Goal: Task Accomplishment & Management: Manage account settings

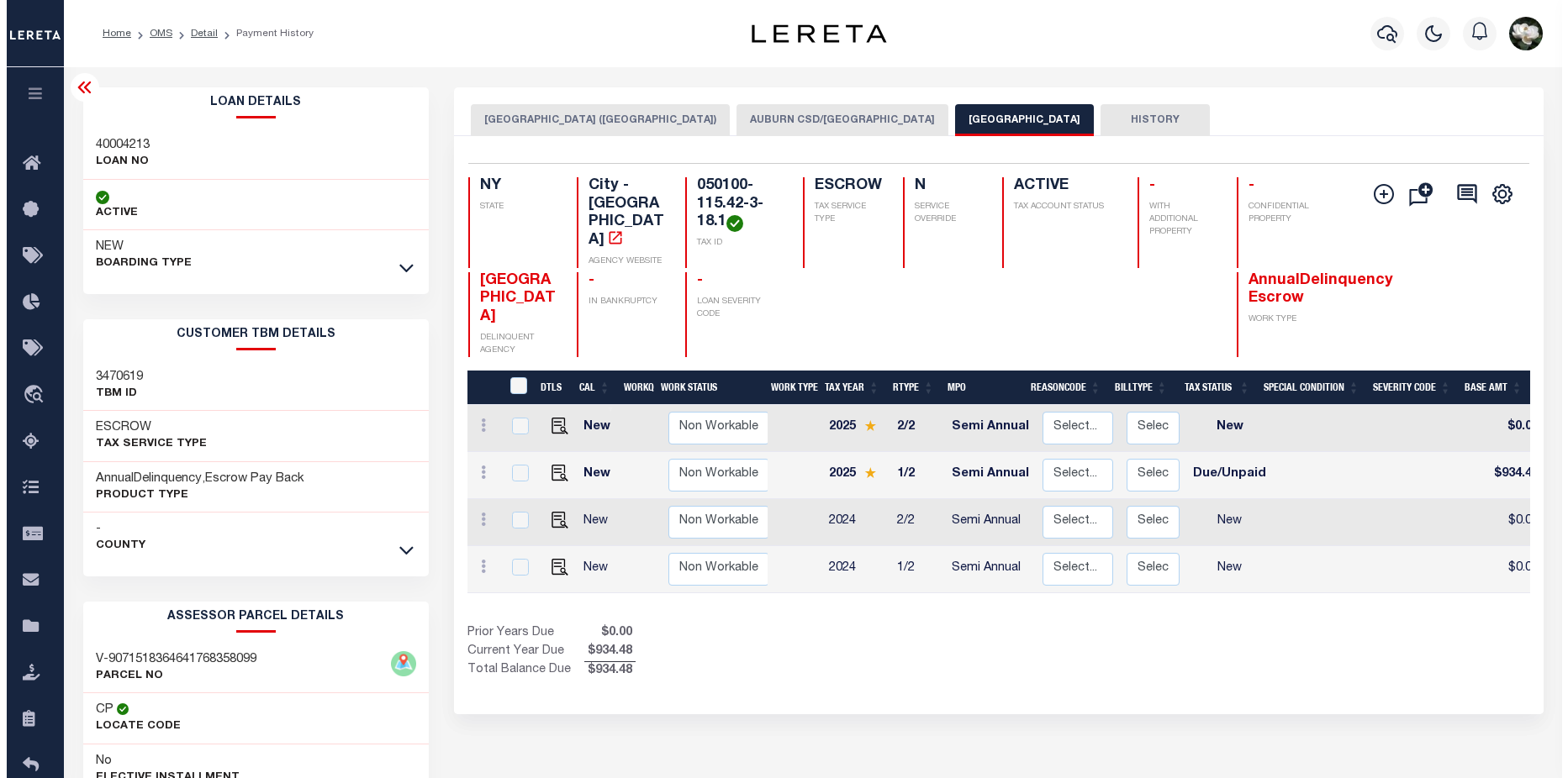
scroll to position [0, 277]
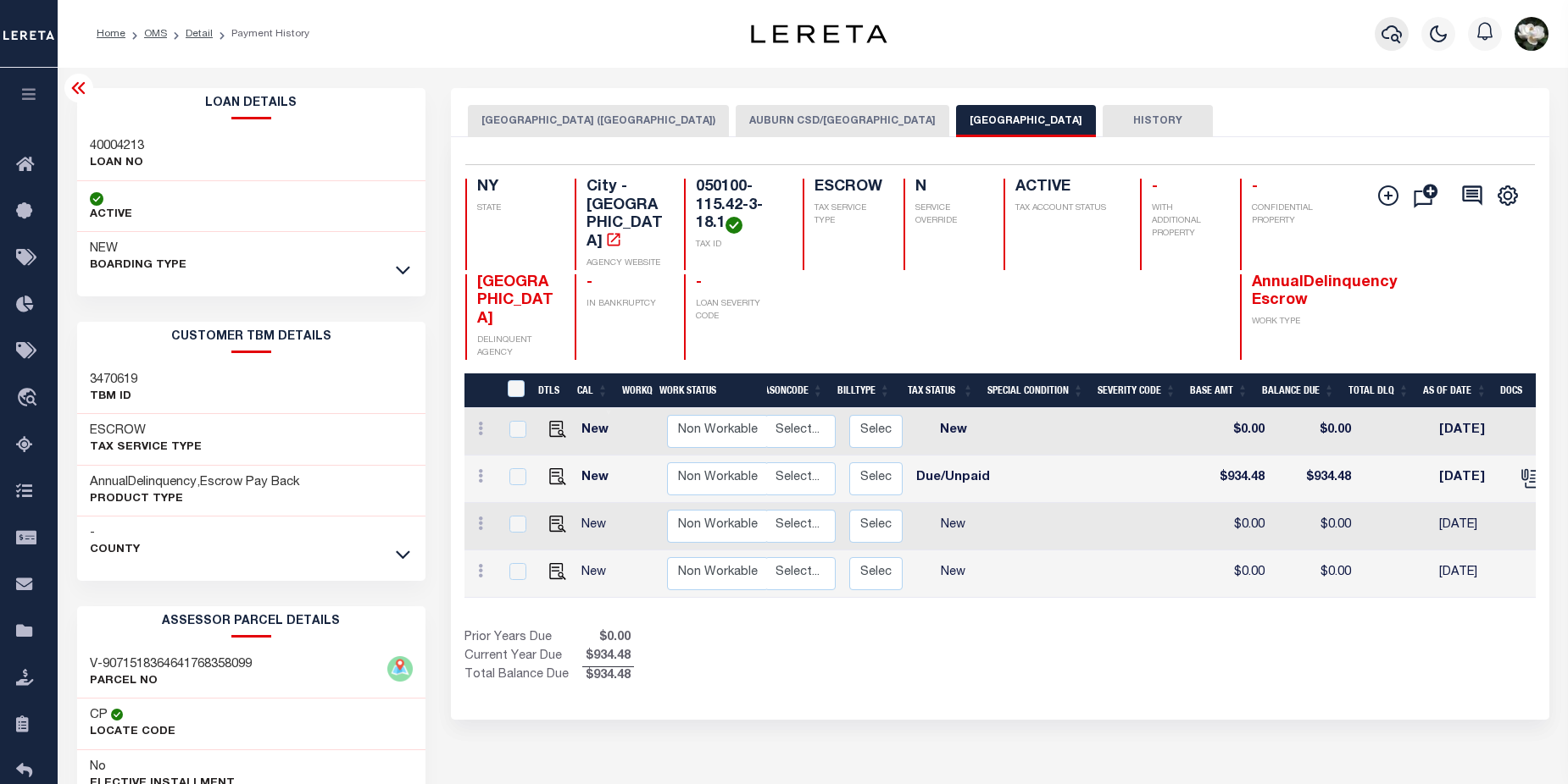
click at [1388, 44] on icon "button" at bounding box center [1391, 34] width 20 height 20
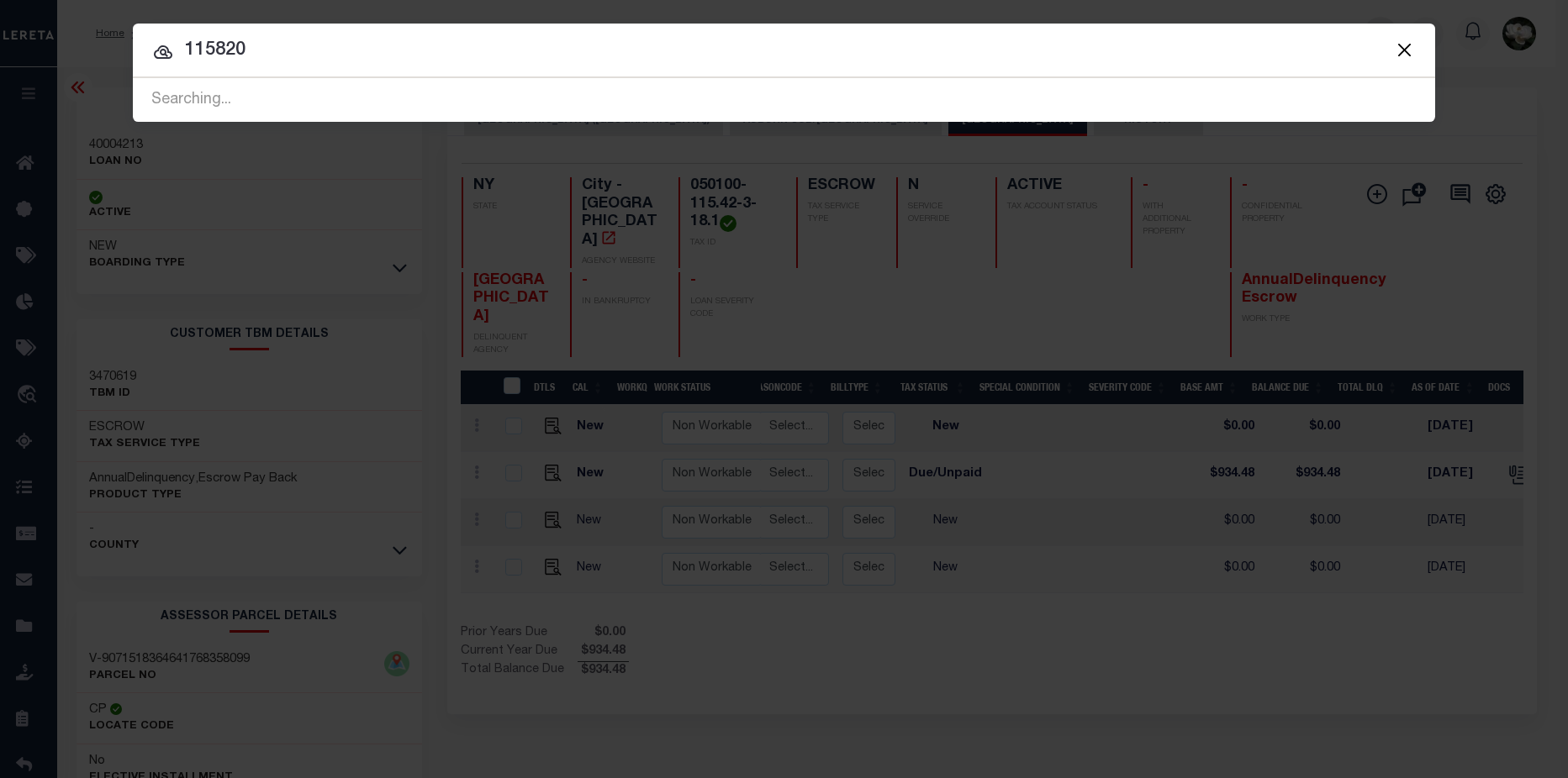
type input "115820"
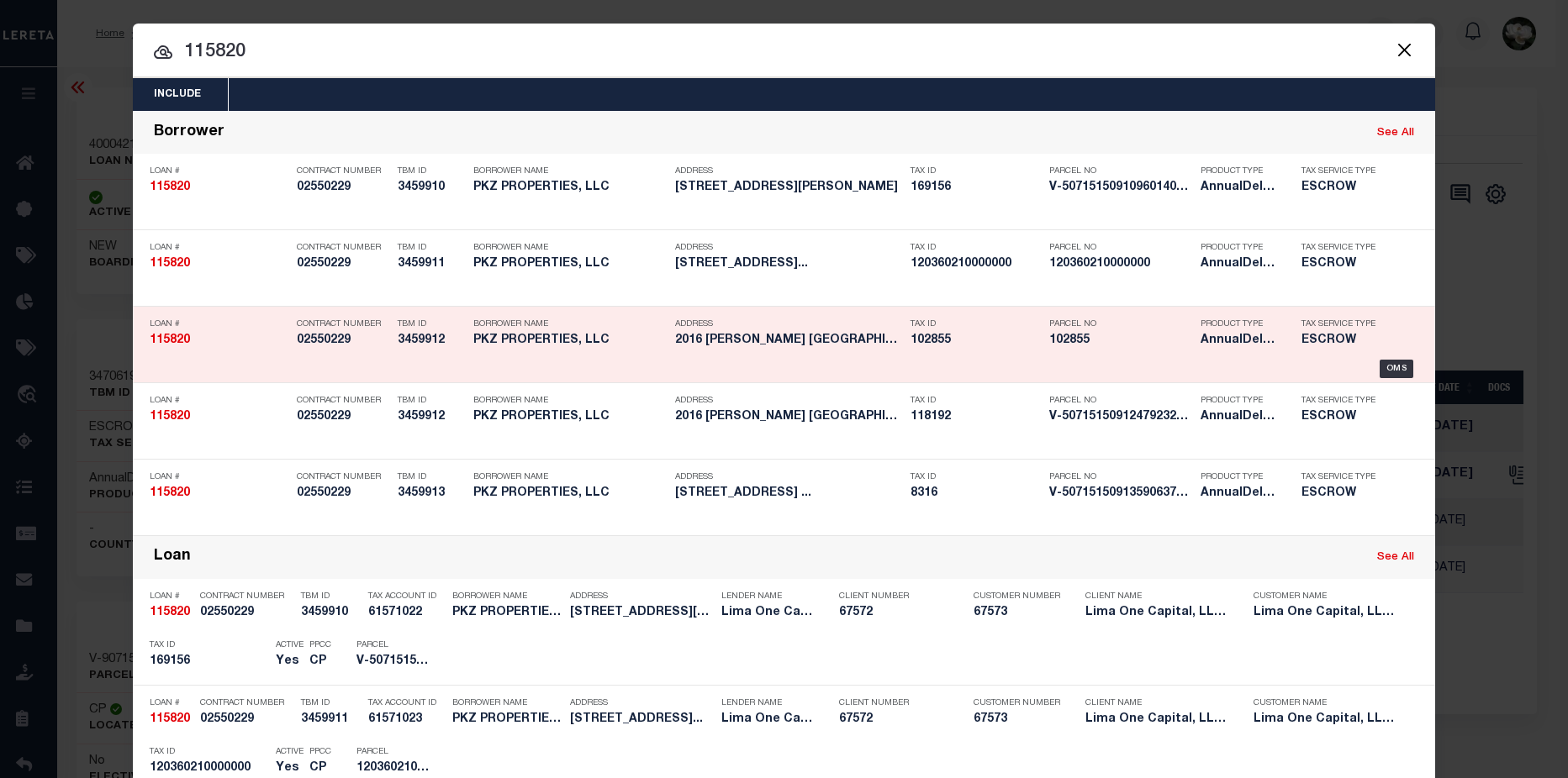
click at [1108, 339] on h5 "102855" at bounding box center [1120, 340] width 143 height 14
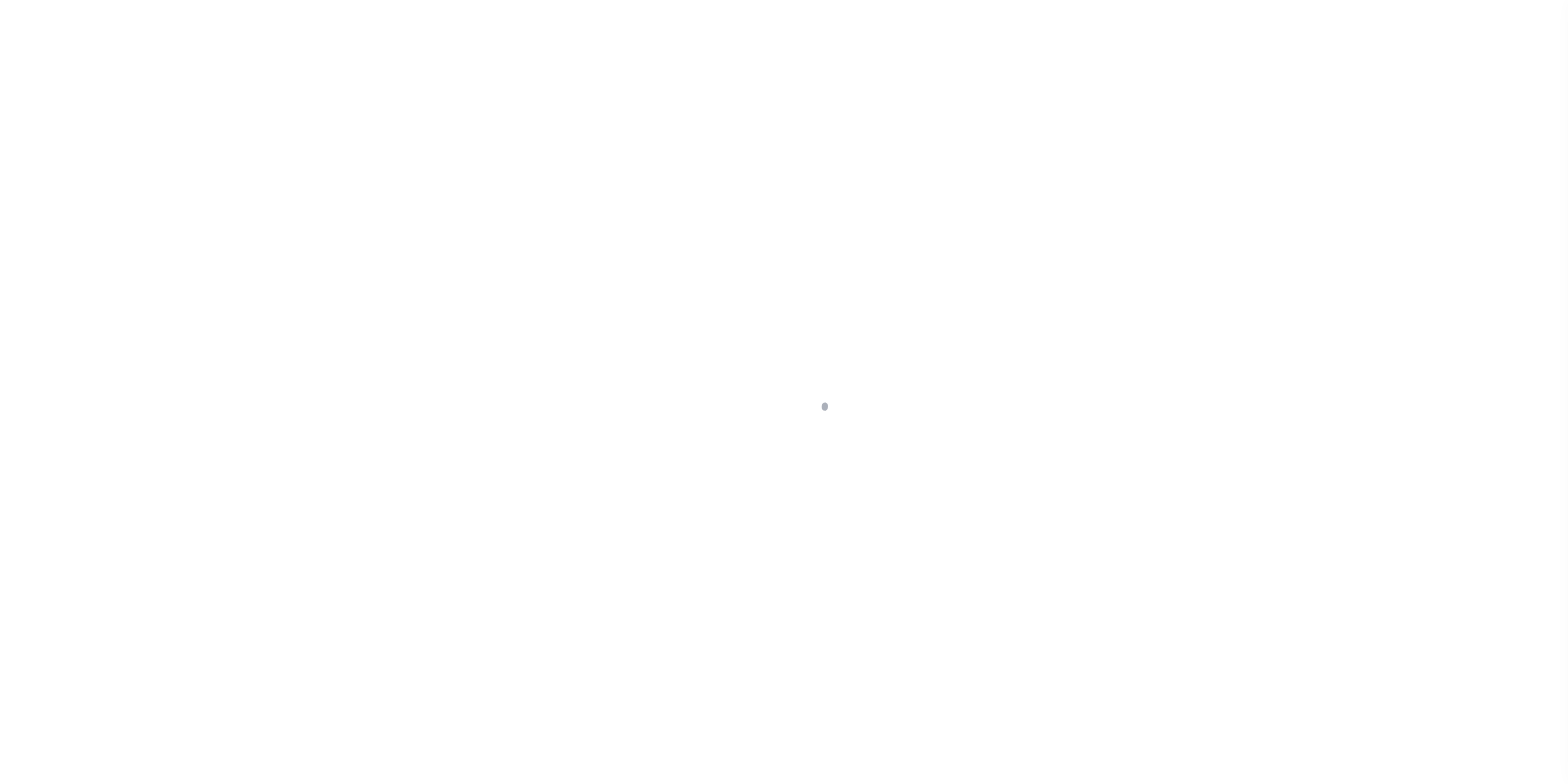
type input "2016 [PERSON_NAME] ST"
select select "Escrow"
select select
type input "GASTONIA NC 28054"
type input "115820-3"
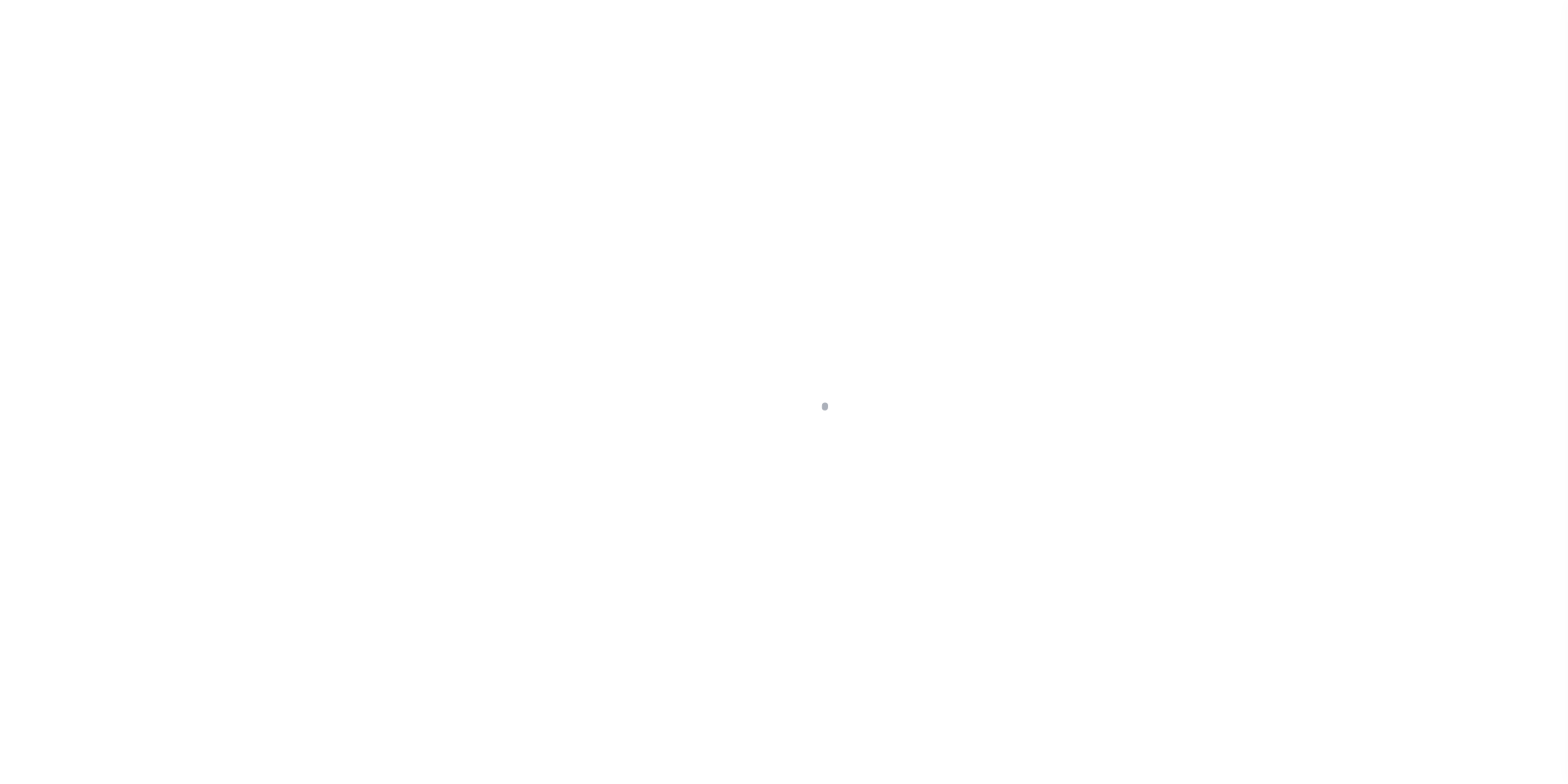
type input "NC"
type textarea "COLLECTOR: ENTITY: PARCEL: 169156"
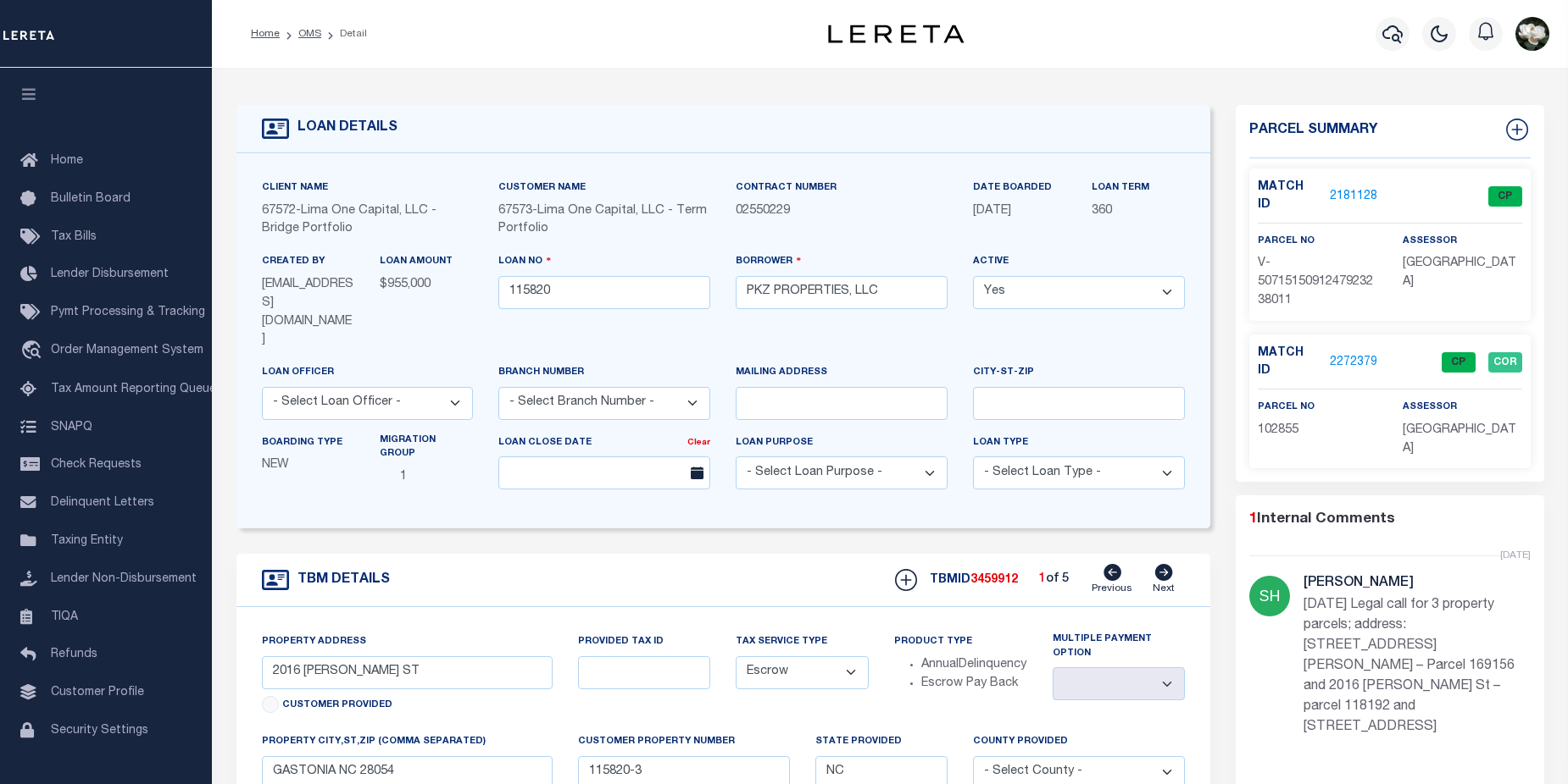
scroll to position [543, 0]
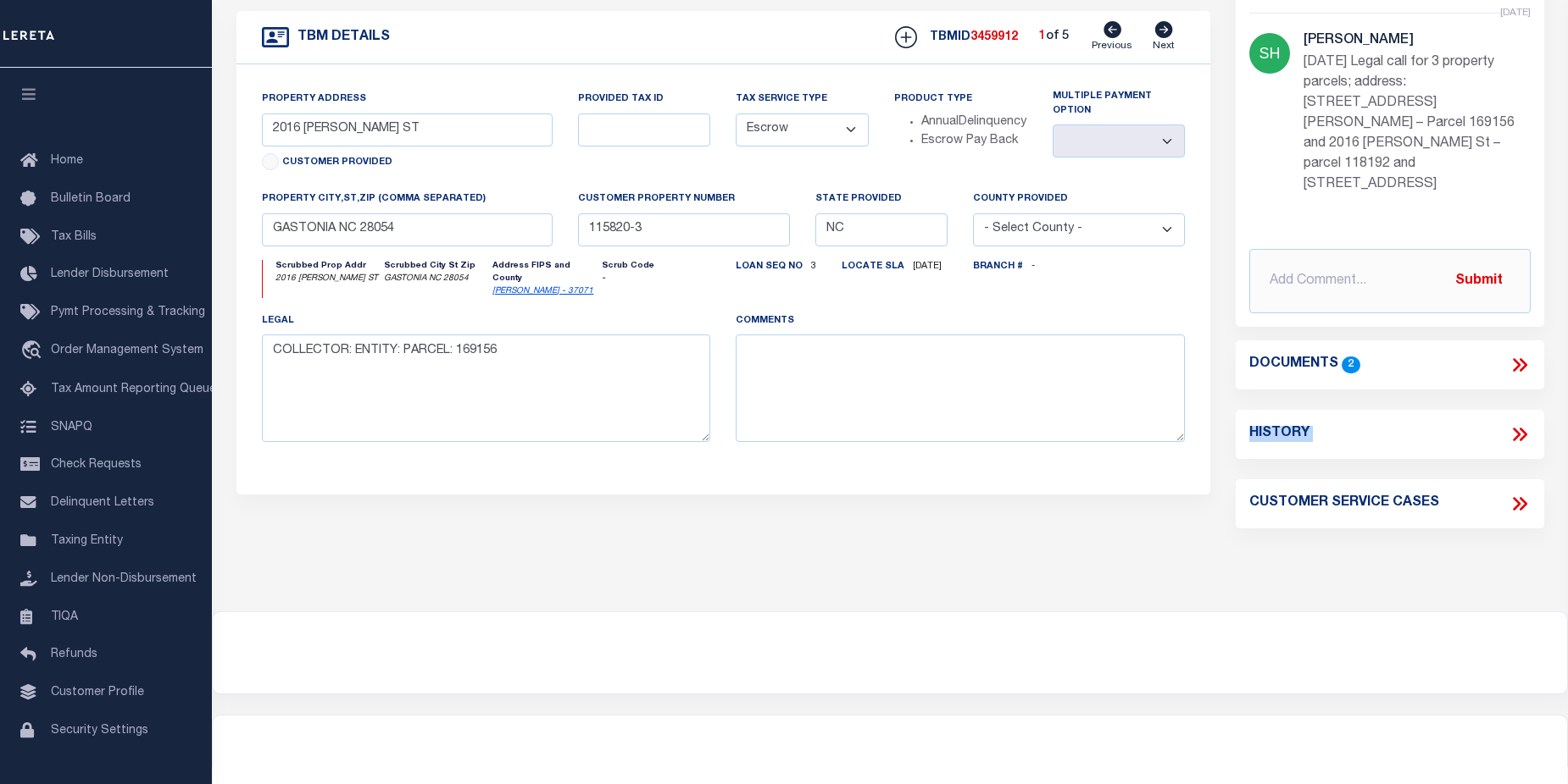
drag, startPoint x: 1567, startPoint y: 369, endPoint x: 1560, endPoint y: 275, distance: 94.3
click at [1560, 275] on div "LOAN DETAILS Client Name 67572" at bounding box center [889, 68] width 1355 height 1086
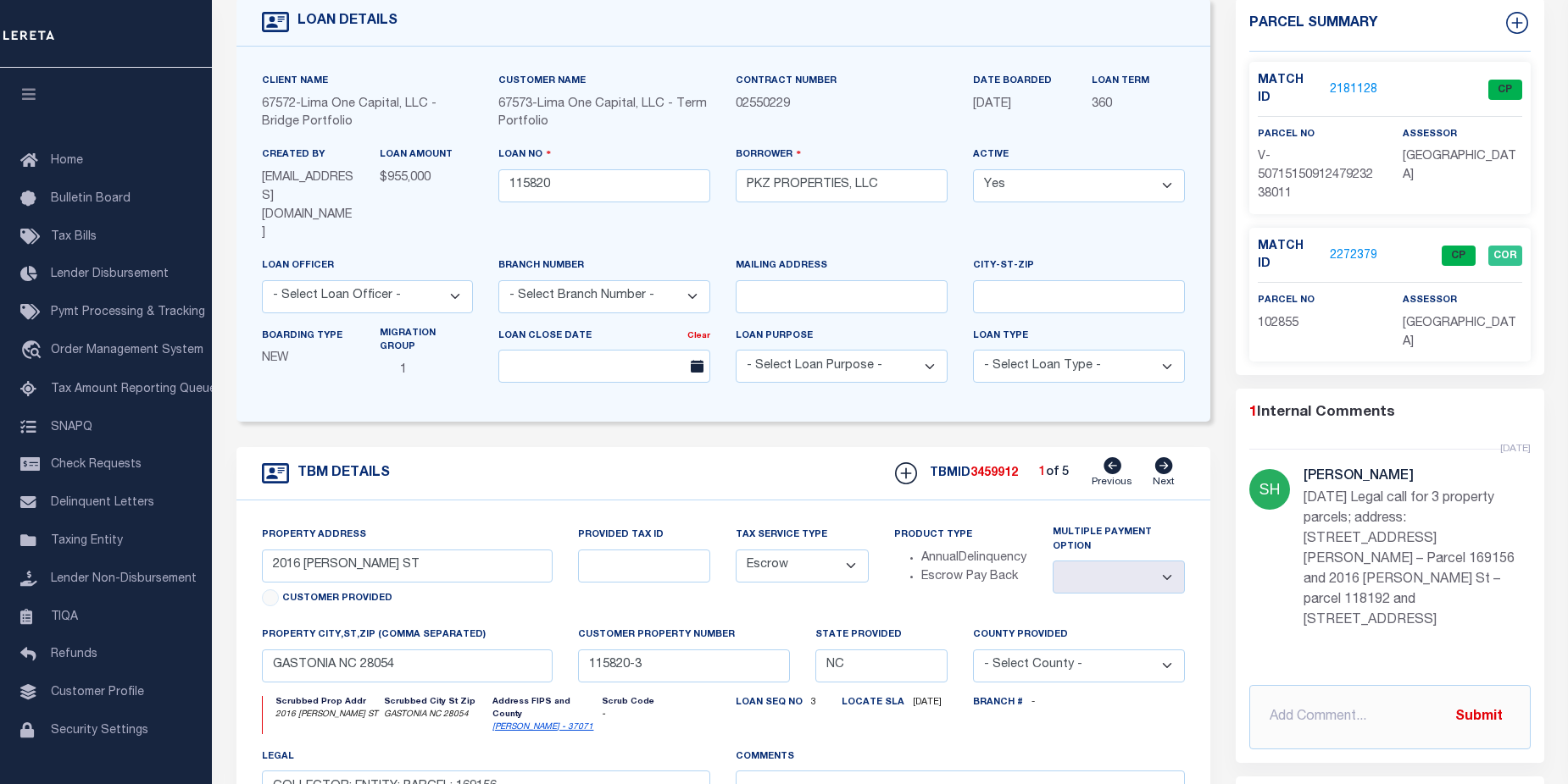
scroll to position [0, 0]
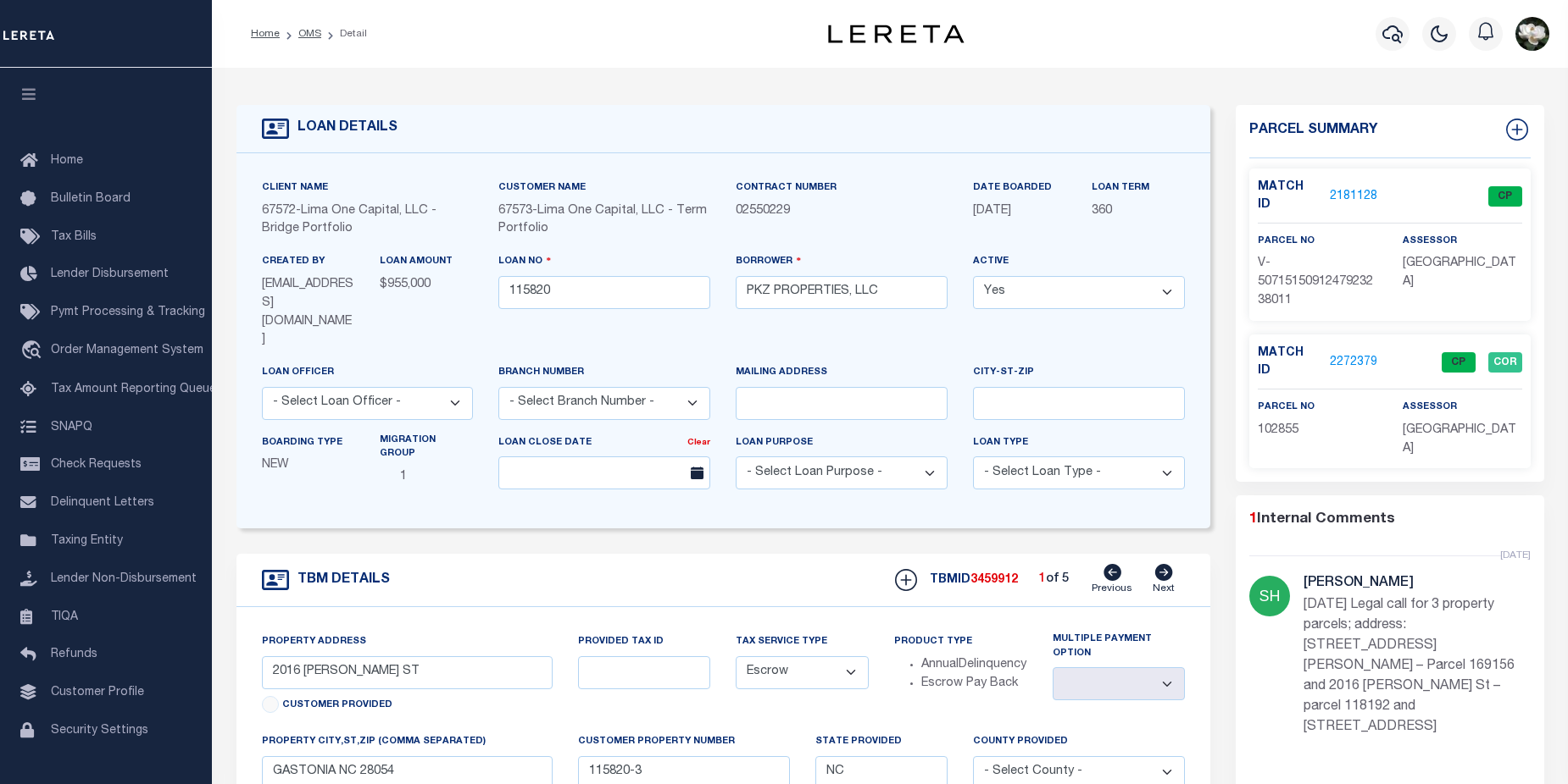
click at [1335, 354] on link "2272379" at bounding box center [1353, 363] width 47 height 17
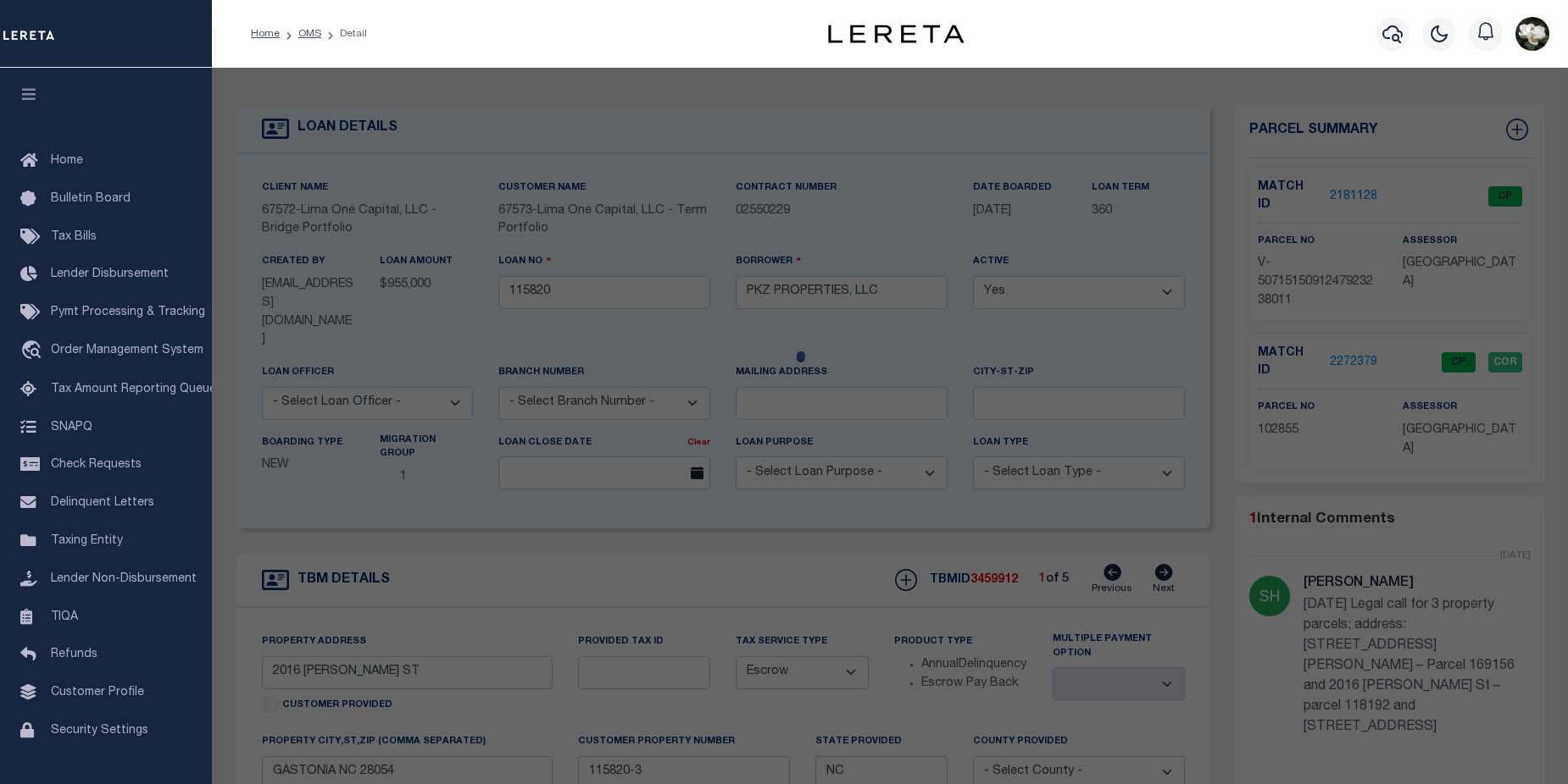
checkbox input "false"
select select "CP"
select select "ADD"
type input "PKZ PROPERTIES LLC,"
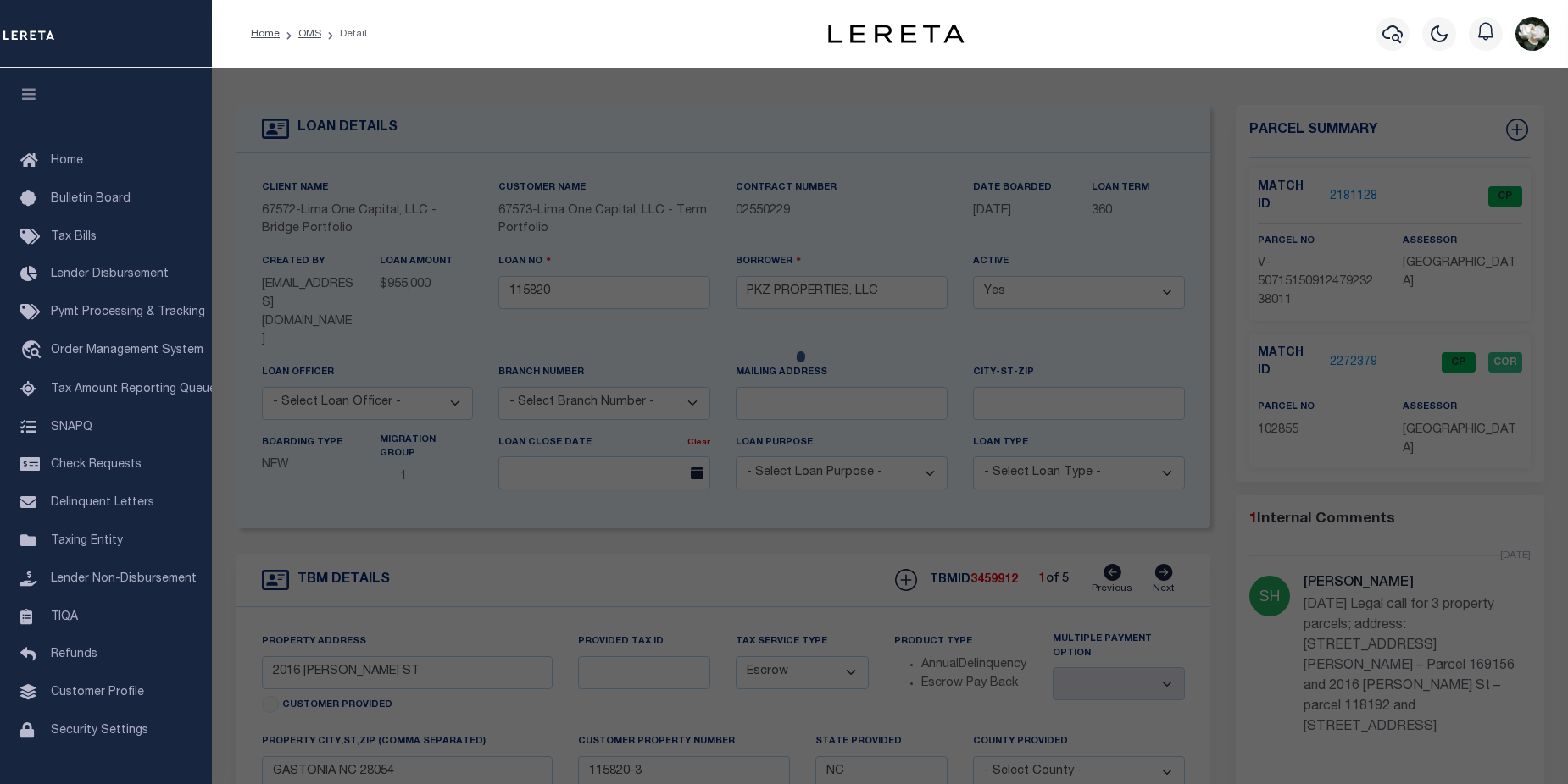
select select "AGW"
select select "LEG"
type input "1846 ARKRAY ST"
type input "GASTONIA NC 28052"
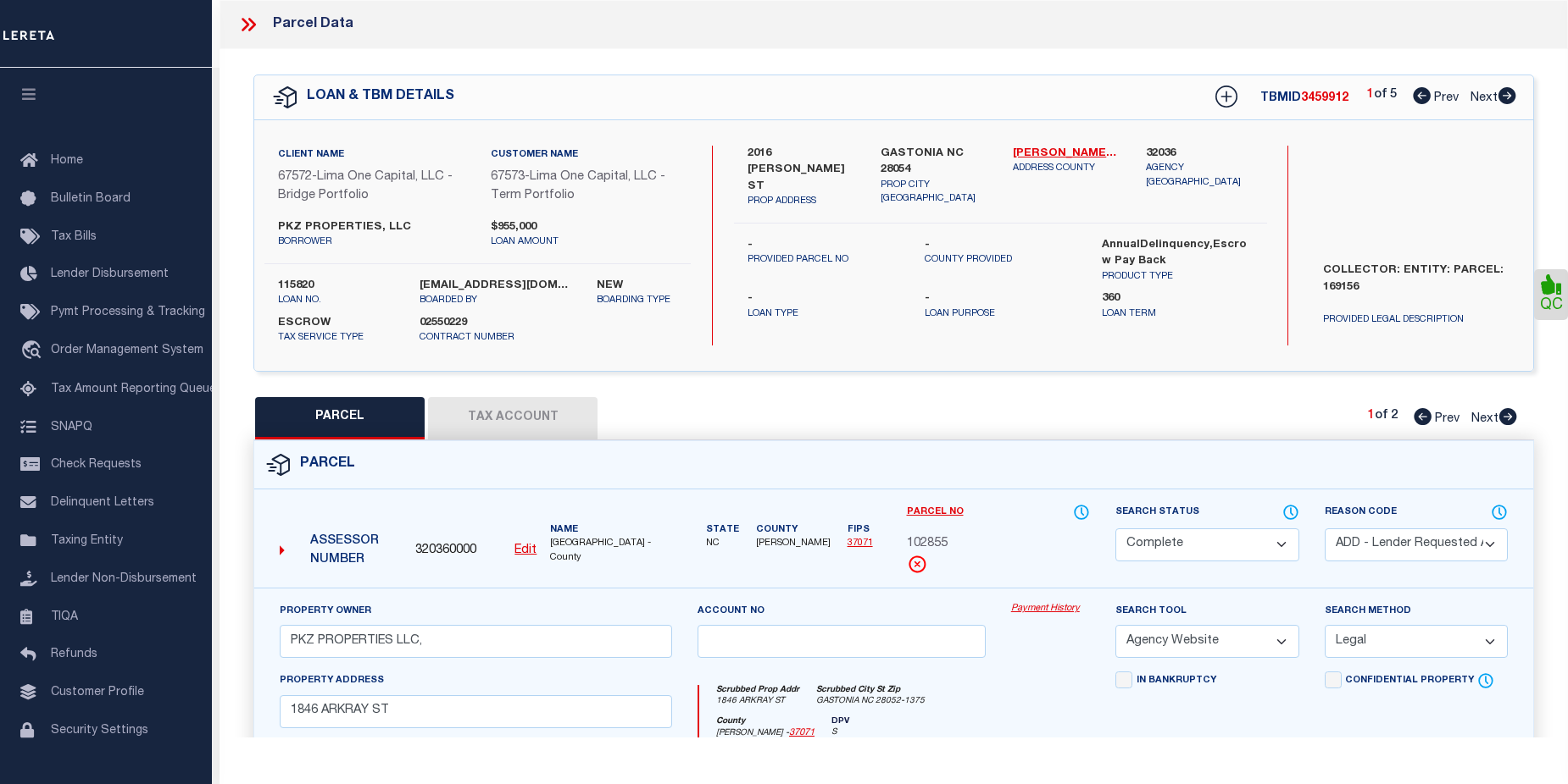
click at [1062, 612] on link "Payment History" at bounding box center [1050, 609] width 79 height 14
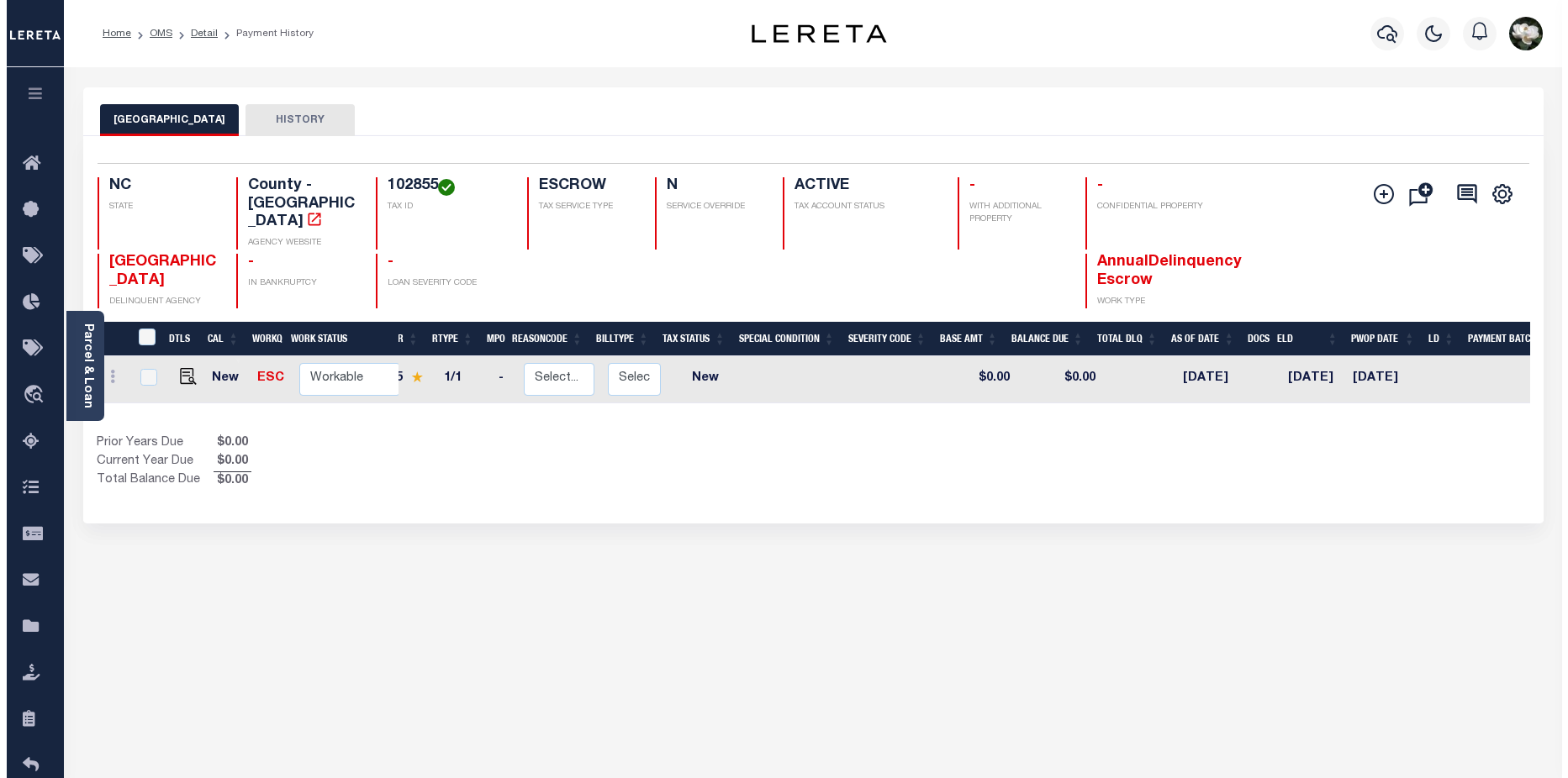
scroll to position [0, 20]
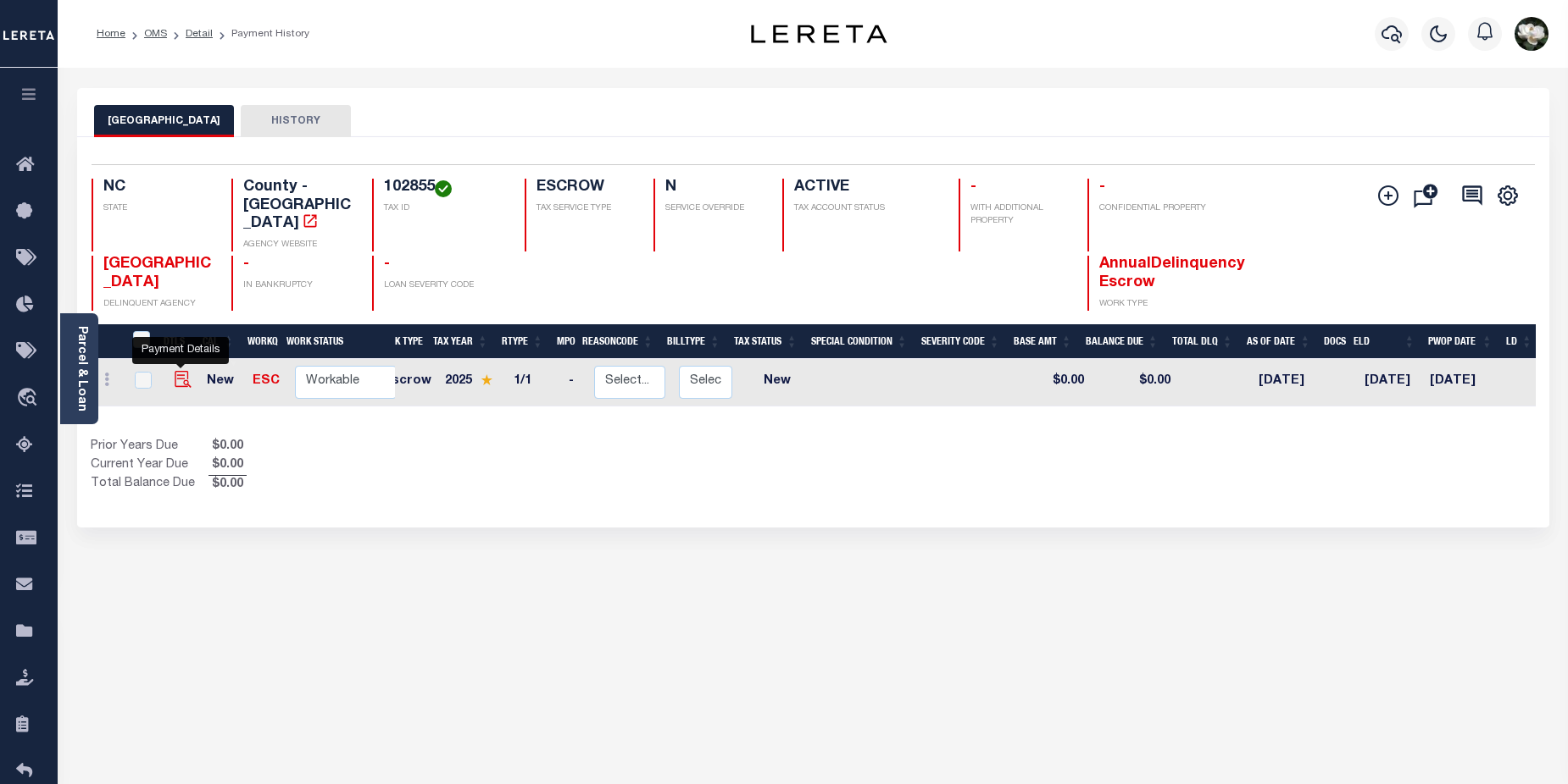
click at [179, 371] on img "" at bounding box center [184, 379] width 17 height 17
checkbox input "true"
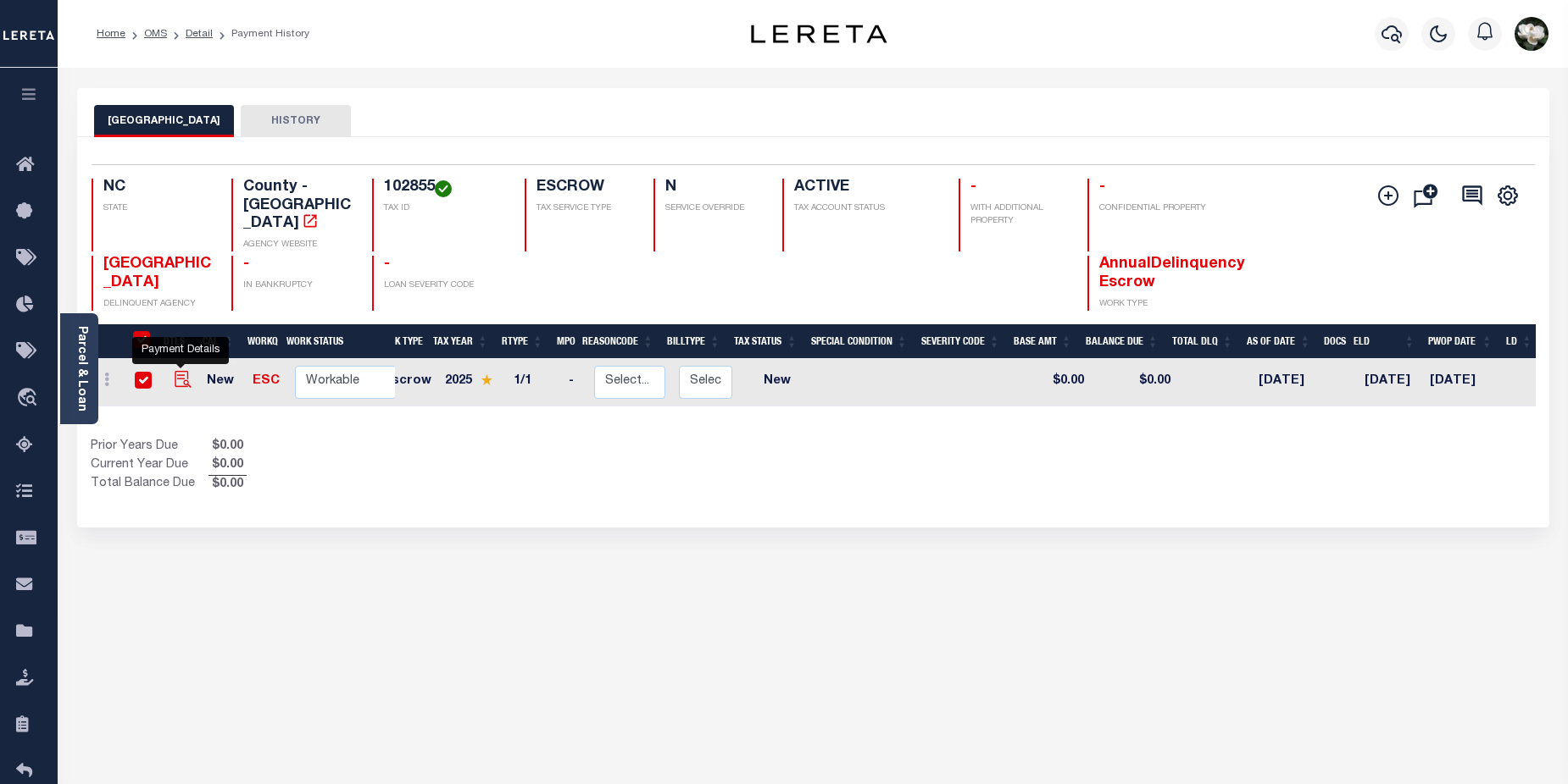
checkbox input "true"
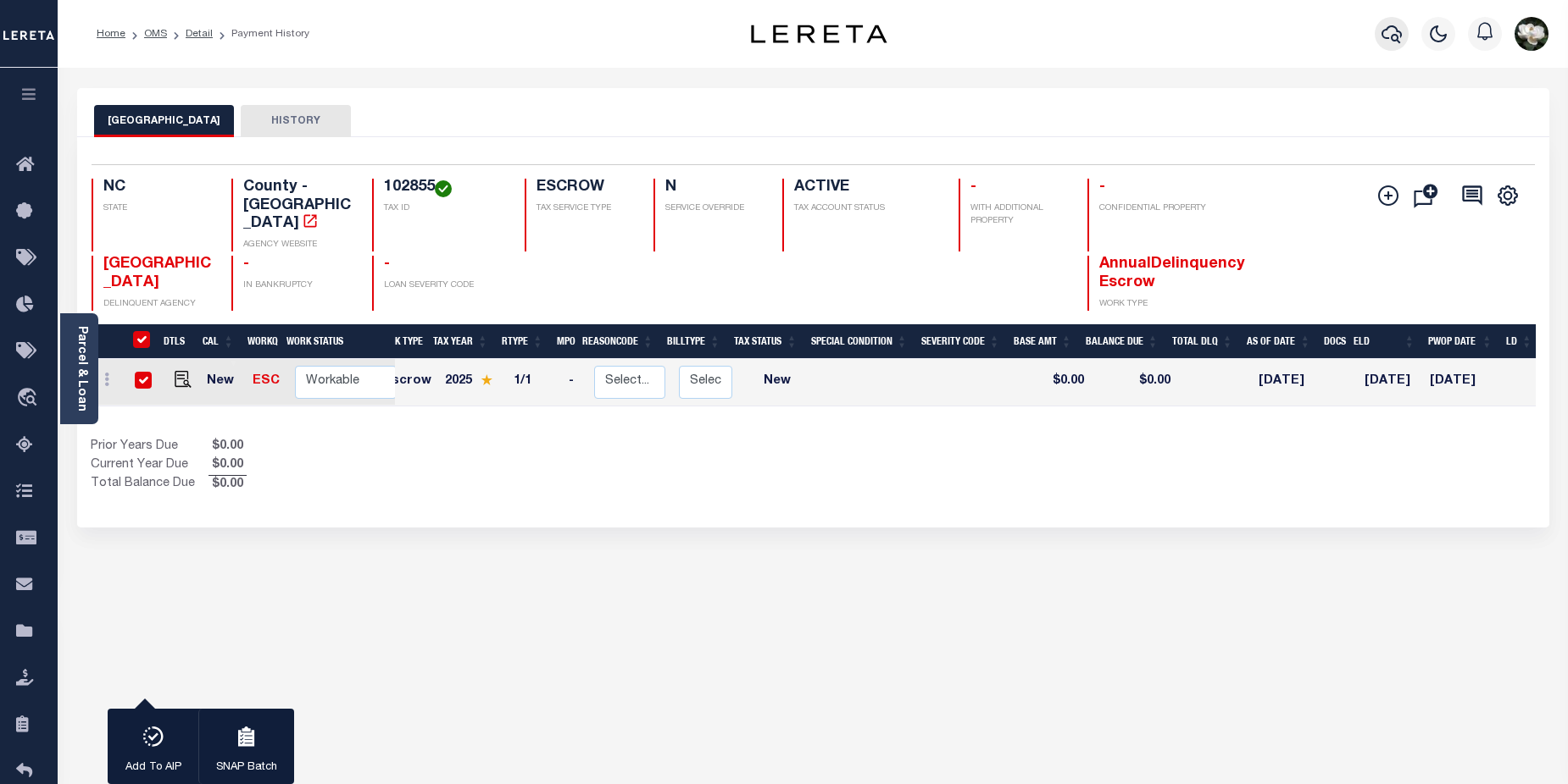
click at [1401, 32] on icon "button" at bounding box center [1391, 34] width 20 height 20
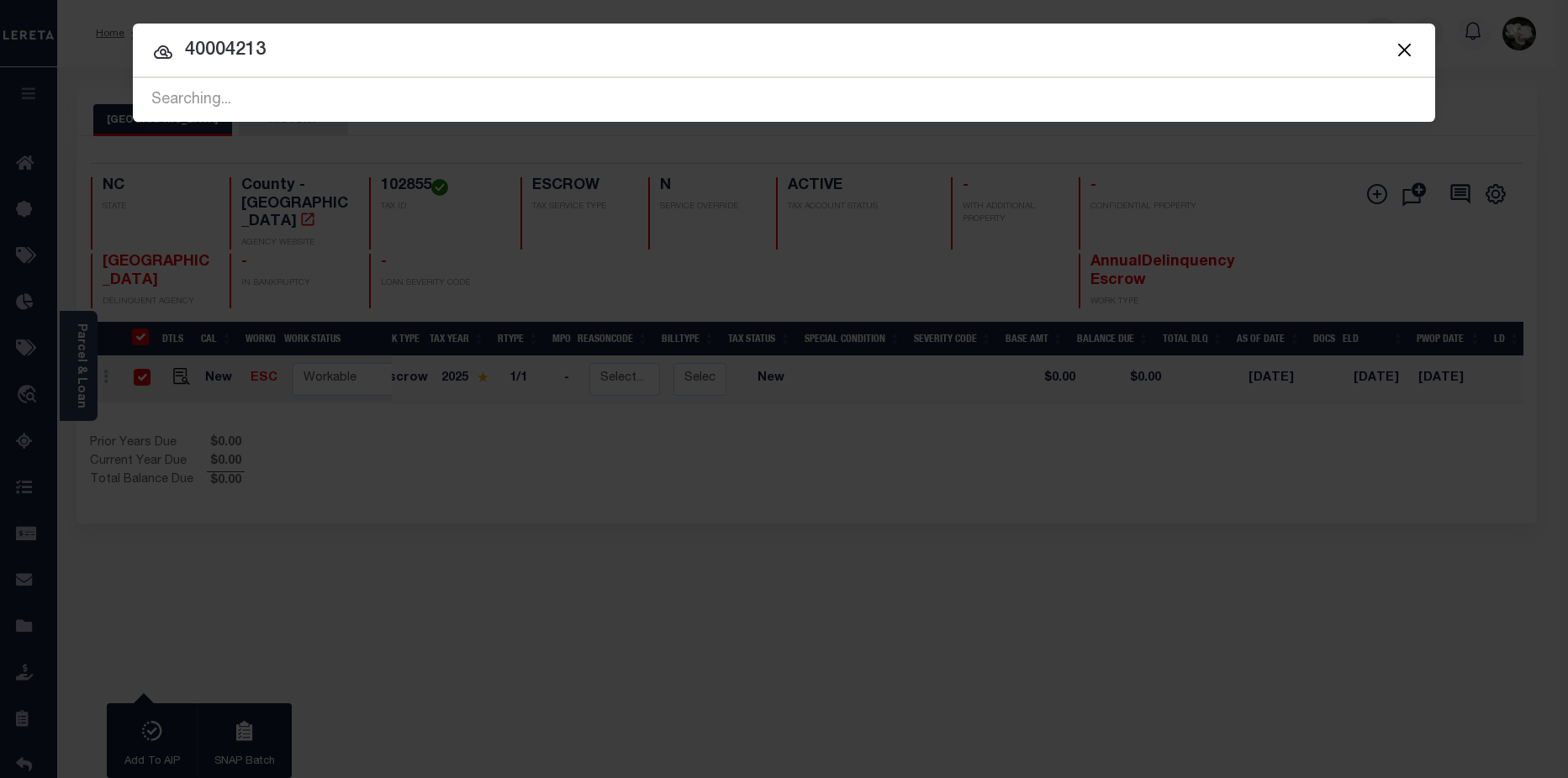
type input "40004213"
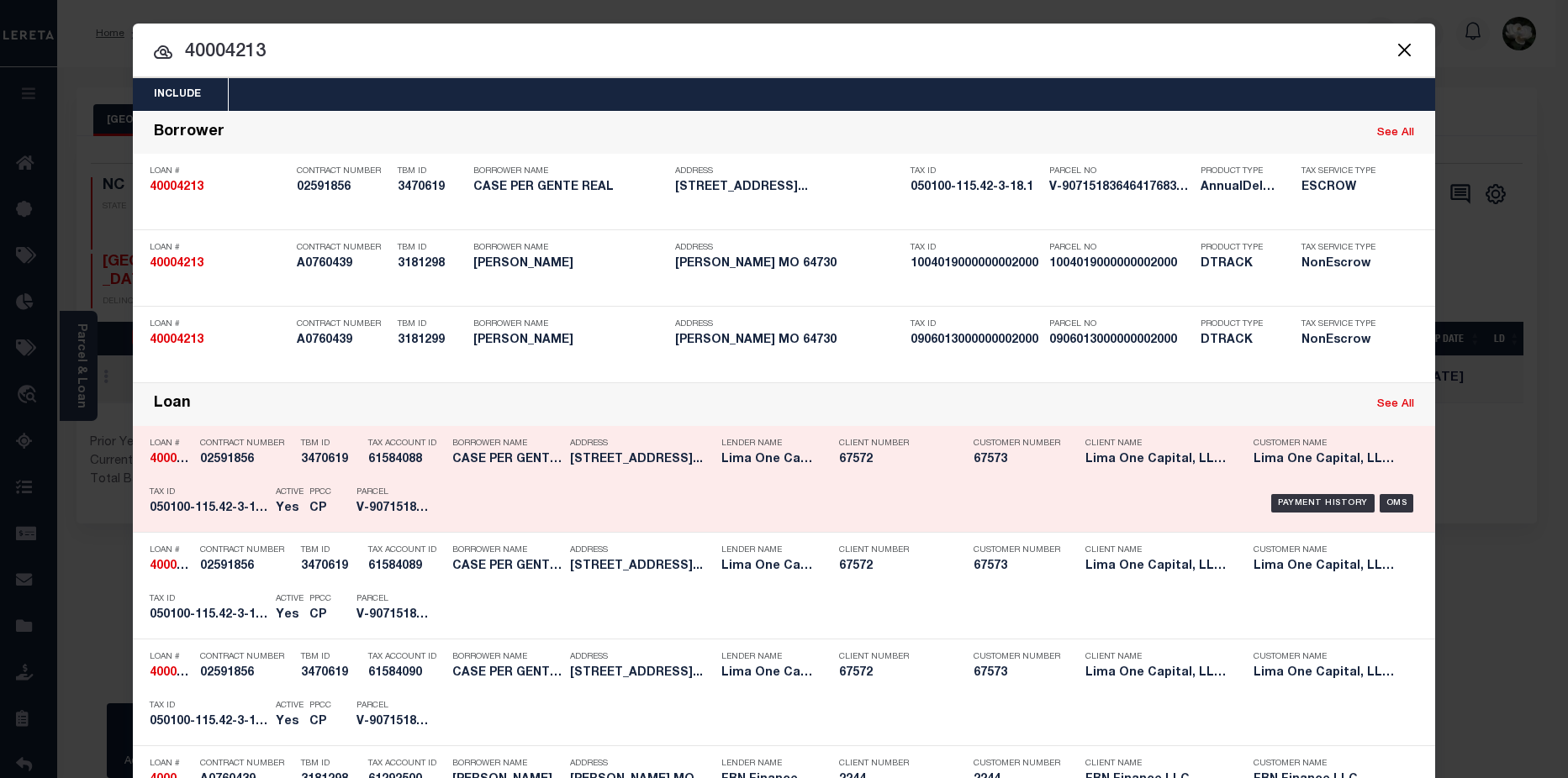
click at [994, 462] on h5 "67573" at bounding box center [1016, 460] width 84 height 14
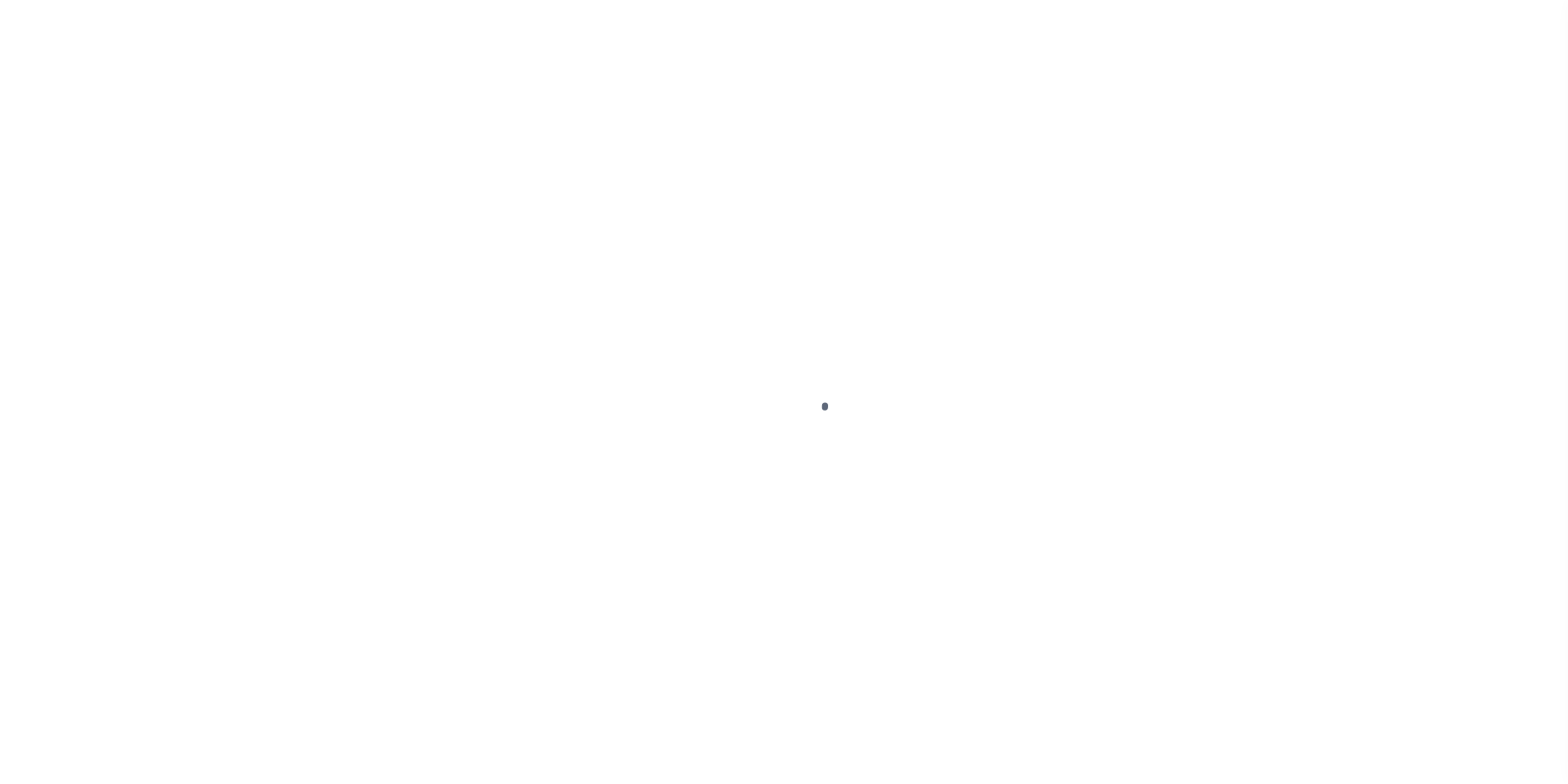
select select "NW2"
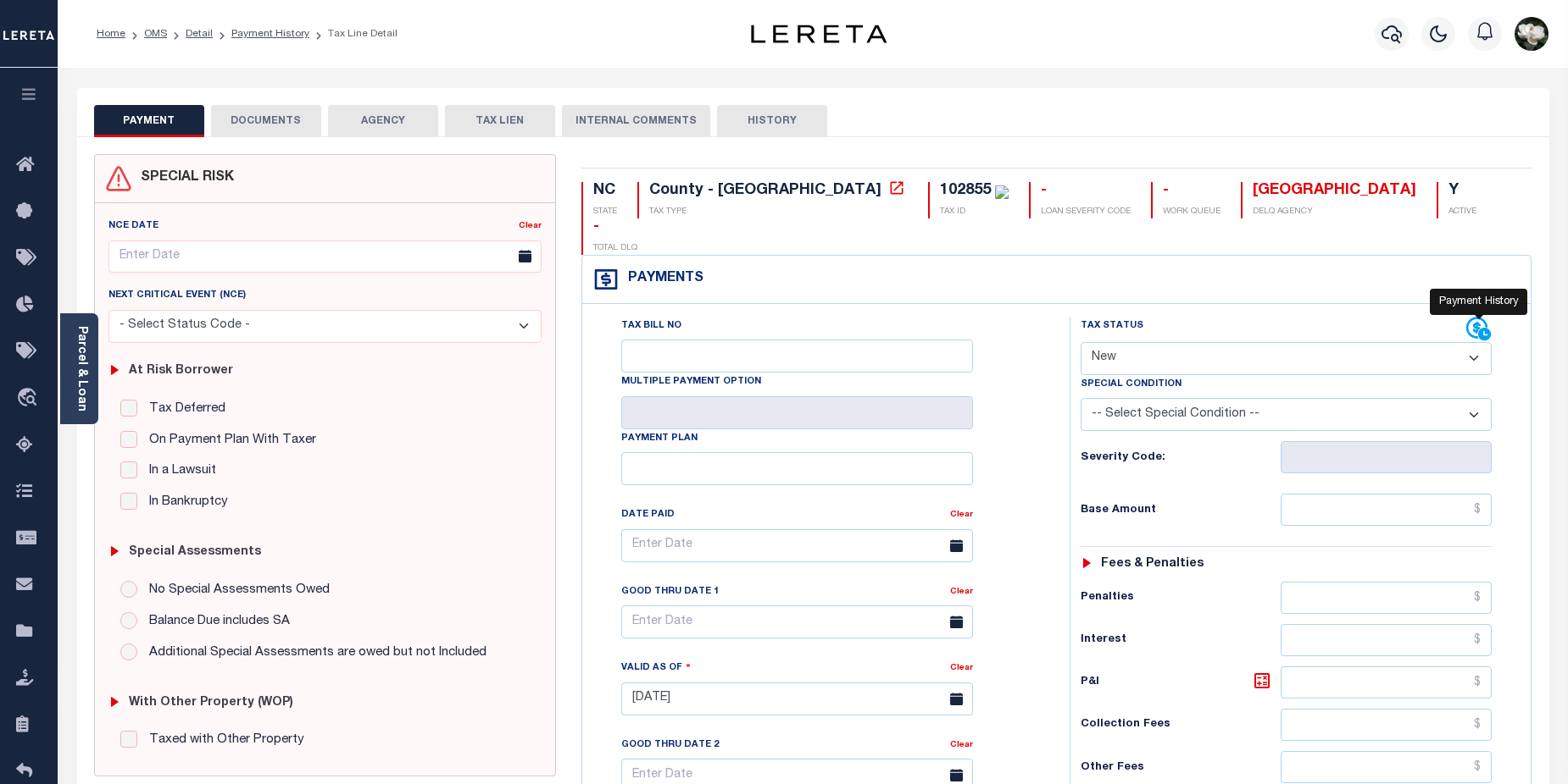
click at [1486, 327] on icon at bounding box center [1484, 333] width 13 height 13
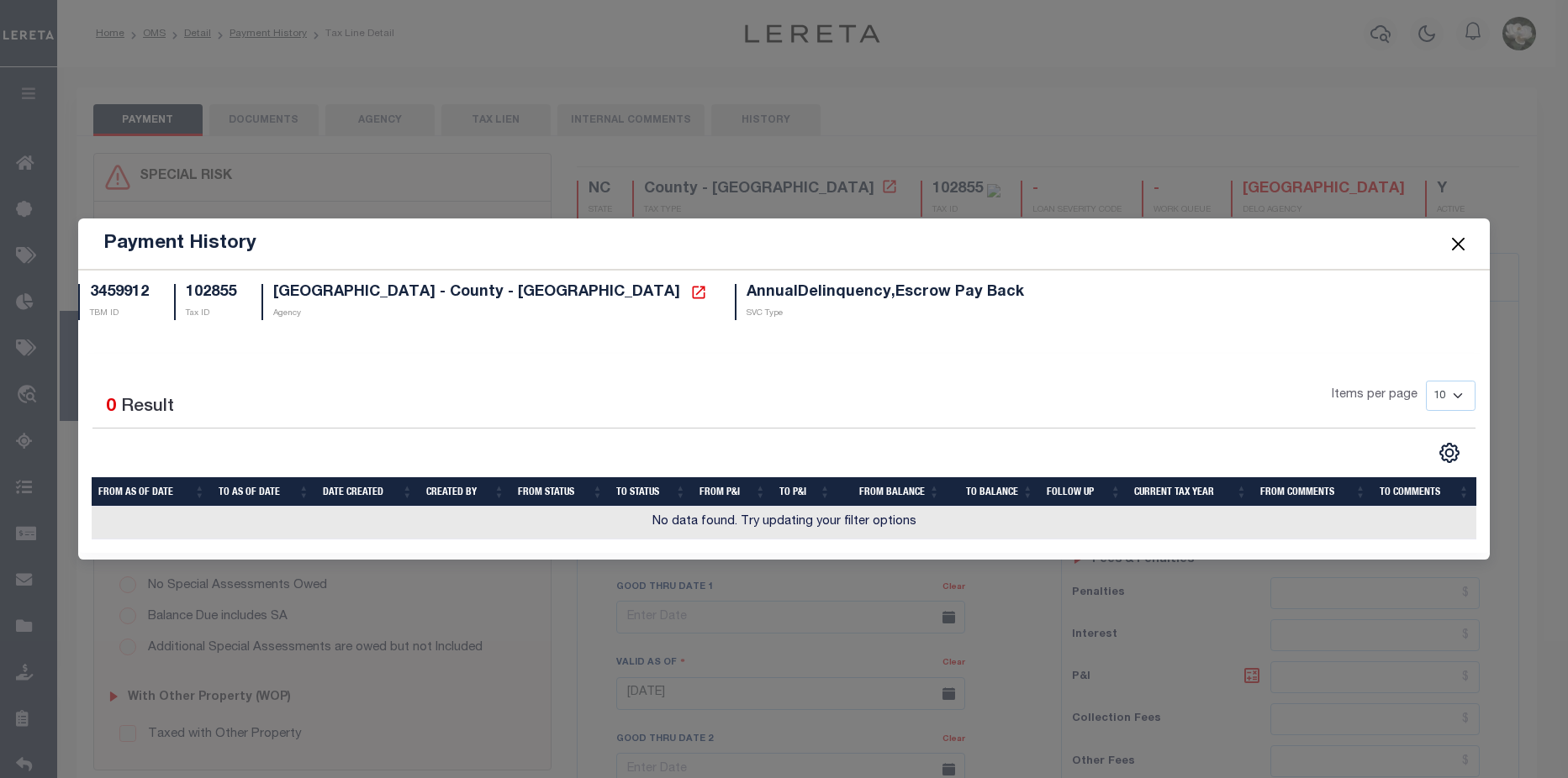
click at [1461, 252] on button "Close" at bounding box center [1458, 243] width 22 height 22
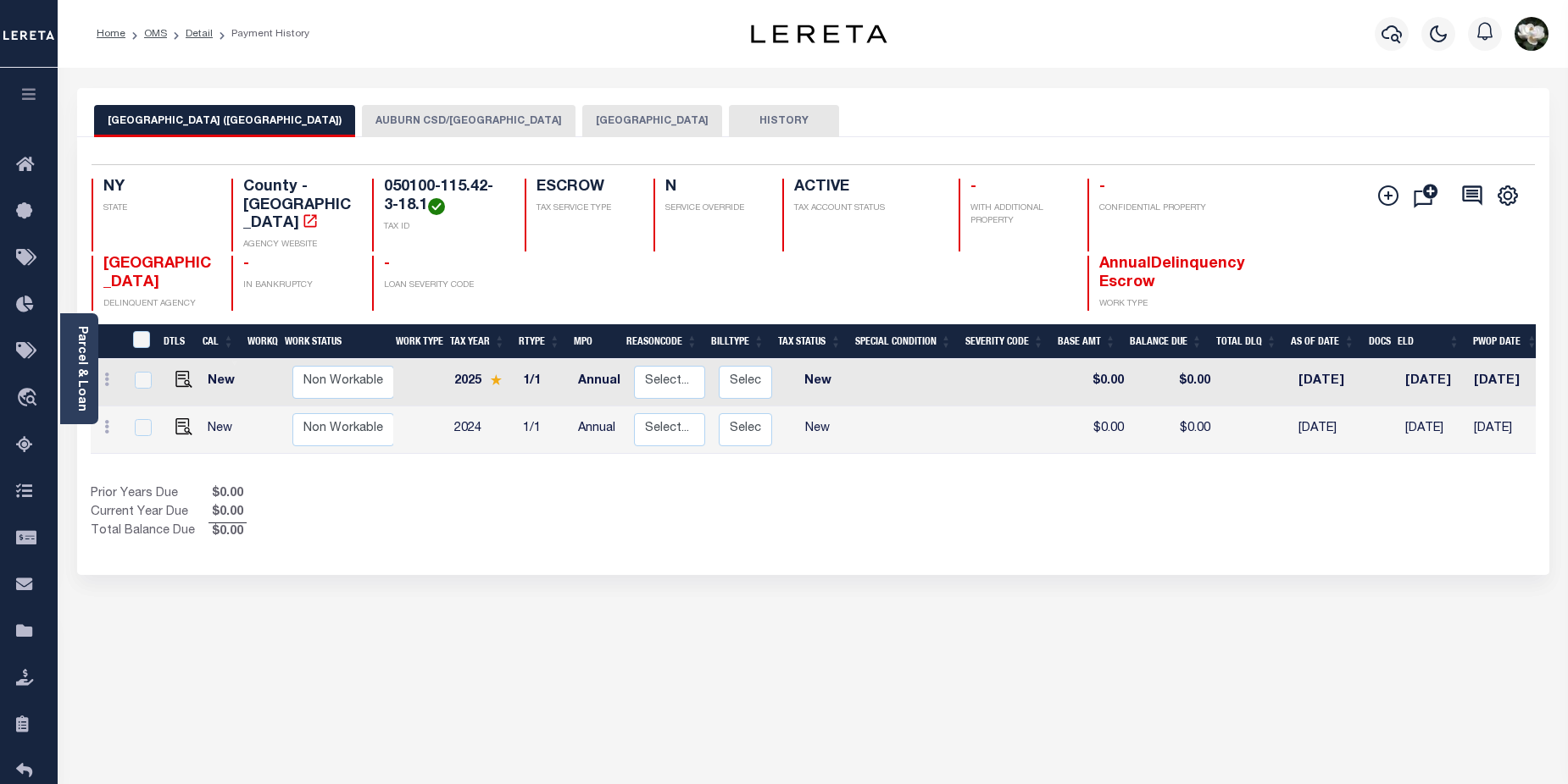
click at [433, 124] on button "AUBURN CSD/[GEOGRAPHIC_DATA]" at bounding box center [469, 121] width 214 height 32
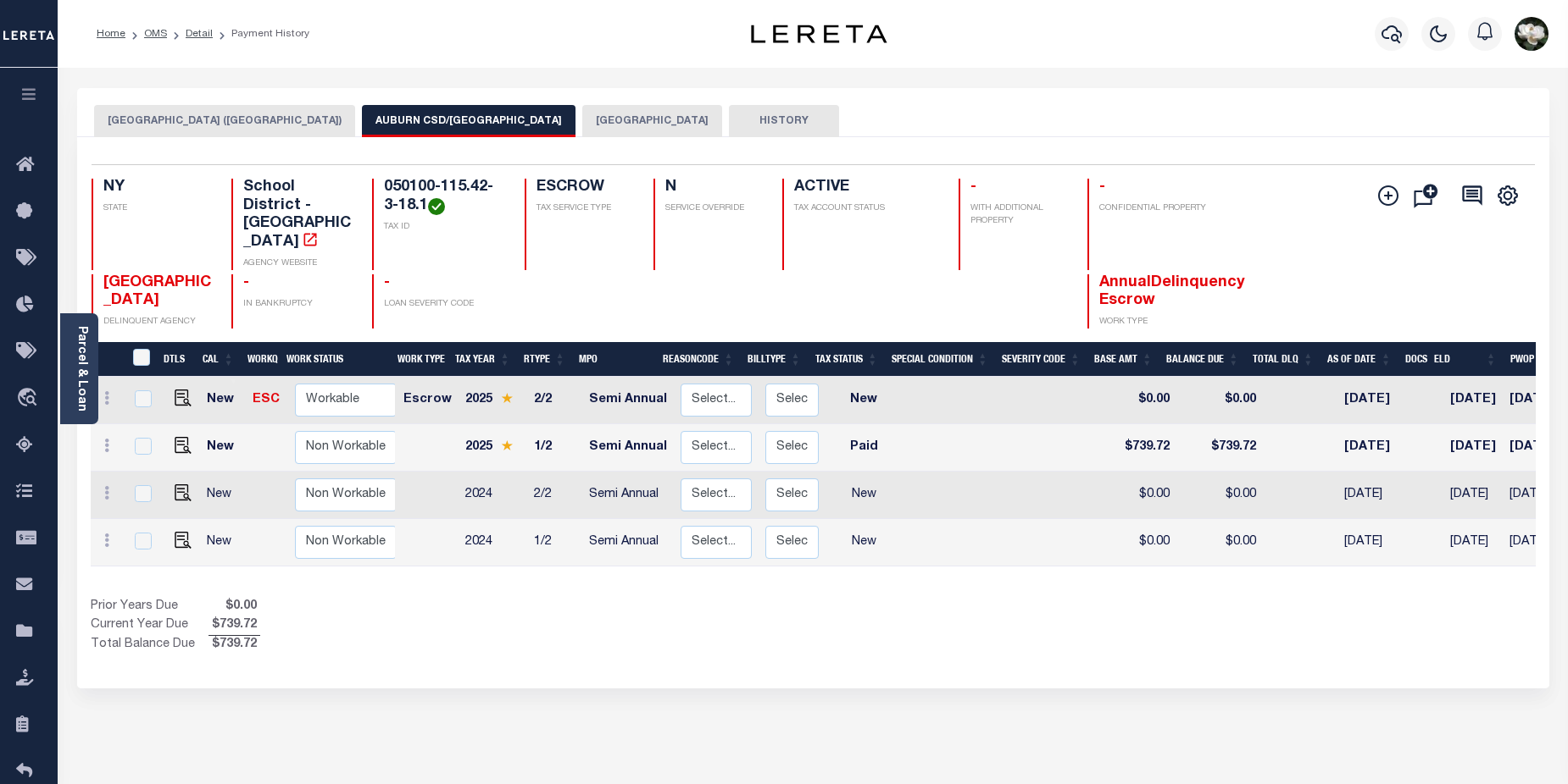
click at [583, 121] on button "[GEOGRAPHIC_DATA]" at bounding box center [652, 121] width 140 height 32
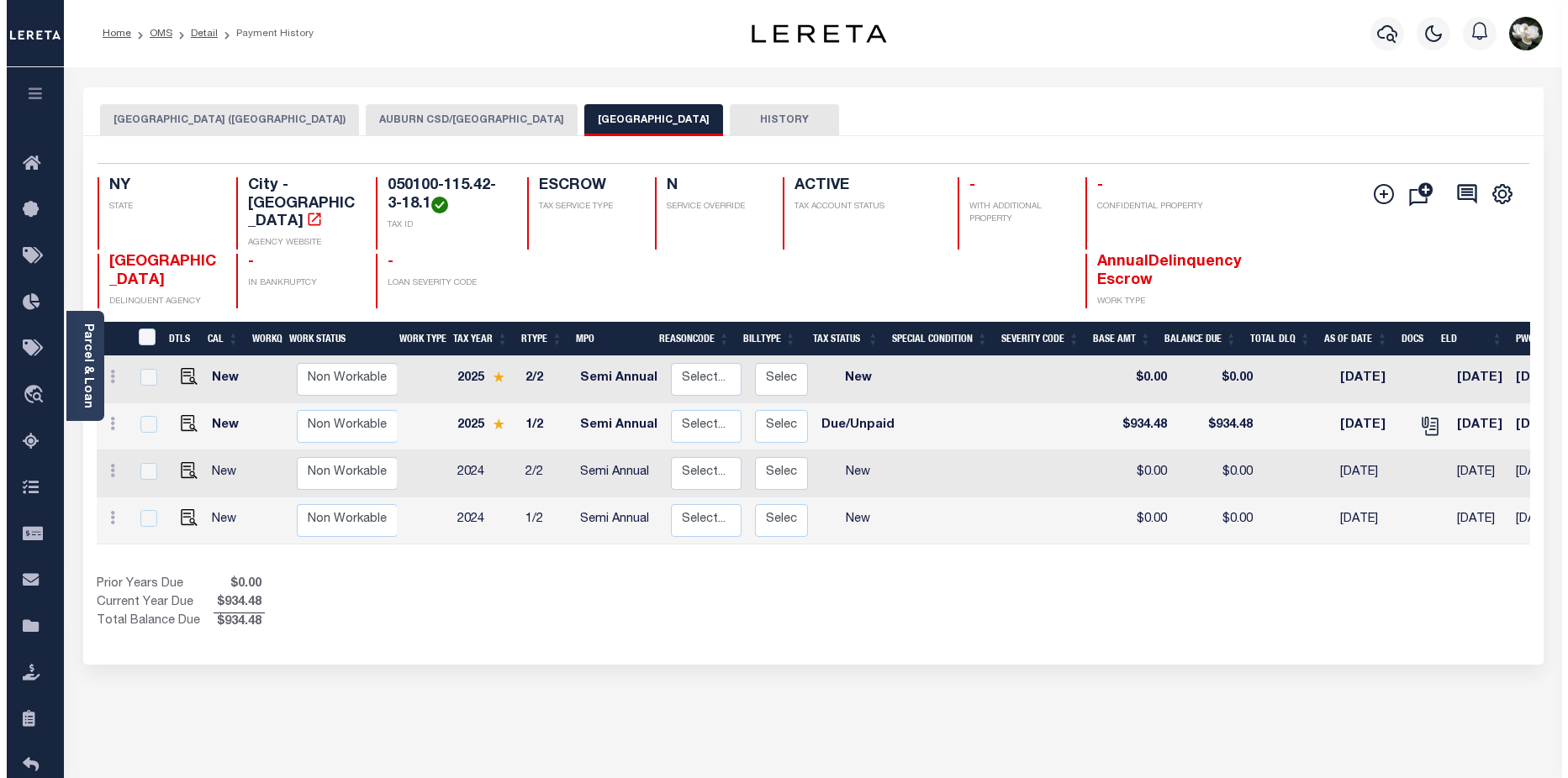
scroll to position [0, 275]
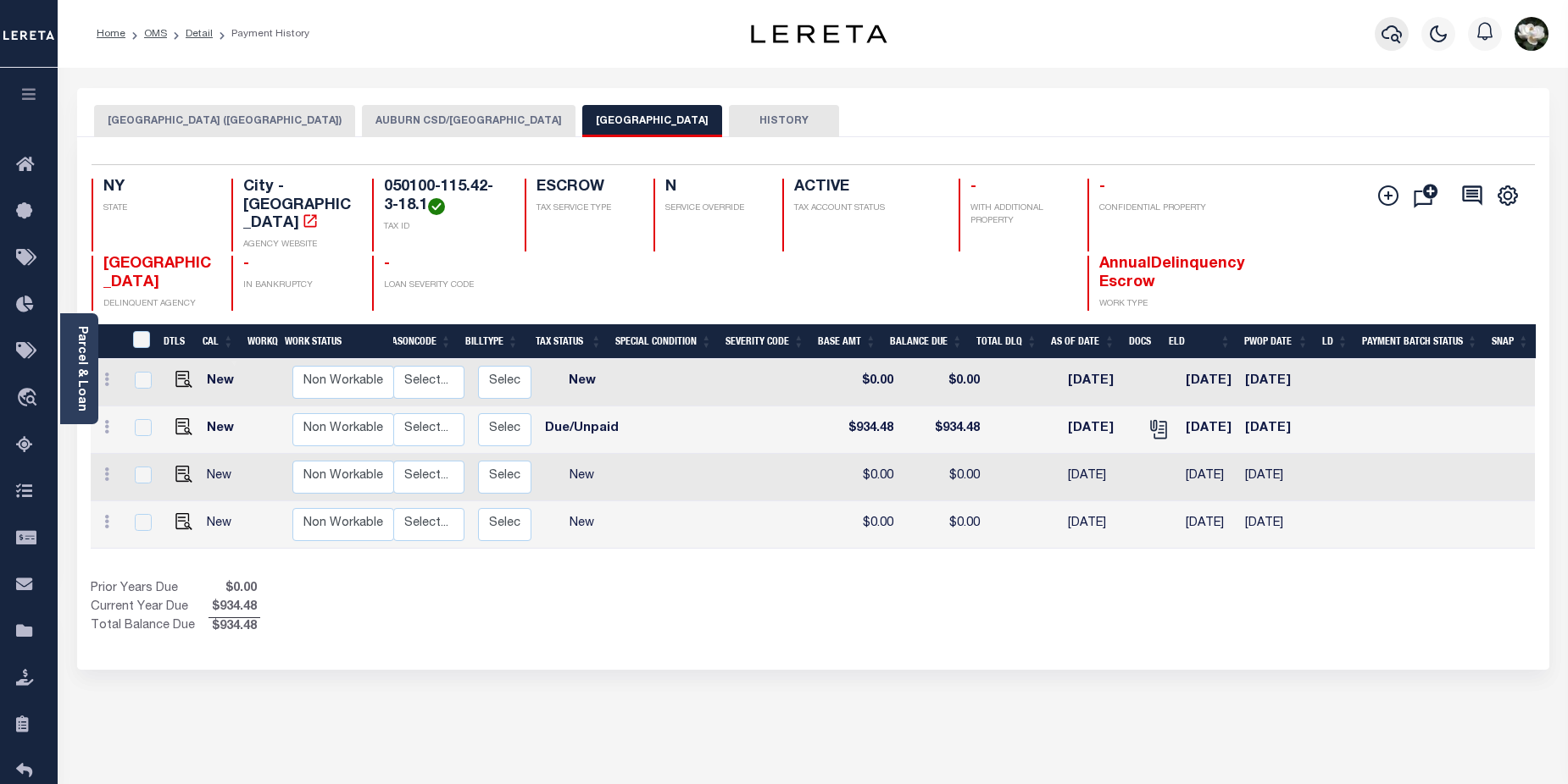
click at [1386, 38] on icon "button" at bounding box center [1391, 34] width 20 height 20
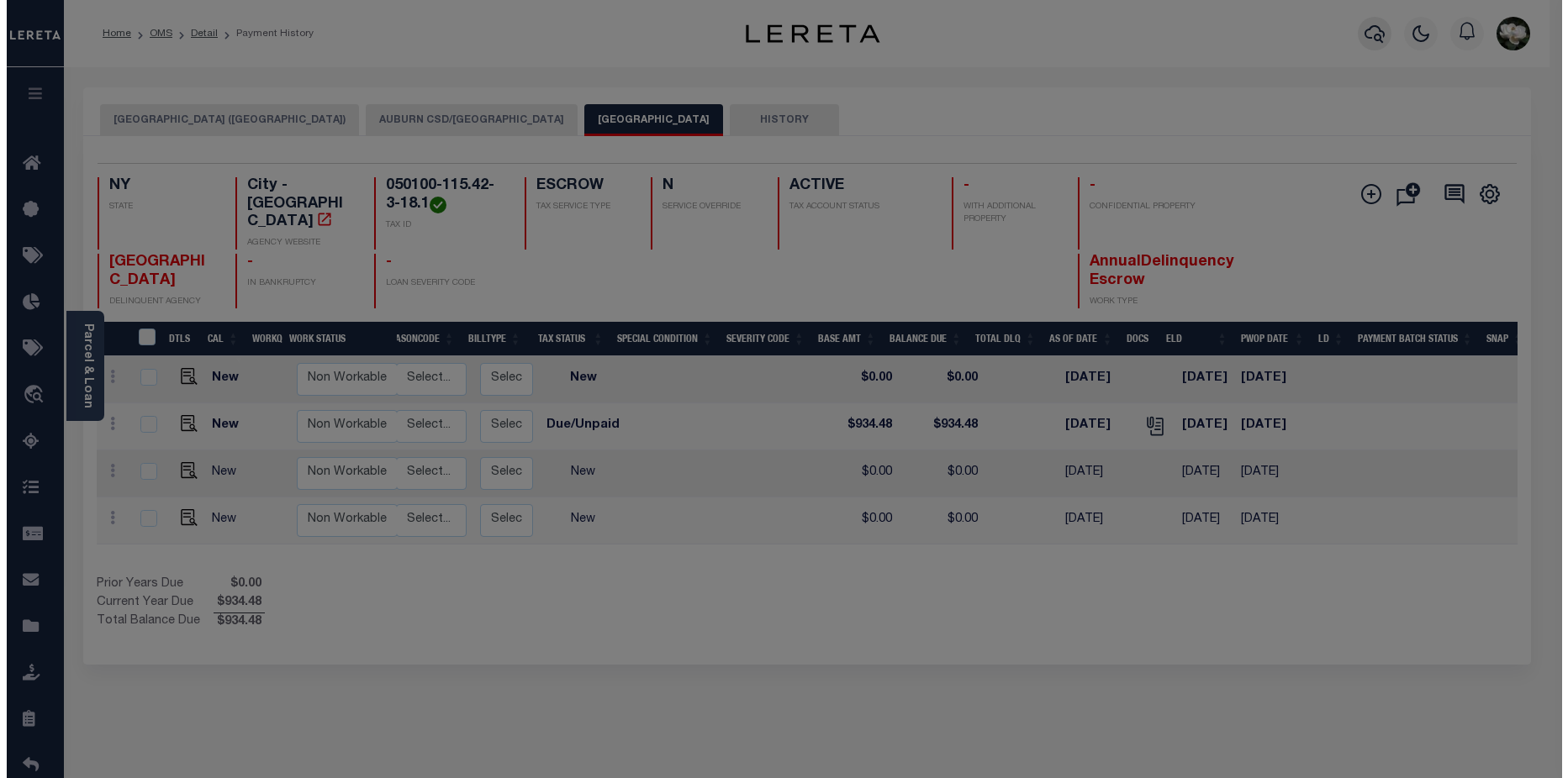
scroll to position [0, 263]
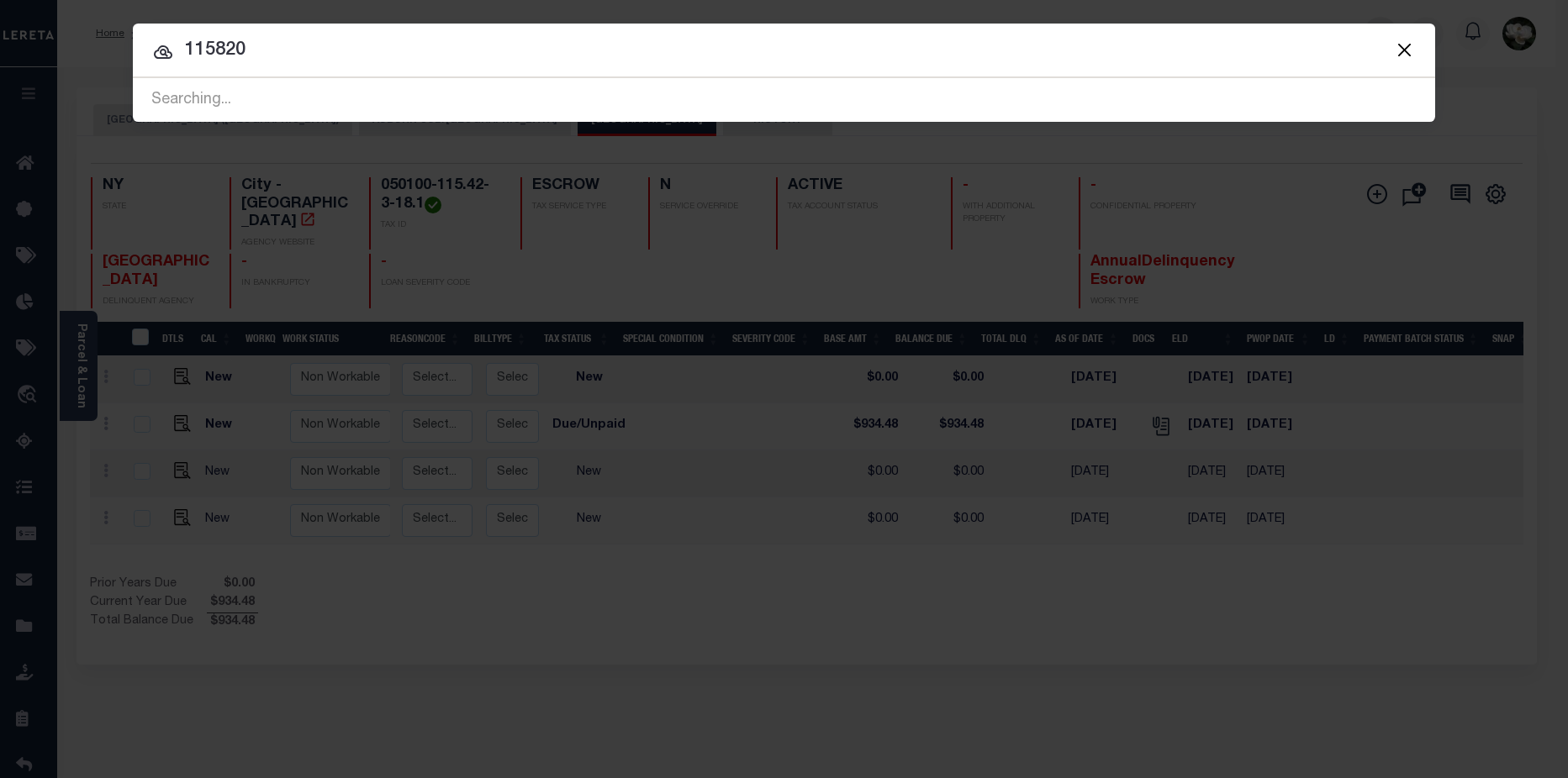
type input "115820"
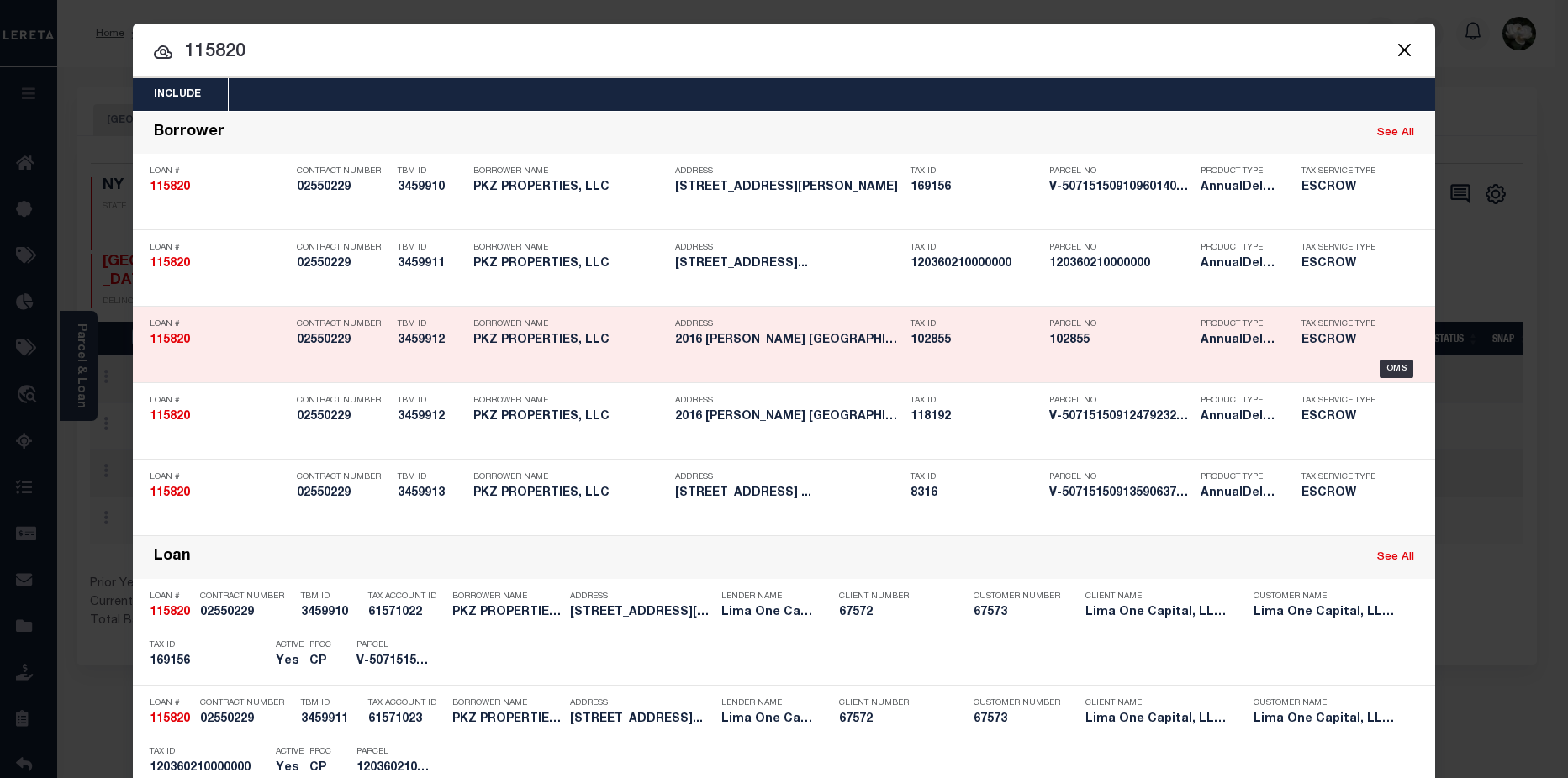
click at [1137, 343] on h5 "102855" at bounding box center [1120, 340] width 143 height 14
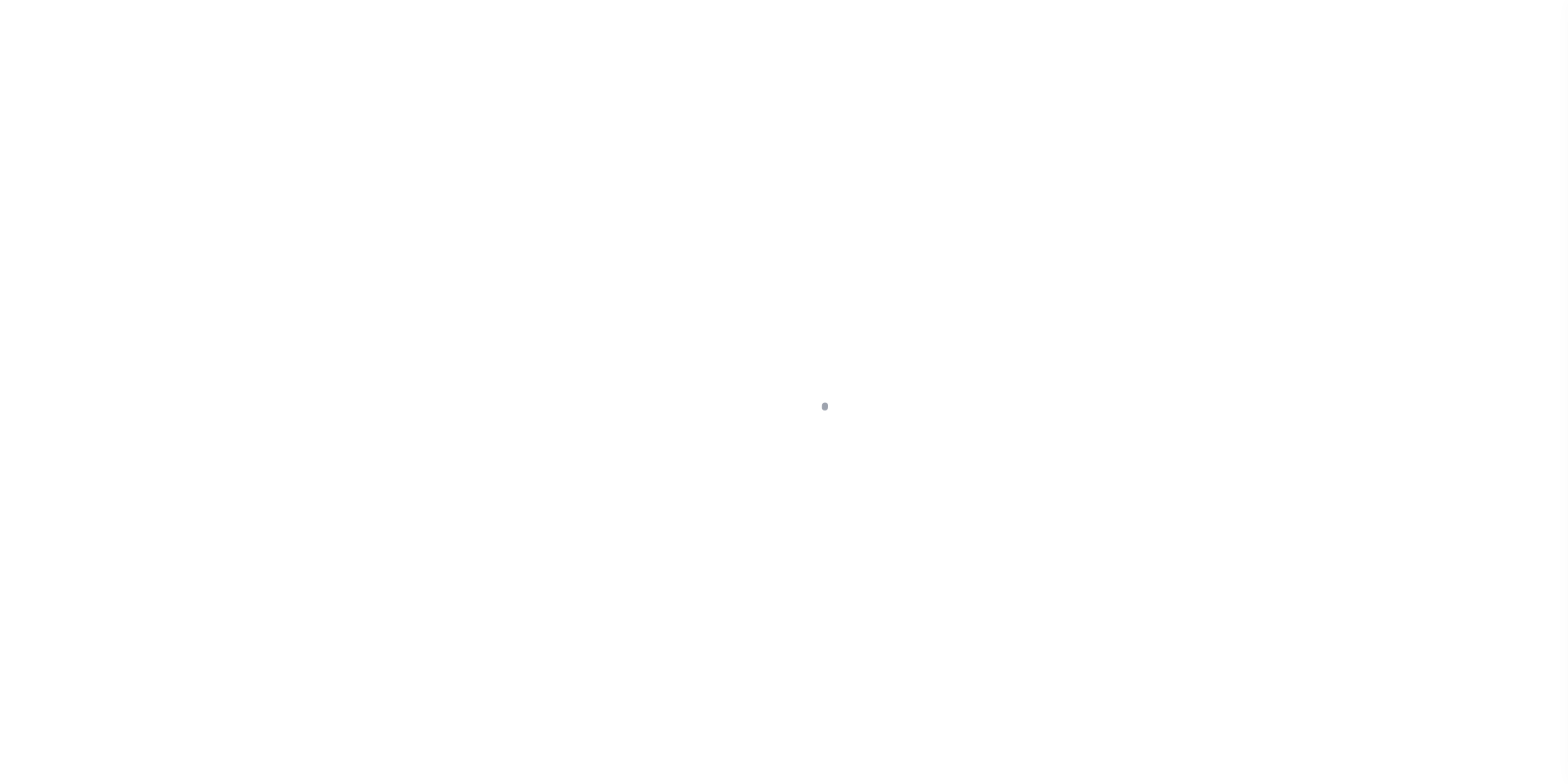
type input "2016 WITHERS ST"
select select "Escrow"
select select
type input "GASTONIA NC 28054"
type input "115820-3"
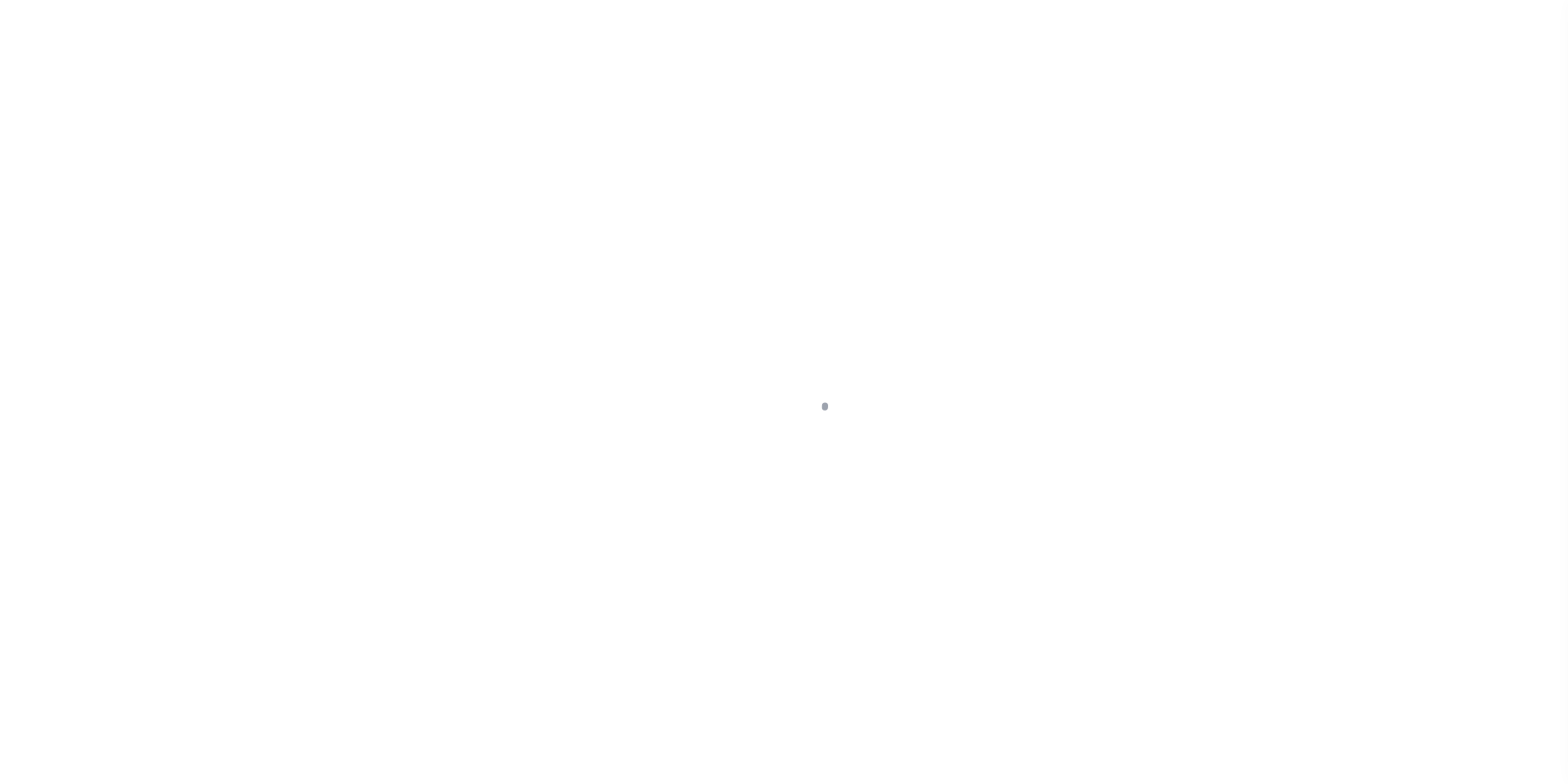
type input "NC"
type textarea "COLLECTOR: ENTITY: PARCEL: 169156"
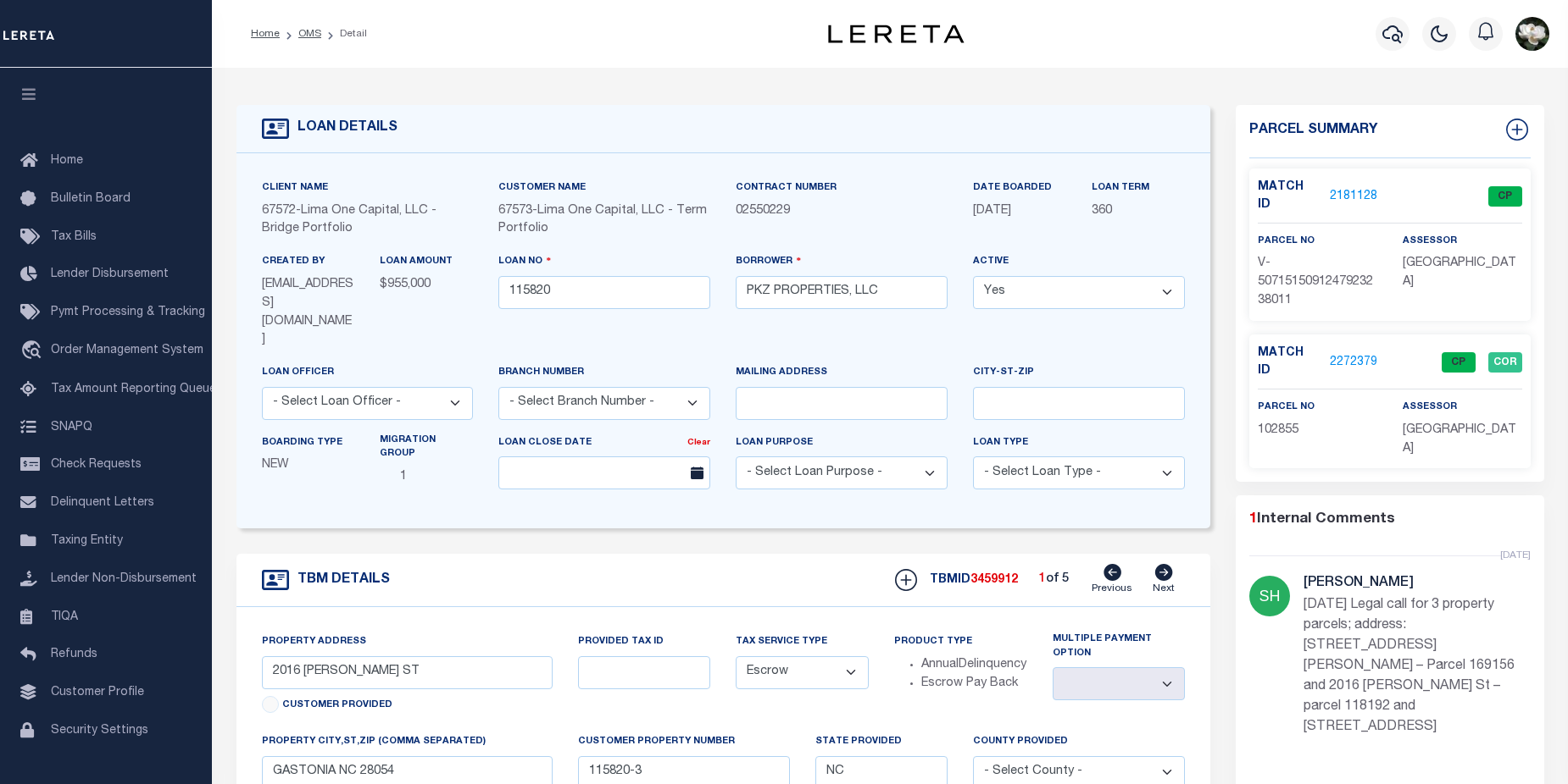
click at [1353, 354] on link "2272379" at bounding box center [1353, 363] width 47 height 17
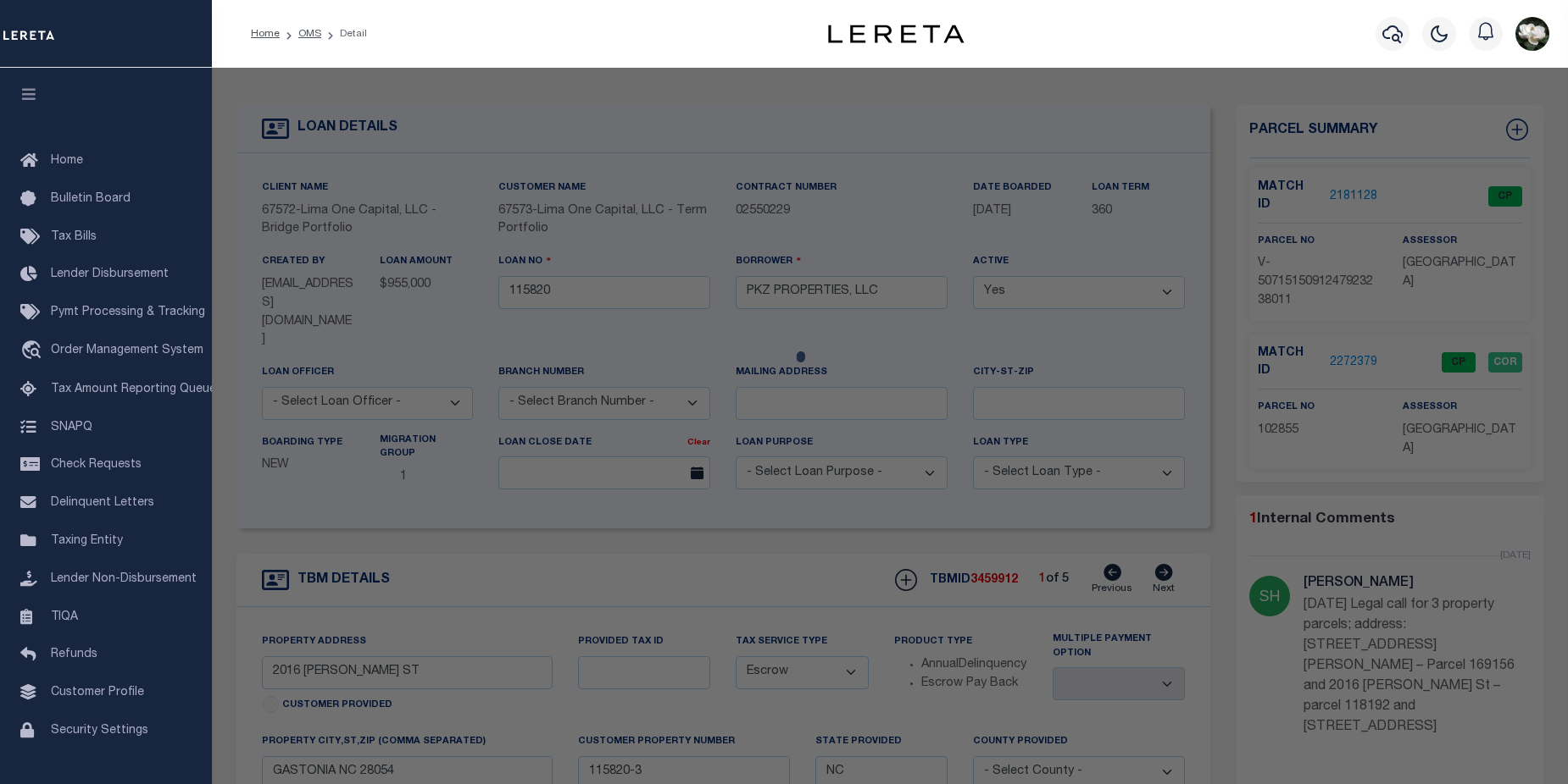
checkbox input "false"
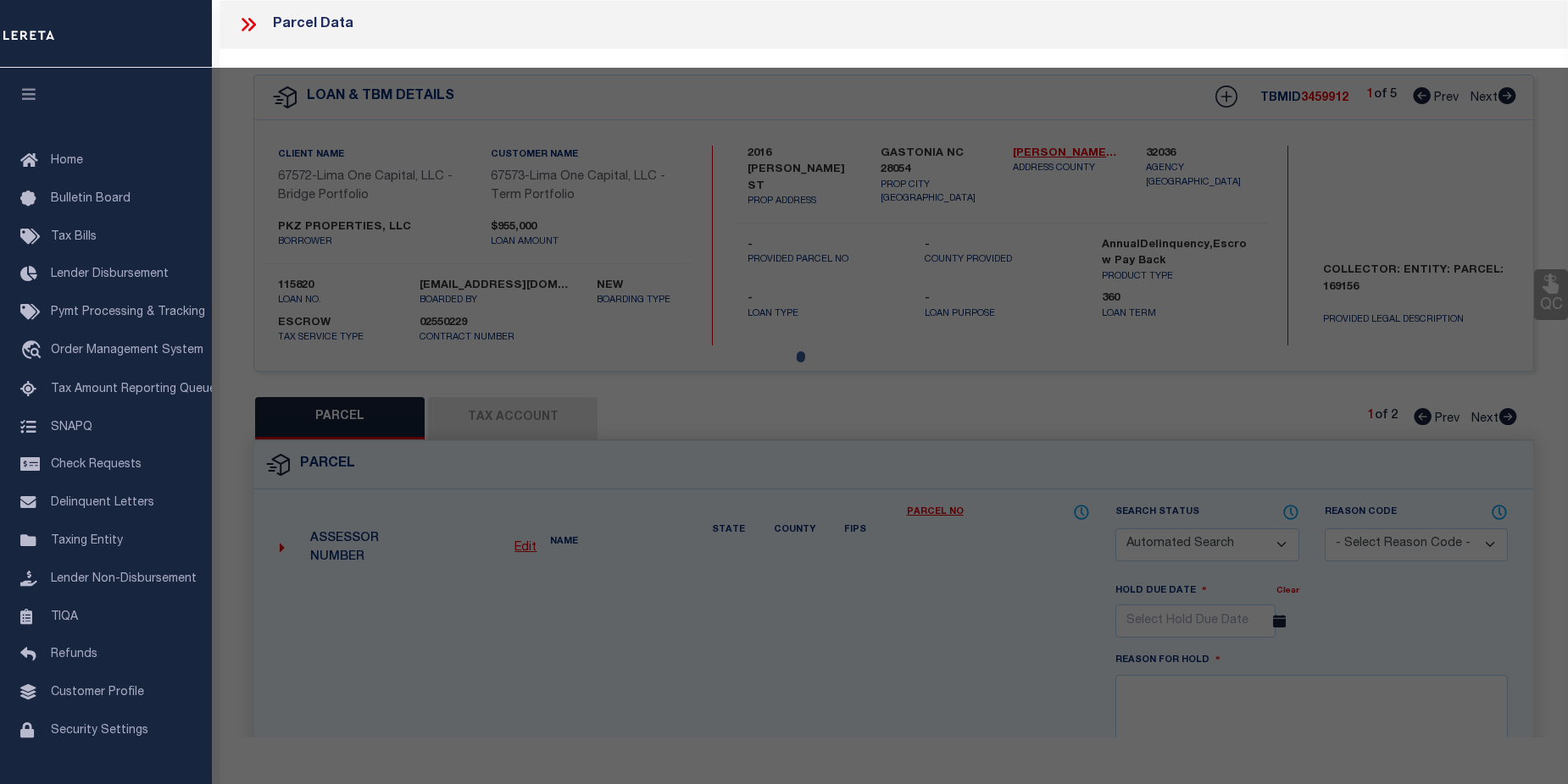
select select "CP"
select select "ADD"
type input "PKZ PROPERTIES LLC,"
select select "AGW"
select select "LEG"
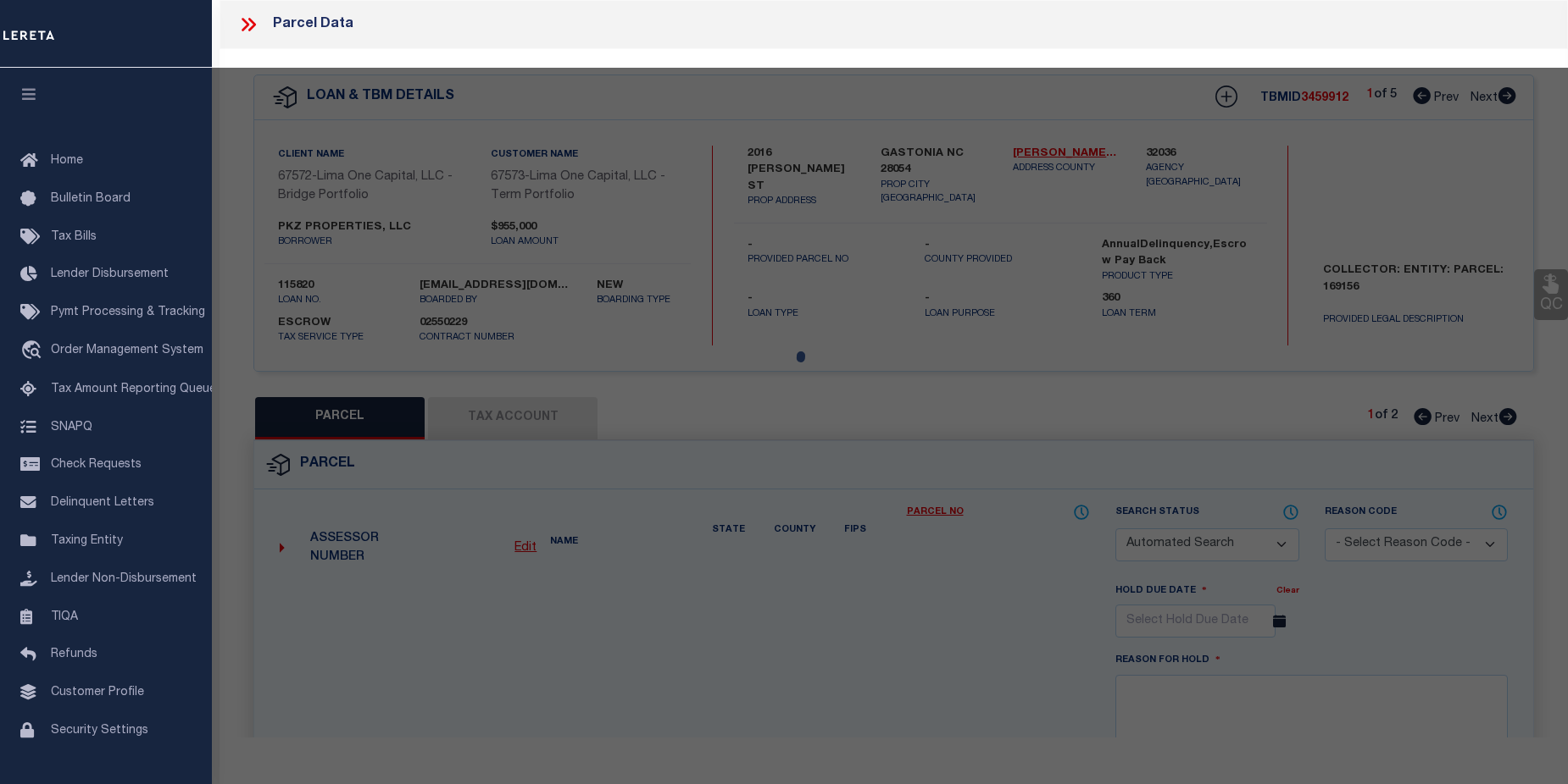
type input "1846 ARKRAY ST"
type input "GASTONIA NC 28052"
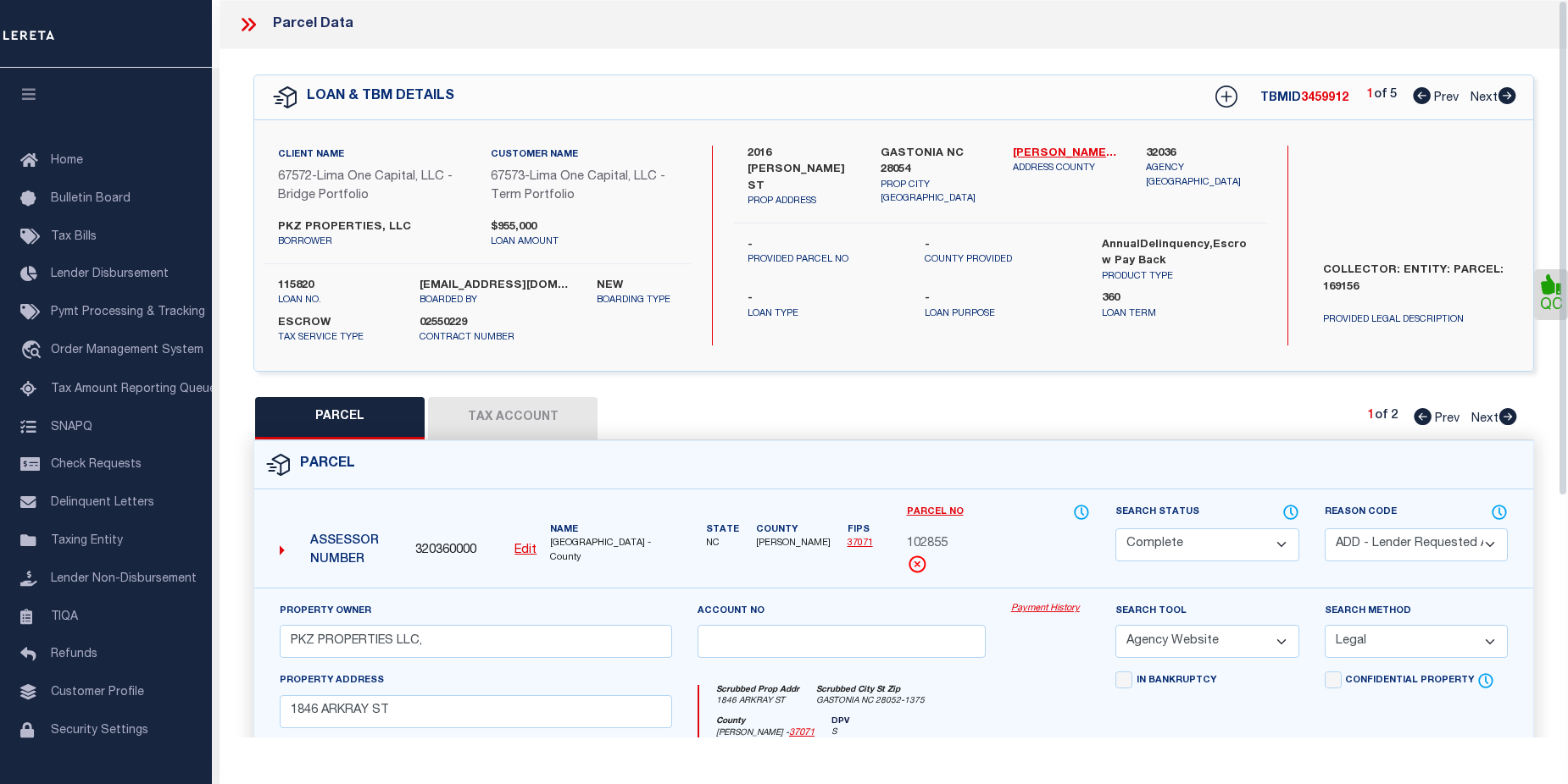
click at [1040, 609] on link "Payment History" at bounding box center [1050, 609] width 79 height 14
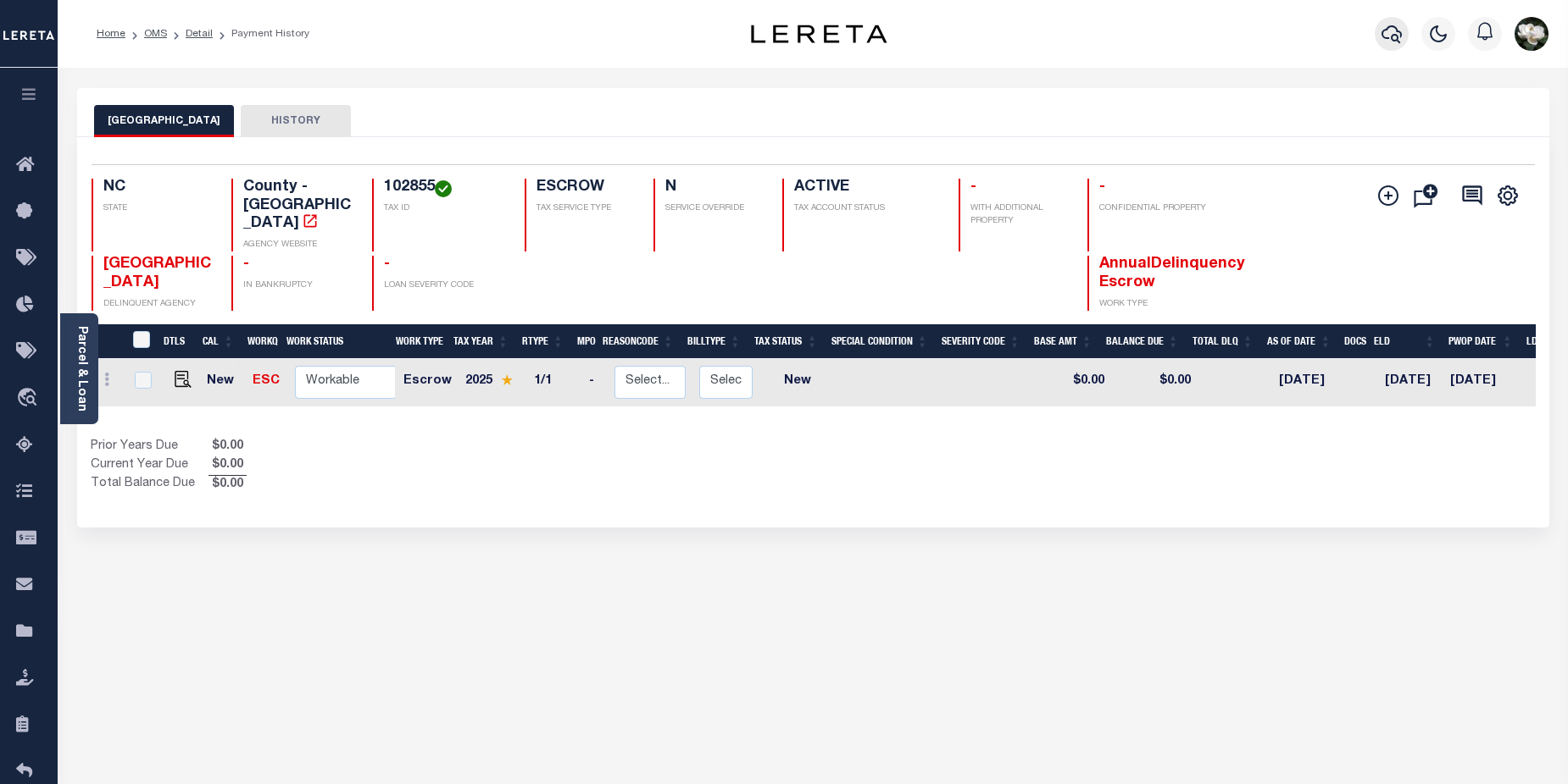
click at [1401, 41] on icon "button" at bounding box center [1391, 34] width 20 height 20
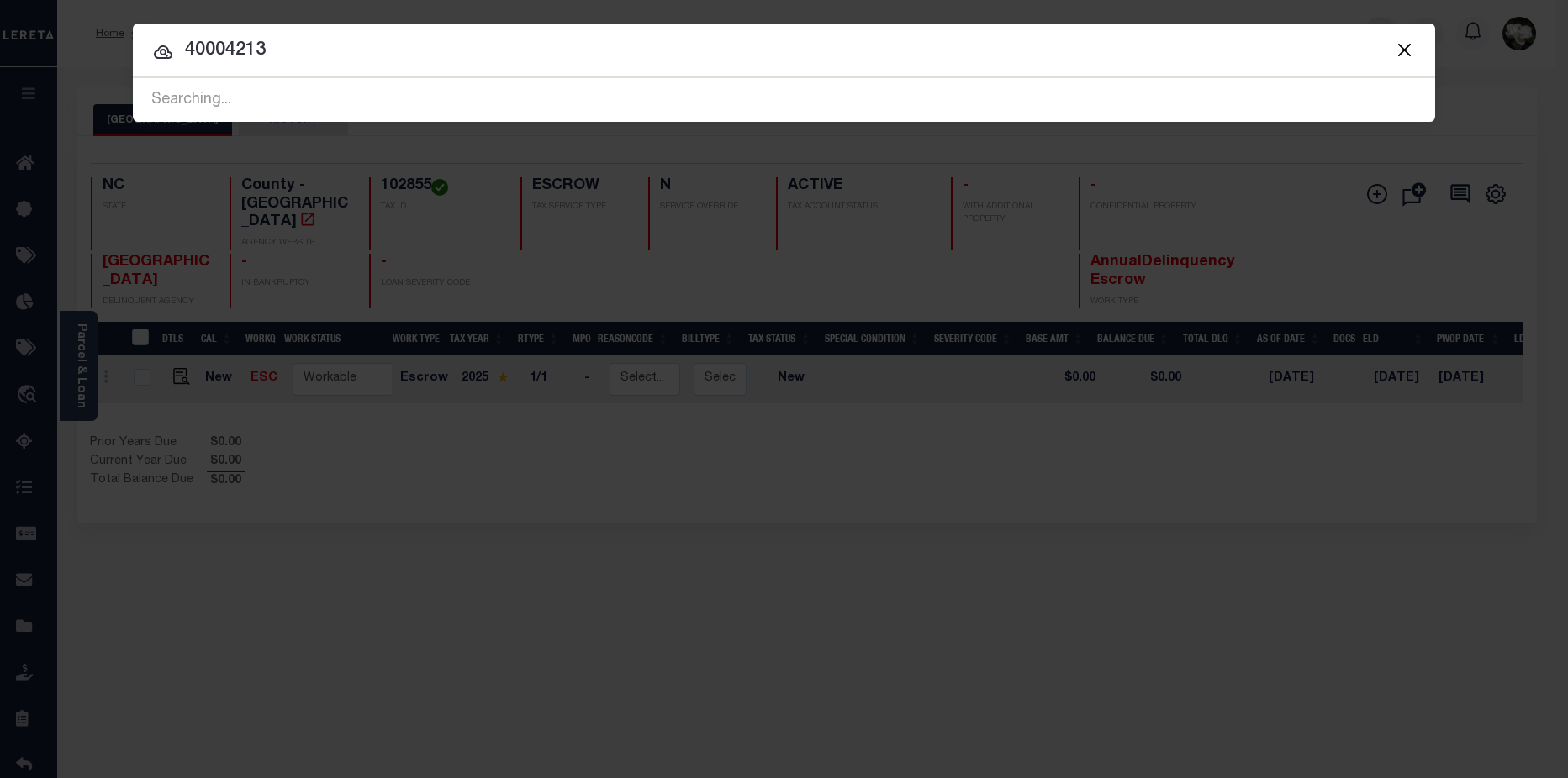
type input "40004213"
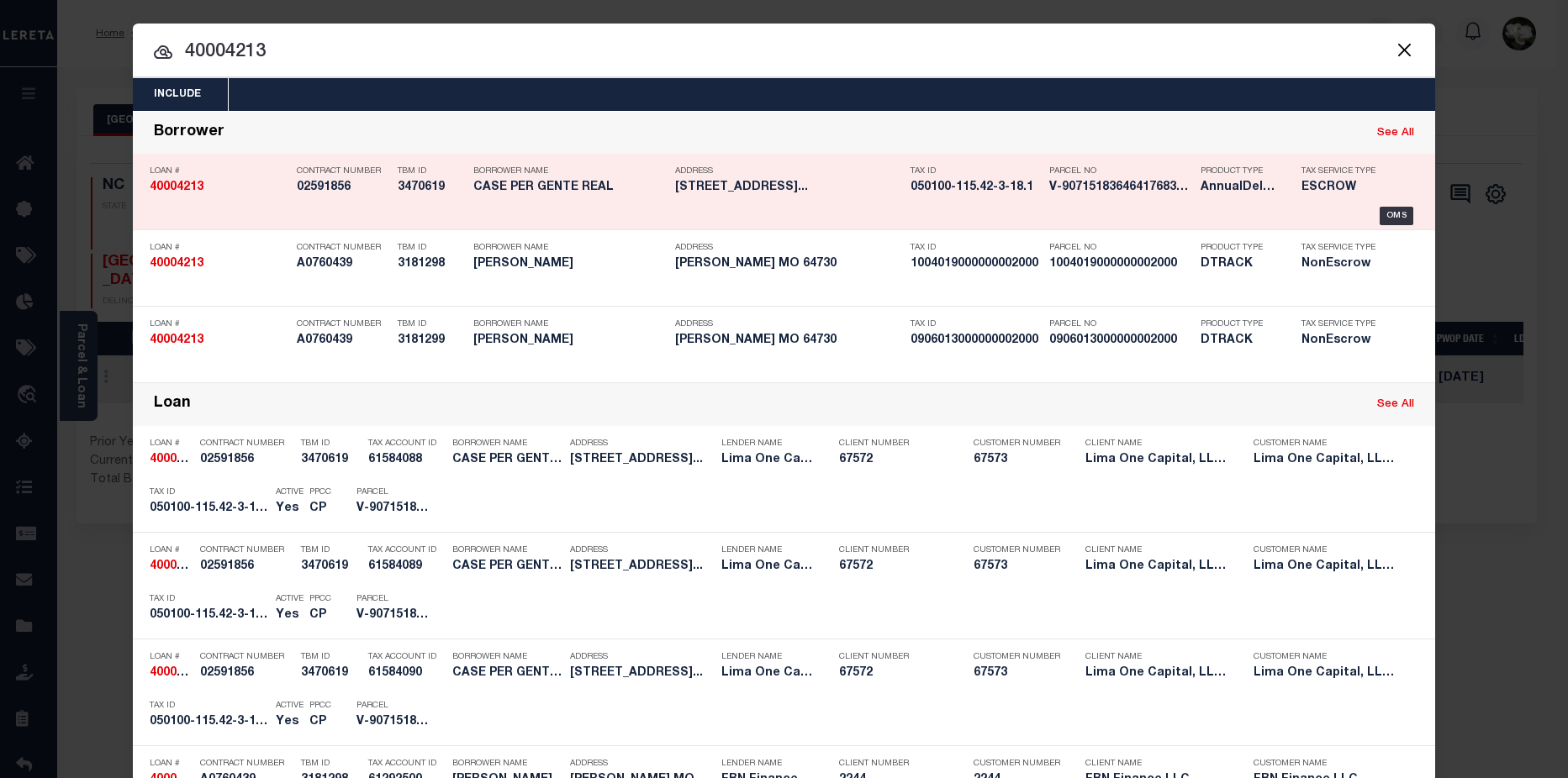
click at [1163, 194] on h5 "V-9071518364641768358099" at bounding box center [1120, 188] width 143 height 14
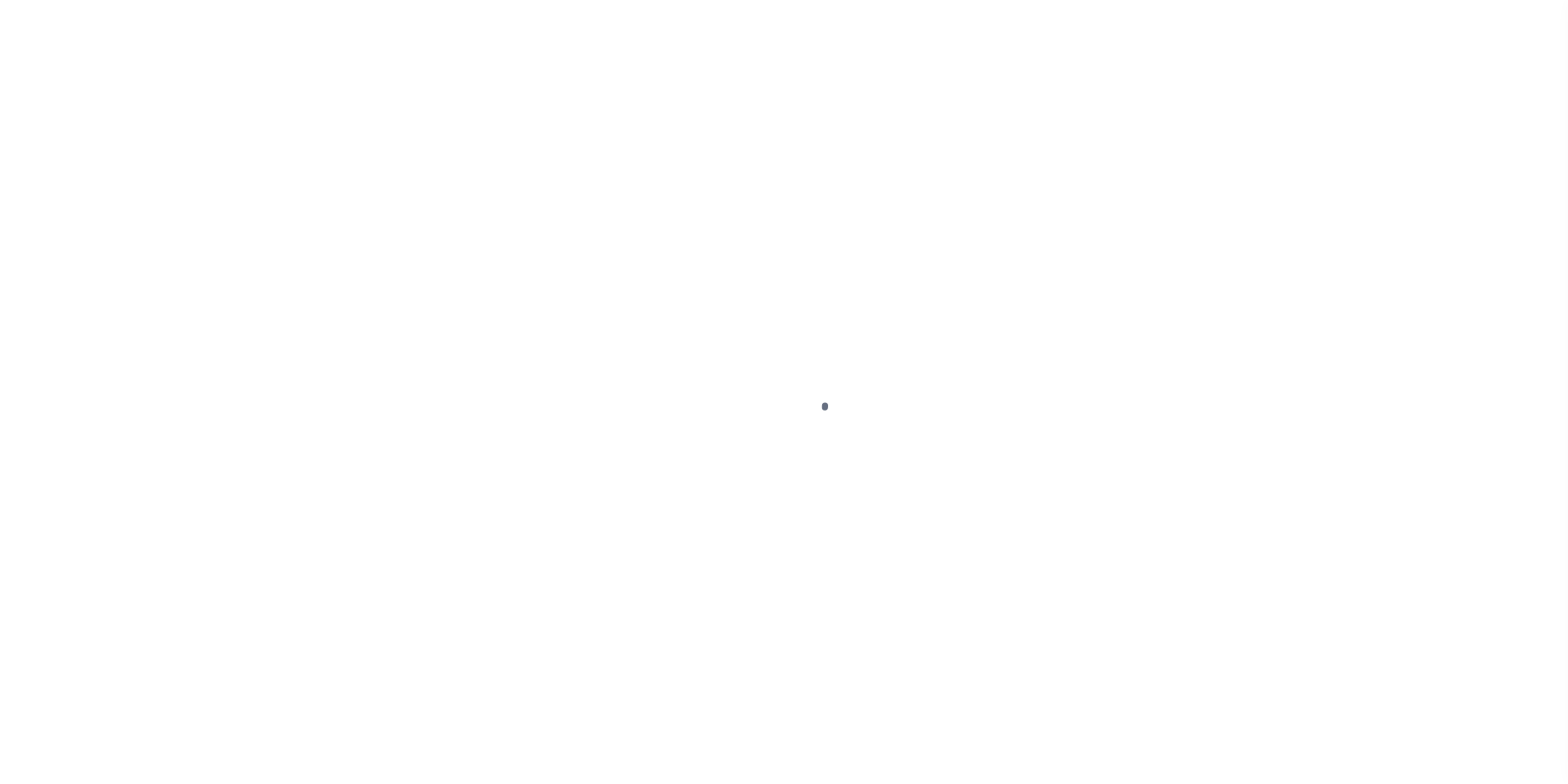
type input "[STREET_ADDRESS]"
radio input "true"
select select "Escrow"
type input "AUBURN [GEOGRAPHIC_DATA] 13021"
type input "40004213-1"
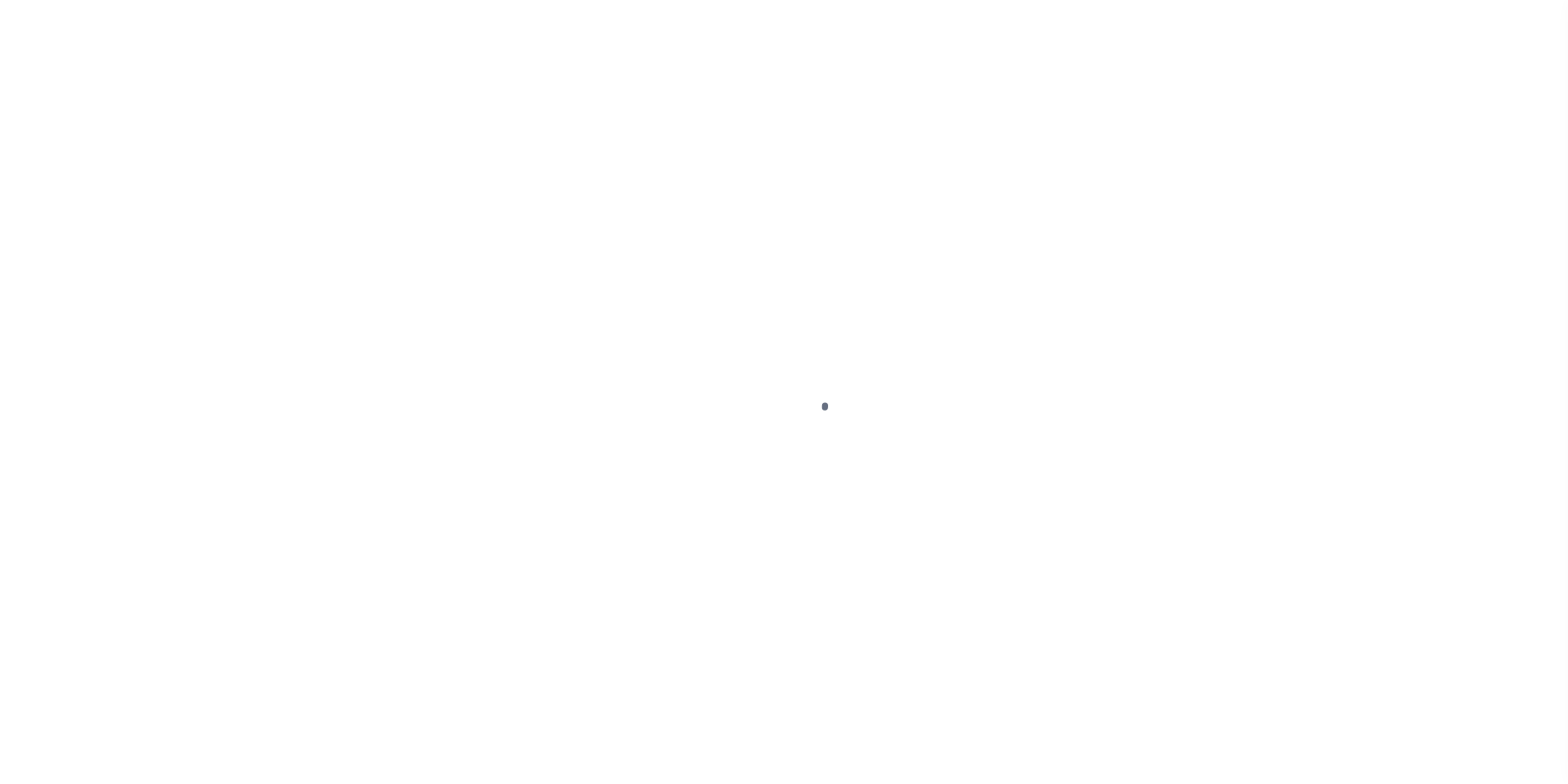
type input "NY"
type textarea "SEE FILE1"
select select "4"
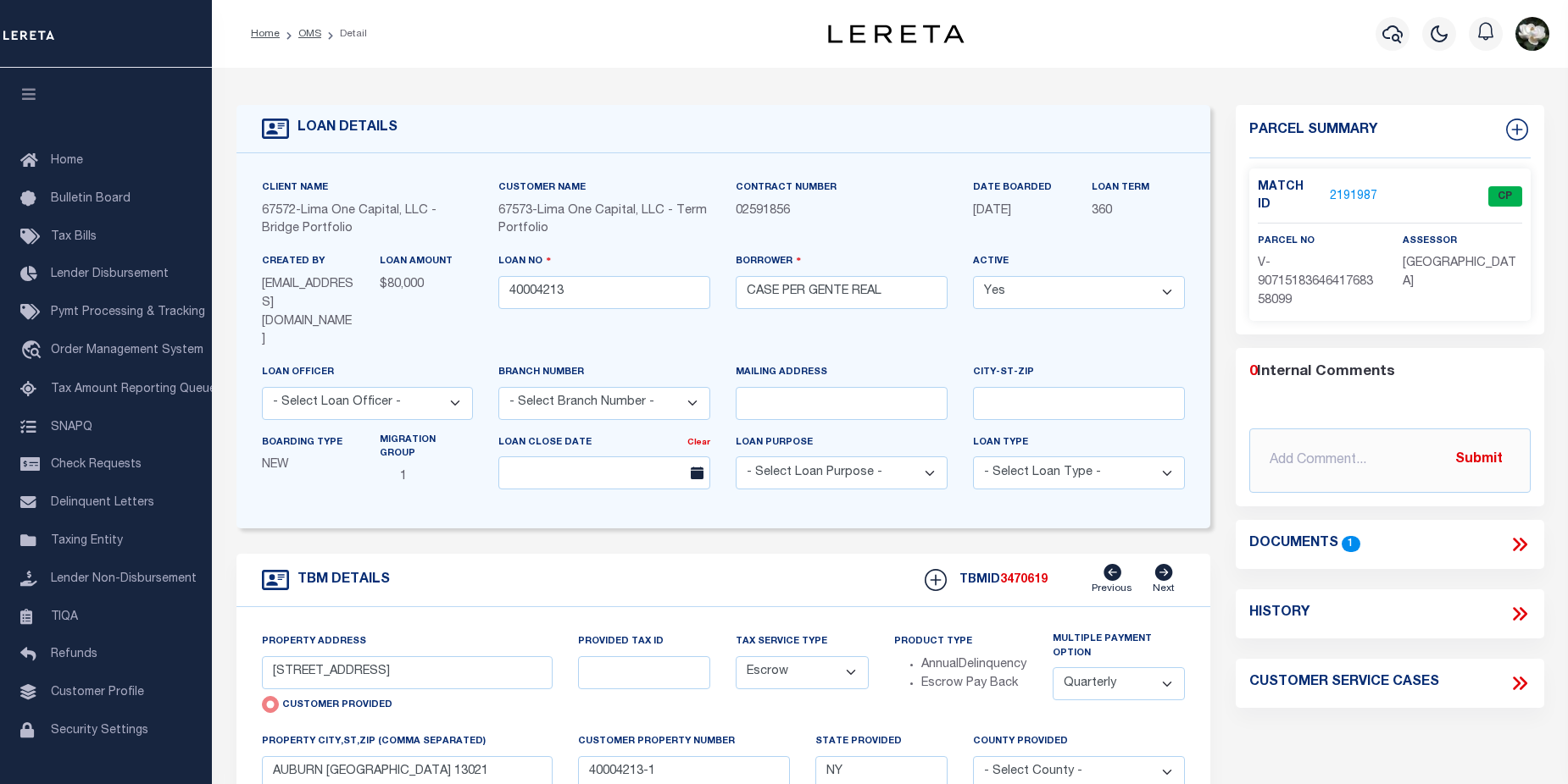
click at [1340, 188] on link "2191987" at bounding box center [1353, 197] width 47 height 17
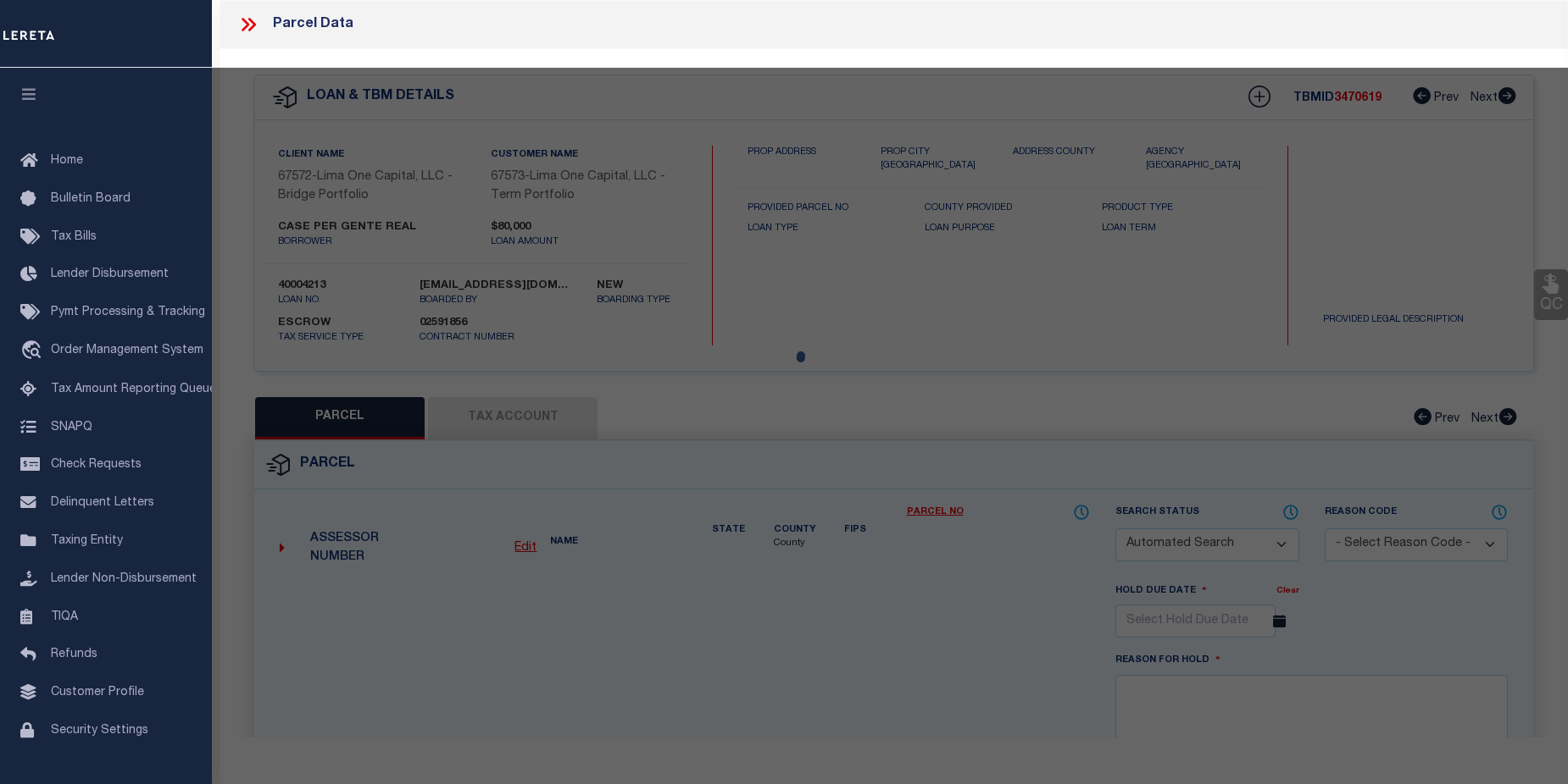
checkbox input "false"
select select "CP"
select select "AGW"
select select
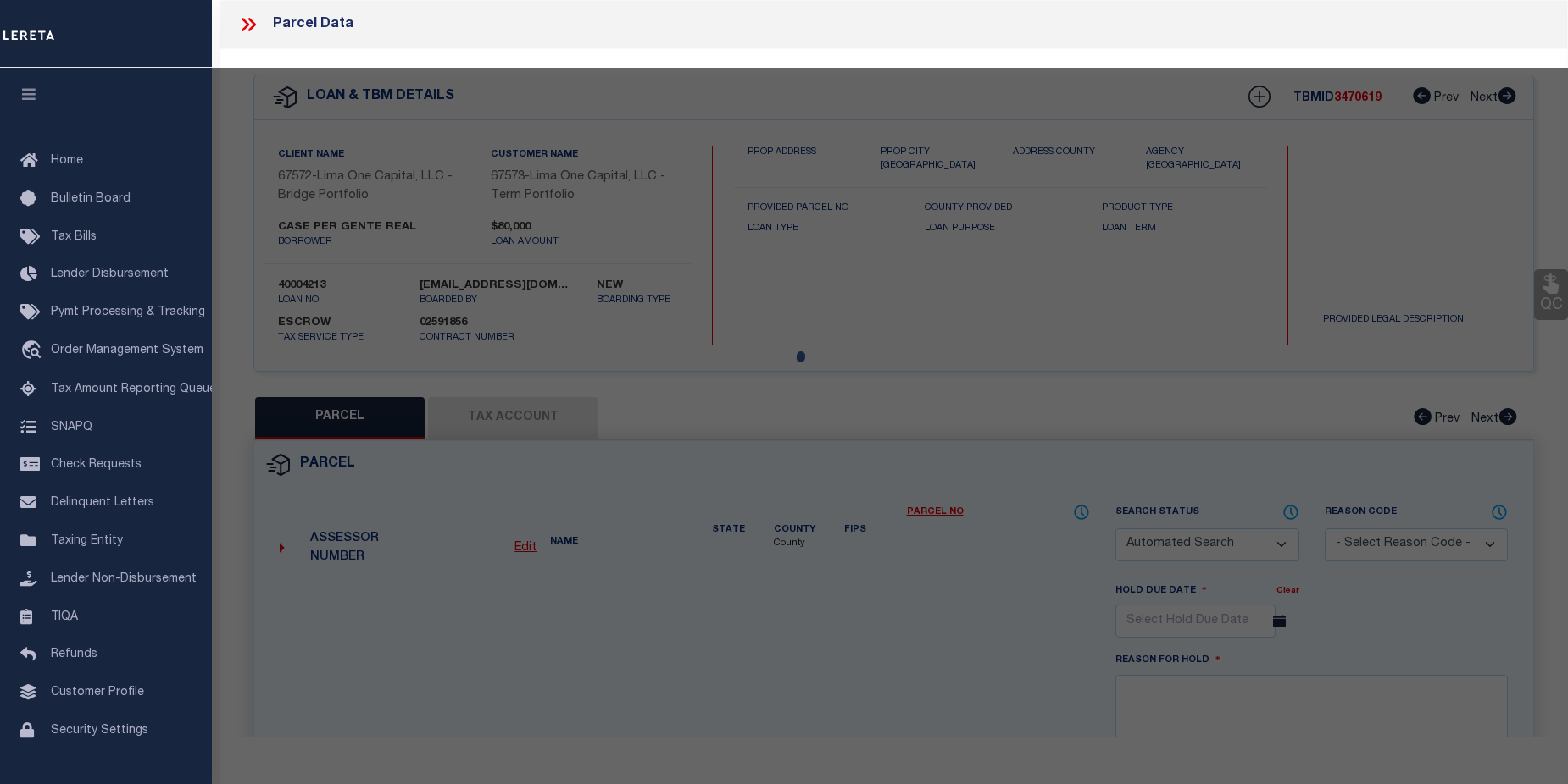
type input "[STREET_ADDRESS]"
checkbox input "false"
type input "AUBURN [GEOGRAPHIC_DATA] 13021"
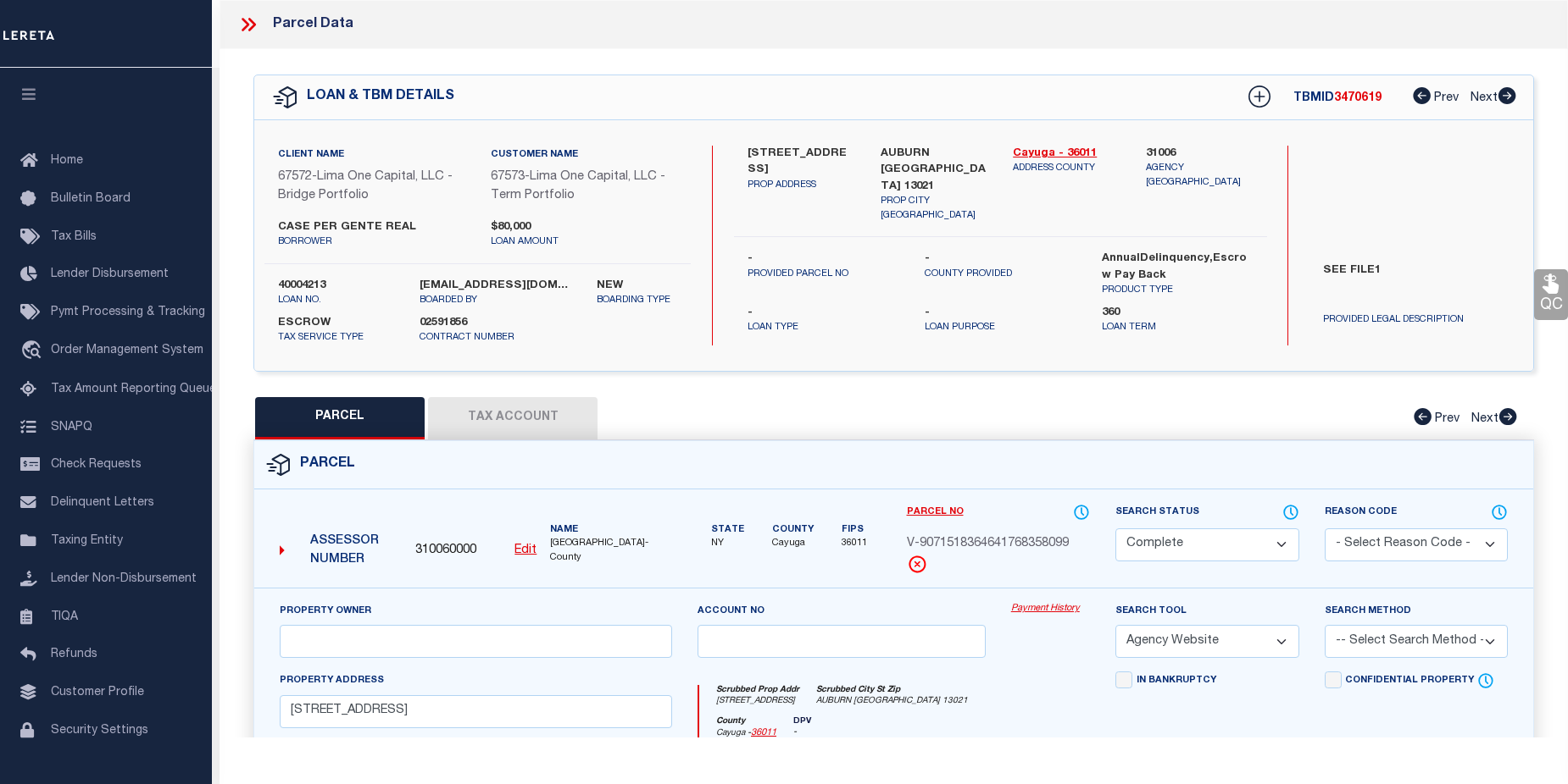
click at [1065, 606] on link "Payment History" at bounding box center [1050, 609] width 79 height 14
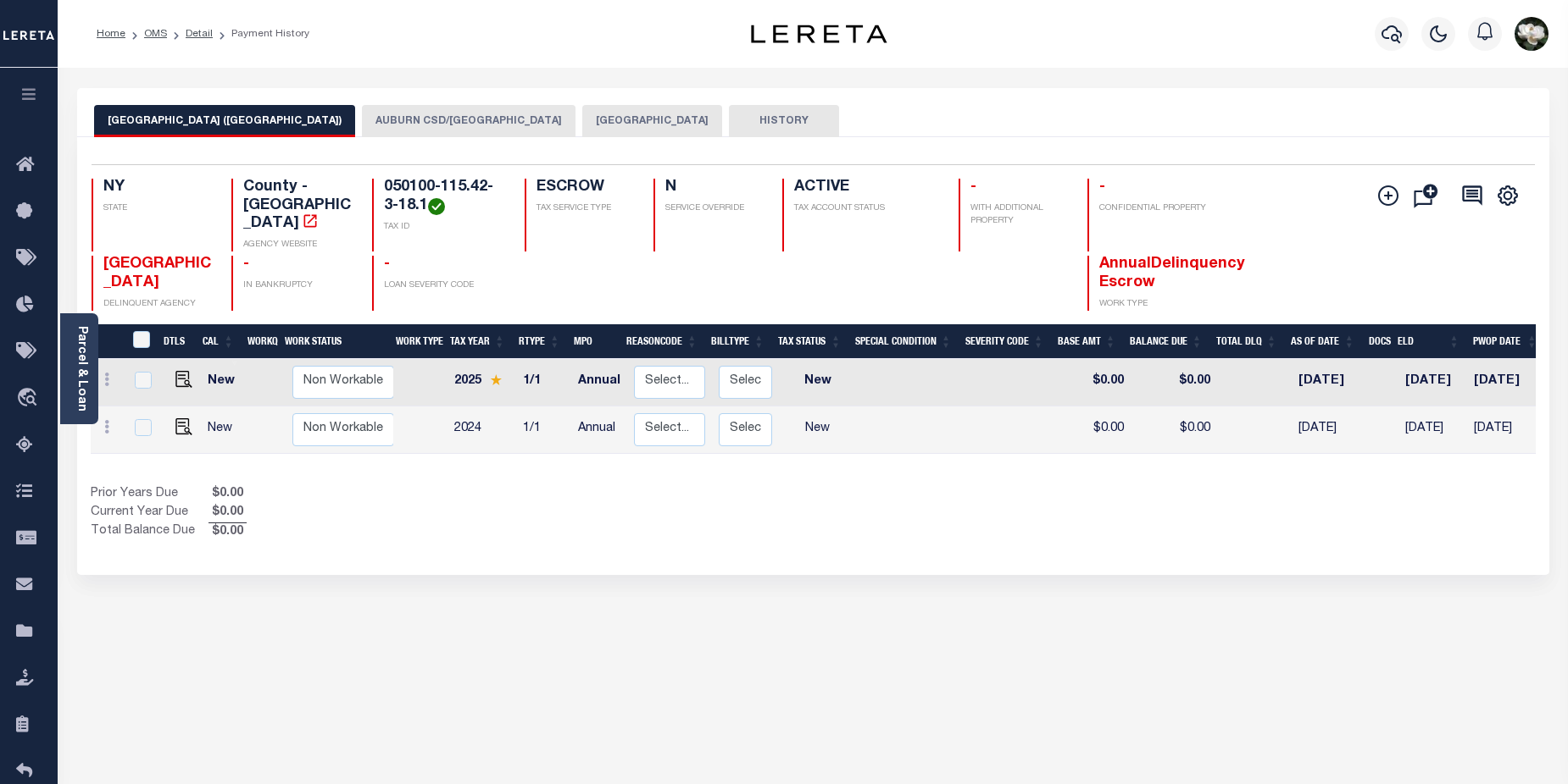
click at [415, 120] on button "AUBURN CSD/[GEOGRAPHIC_DATA]" at bounding box center [469, 121] width 214 height 32
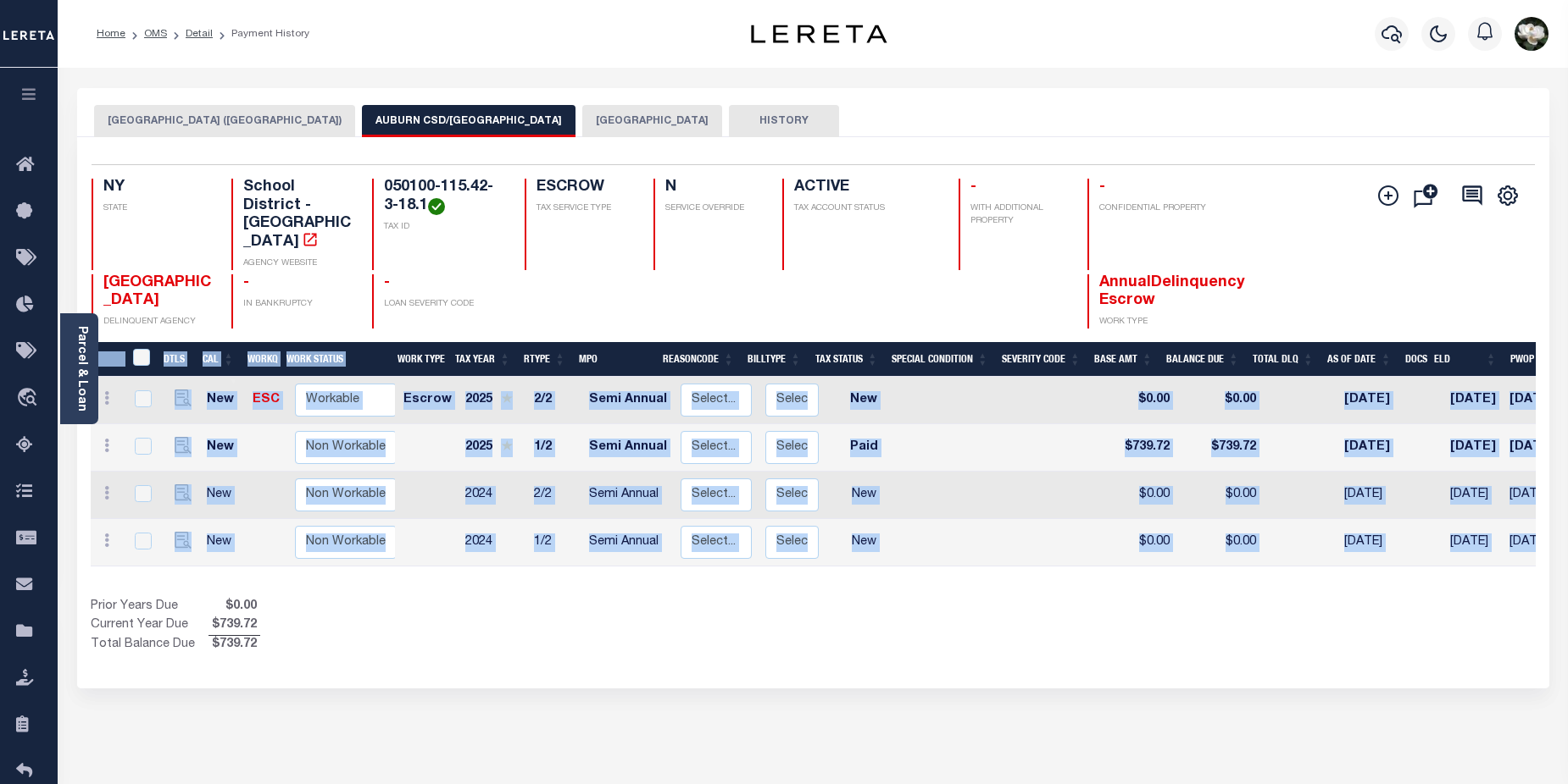
drag, startPoint x: 1238, startPoint y: 546, endPoint x: 1347, endPoint y: 543, distance: 109.0
click at [1347, 543] on div "DTLS CAL WorkQ Work Status Work Type Tax Year RType MPO ReasonCode BillType Tax…" at bounding box center [813, 498] width 1444 height 313
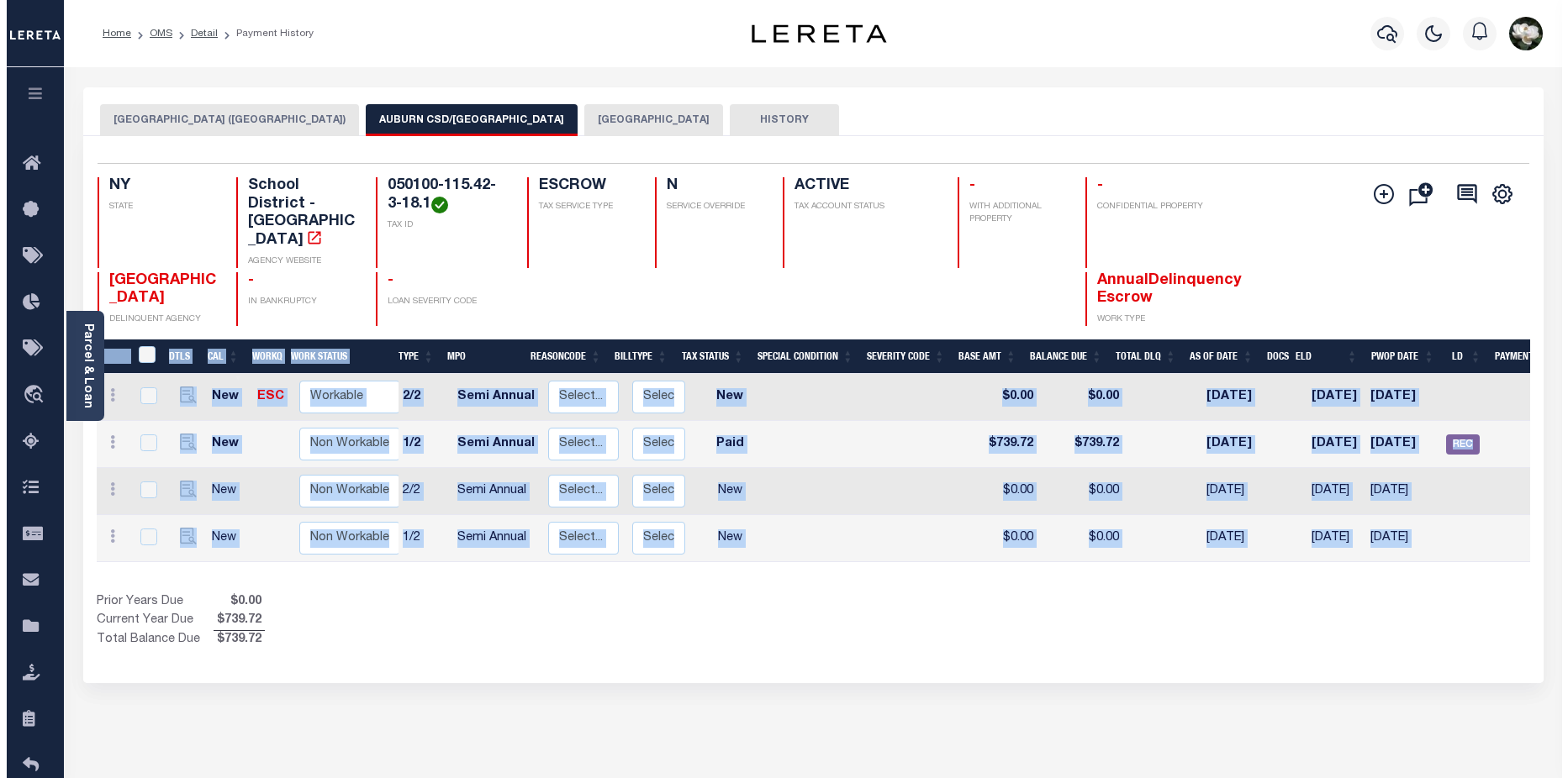
scroll to position [0, 205]
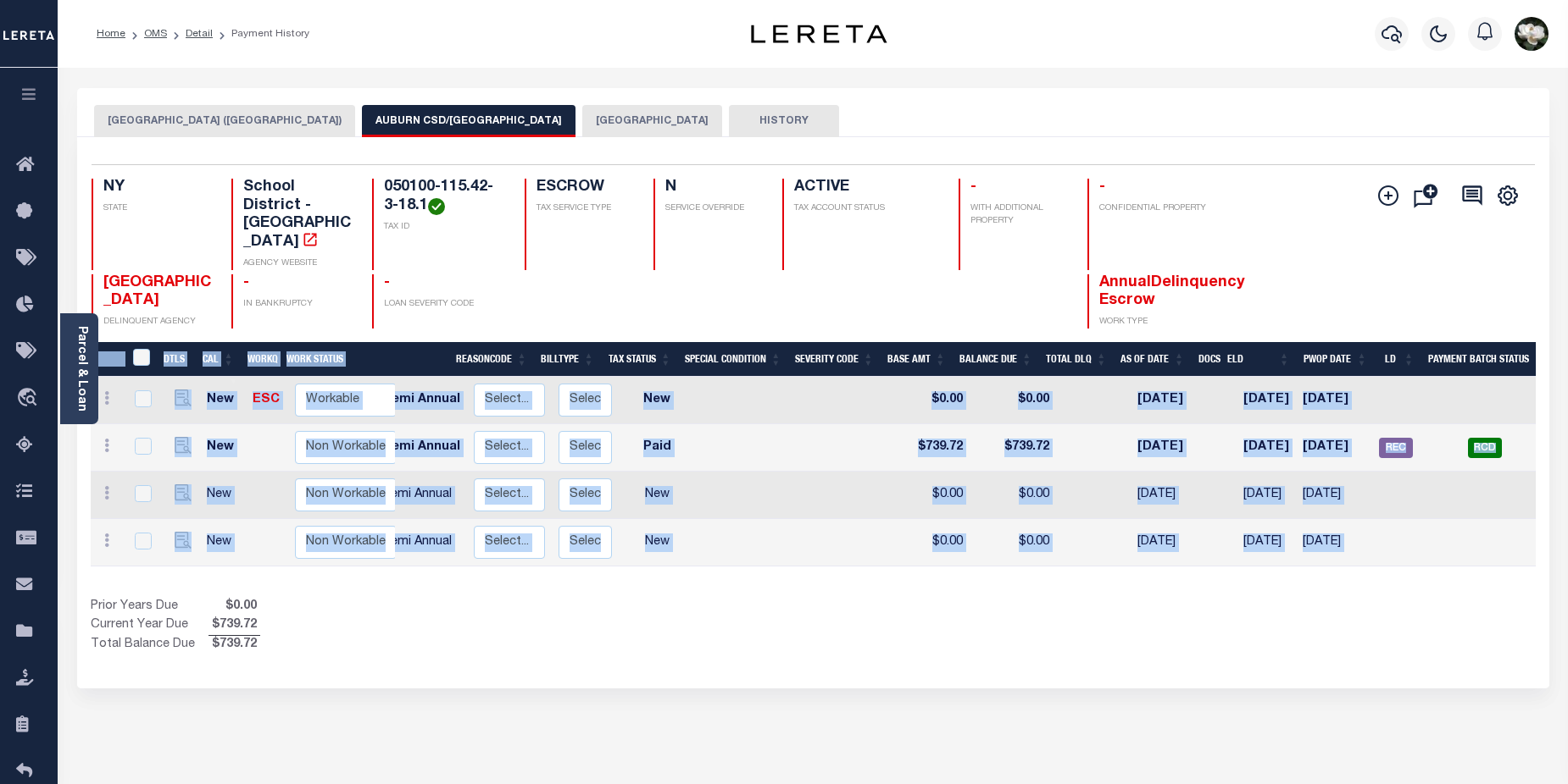
click at [583, 110] on button "[GEOGRAPHIC_DATA]" at bounding box center [652, 121] width 140 height 32
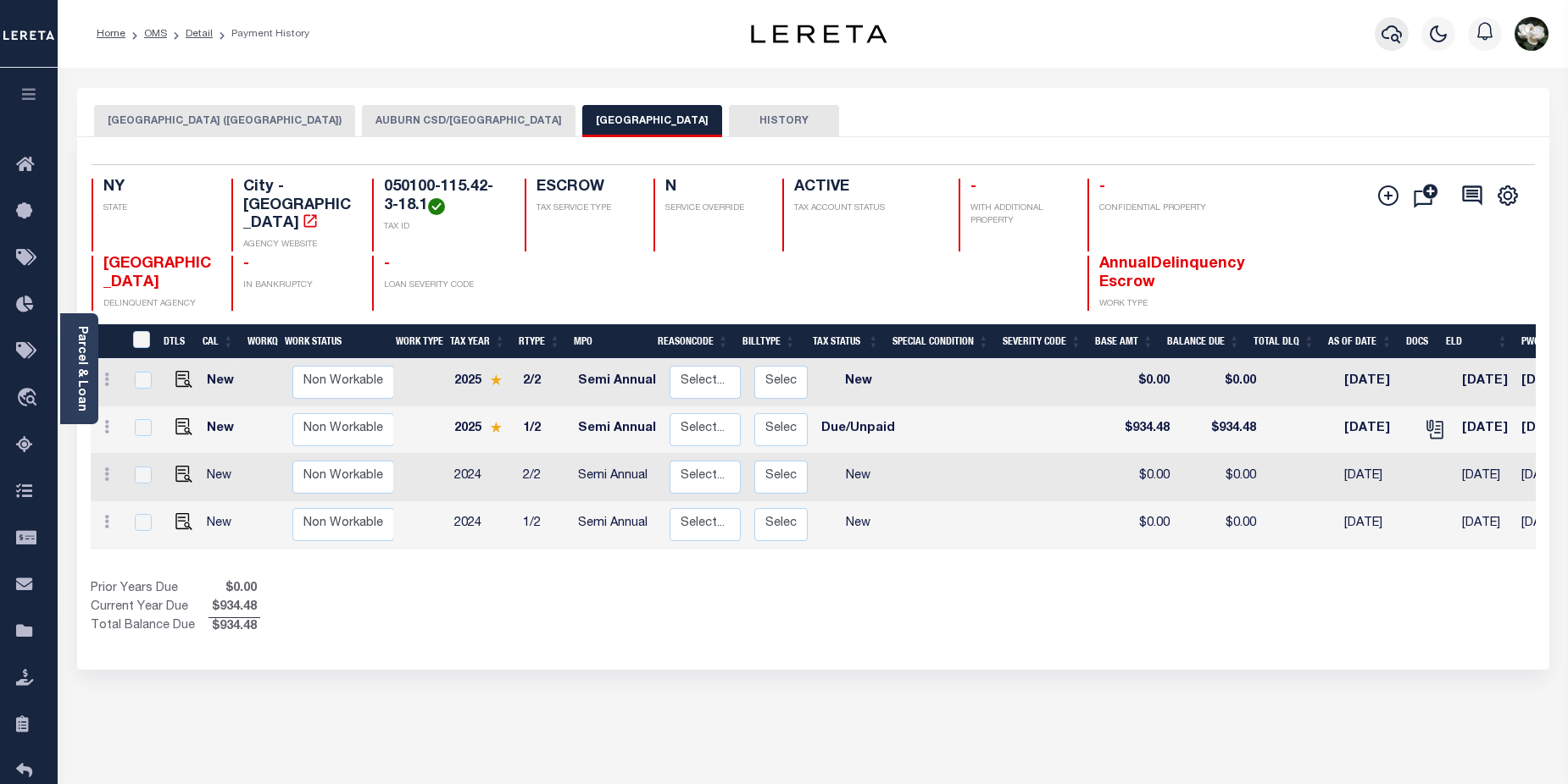
click at [1385, 32] on icon "button" at bounding box center [1391, 34] width 20 height 20
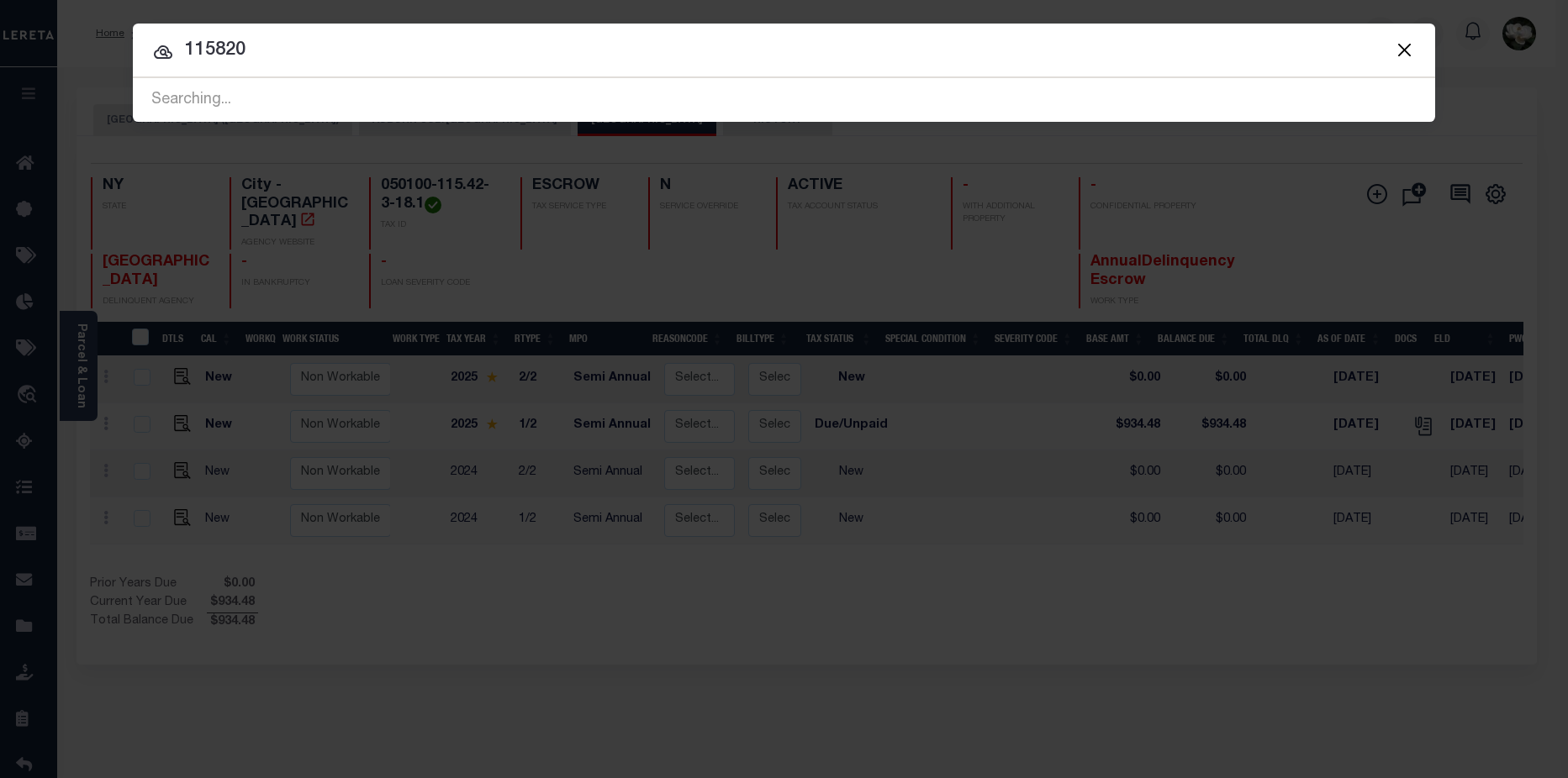
type input "115820"
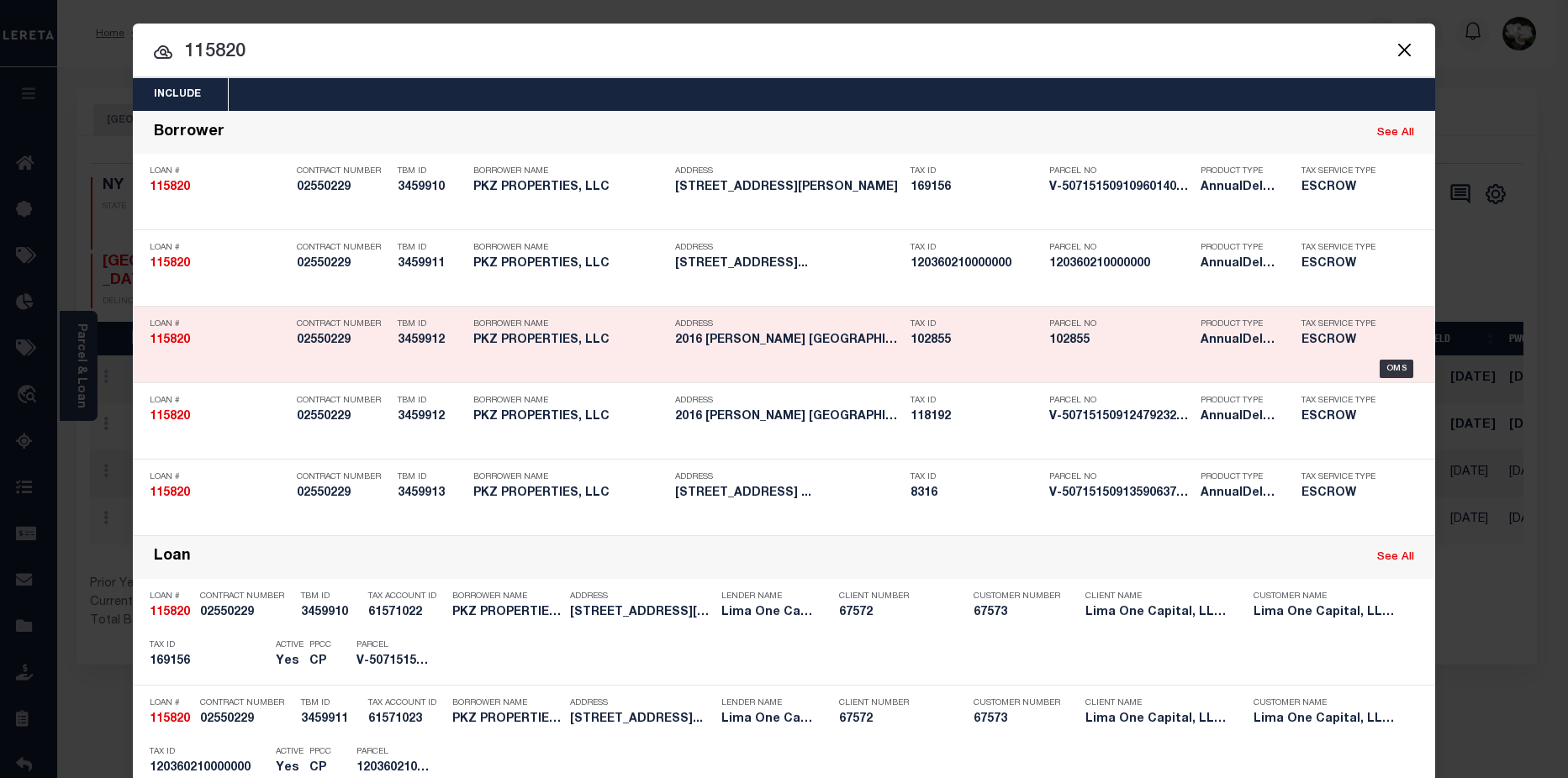
click at [1096, 346] on h5 "102855" at bounding box center [1120, 340] width 143 height 14
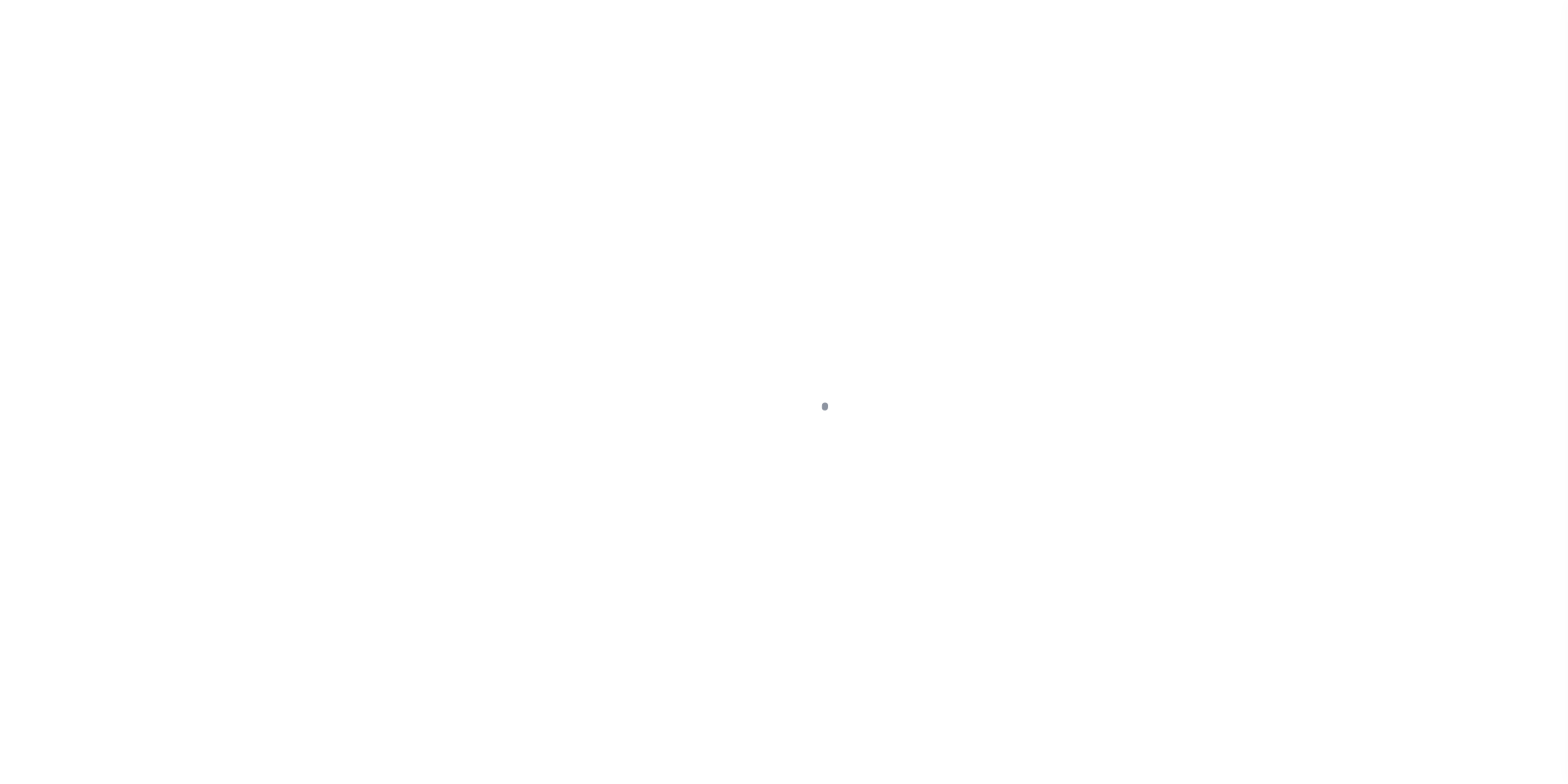
type input "2016 [PERSON_NAME] ST"
select select "Escrow"
select select
type input "GASTONIA NC 28054"
type input "115820-3"
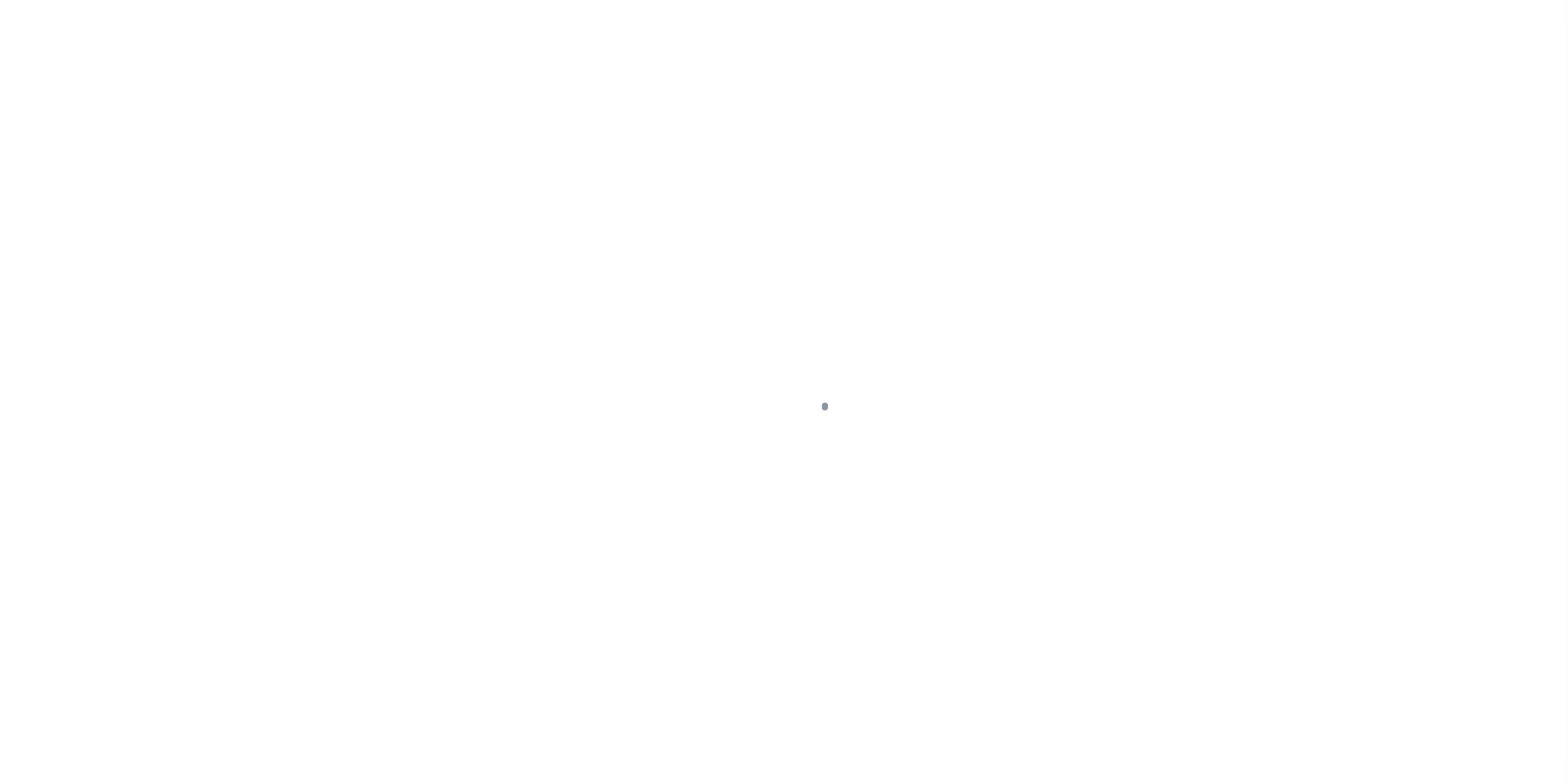
type input "NC"
type textarea "COLLECTOR: ENTITY: PARCEL: 169156"
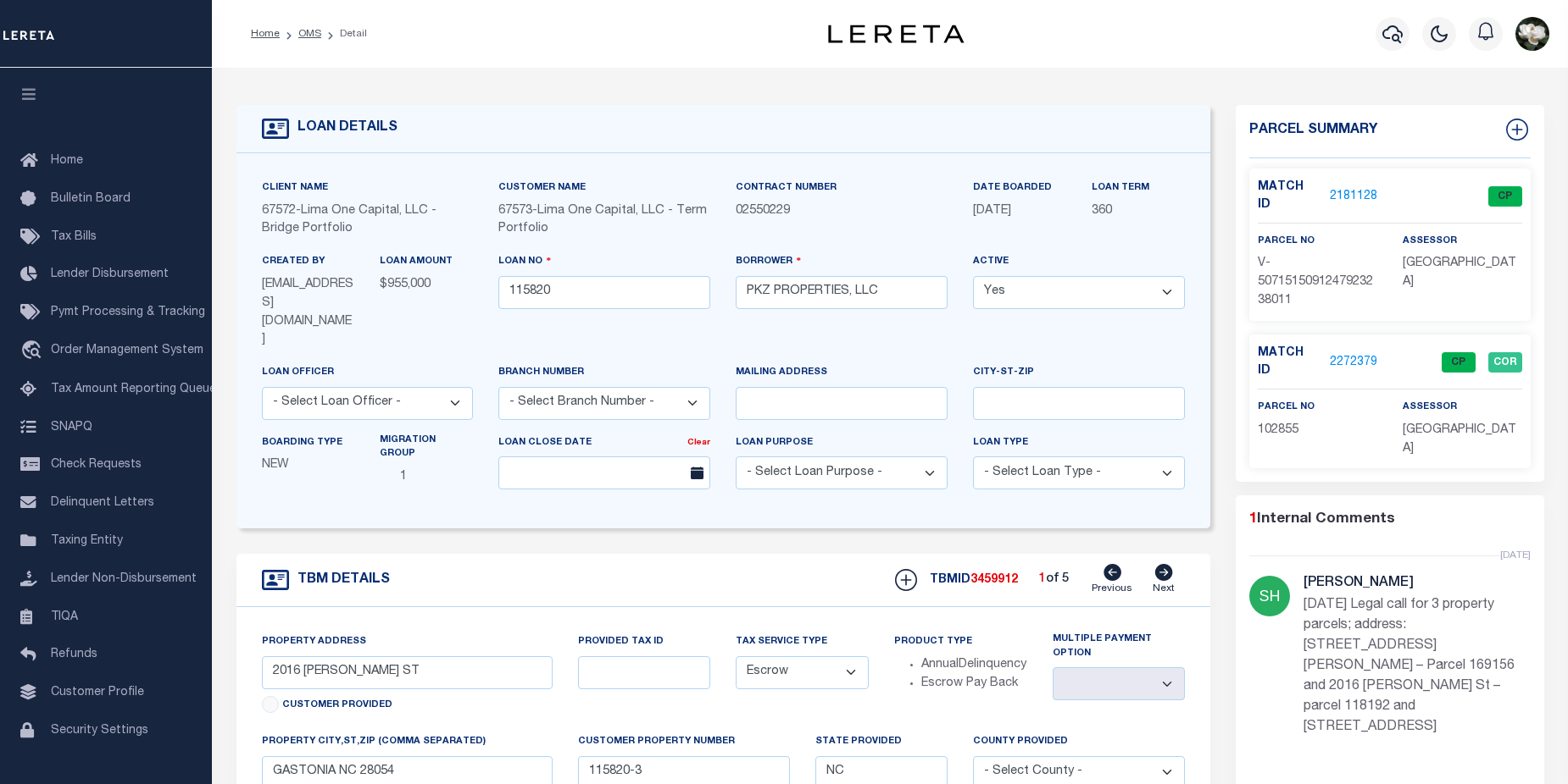
click at [1357, 354] on link "2272379" at bounding box center [1353, 363] width 47 height 17
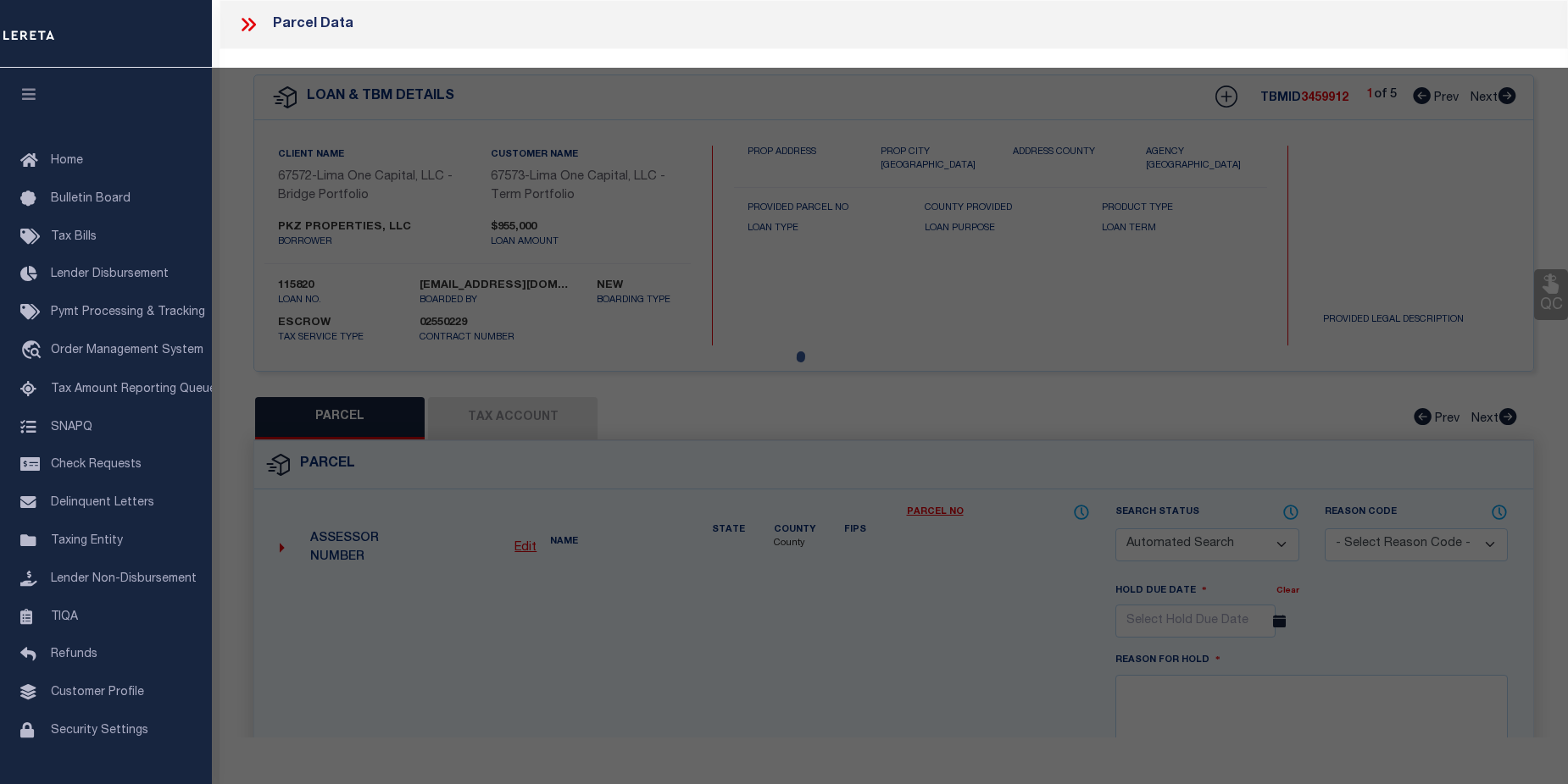
checkbox input "false"
select select "CP"
select select "ADD"
type input "PKZ PROPERTIES LLC,"
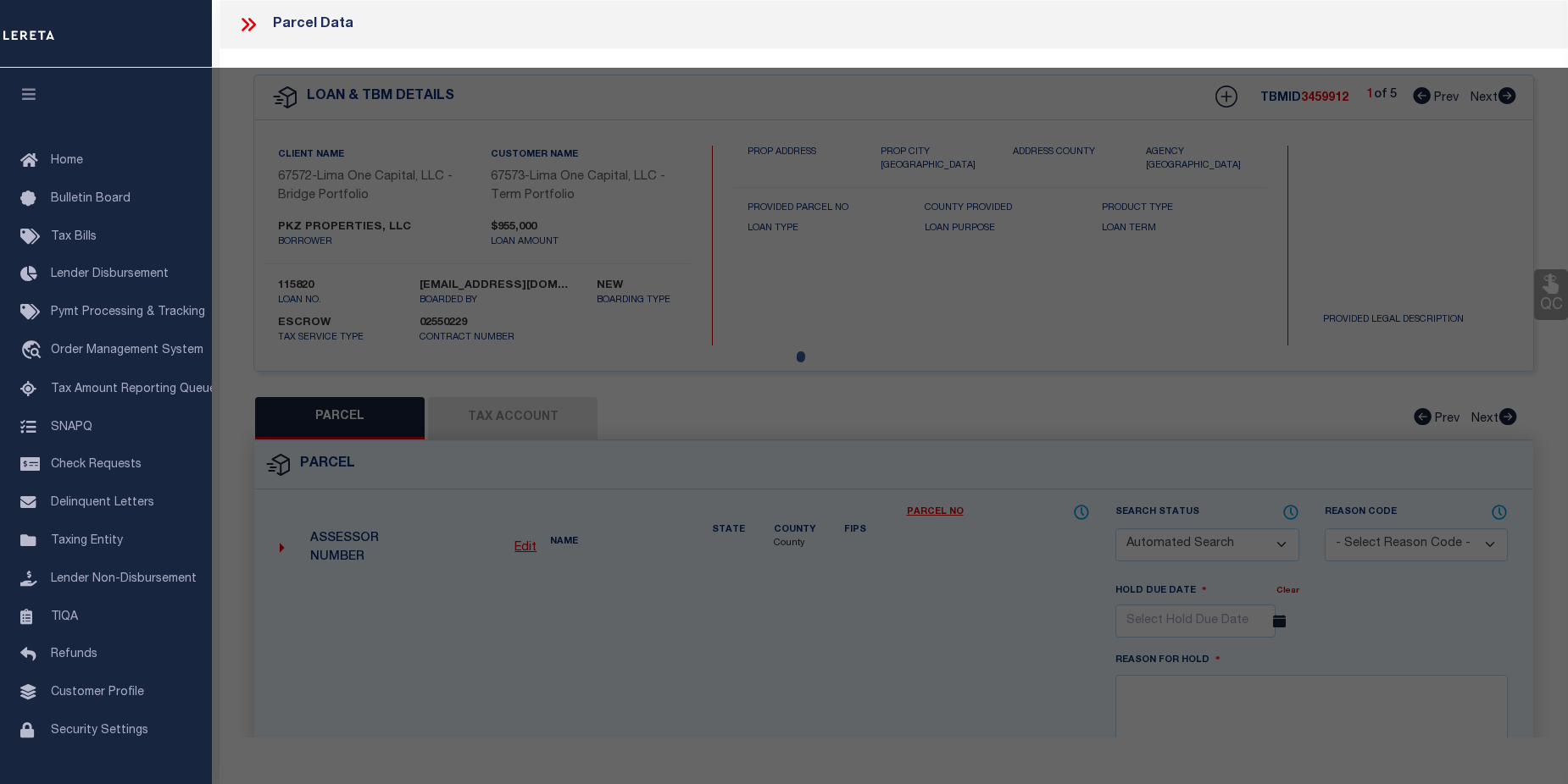
select select "AGW"
select select "LEG"
type input "1846 ARKRAY ST"
type input "GASTONIA NC 28052"
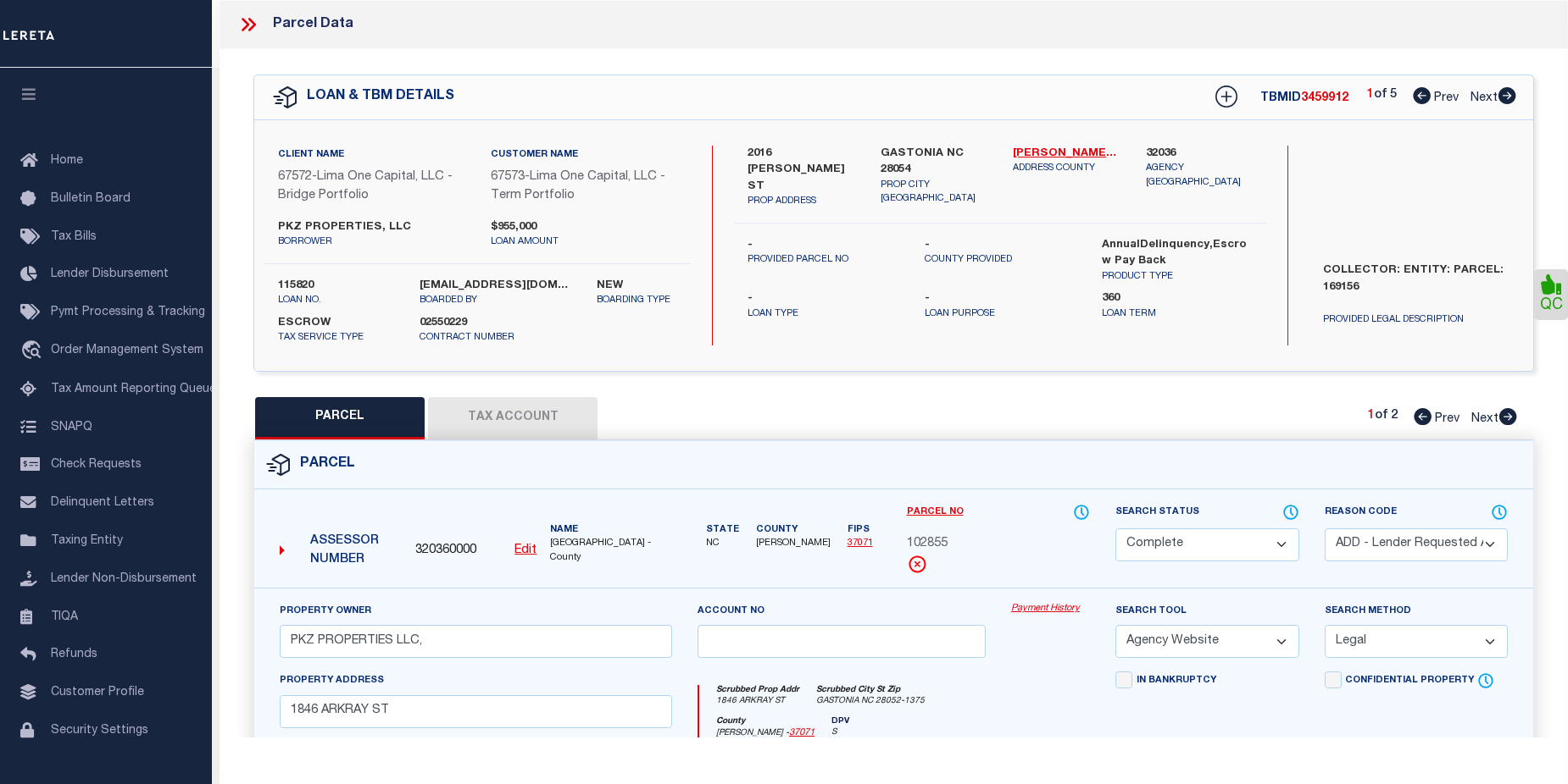
click at [1032, 609] on link "Payment History" at bounding box center [1050, 609] width 79 height 14
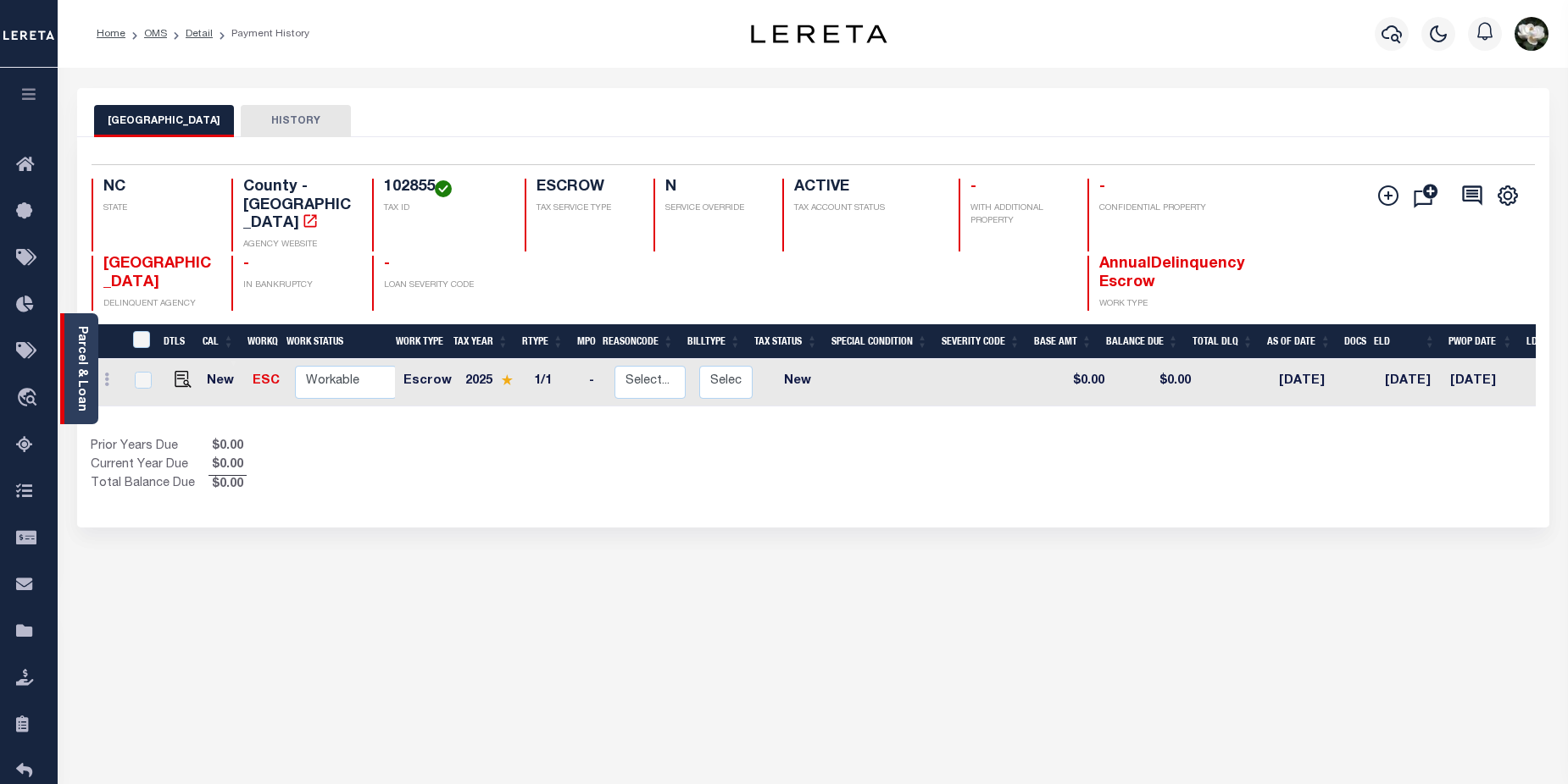
click at [82, 390] on link "Parcel & Loan" at bounding box center [81, 369] width 12 height 86
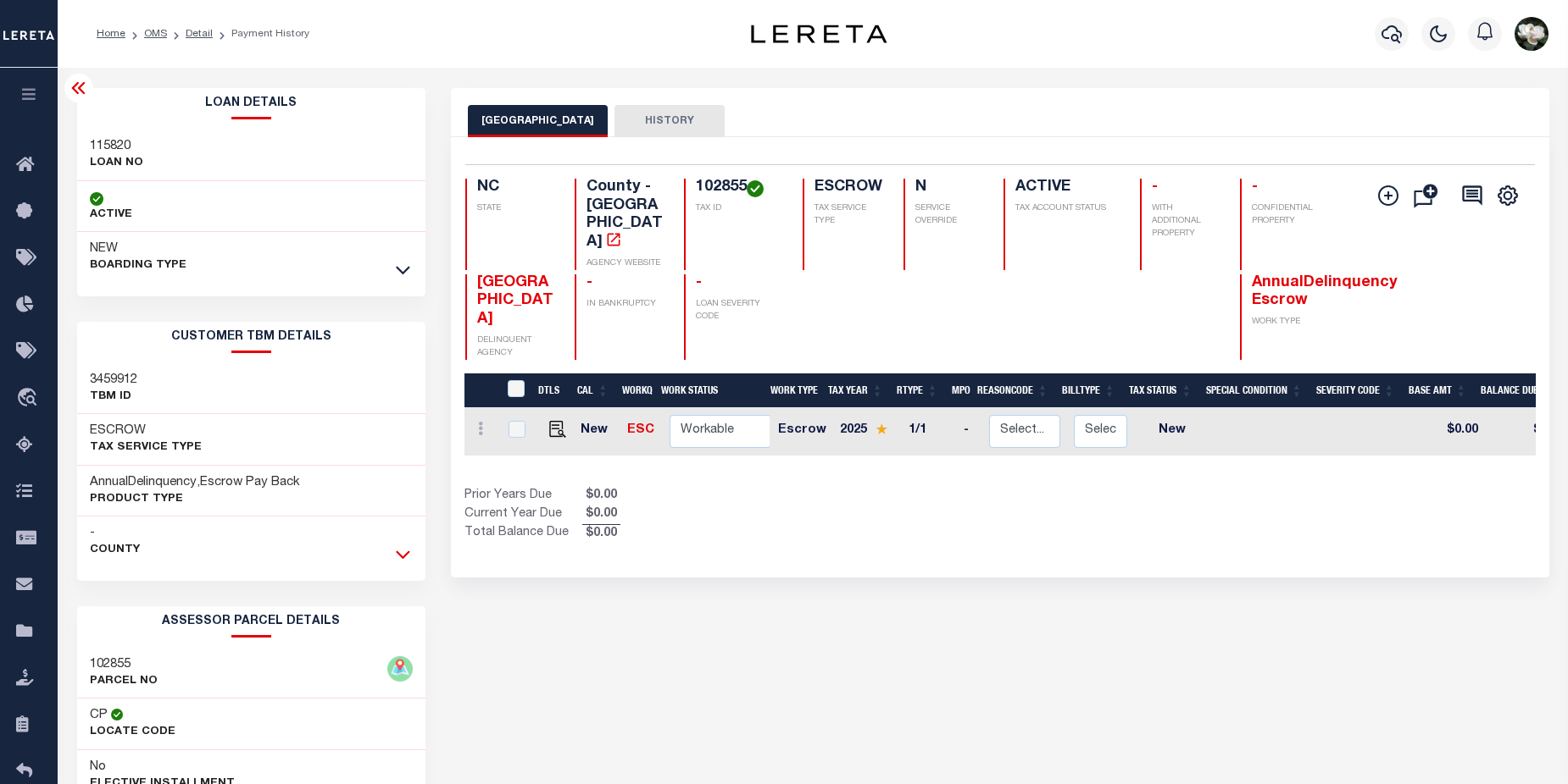
click at [407, 560] on icon at bounding box center [403, 554] width 14 height 17
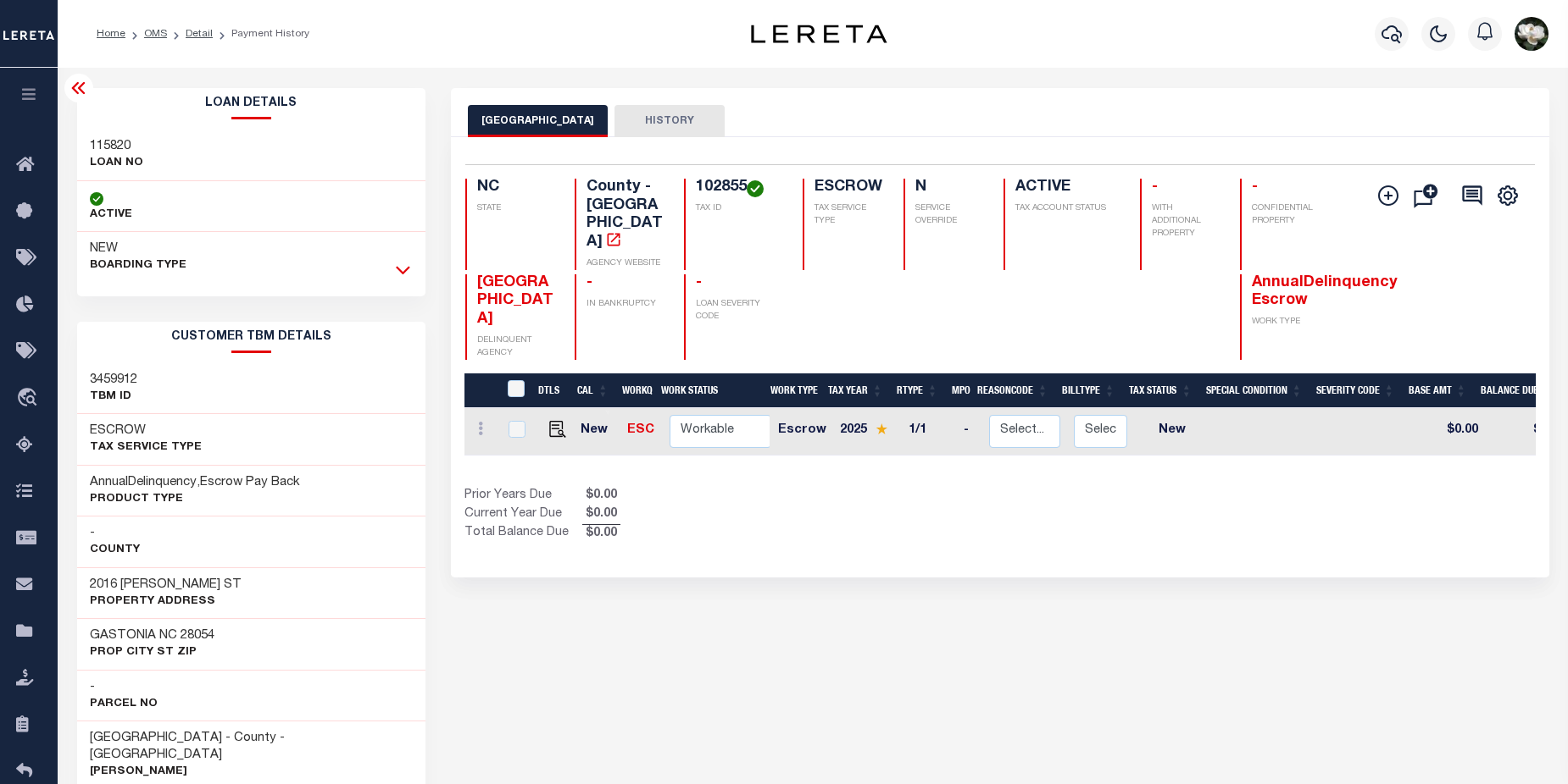
click at [398, 268] on icon at bounding box center [403, 270] width 14 height 9
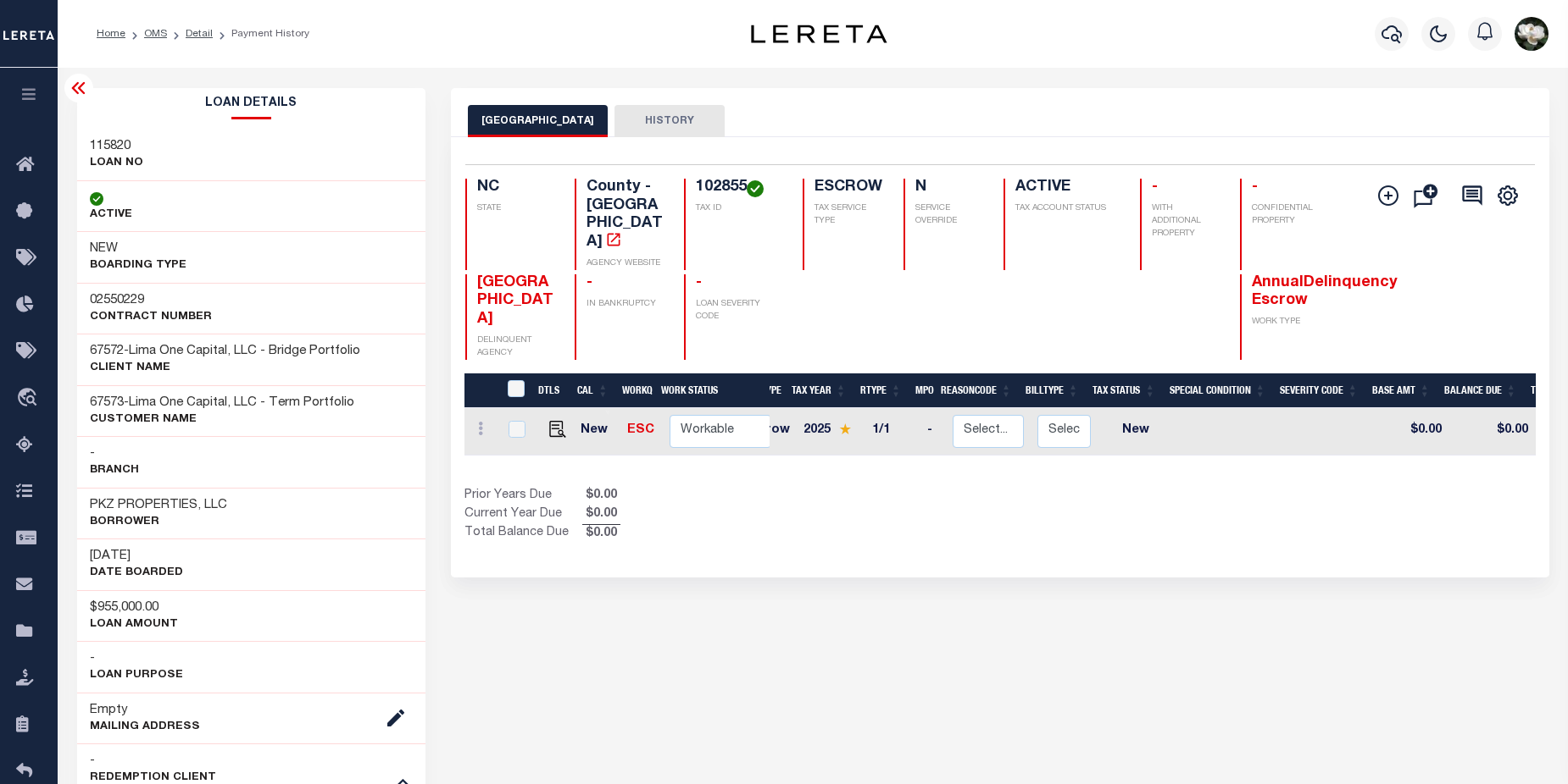
scroll to position [0, 55]
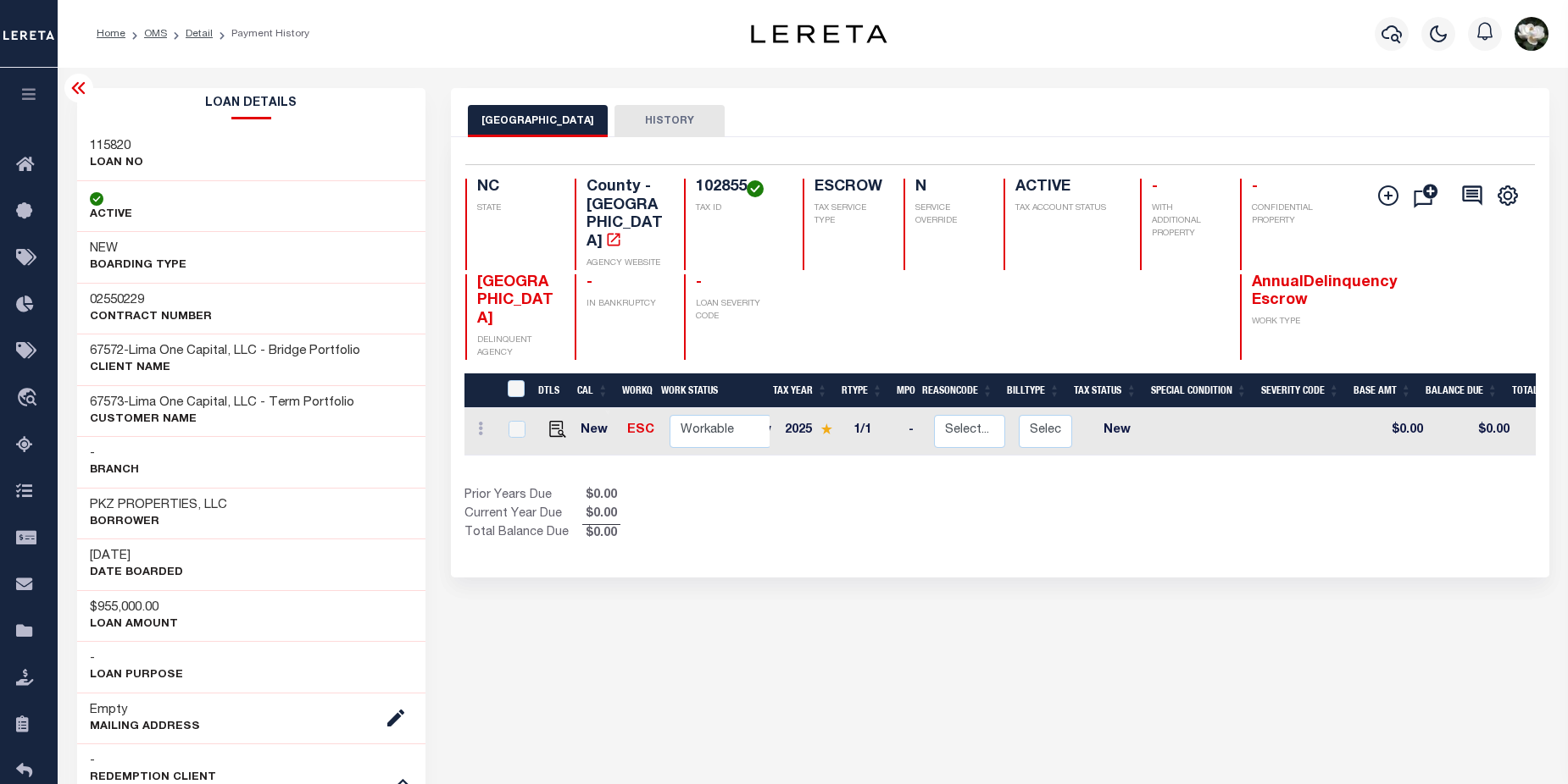
click at [1073, 424] on div "DTLS CAL WorkQ Work Status Work Type Tax Year RType MPO ReasonCode BillType Tax…" at bounding box center [1000, 432] width 1070 height 47
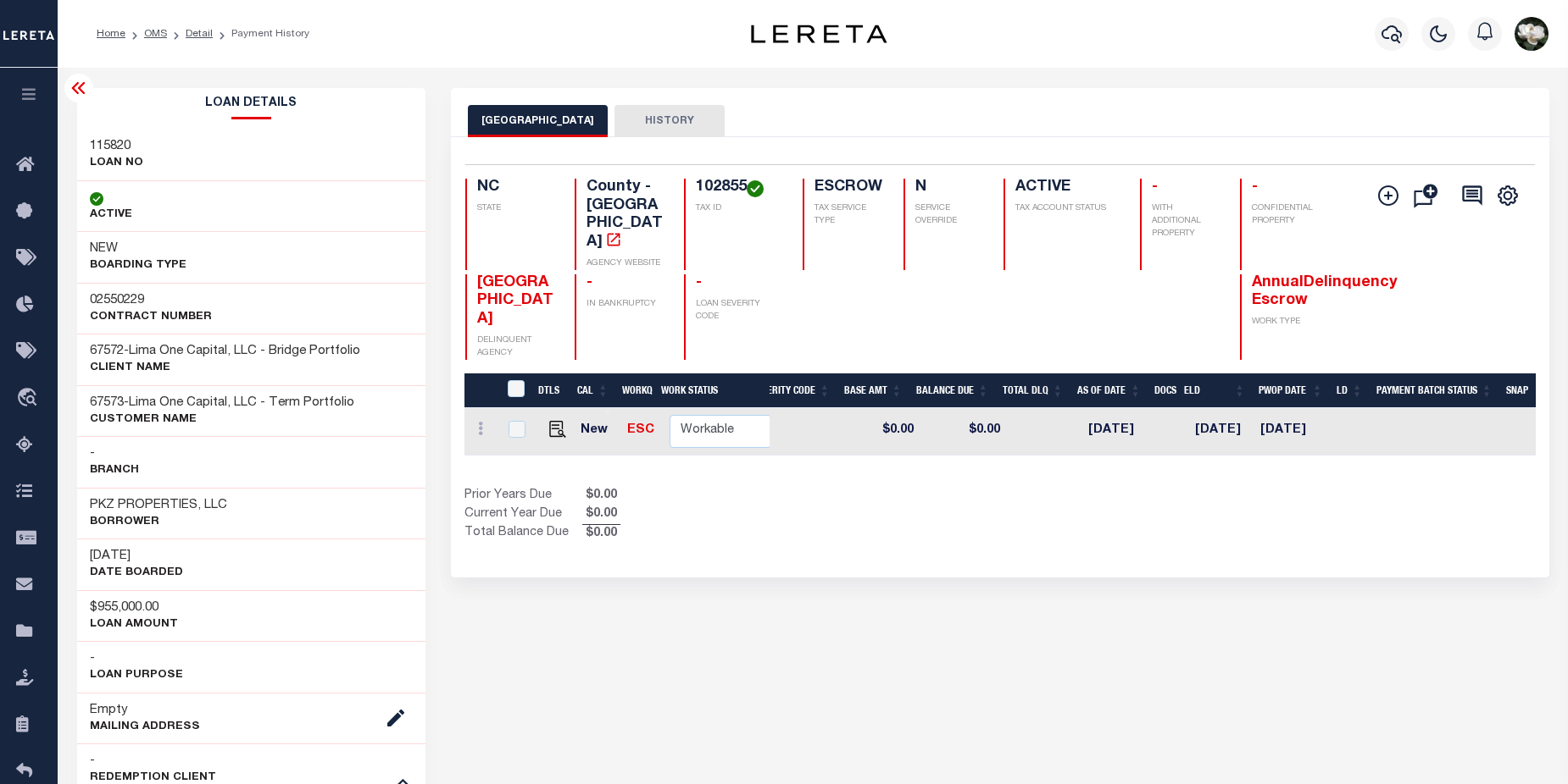
scroll to position [0, 0]
click at [1387, 31] on icon "button" at bounding box center [1391, 34] width 20 height 17
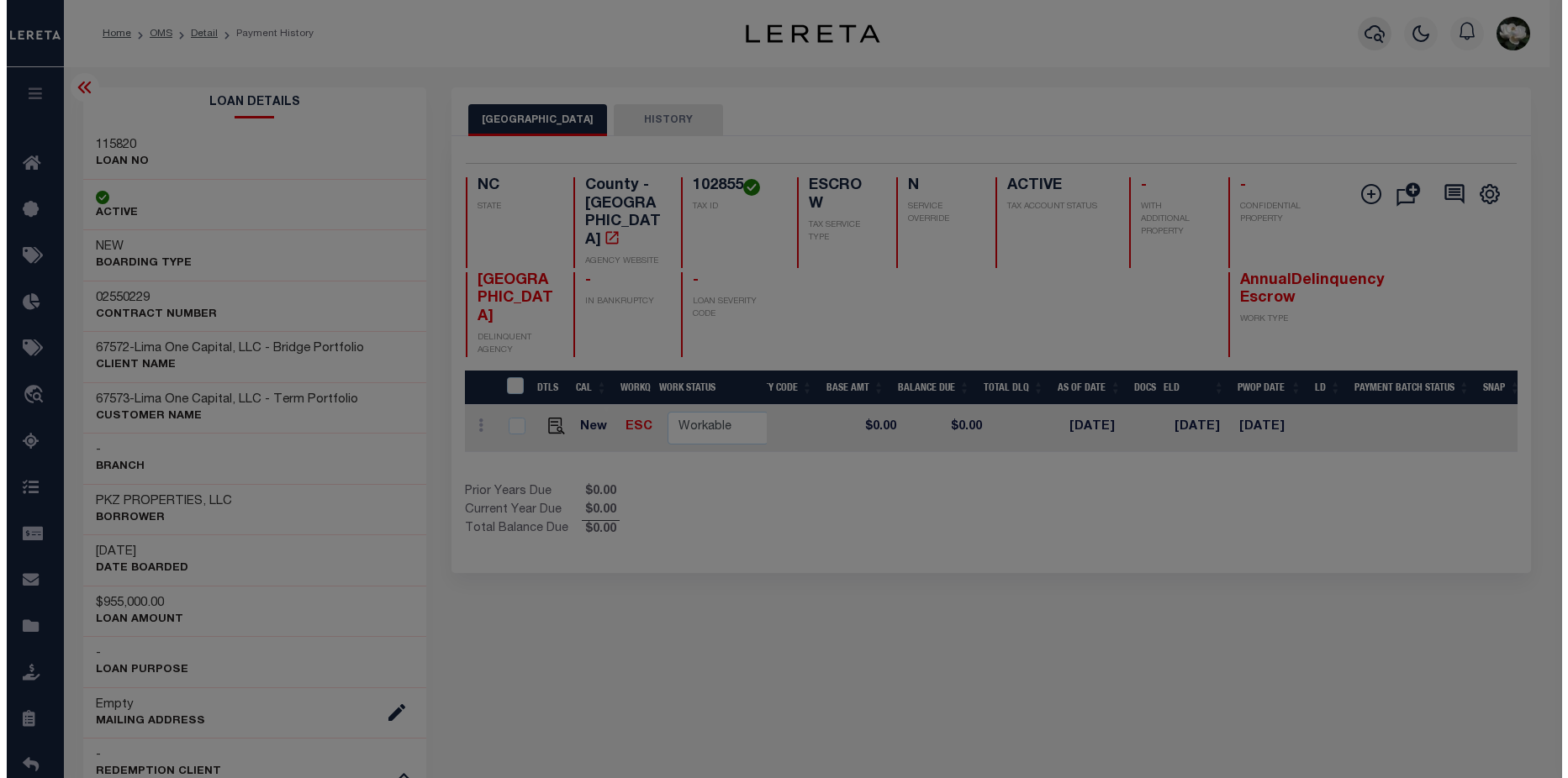
scroll to position [0, 565]
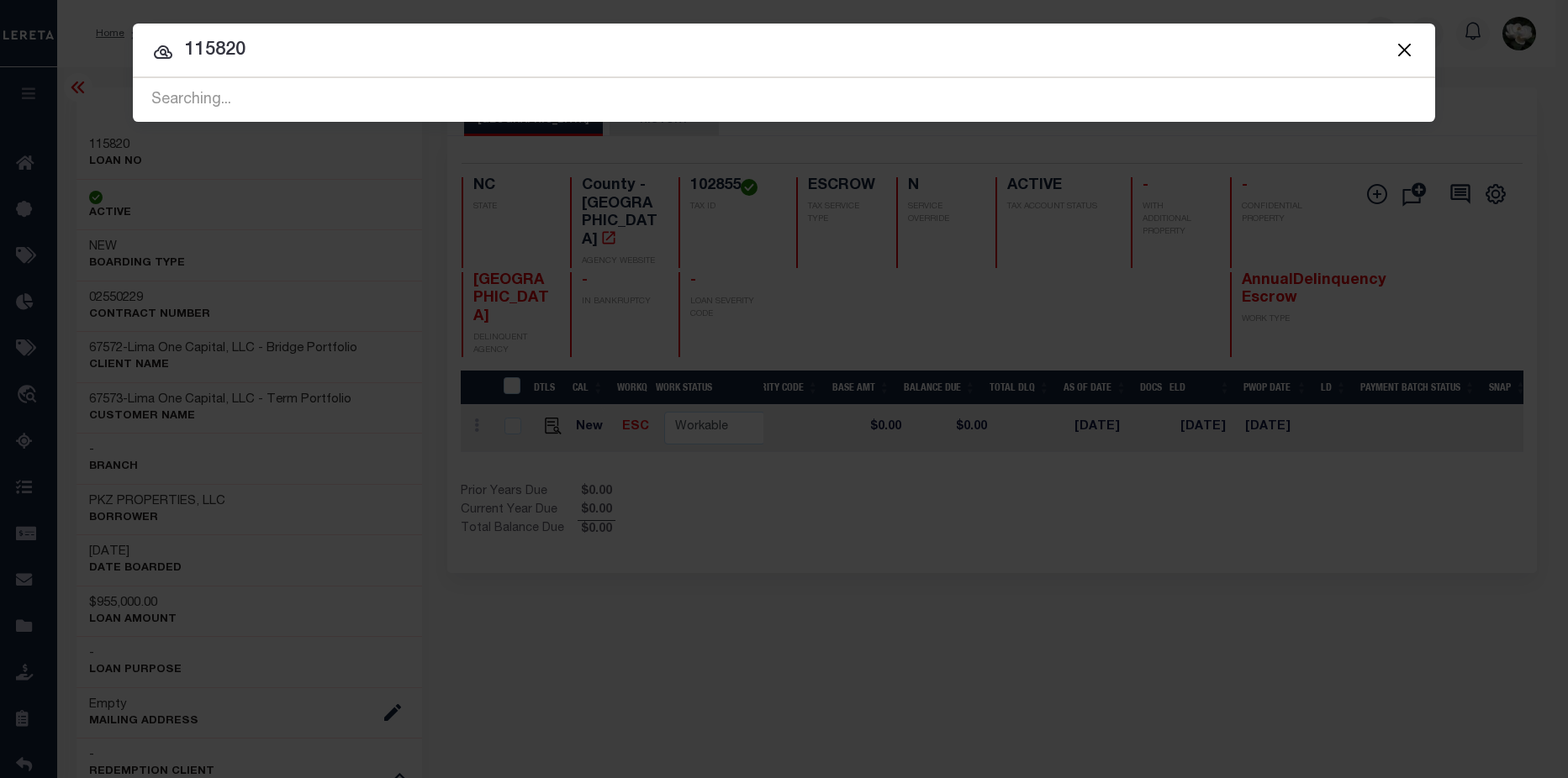
type input "115820"
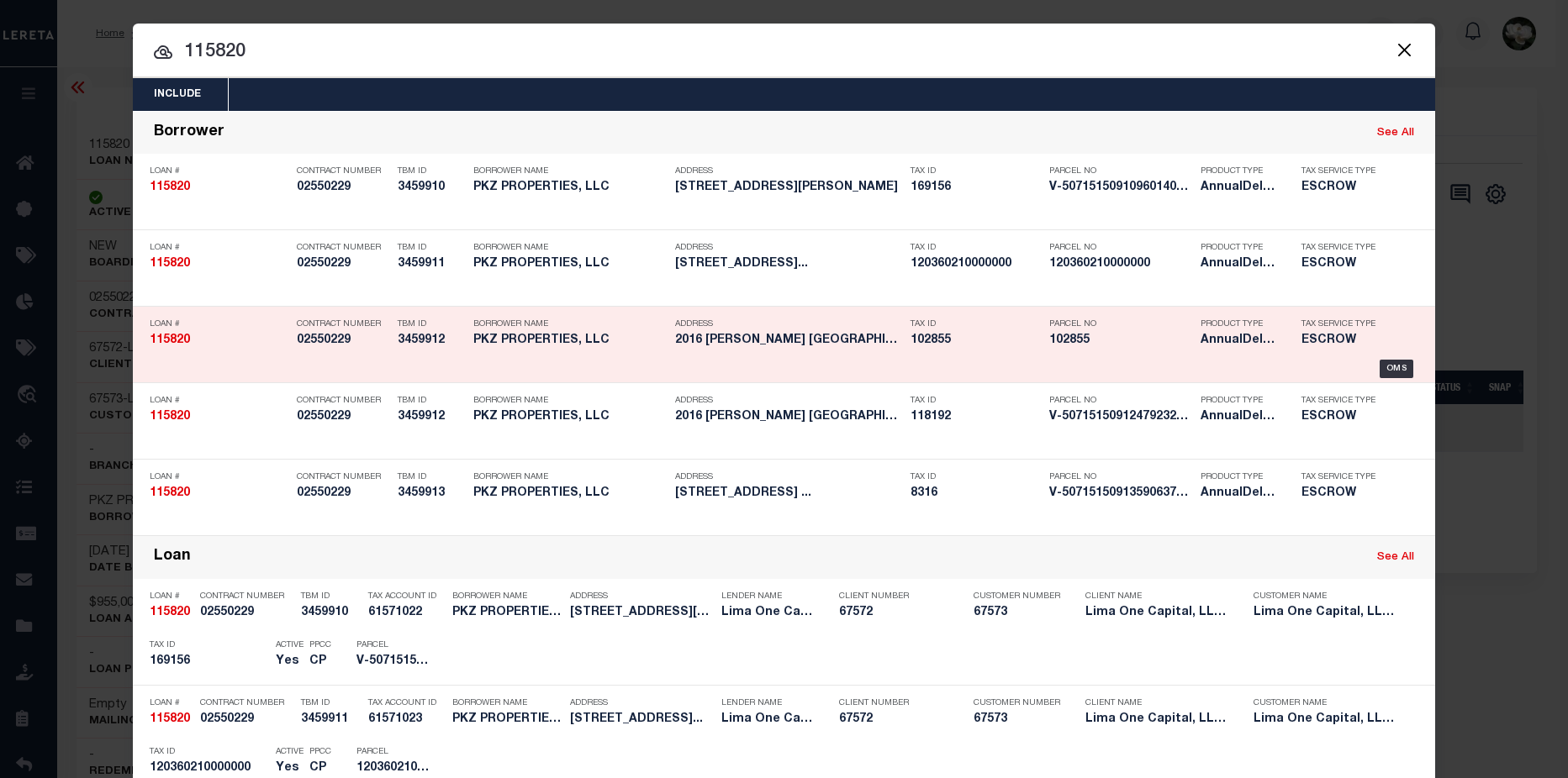
click at [1133, 345] on h5 "102855" at bounding box center [1120, 340] width 143 height 14
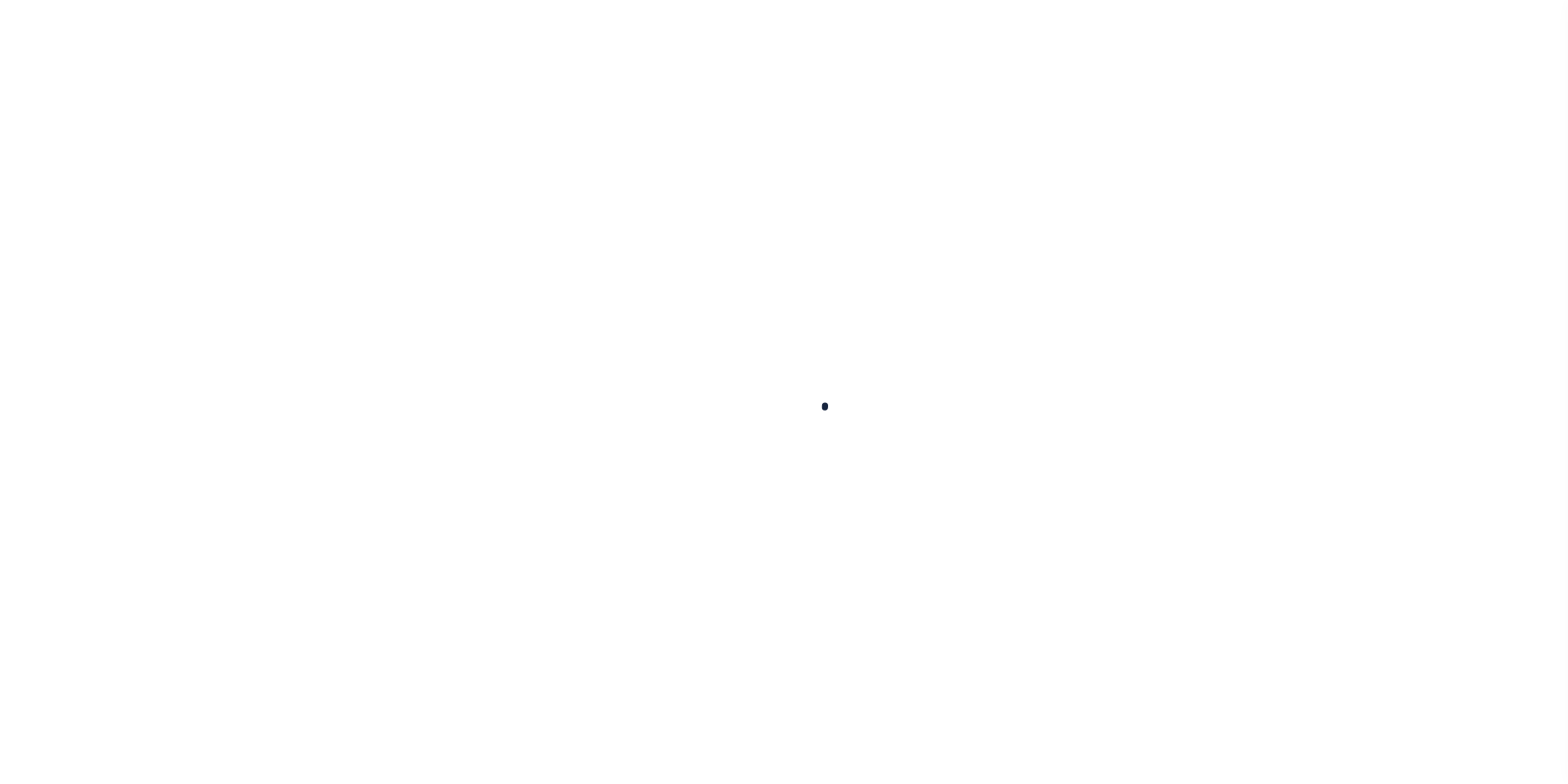
type input "115820"
type input "PKZ PROPERTIES, LLC"
select select
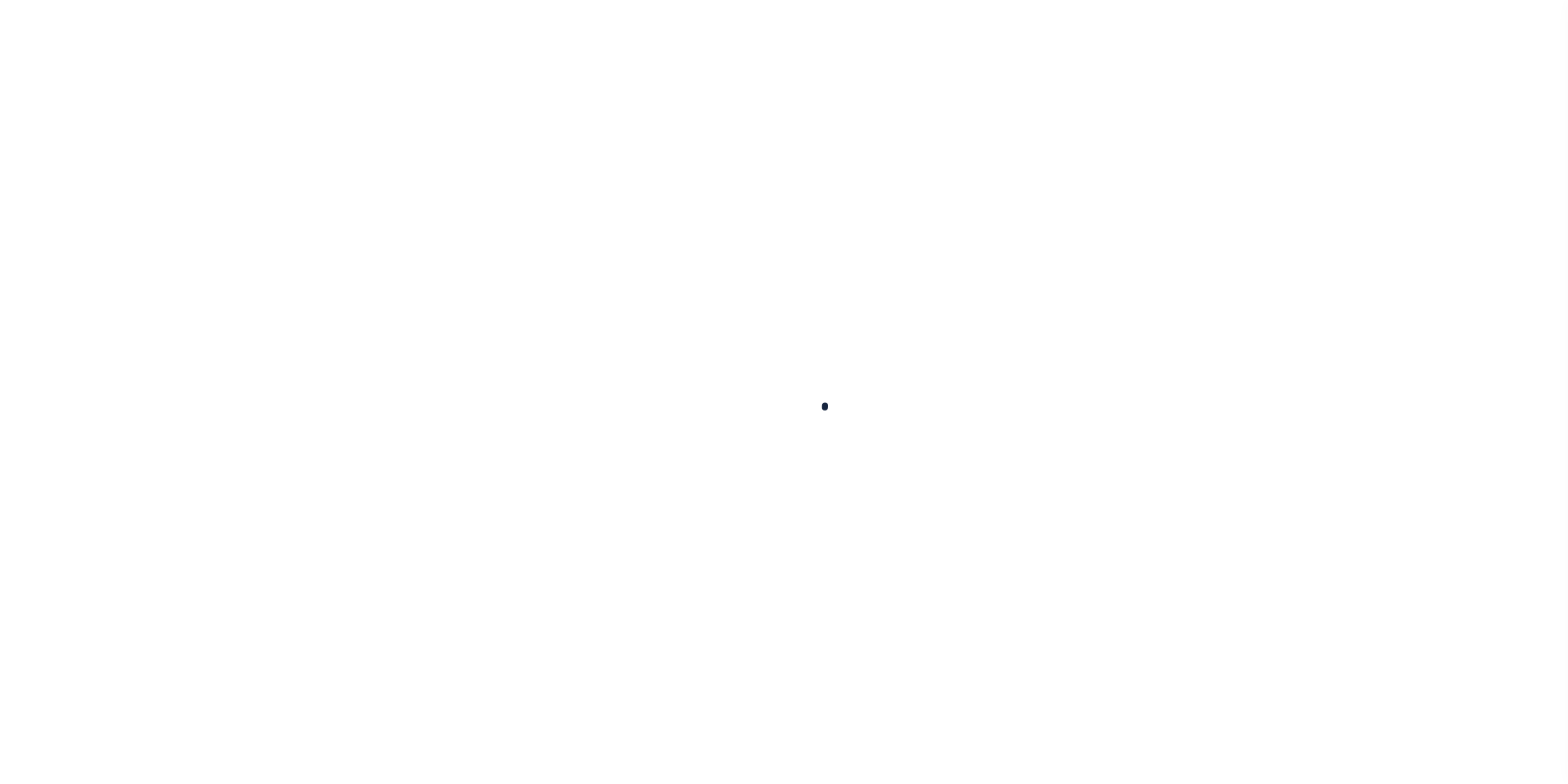
select select
type input "2016 [PERSON_NAME] ST"
select select "Escrow"
select select
type input "GASTONIA NC 28054"
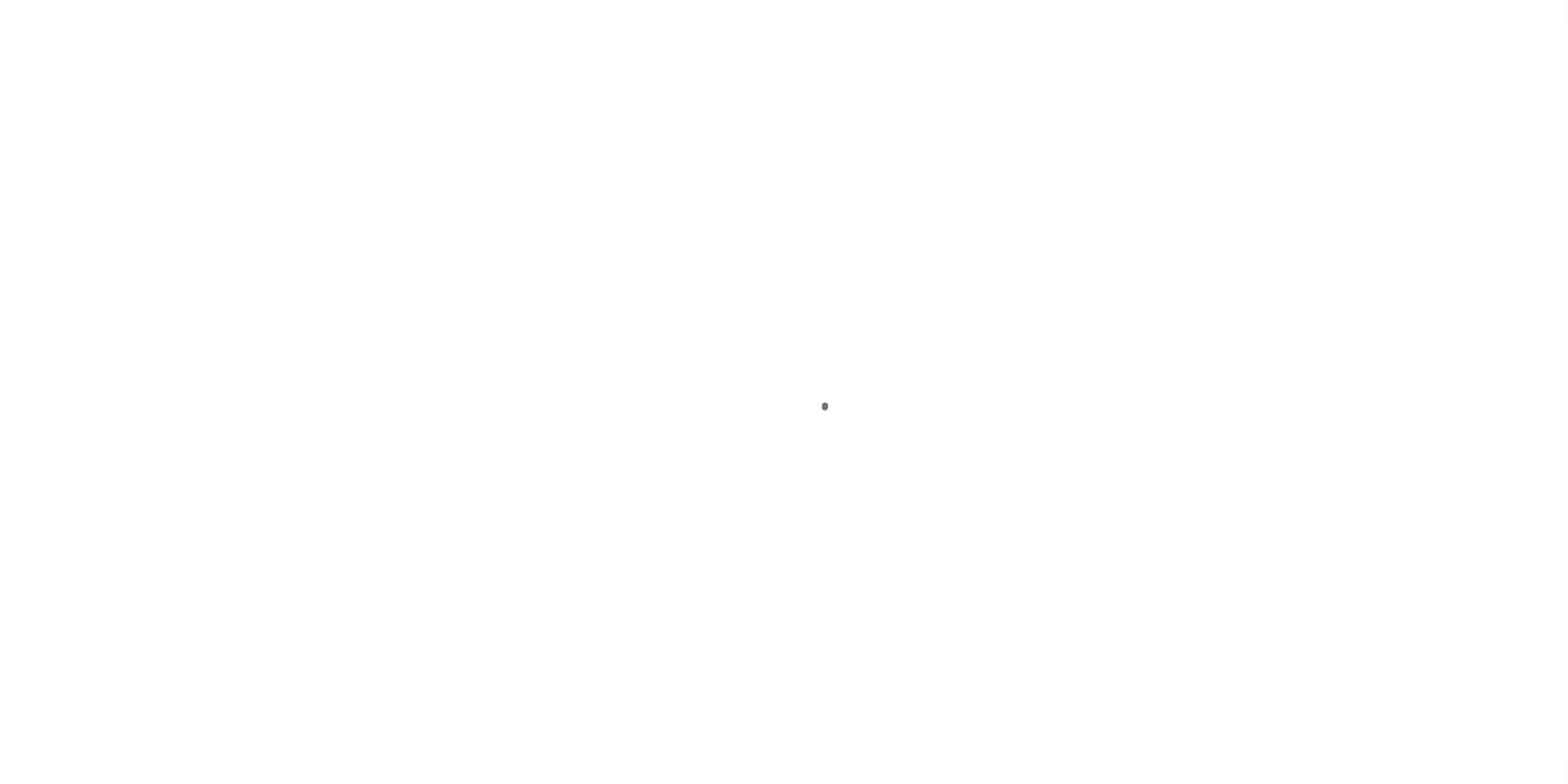
type input "115820-3"
type input "NC"
type textarea "COLLECTOR: ENTITY: PARCEL: 169156"
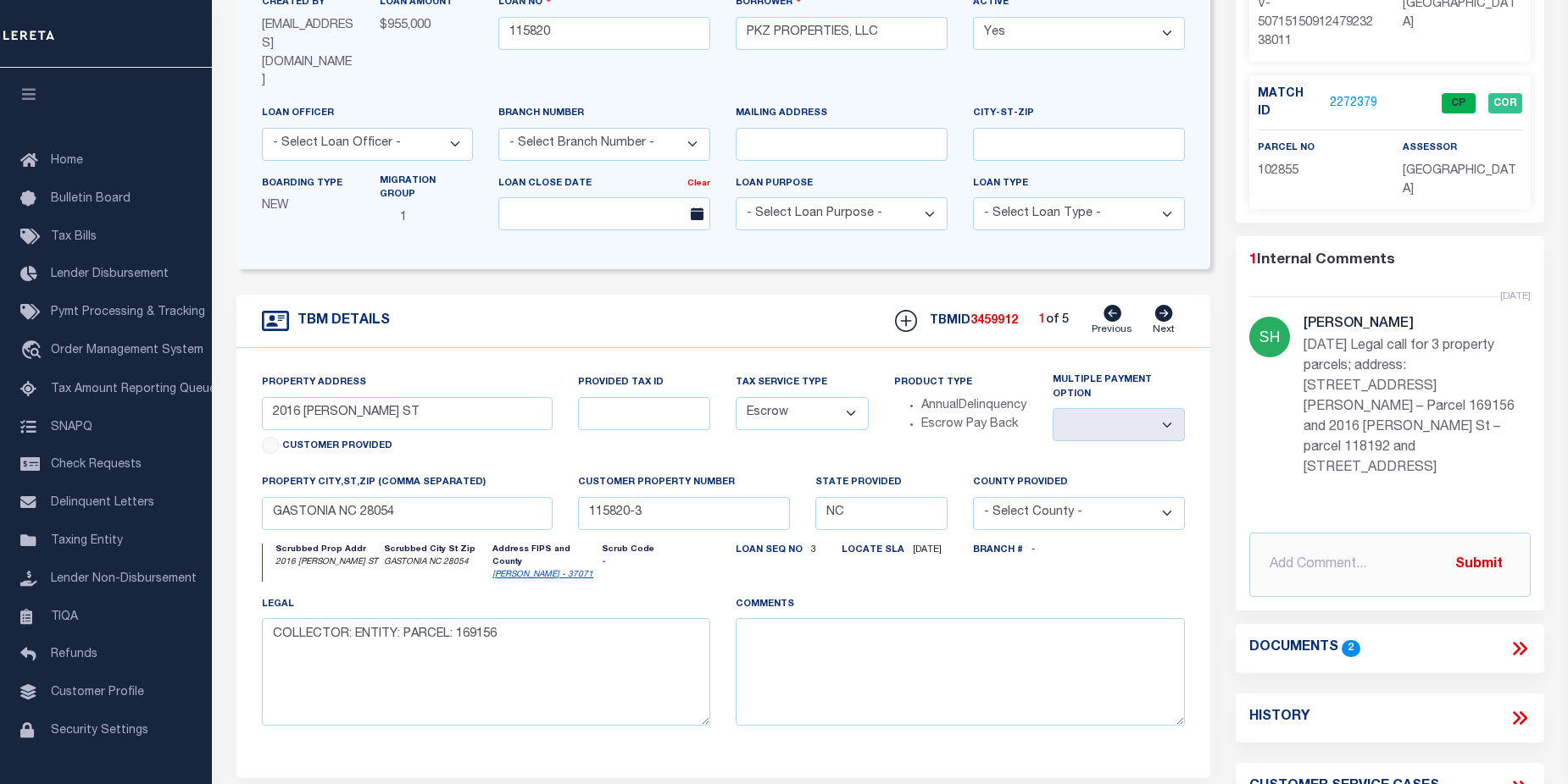
scroll to position [274, 0]
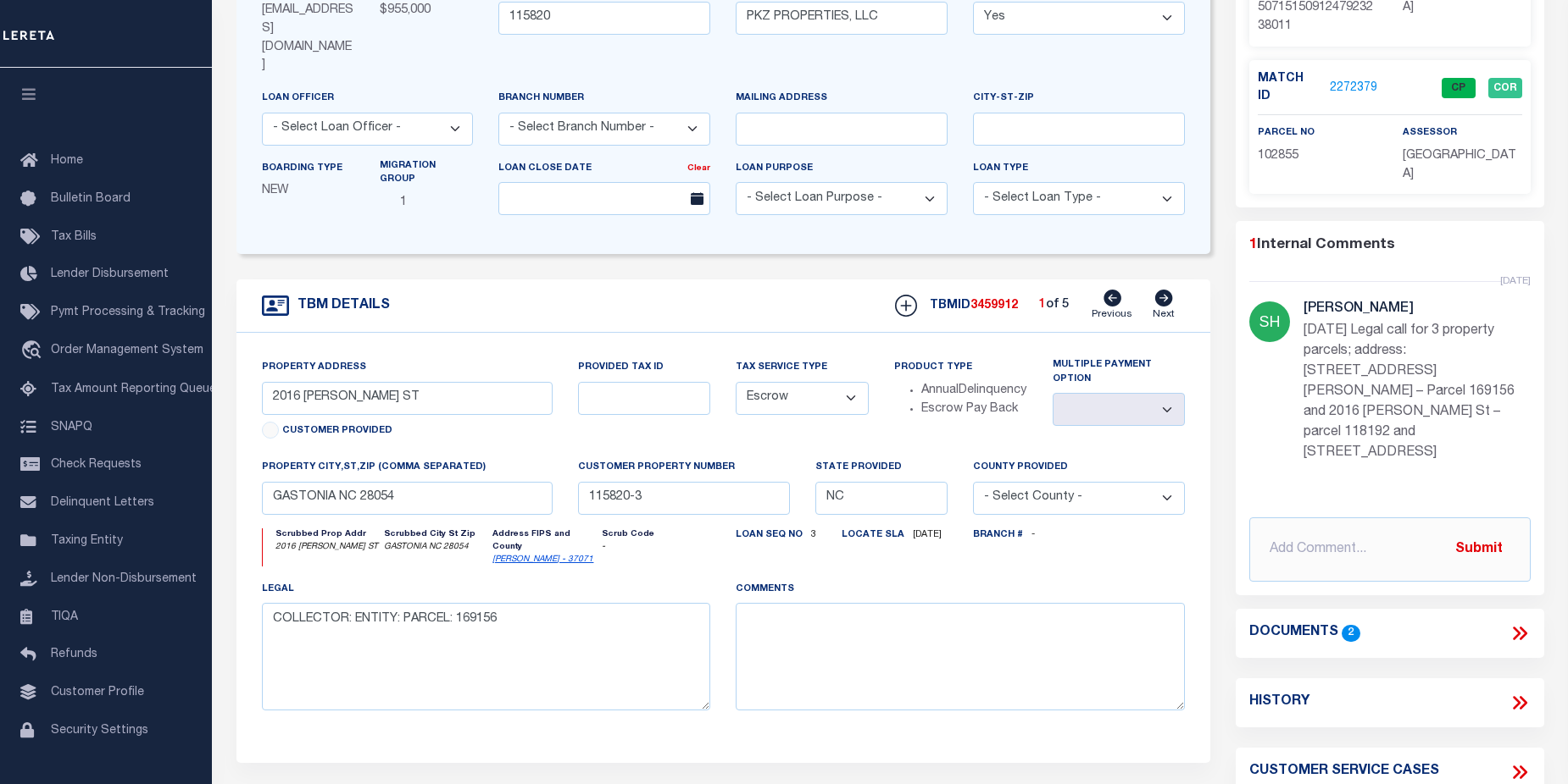
click at [1519, 627] on icon at bounding box center [1517, 633] width 8 height 14
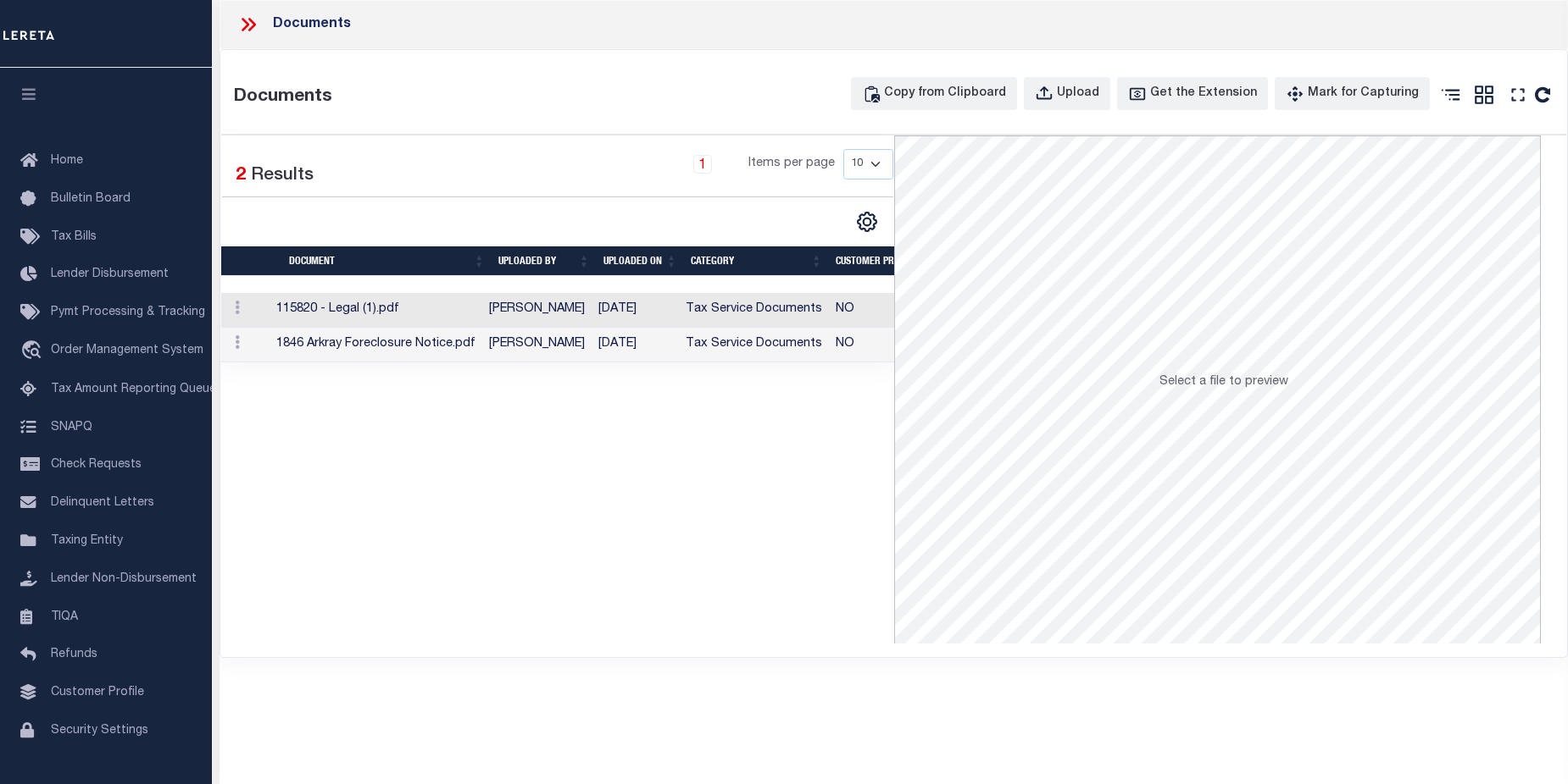
click at [748, 319] on td "Tax Service Documents" at bounding box center [754, 310] width 150 height 35
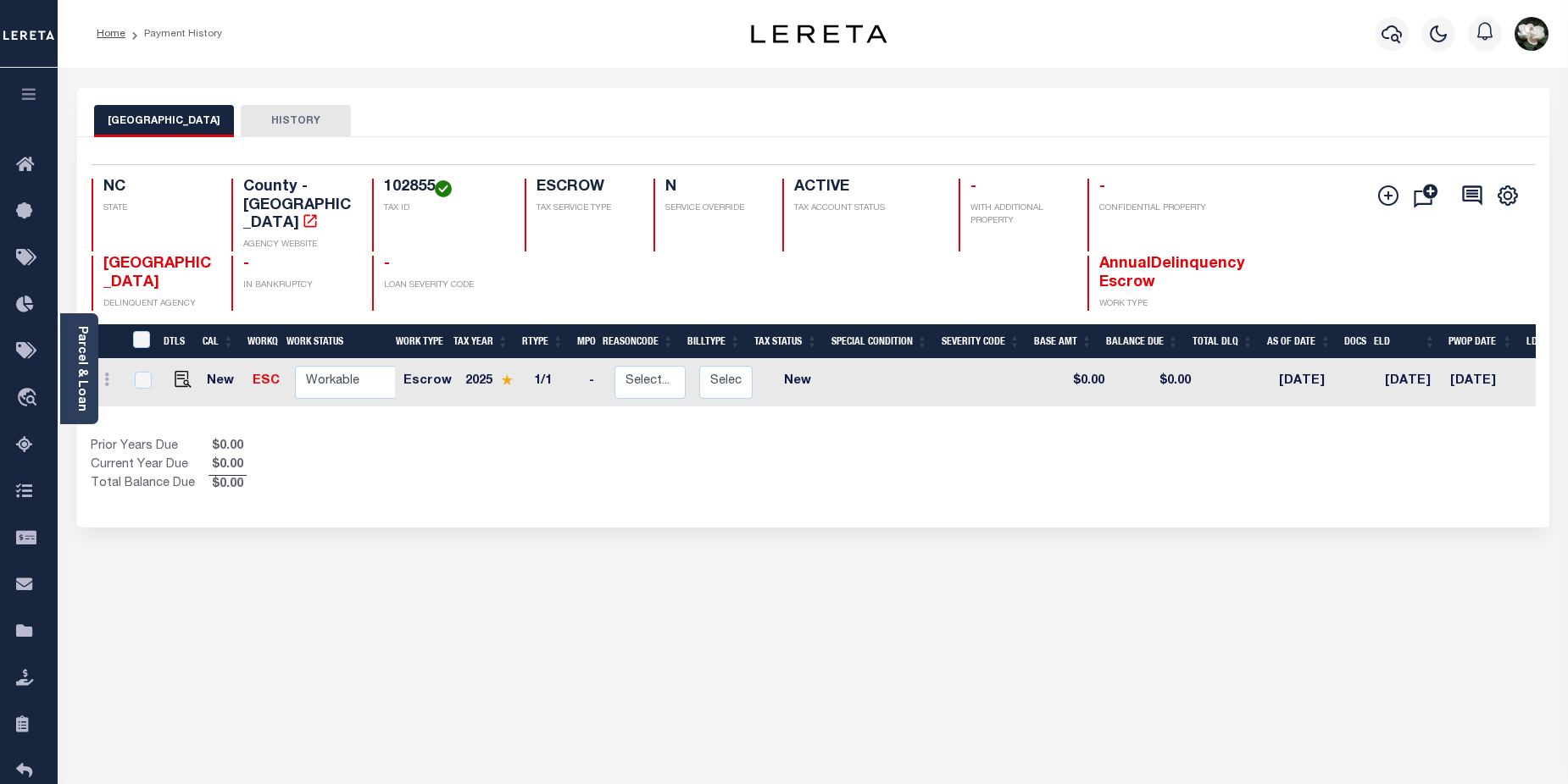
click at [1411, 27] on div at bounding box center [1391, 33] width 46 height 59
click at [1382, 34] on icon "button" at bounding box center [1391, 34] width 20 height 20
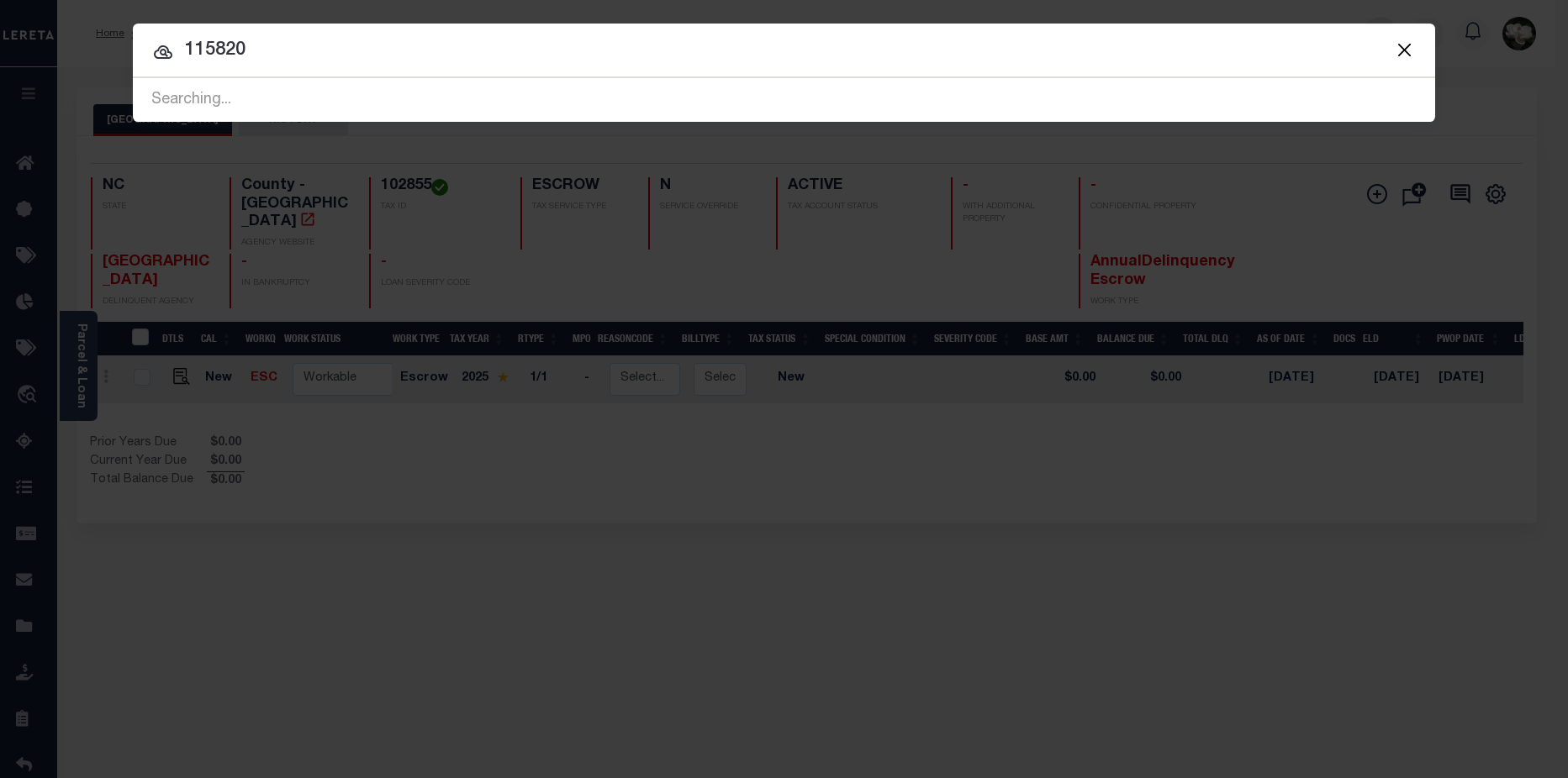
type input "115820"
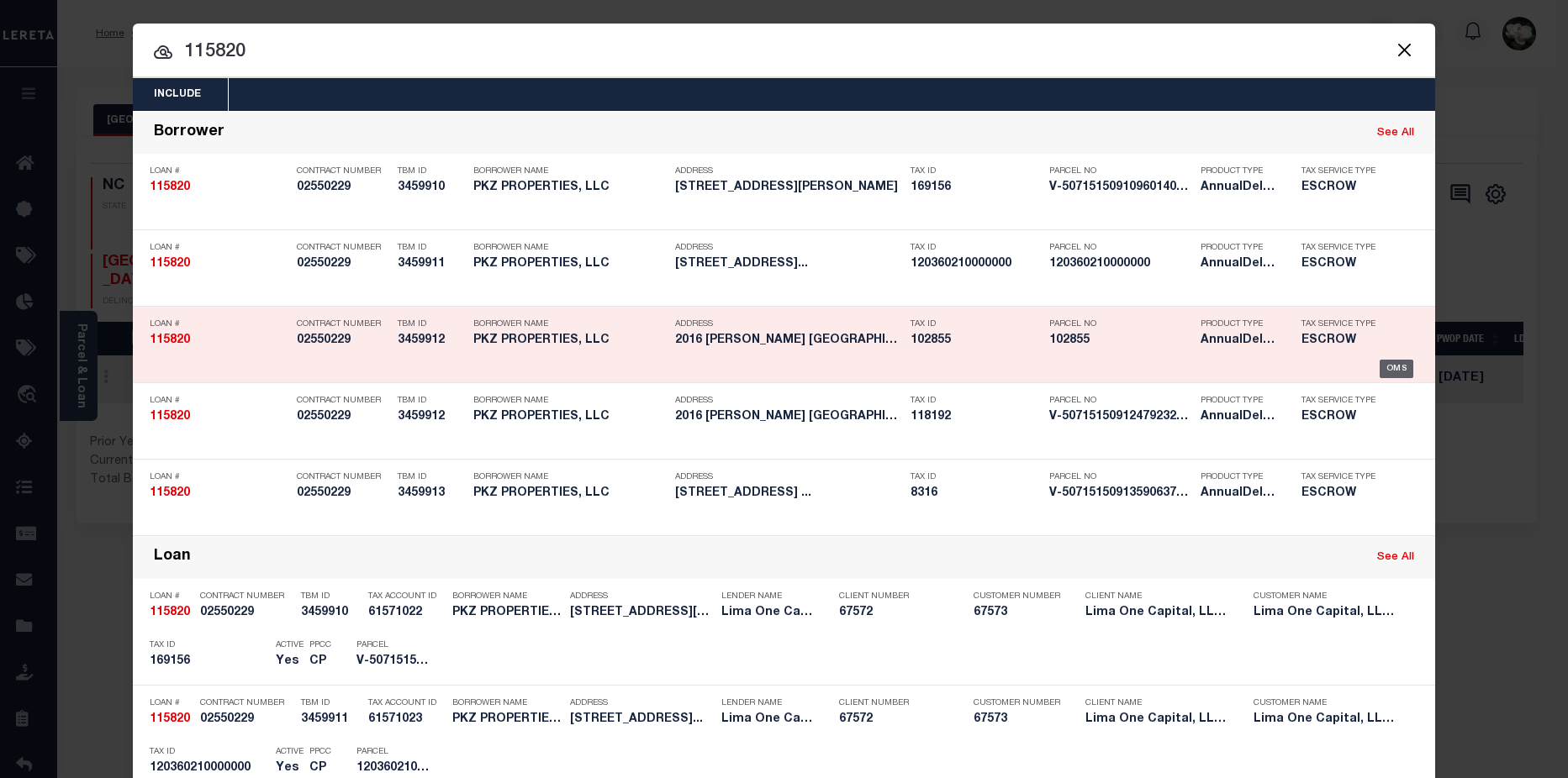
click at [1393, 370] on div "OMS" at bounding box center [1396, 368] width 35 height 18
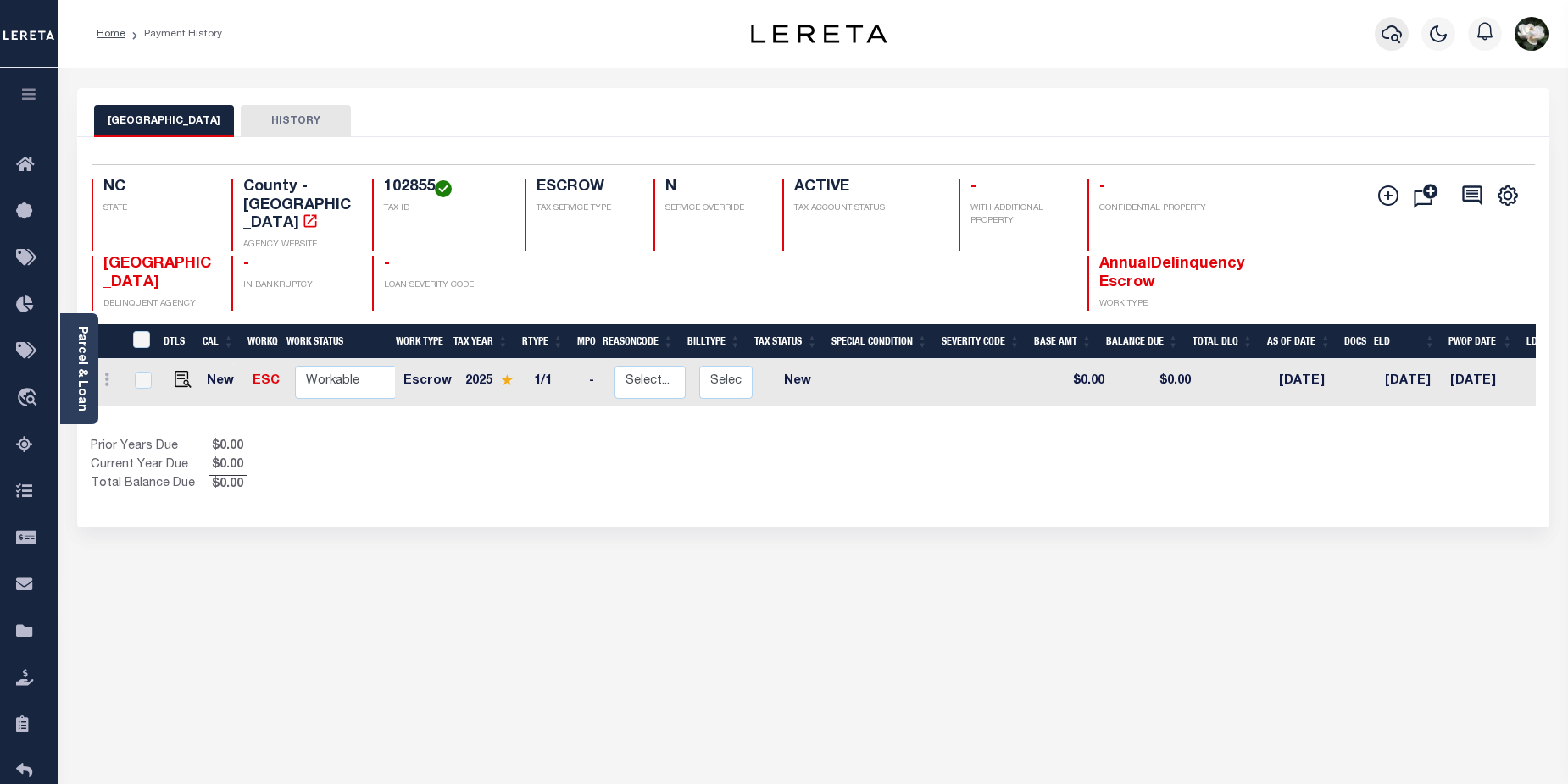
click at [1392, 43] on icon "button" at bounding box center [1391, 34] width 20 height 20
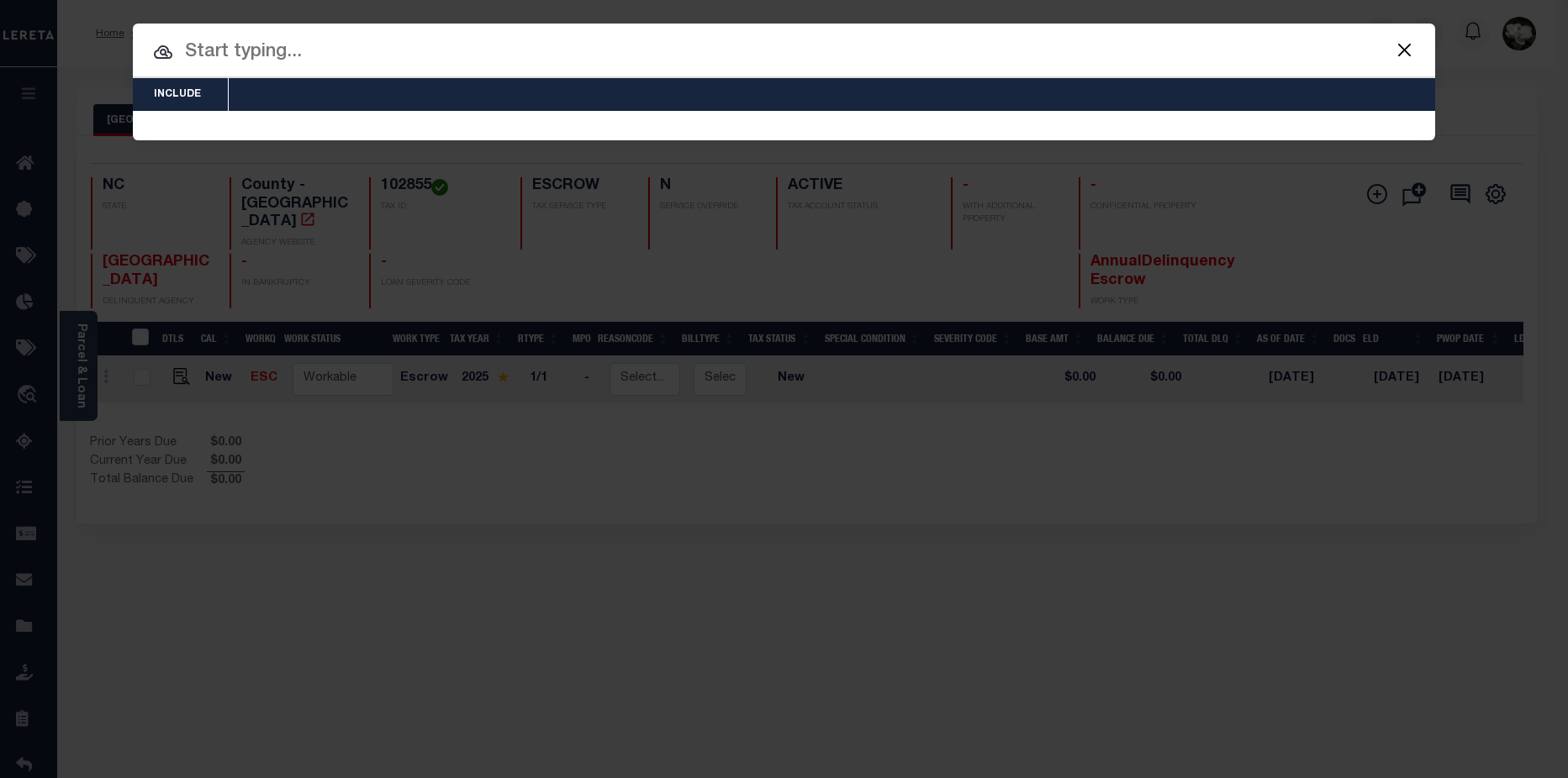
click at [1405, 55] on button "Close" at bounding box center [1403, 49] width 22 height 22
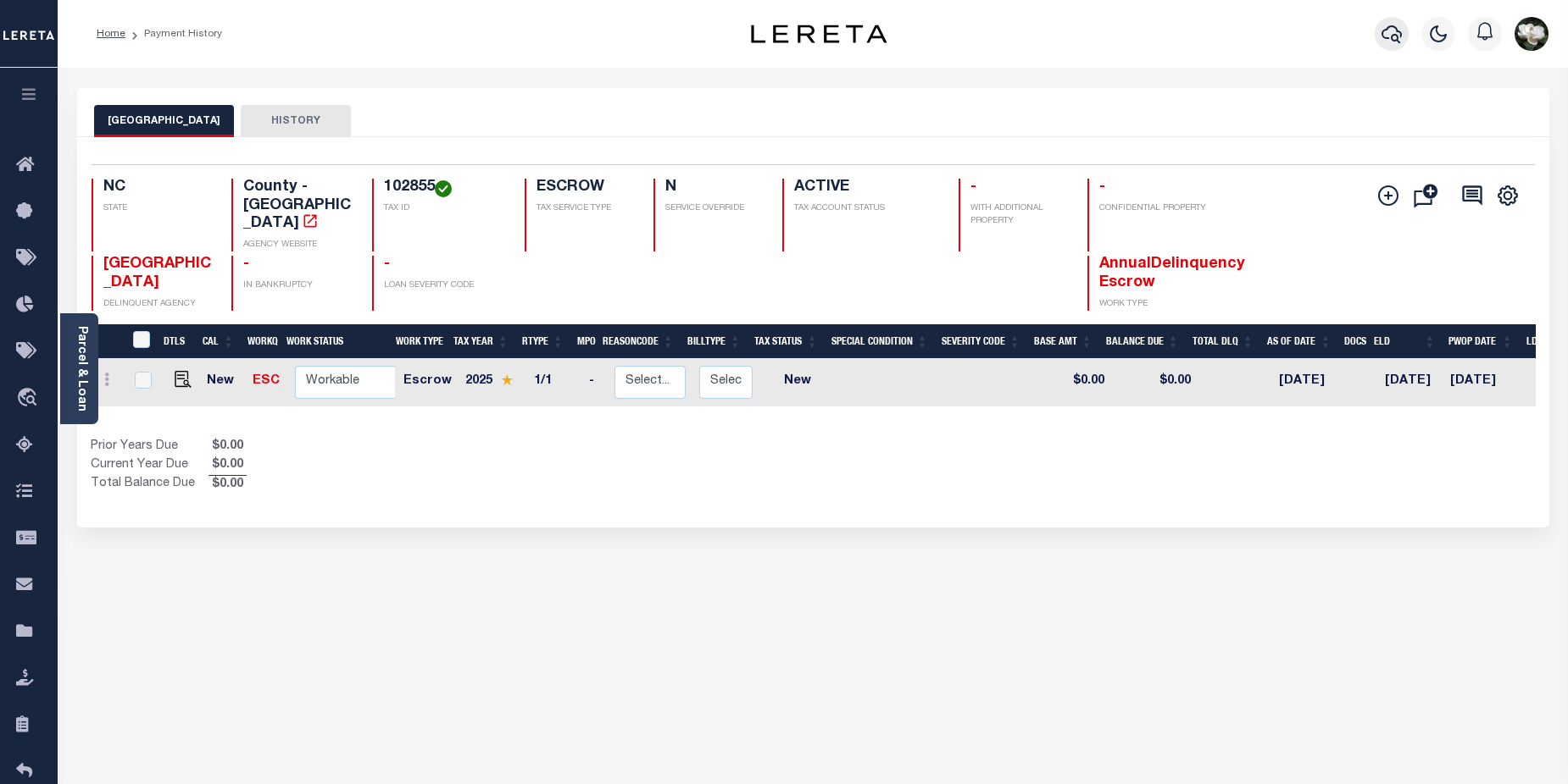
click at [1397, 40] on icon "button" at bounding box center [1391, 34] width 20 height 17
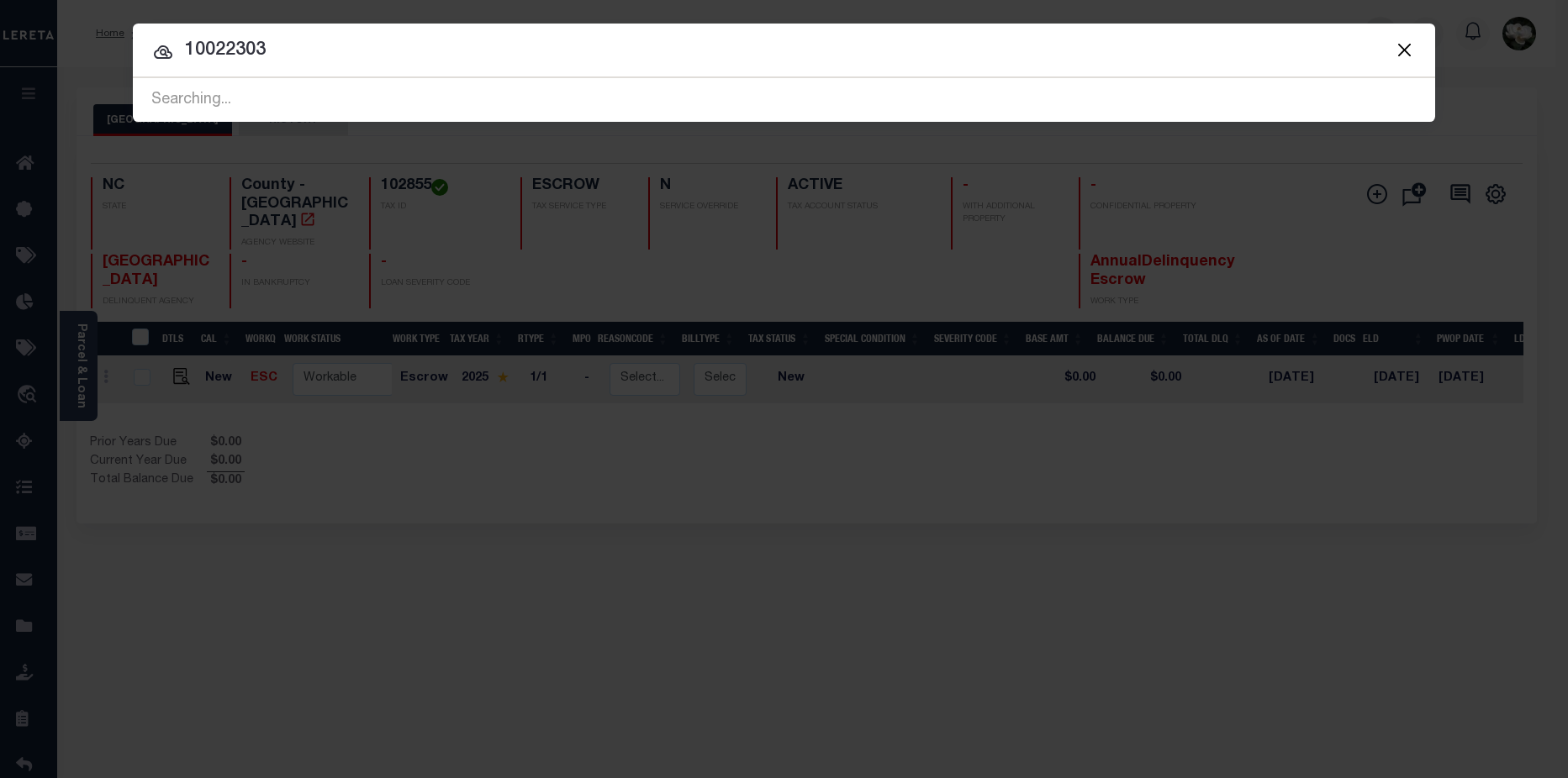
type input "10022303"
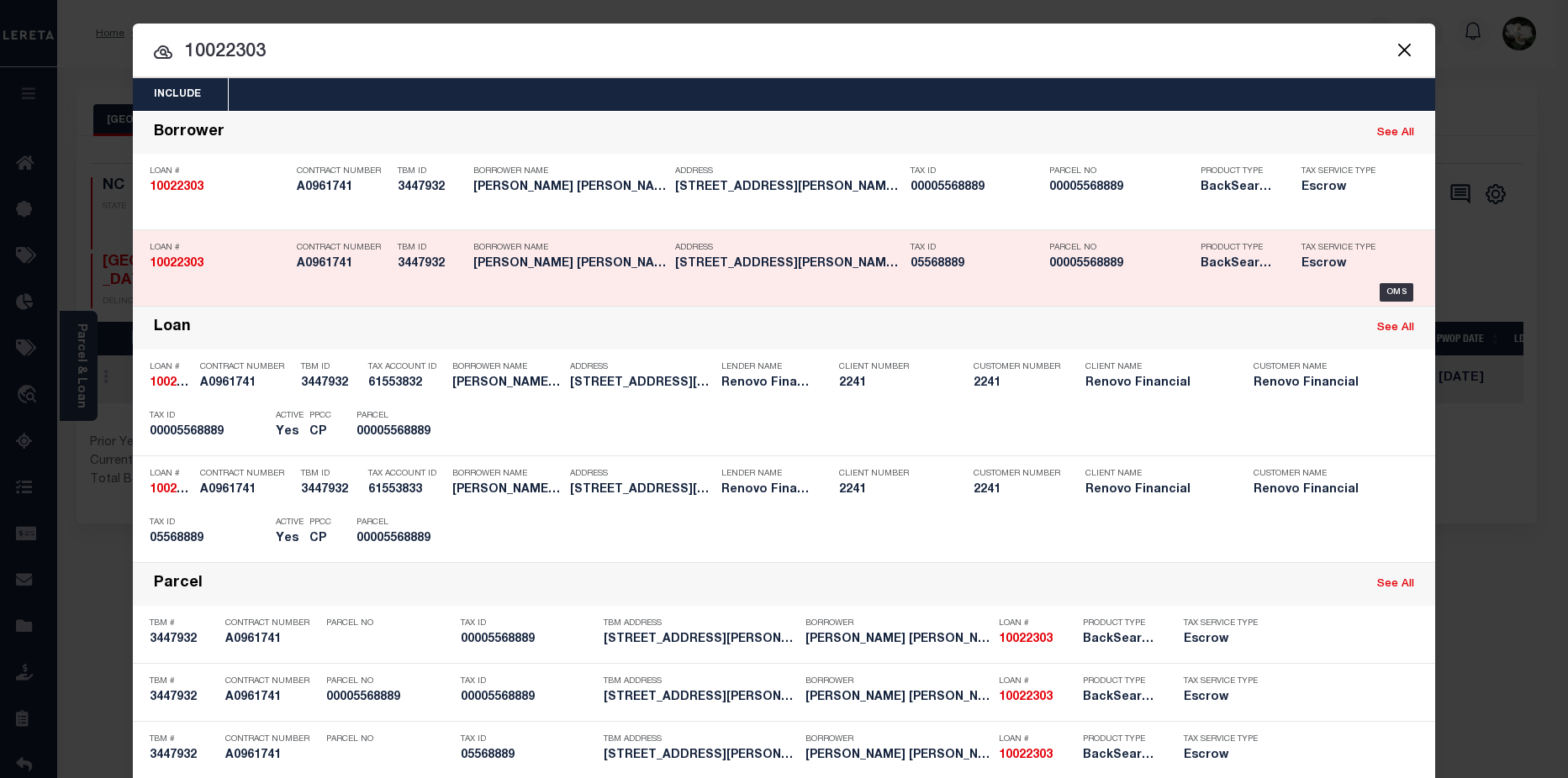
click at [1112, 266] on h5 "00005568889" at bounding box center [1120, 263] width 143 height 14
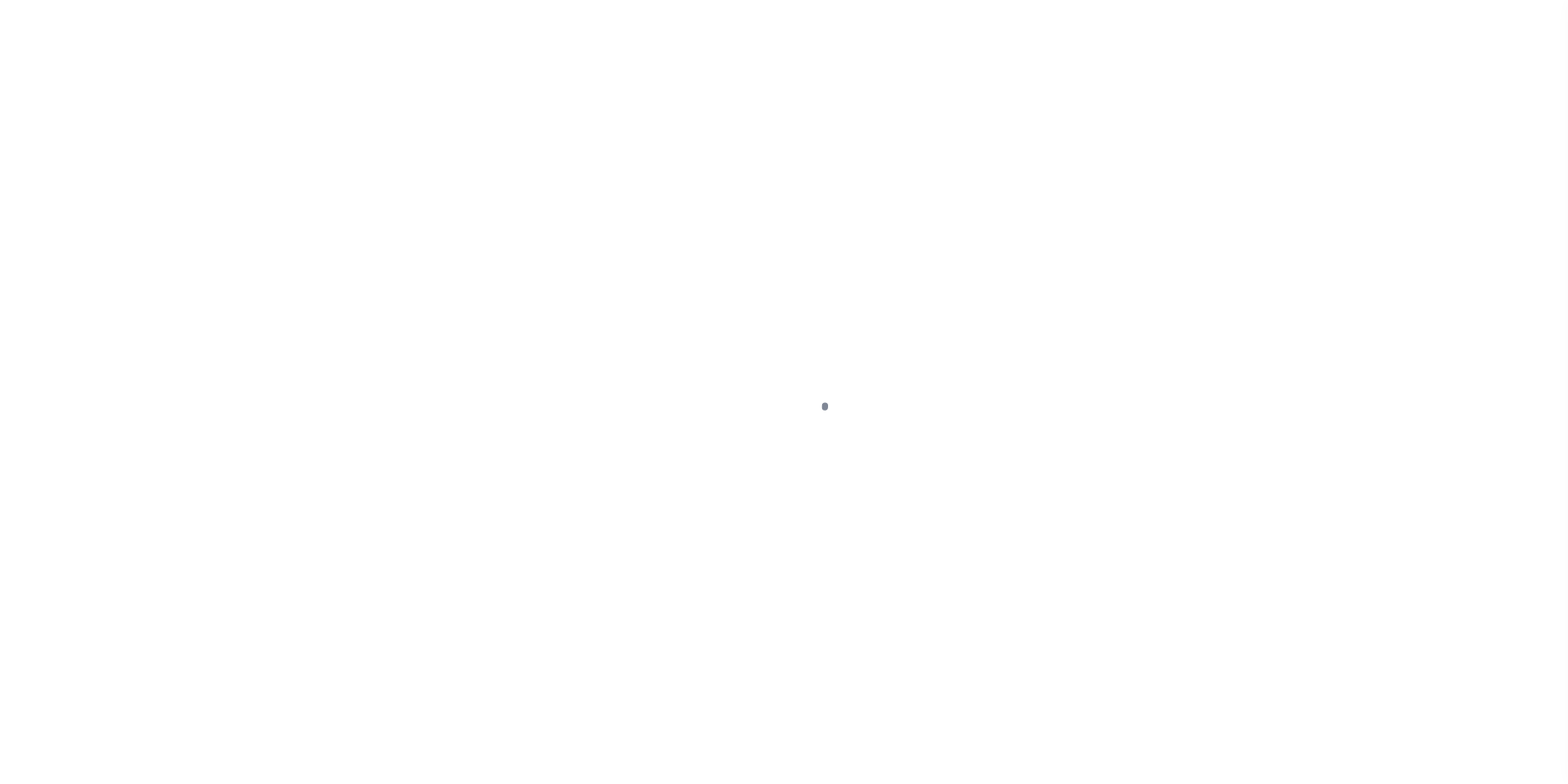
type input "2016 [PERSON_NAME] ST"
select select "Escrow"
select select
type input "GASTONIA NC 28054"
type input "115820-3"
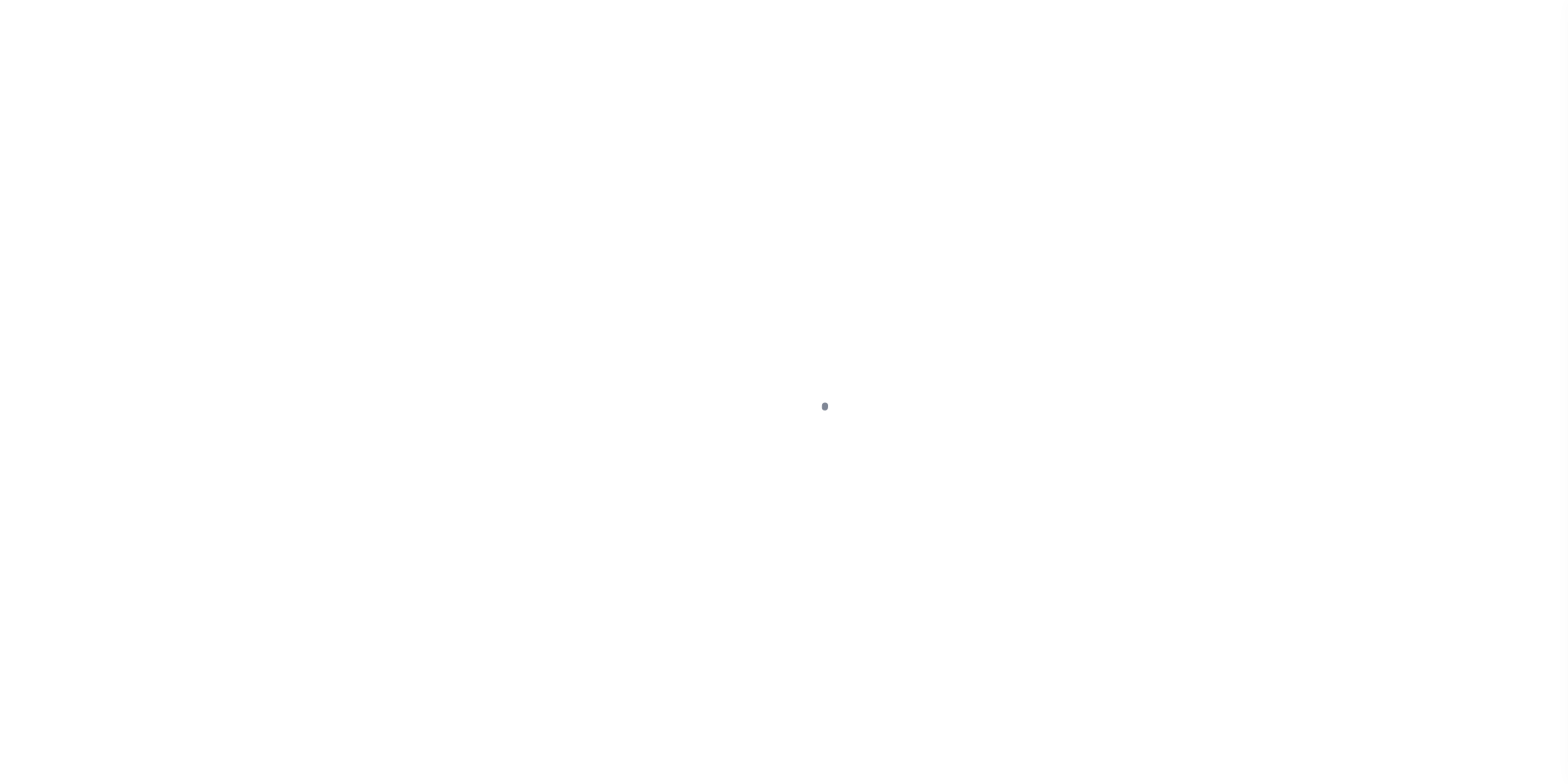
type input "NC"
type textarea "COLLECTOR: ENTITY: PARCEL: 169156"
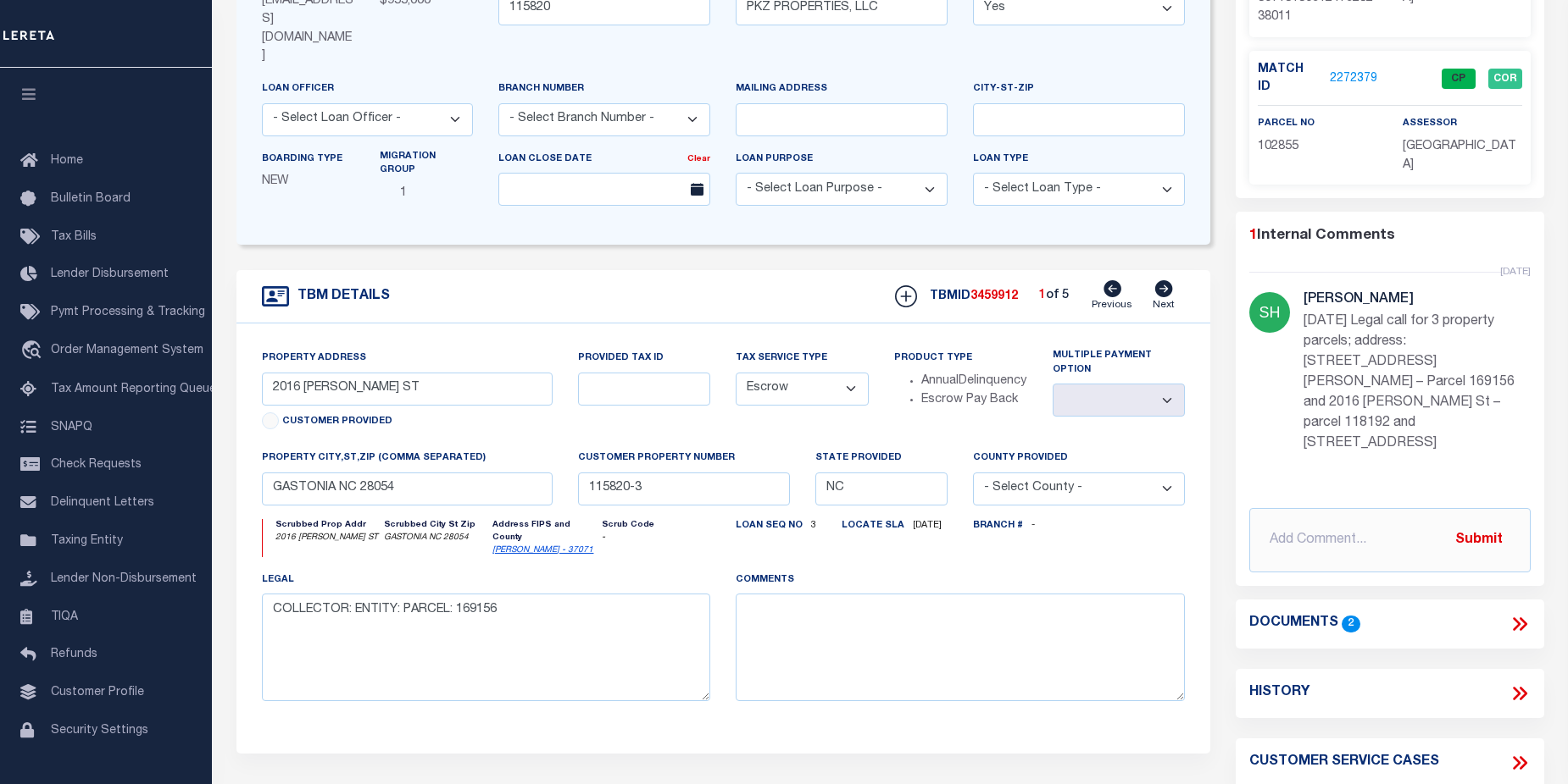
scroll to position [315, 0]
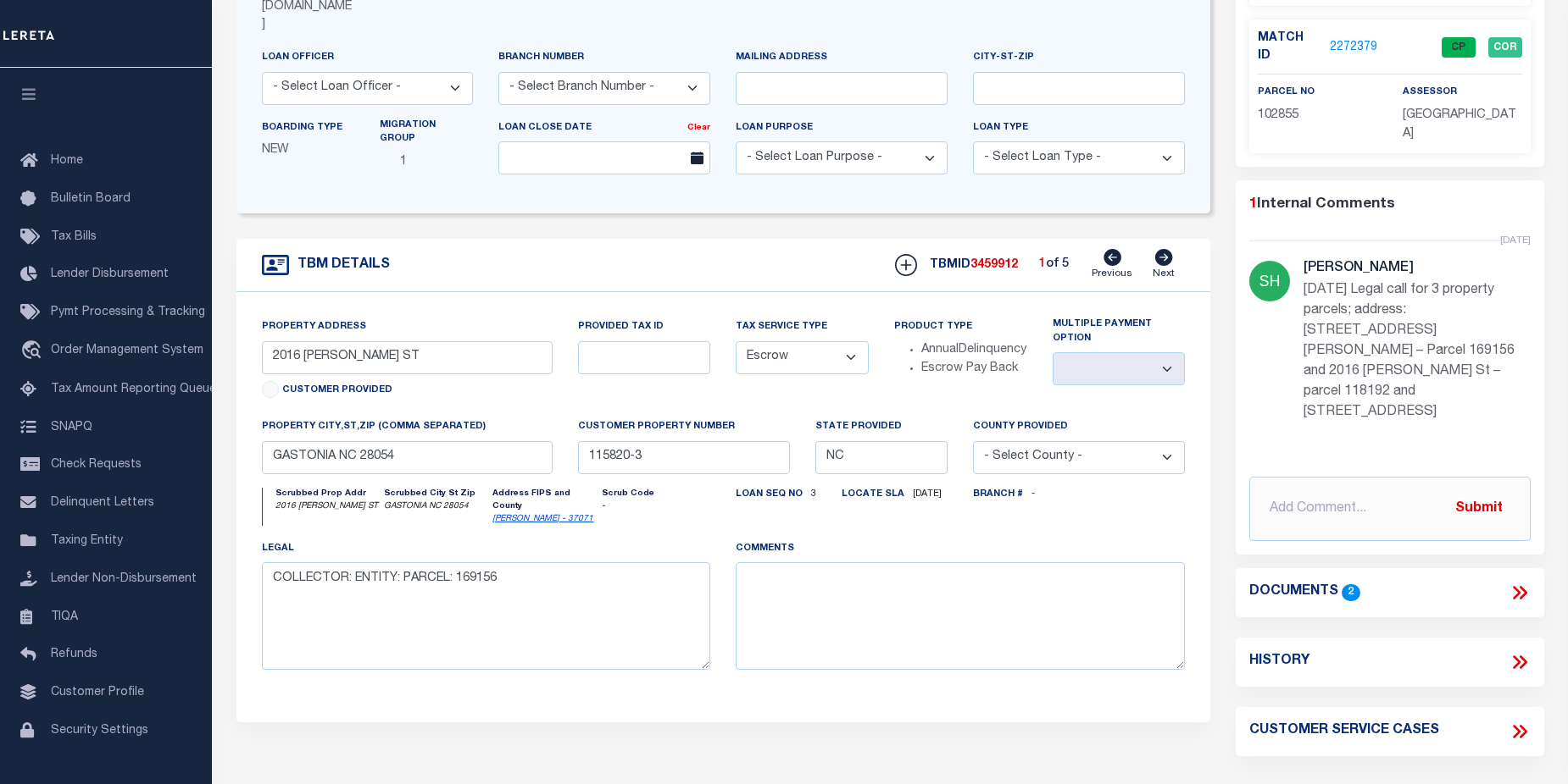
click at [1525, 586] on icon at bounding box center [1523, 593] width 8 height 14
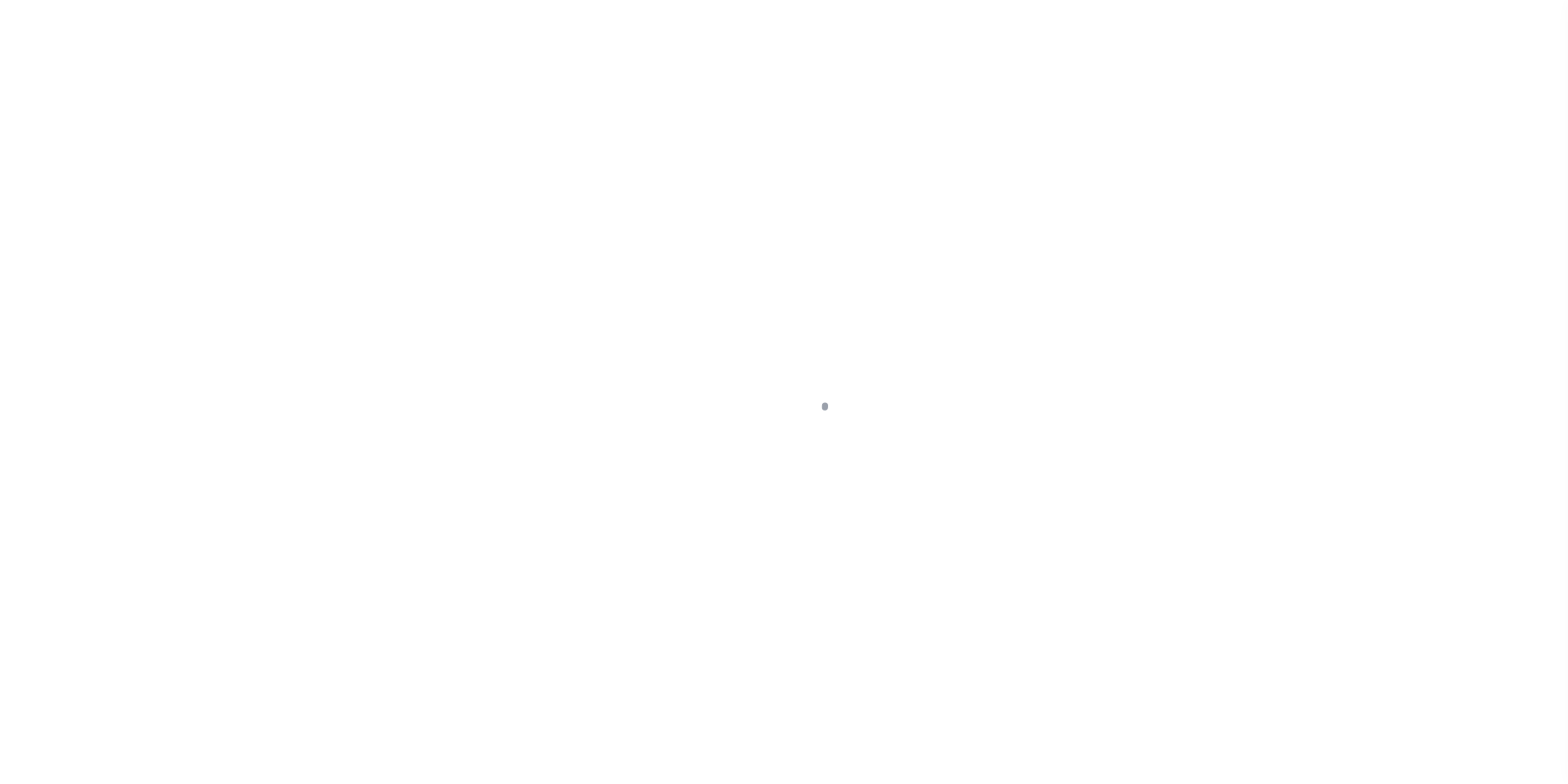
select select "400"
select select "Escrow"
type input "[STREET_ADDRESS]"
select select
type input "[GEOGRAPHIC_DATA]"
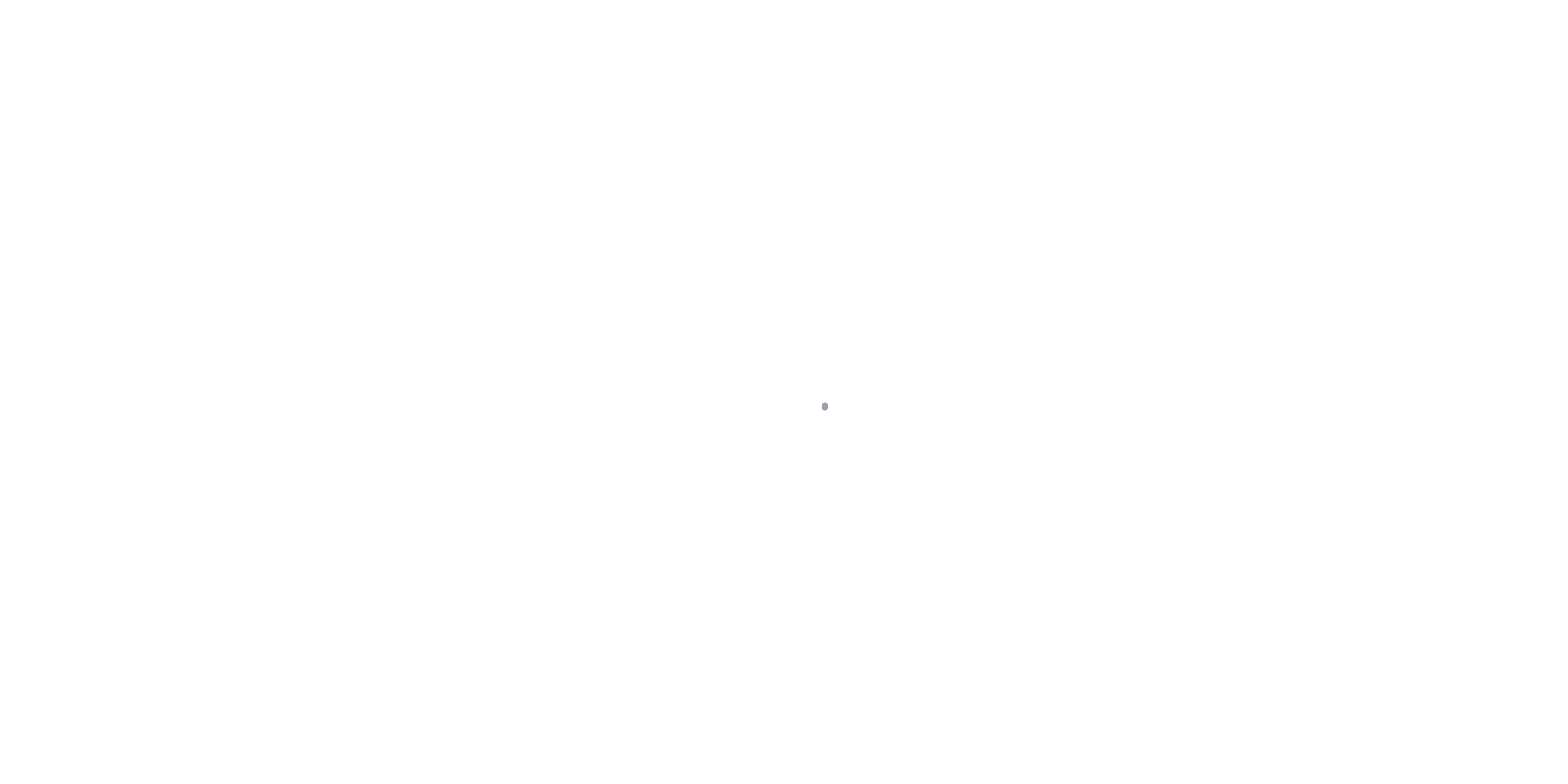
type input "a0kUS00000BomXl"
type input "[GEOGRAPHIC_DATA]"
select select
select select "25067"
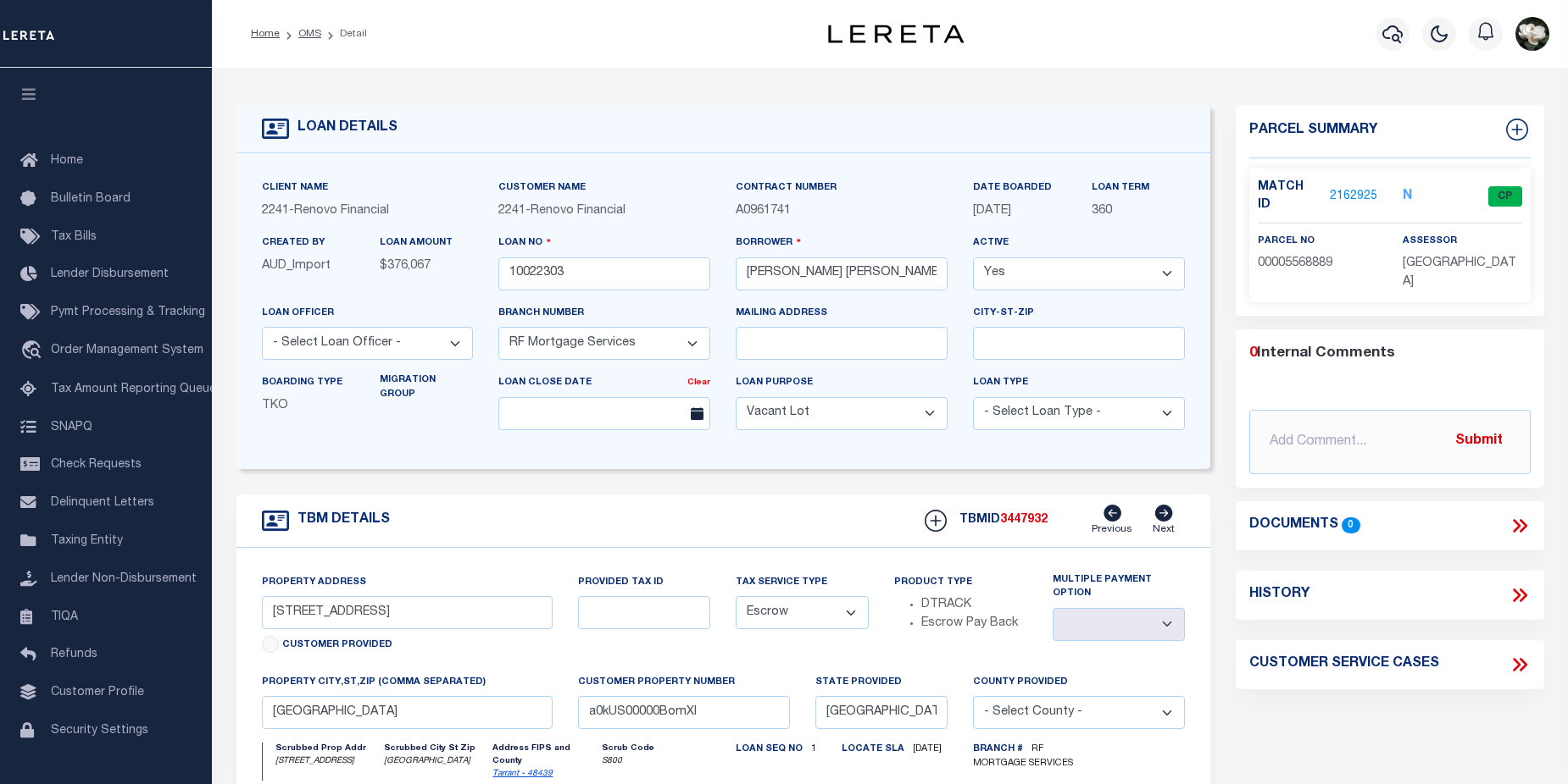
click at [1353, 193] on link "2162925" at bounding box center [1353, 197] width 47 height 17
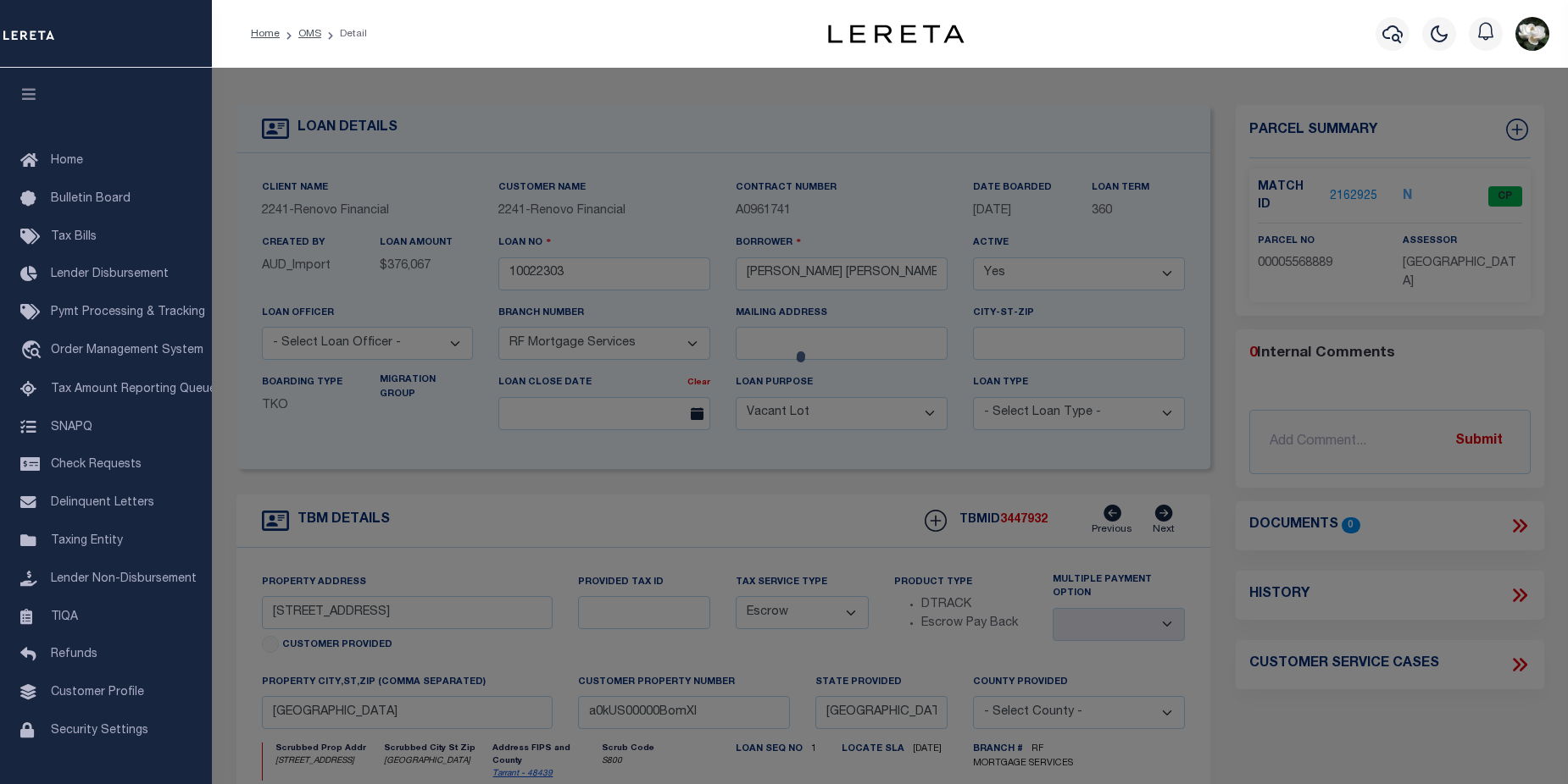
checkbox input "false"
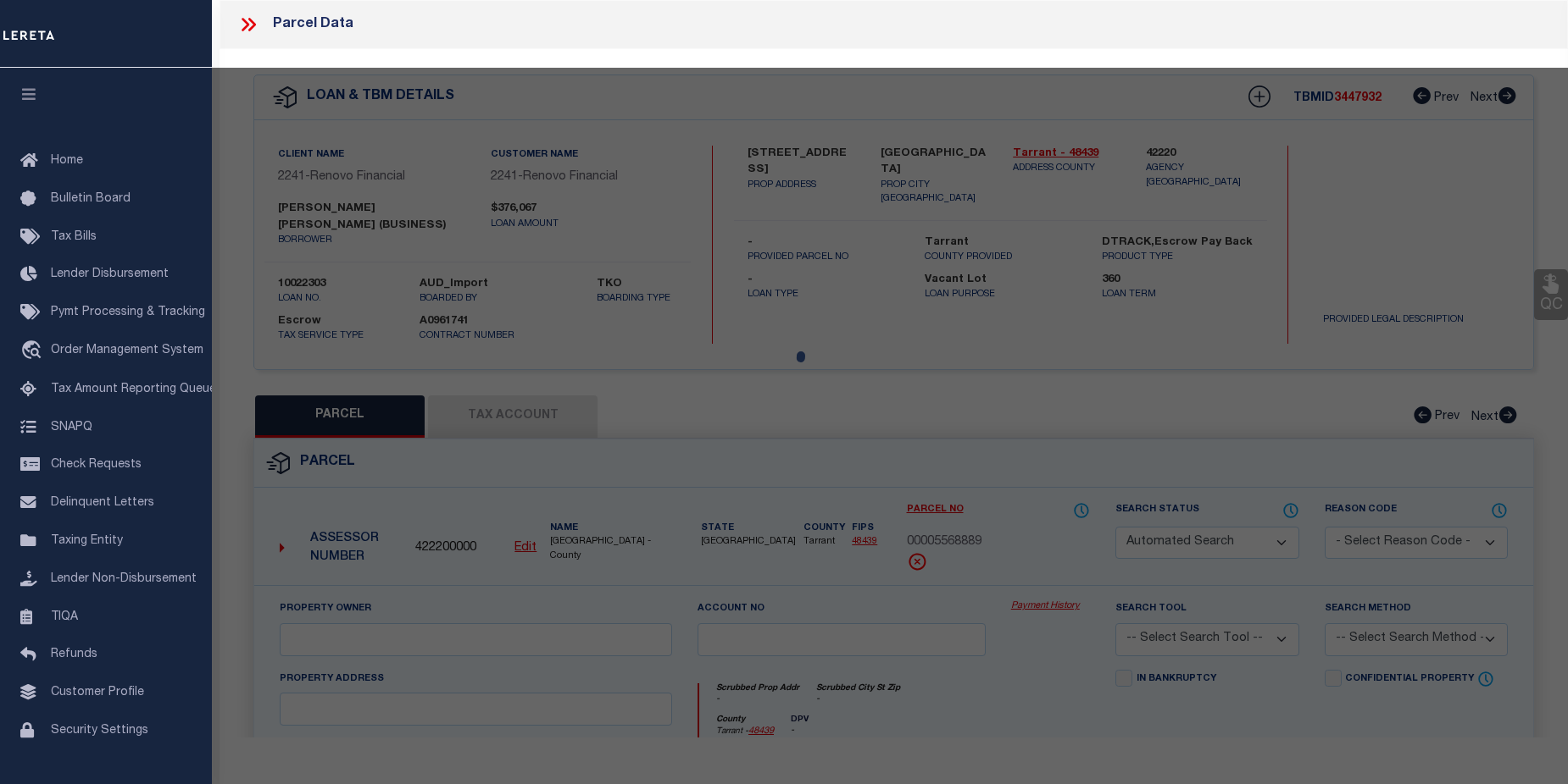
select select "CP"
type input "JIAXUAN [PERSON_NAME]"
select select "ATL"
select select "ADD"
type input "[STREET_ADDRESS]"
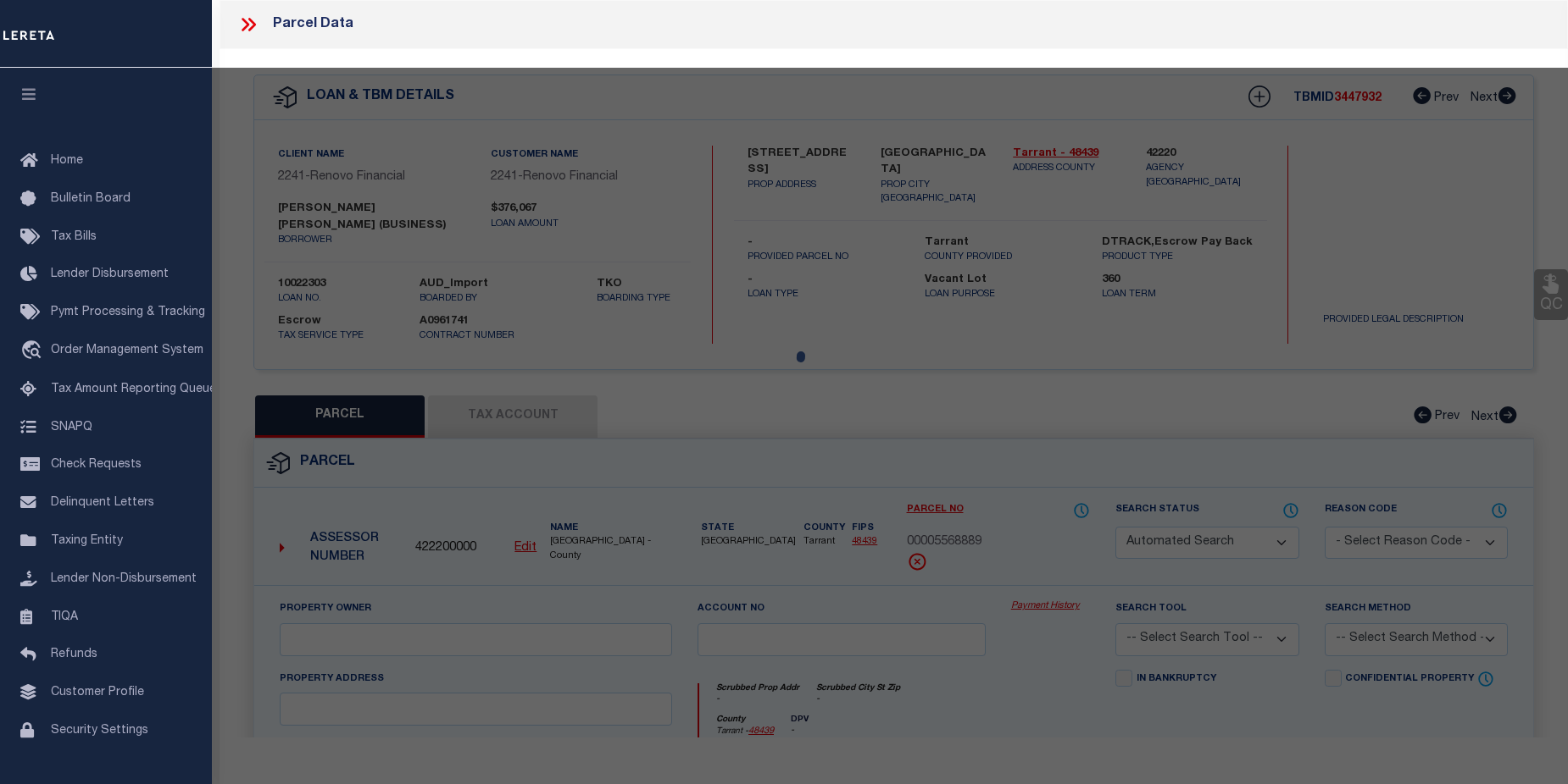
checkbox input "false"
type input "GRAPEVINE, TX 76051"
type textarea "[GEOGRAPHIC_DATA] 7 LOT 26"
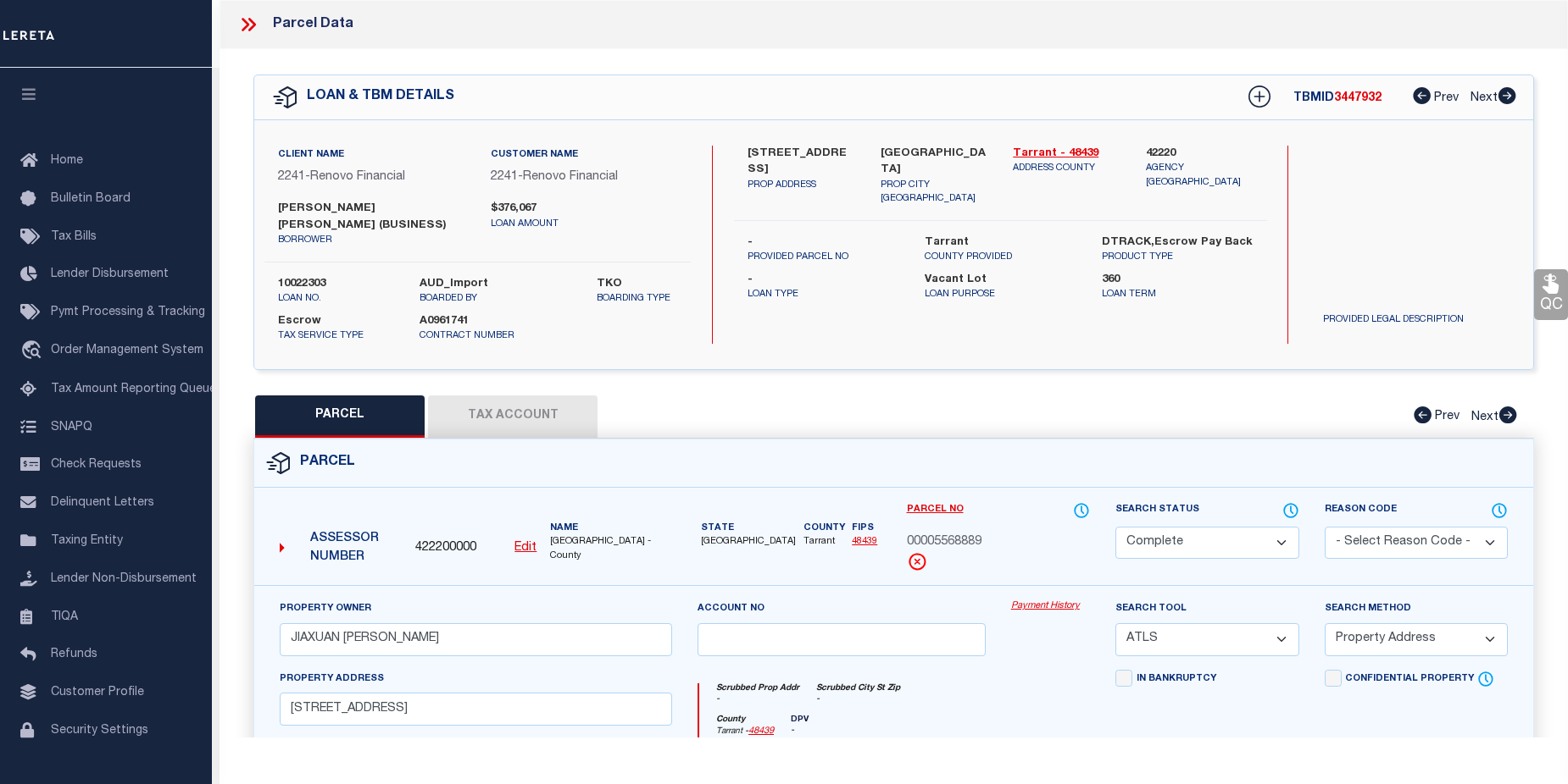
click at [1054, 600] on link "Payment History" at bounding box center [1050, 606] width 79 height 14
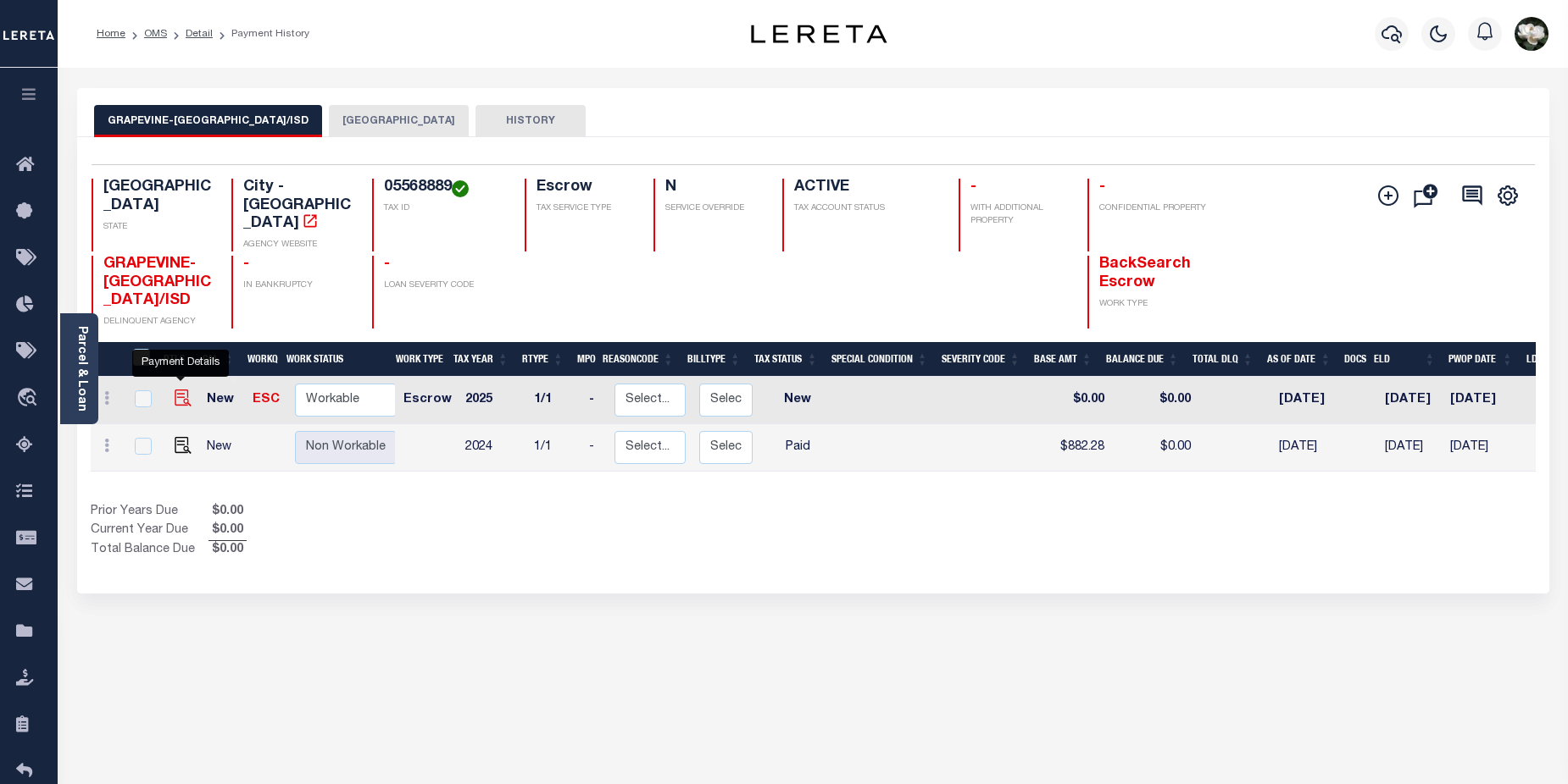
click at [178, 389] on img "" at bounding box center [184, 398] width 17 height 17
checkbox input "true"
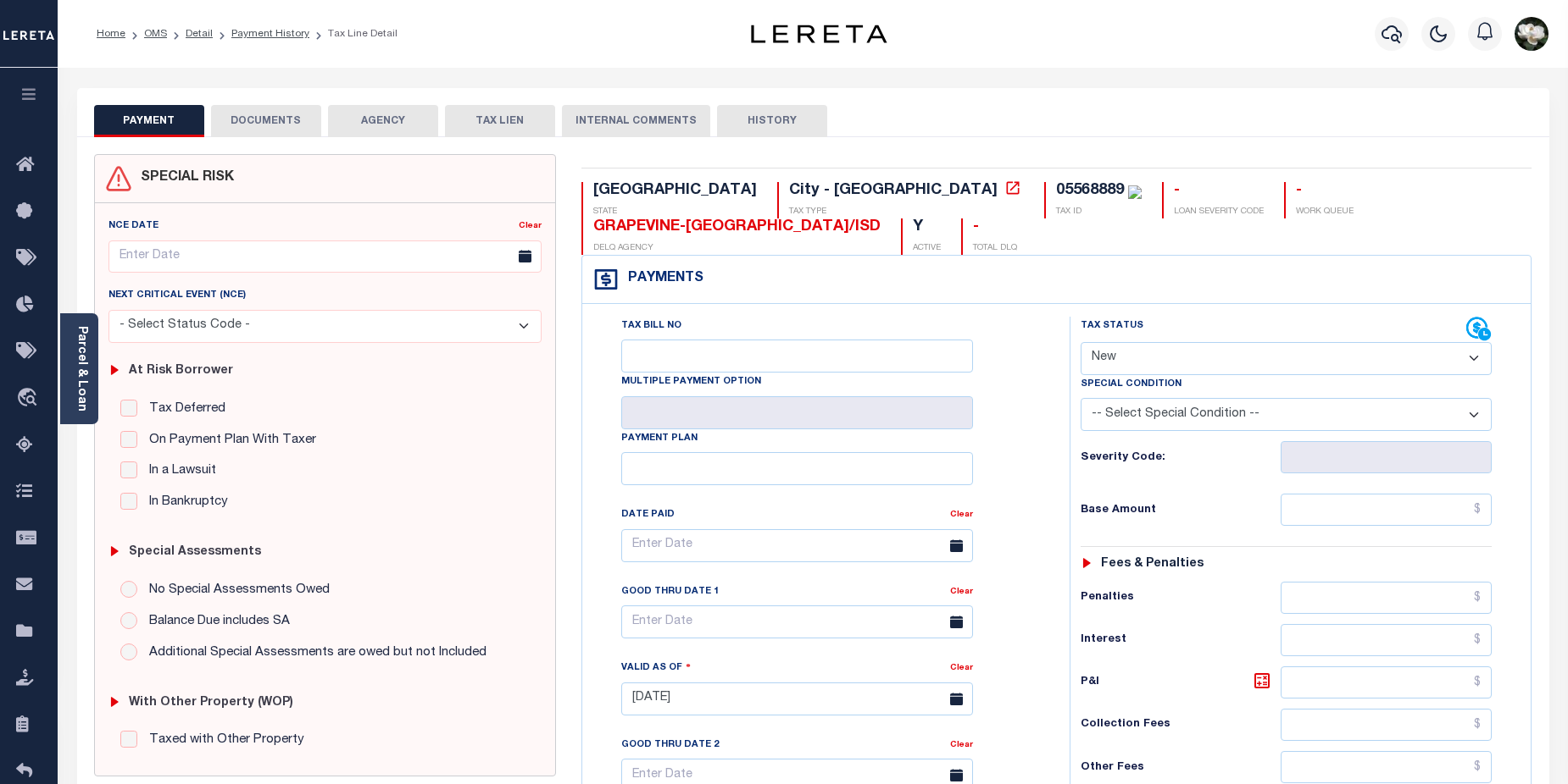
click at [1471, 342] on select "- Select Status Code - Open Due/Unpaid Paid Incomplete No Tax Due Internal Refu…" at bounding box center [1286, 358] width 412 height 33
select select "PYD"
click at [1080, 342] on select "- Select Status Code - Open Due/Unpaid Paid Incomplete No Tax Due Internal Refu…" at bounding box center [1286, 358] width 412 height 33
type input "[DATE]"
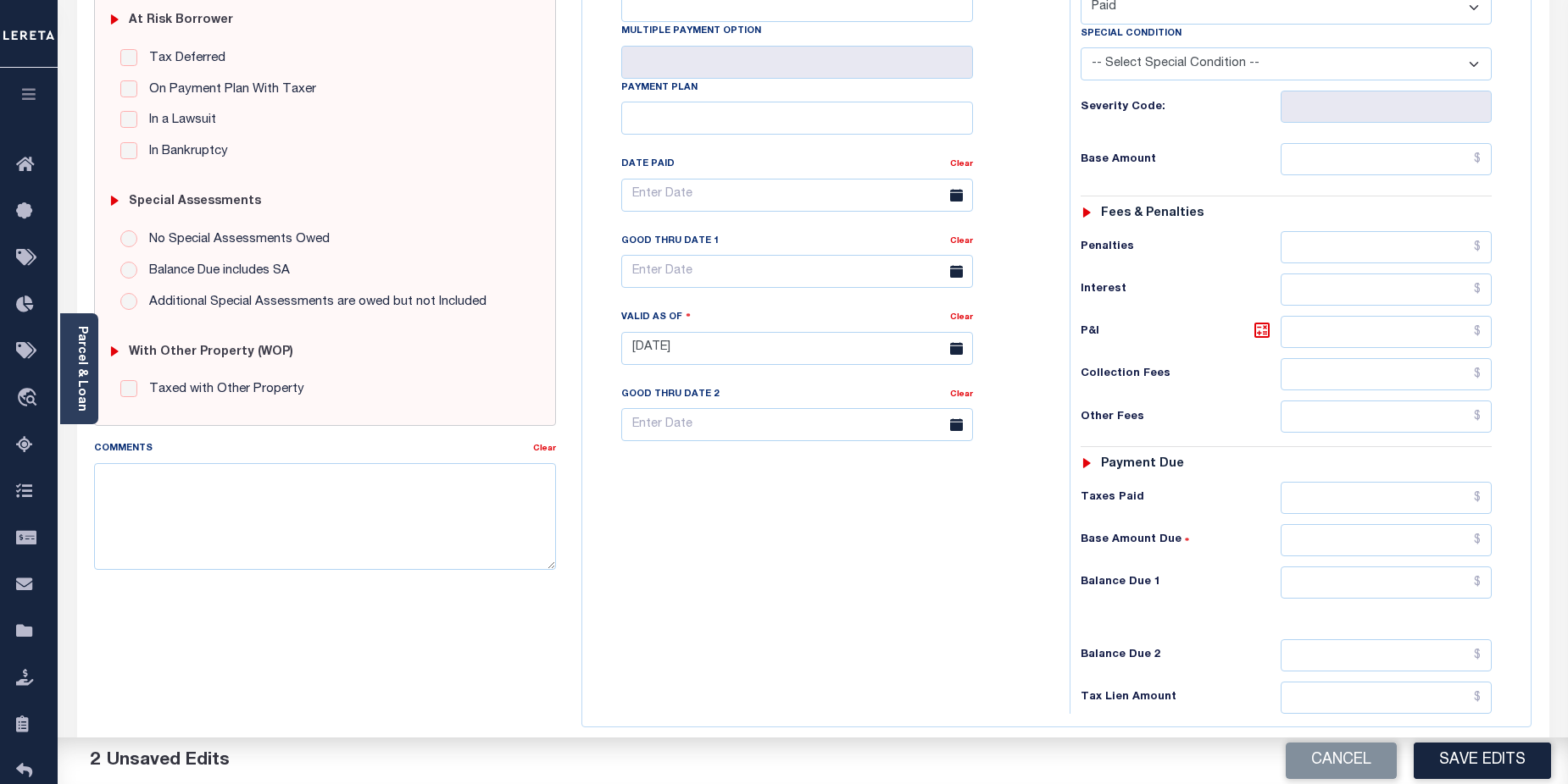
scroll to position [375, 0]
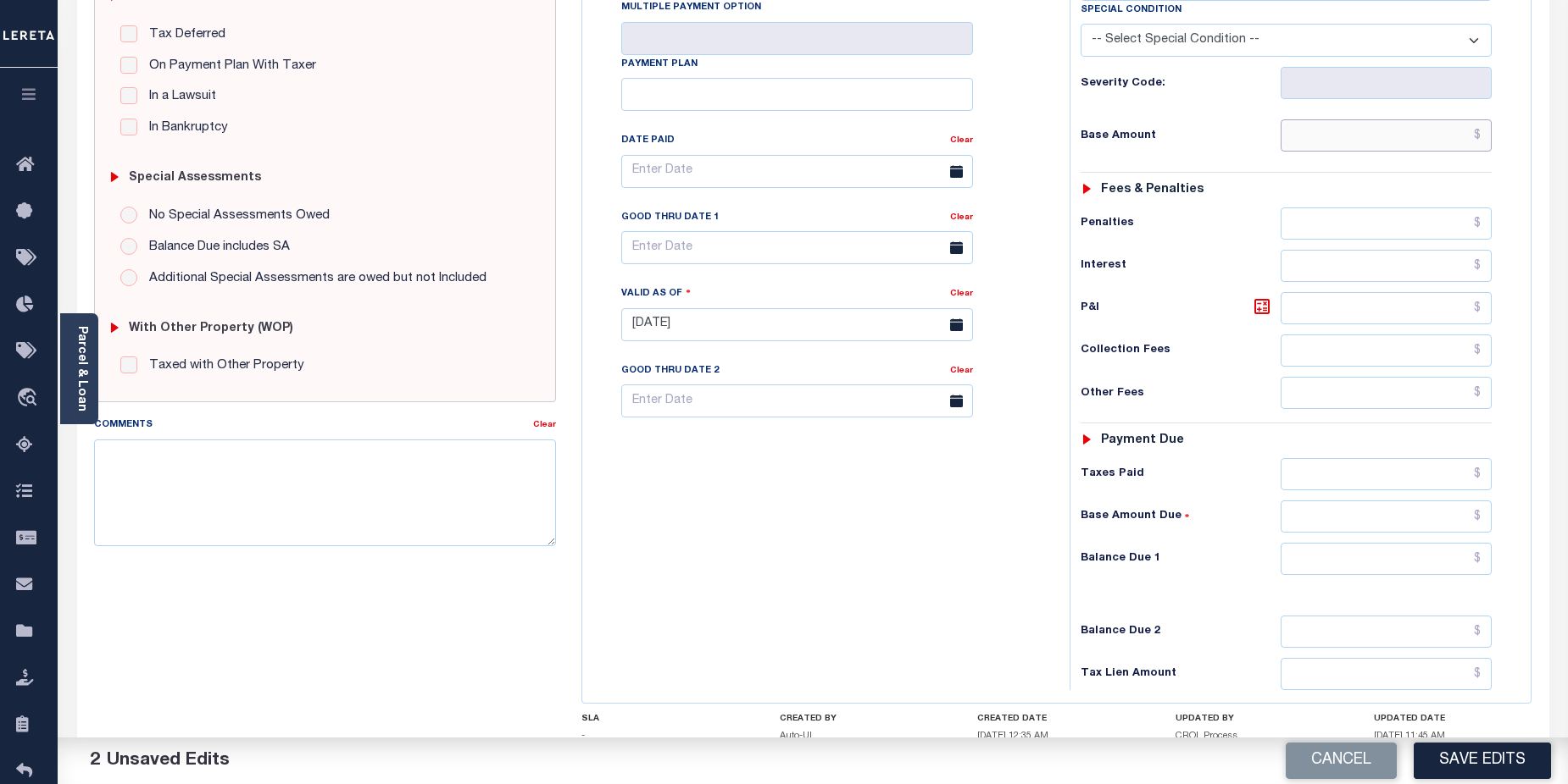
click at [1361, 120] on input "text" at bounding box center [1385, 135] width 212 height 32
type input "$882.28"
click at [1379, 543] on input "text" at bounding box center [1385, 558] width 212 height 32
type input "$00.00"
click at [684, 155] on input "text" at bounding box center [797, 172] width 352 height 33
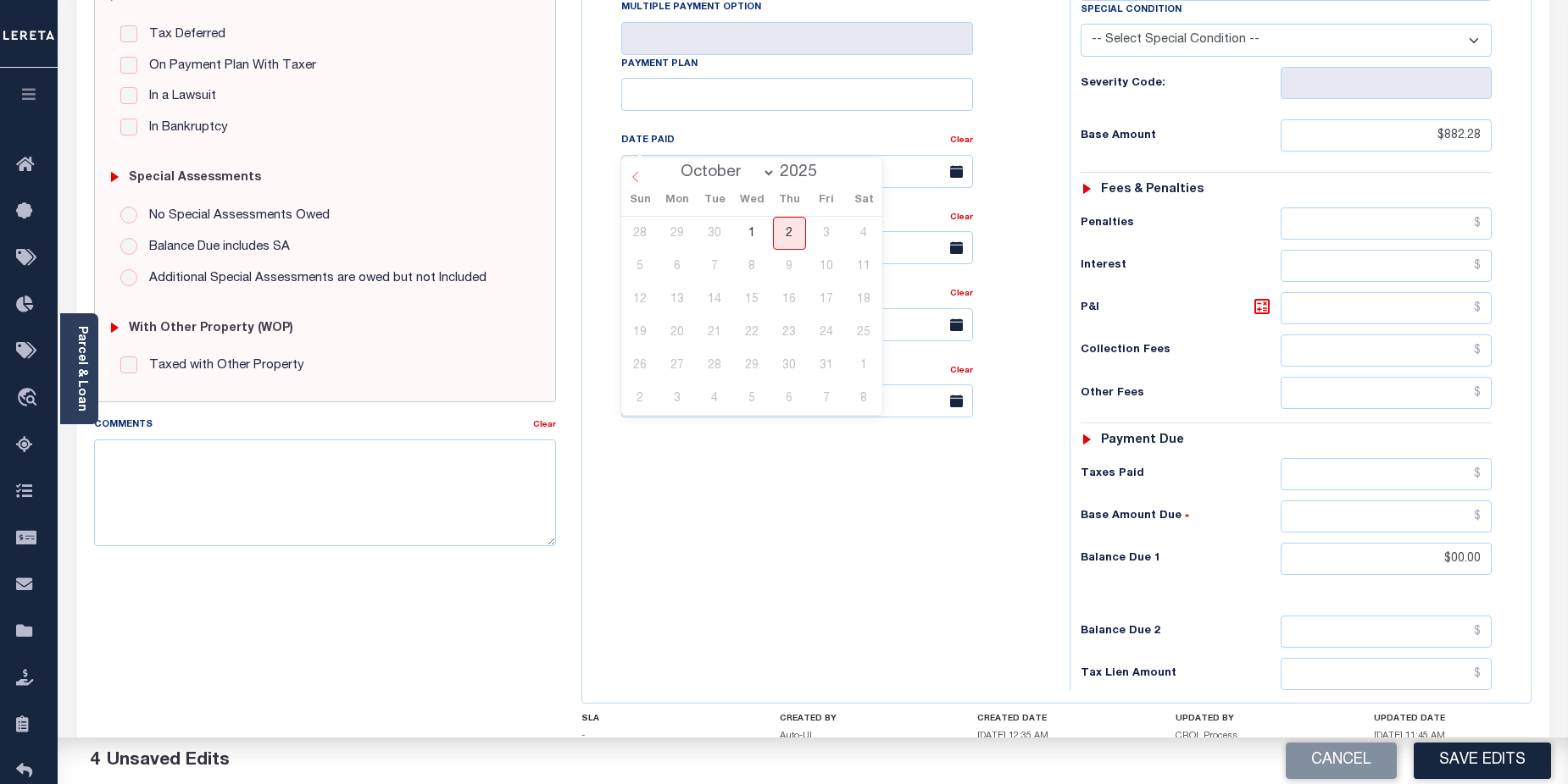
click at [639, 177] on icon at bounding box center [636, 177] width 12 height 12
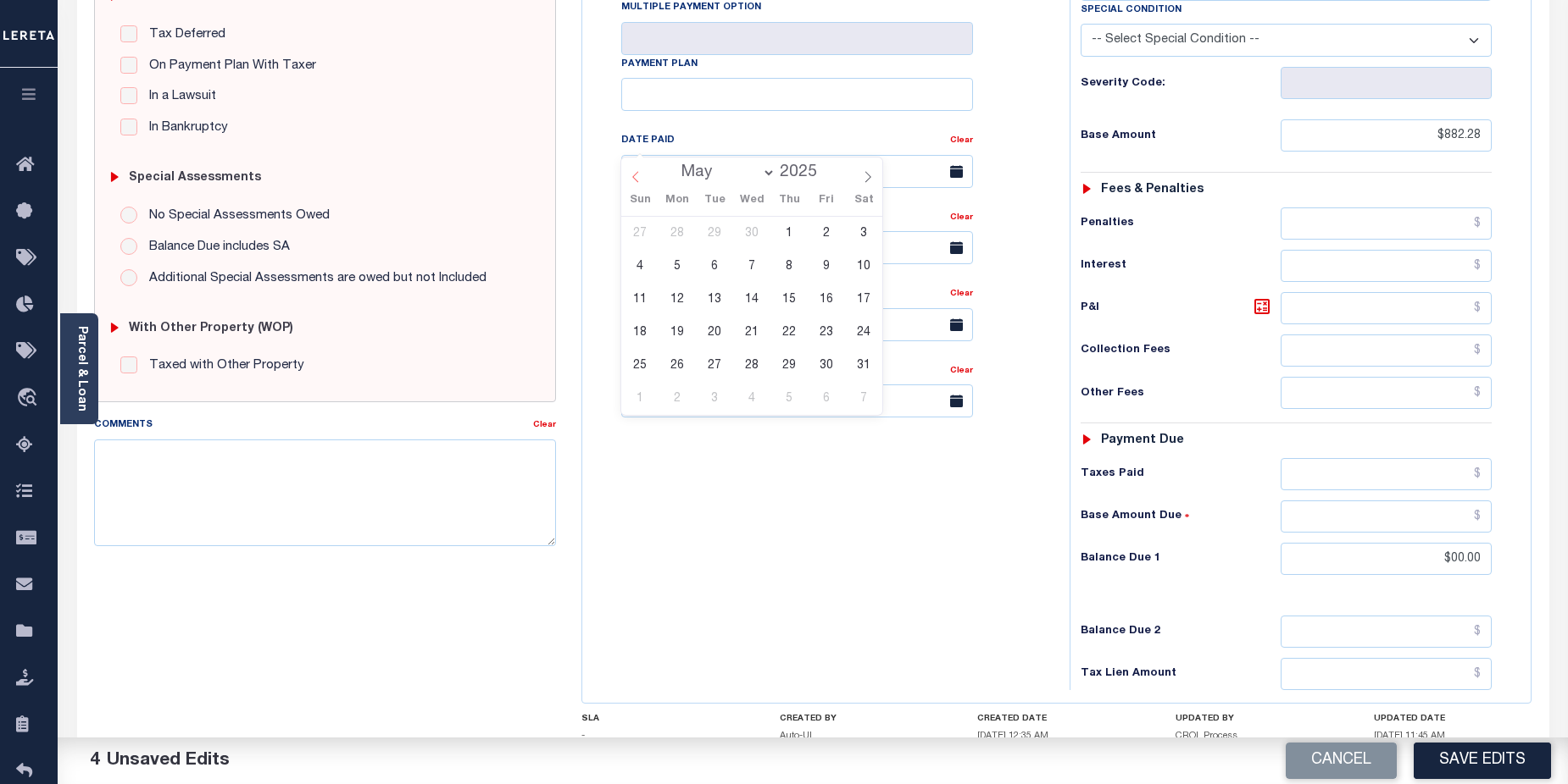
click at [639, 177] on icon at bounding box center [636, 177] width 12 height 12
select select "0"
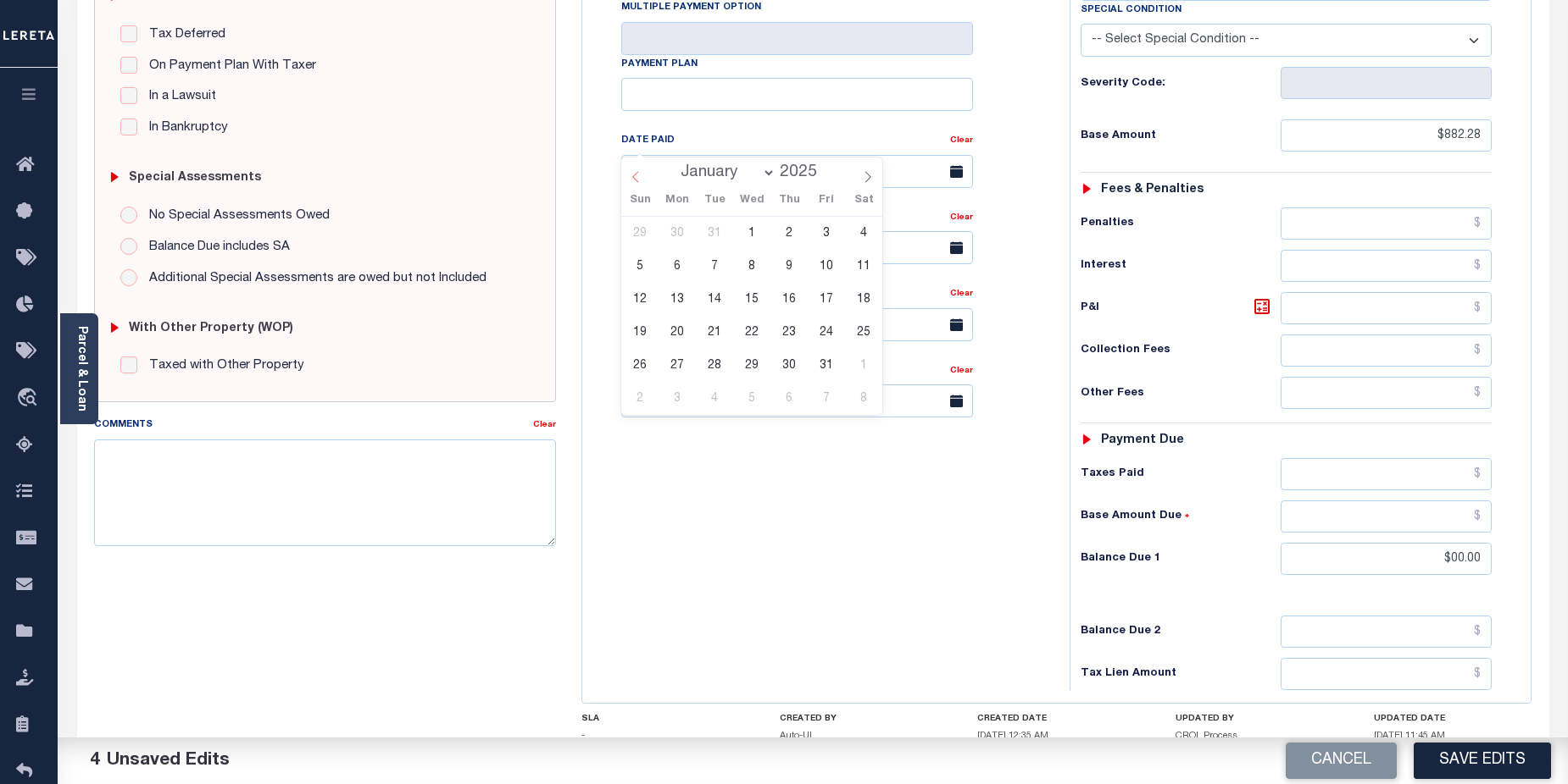
click at [639, 177] on icon at bounding box center [636, 177] width 12 height 12
type input "2024"
click at [639, 177] on icon at bounding box center [636, 177] width 12 height 12
click at [864, 180] on icon at bounding box center [868, 177] width 12 height 12
select select "11"
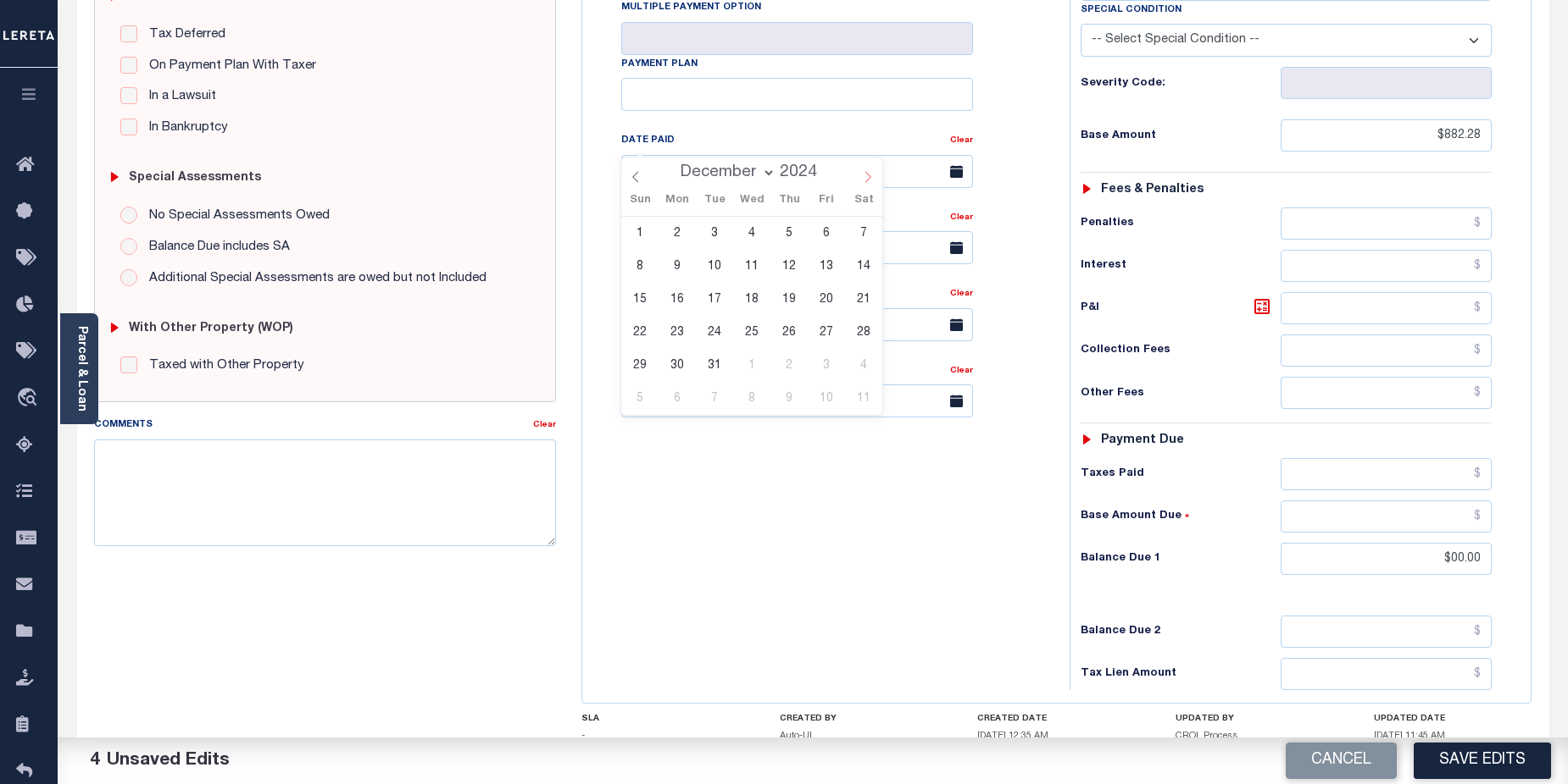
click at [875, 176] on span at bounding box center [868, 172] width 29 height 29
type input "2025"
select select "0"
click at [751, 235] on span "1" at bounding box center [752, 234] width 33 height 33
click at [658, 155] on input "01/01/2025" at bounding box center [797, 172] width 352 height 33
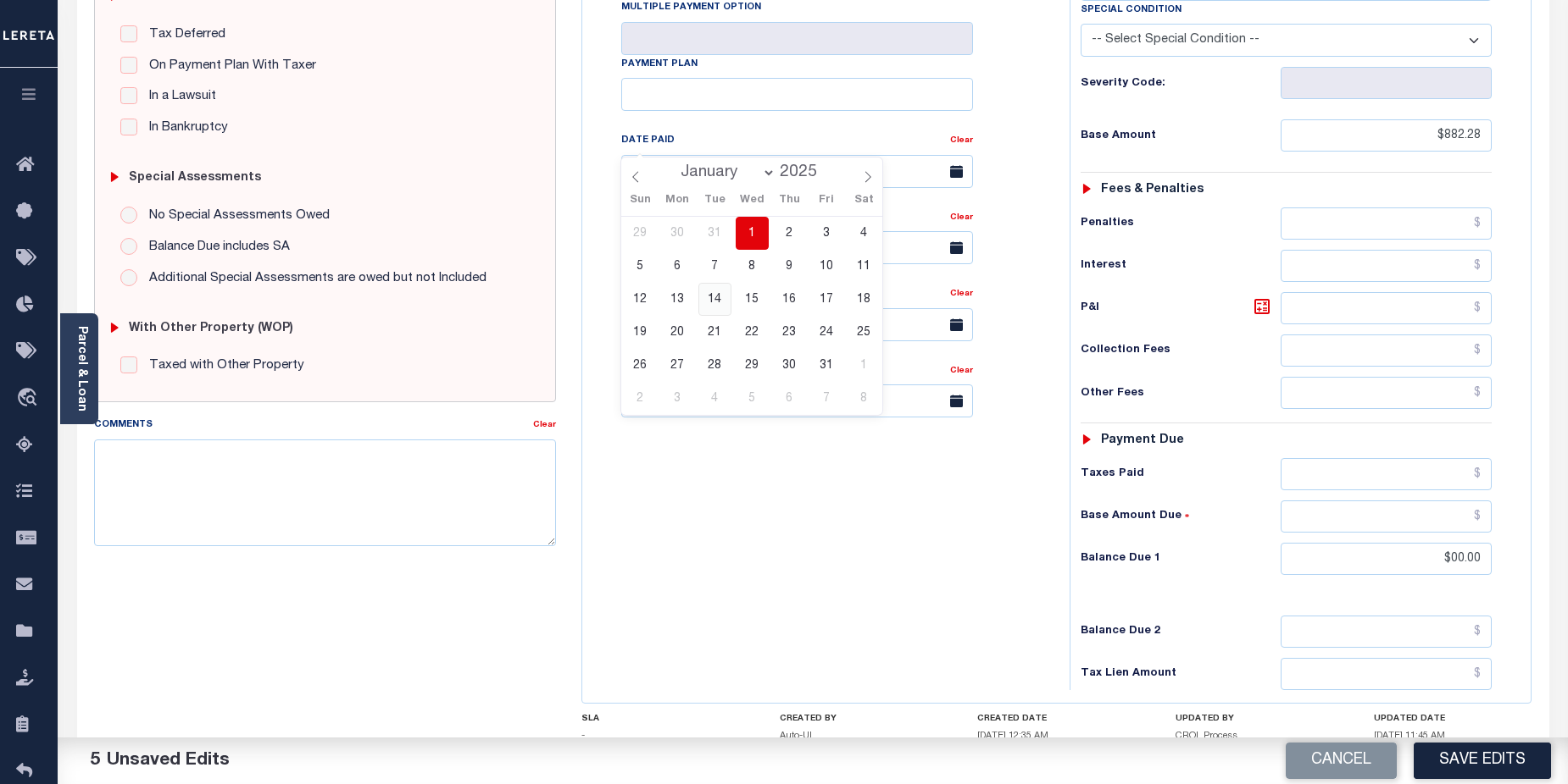
click at [720, 298] on span "14" at bounding box center [715, 299] width 33 height 33
type input "[DATE]"
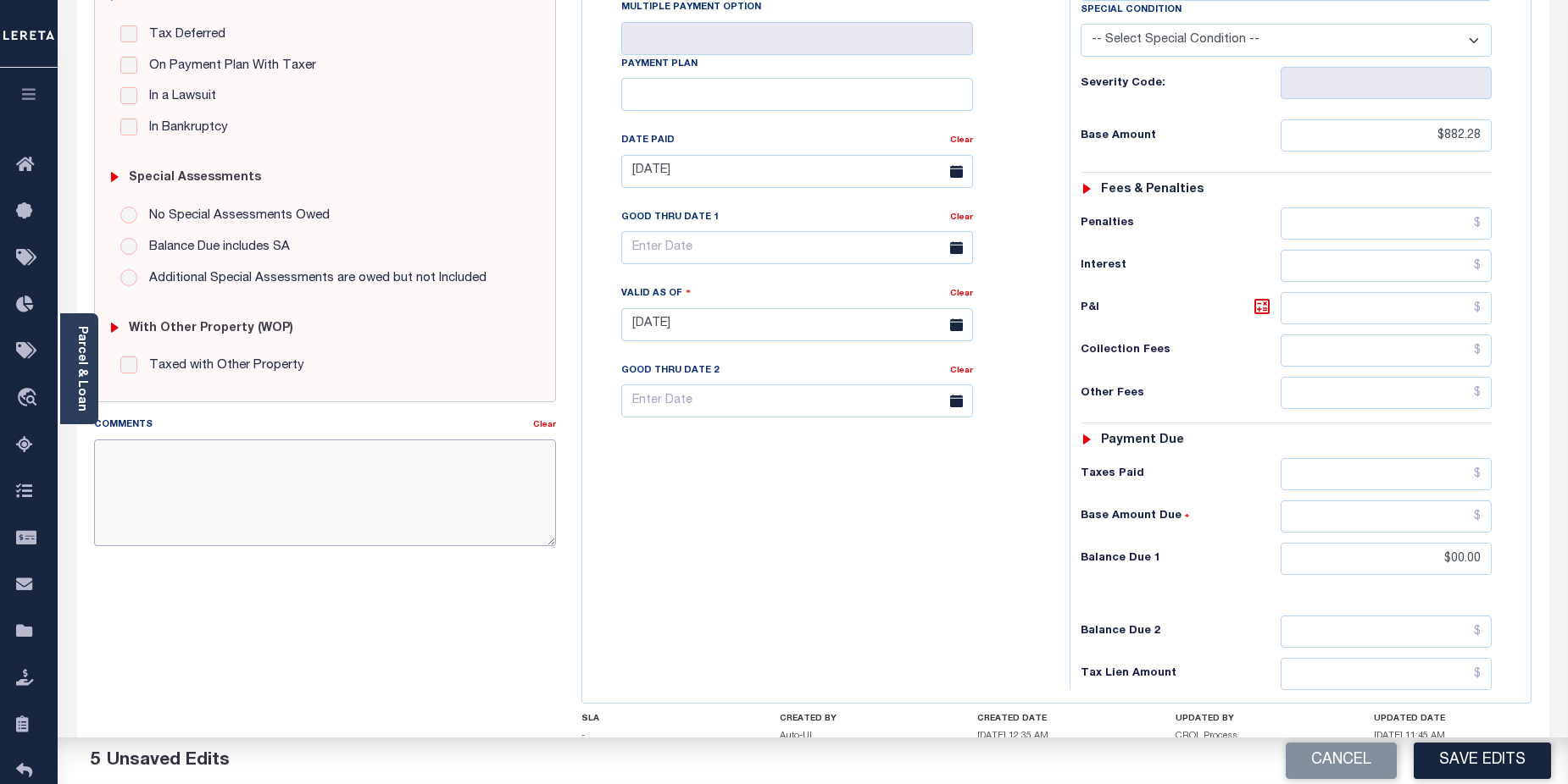
click at [280, 471] on textarea "Comments" at bounding box center [325, 492] width 463 height 107
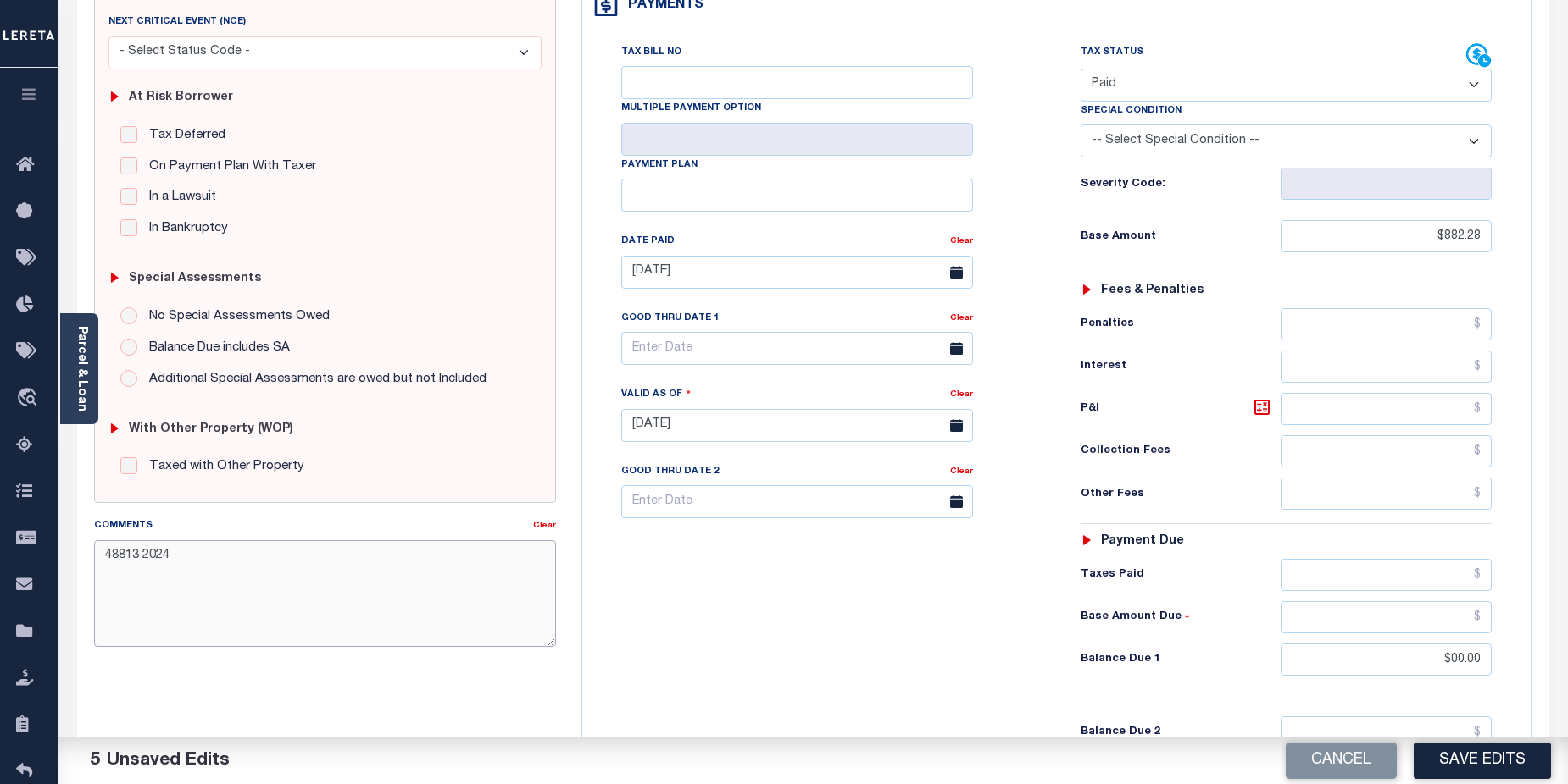
scroll to position [282, 0]
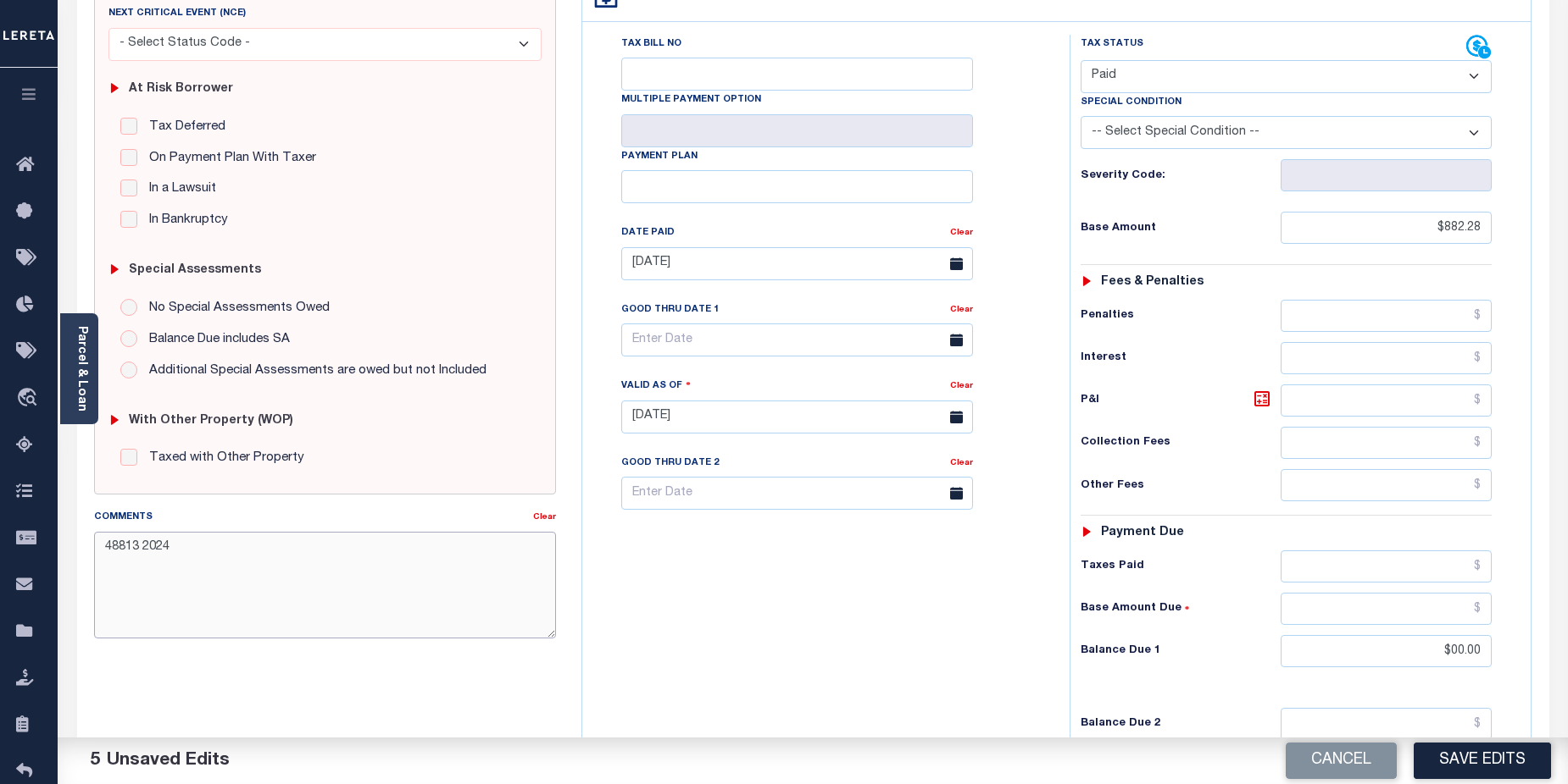
drag, startPoint x: 140, startPoint y: 546, endPoint x: 376, endPoint y: 545, distance: 236.0
click at [363, 541] on textarea "48813 2024" at bounding box center [325, 585] width 463 height 107
drag, startPoint x: 346, startPoint y: 546, endPoint x: 385, endPoint y: 546, distance: 39.0
click at [385, 546] on textarea "48813 taxes for city paid current no priors . See" at bounding box center [325, 585] width 463 height 107
click at [103, 546] on textarea "48813 taxes for city paid current no priors." at bounding box center [325, 585] width 463 height 107
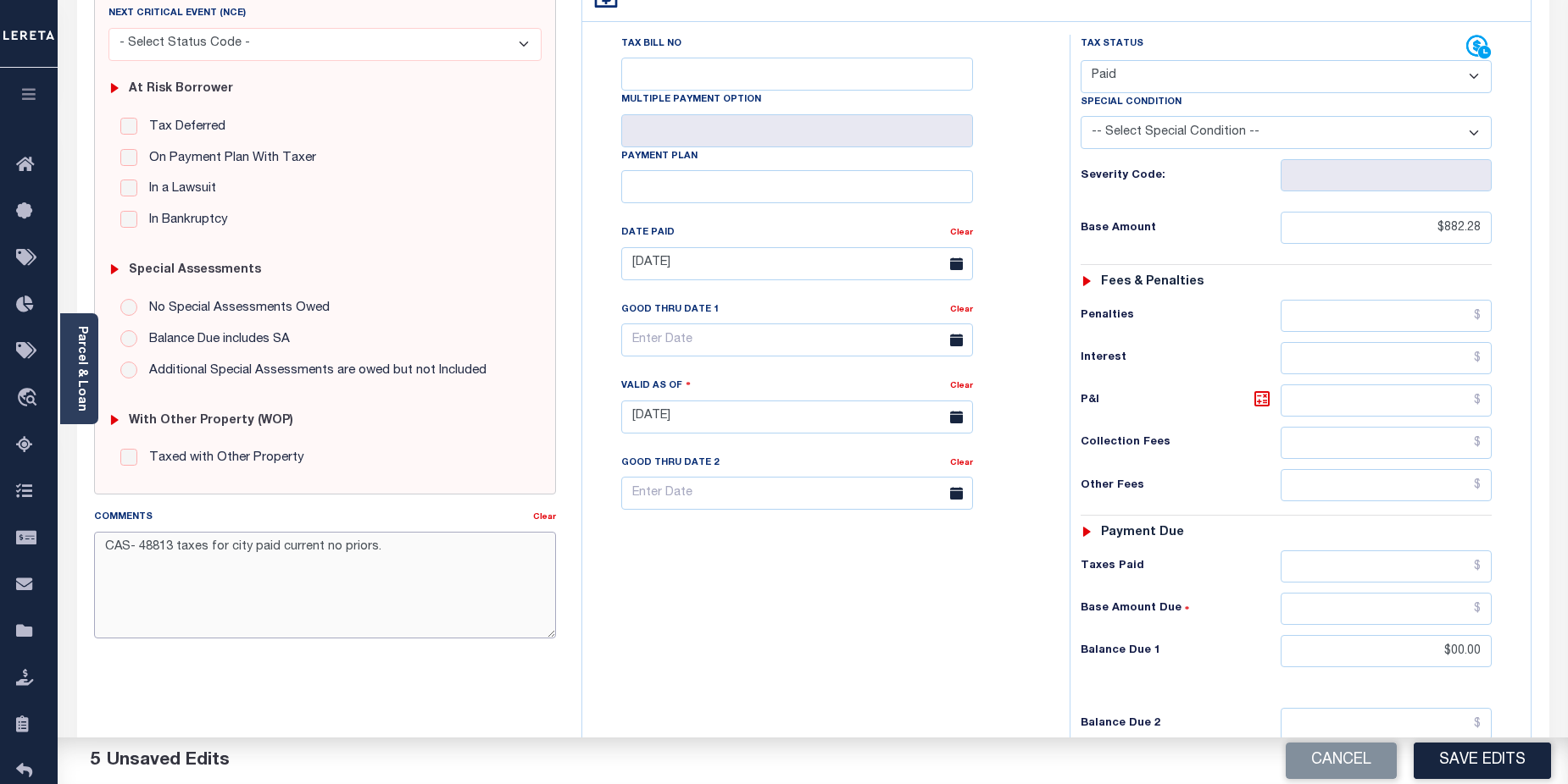
click at [176, 543] on textarea "CAS- 48813 taxes for city paid current no priors." at bounding box center [325, 585] width 463 height 107
click at [101, 568] on textarea "CAS- 48813 2024 taxes for city paid current no priors." at bounding box center [325, 585] width 463 height 107
type textarea "CAS- 48813 Tax year [DATE] taxes for city paid current no priors."
click at [1487, 767] on button "Save Edits" at bounding box center [1482, 761] width 137 height 37
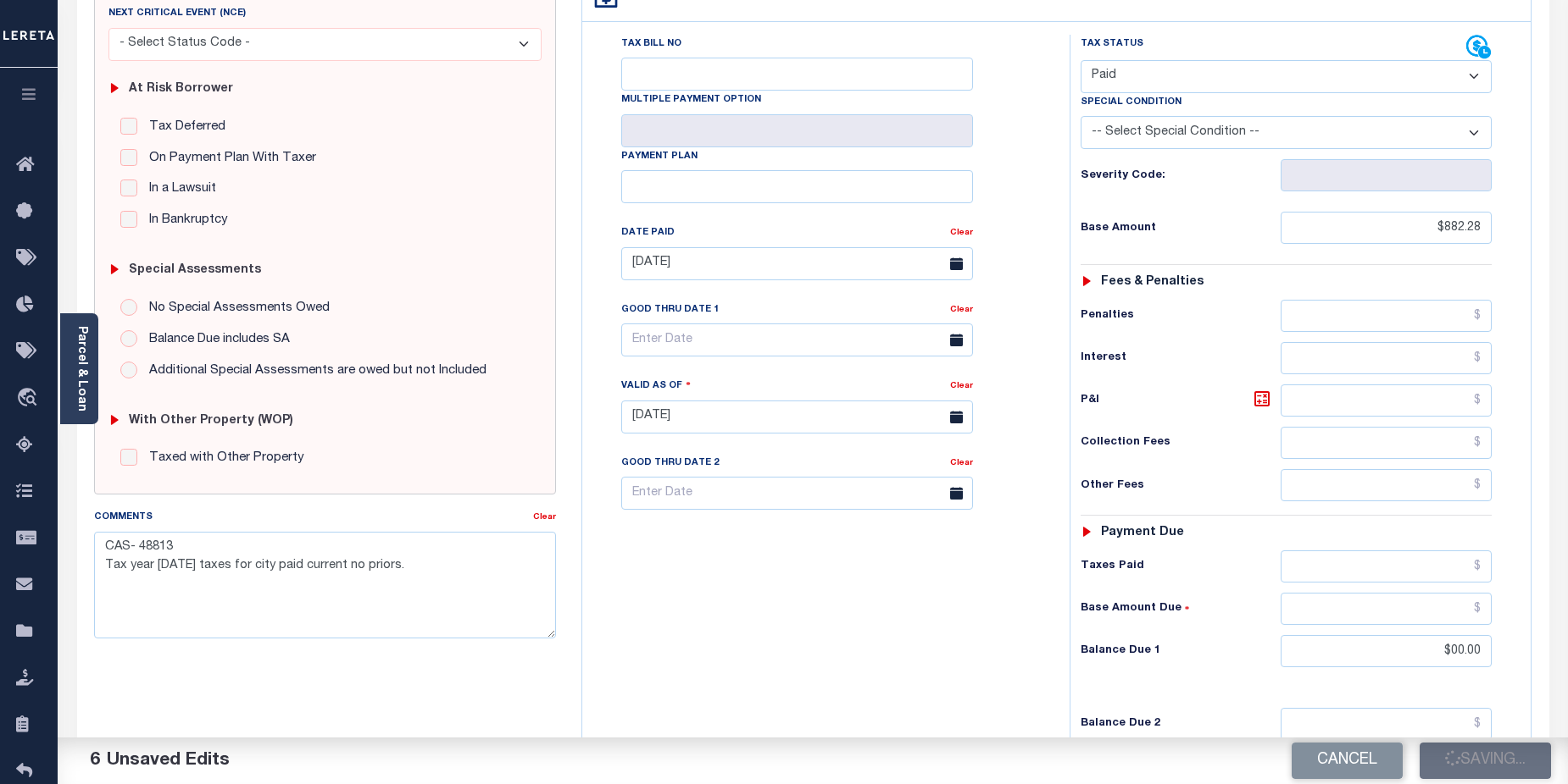
checkbox input "false"
type textarea "CAS- 48813 Tax year 2024 taxes for city paid current no priors."
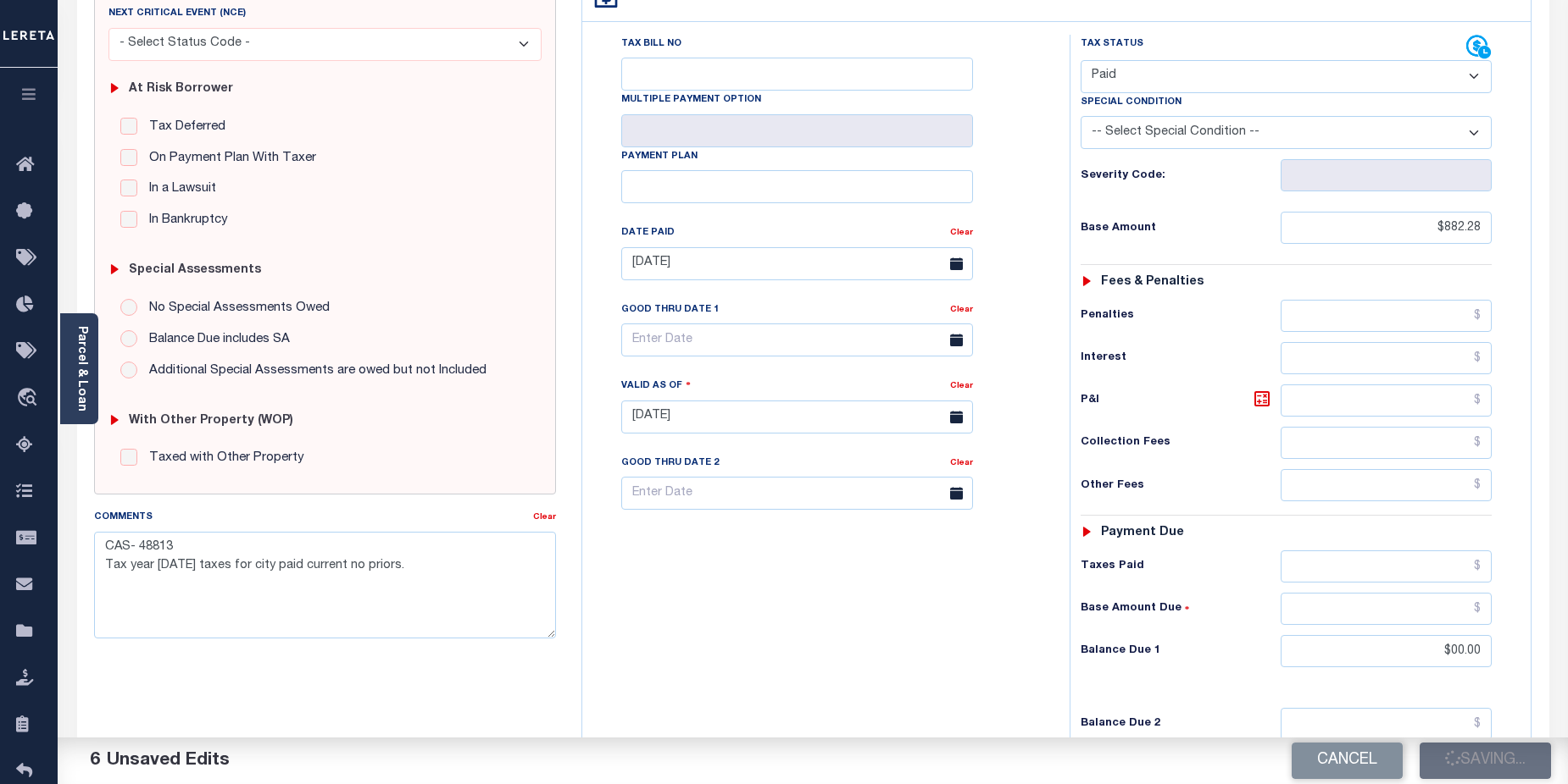
type input "$882.28"
type input "$0"
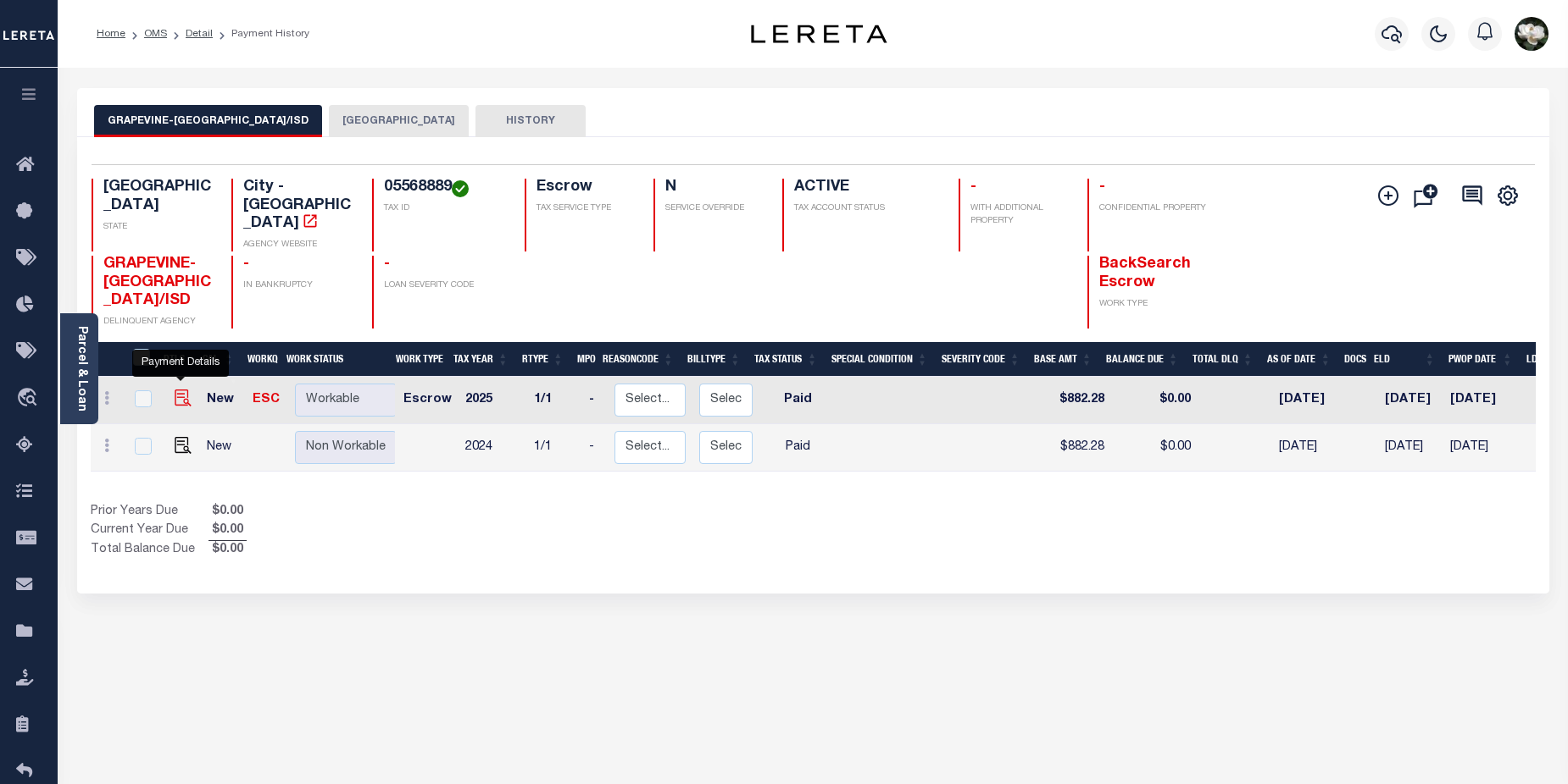
click at [176, 389] on img "" at bounding box center [184, 398] width 17 height 17
checkbox input "true"
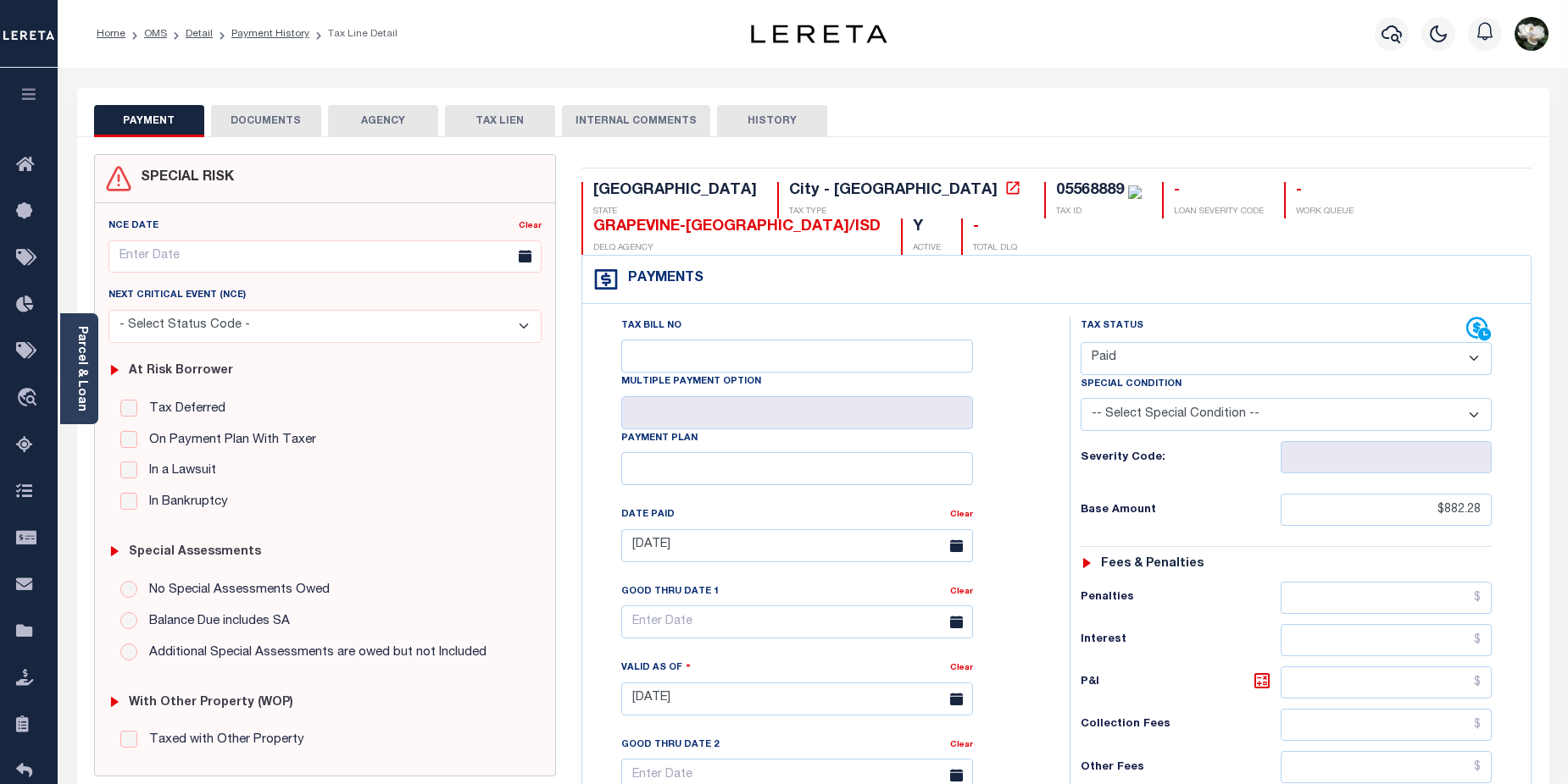
click at [1476, 342] on select "- Select Status Code - Open Due/Unpaid Paid Incomplete No Tax Due Internal Refu…" at bounding box center [1286, 358] width 412 height 33
select select "OP2"
click at [1080, 342] on select "- Select Status Code - Open Due/Unpaid Paid Incomplete No Tax Due Internal Refu…" at bounding box center [1286, 358] width 412 height 33
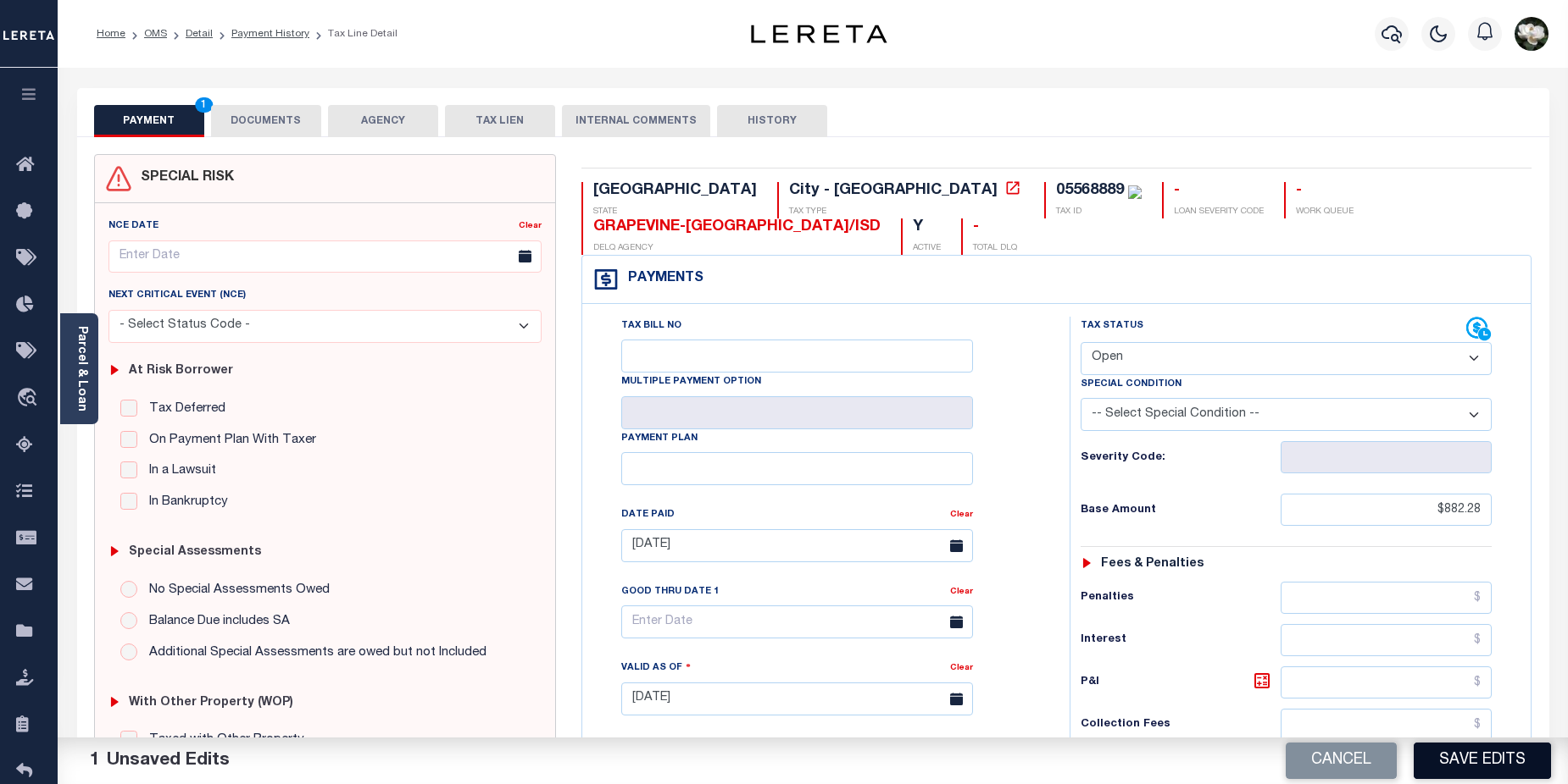
click at [1475, 753] on button "Save Edits" at bounding box center [1482, 761] width 137 height 37
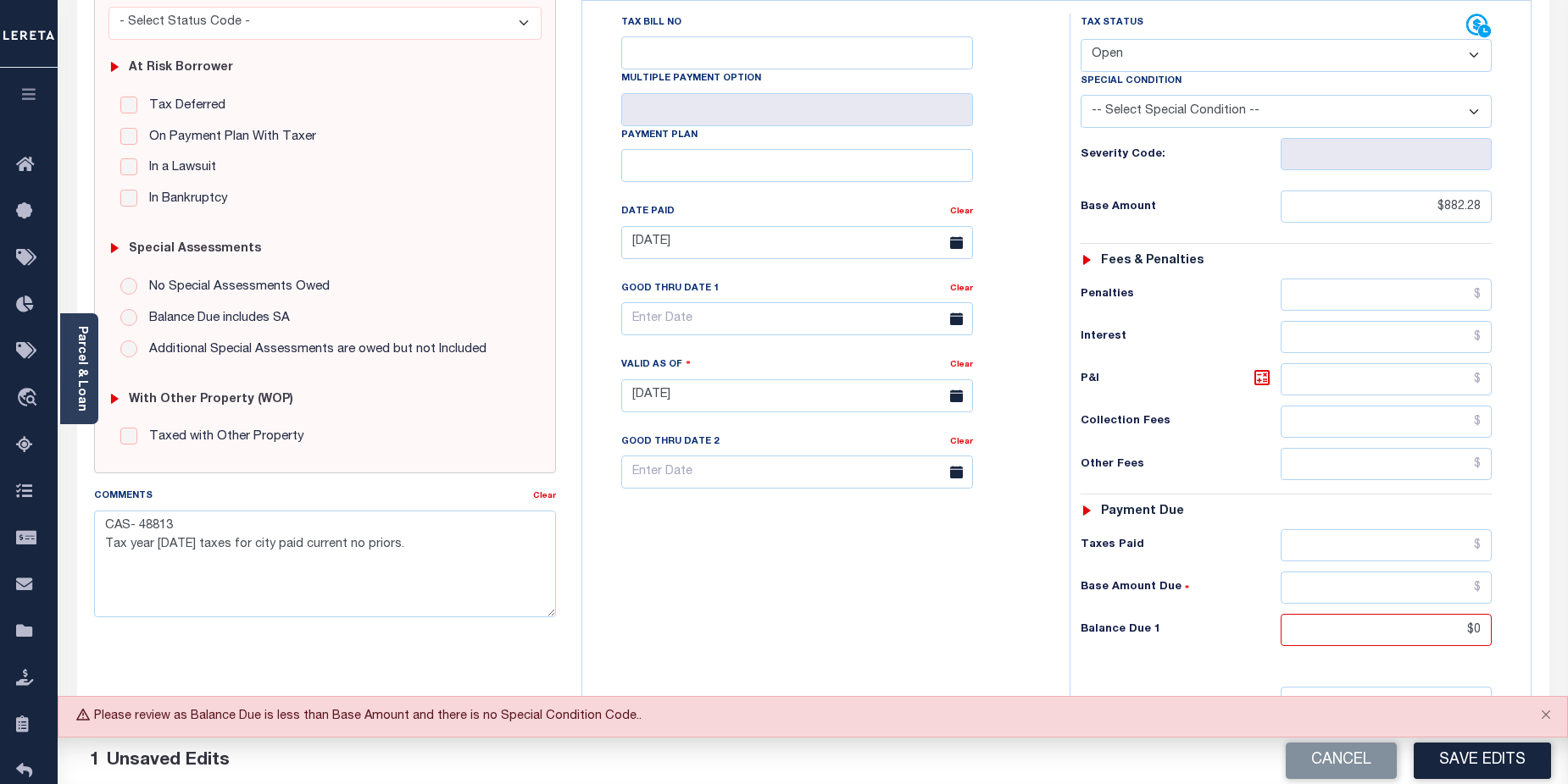
scroll to position [309, 0]
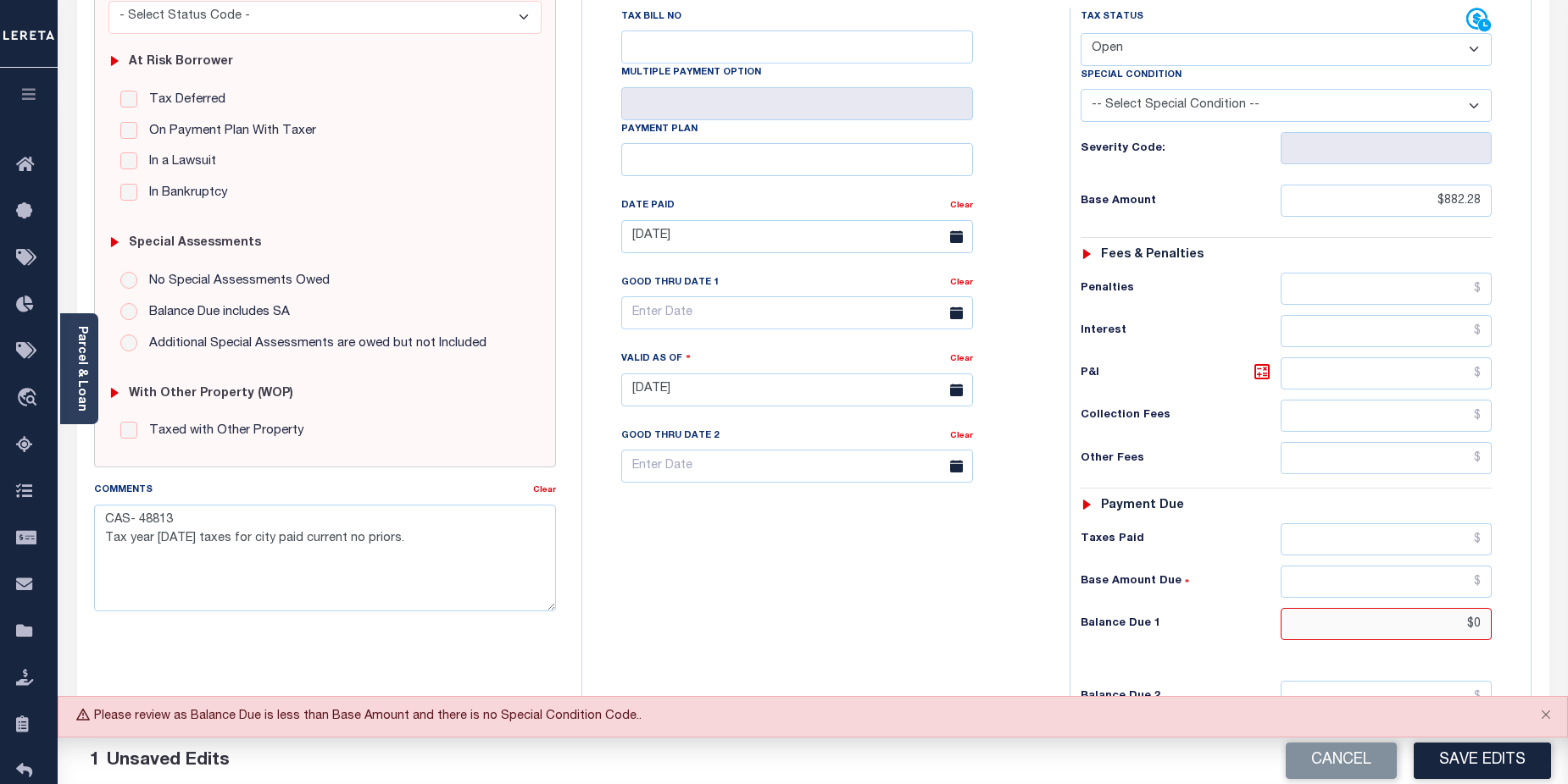
drag, startPoint x: 1440, startPoint y: 593, endPoint x: 1496, endPoint y: 584, distance: 56.7
click at [1496, 584] on div "Tax Status Status - Select Status Code -" at bounding box center [1292, 381] width 444 height 747
type input "$882.28"
click at [961, 202] on link "Clear" at bounding box center [961, 206] width 23 height 9
drag, startPoint x: 106, startPoint y: 518, endPoint x: 415, endPoint y: 541, distance: 309.9
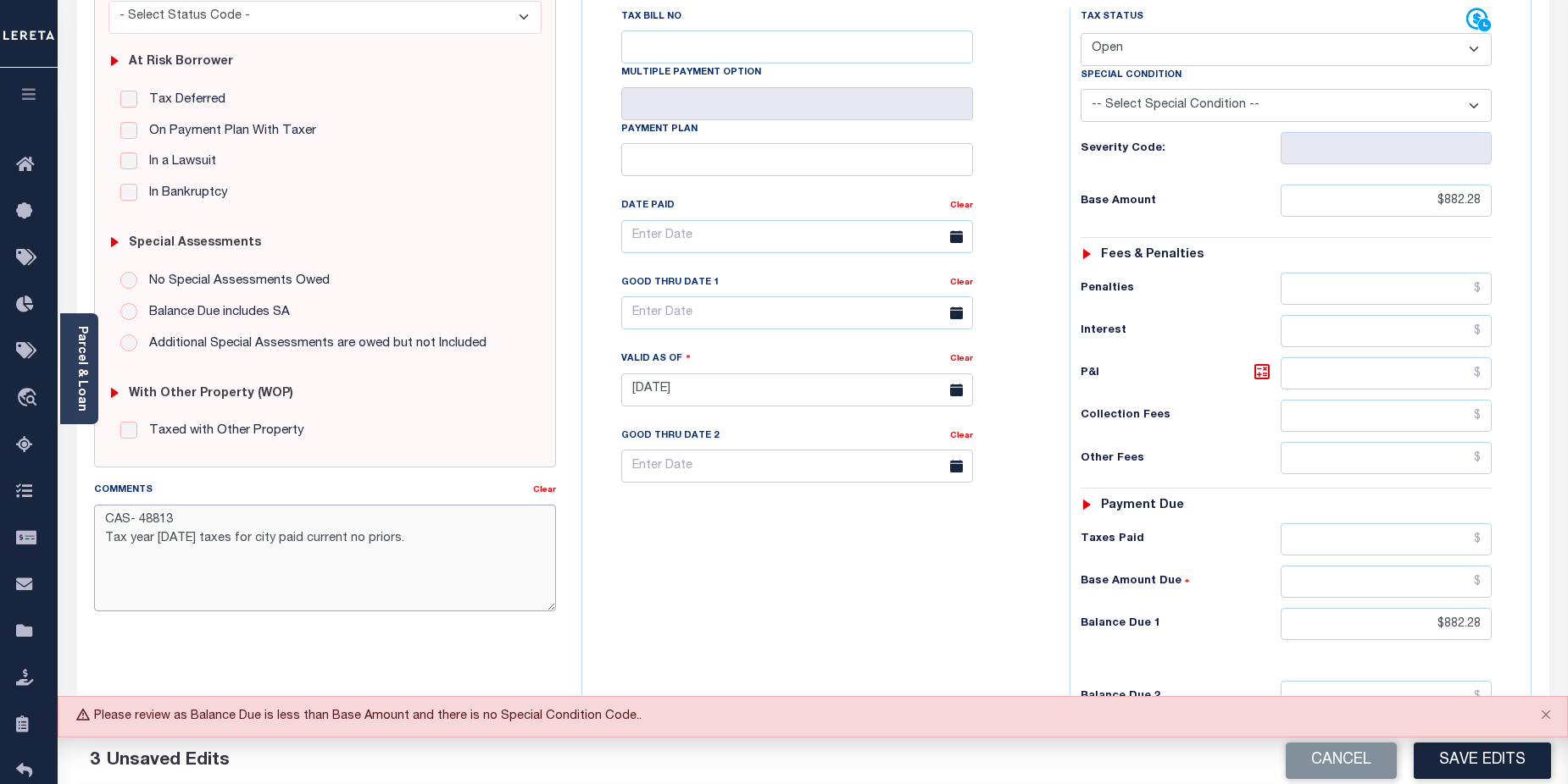
click at [415, 541] on textarea "CAS- 48813 Tax year [DATE] taxes for city paid current no priors." at bounding box center [325, 558] width 463 height 107
click at [1506, 761] on button "Save Edits" at bounding box center [1482, 761] width 137 height 37
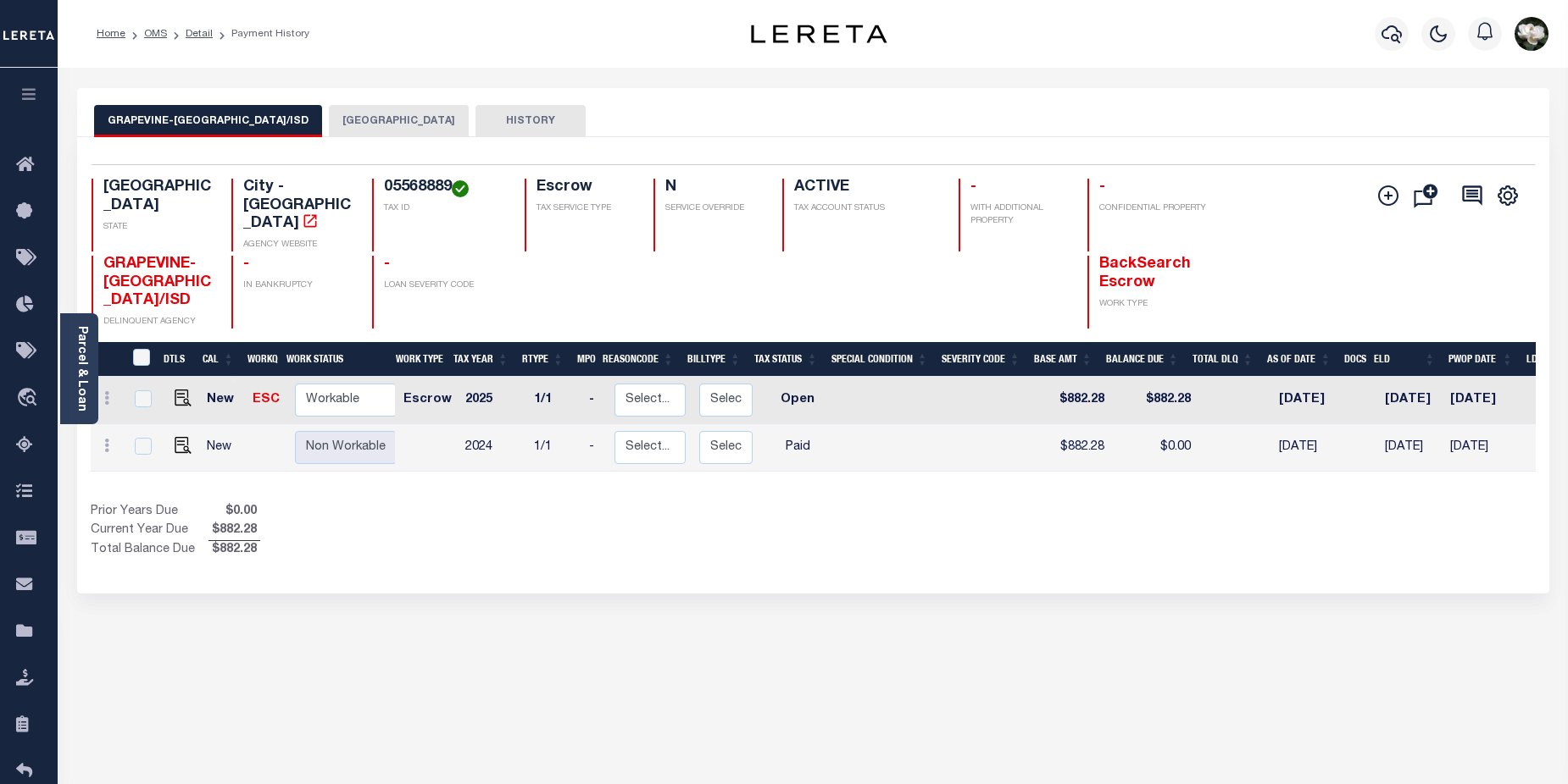
click at [169, 441] on link at bounding box center [179, 447] width 25 height 12
checkbox input "true"
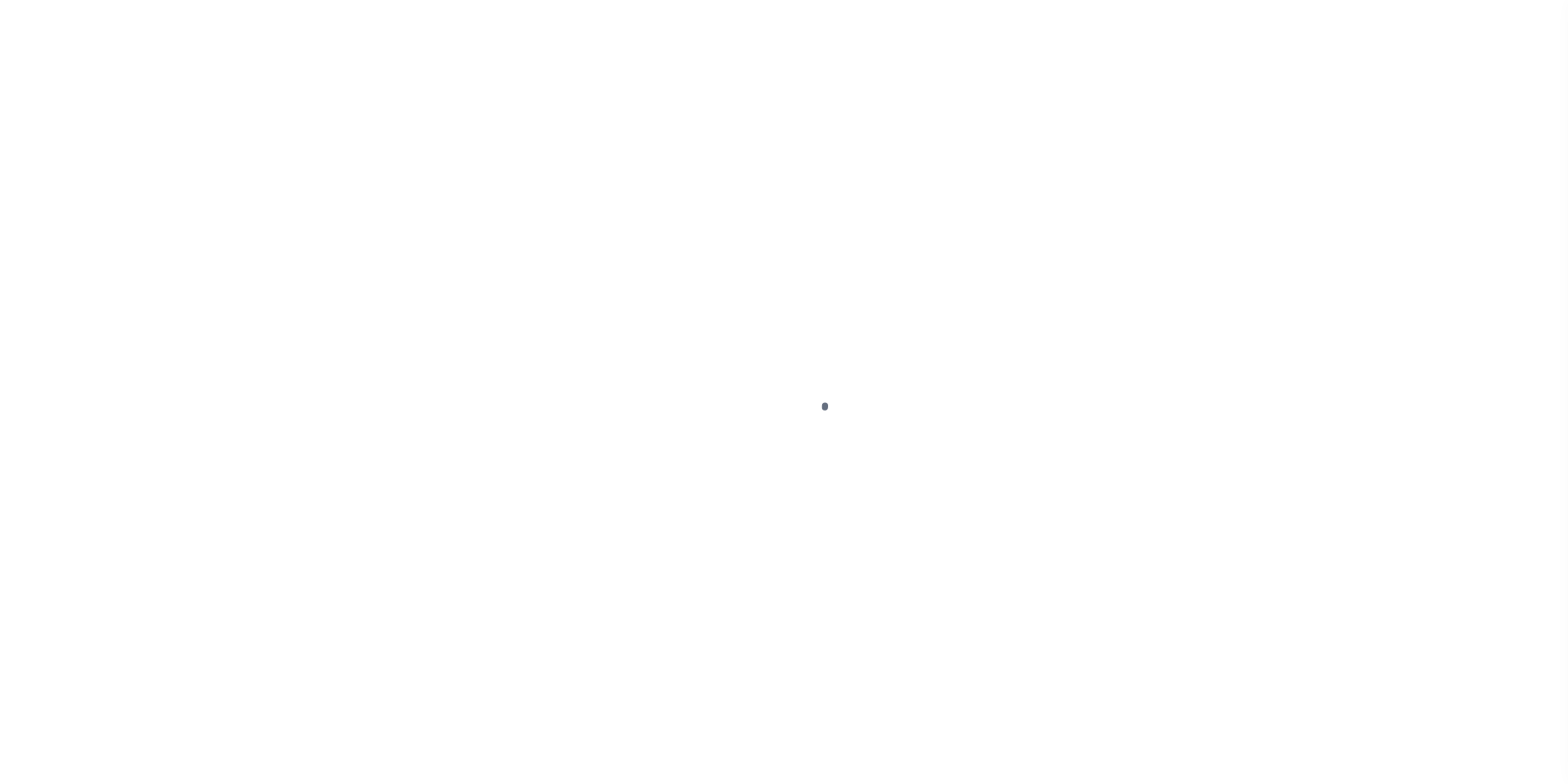
select select "PYD"
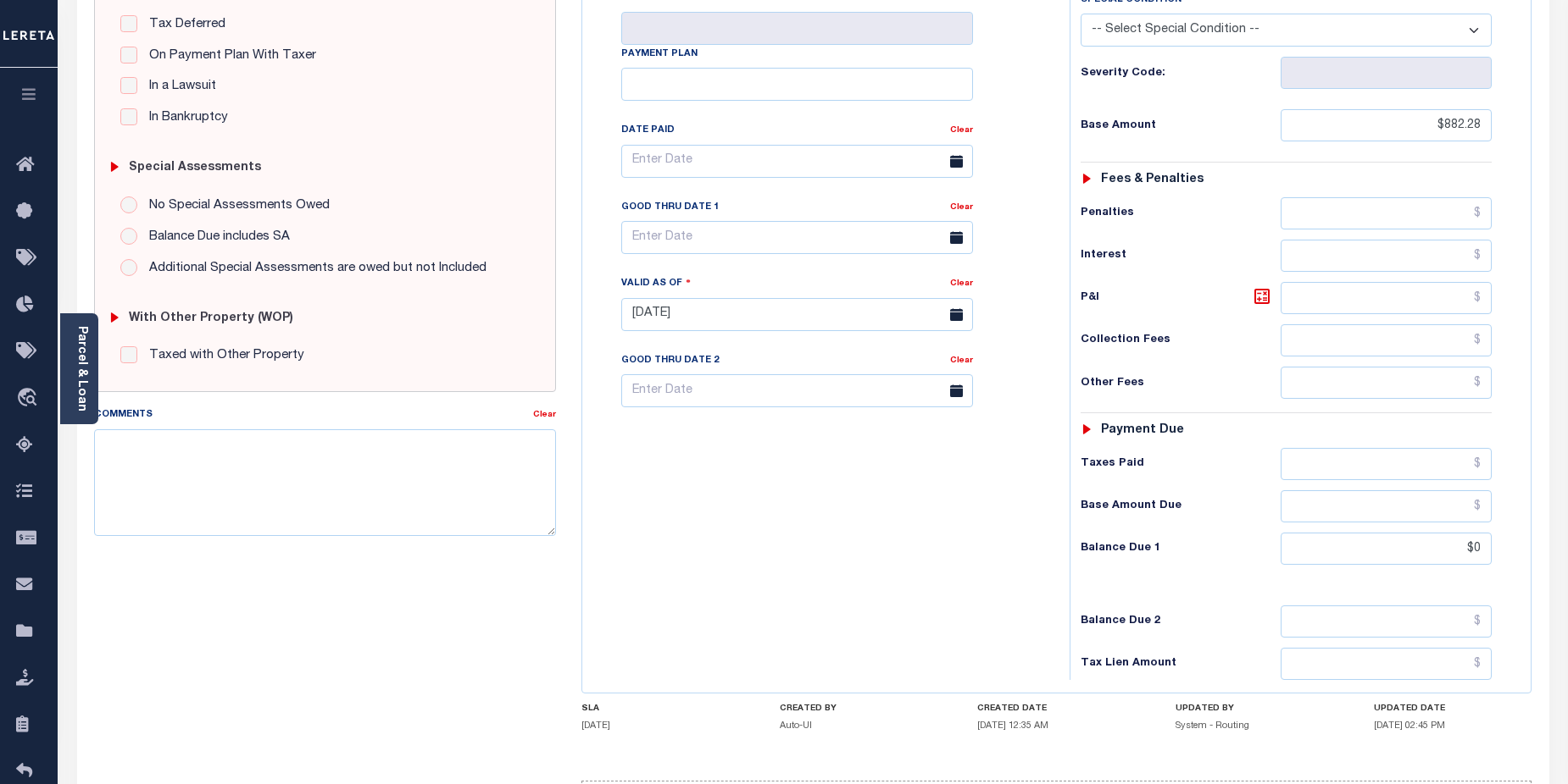
scroll to position [375, 0]
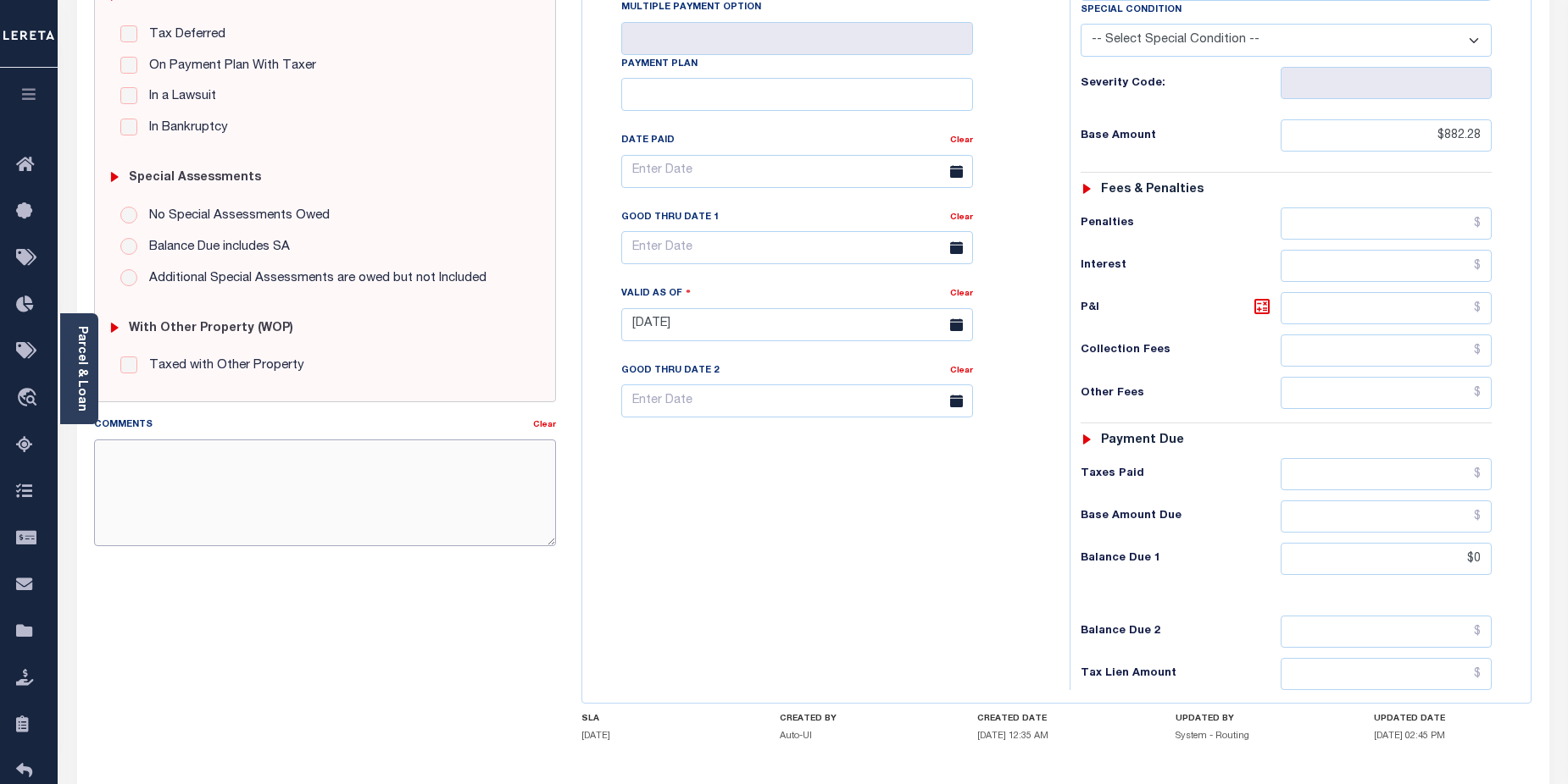
click at [176, 469] on textarea "Comments" at bounding box center [325, 492] width 463 height 107
paste textarea "CAS- 48813 Tax year [DATE] taxes for city paid current no priors."
type textarea "CAS- 48813 Tax year [DATE] taxes for city paid current no priors."
type input "[DATE]"
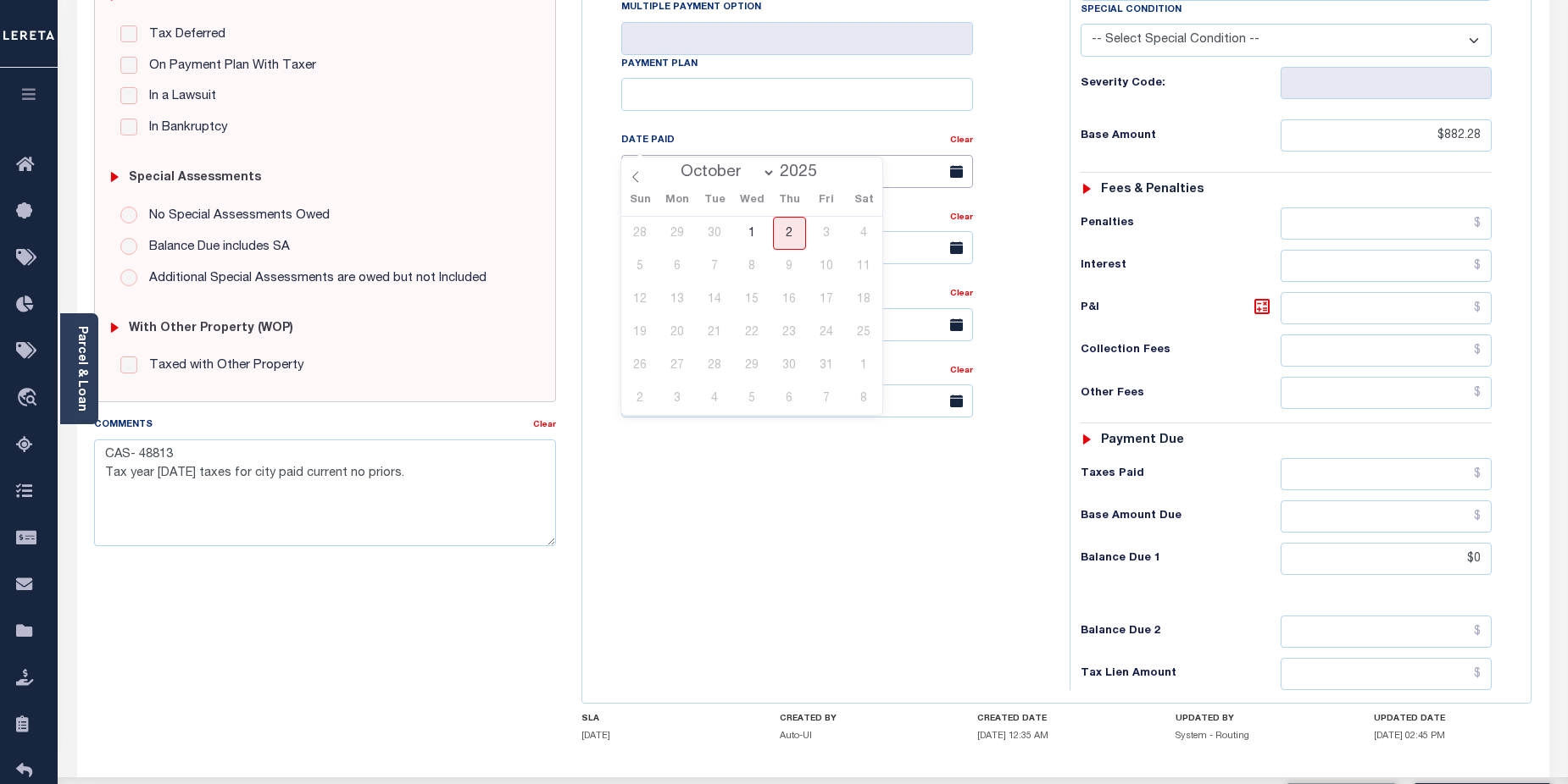
click at [777, 155] on input "text" at bounding box center [797, 172] width 352 height 33
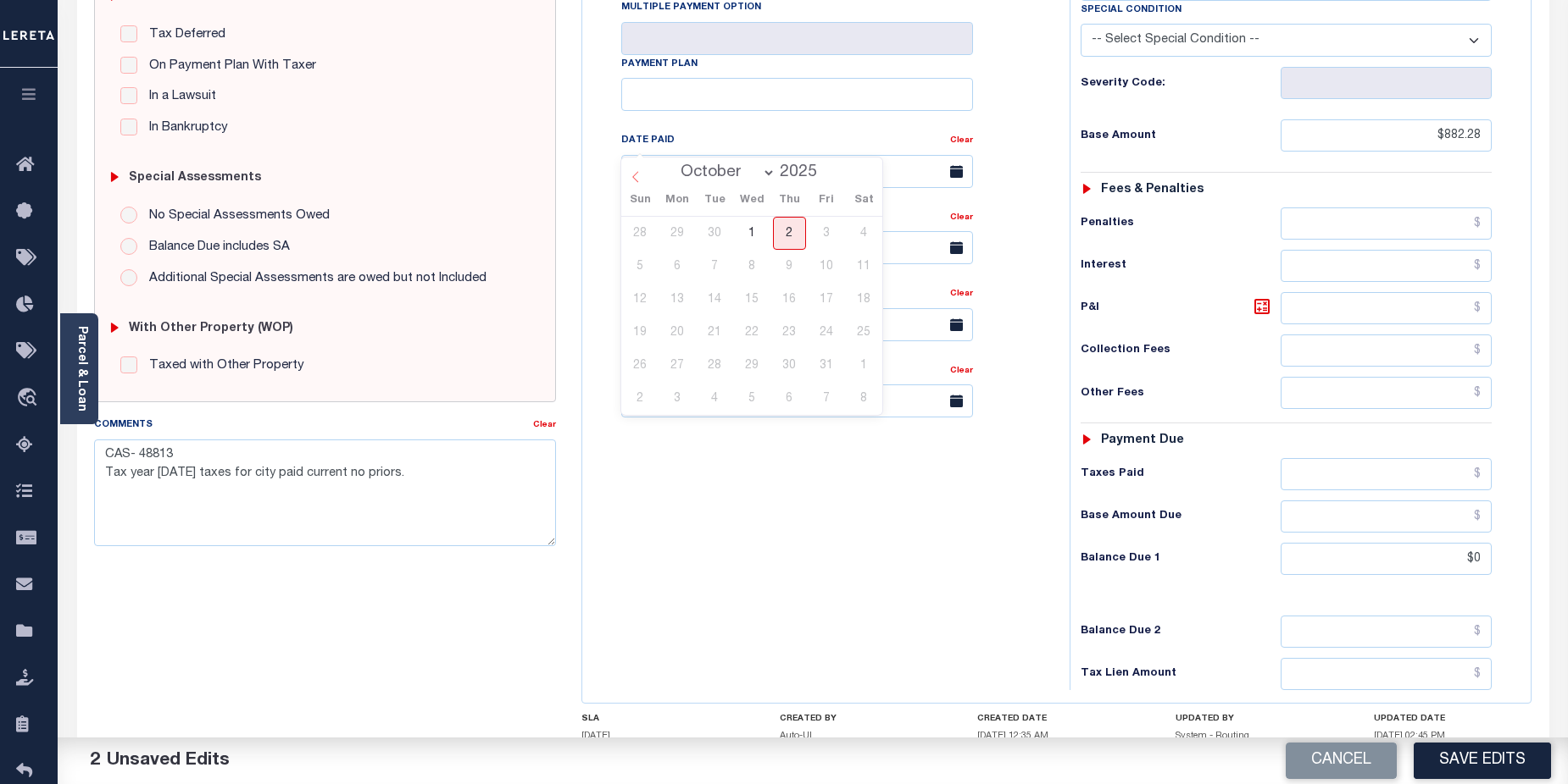
click at [641, 179] on icon at bounding box center [636, 177] width 12 height 12
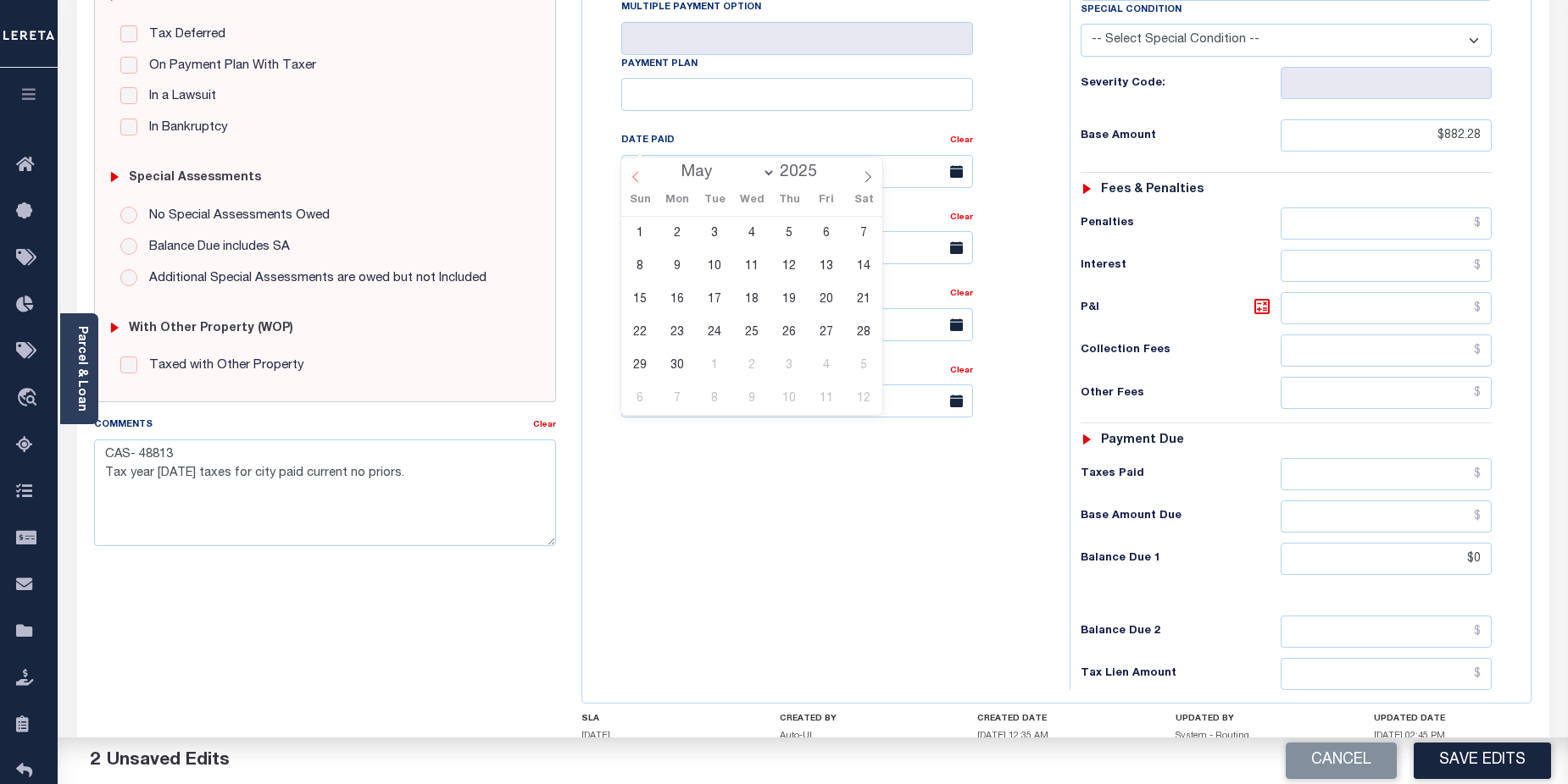
click at [641, 179] on icon at bounding box center [636, 177] width 12 height 12
select select "0"
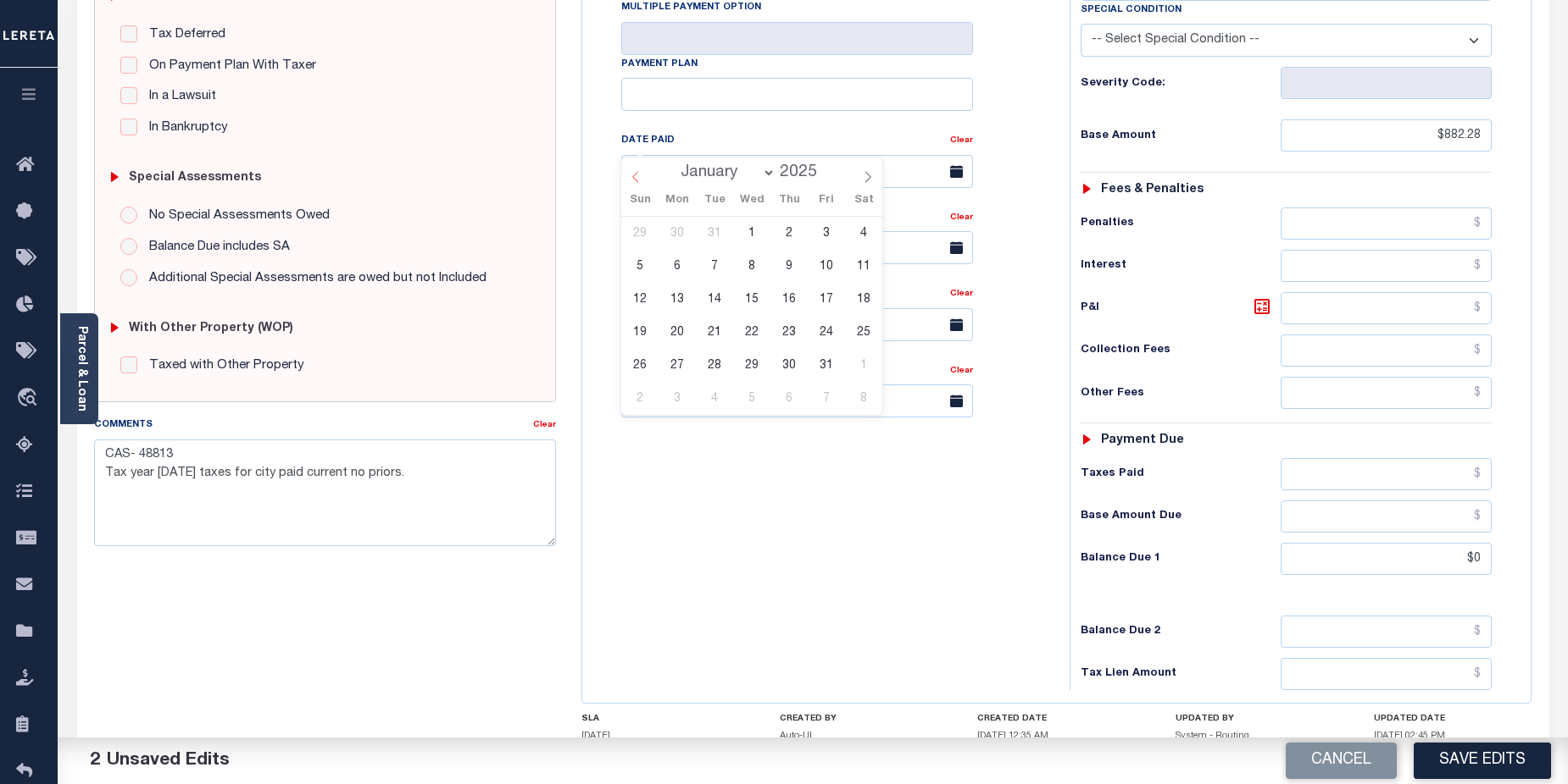
click at [641, 179] on icon at bounding box center [636, 177] width 12 height 12
type input "2024"
click at [641, 179] on icon at bounding box center [636, 177] width 12 height 12
click at [863, 181] on icon at bounding box center [868, 177] width 12 height 12
select select "11"
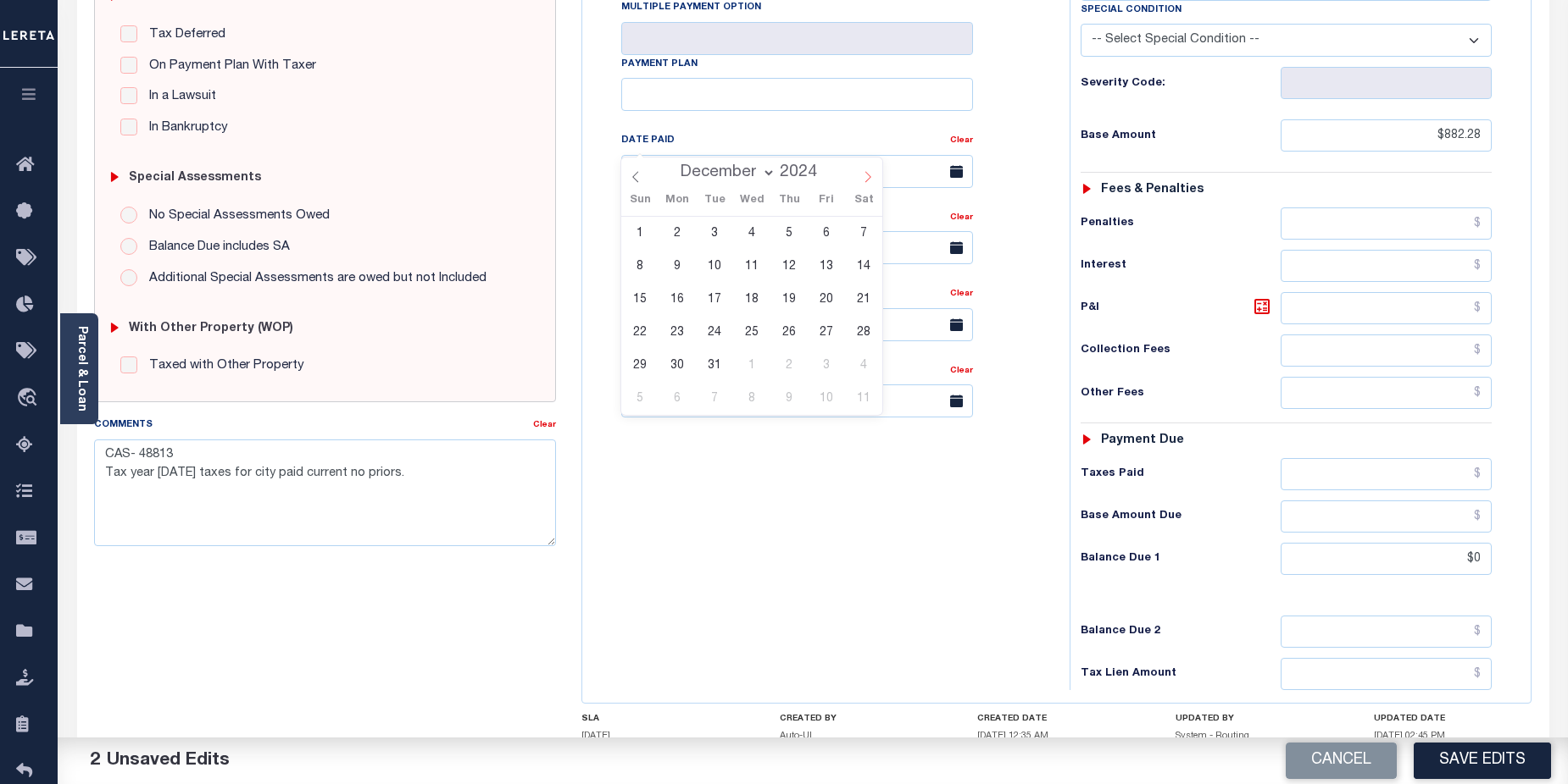
click at [873, 182] on icon at bounding box center [868, 177] width 12 height 12
type input "2025"
select select "0"
click at [724, 294] on span "14" at bounding box center [715, 299] width 33 height 33
type input "01/14/2025"
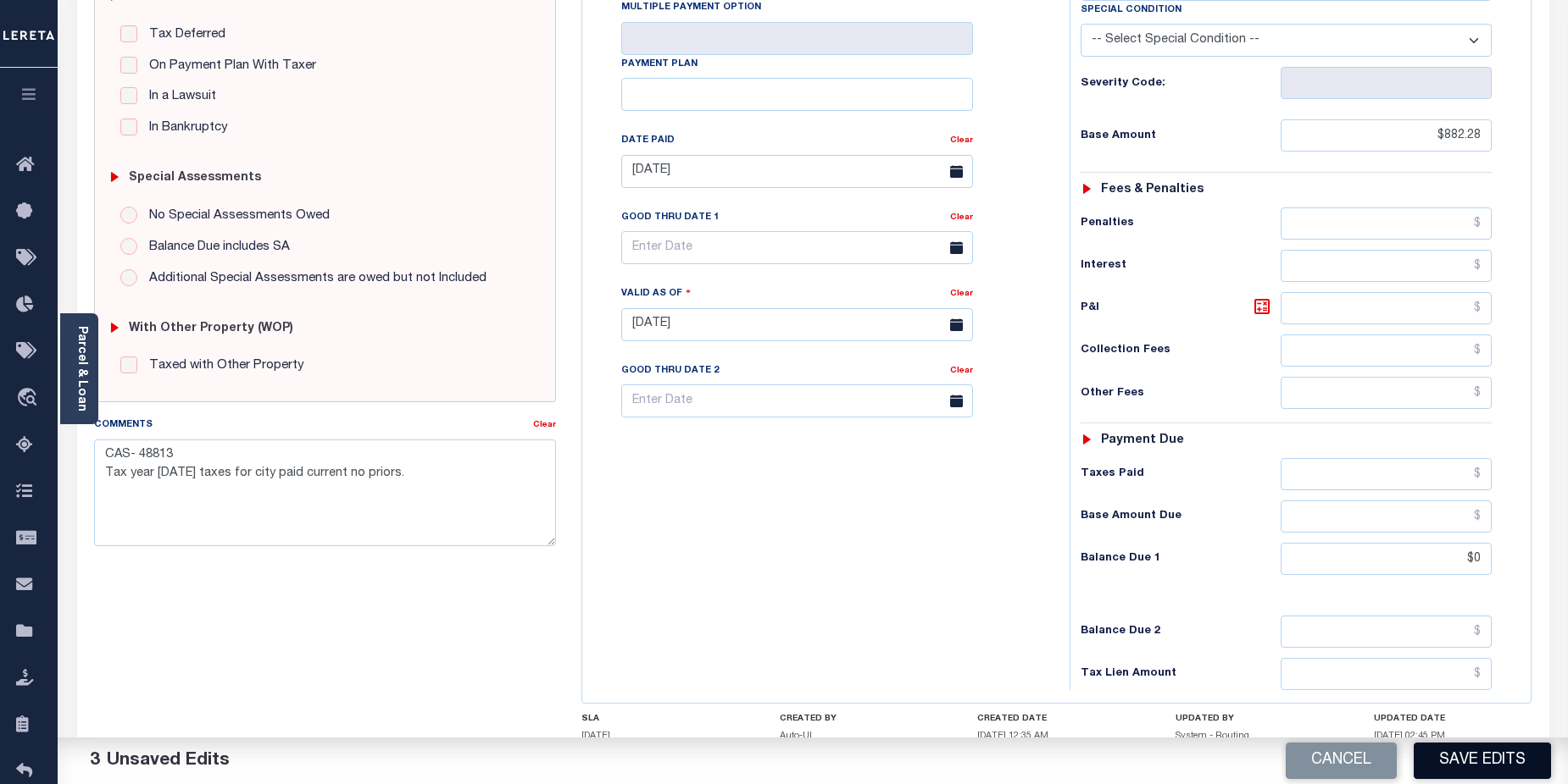
click at [1518, 759] on button "Save Edits" at bounding box center [1482, 761] width 137 height 37
checkbox input "false"
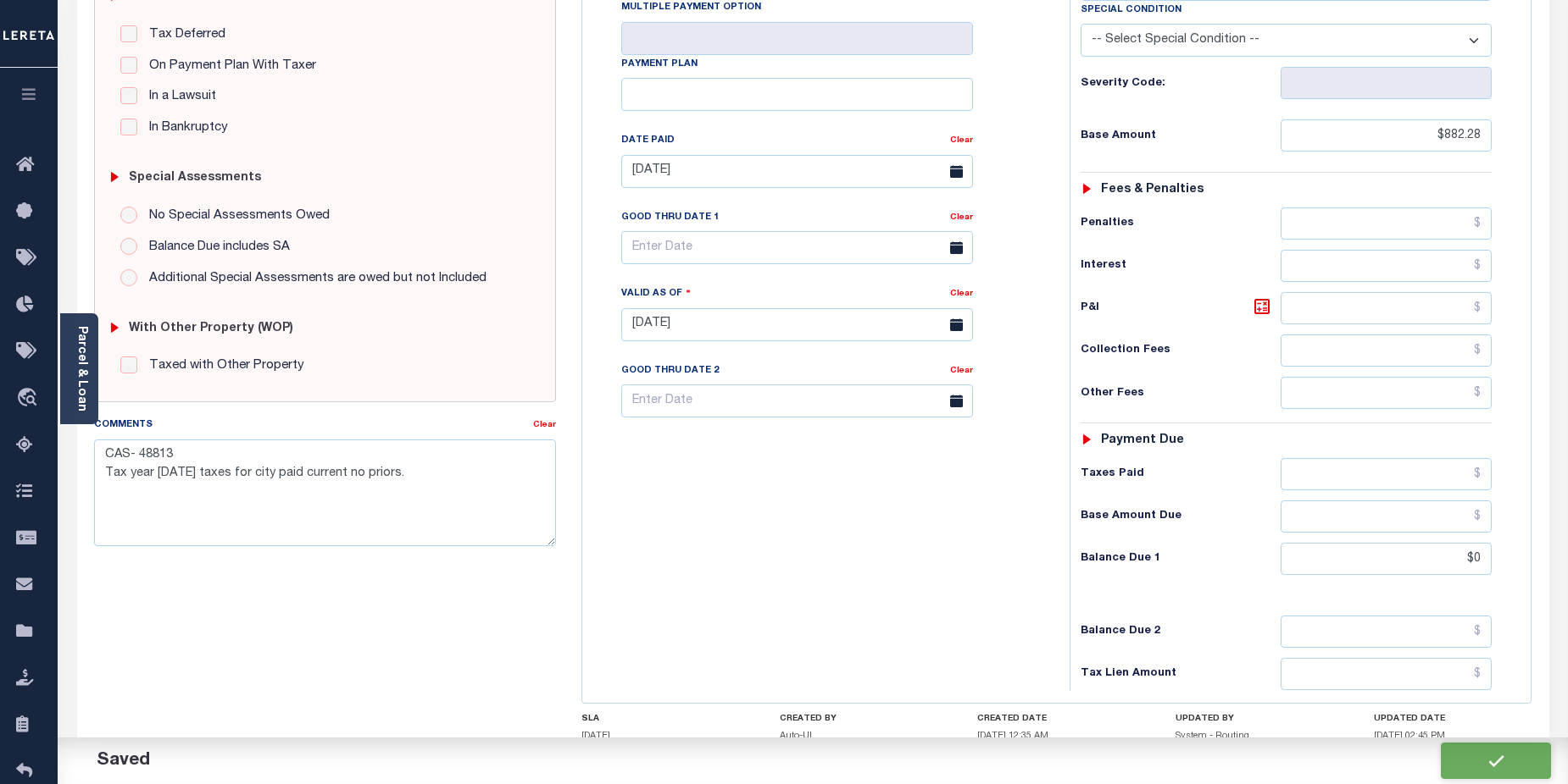
type textarea "CAS- 48813 Tax year 2024 taxes for city paid current no priors."
type input "$882.28"
type input "$0"
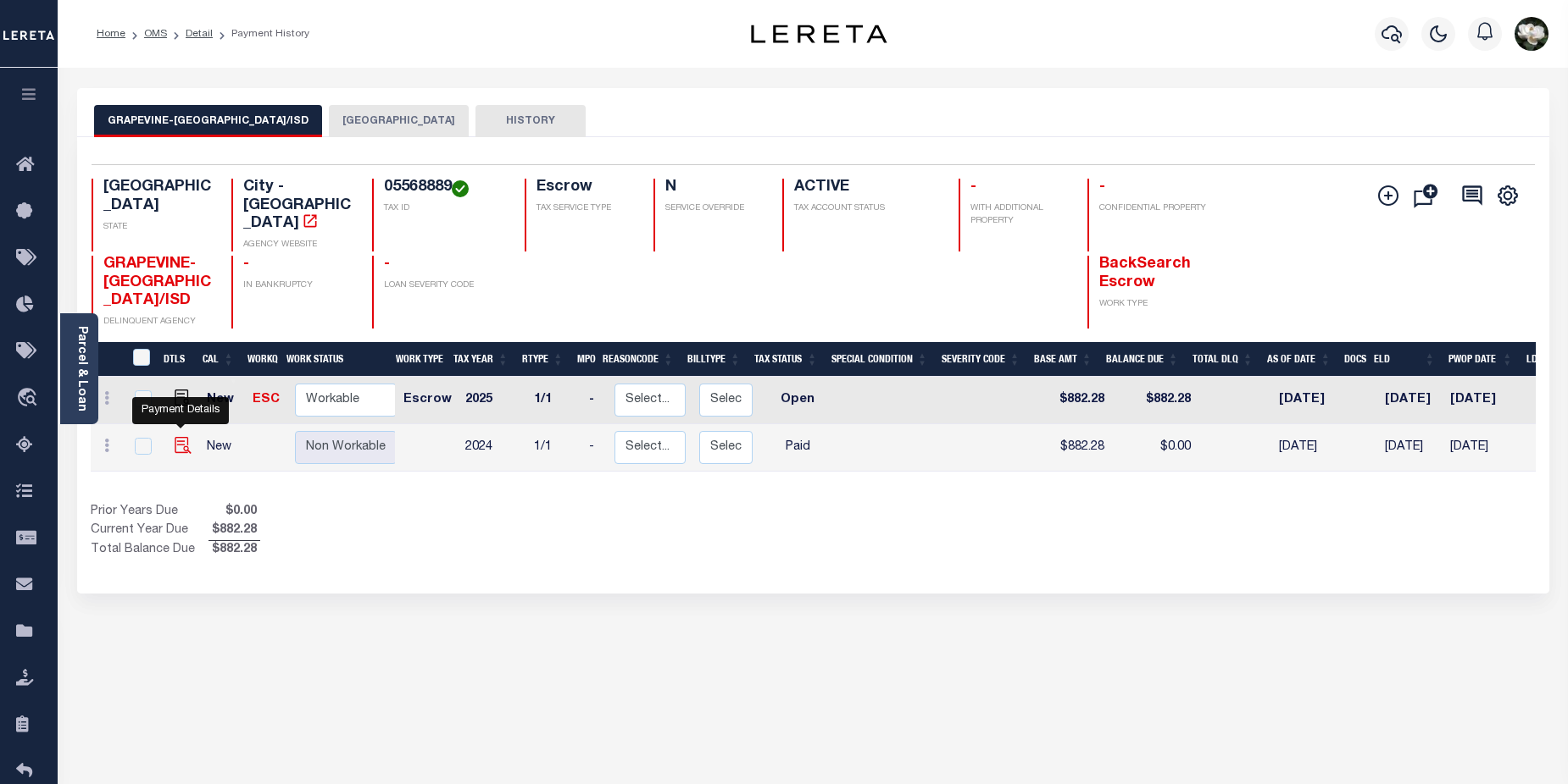
click at [185, 437] on img "" at bounding box center [184, 446] width 17 height 17
checkbox input "true"
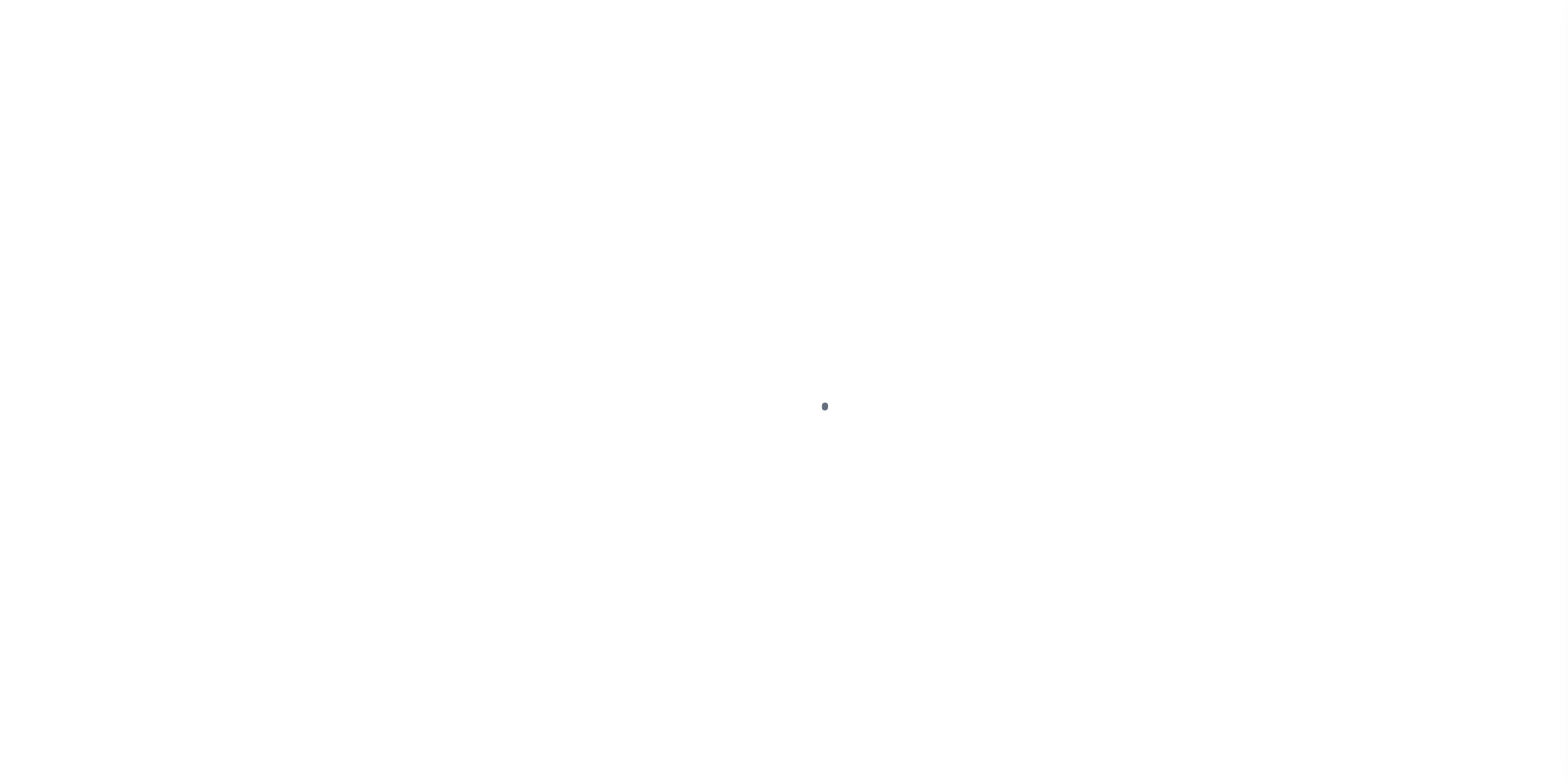
select select "PYD"
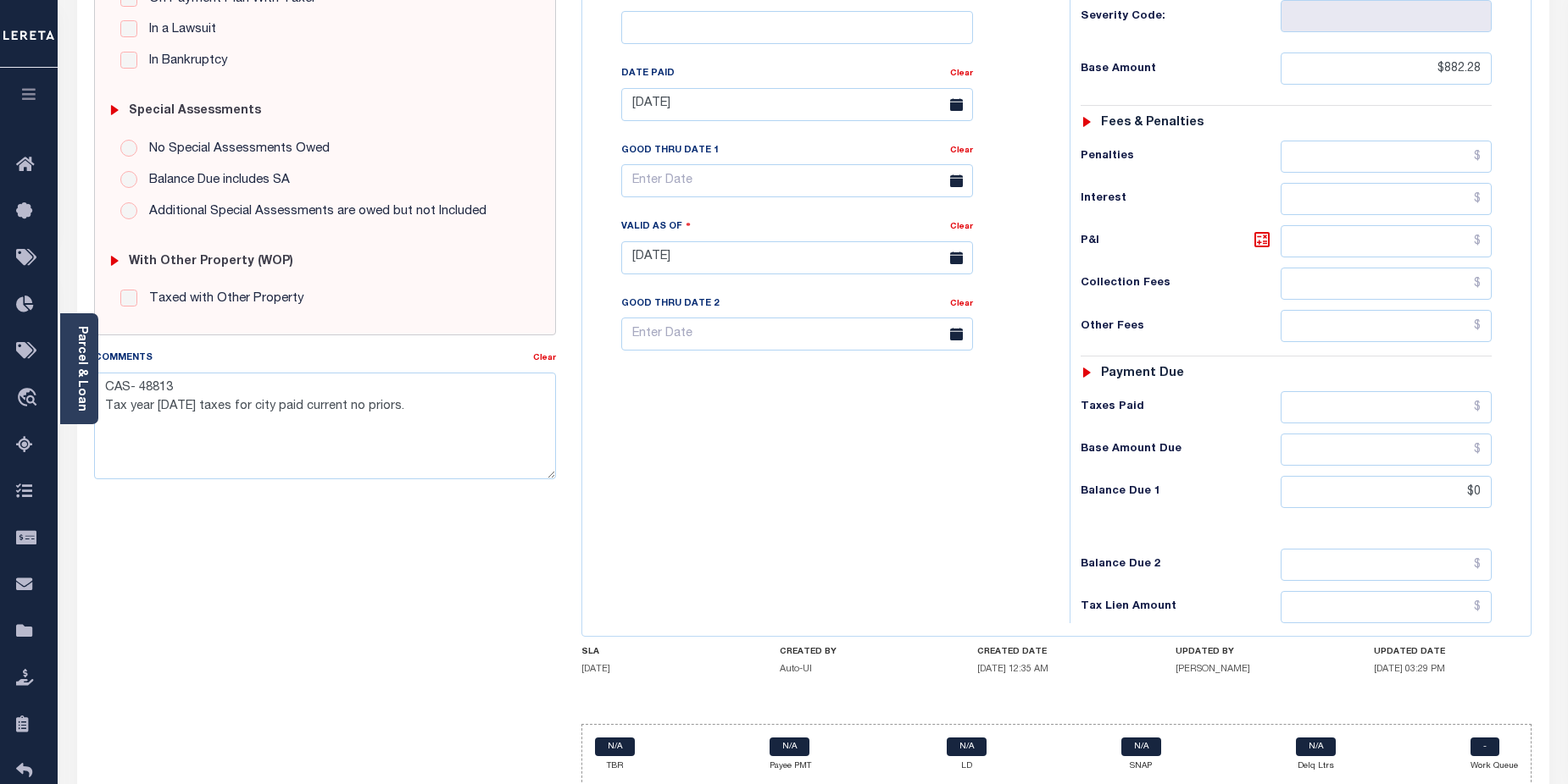
scroll to position [462, 0]
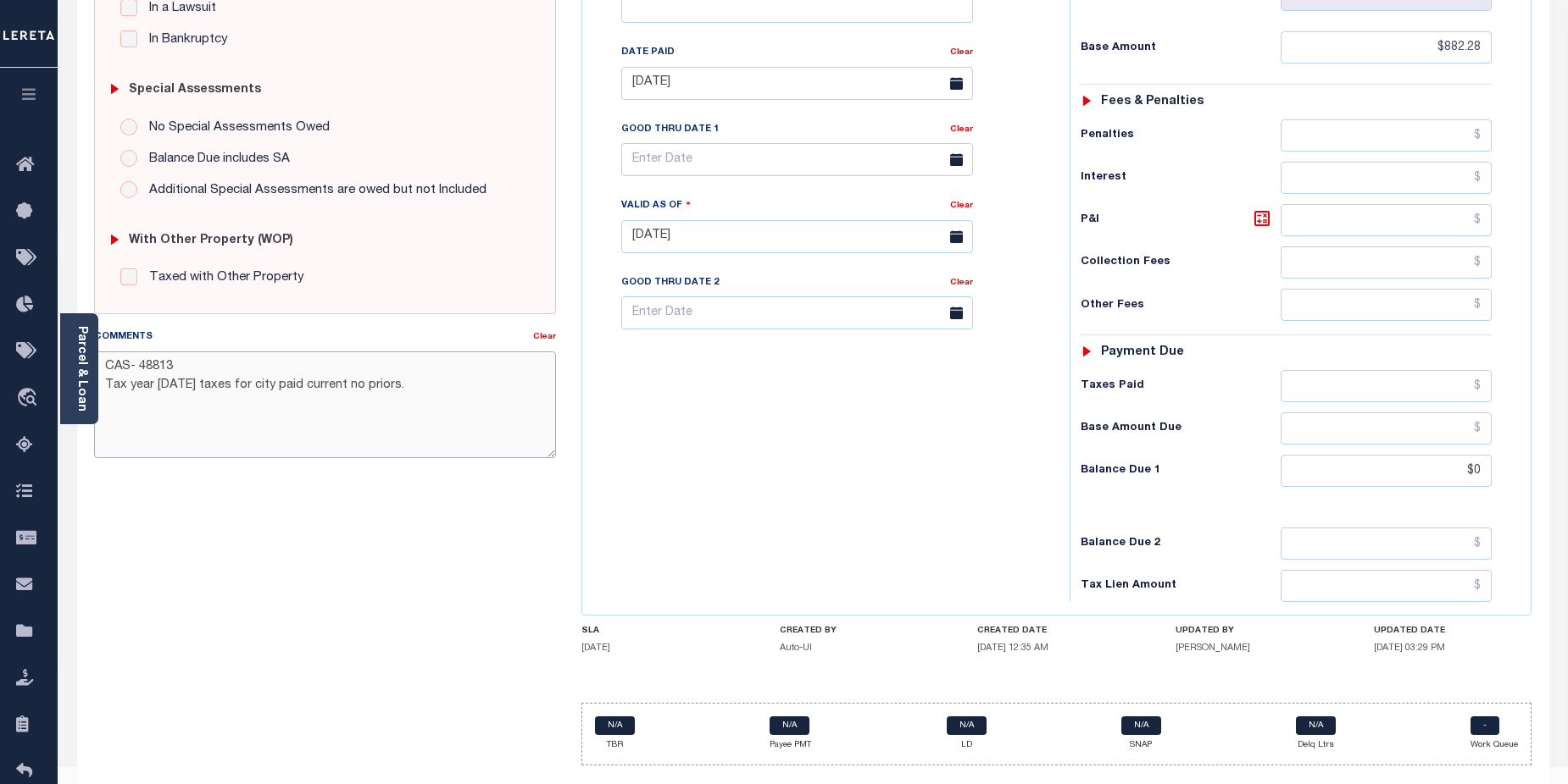
click at [240, 387] on textarea "CAS- 48813 Tax year 2024 taxes for city paid current no priors." at bounding box center [325, 405] width 463 height 107
click at [507, 429] on textarea "CAS- 48813 Tax year 2024 taxes for Grapevine city/ISD paid current no priors." at bounding box center [325, 405] width 463 height 107
type textarea "CAS- 48813 Tax year 2024 taxes for Grapevine city/ISD paid current no priors."
click at [735, 496] on div "Tax Bill No Multiple Payment Option Payment Plan Clear" at bounding box center [821, 228] width 470 height 747
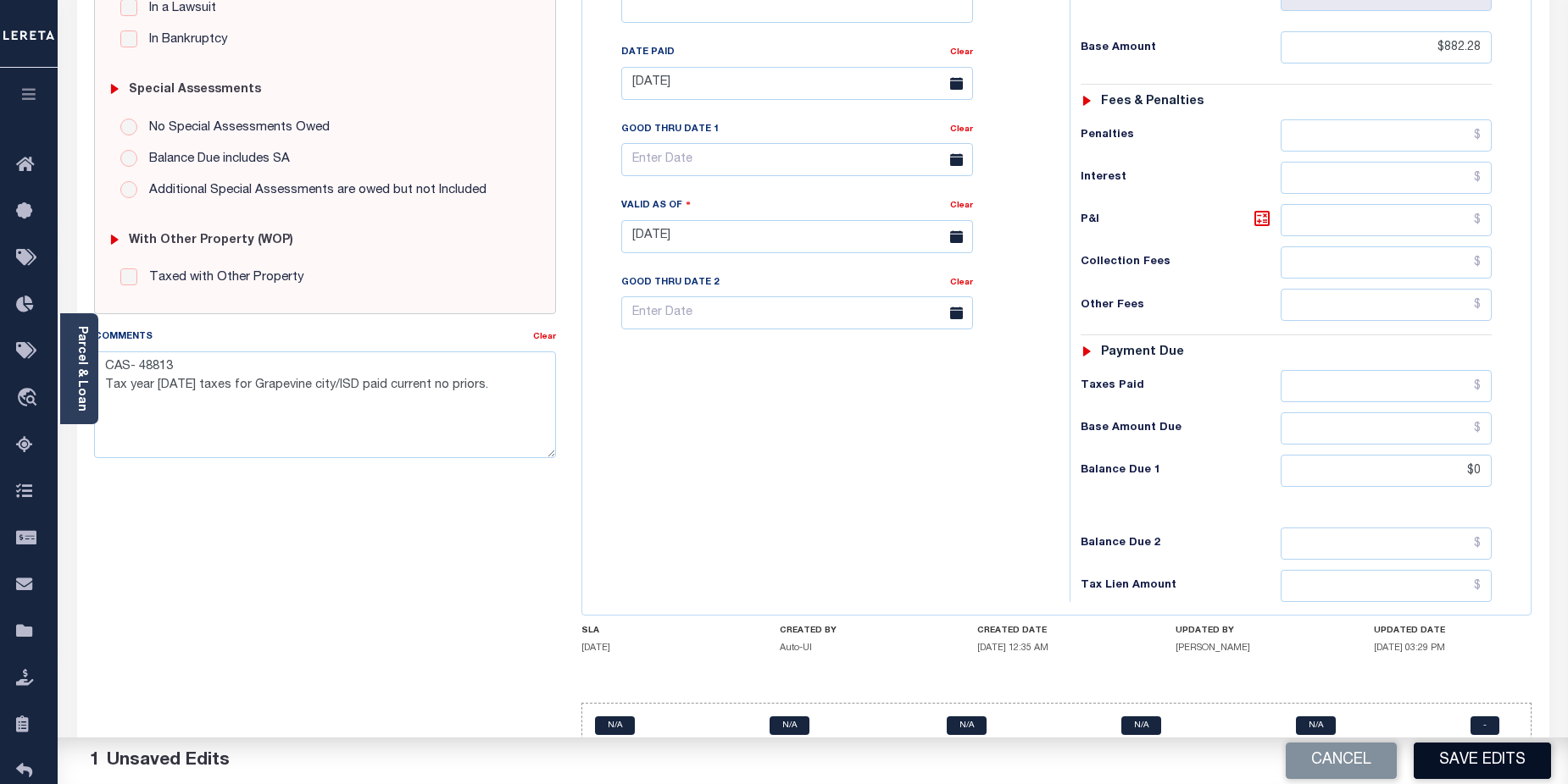
click at [1459, 761] on button "Save Edits" at bounding box center [1482, 761] width 137 height 37
checkbox input "false"
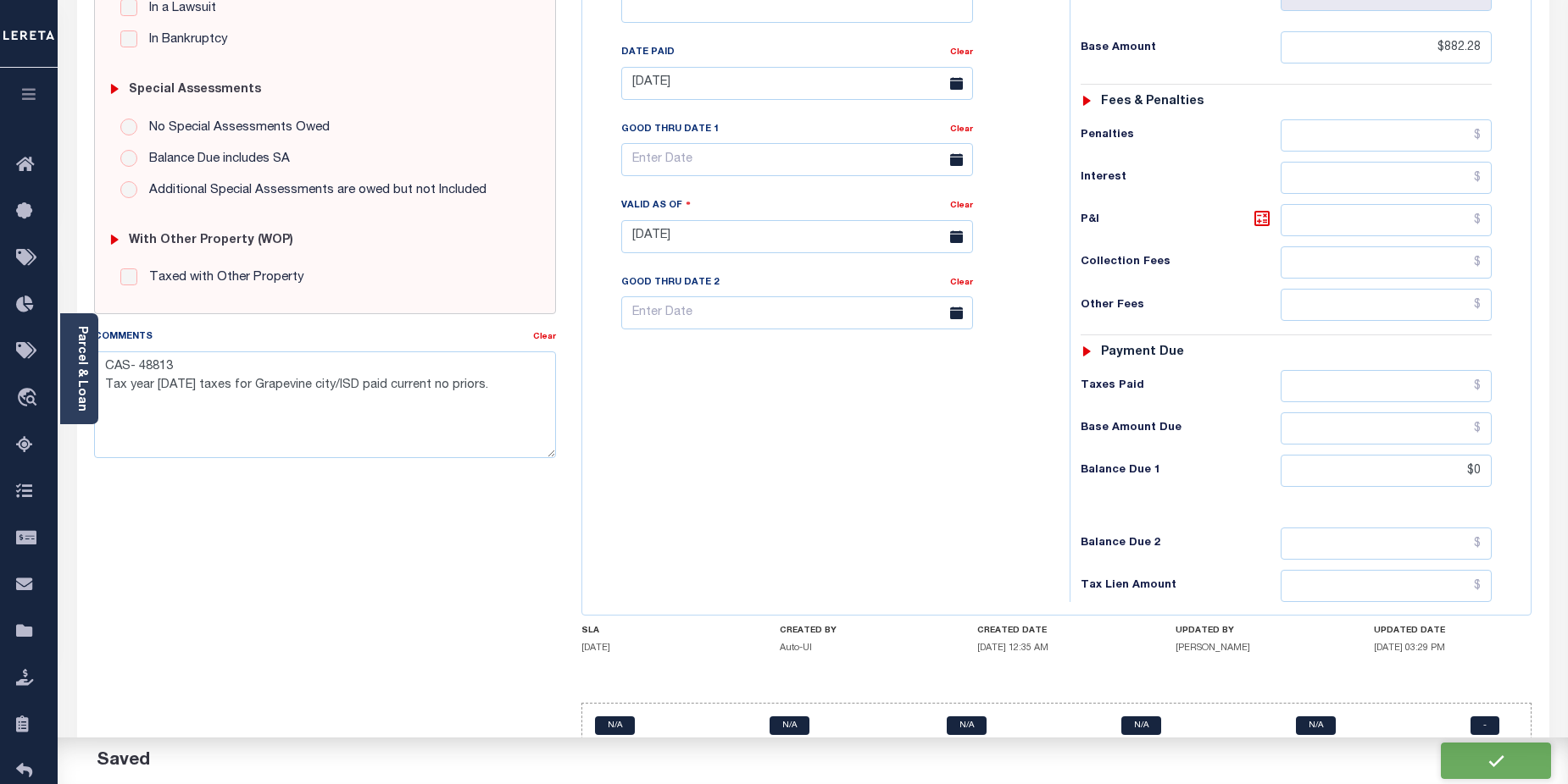
type textarea "CAS- 48813 Tax year 2024 taxes for Grapevine city/ISD paid current no priors."
type input "$882.28"
type input "$0"
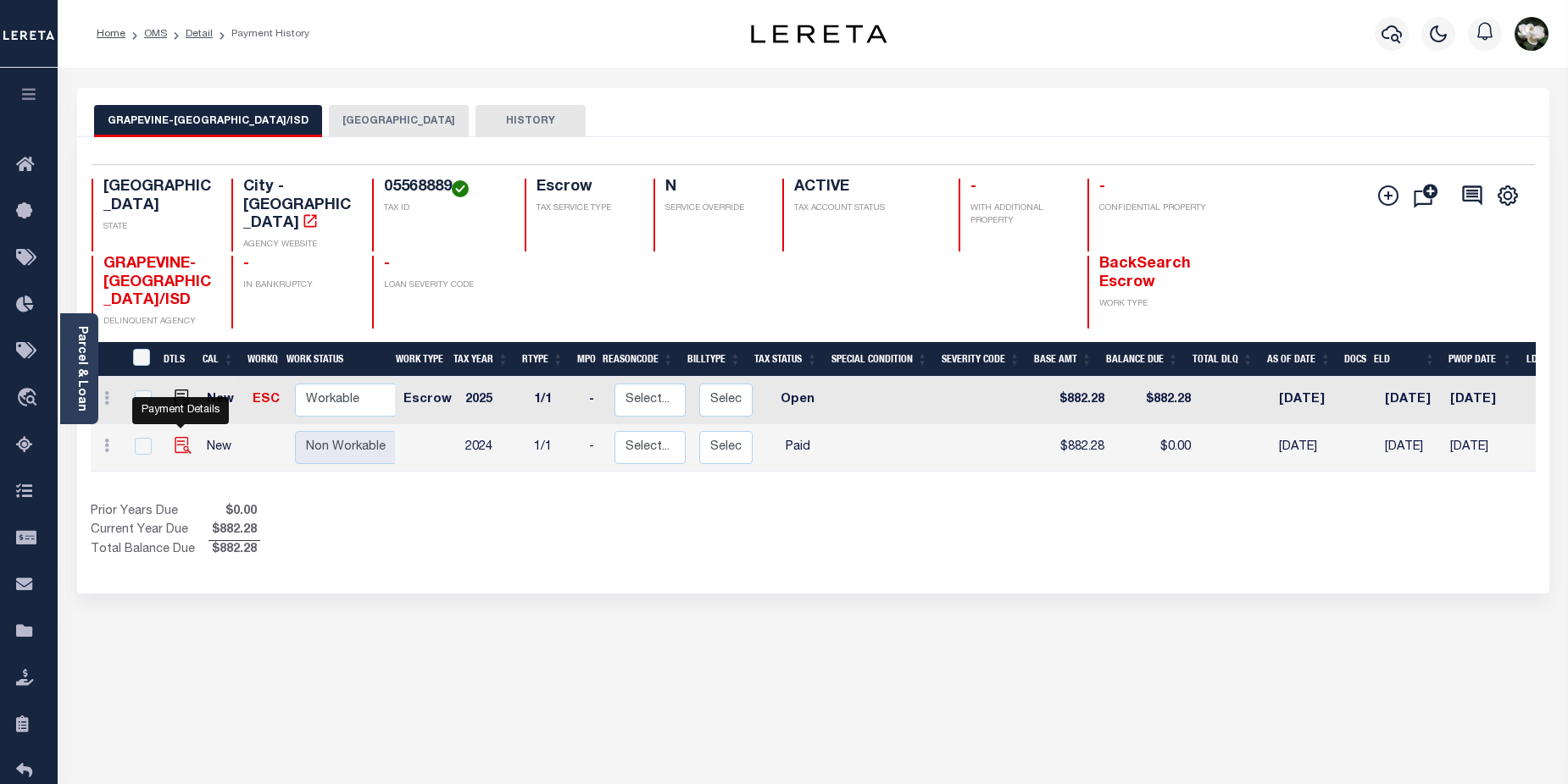
click at [177, 437] on img "" at bounding box center [184, 446] width 17 height 17
checkbox input "true"
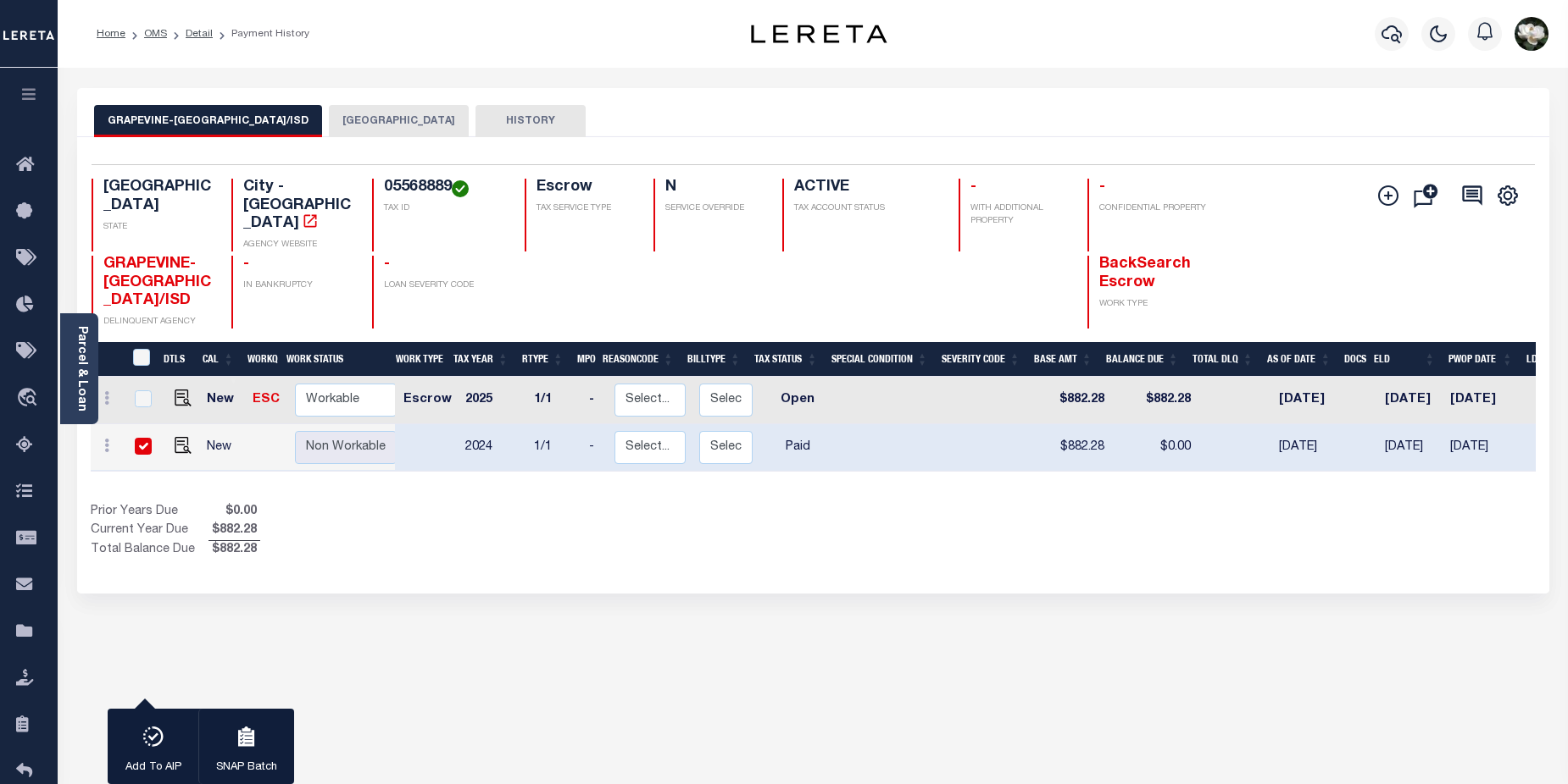
click at [373, 116] on button "[GEOGRAPHIC_DATA]" at bounding box center [398, 121] width 140 height 32
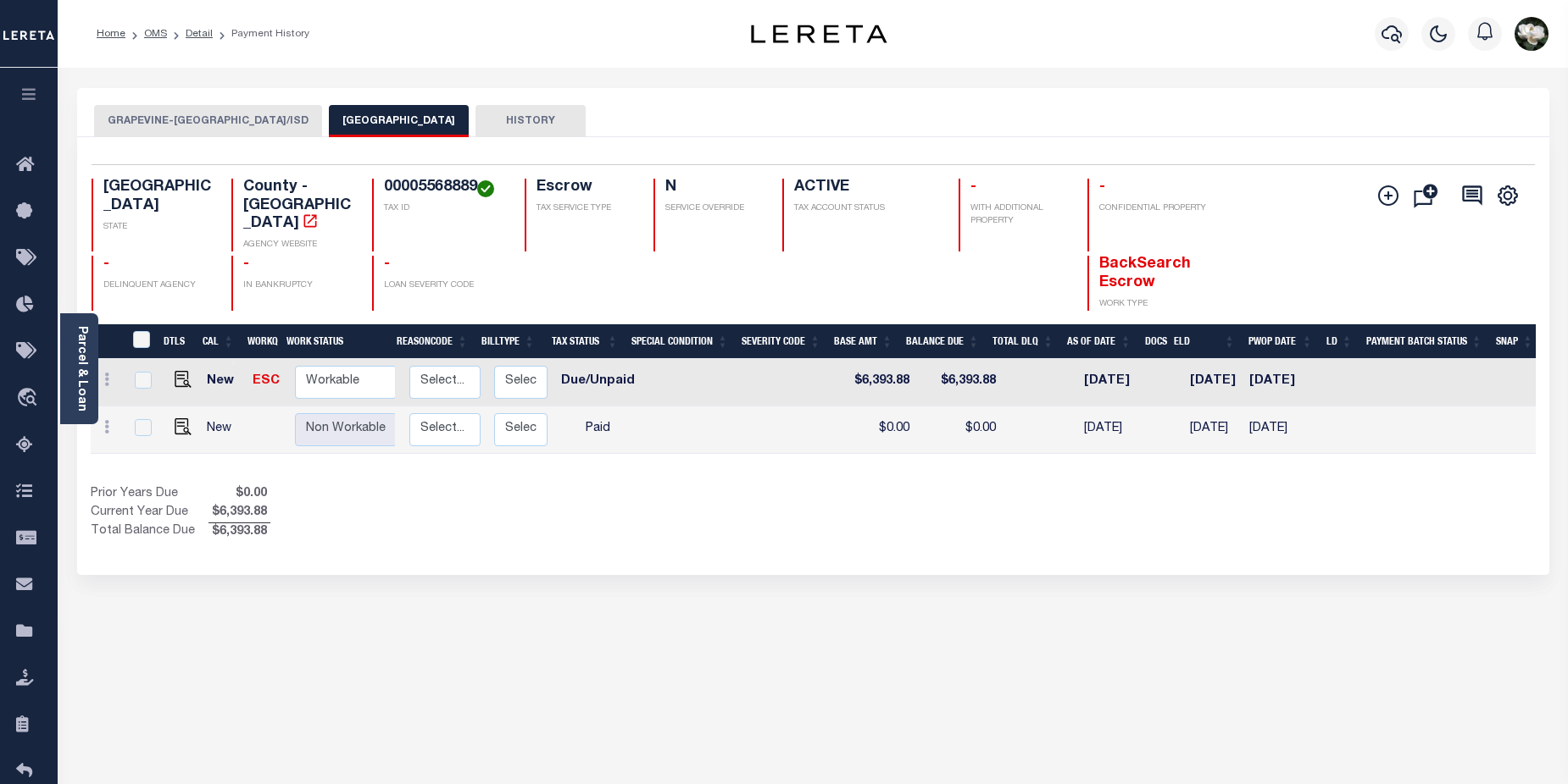
scroll to position [0, 210]
click at [180, 418] on img "" at bounding box center [184, 427] width 17 height 17
checkbox input "true"
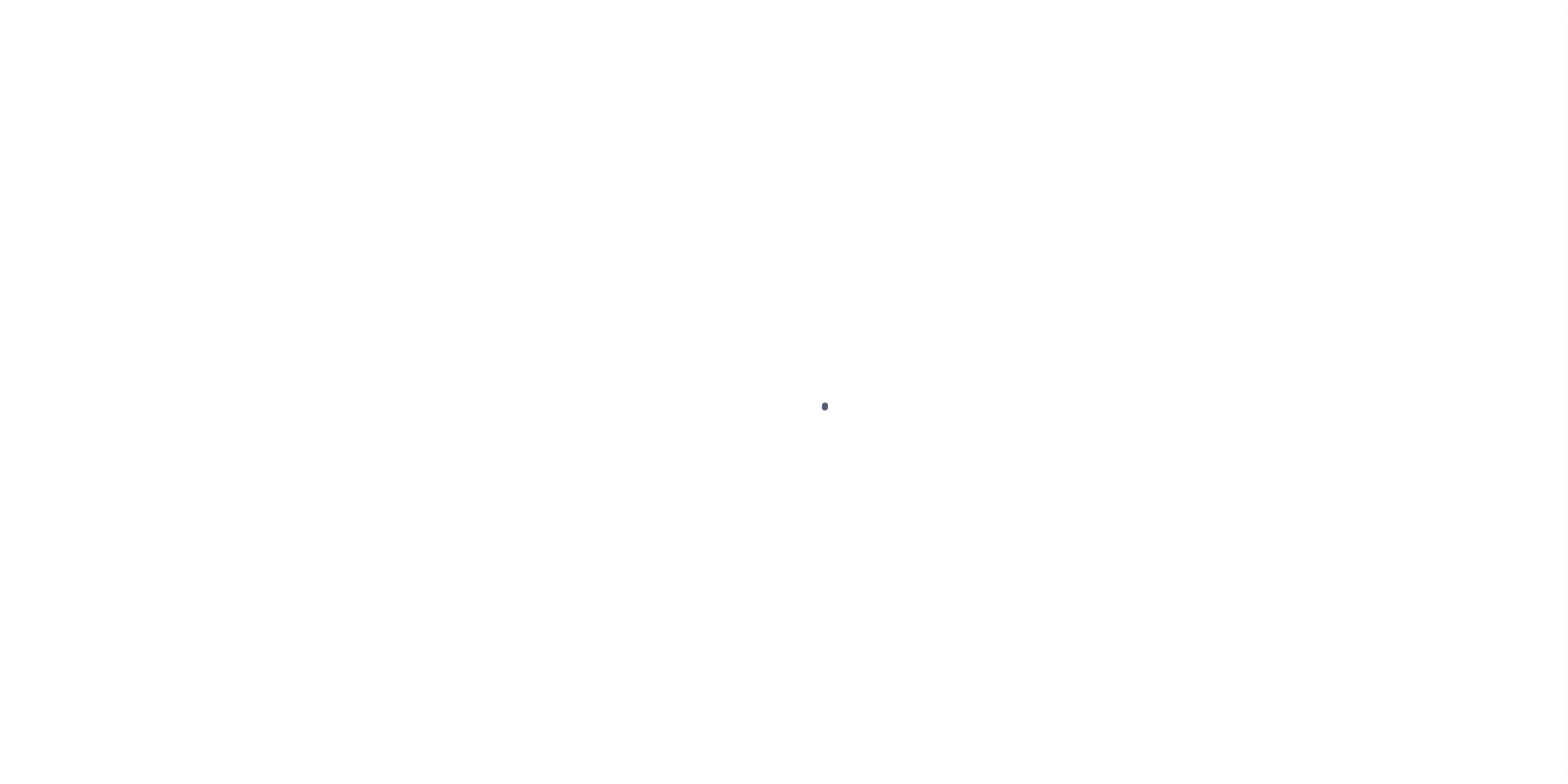
select select "PYD"
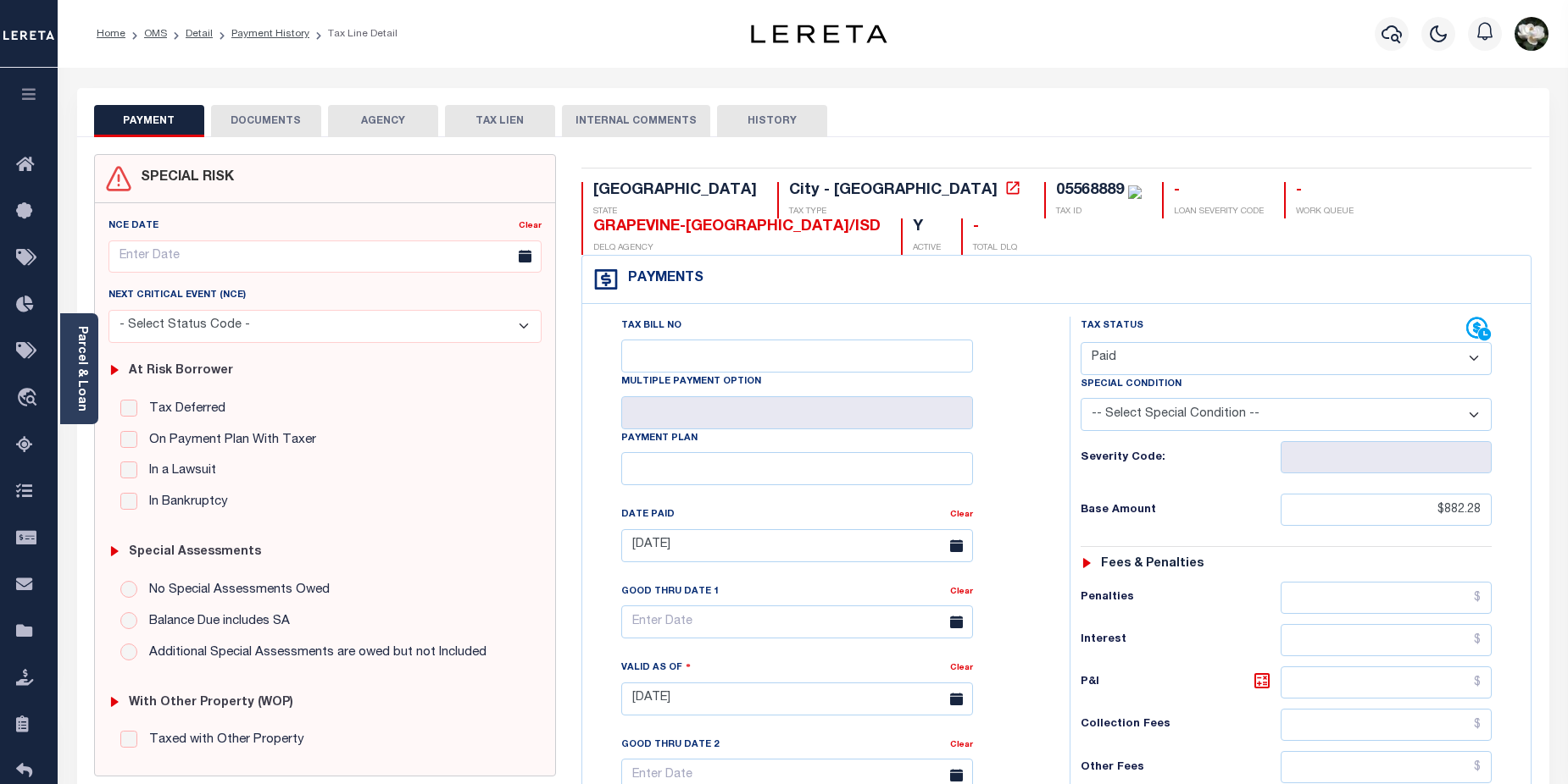
click at [283, 126] on button "DOCUMENTS" at bounding box center [266, 121] width 110 height 32
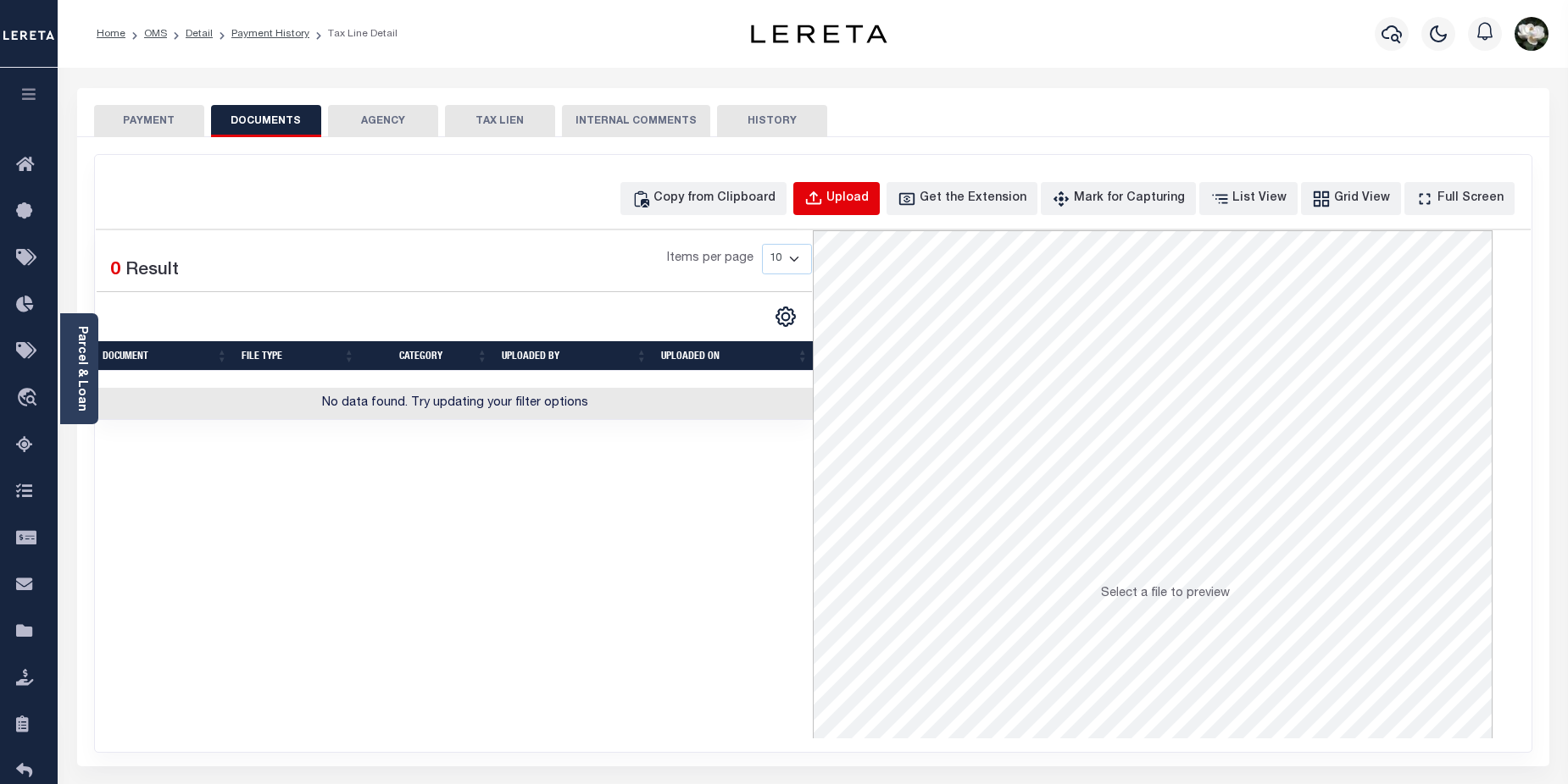
click at [869, 203] on div "Upload" at bounding box center [847, 198] width 43 height 18
select select "POP"
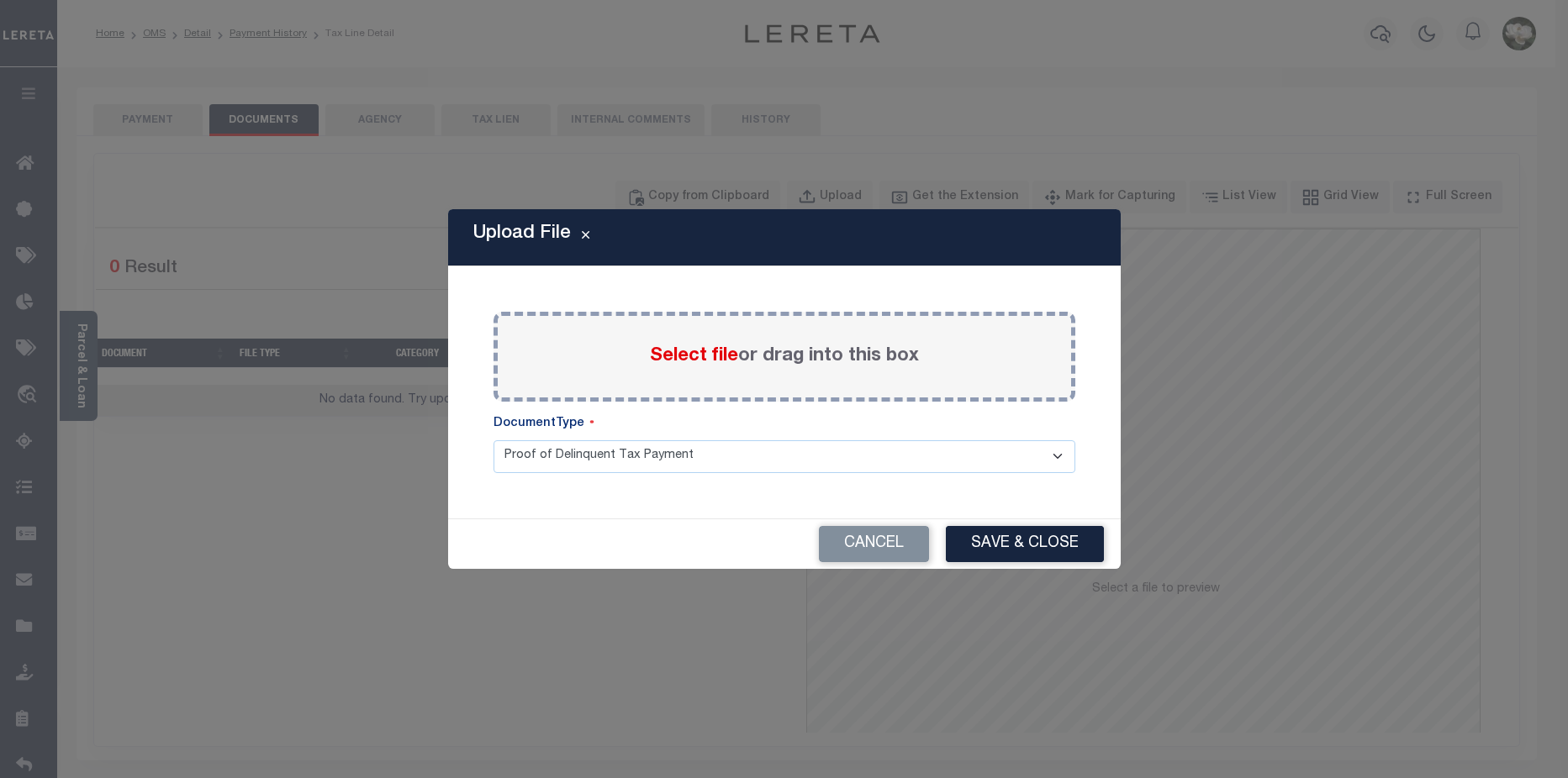
click at [676, 359] on span "Select file" at bounding box center [694, 355] width 88 height 18
click at [0, 0] on input "Select file or drag into this box" at bounding box center [0, 0] width 0 height 0
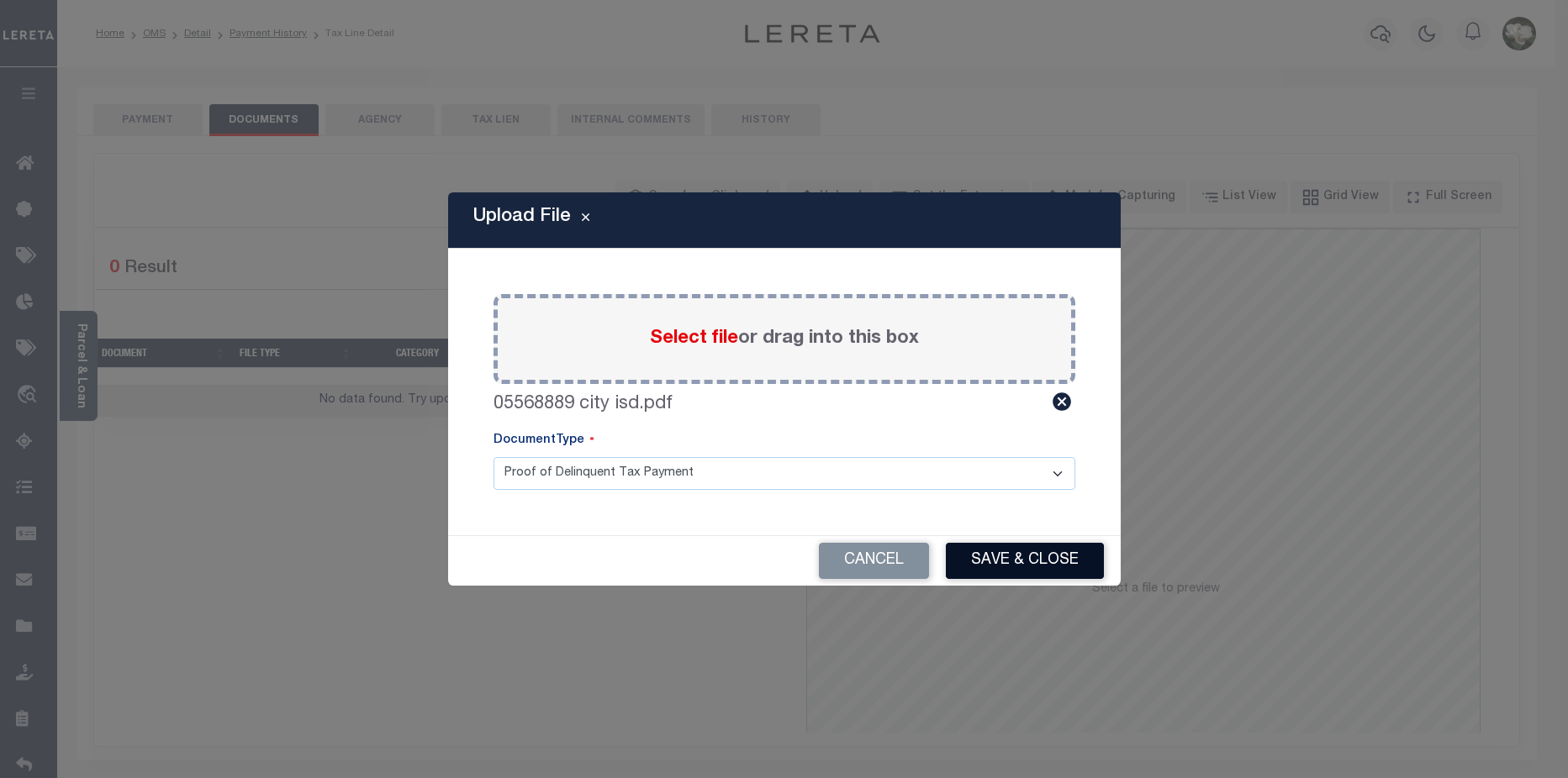
click at [1047, 557] on button "Save & Close" at bounding box center [1025, 561] width 158 height 36
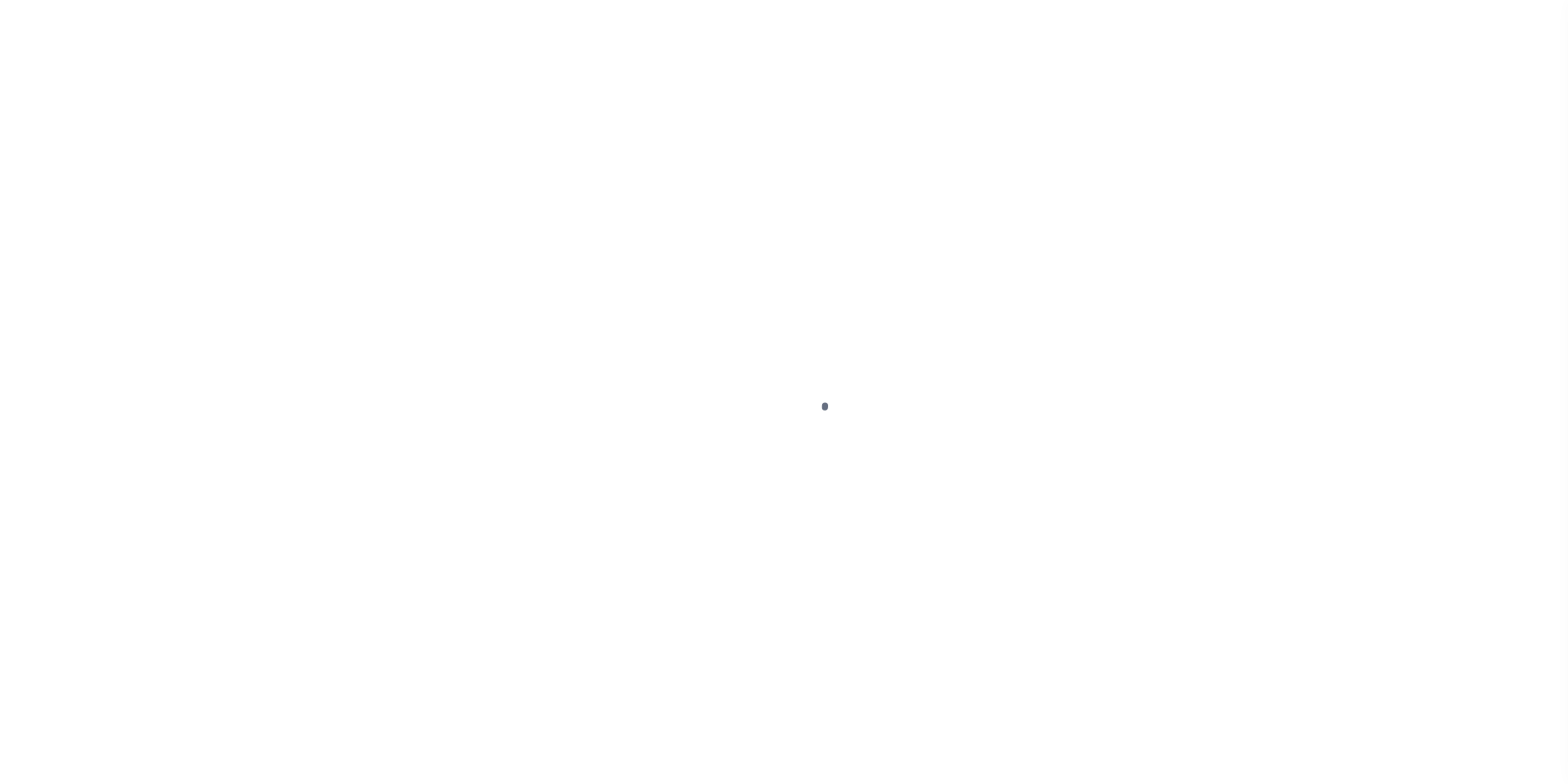
select select "PYD"
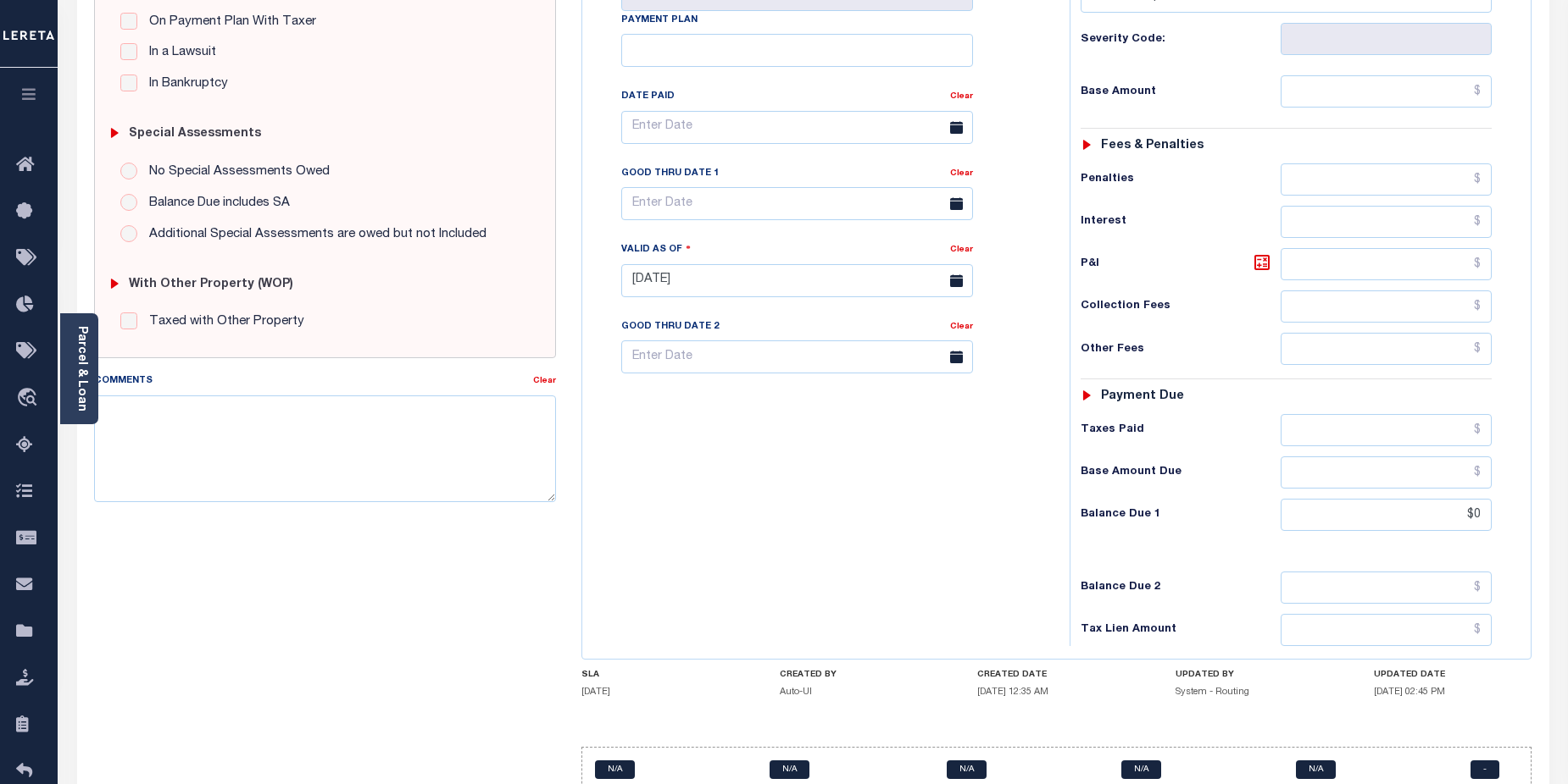
scroll to position [409, 0]
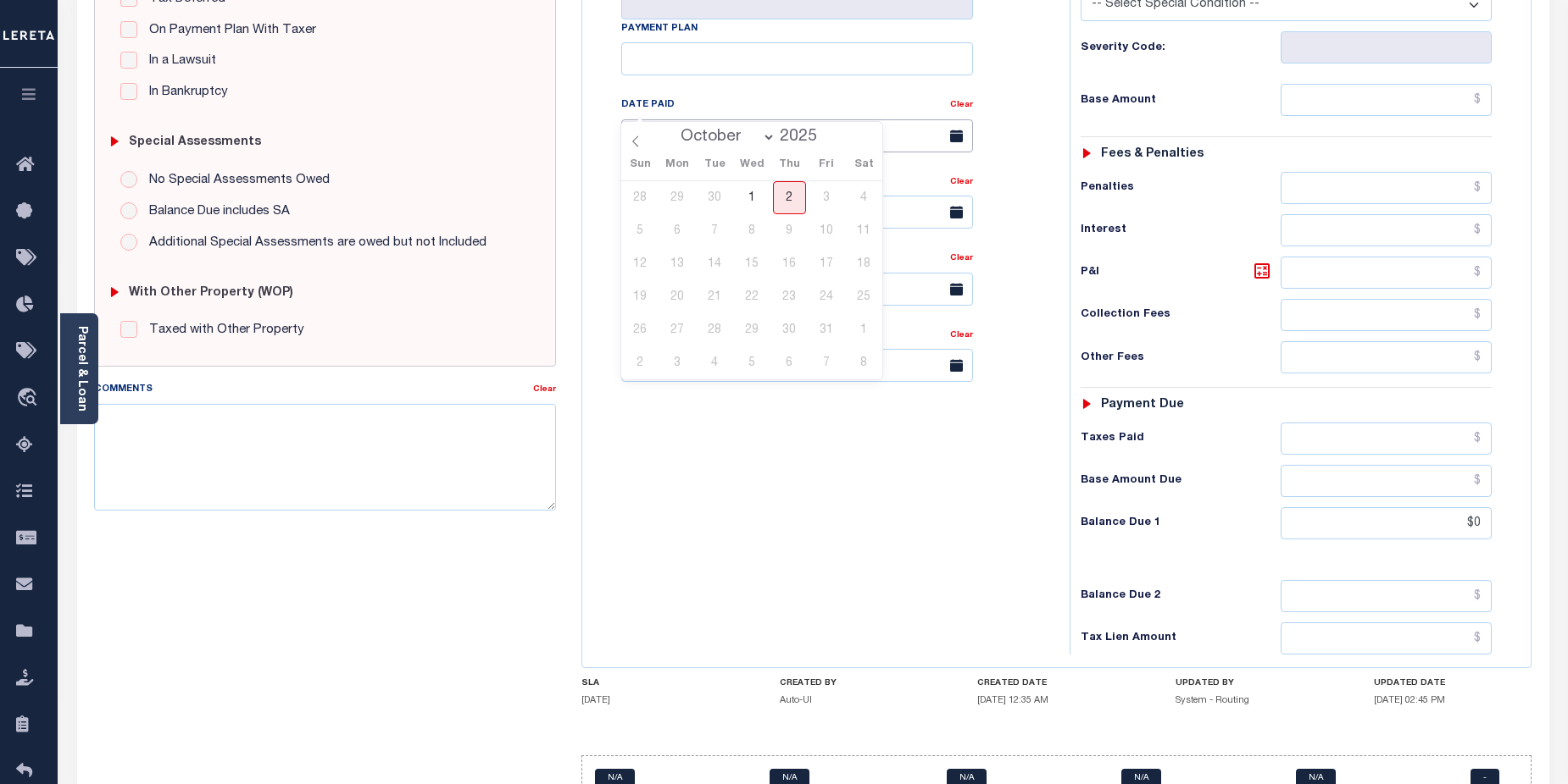
click at [755, 120] on input "text" at bounding box center [797, 136] width 352 height 33
click at [274, 429] on textarea "Comments" at bounding box center [325, 457] width 463 height 107
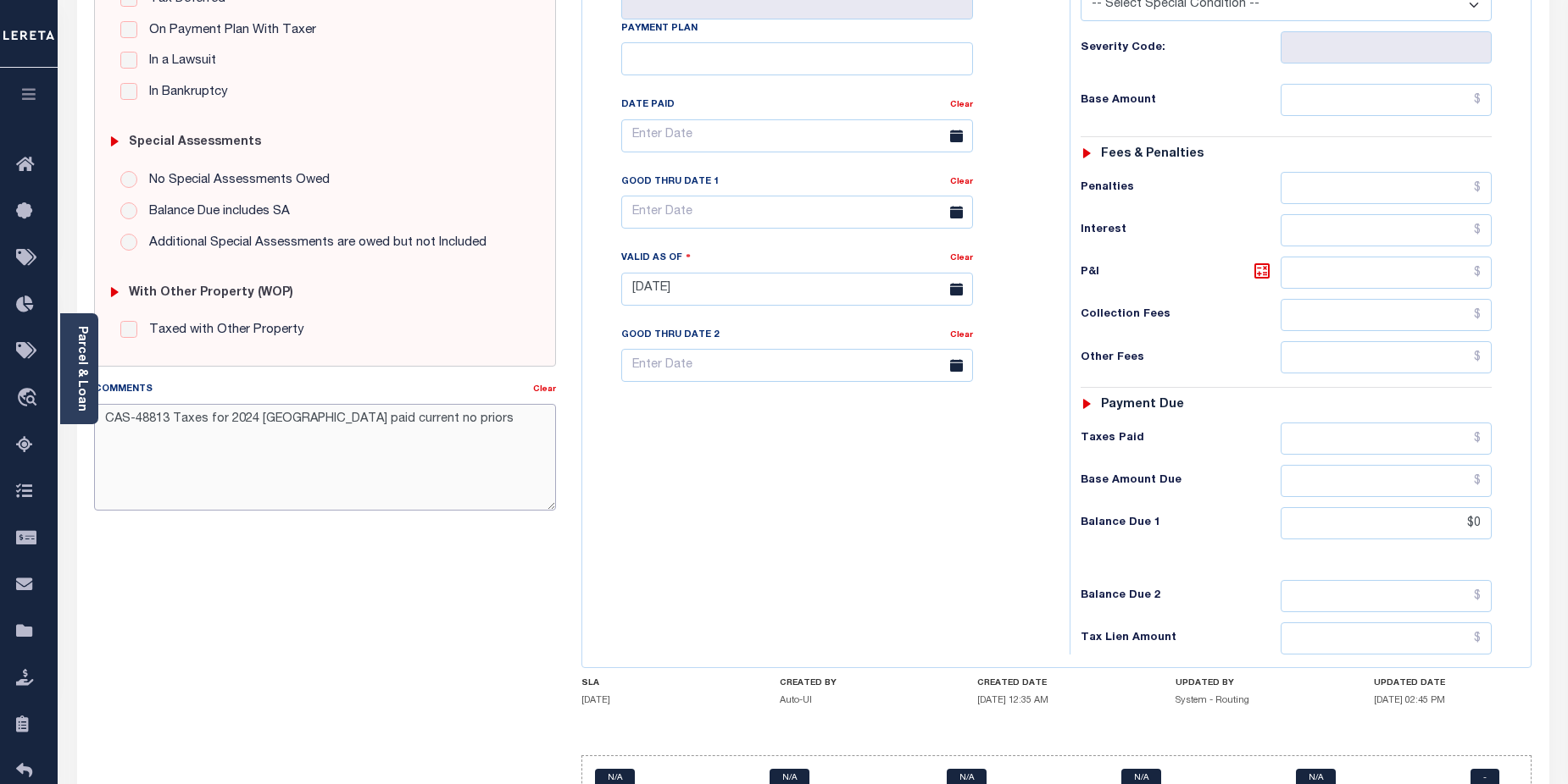
type textarea "CAS-48813 Taxes for 2024 [GEOGRAPHIC_DATA] paid current no priors"
type input "[DATE]"
drag, startPoint x: 647, startPoint y: 526, endPoint x: 869, endPoint y: 549, distance: 223.2
click at [647, 526] on div "Tax Bill No Multiple Payment Option Payment Plan Clear" at bounding box center [821, 281] width 470 height 747
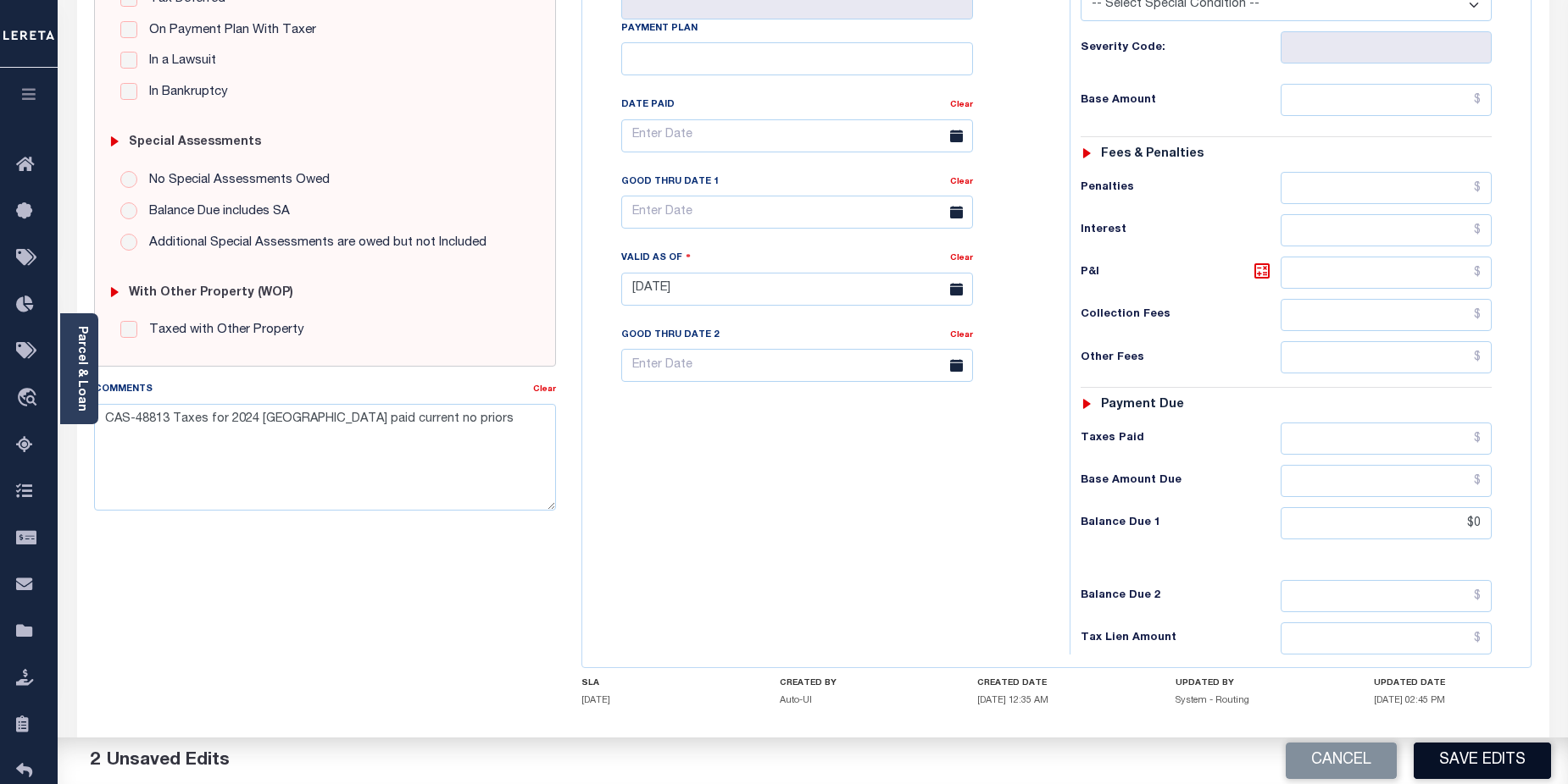
click at [1508, 775] on button "Save Edits" at bounding box center [1482, 761] width 137 height 37
checkbox input "false"
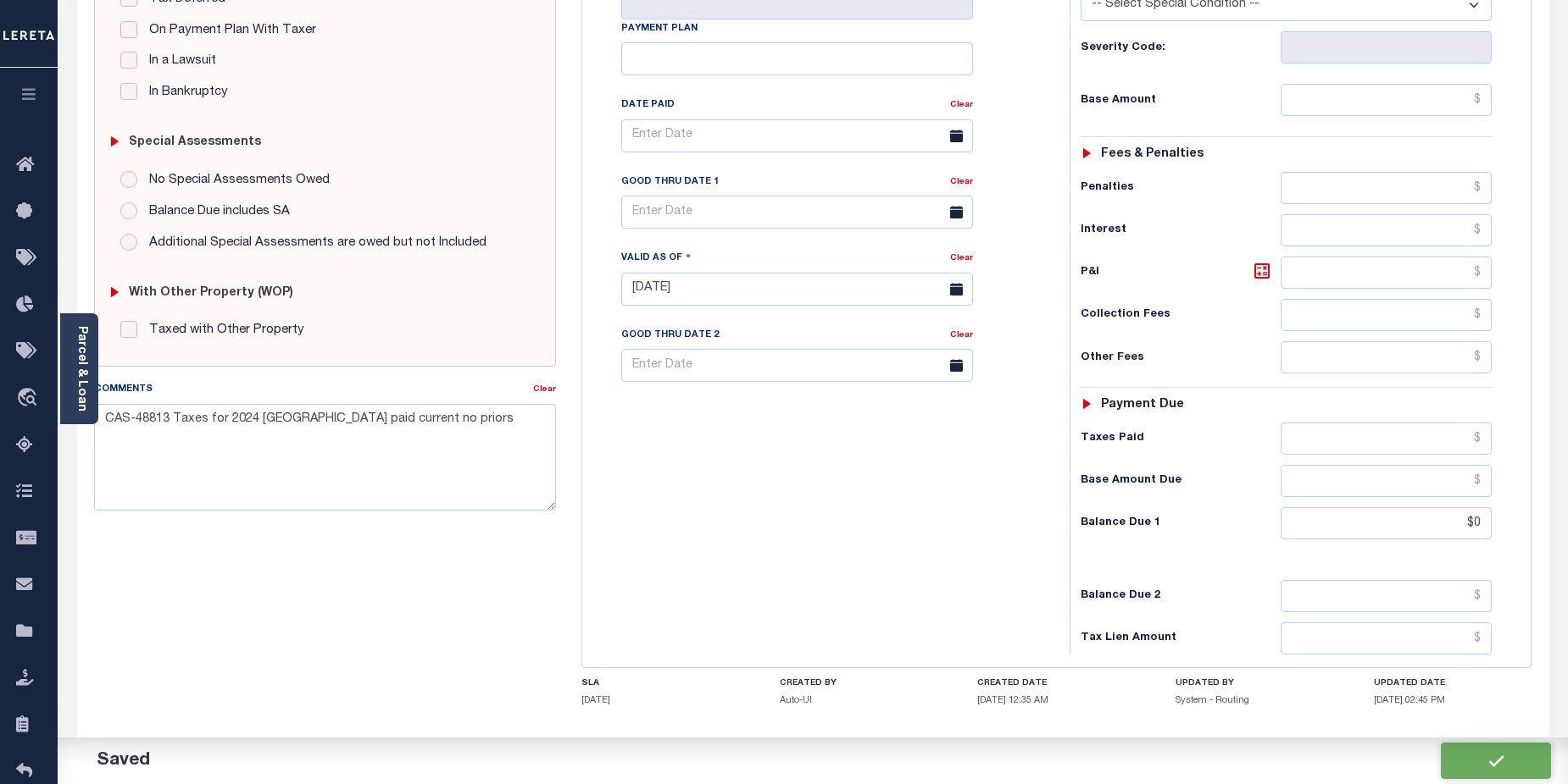
type input "$0"
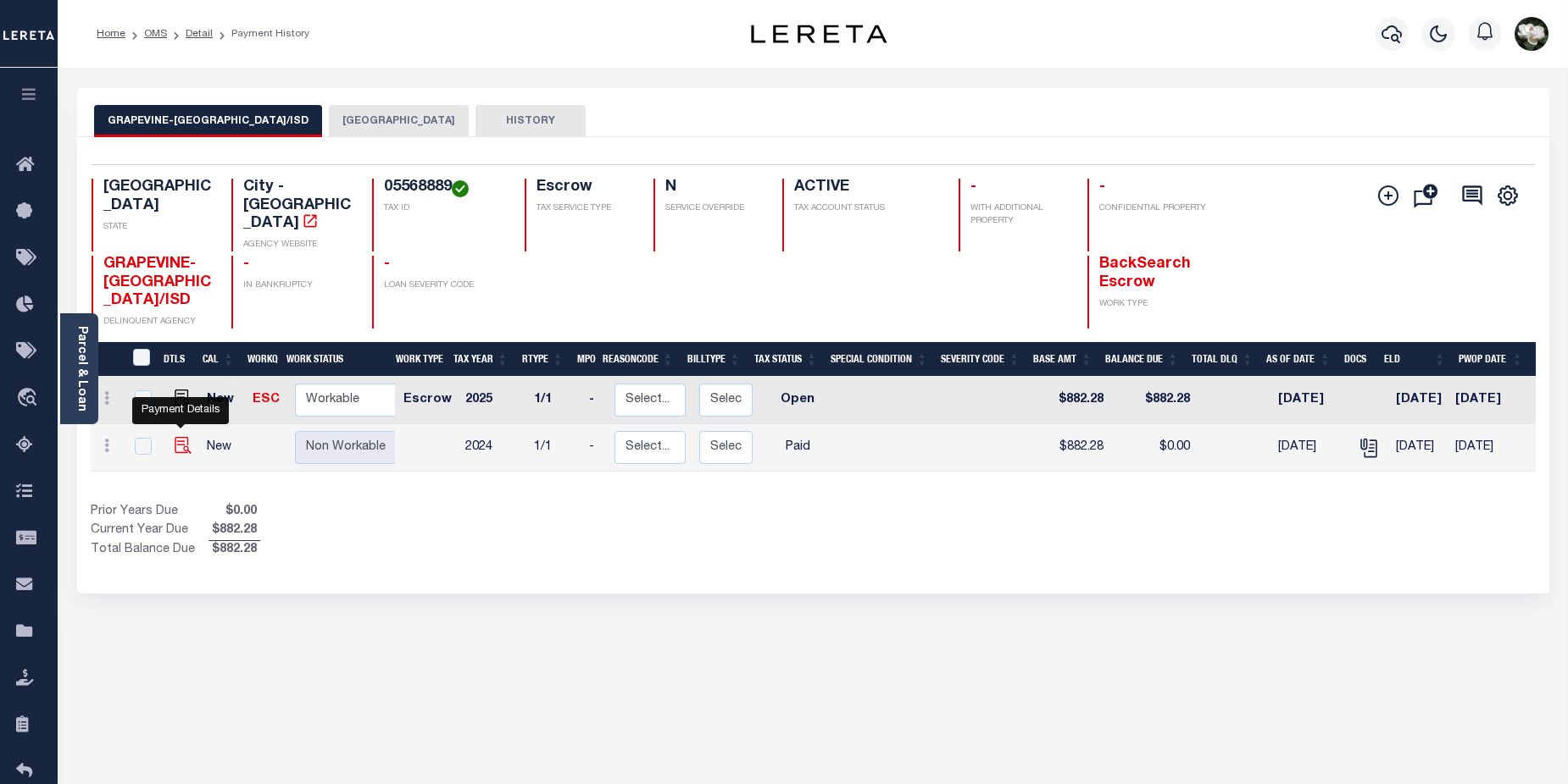
click at [184, 437] on img "" at bounding box center [184, 446] width 17 height 17
checkbox input "true"
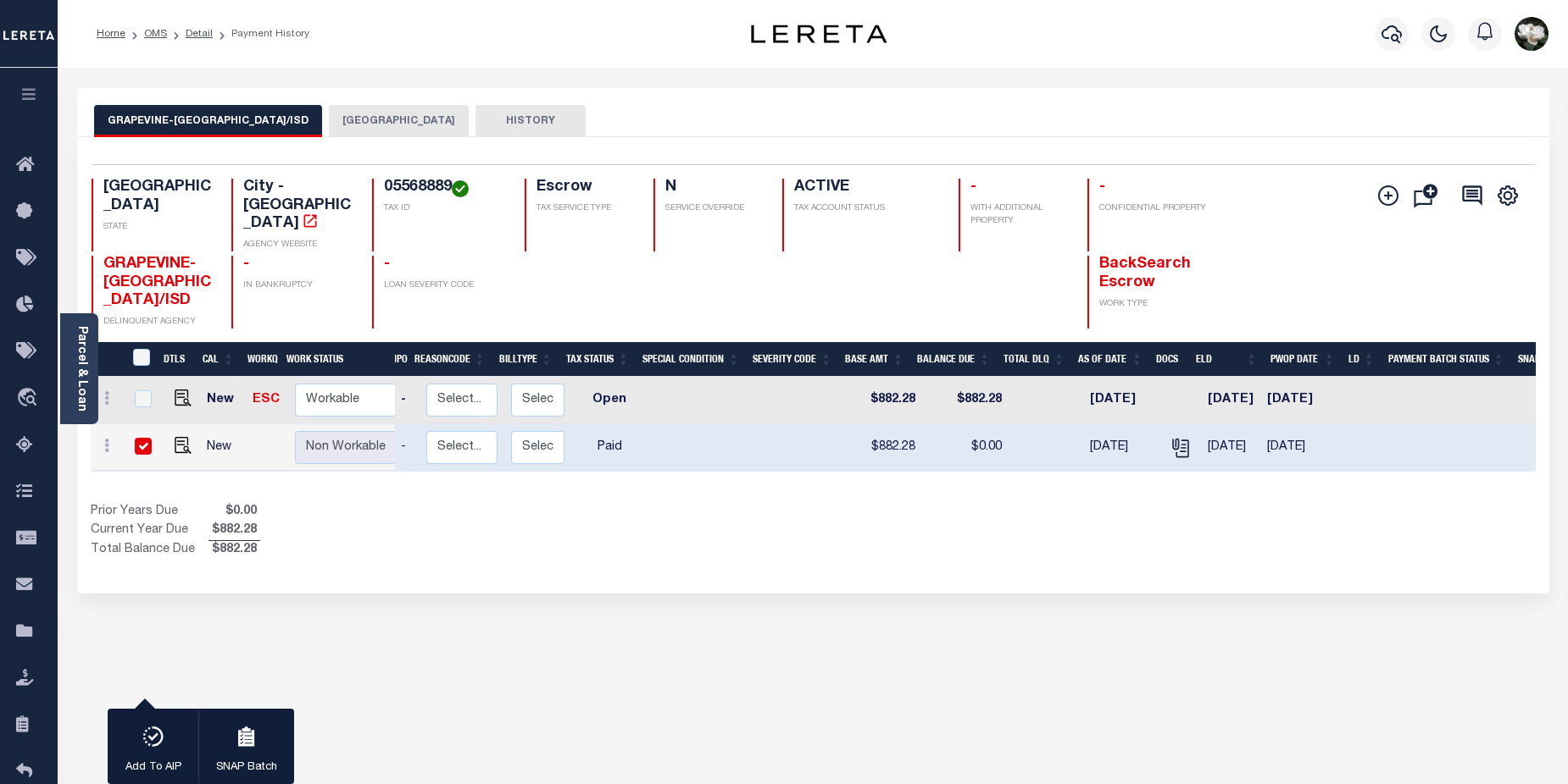
scroll to position [0, 214]
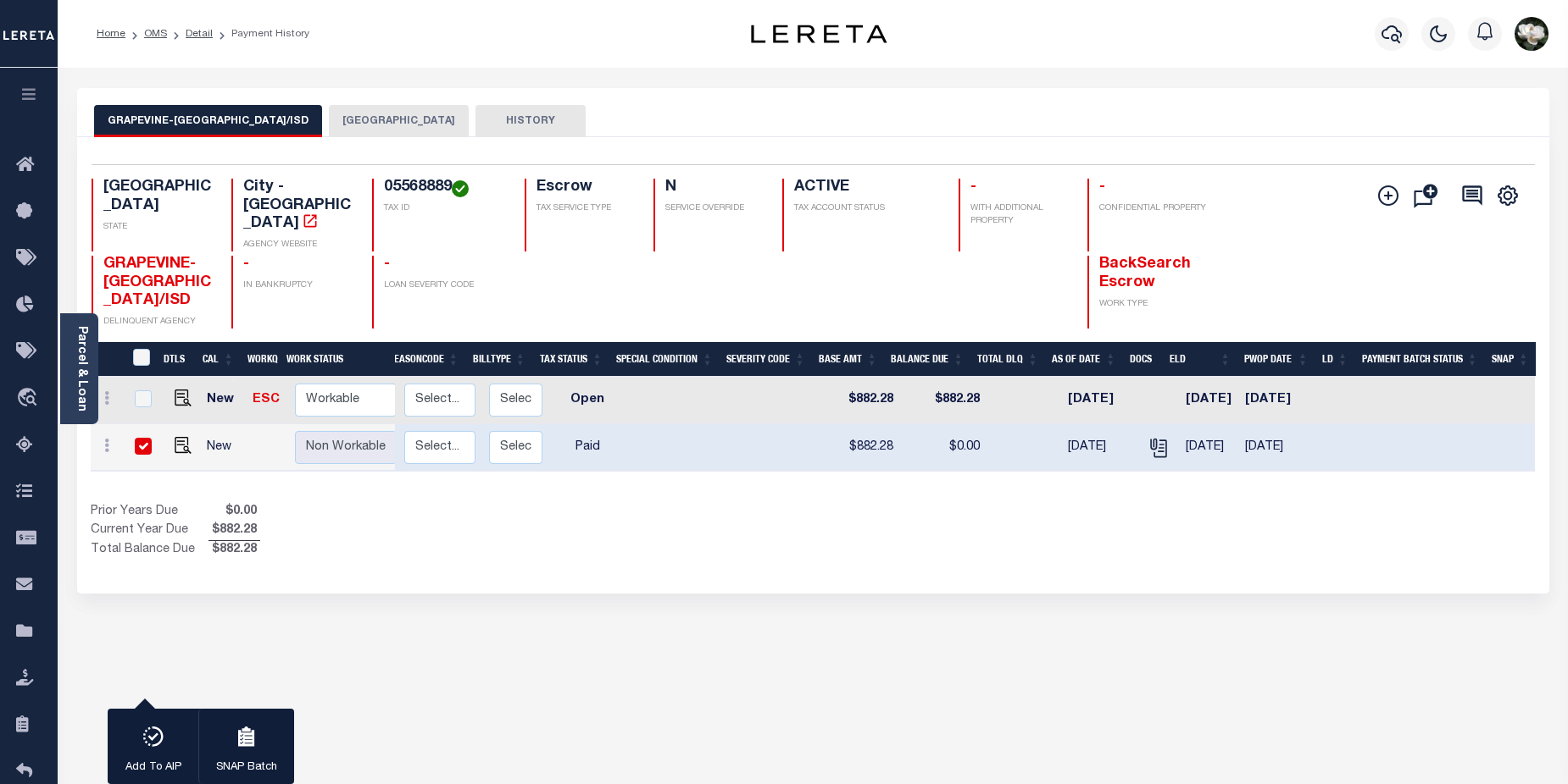
click at [370, 117] on button "[GEOGRAPHIC_DATA]" at bounding box center [398, 121] width 140 height 32
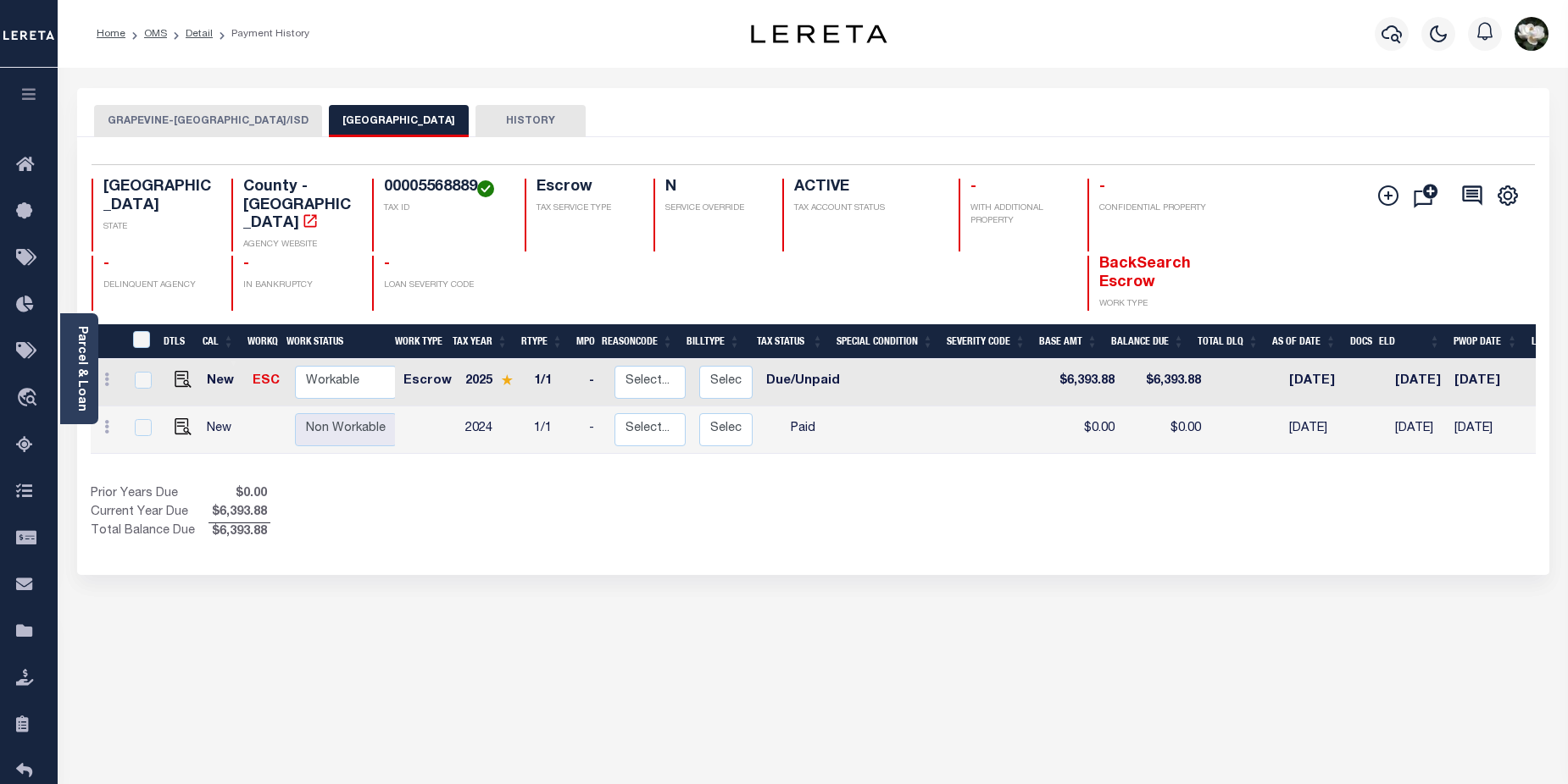
scroll to position [0, 210]
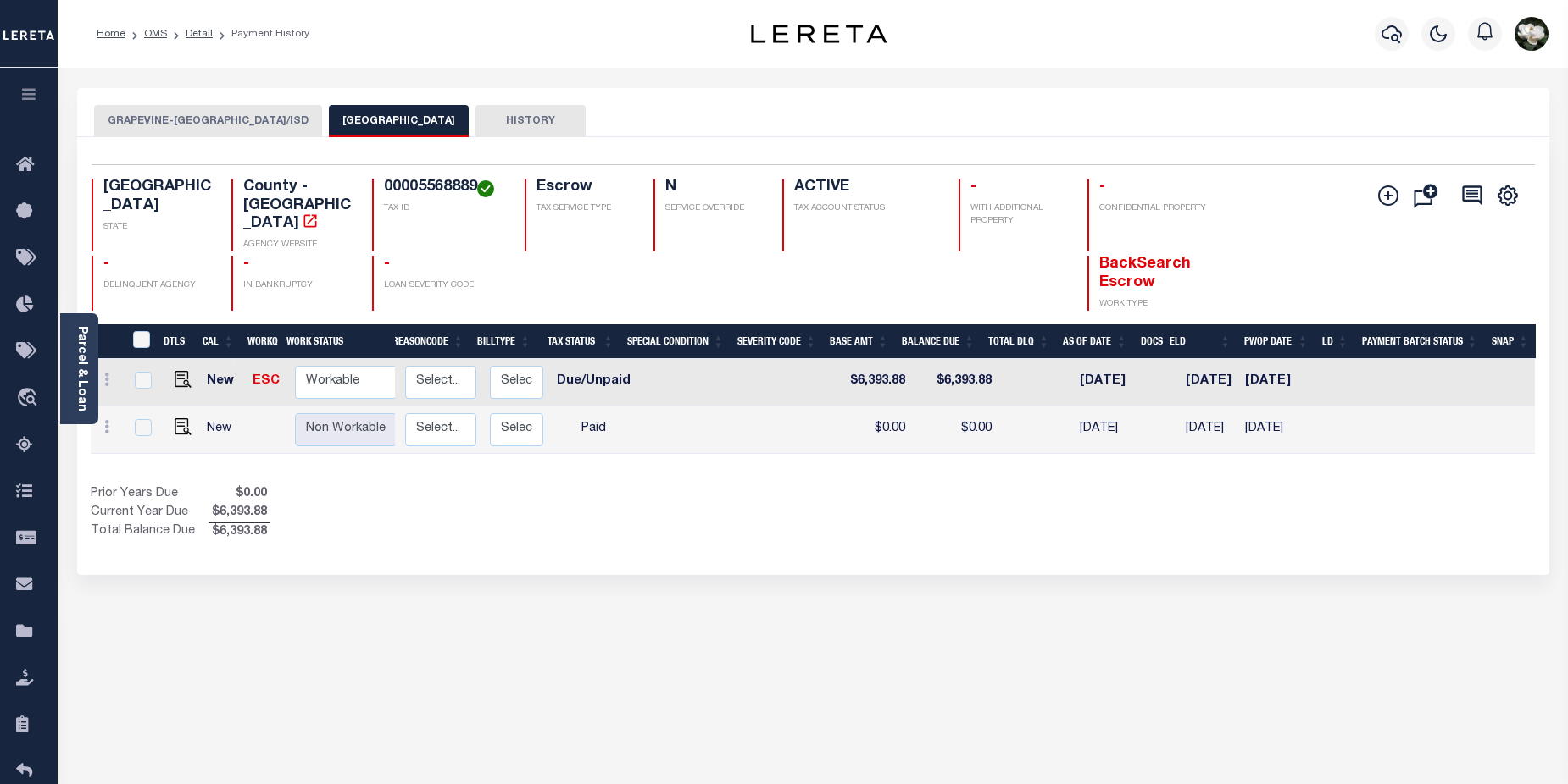
click at [193, 406] on td at bounding box center [180, 430] width 41 height 47
checkbox input "true"
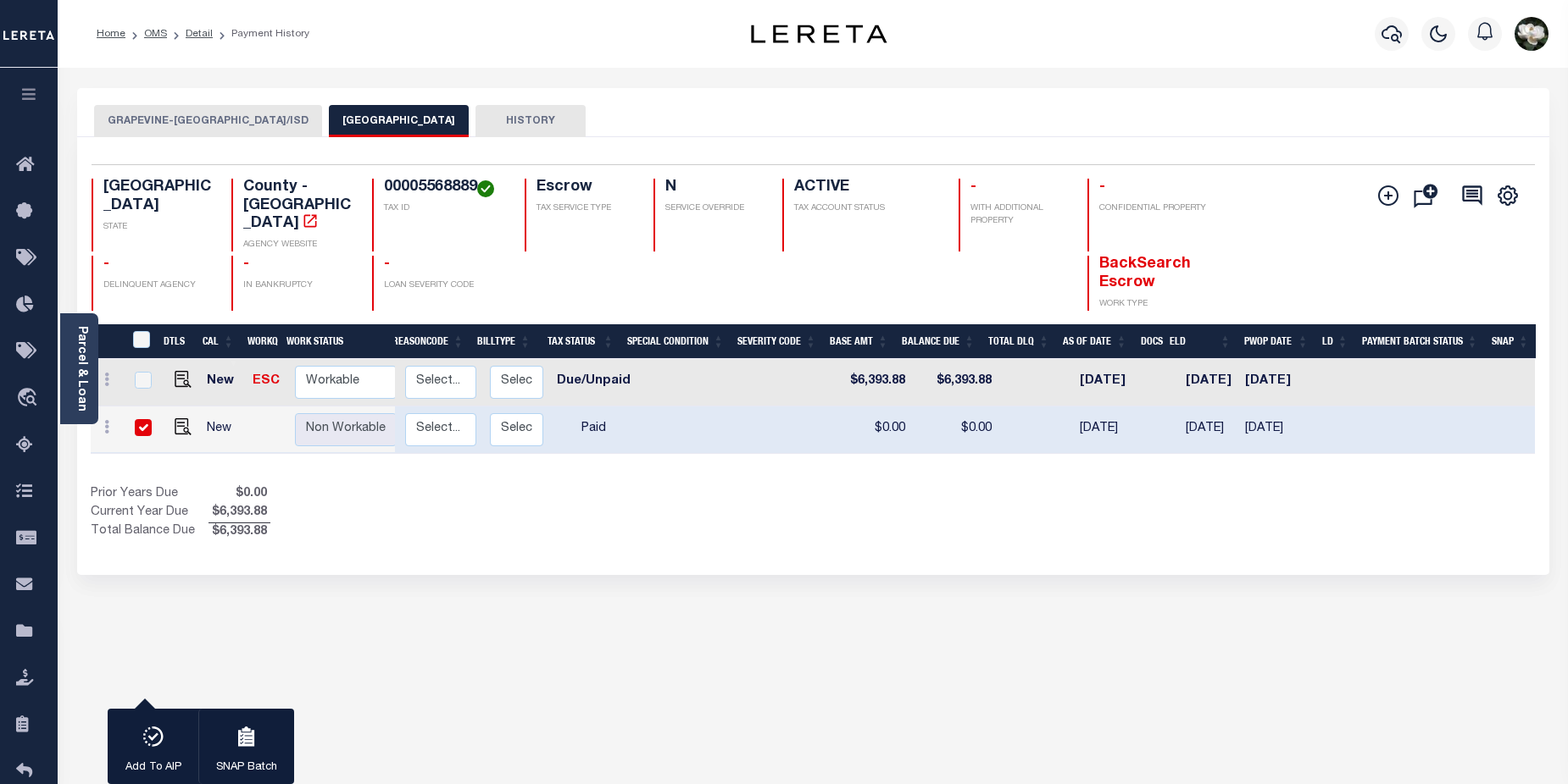
click at [137, 419] on input "checkbox" at bounding box center [143, 428] width 17 height 17
checkbox input "false"
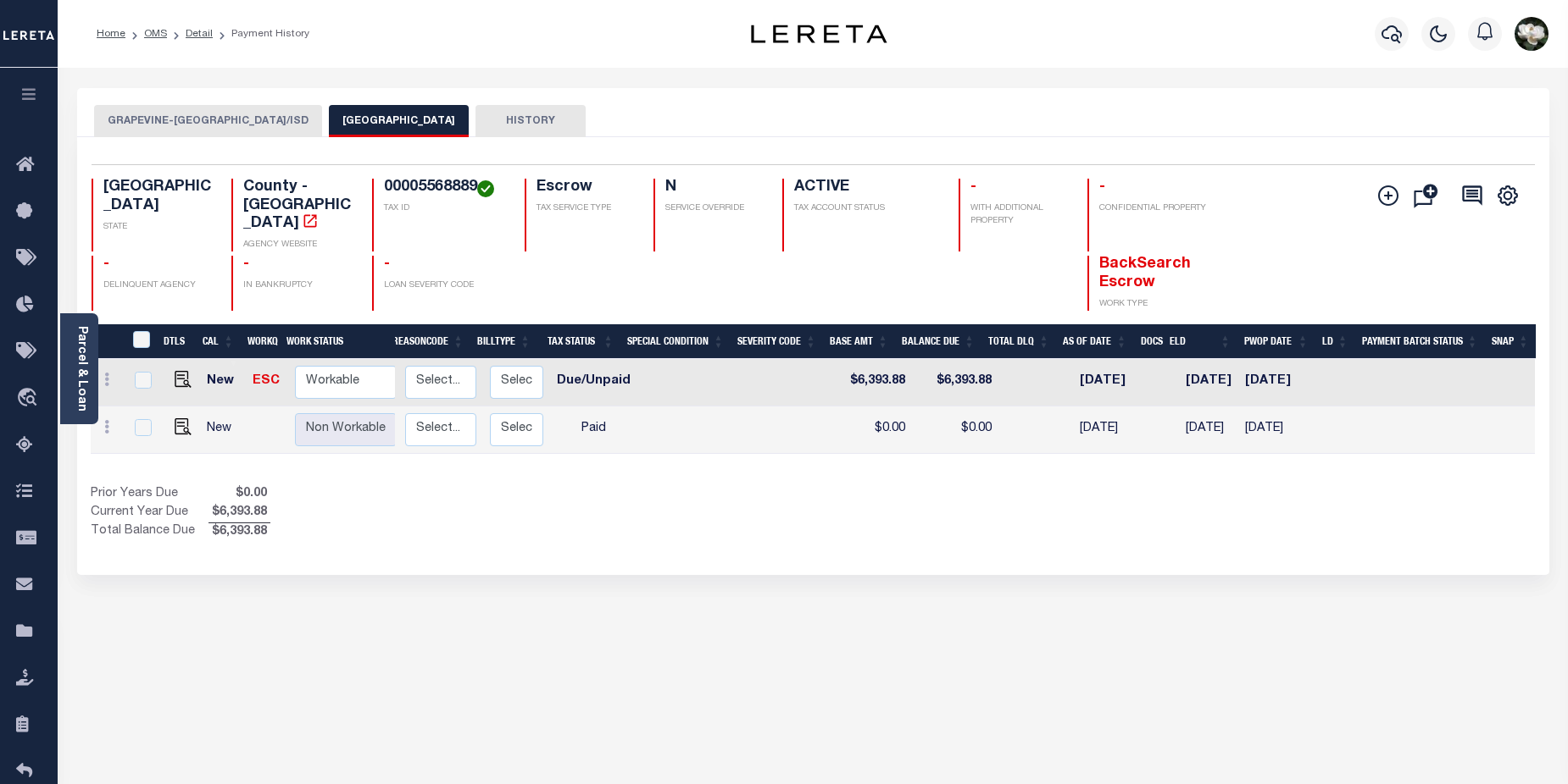
click at [185, 415] on td at bounding box center [180, 430] width 41 height 47
checkbox input "true"
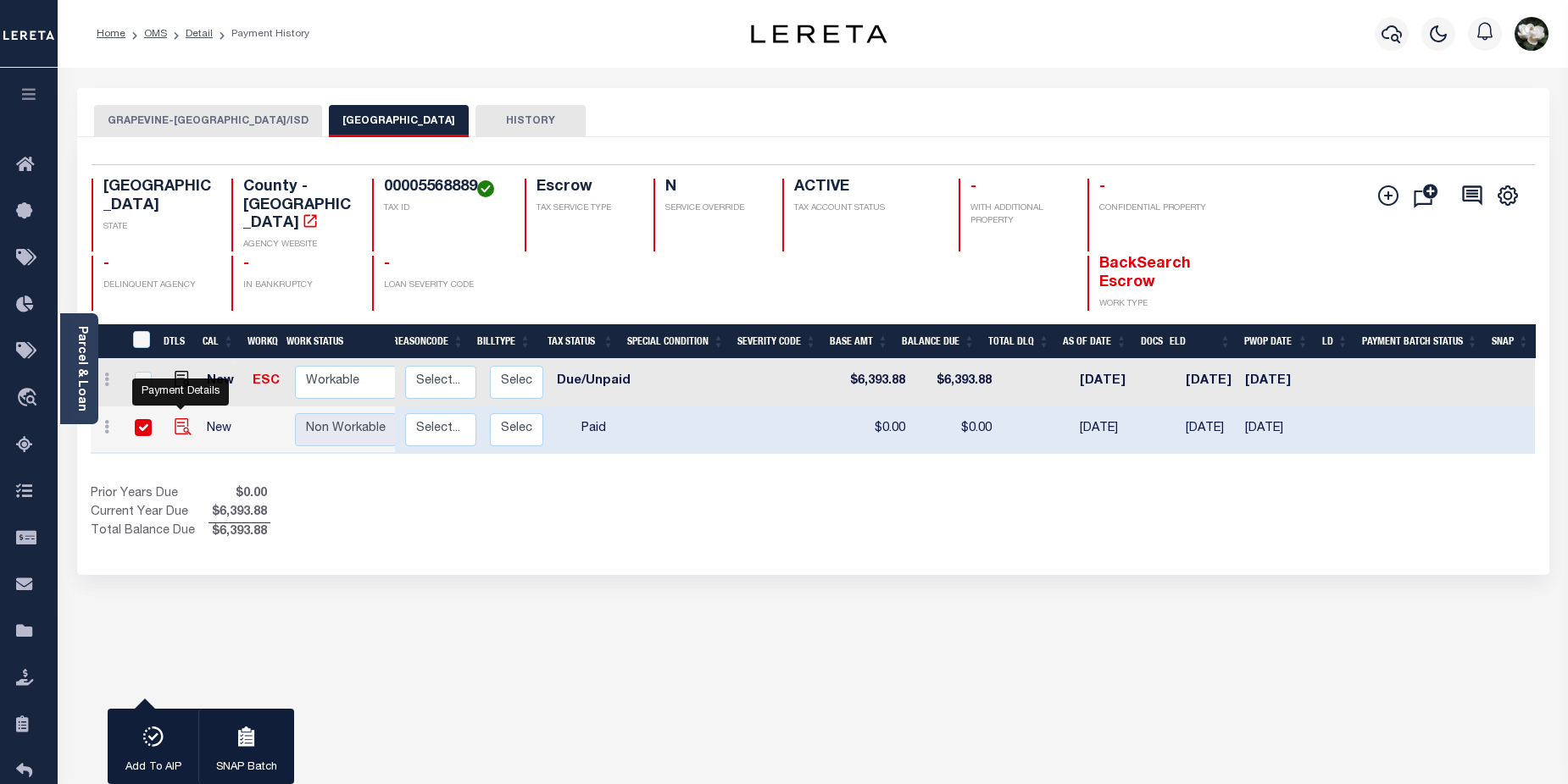
click at [176, 418] on img "" at bounding box center [184, 427] width 17 height 17
checkbox input "false"
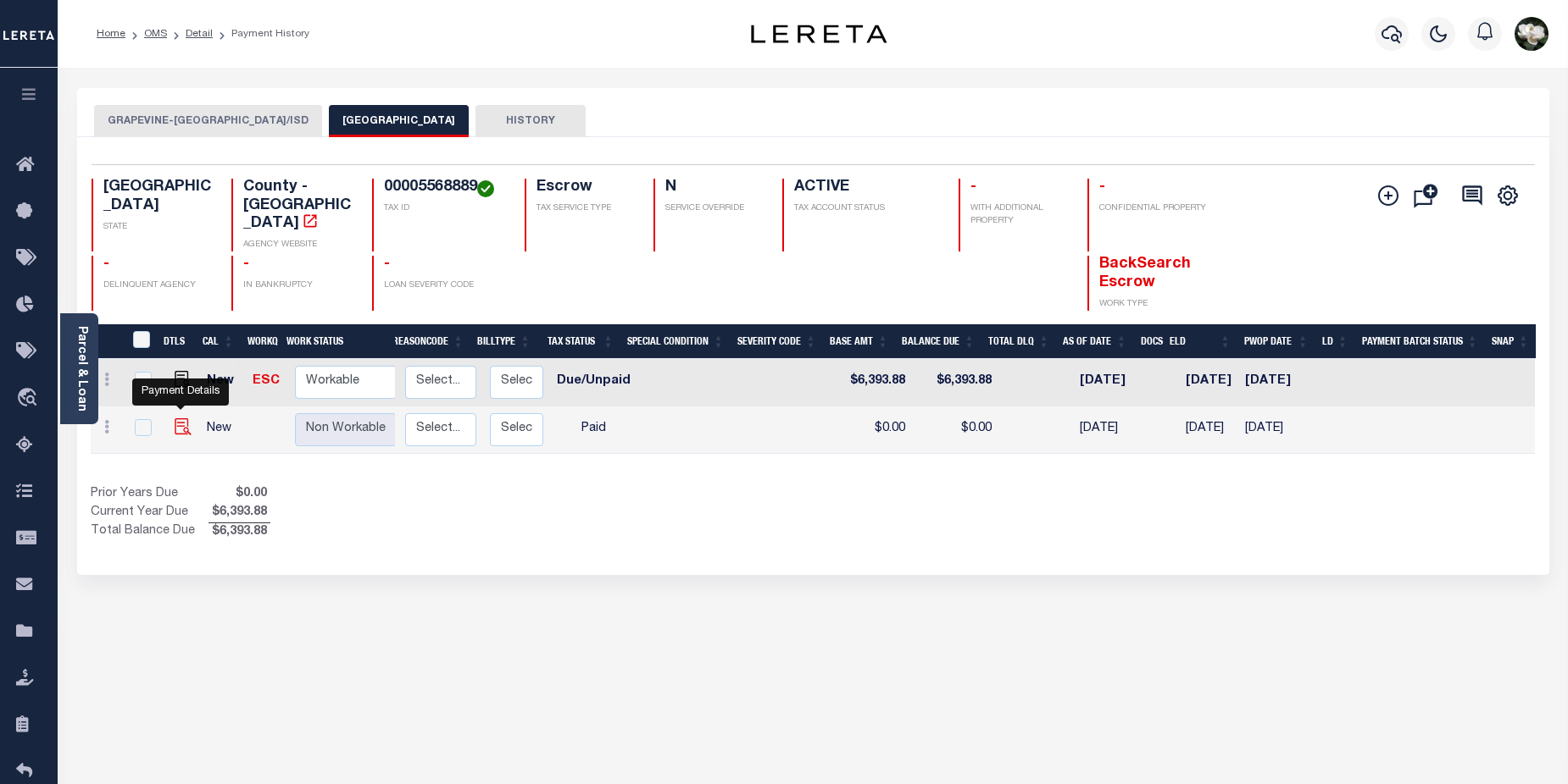
click at [181, 418] on img "" at bounding box center [184, 427] width 17 height 17
checkbox input "true"
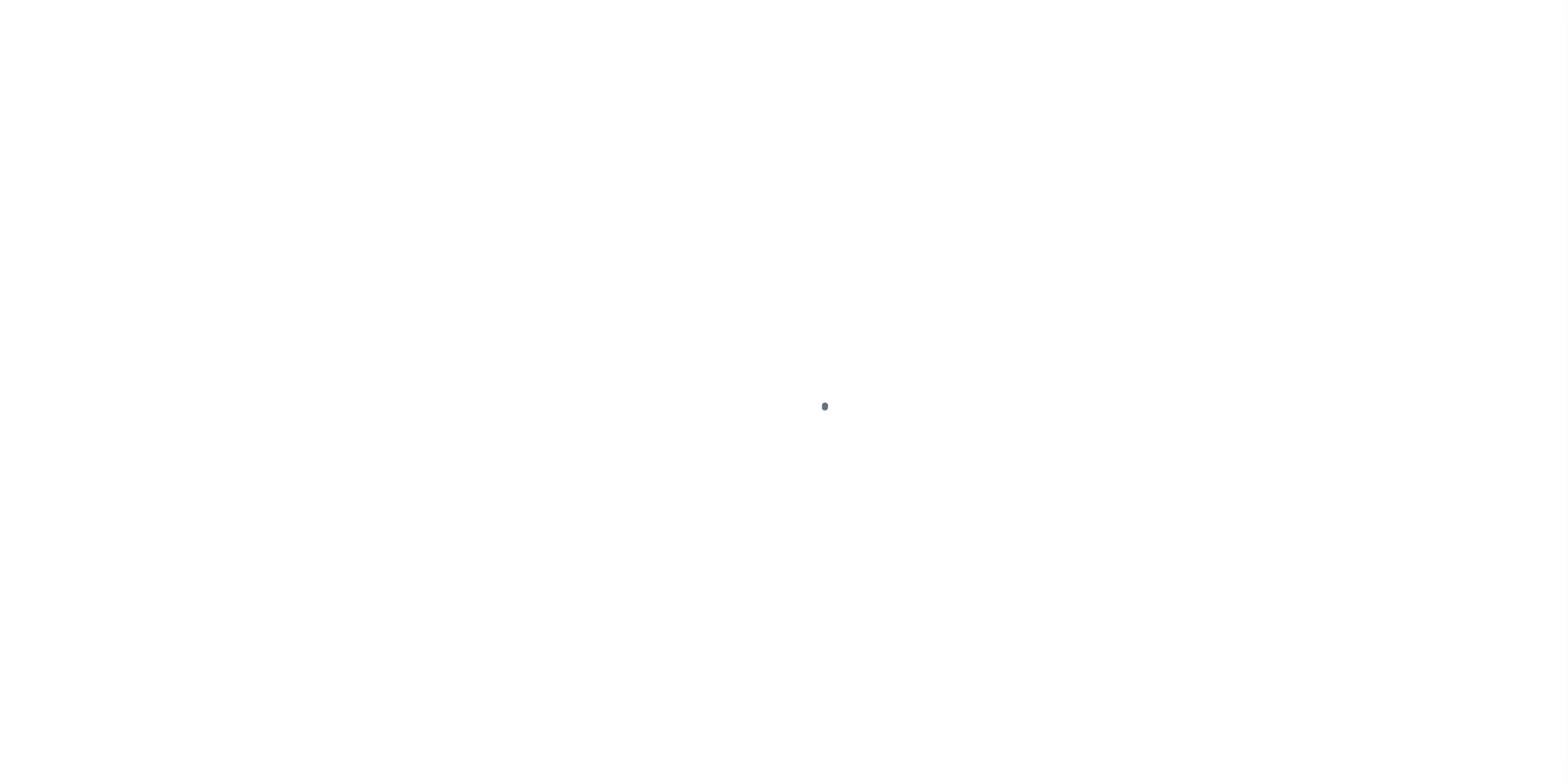
select select "PYD"
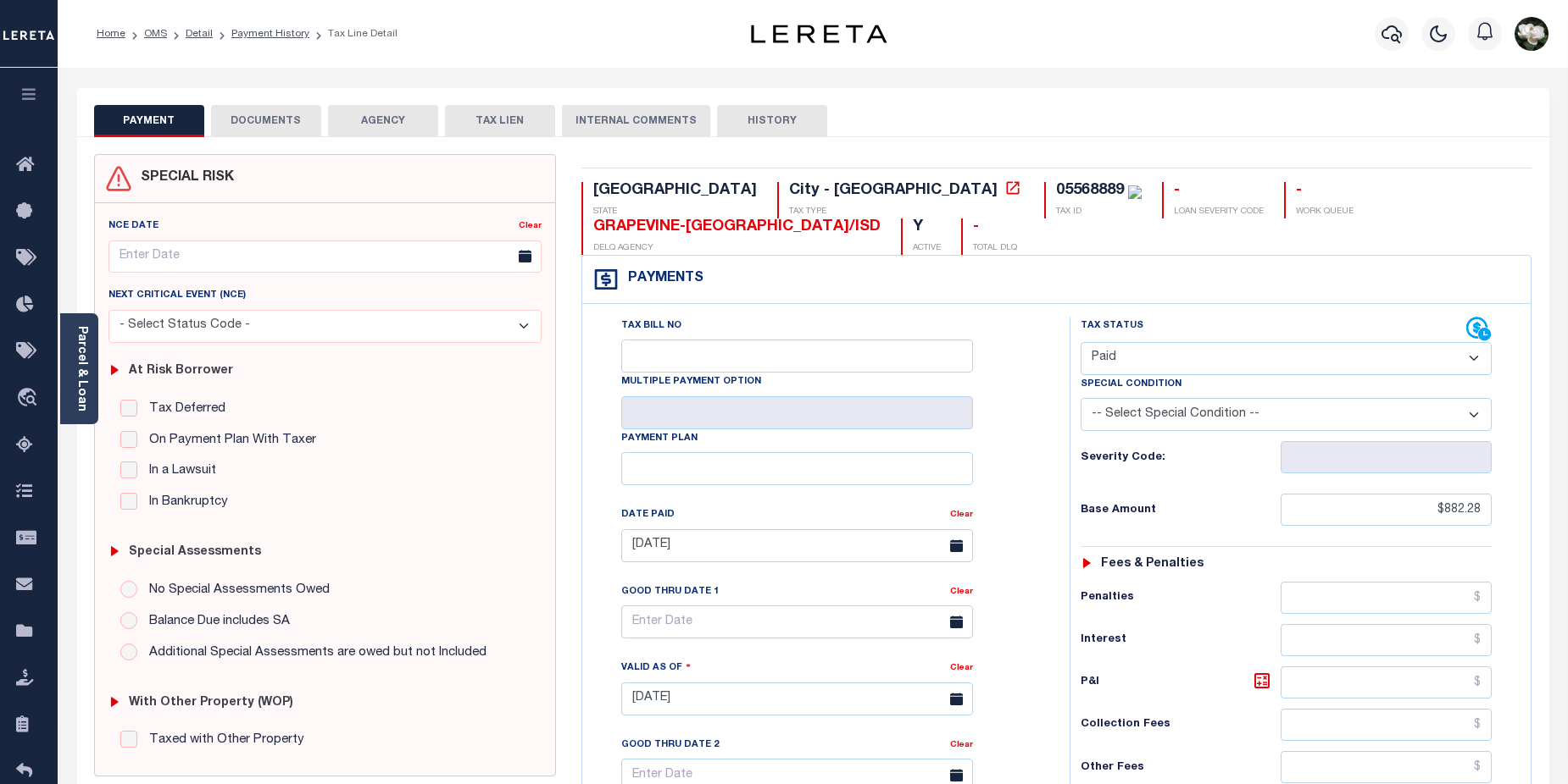
click at [242, 123] on button "DOCUMENTS" at bounding box center [266, 121] width 110 height 32
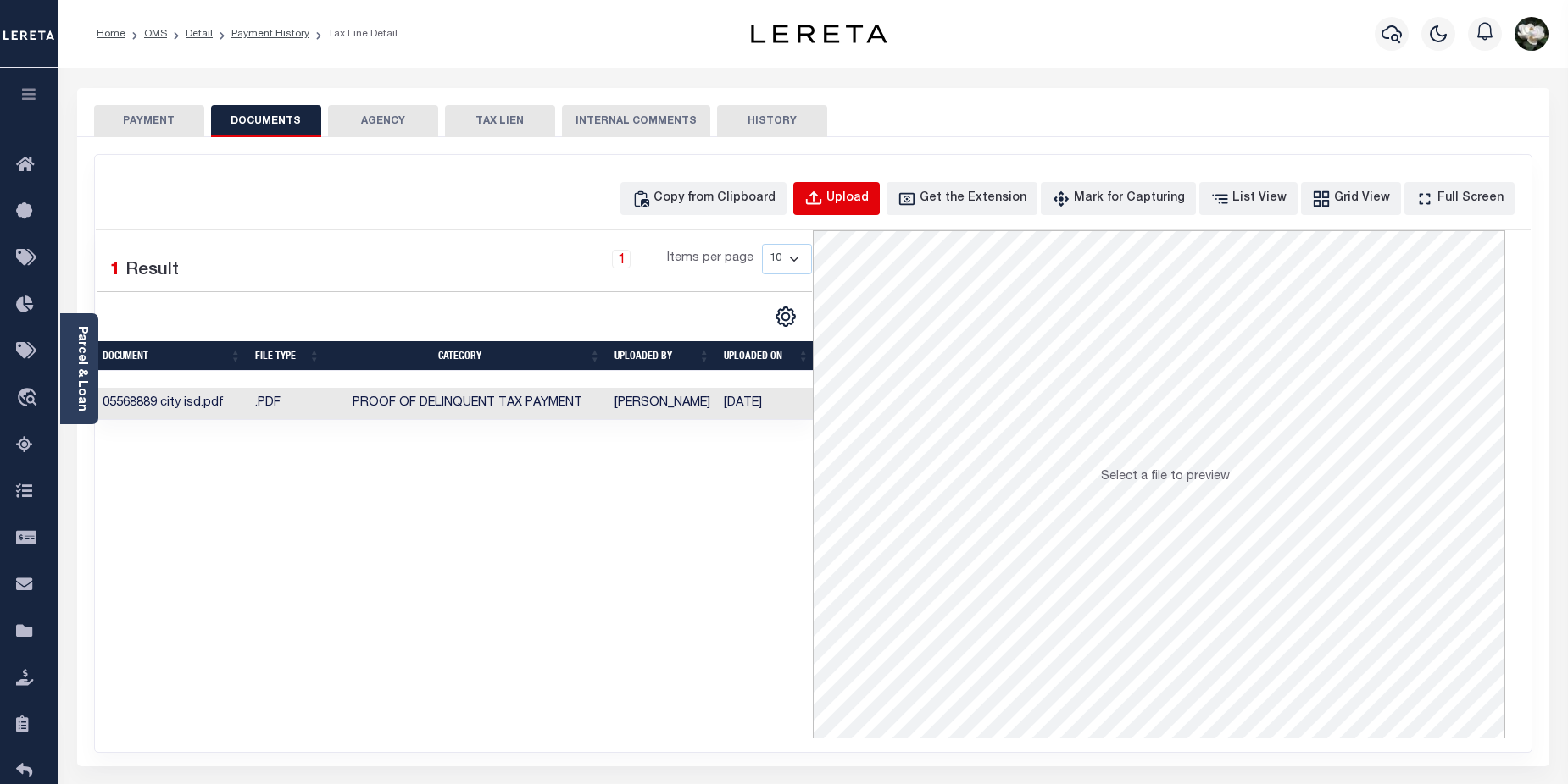
click at [858, 199] on button "Upload" at bounding box center [836, 199] width 86 height 33
select select "POP"
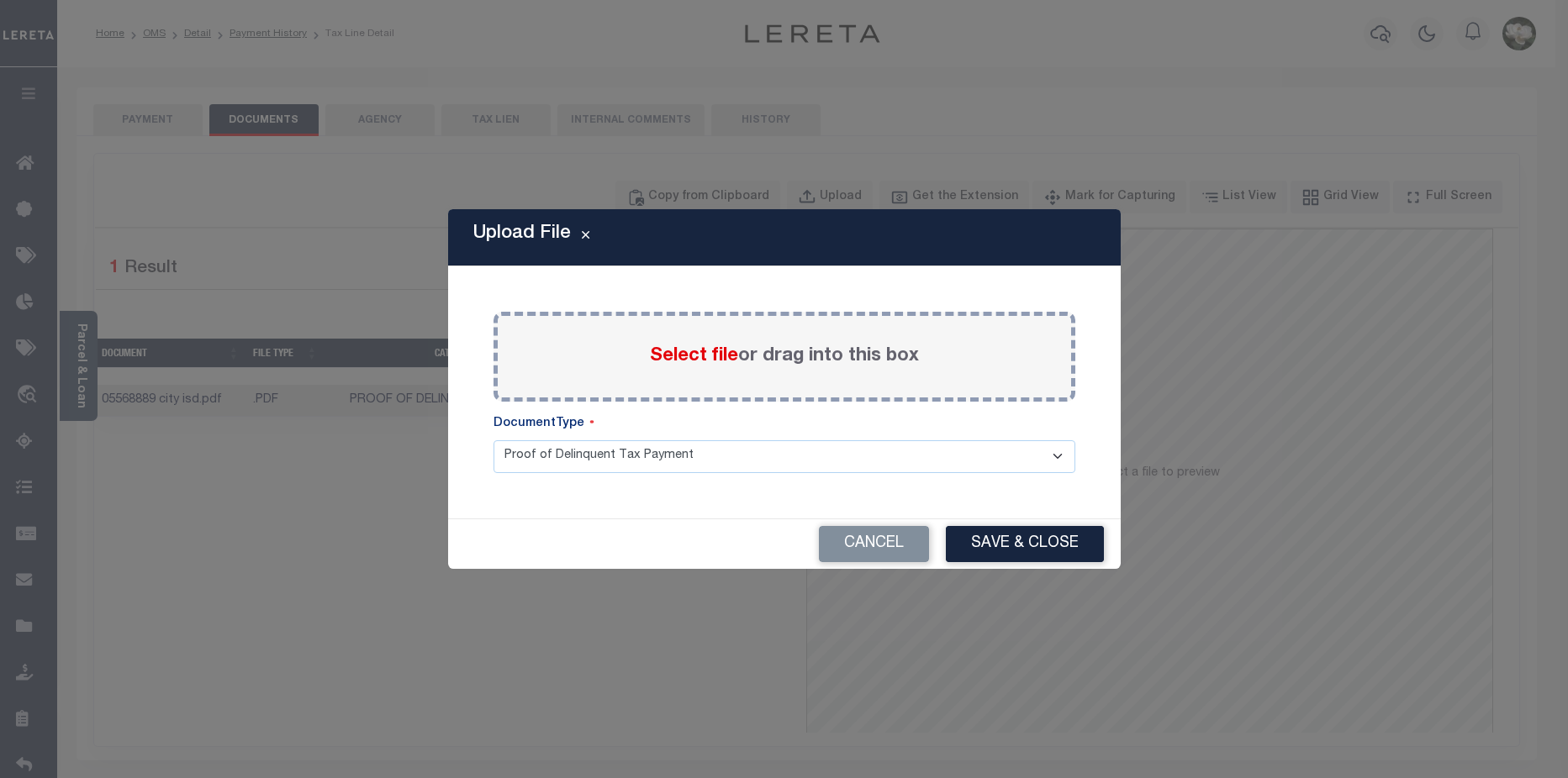
click at [663, 359] on span "Select file" at bounding box center [694, 355] width 88 height 18
click at [0, 0] on input "Select file or drag into this box" at bounding box center [0, 0] width 0 height 0
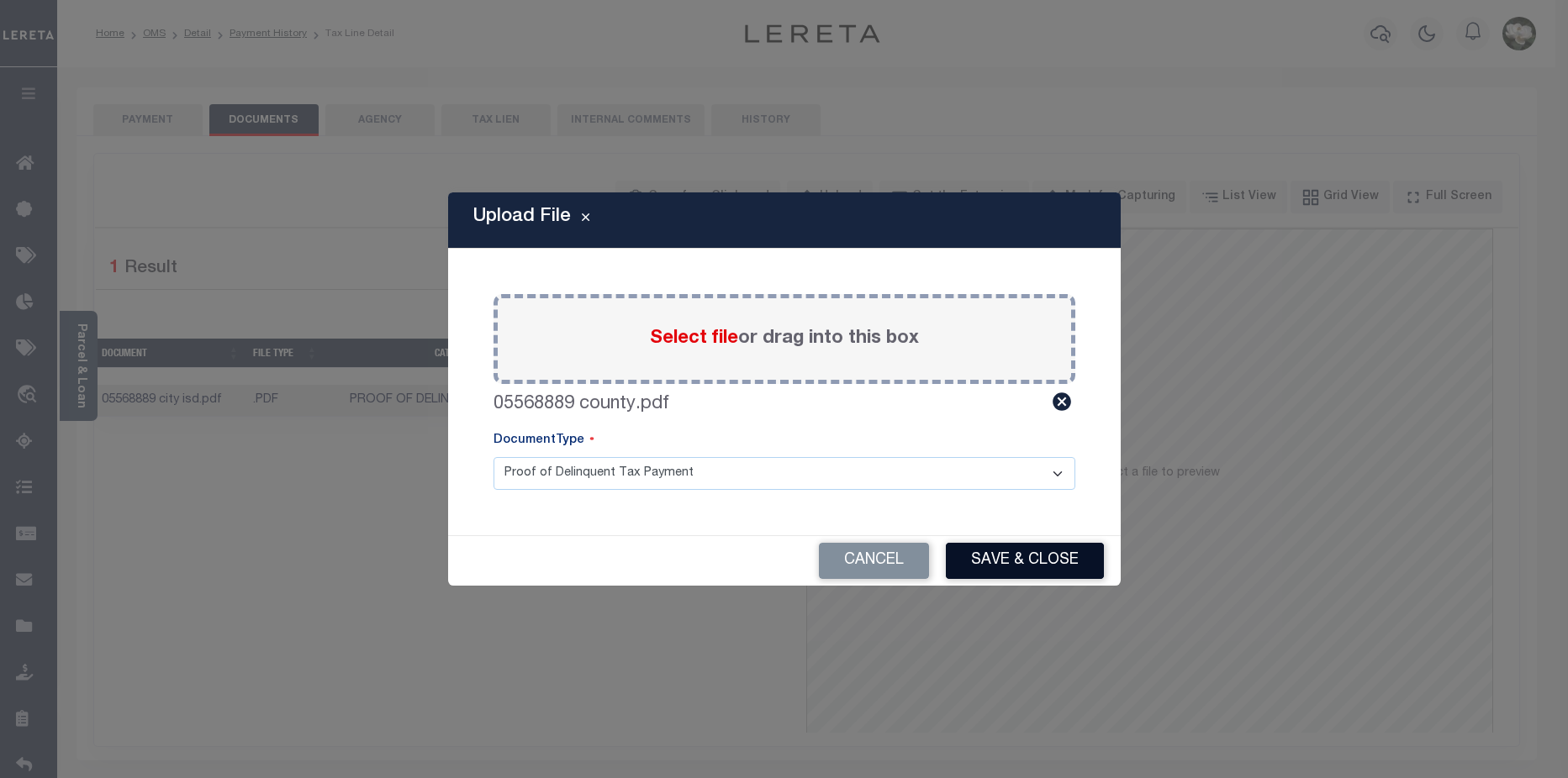
click at [1063, 561] on button "Save & Close" at bounding box center [1025, 561] width 158 height 36
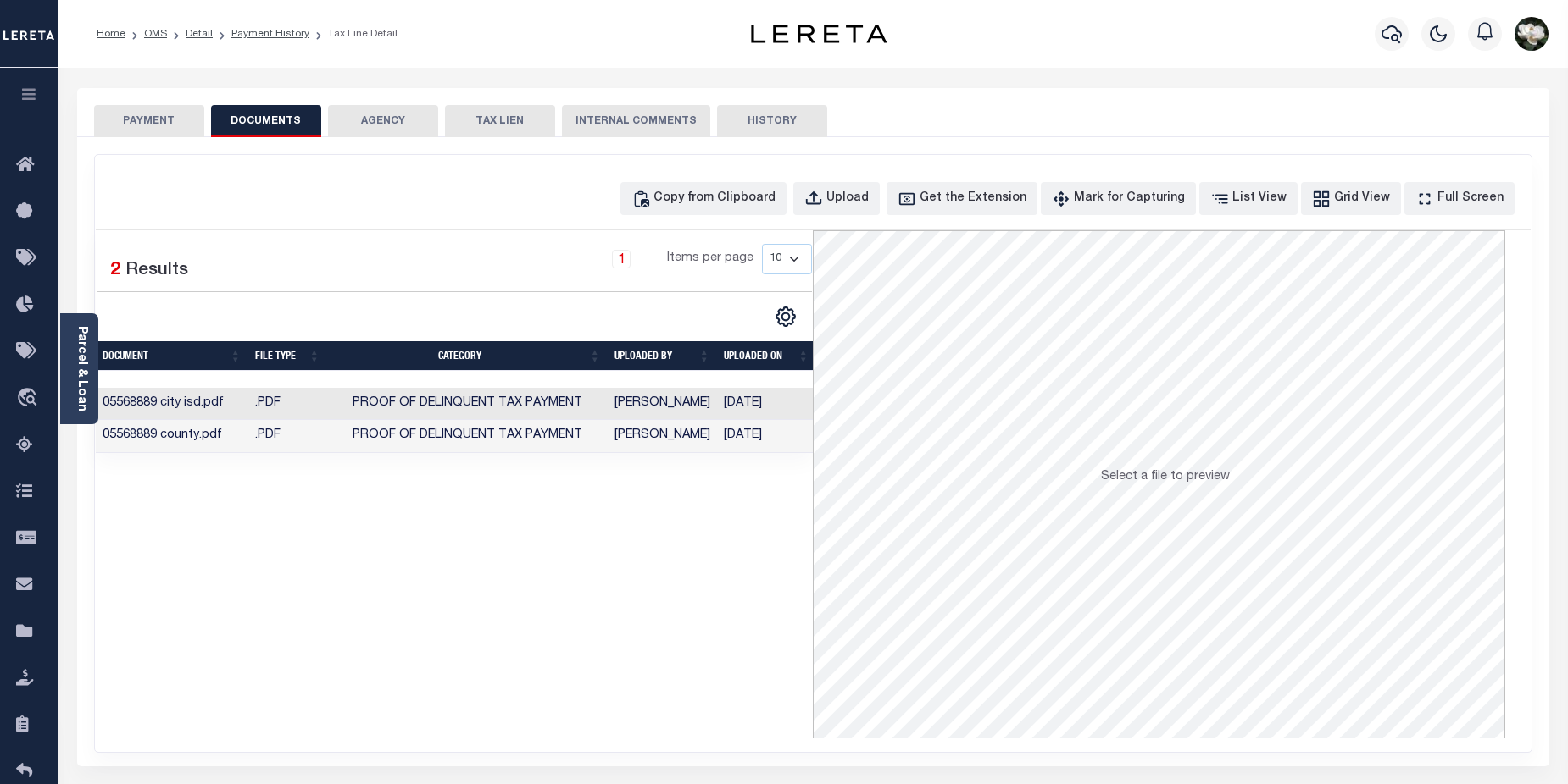
click at [115, 115] on button "PAYMENT" at bounding box center [149, 121] width 110 height 32
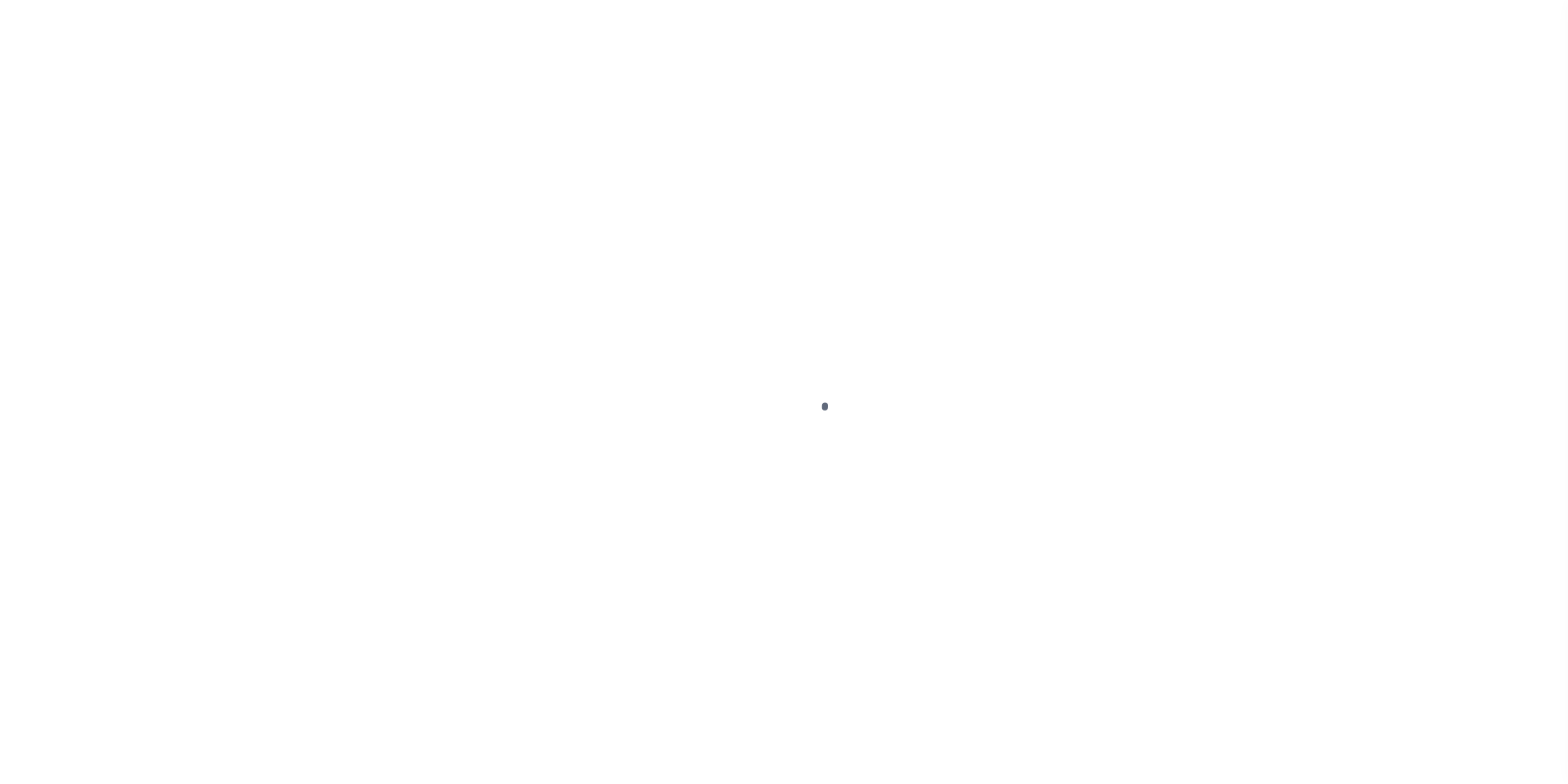
select select "PYD"
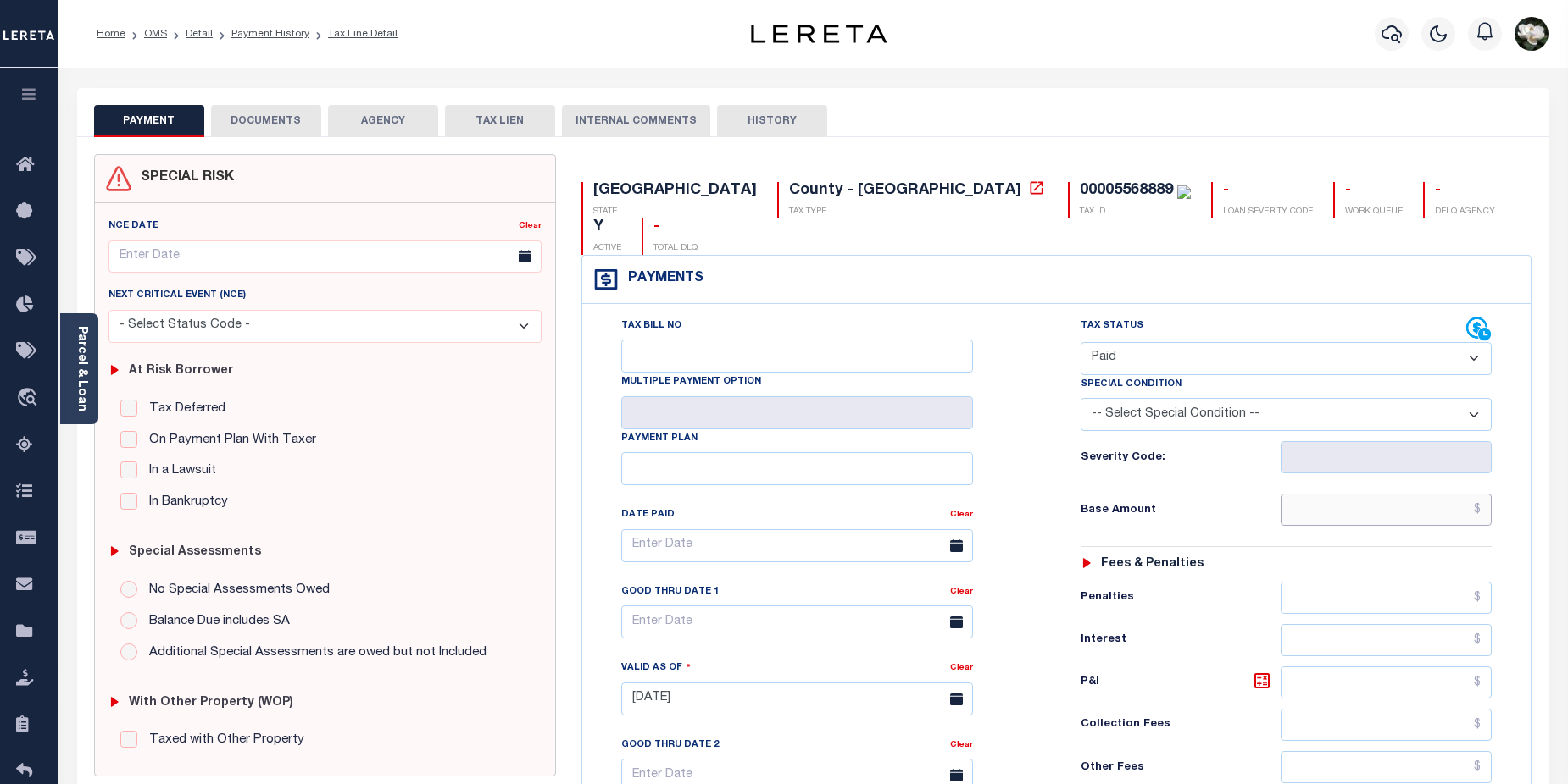
click at [1401, 493] on input "text" at bounding box center [1385, 509] width 212 height 32
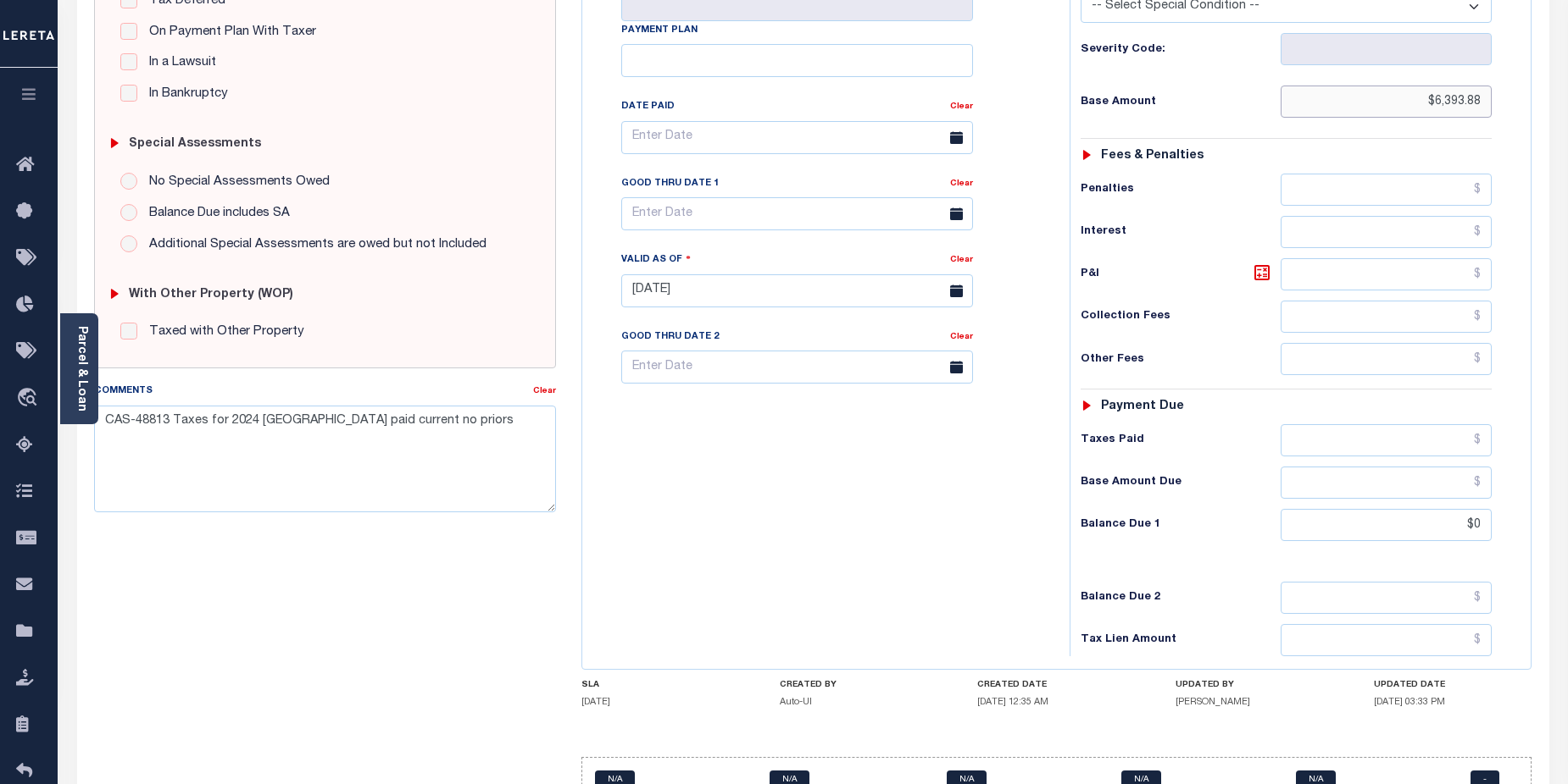
scroll to position [441, 0]
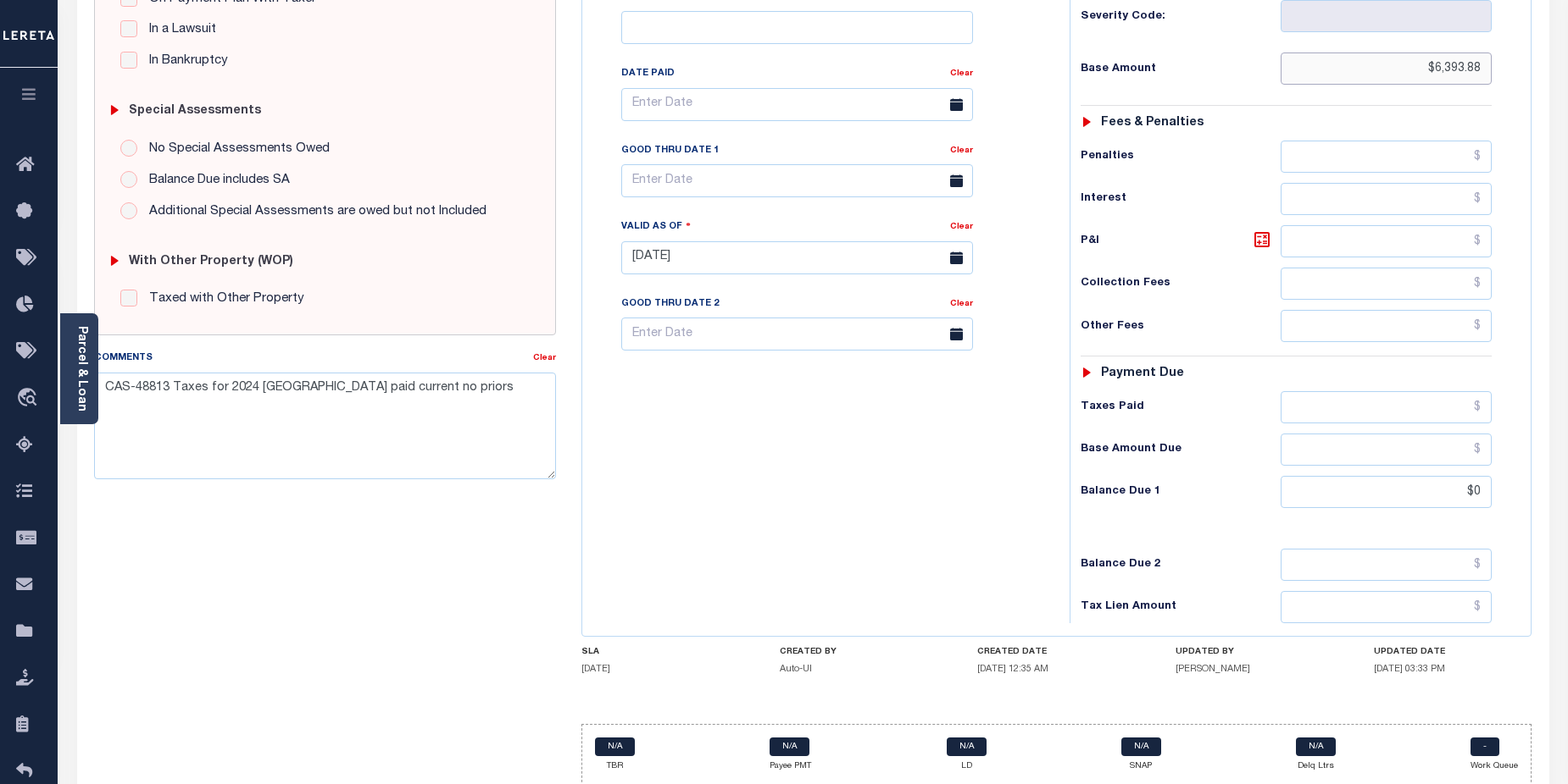
type input "$6,393.88"
click at [961, 542] on div "Tax Bill No Multiple Payment Option Payment Plan Clear" at bounding box center [821, 249] width 470 height 747
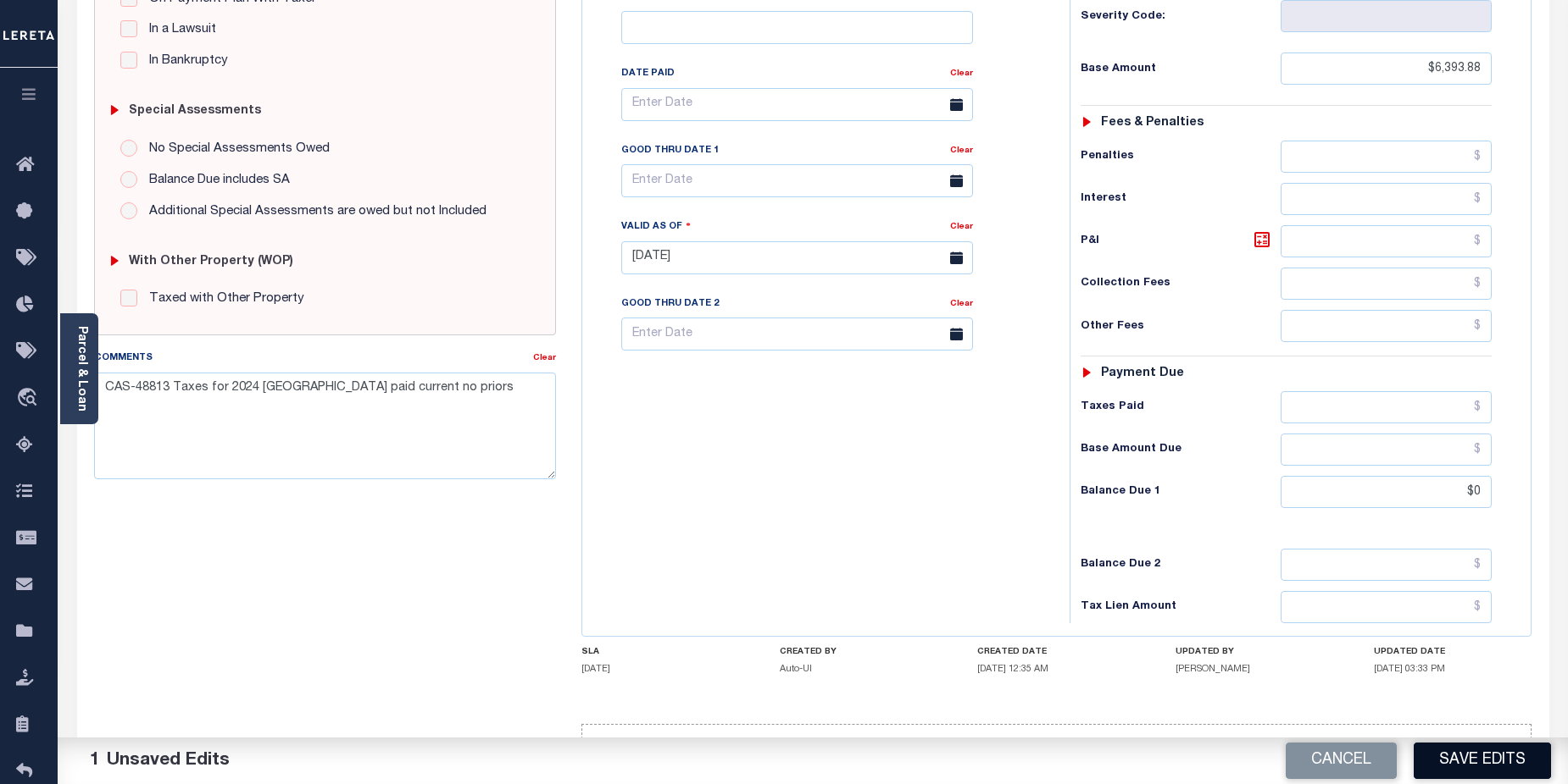
click at [1469, 767] on button "Save Edits" at bounding box center [1482, 761] width 137 height 37
checkbox input "false"
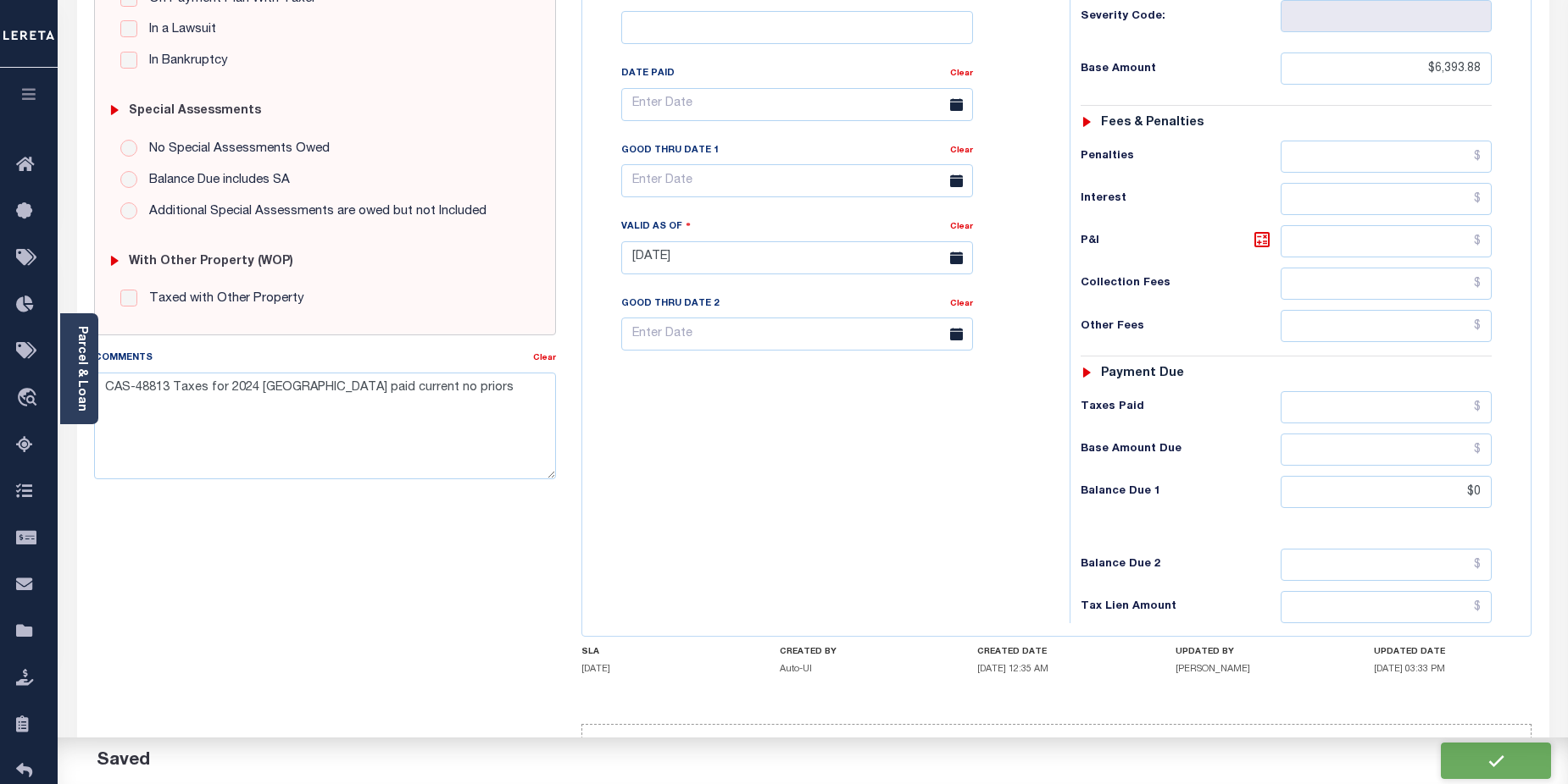
type input "$6,393.88"
type input "$0"
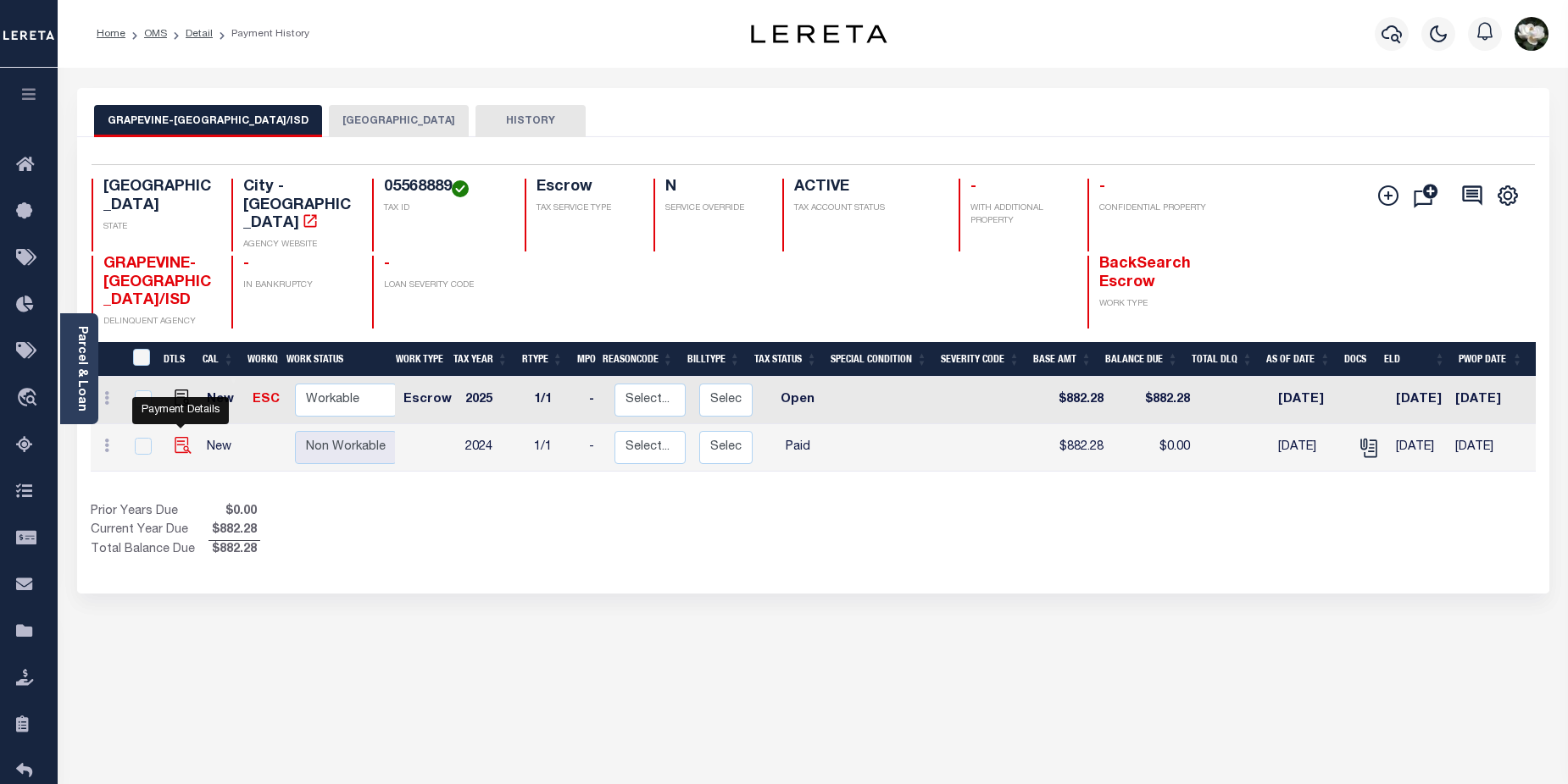
click at [185, 437] on img "" at bounding box center [184, 446] width 17 height 17
checkbox input "true"
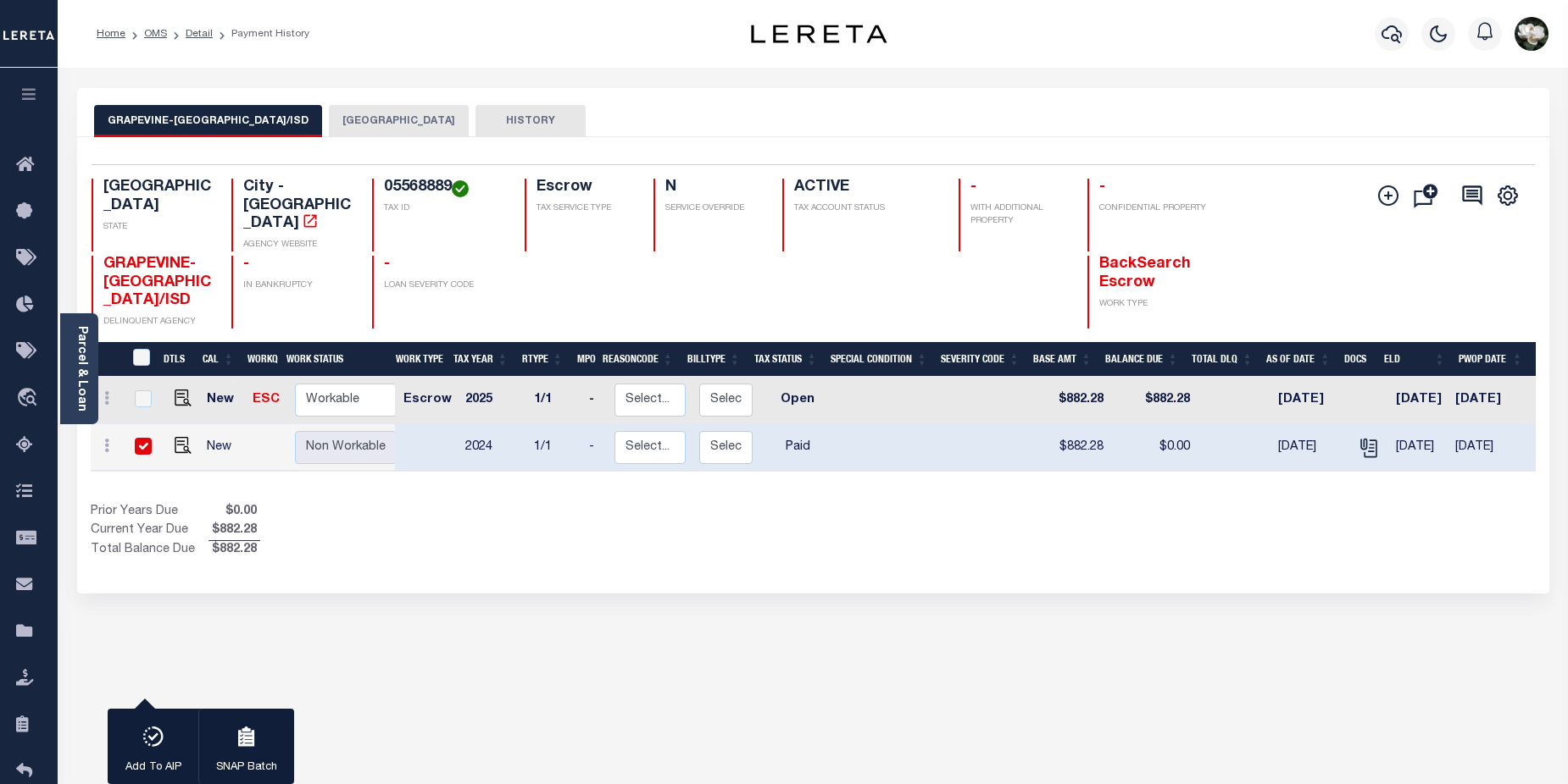
click at [392, 126] on button "[GEOGRAPHIC_DATA]" at bounding box center [398, 121] width 140 height 32
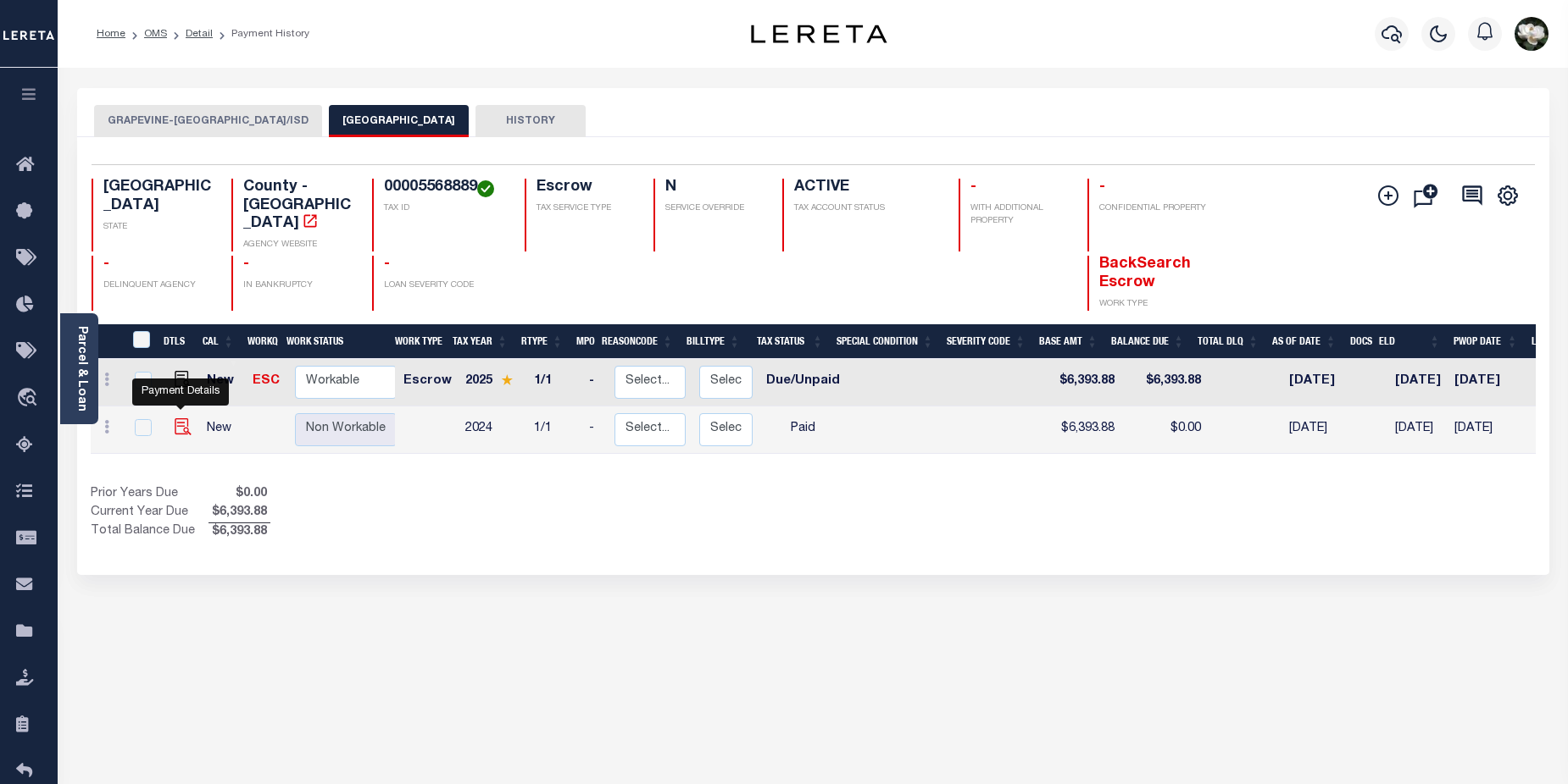
click at [185, 418] on img "" at bounding box center [184, 427] width 17 height 17
checkbox input "true"
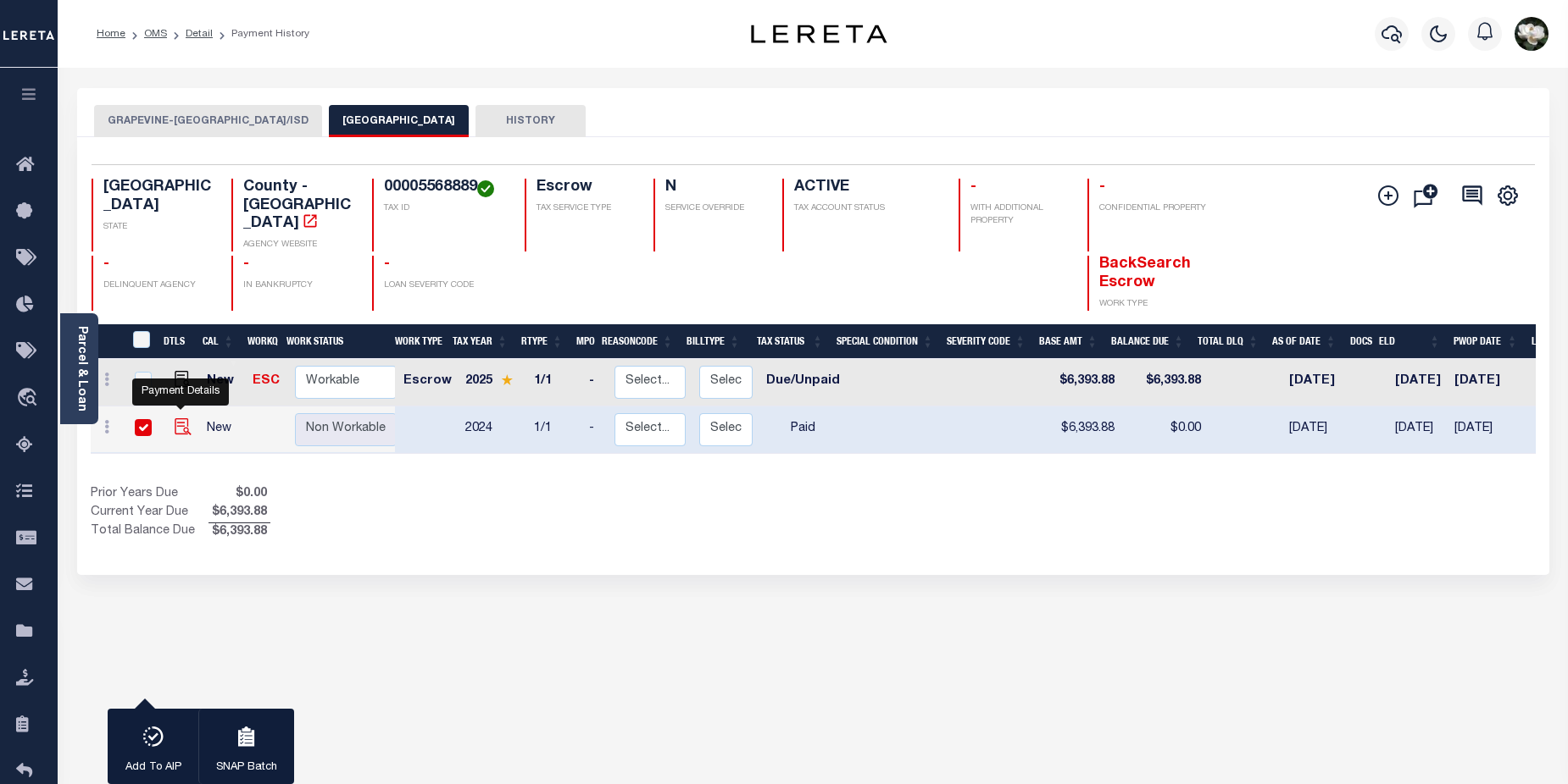
click at [183, 418] on img "" at bounding box center [184, 427] width 17 height 17
checkbox input "false"
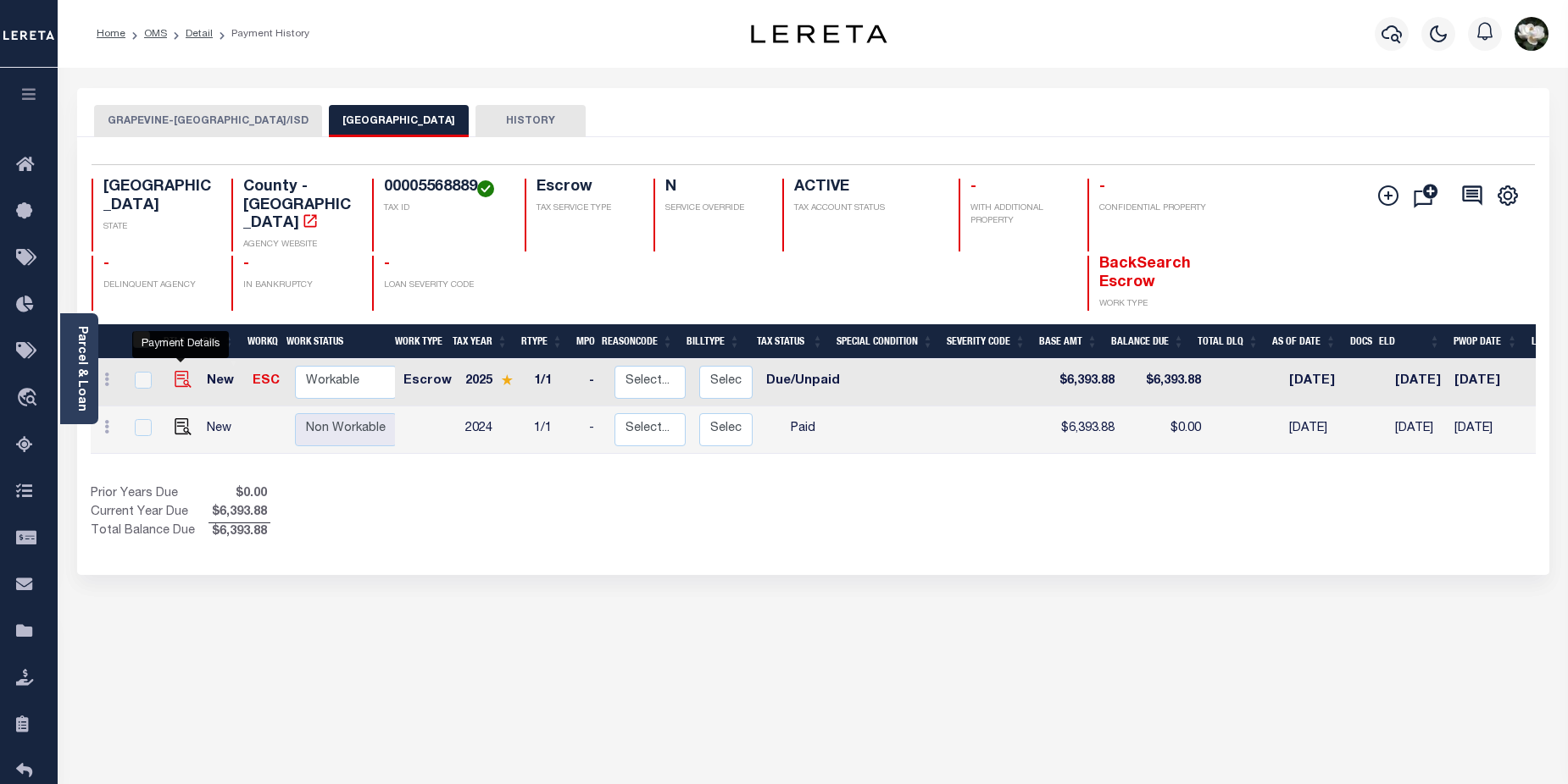
click at [176, 371] on img "" at bounding box center [184, 379] width 17 height 17
checkbox input "true"
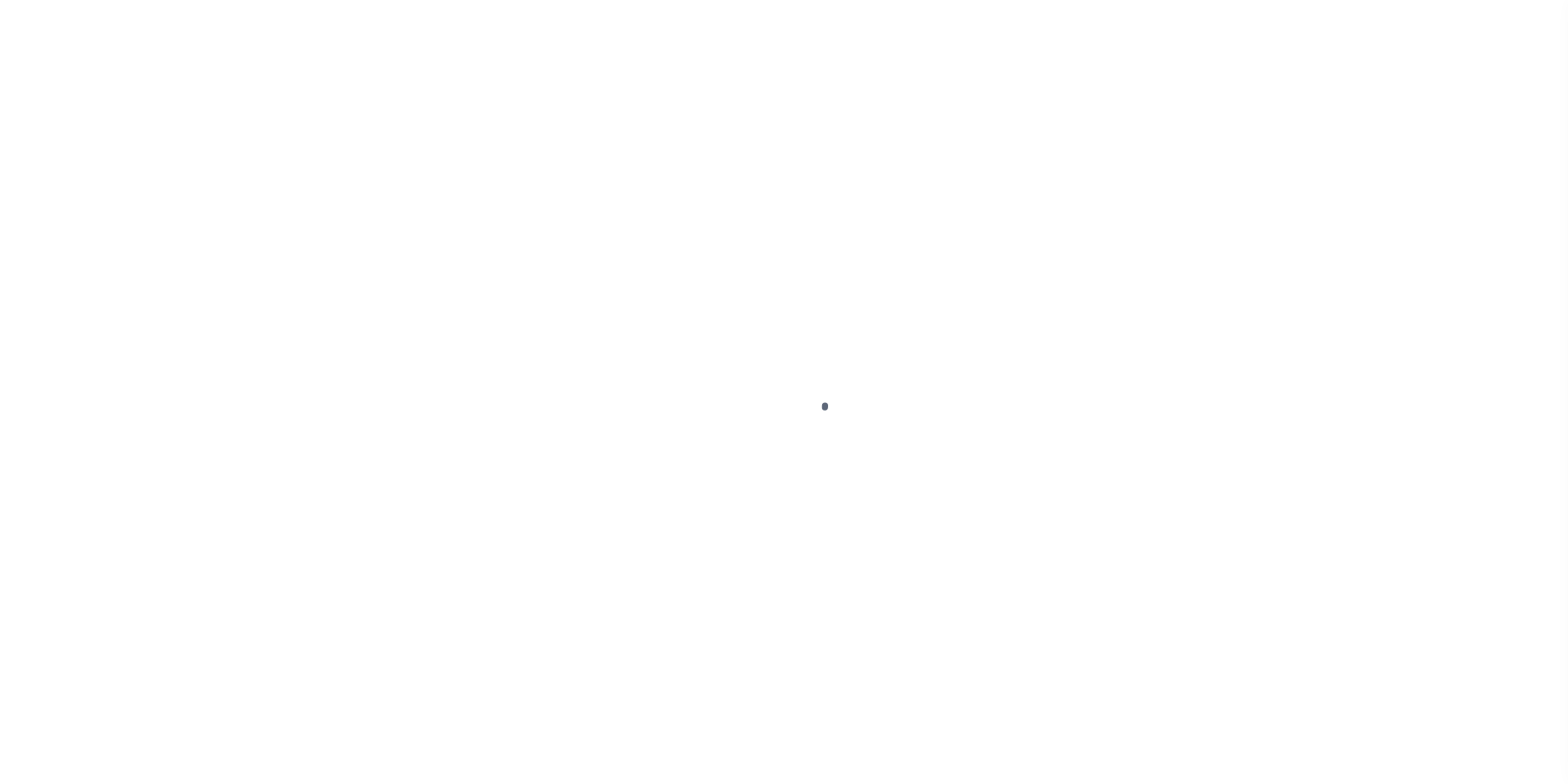
select select "PYD"
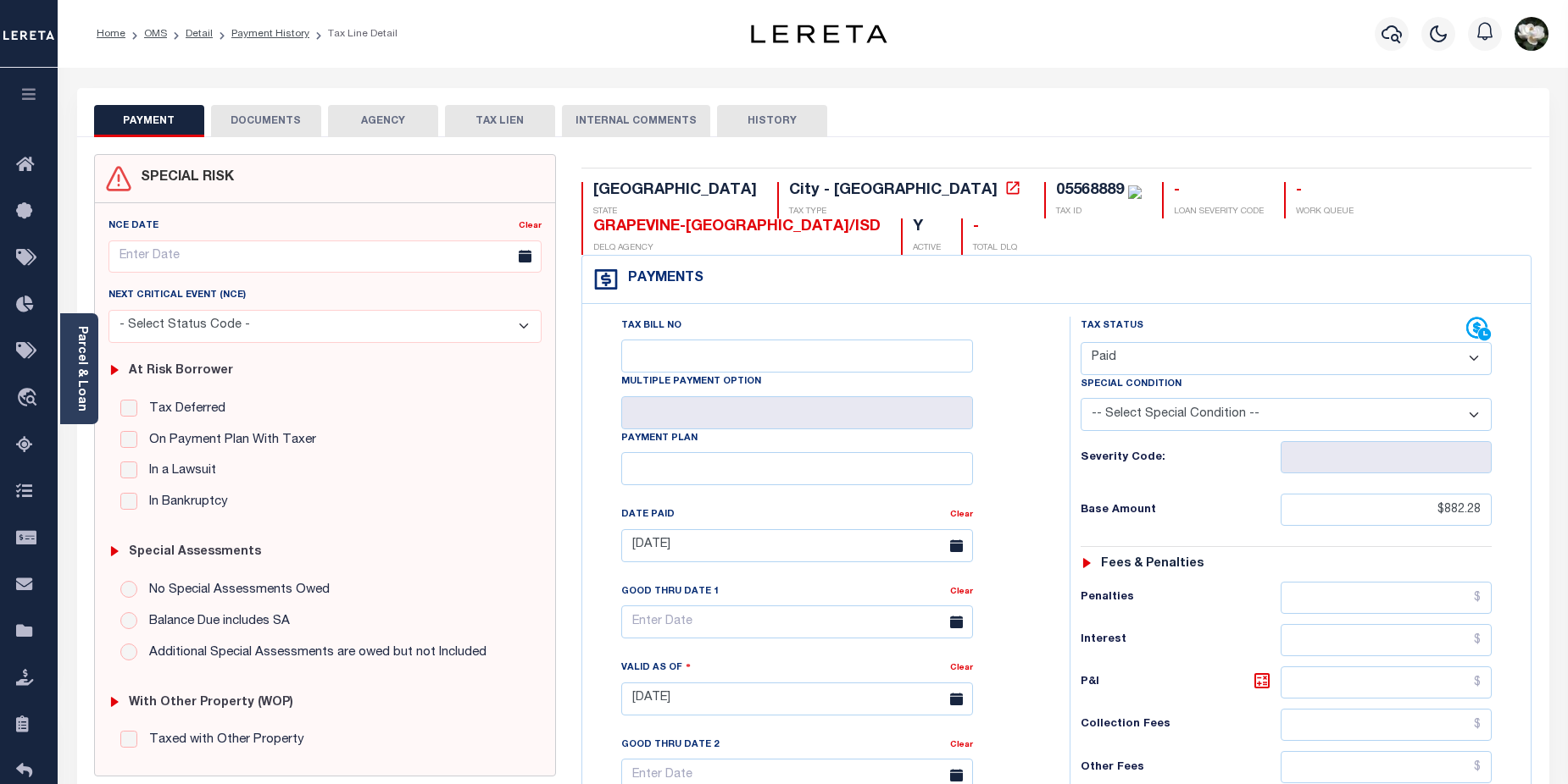
click at [276, 123] on button "DOCUMENTS" at bounding box center [266, 121] width 110 height 32
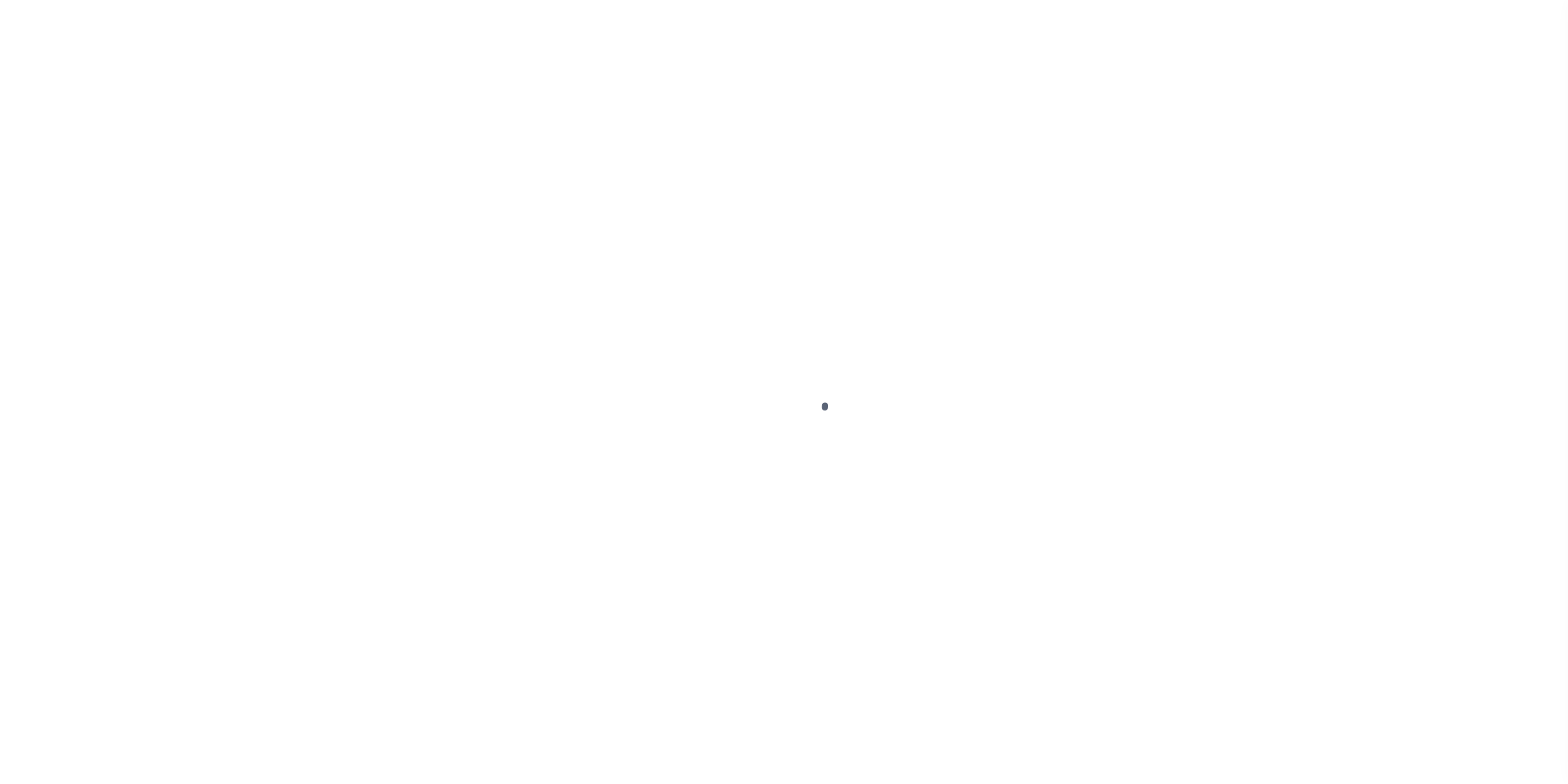
select select "PYD"
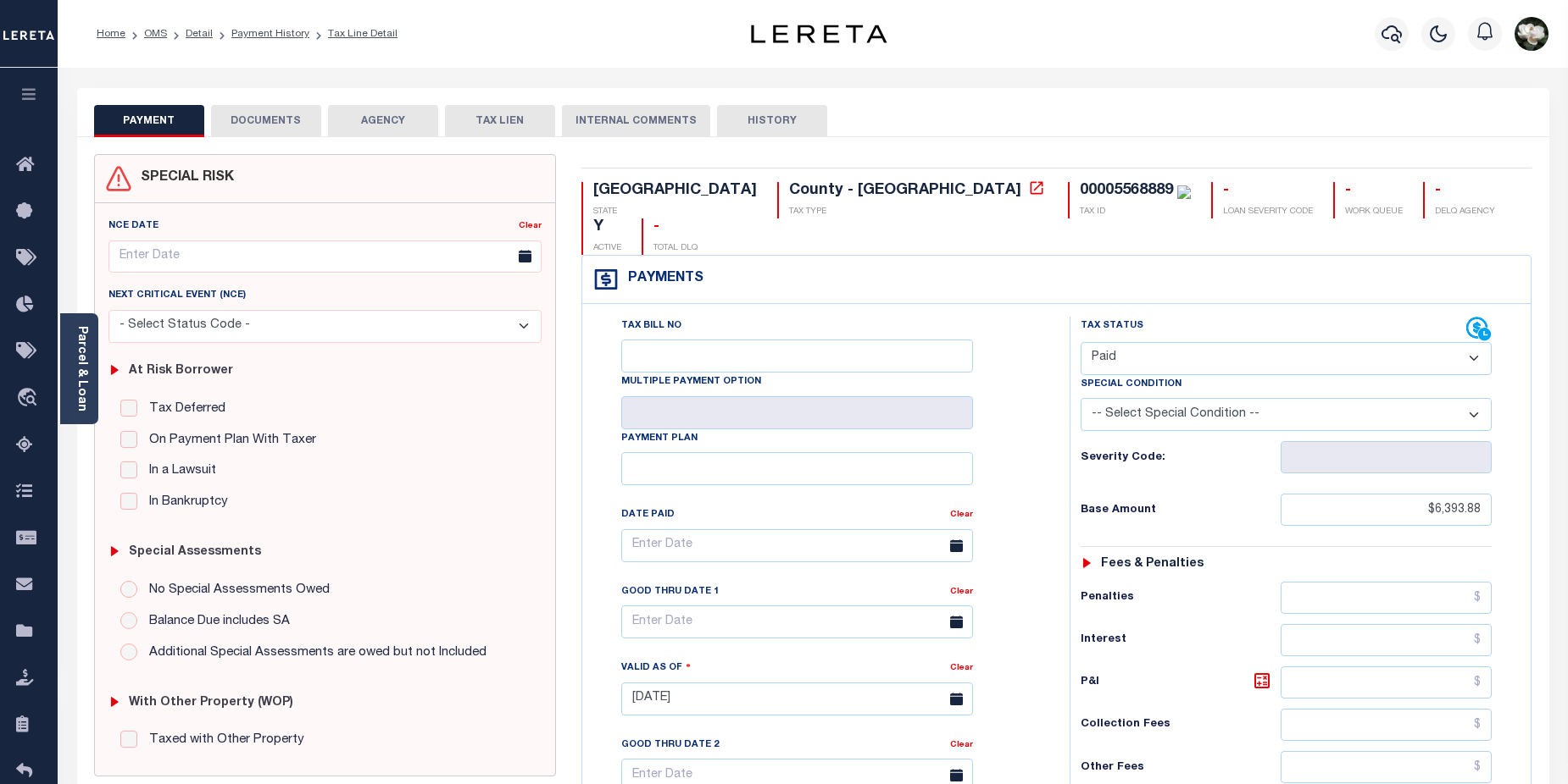
click at [253, 123] on button "DOCUMENTS" at bounding box center [266, 121] width 110 height 32
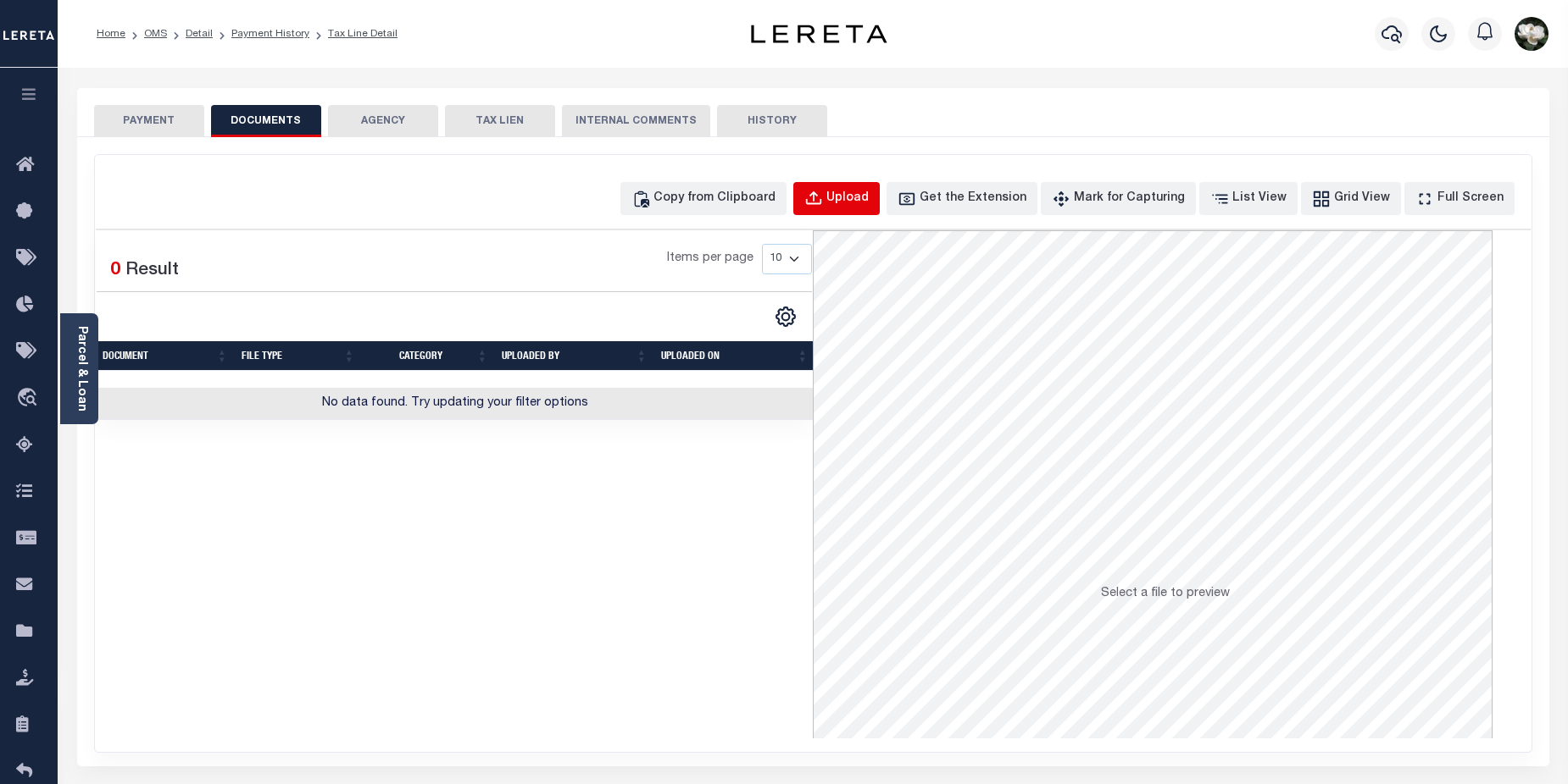
click at [869, 203] on div "Upload" at bounding box center [847, 198] width 43 height 18
select select "POP"
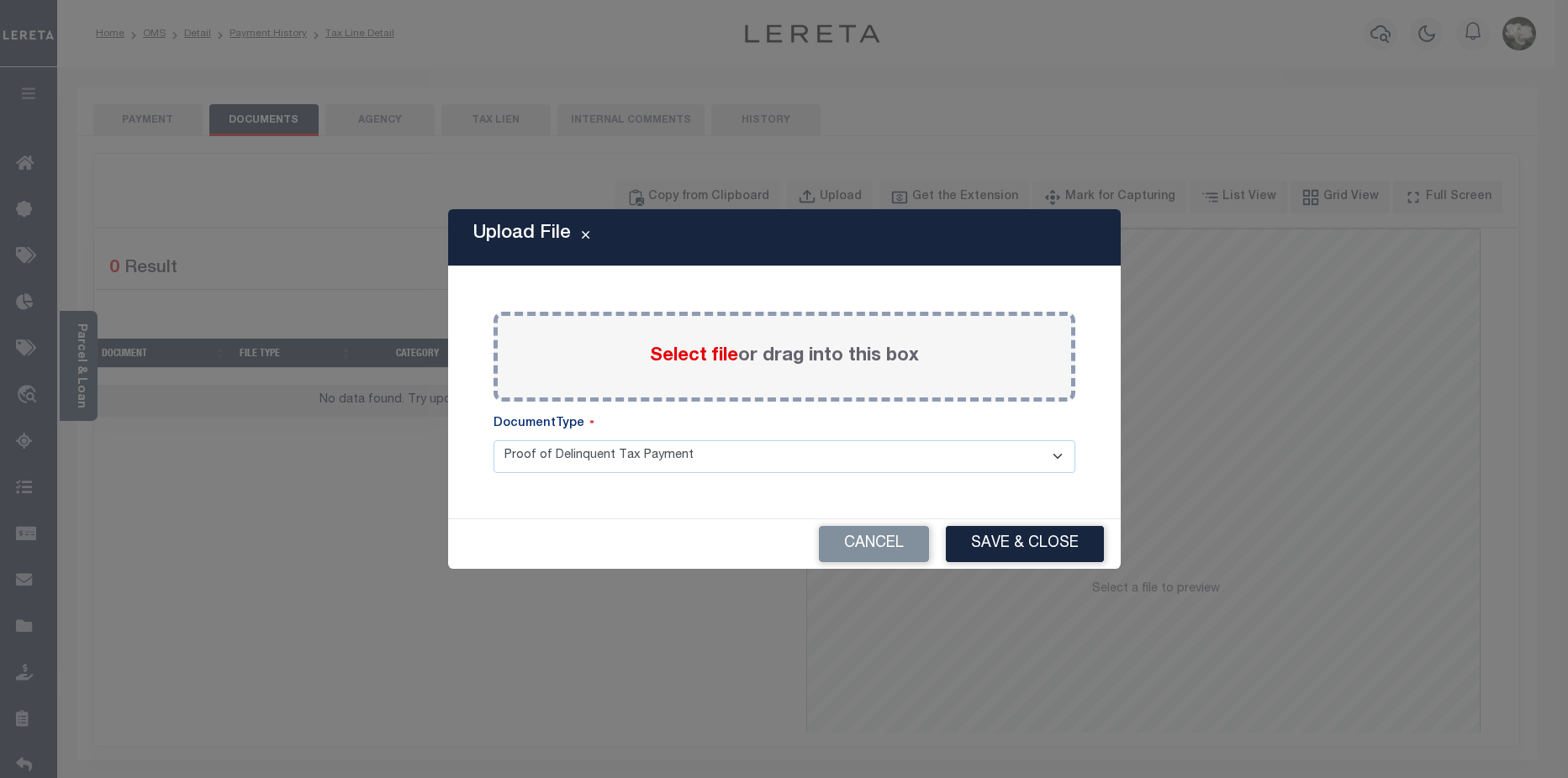
click at [689, 359] on span "Select file" at bounding box center [694, 355] width 88 height 18
click at [0, 0] on input "Select file or drag into this box" at bounding box center [0, 0] width 0 height 0
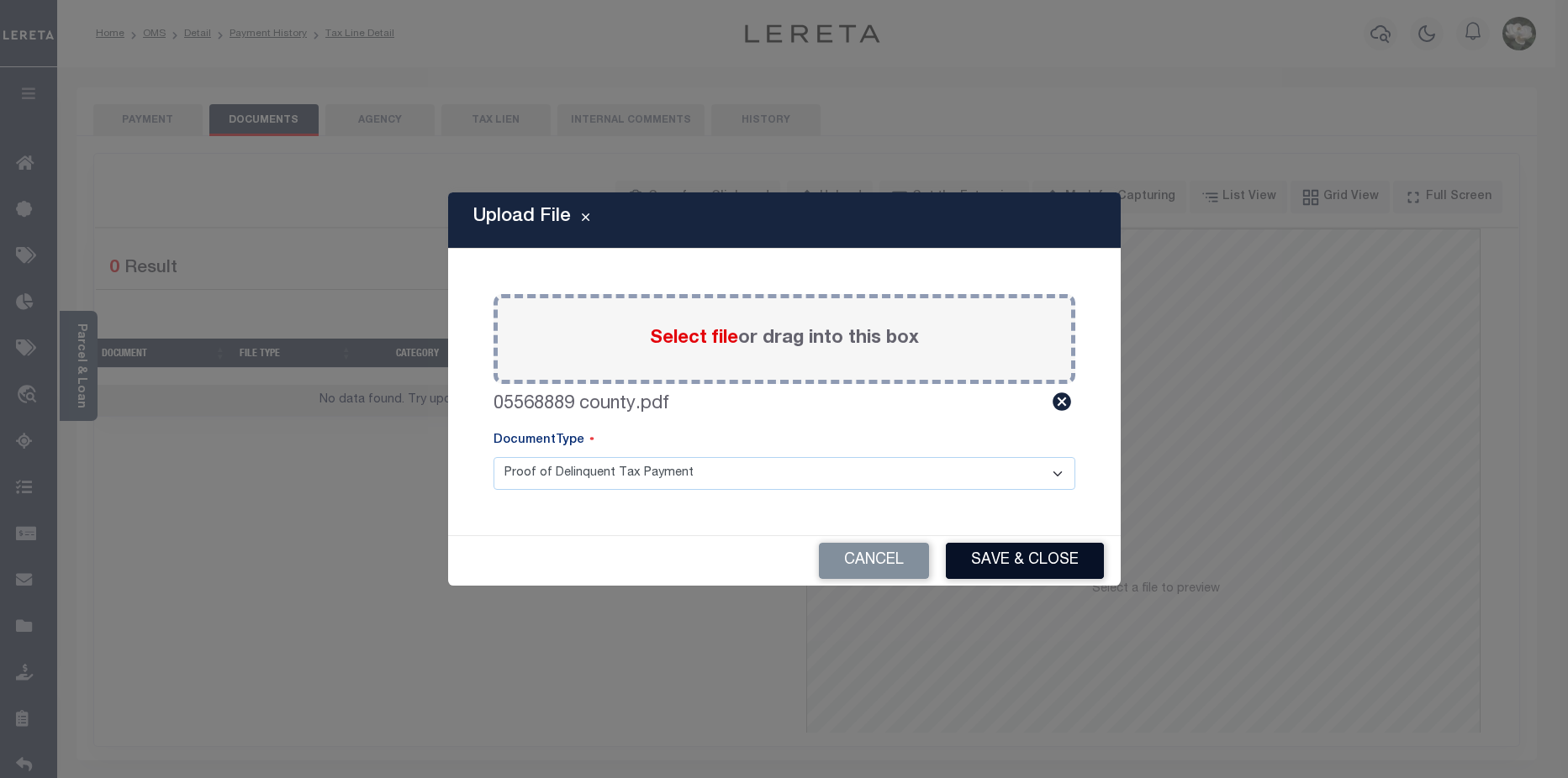
click at [1007, 561] on button "Save & Close" at bounding box center [1025, 561] width 158 height 36
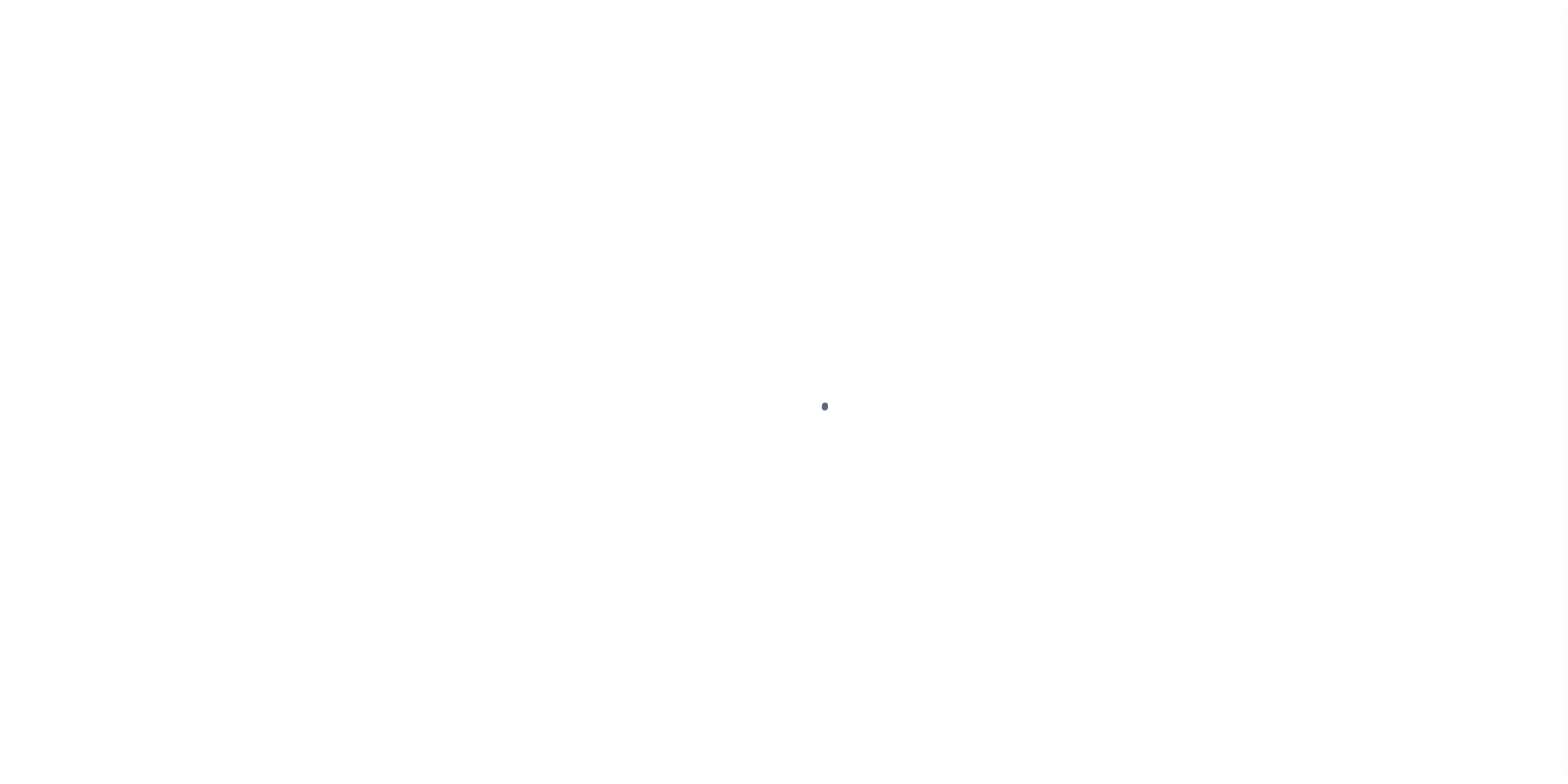
select select "PYD"
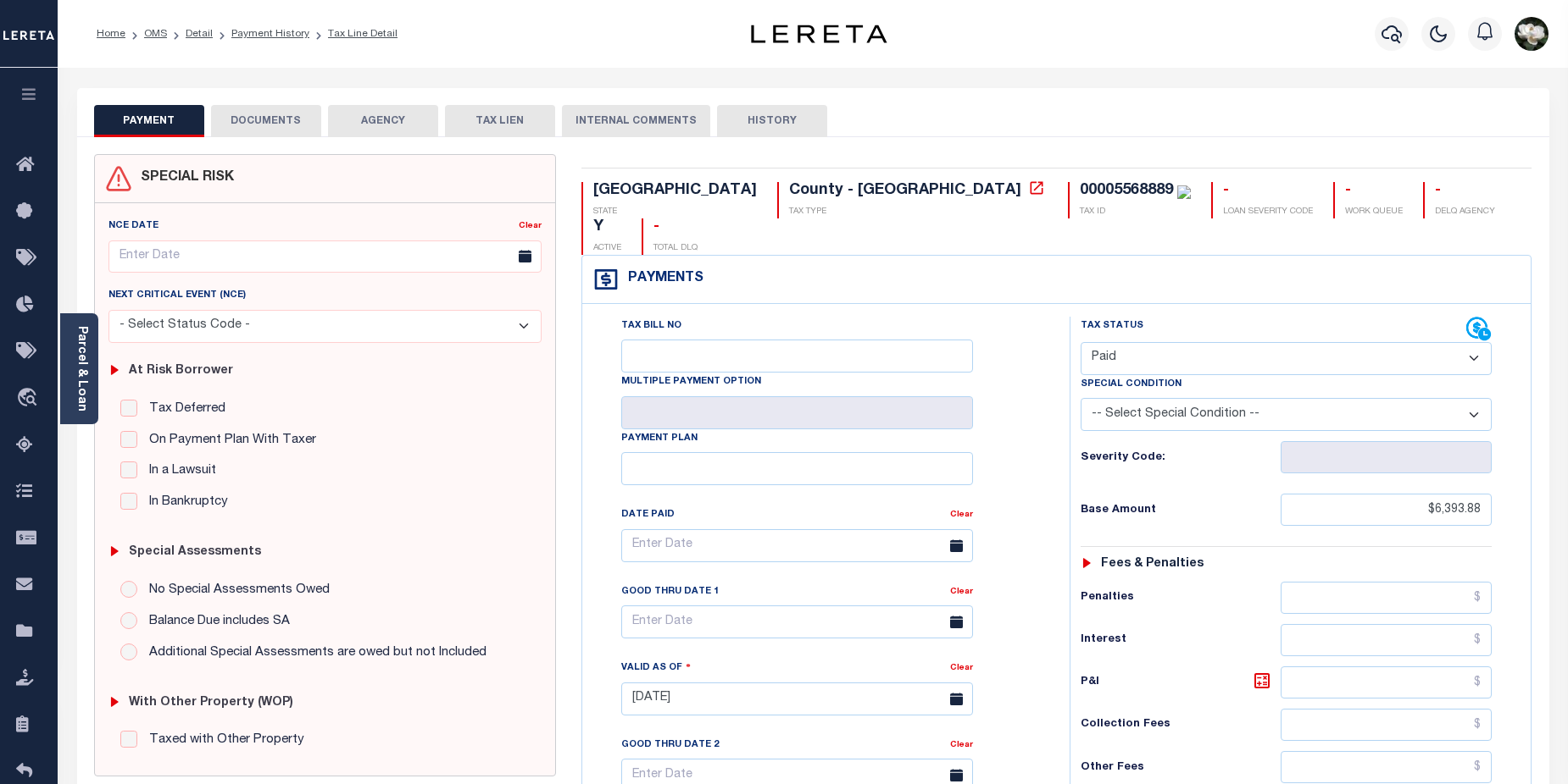
click at [274, 124] on button "DOCUMENTS" at bounding box center [266, 121] width 110 height 32
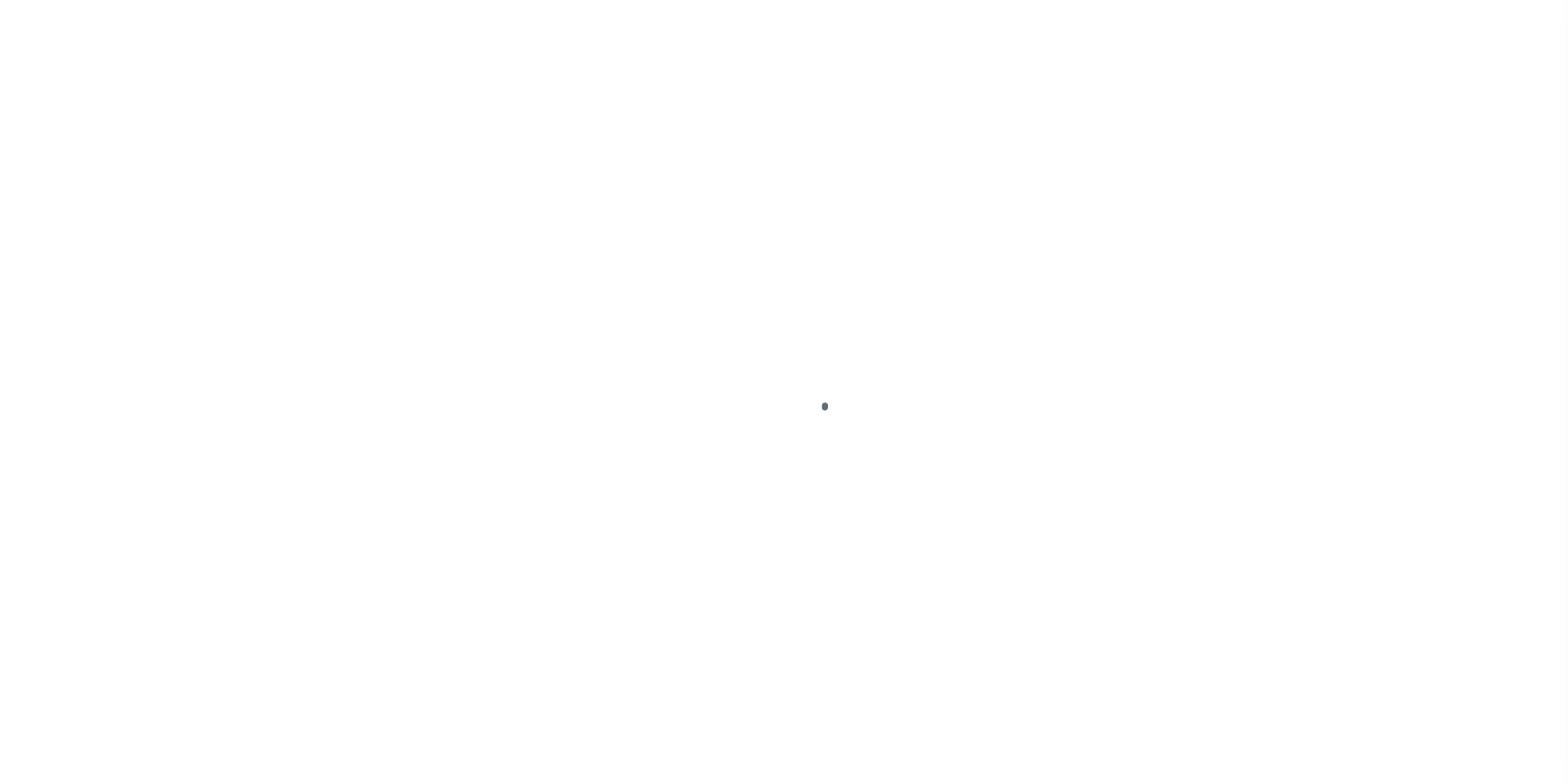
select select "DUE"
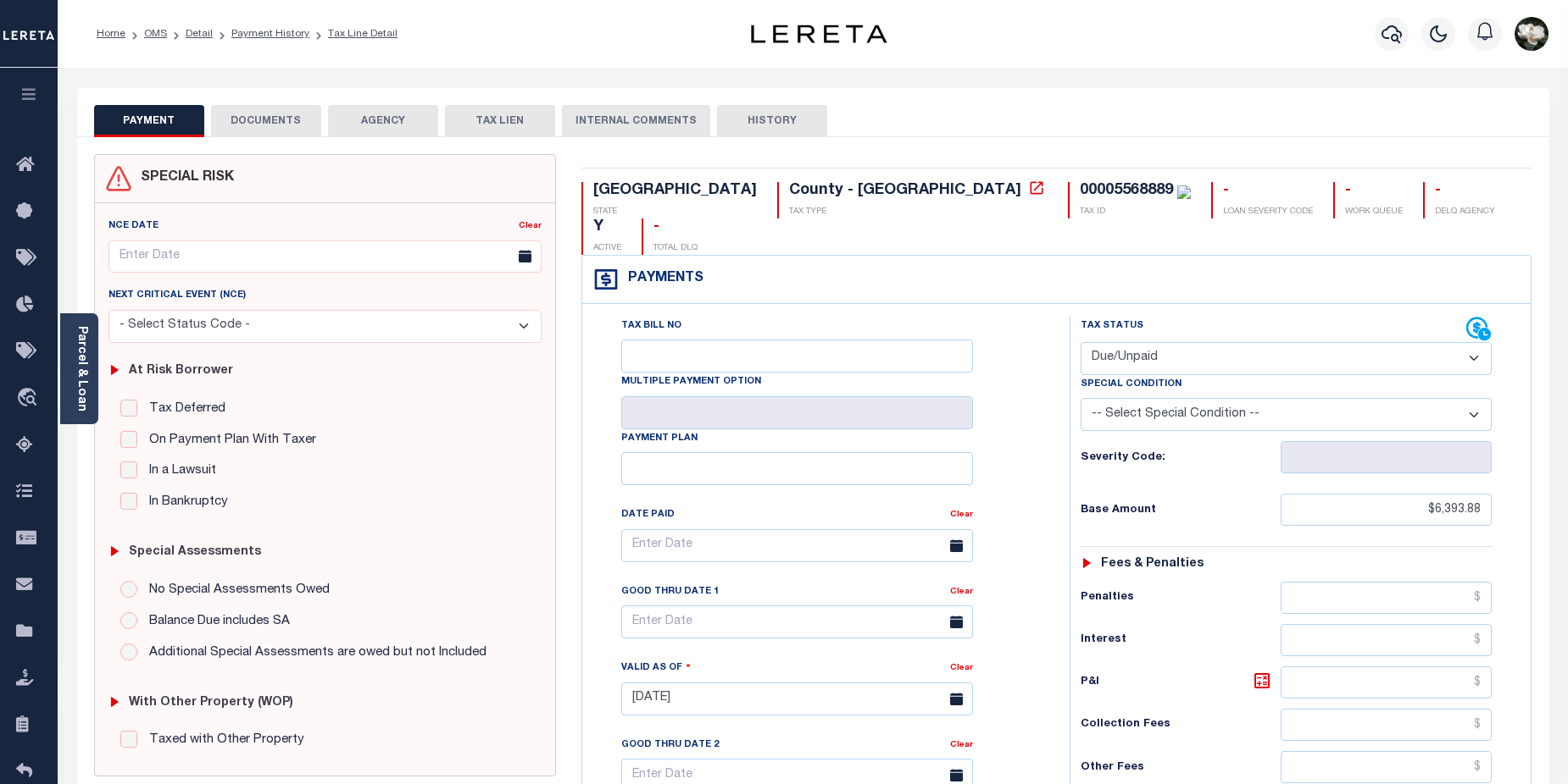
click at [271, 116] on button "DOCUMENTS" at bounding box center [266, 121] width 110 height 32
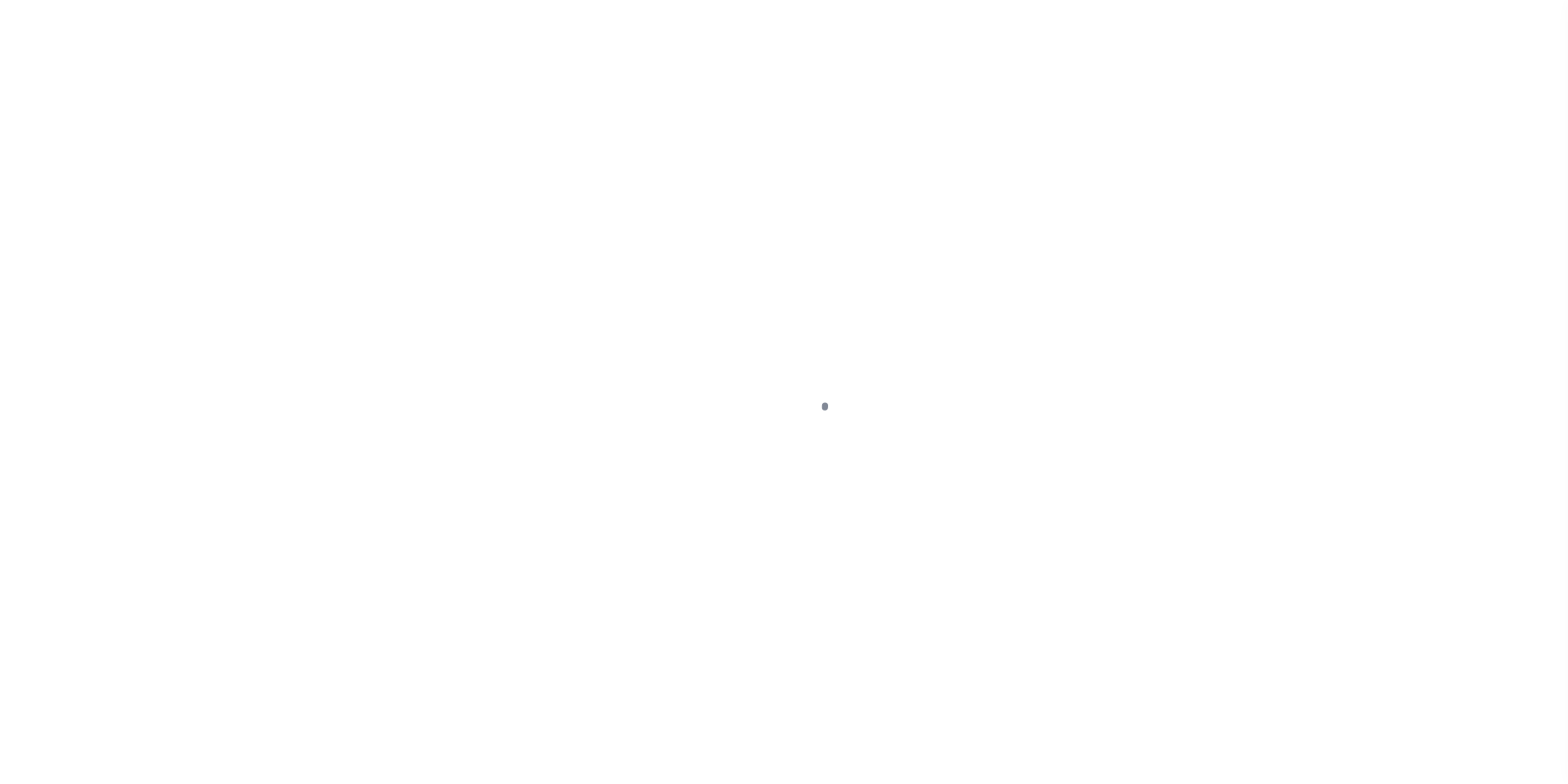
select select "DUE"
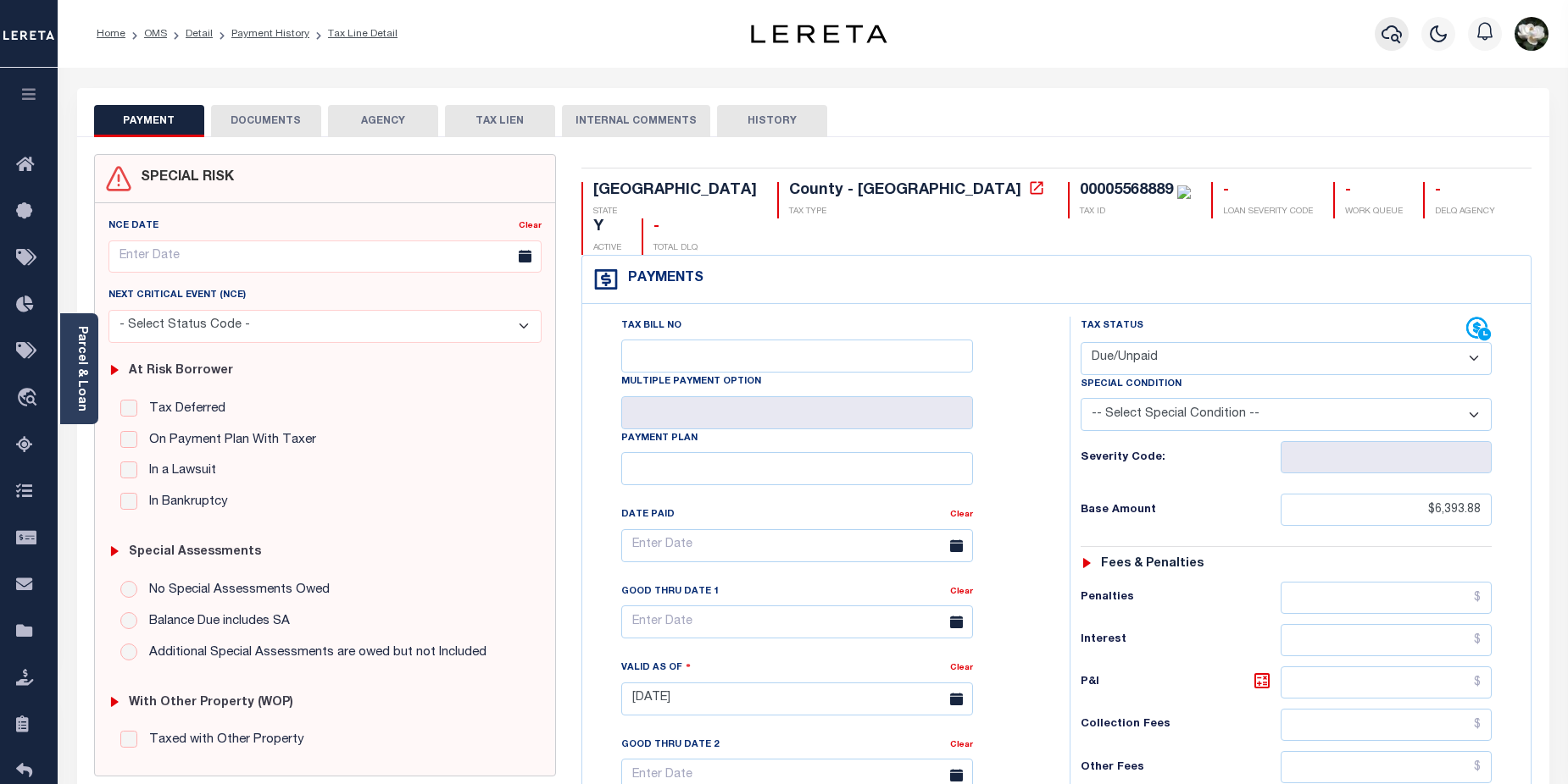
click at [1386, 39] on icon "button" at bounding box center [1391, 34] width 20 height 17
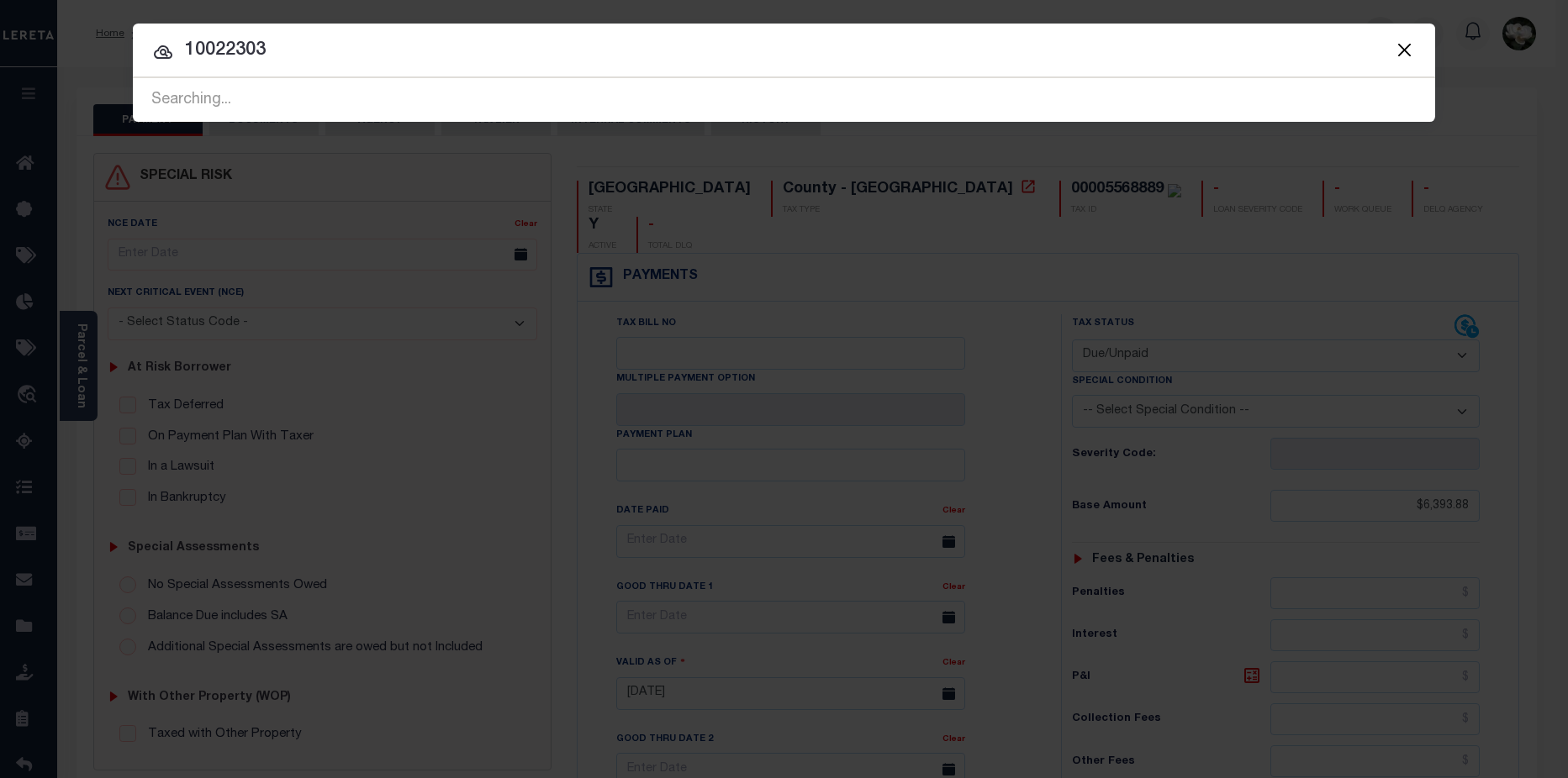
type input "10022303"
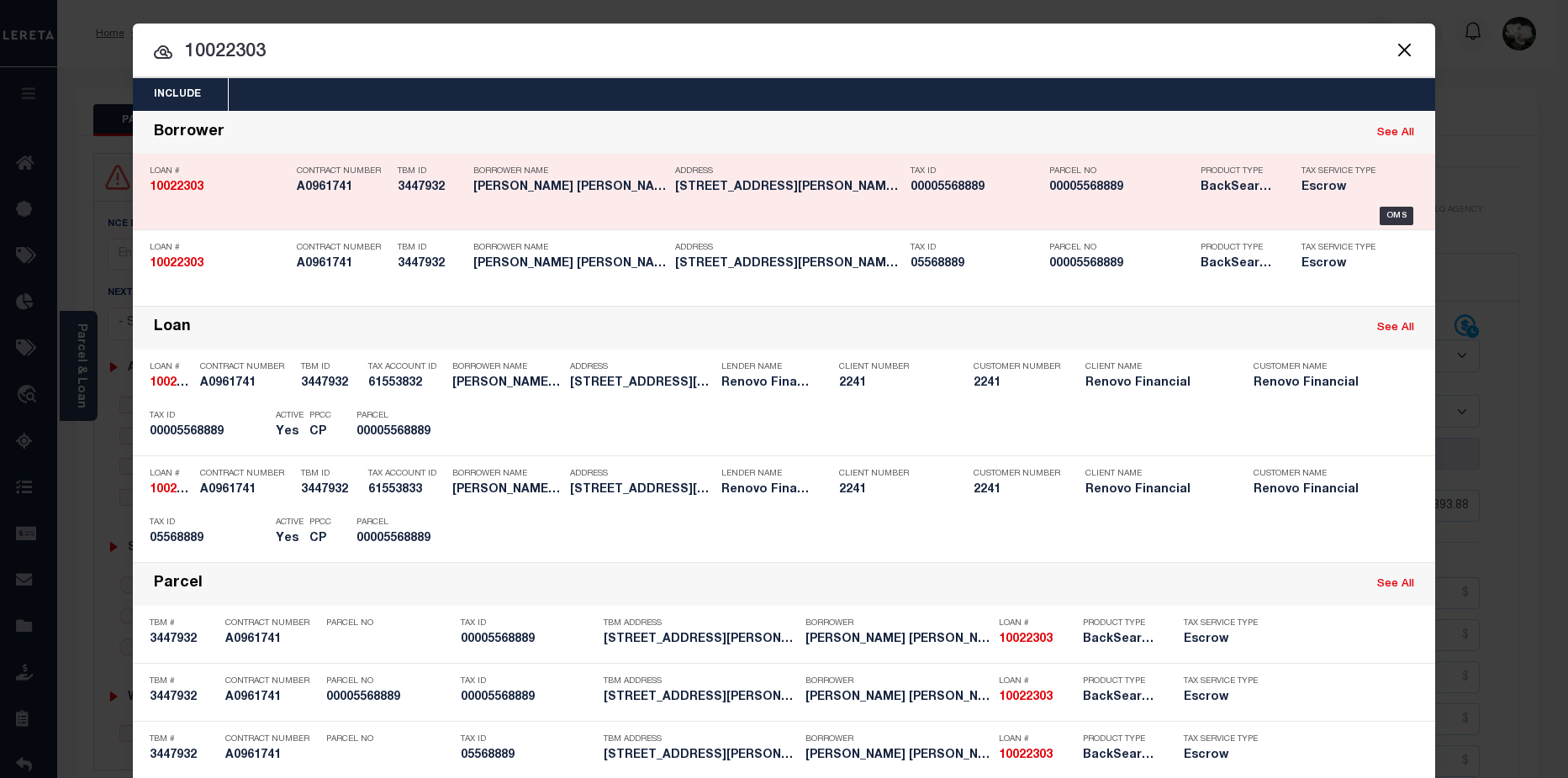
click at [1152, 194] on h5 "00005568889" at bounding box center [1120, 188] width 143 height 14
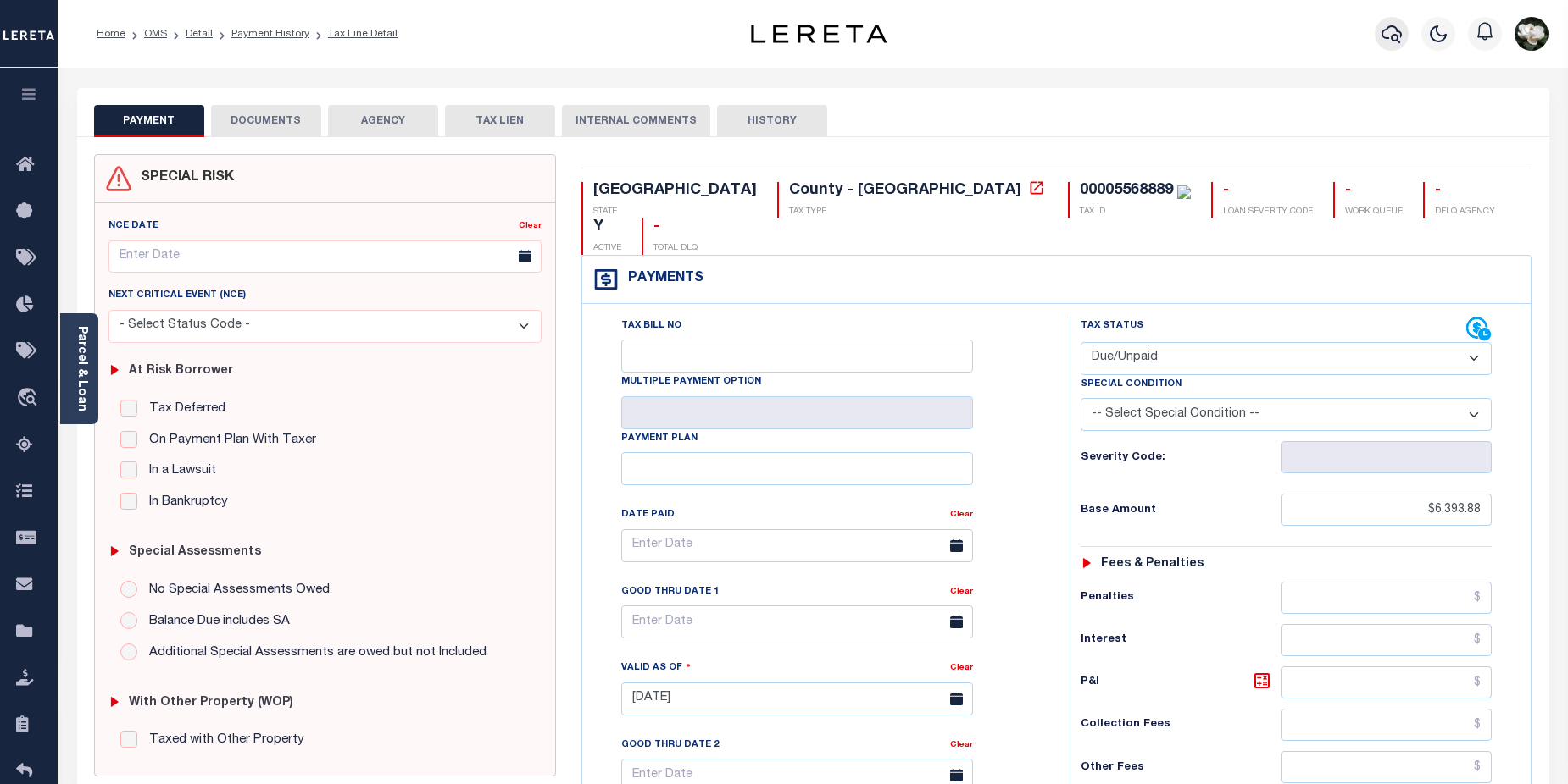
click at [1402, 33] on icon "button" at bounding box center [1391, 34] width 20 height 20
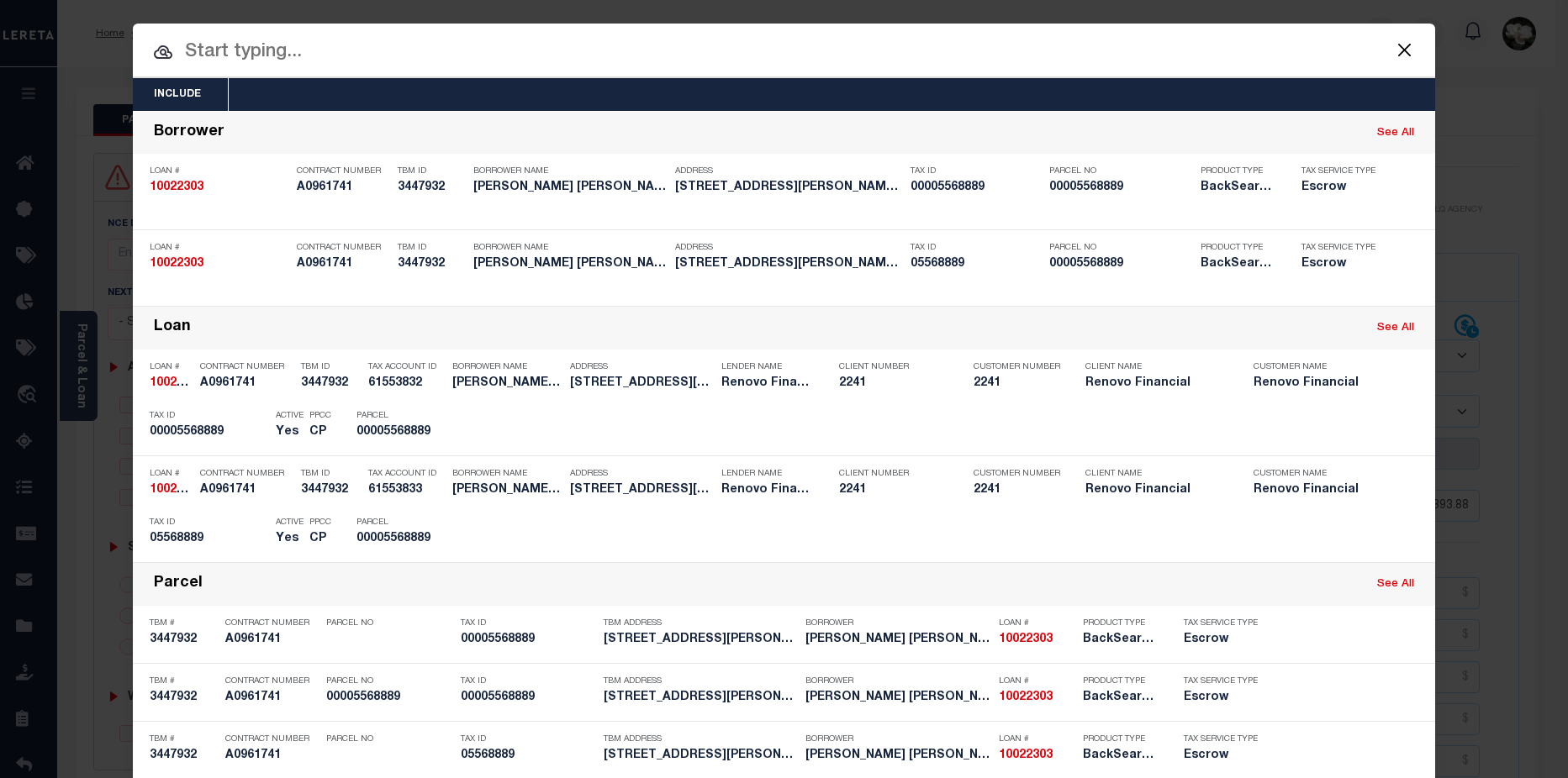
click at [637, 34] on div at bounding box center [784, 51] width 1303 height 54
click at [492, 66] on input "text" at bounding box center [784, 52] width 1303 height 30
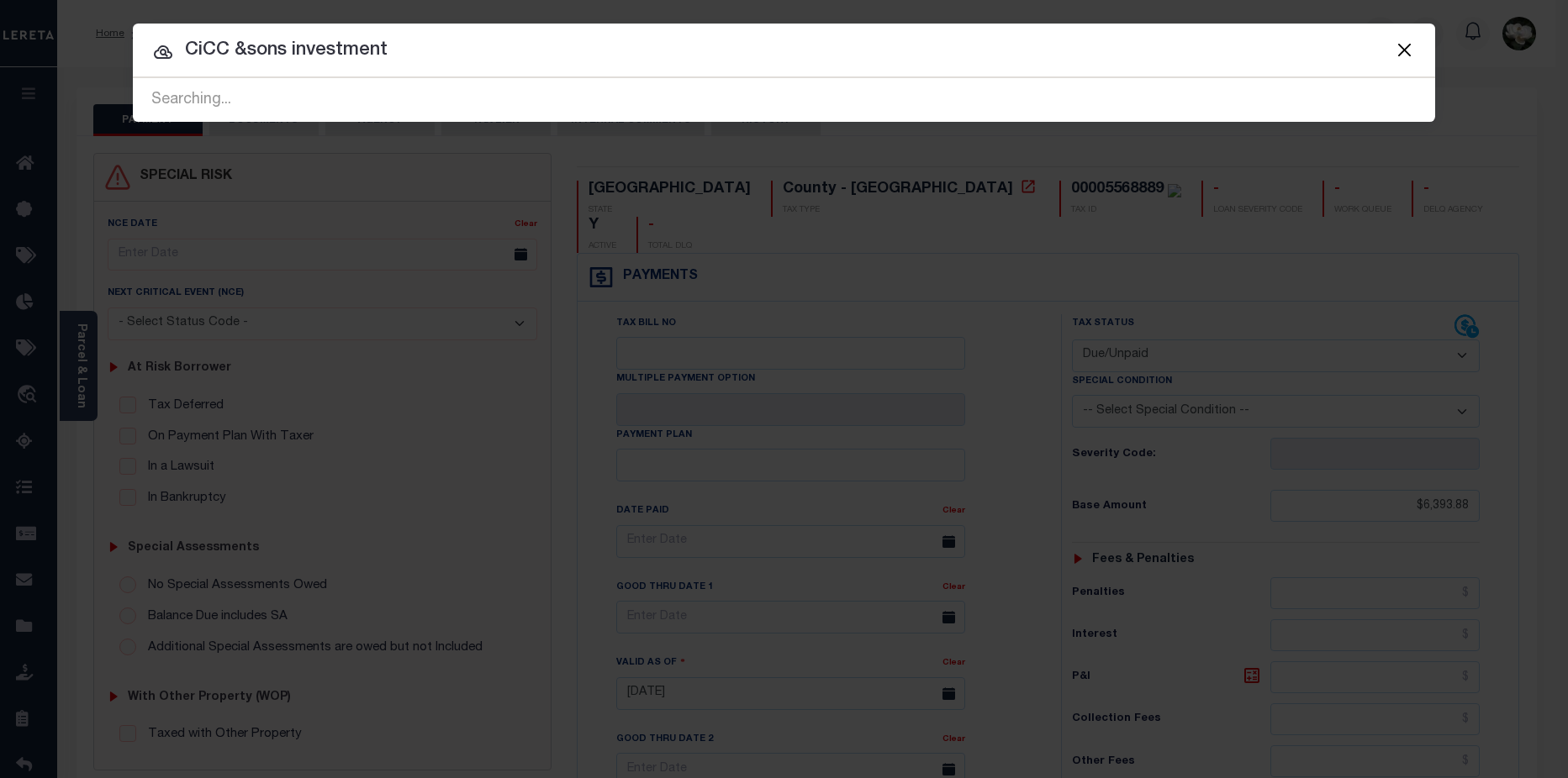
click at [244, 49] on input "CiCC &sons investment" at bounding box center [784, 51] width 1303 height 30
type input "CiCC & sons investment"
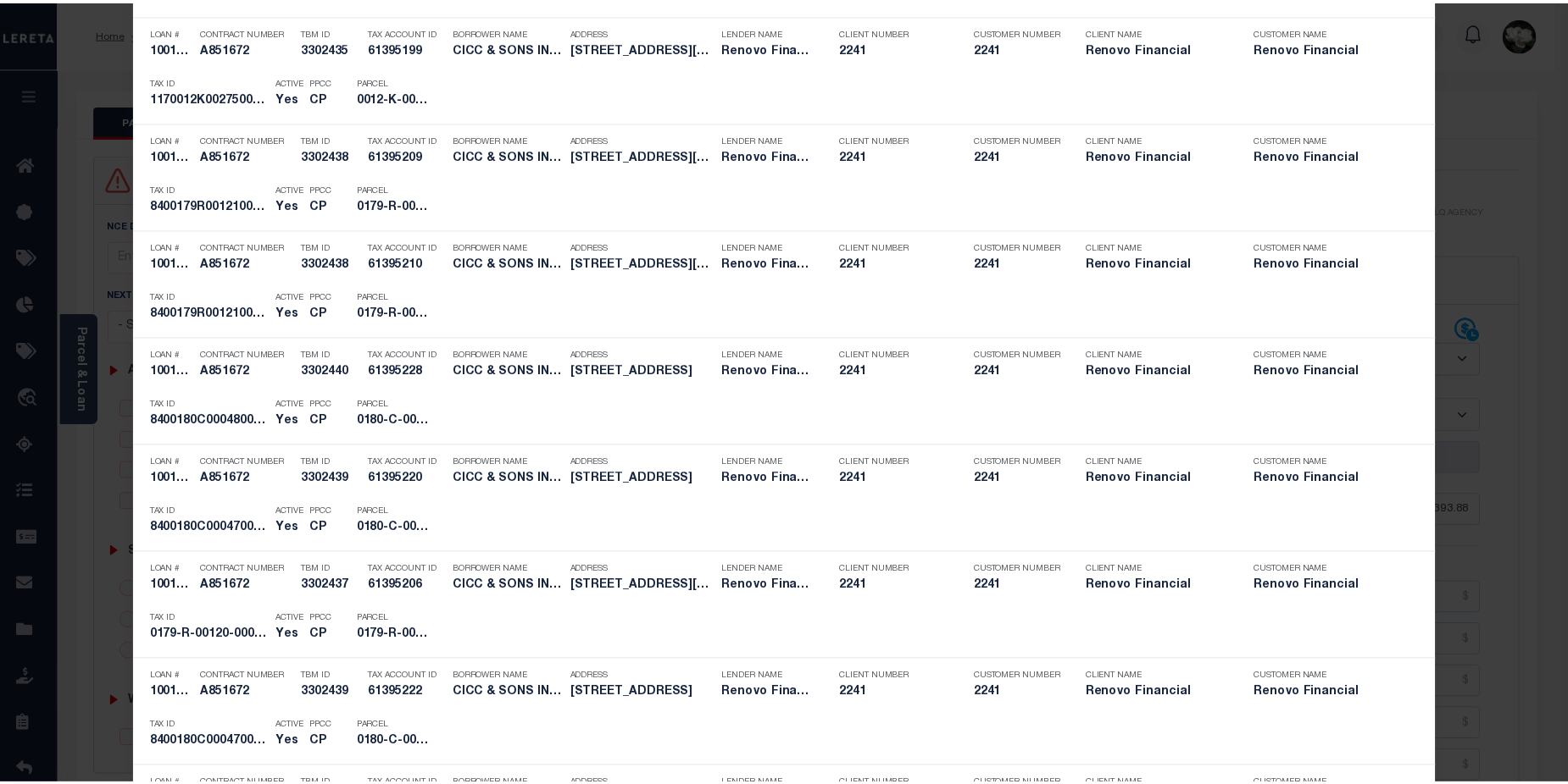
scroll to position [375, 0]
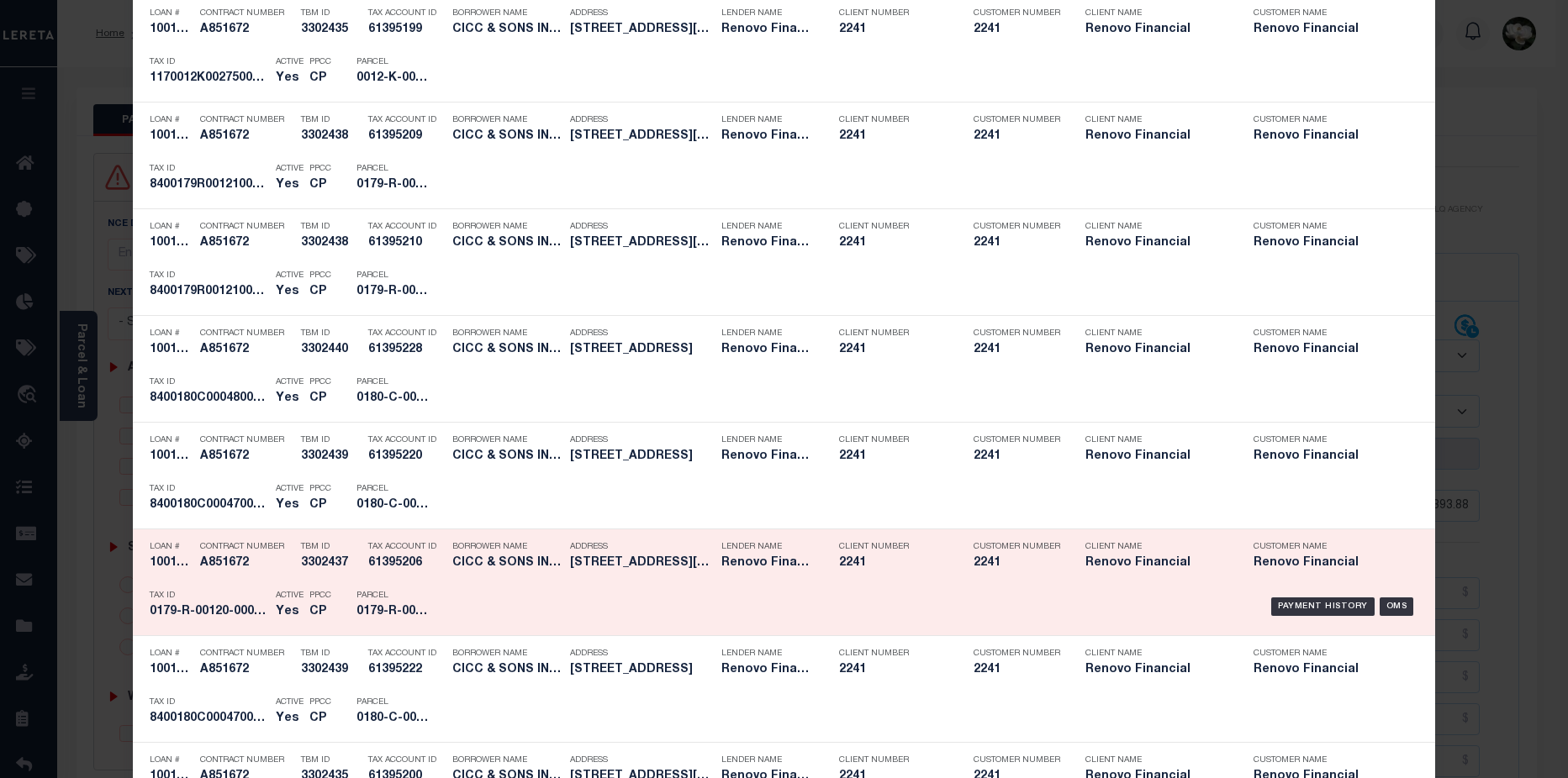
click at [799, 606] on div "Payment History OMS" at bounding box center [937, 606] width 960 height 49
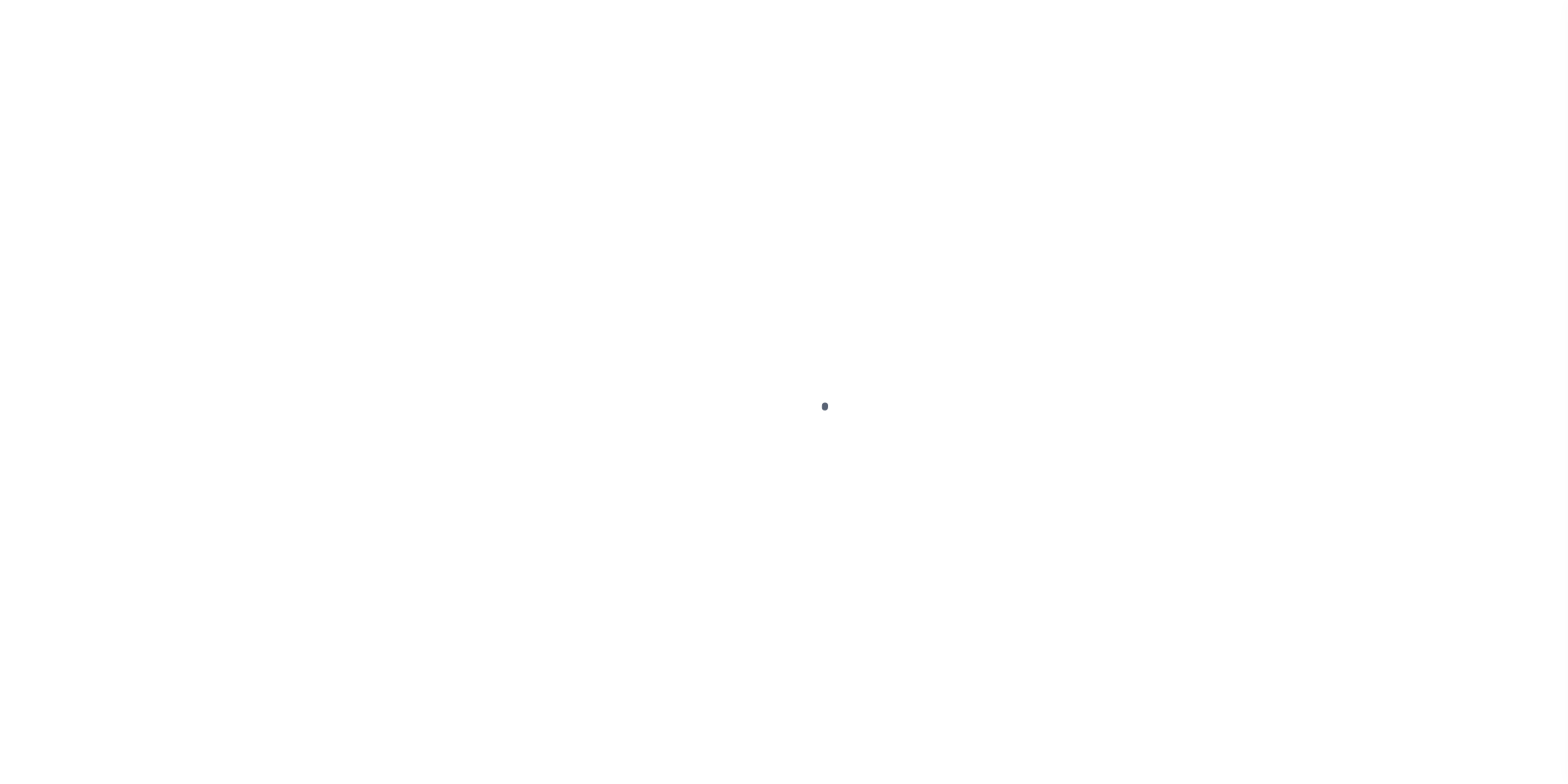
select select "25067"
select select "400"
select select "Escrow"
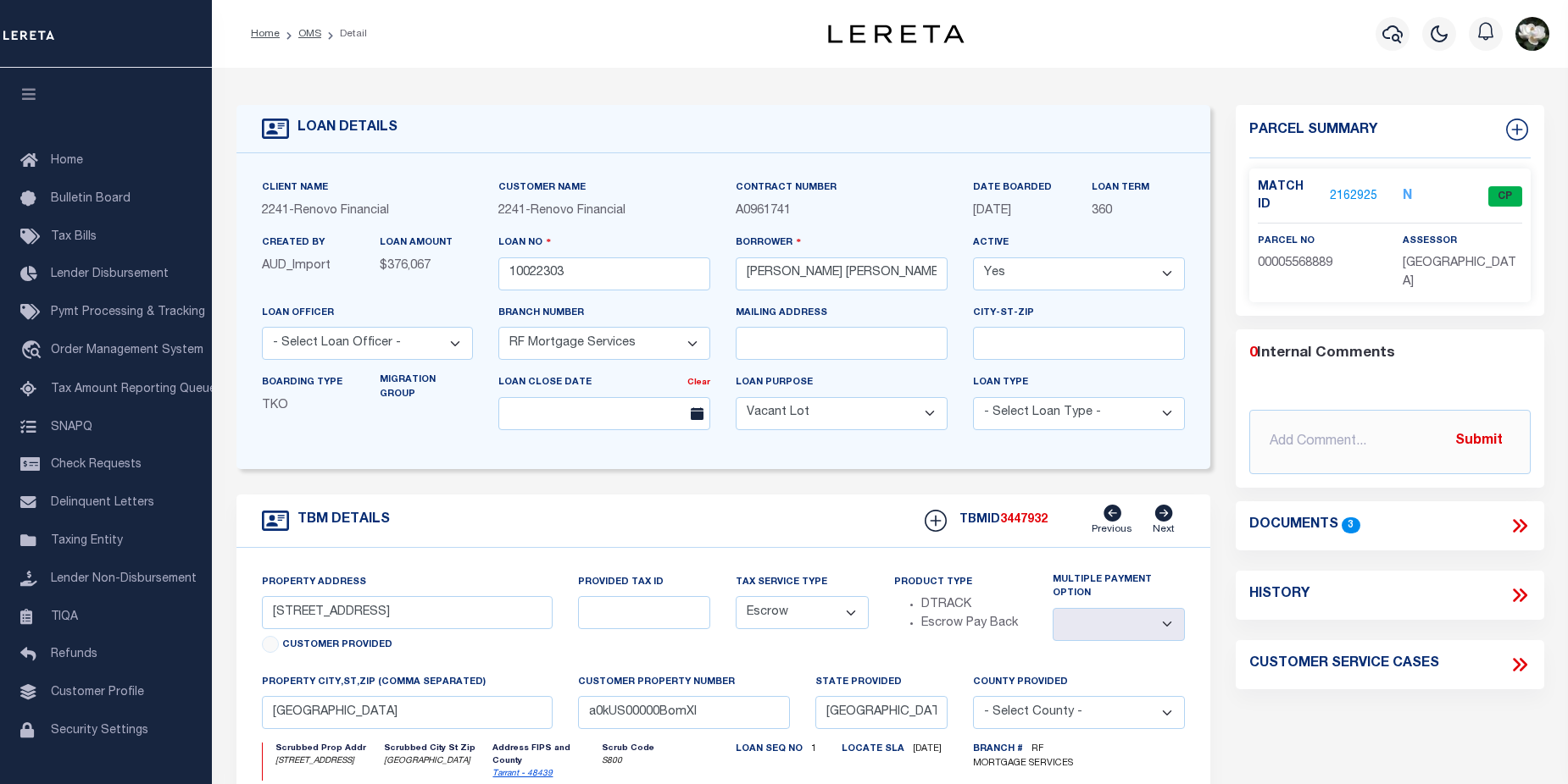
click at [1342, 188] on link "2162925" at bounding box center [1353, 197] width 47 height 17
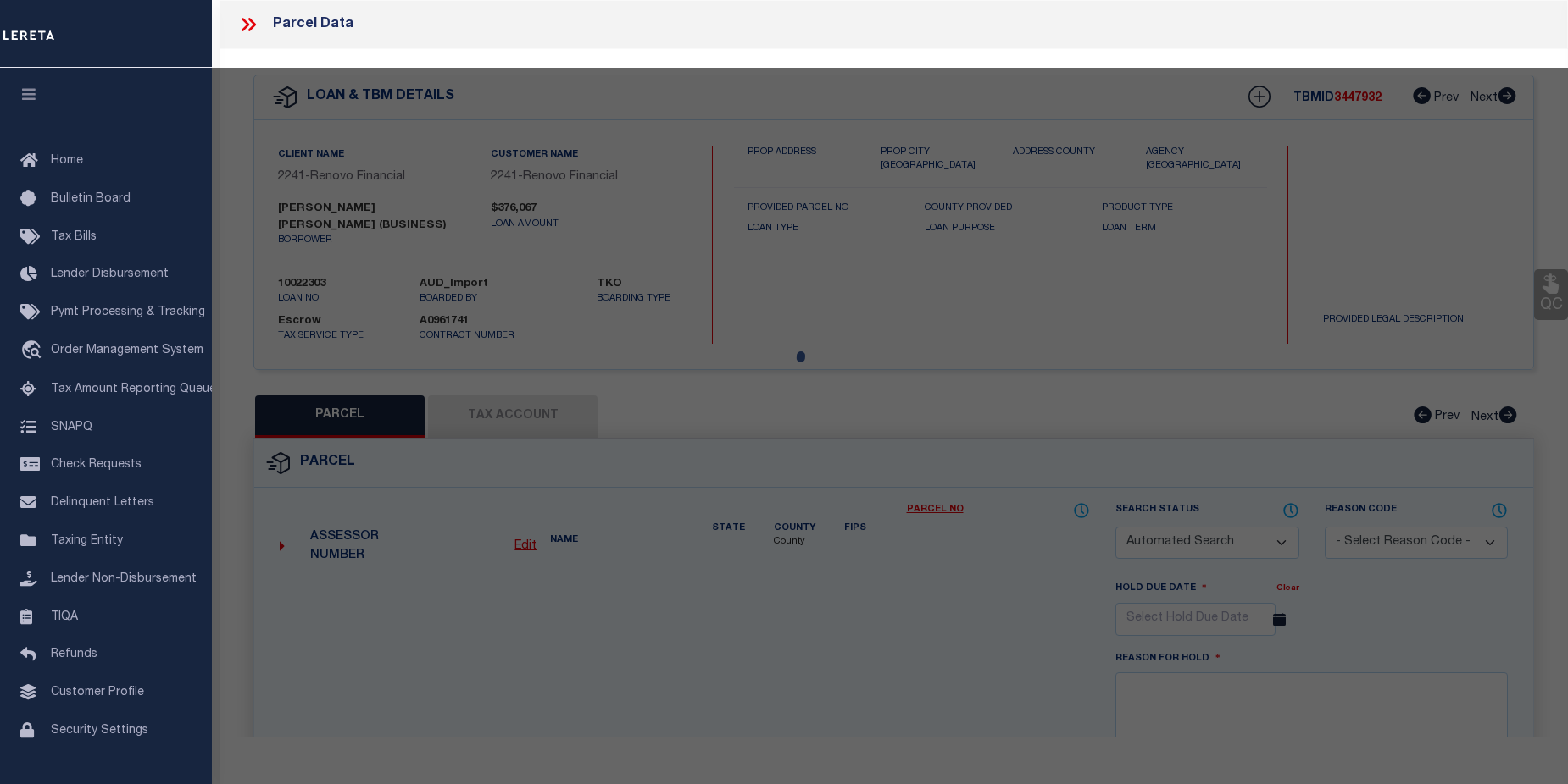
checkbox input "false"
select select "CP"
type input "JIAXUAN LI,DANICA"
select select "ATL"
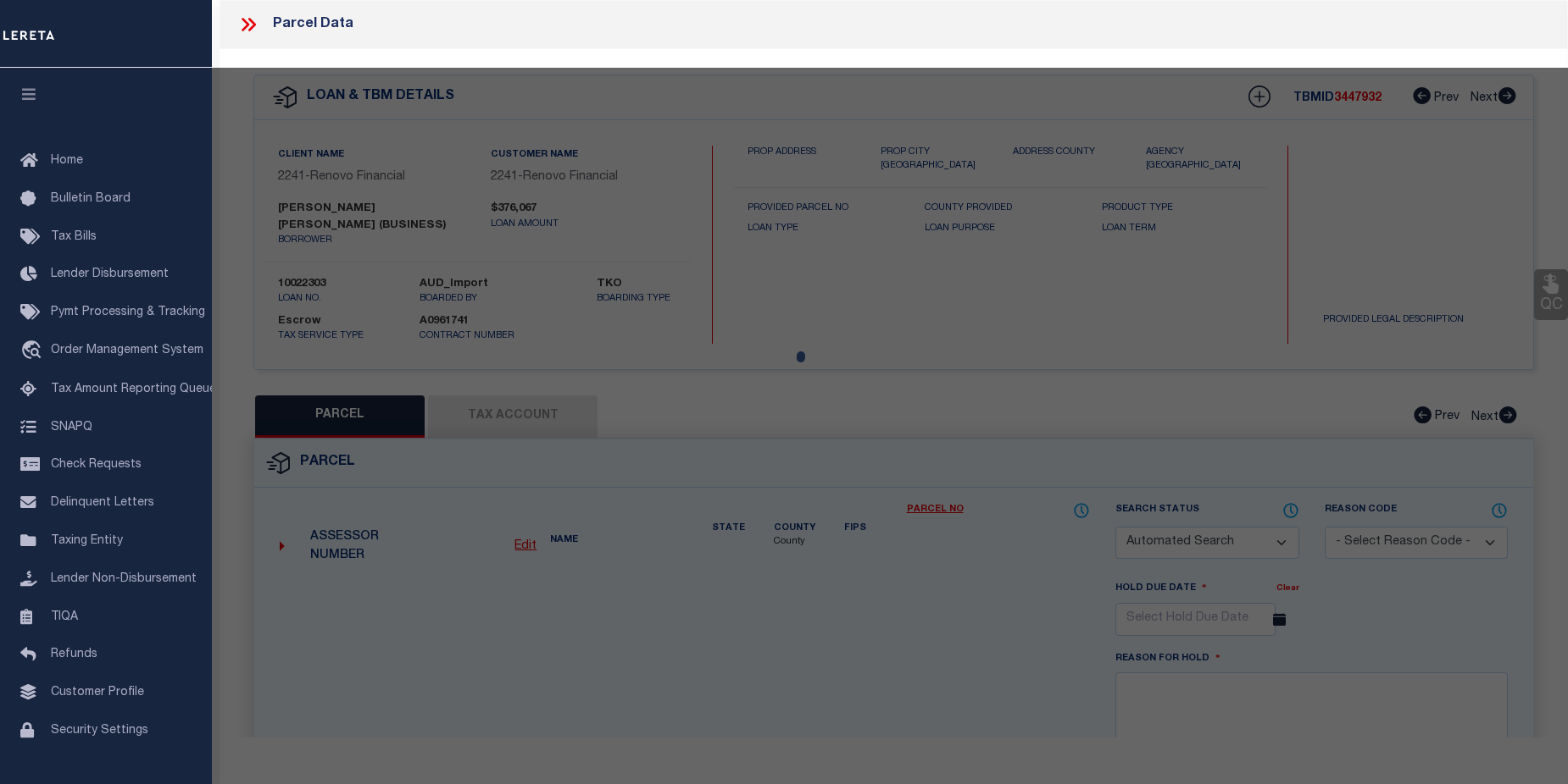
select select "ADD"
type input "[STREET_ADDRESS]"
checkbox input "false"
type input "[GEOGRAPHIC_DATA]"
type textarea "[GEOGRAPHIC_DATA] 7 LOT 26"
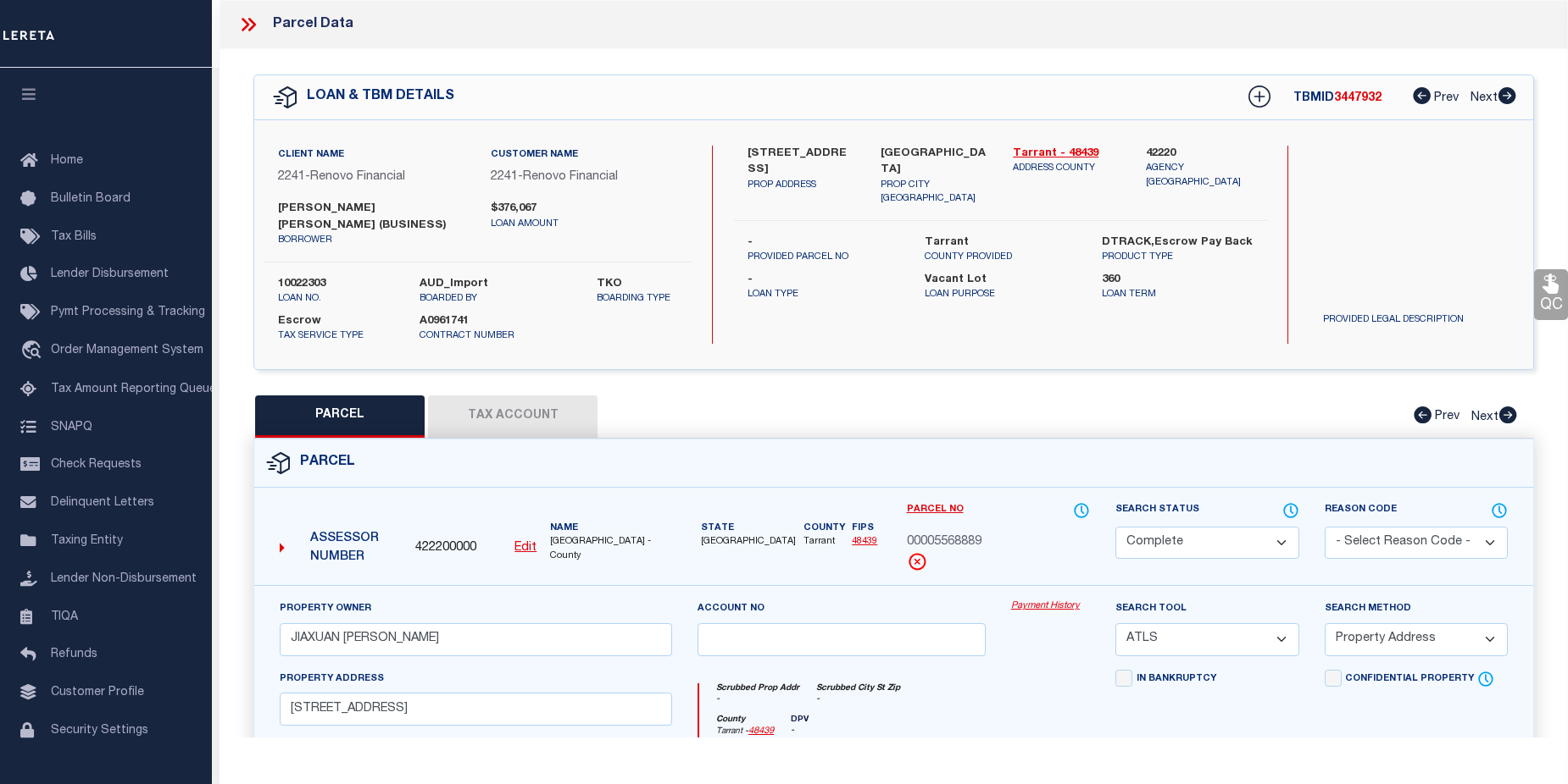
click at [1035, 600] on link "Payment History" at bounding box center [1050, 606] width 79 height 14
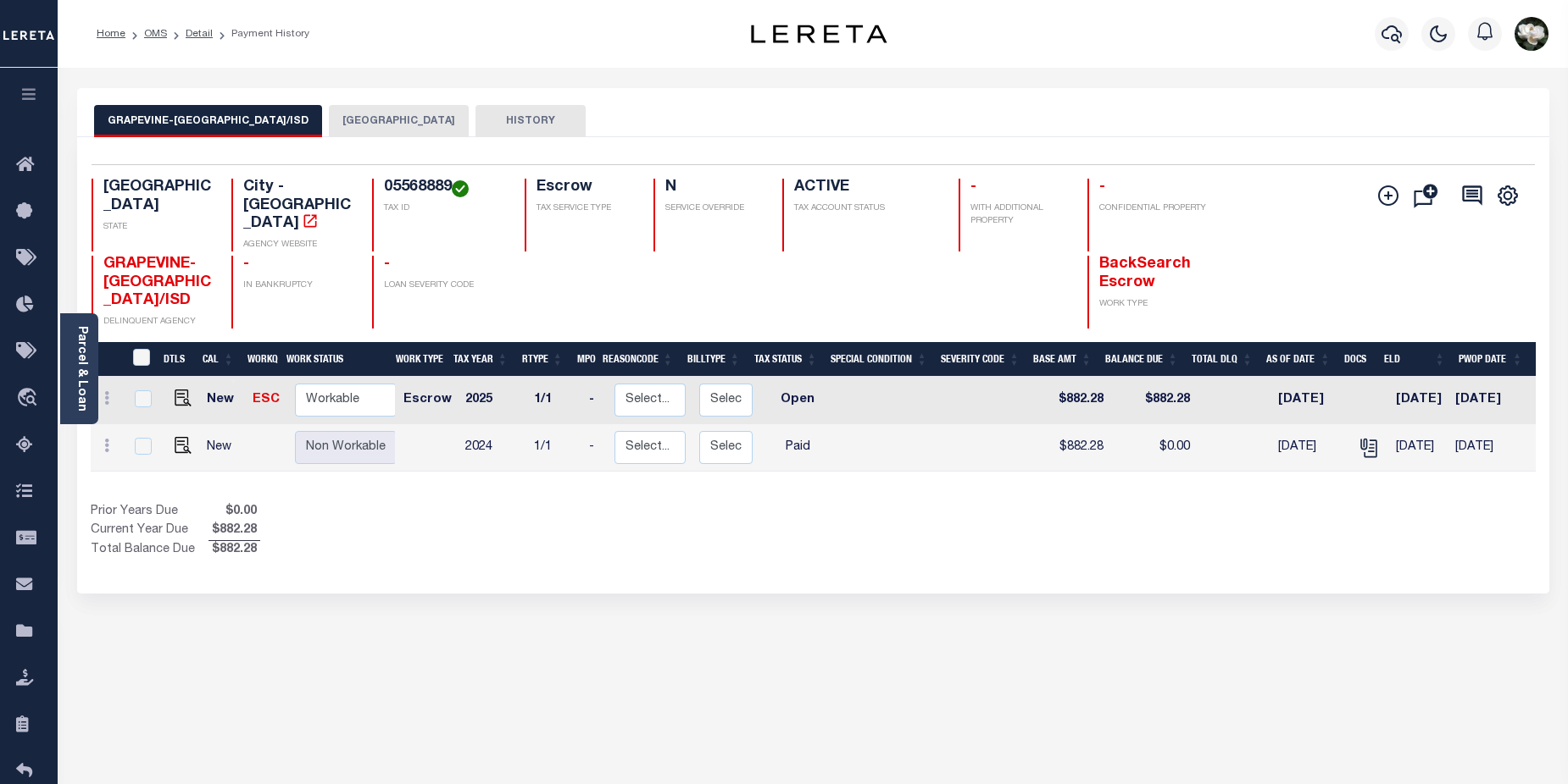
click at [377, 113] on button "[GEOGRAPHIC_DATA]" at bounding box center [398, 121] width 140 height 32
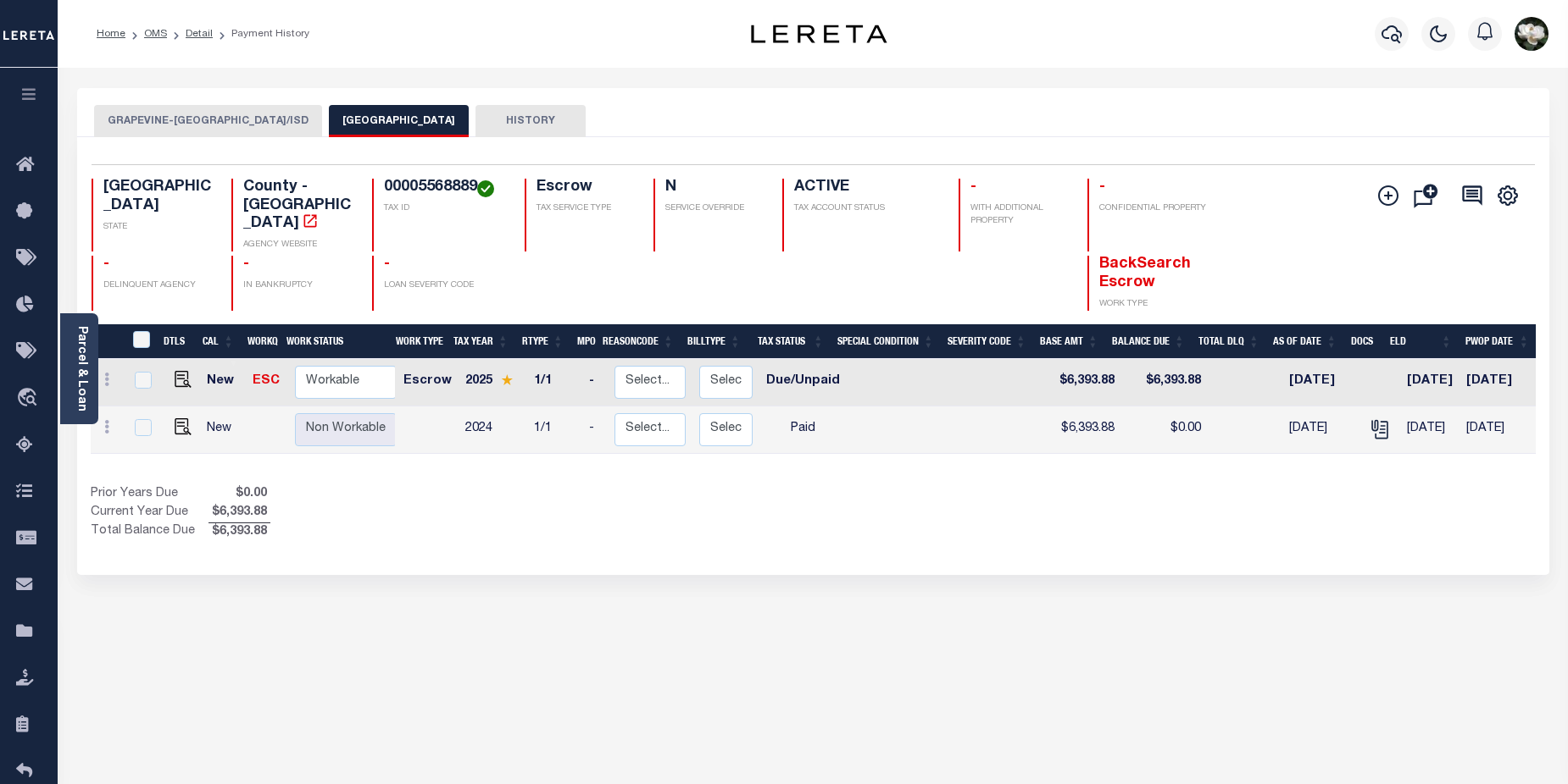
click at [226, 119] on button "GRAPEVINE-[GEOGRAPHIC_DATA]/ISD" at bounding box center [208, 121] width 228 height 32
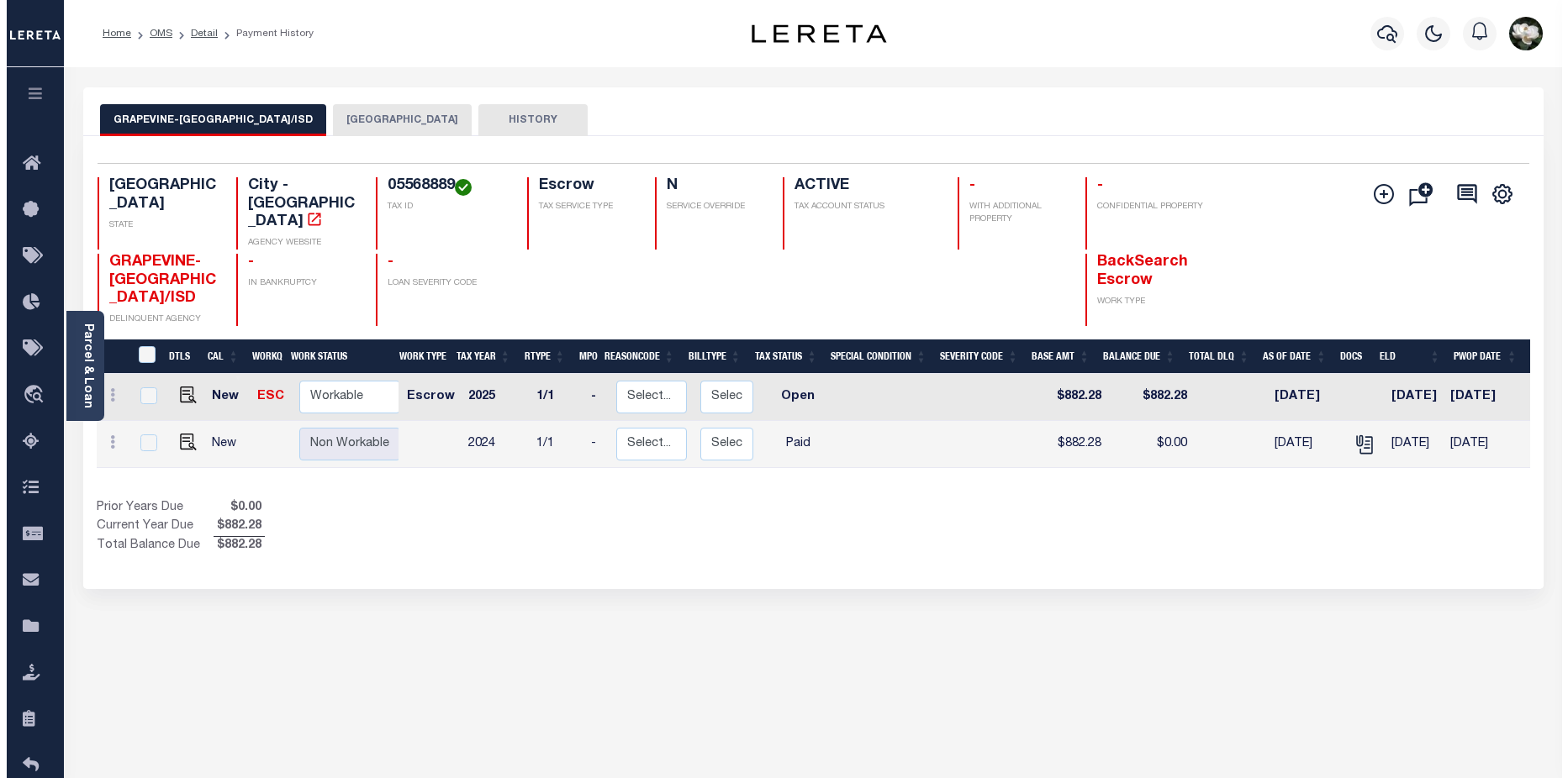
scroll to position [0, 213]
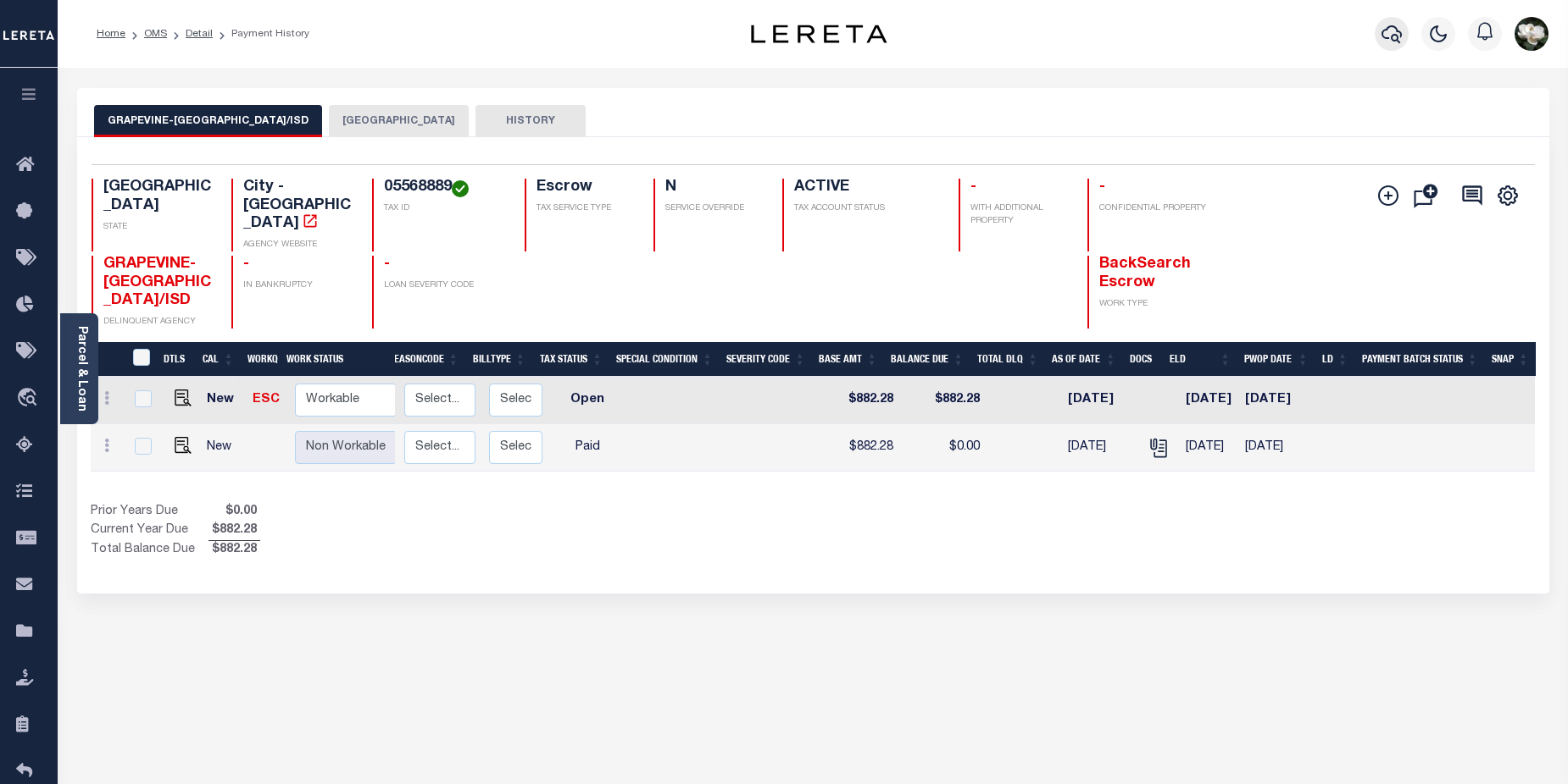
click at [1381, 42] on button "button" at bounding box center [1391, 34] width 34 height 34
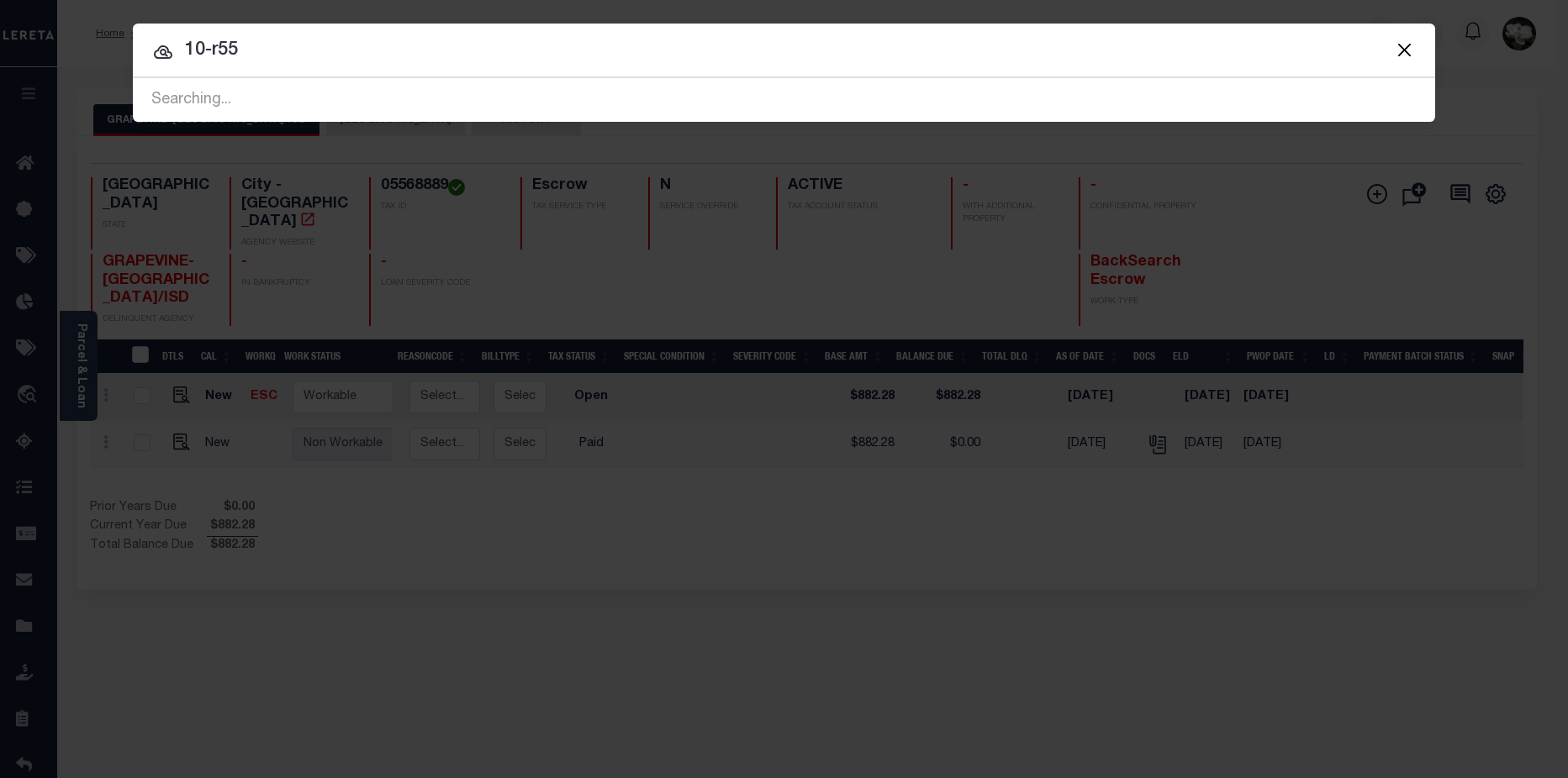
click at [219, 48] on input "10-r55" at bounding box center [784, 51] width 1303 height 30
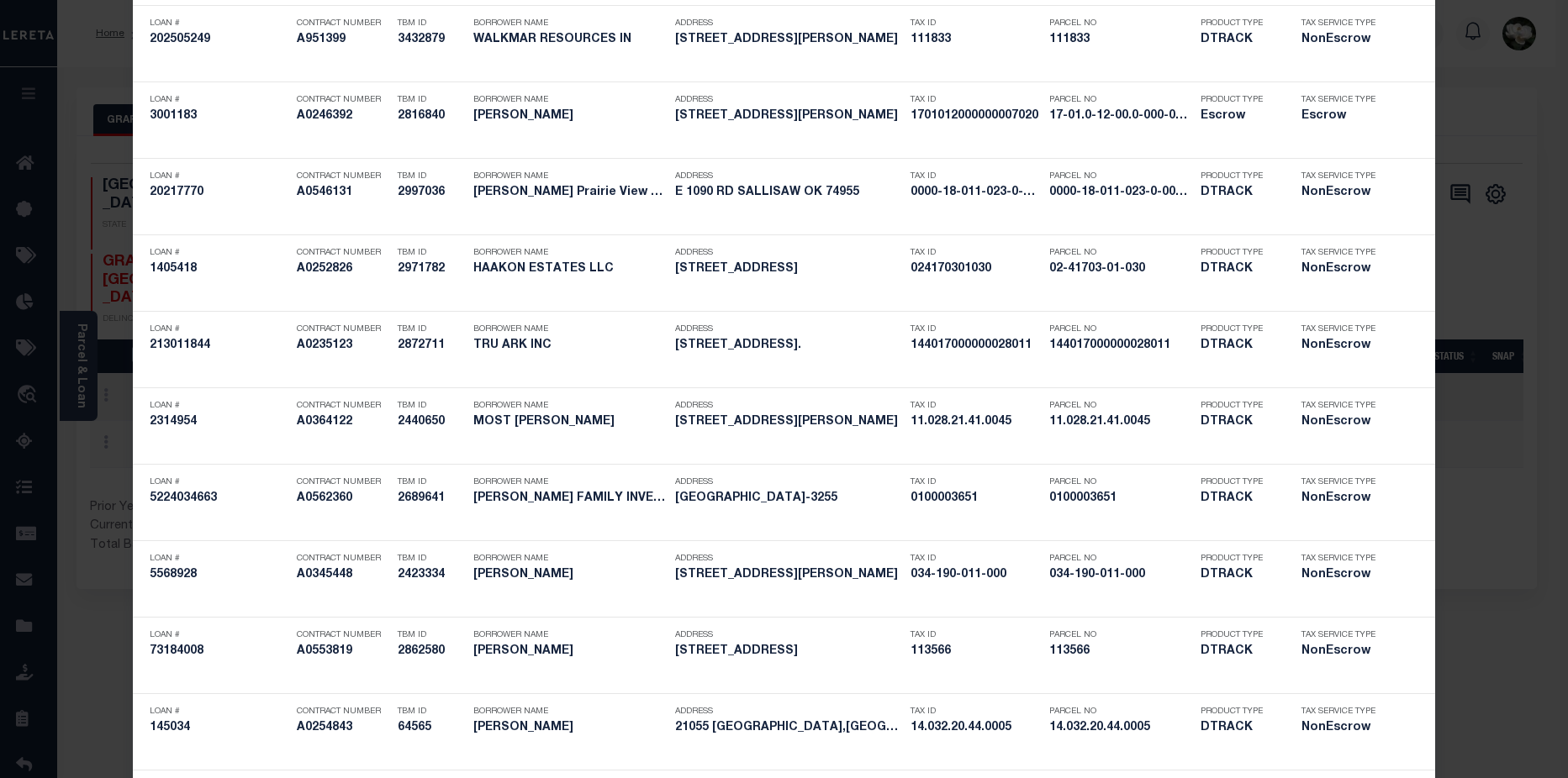
scroll to position [0, 0]
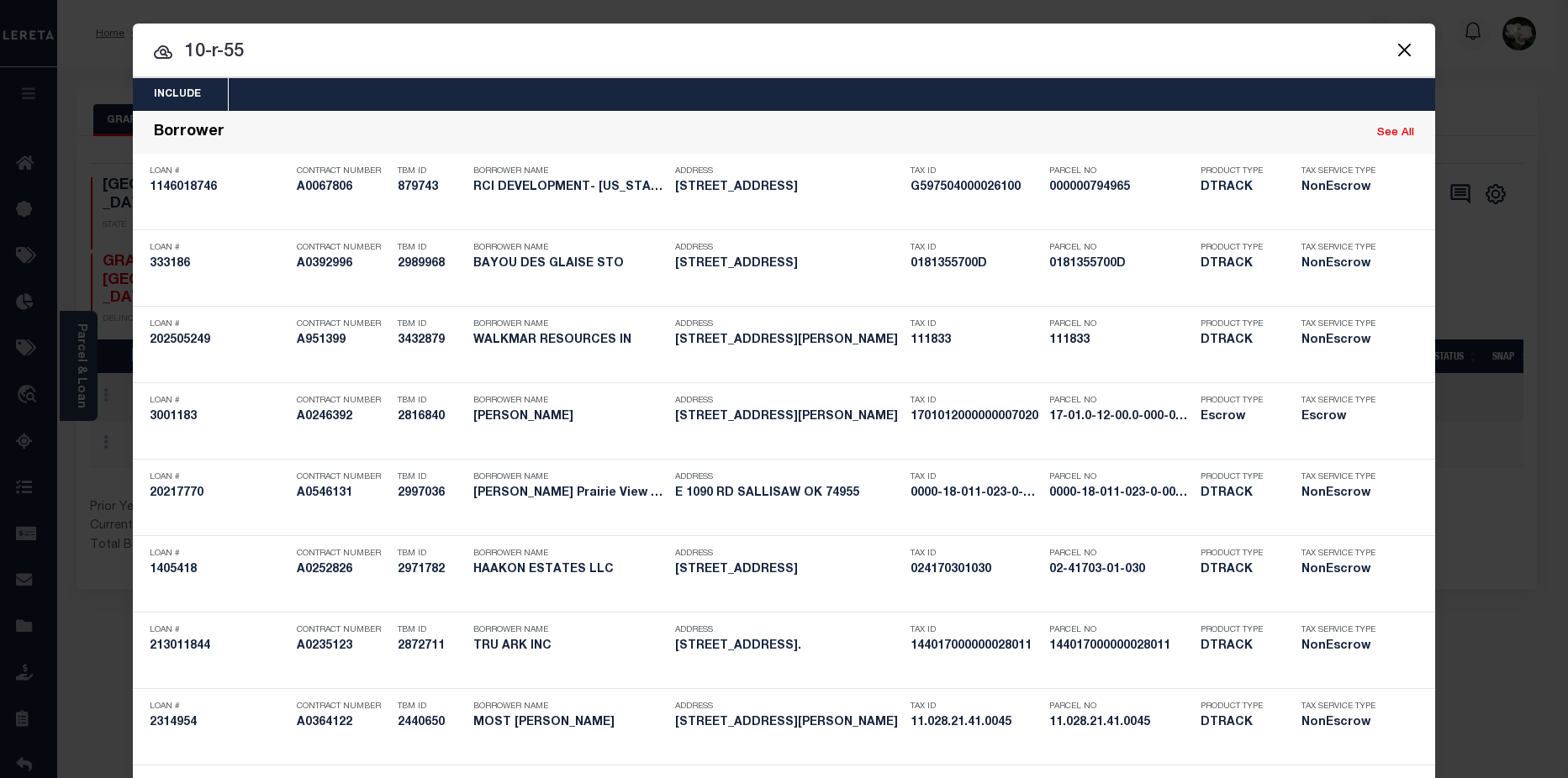
drag, startPoint x: 432, startPoint y: 54, endPoint x: -43, endPoint y: 52, distance: 475.0
click at [0, 52] on html "Home OMS Detail Payment History Profile" at bounding box center [784, 526] width 1568 height 1053
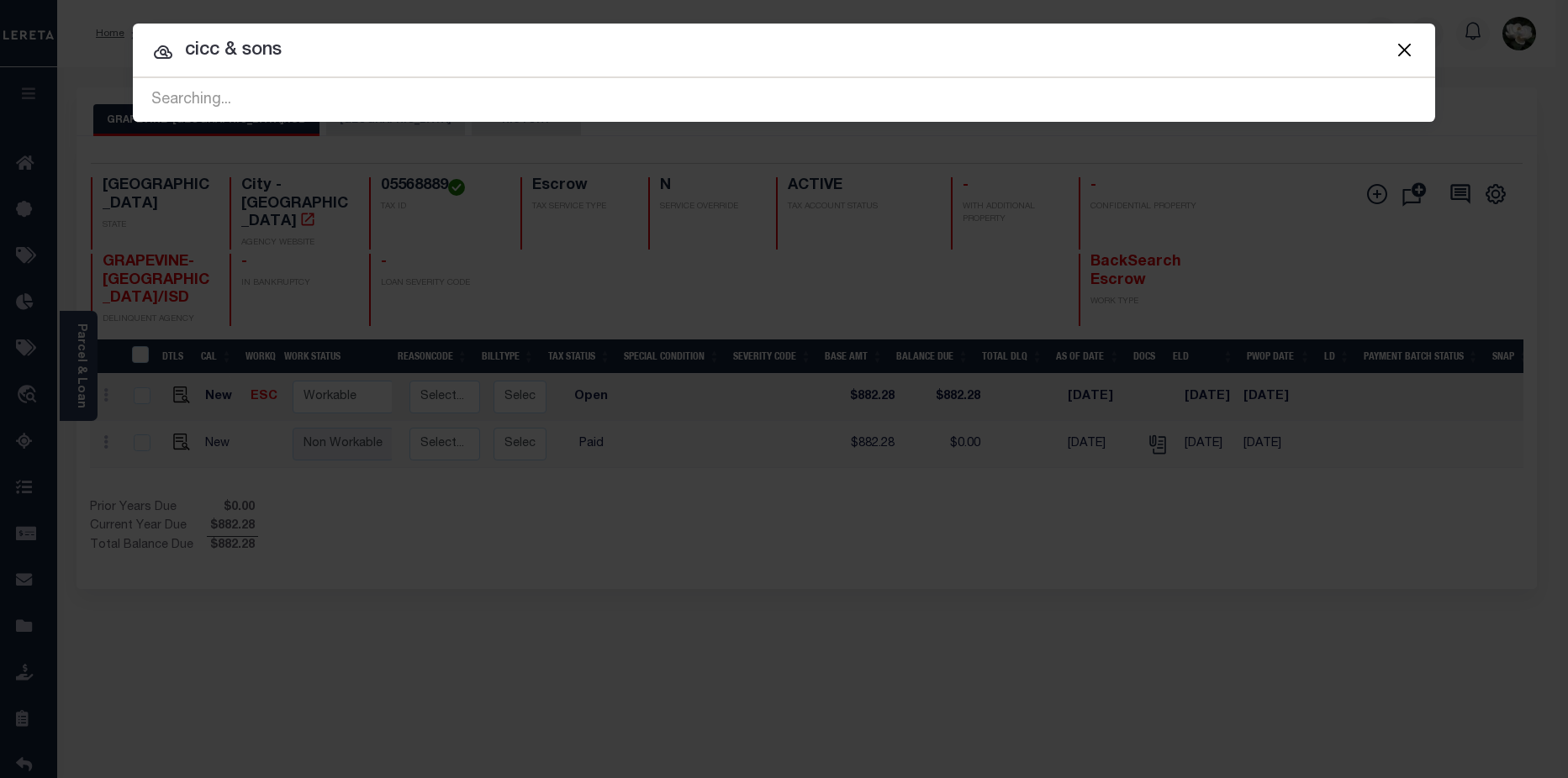
type input "cicc & sons"
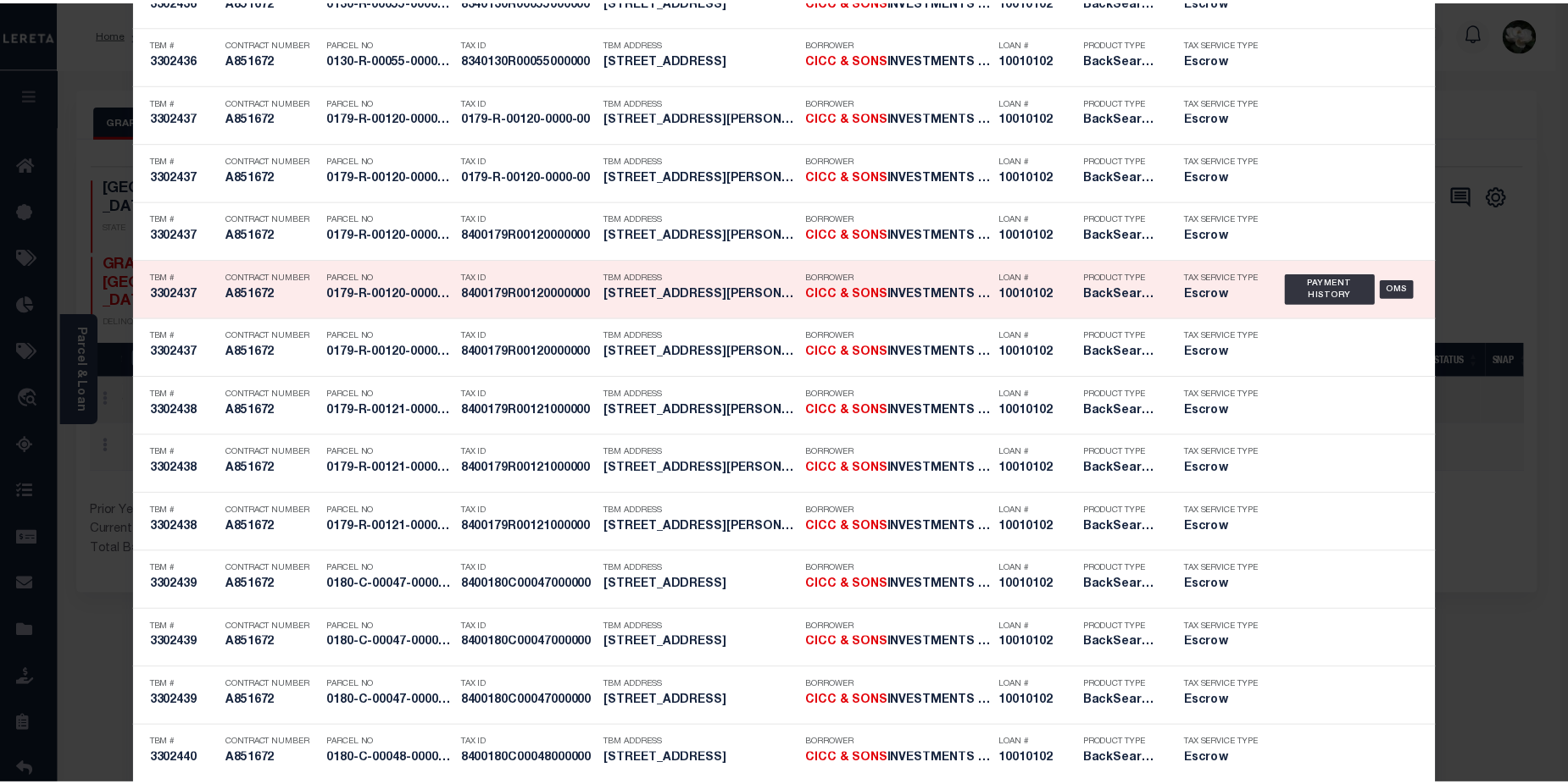
scroll to position [3696, 0]
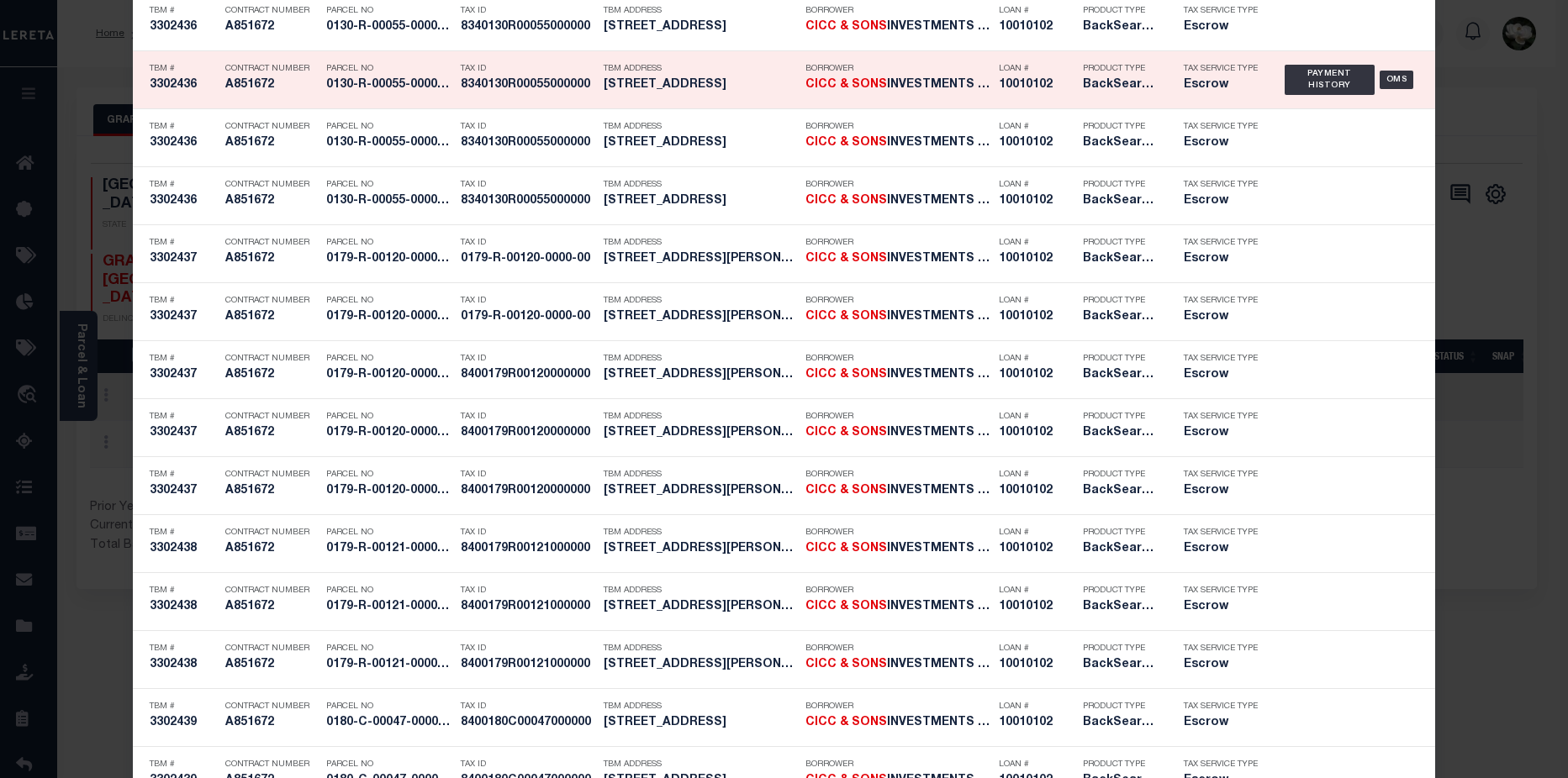
click at [732, 89] on h5 "316 E 11TH AVE HOMESTEAD PA 15120" at bounding box center [701, 85] width 194 height 14
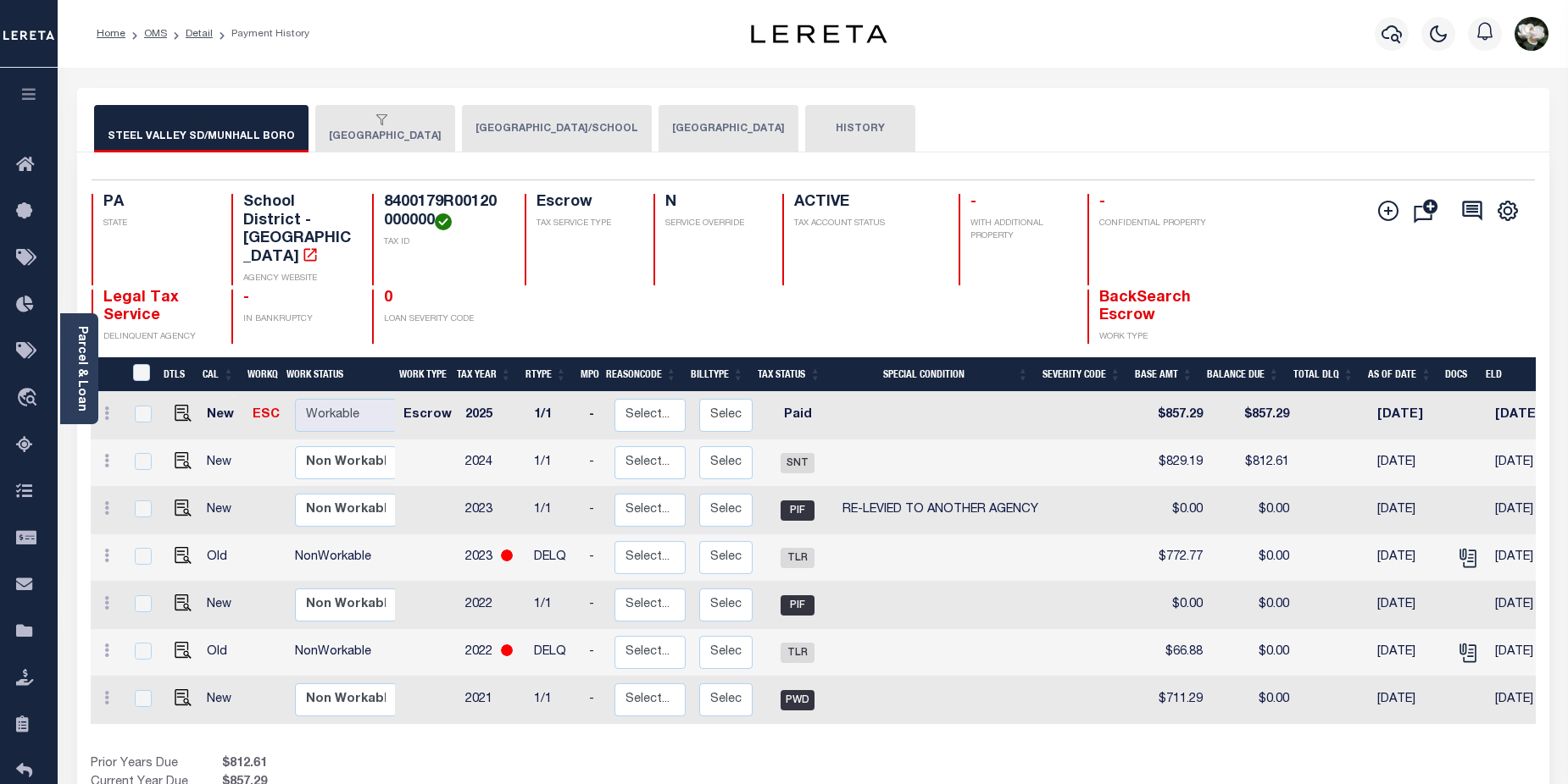
click at [364, 137] on button "[GEOGRAPHIC_DATA]" at bounding box center [385, 128] width 140 height 47
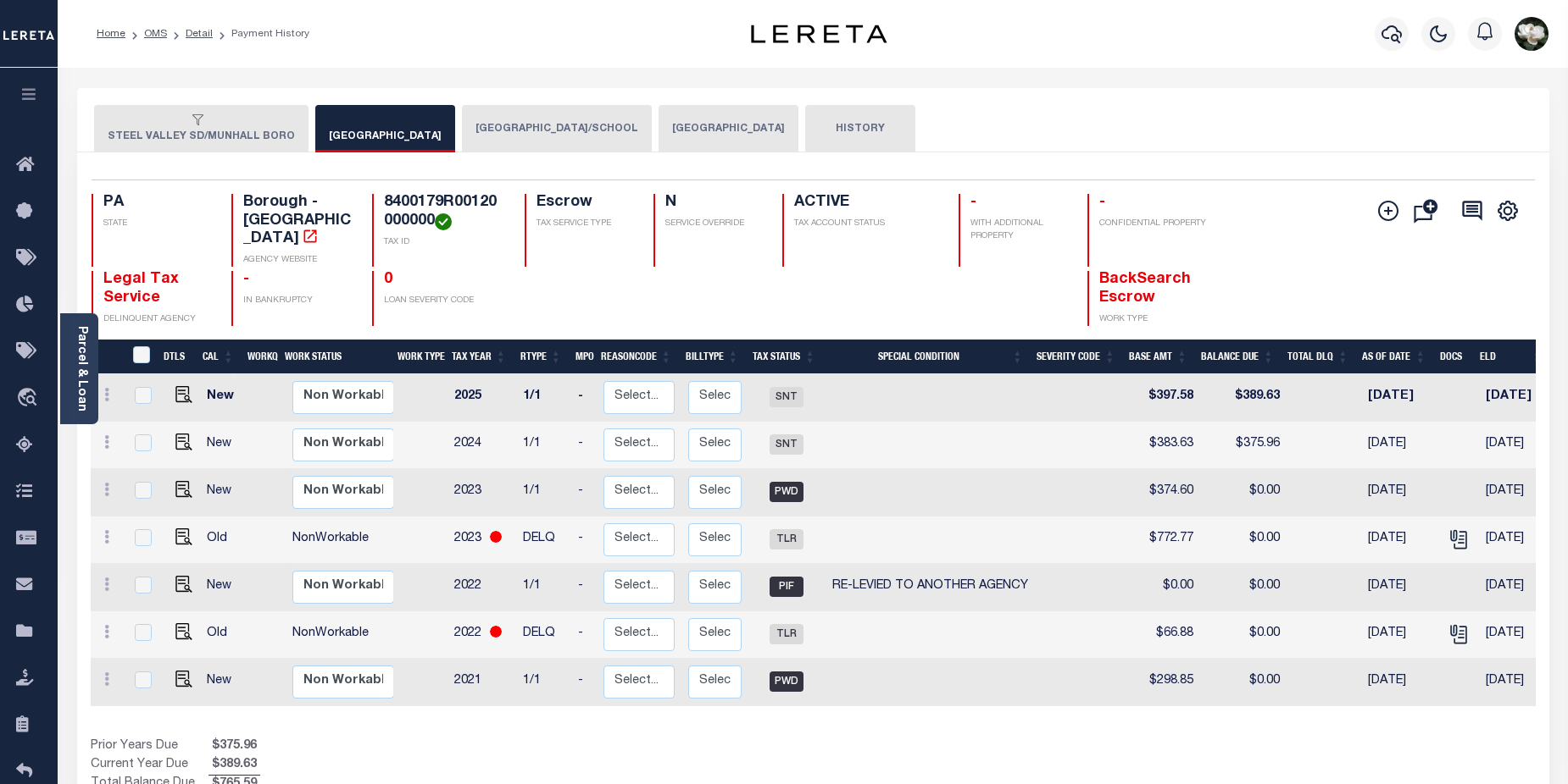
click at [565, 130] on button "[GEOGRAPHIC_DATA]/SCHOOL" at bounding box center [556, 128] width 189 height 47
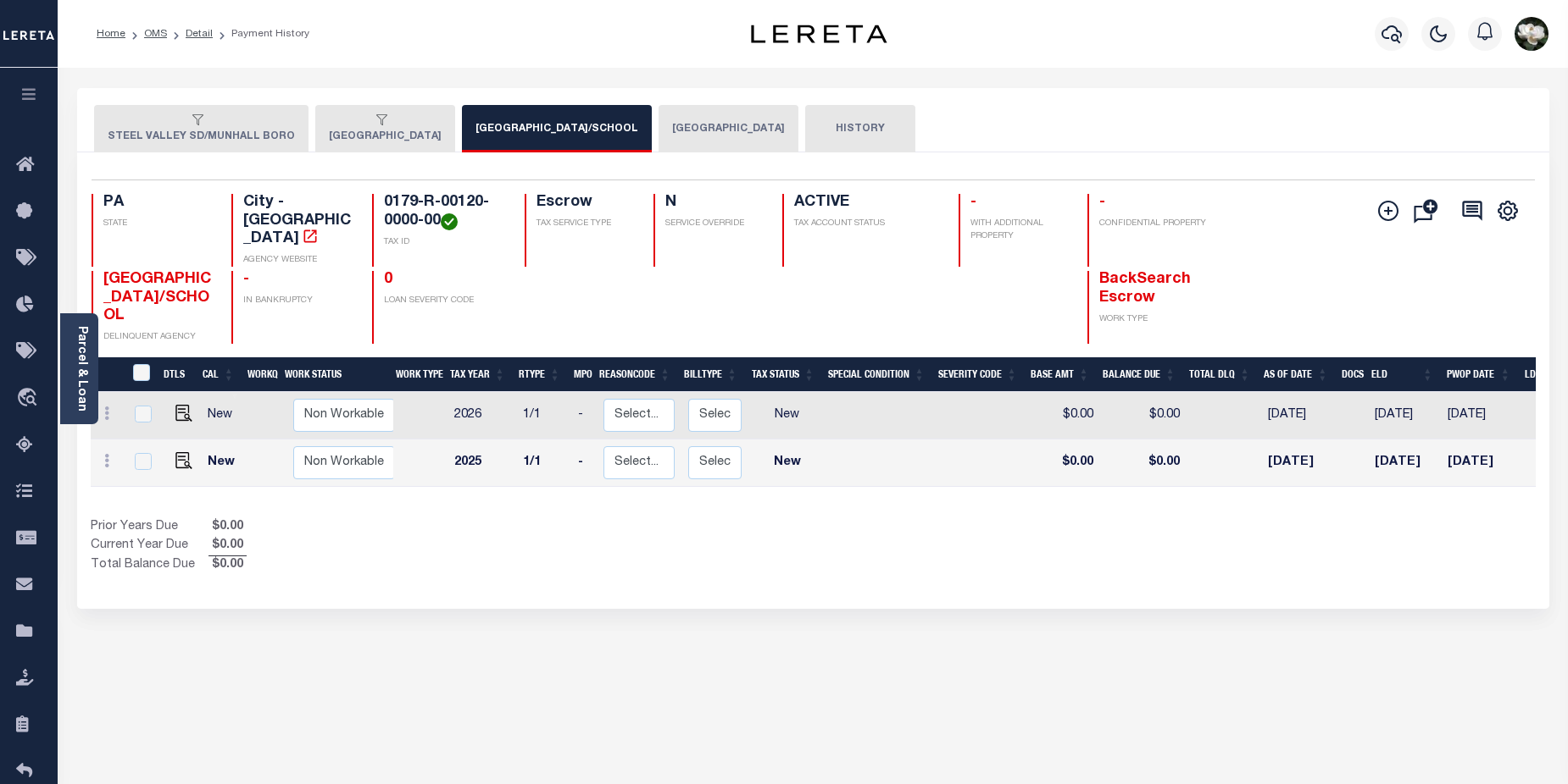
click at [735, 126] on button "[GEOGRAPHIC_DATA]" at bounding box center [727, 128] width 140 height 47
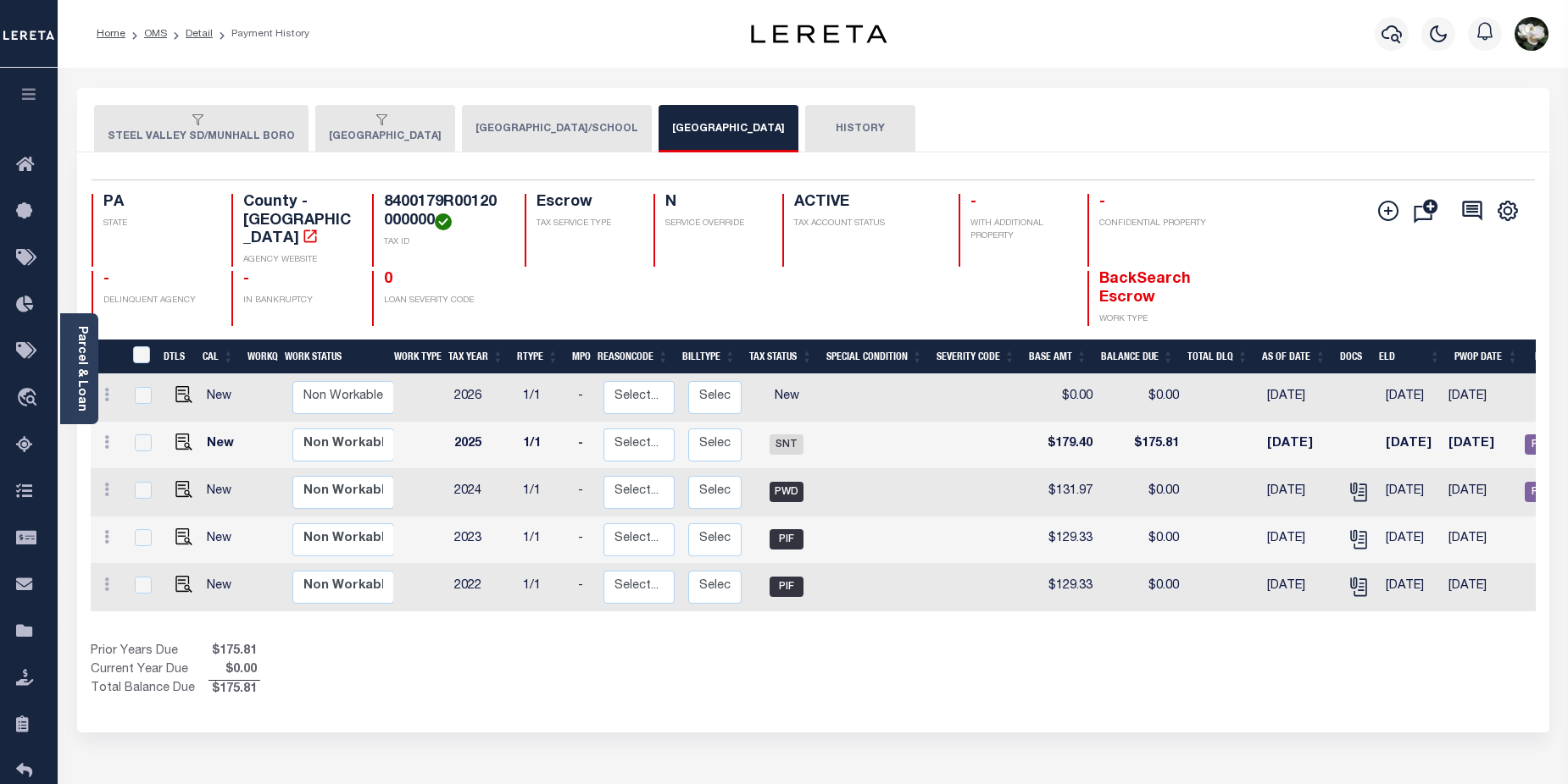
click at [548, 133] on button "PITTSBURGH CITY/SCHOOL" at bounding box center [556, 128] width 189 height 47
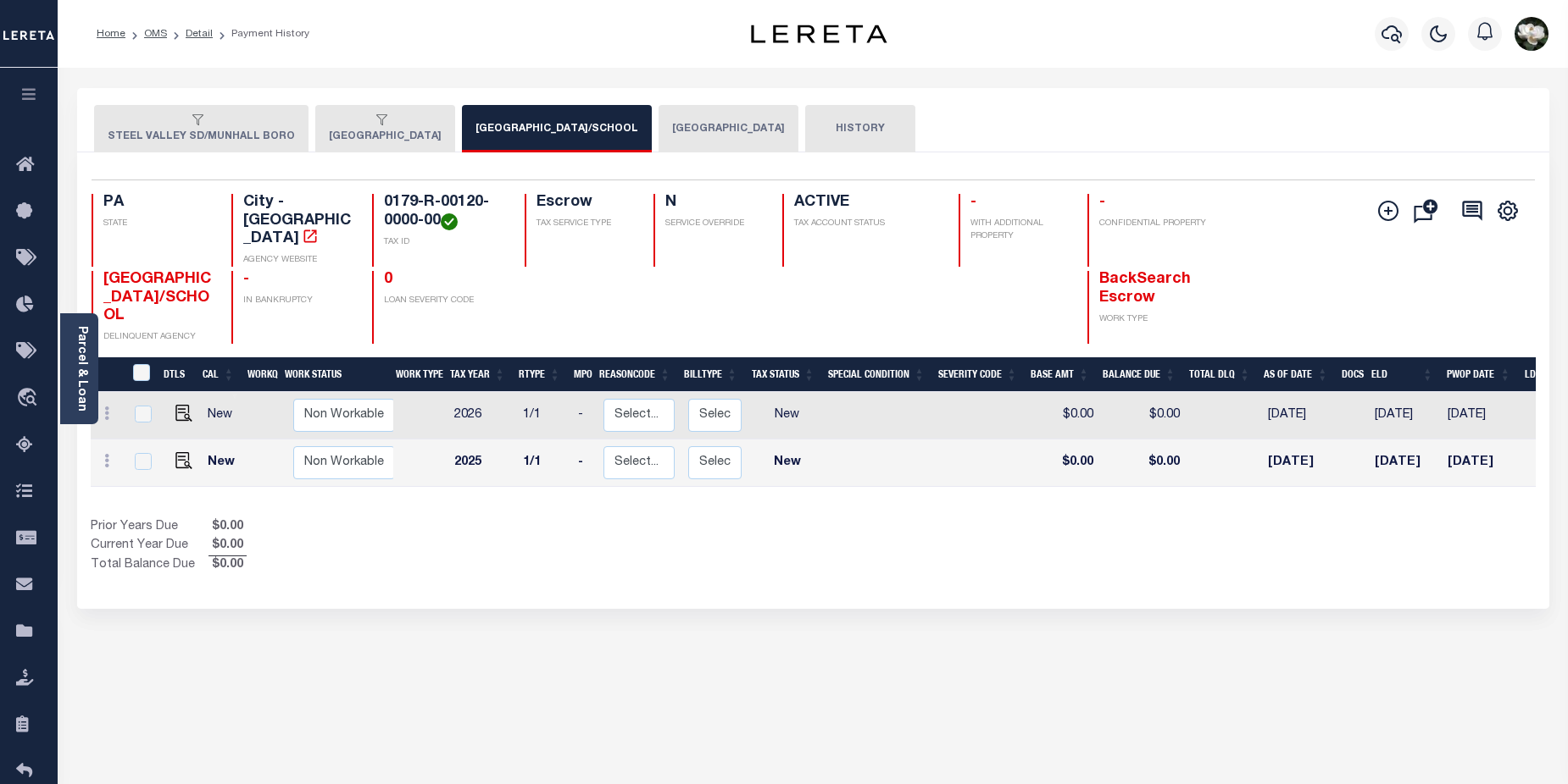
click at [387, 139] on button "MUNHALL BOROUGH" at bounding box center [385, 128] width 140 height 47
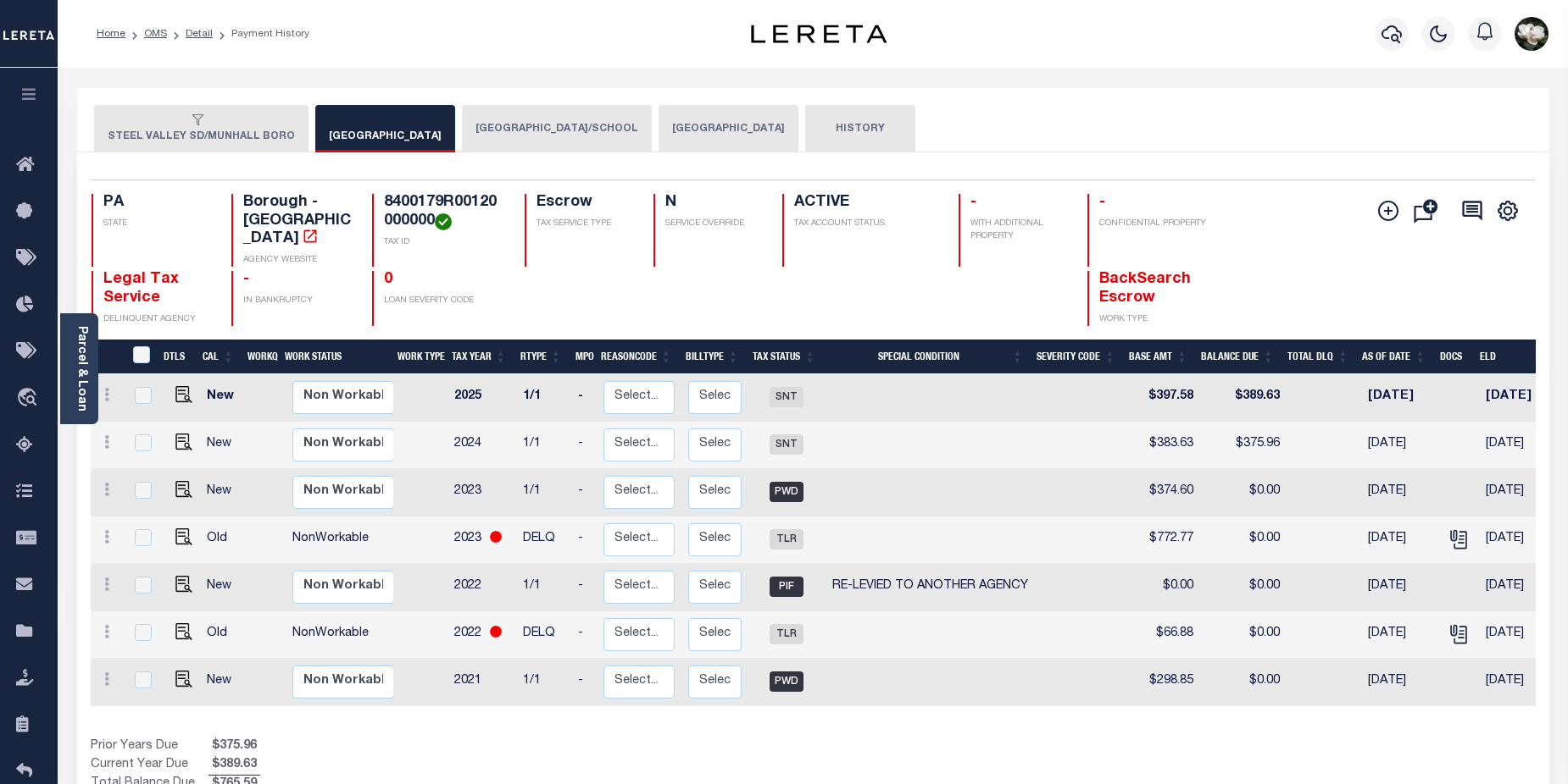
click at [127, 133] on button "STEEL VALLEY SD/MUNHALL BORO" at bounding box center [201, 128] width 214 height 47
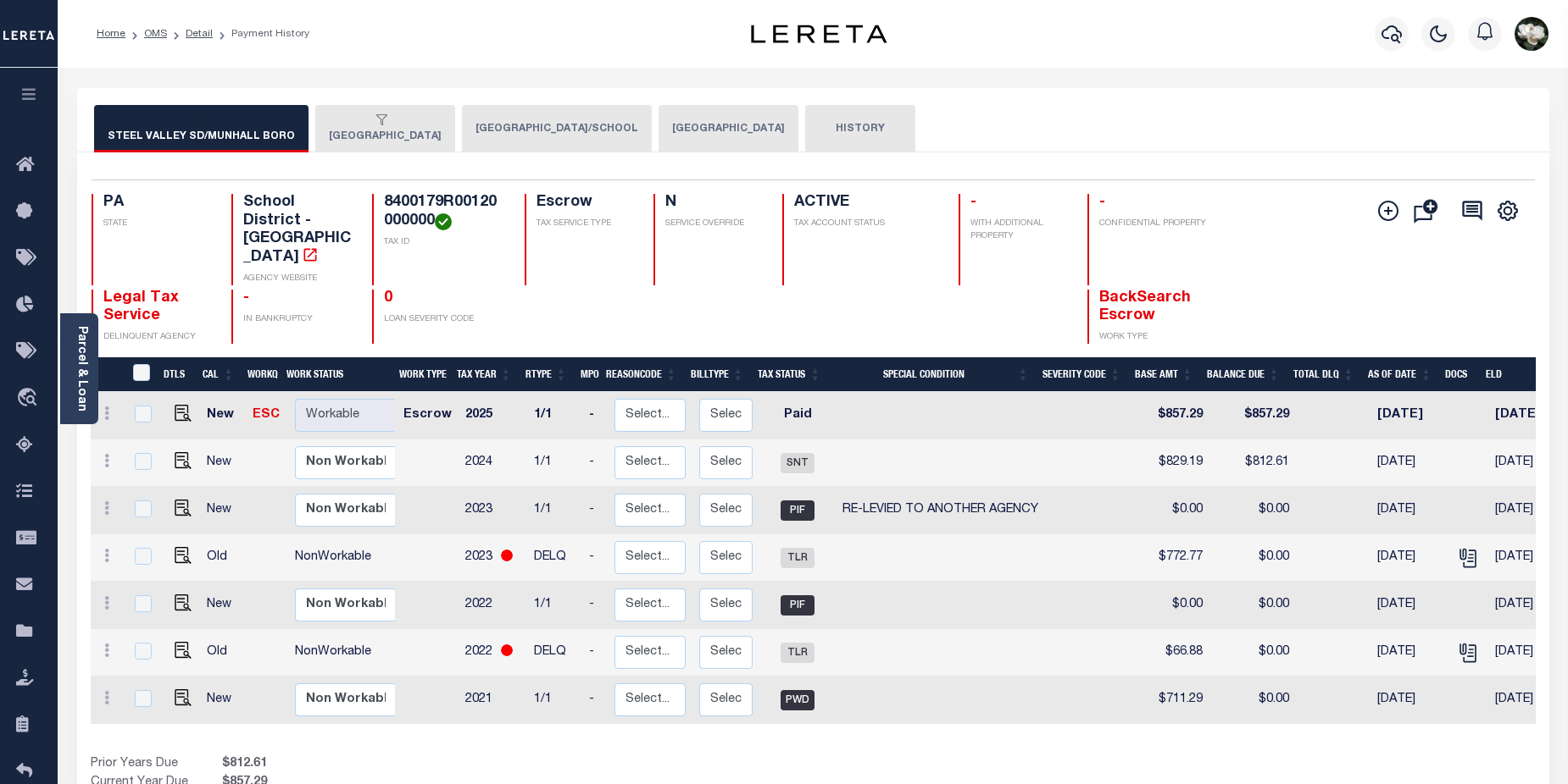
drag, startPoint x: 1338, startPoint y: 0, endPoint x: 694, endPoint y: 70, distance: 647.8
click at [693, 71] on div "Parcel & Loan Loan Details 10010102 LOAN NO TKO" at bounding box center [813, 564] width 1497 height 994
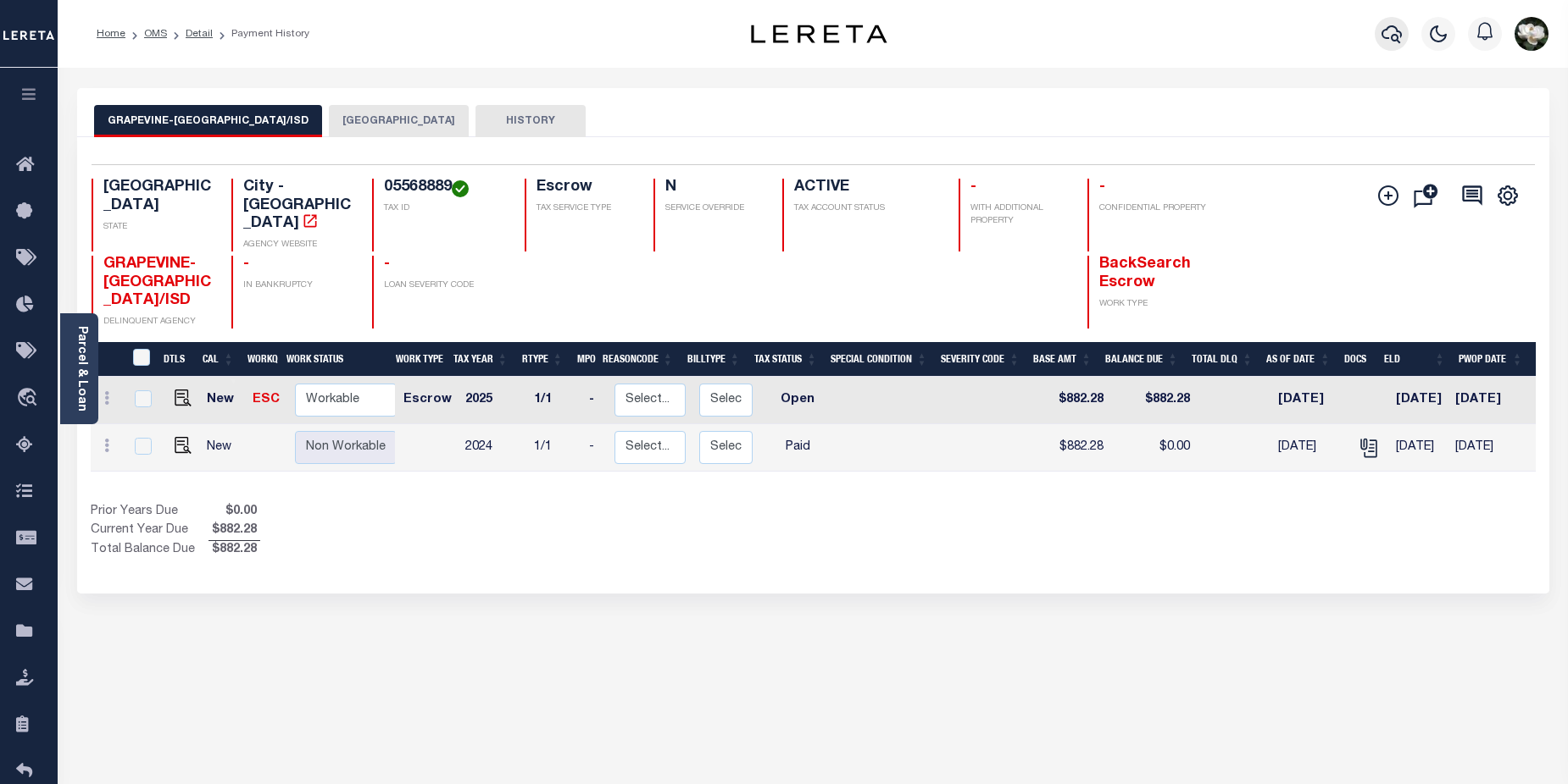
click at [1393, 41] on icon "button" at bounding box center [1391, 34] width 20 height 17
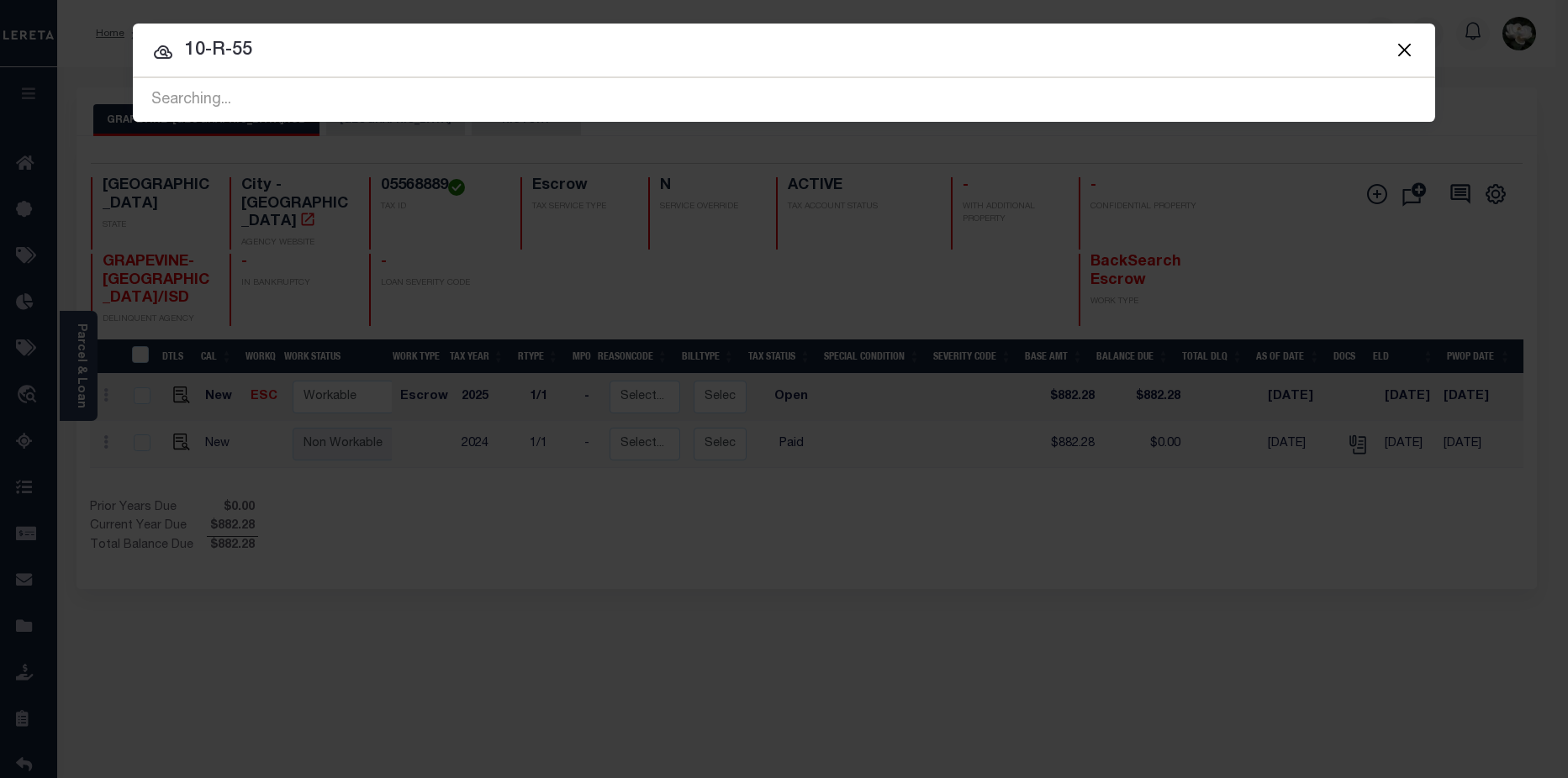
type input "10-R-55"
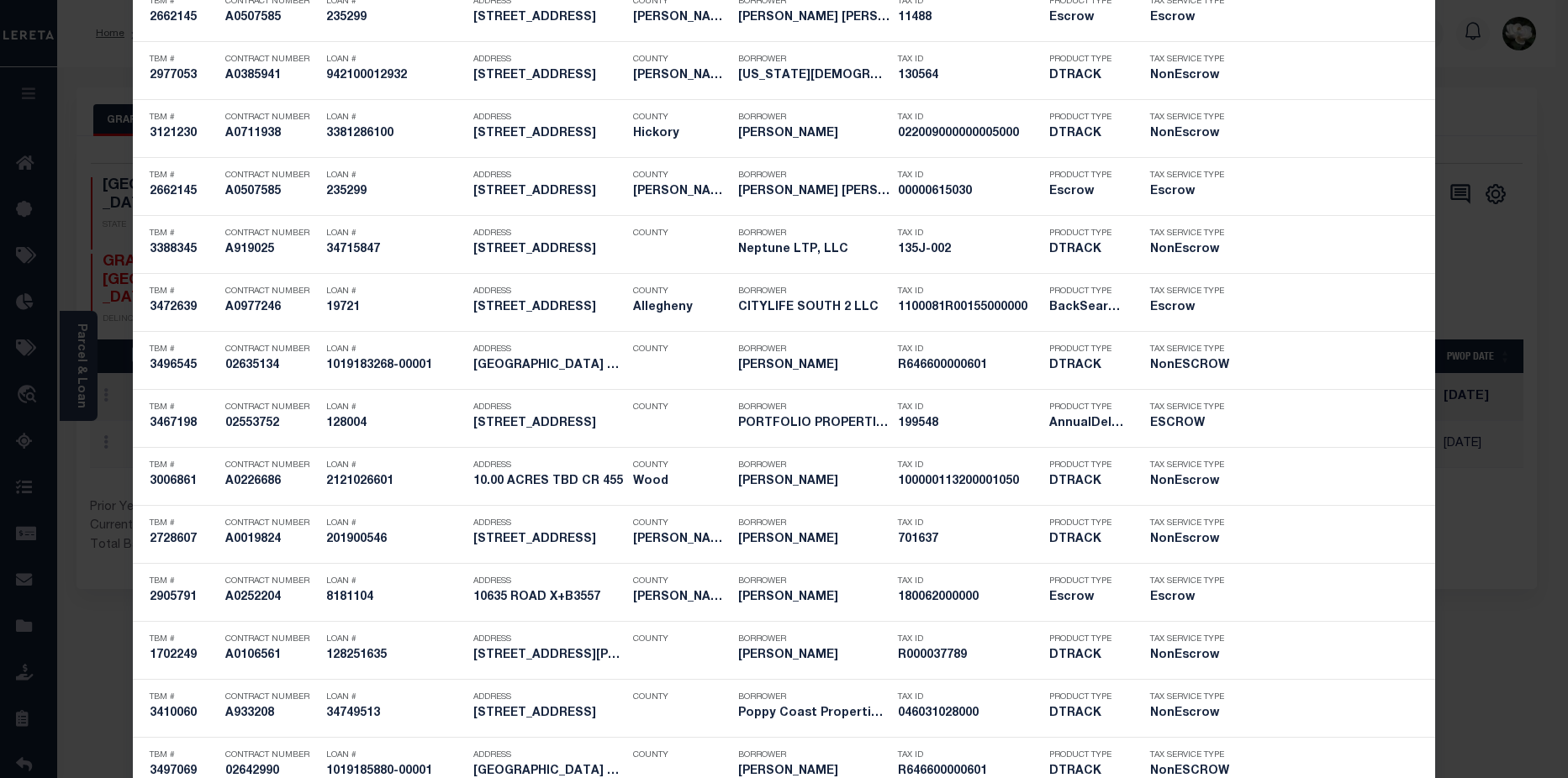
scroll to position [4850, 0]
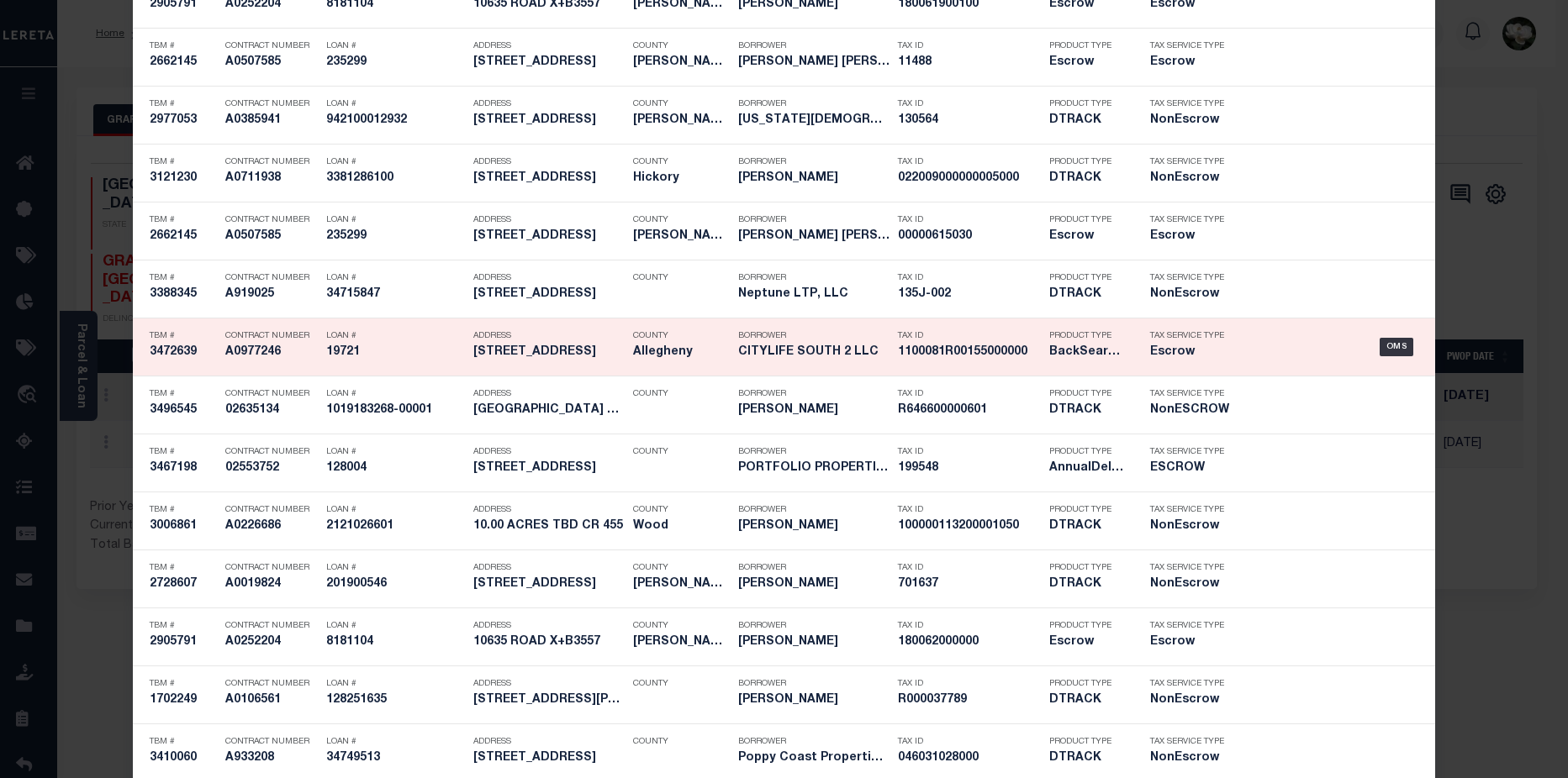
click at [1004, 359] on h5 "1100081R00155000000" at bounding box center [969, 352] width 143 height 14
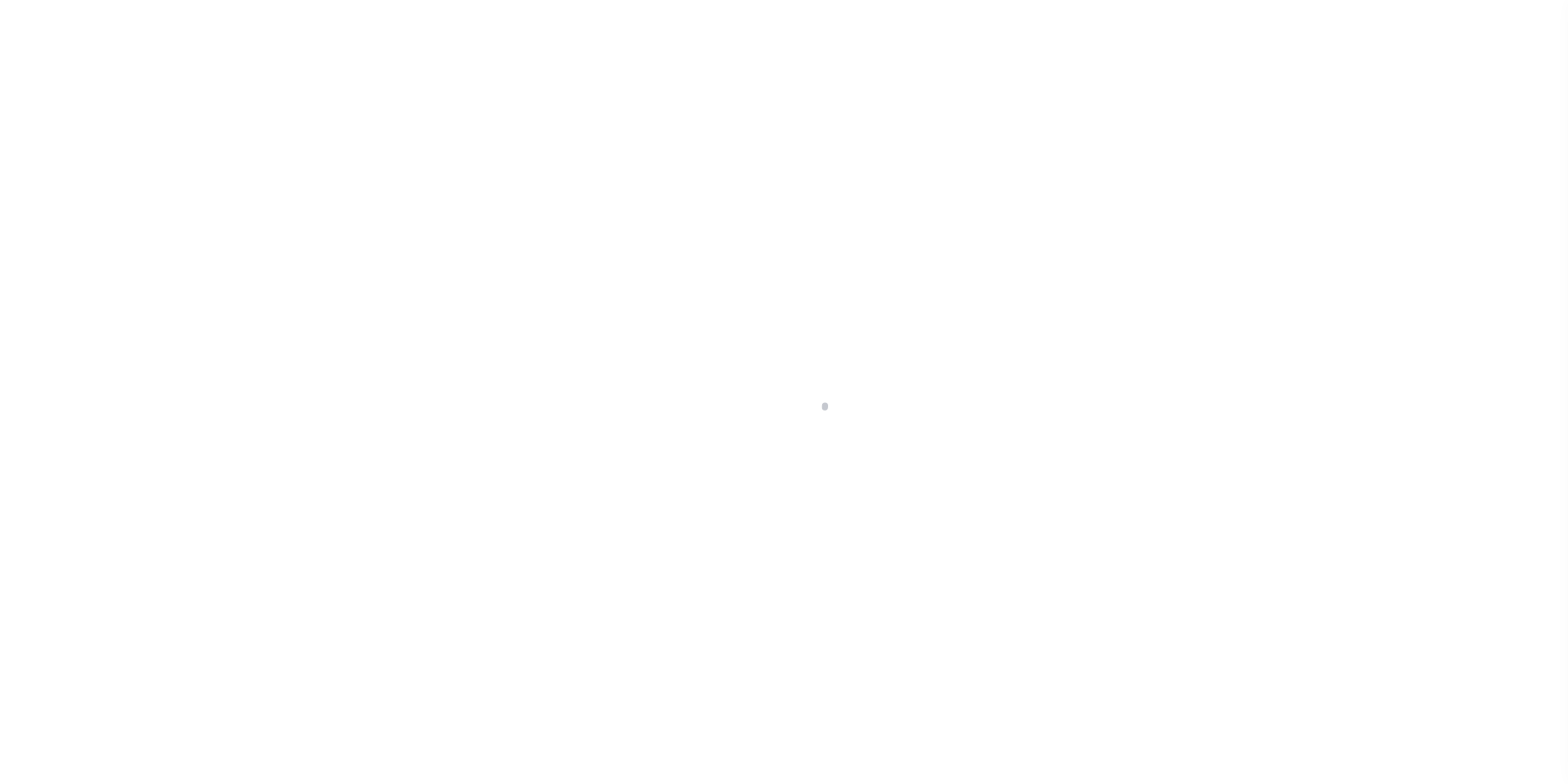
select select "400"
select select "Escrow"
type input "[STREET_ADDRESS]"
select select
type input "[GEOGRAPHIC_DATA]"
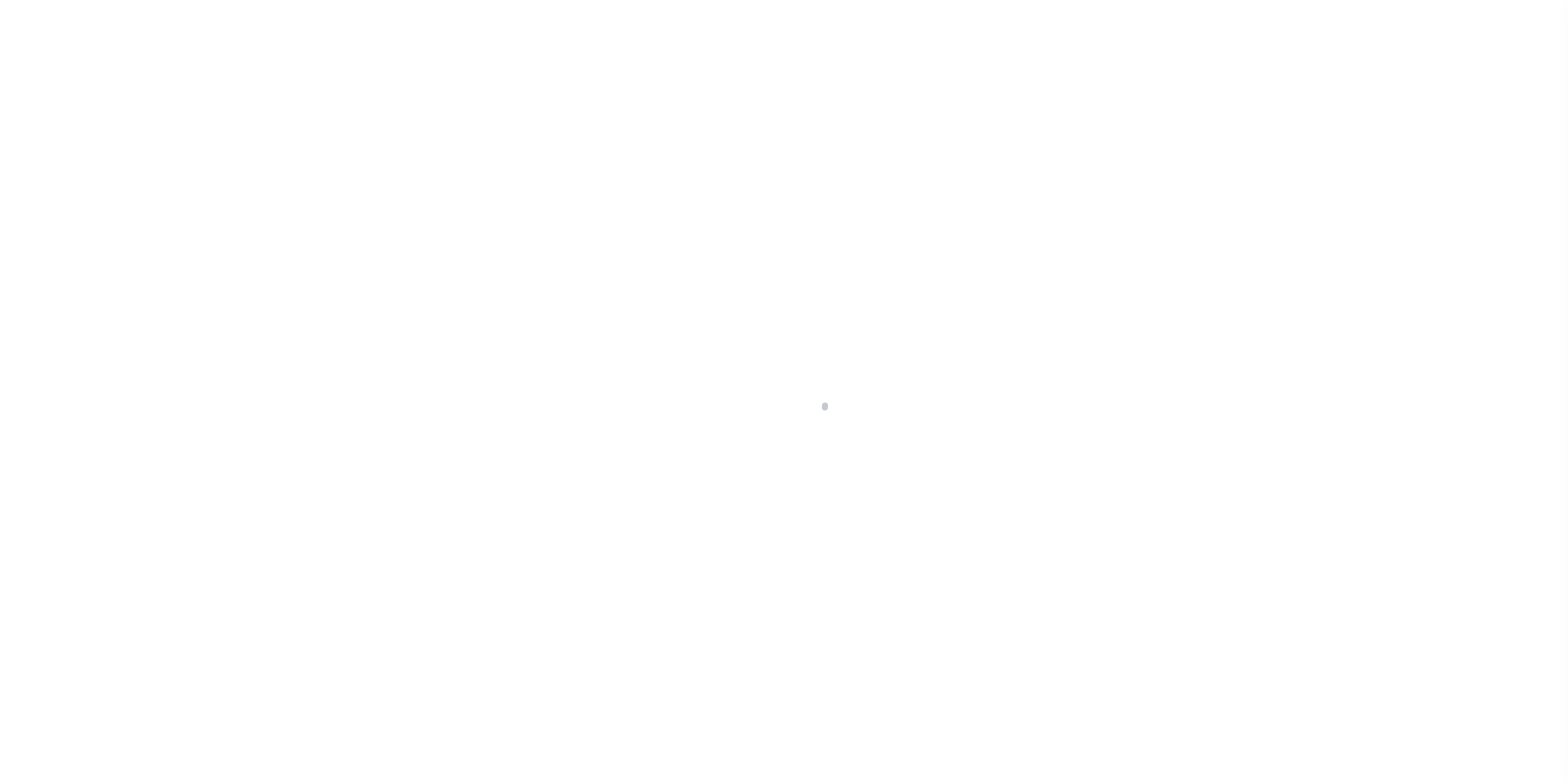
type input "a0kUS00000B3np4"
type input "PA"
select select
type textarea "LEGAL REQUIRED"
select select "25066"
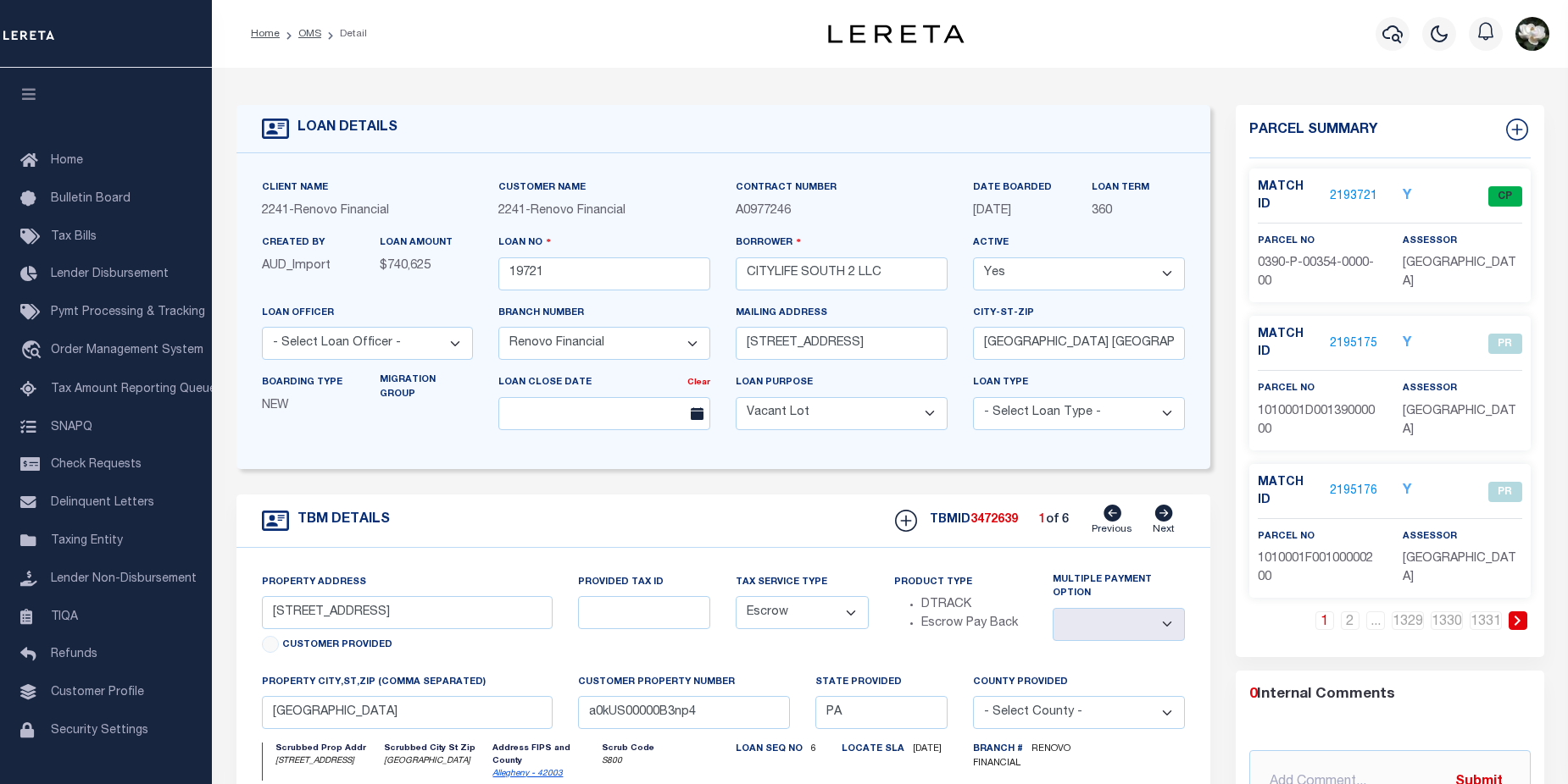
click at [1356, 335] on link "2195175" at bounding box center [1353, 344] width 47 height 17
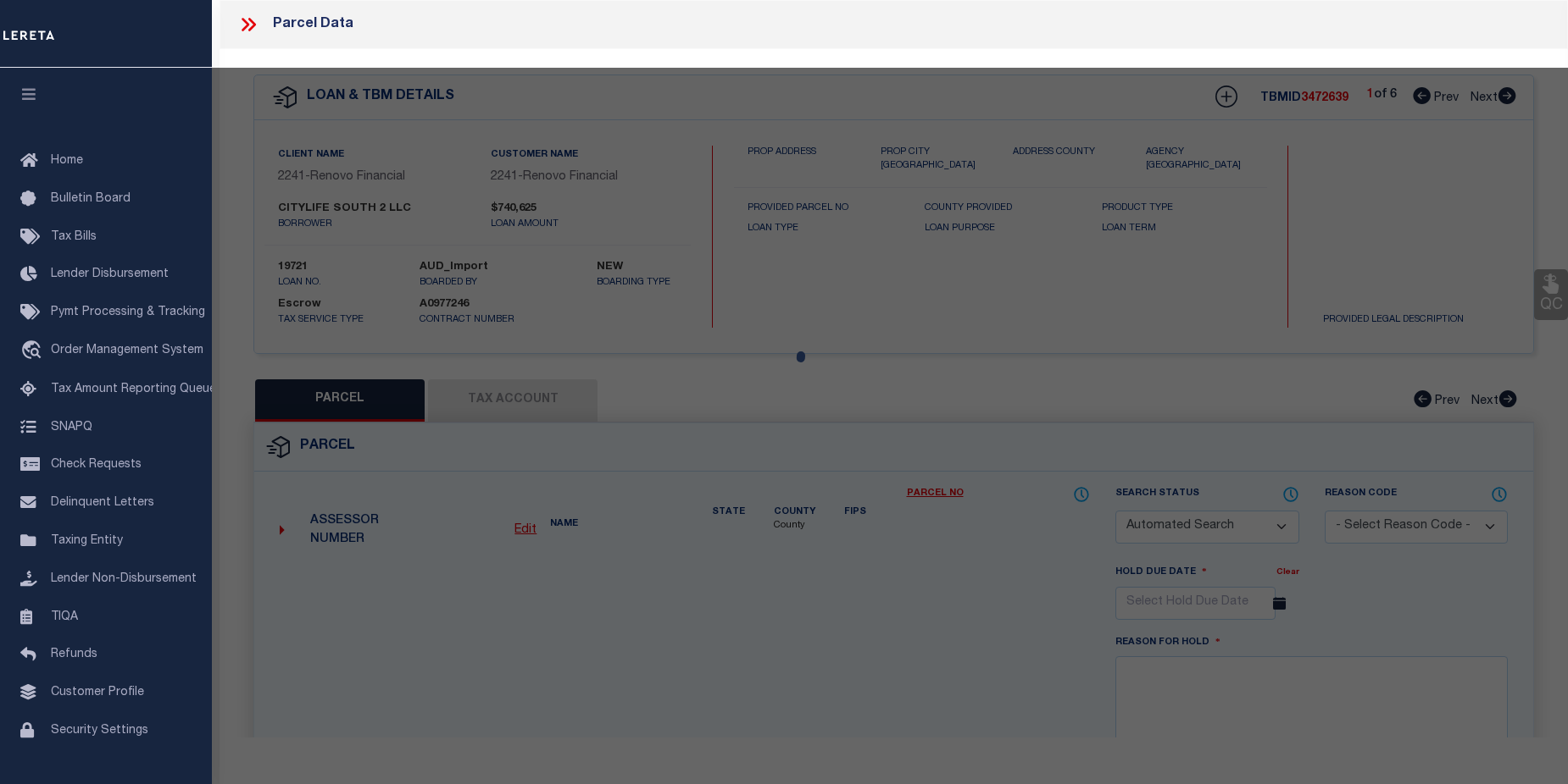
checkbox input "false"
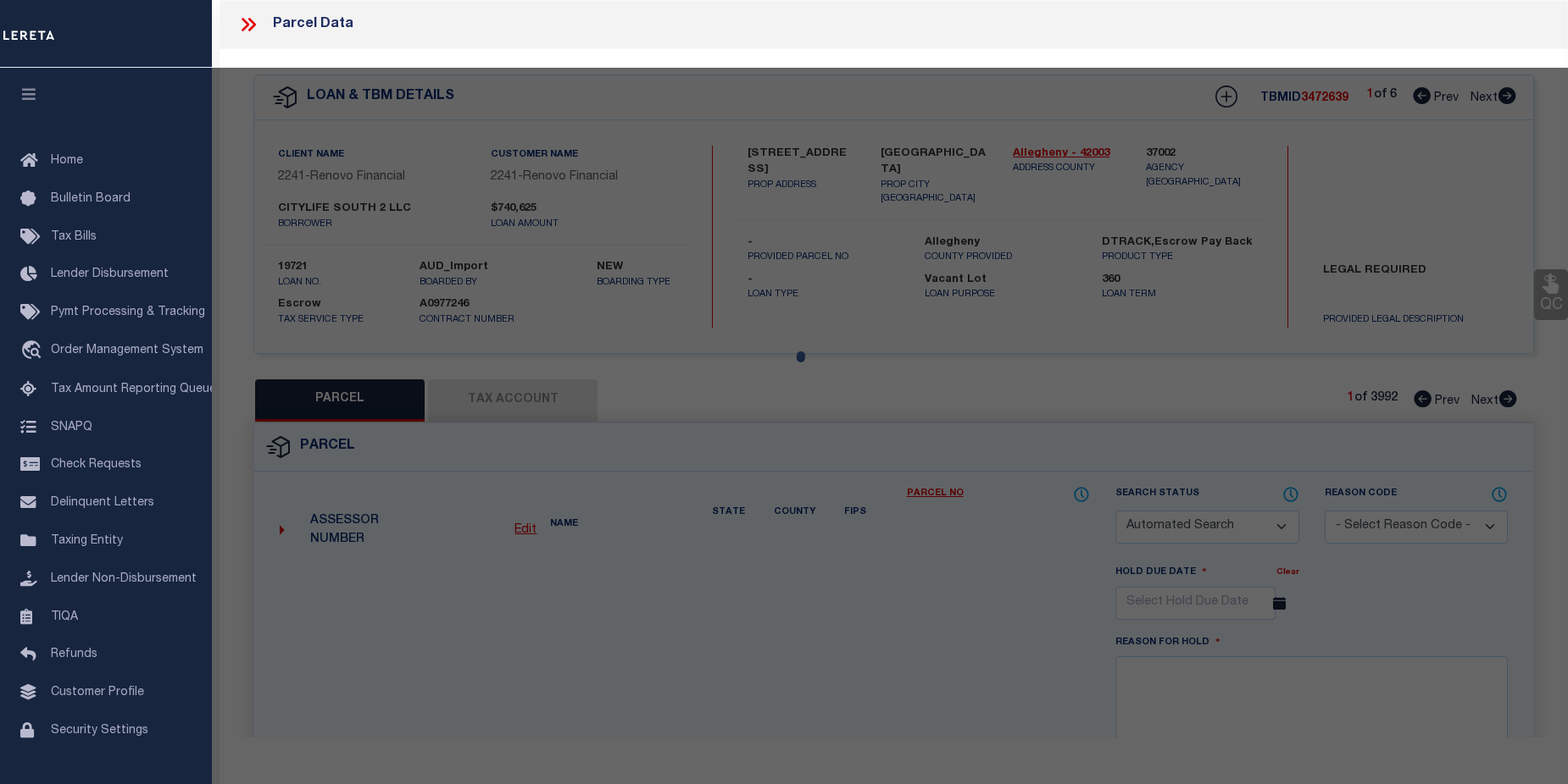
select select "PR"
select select "PRO"
select select "ADD"
checkbox input "false"
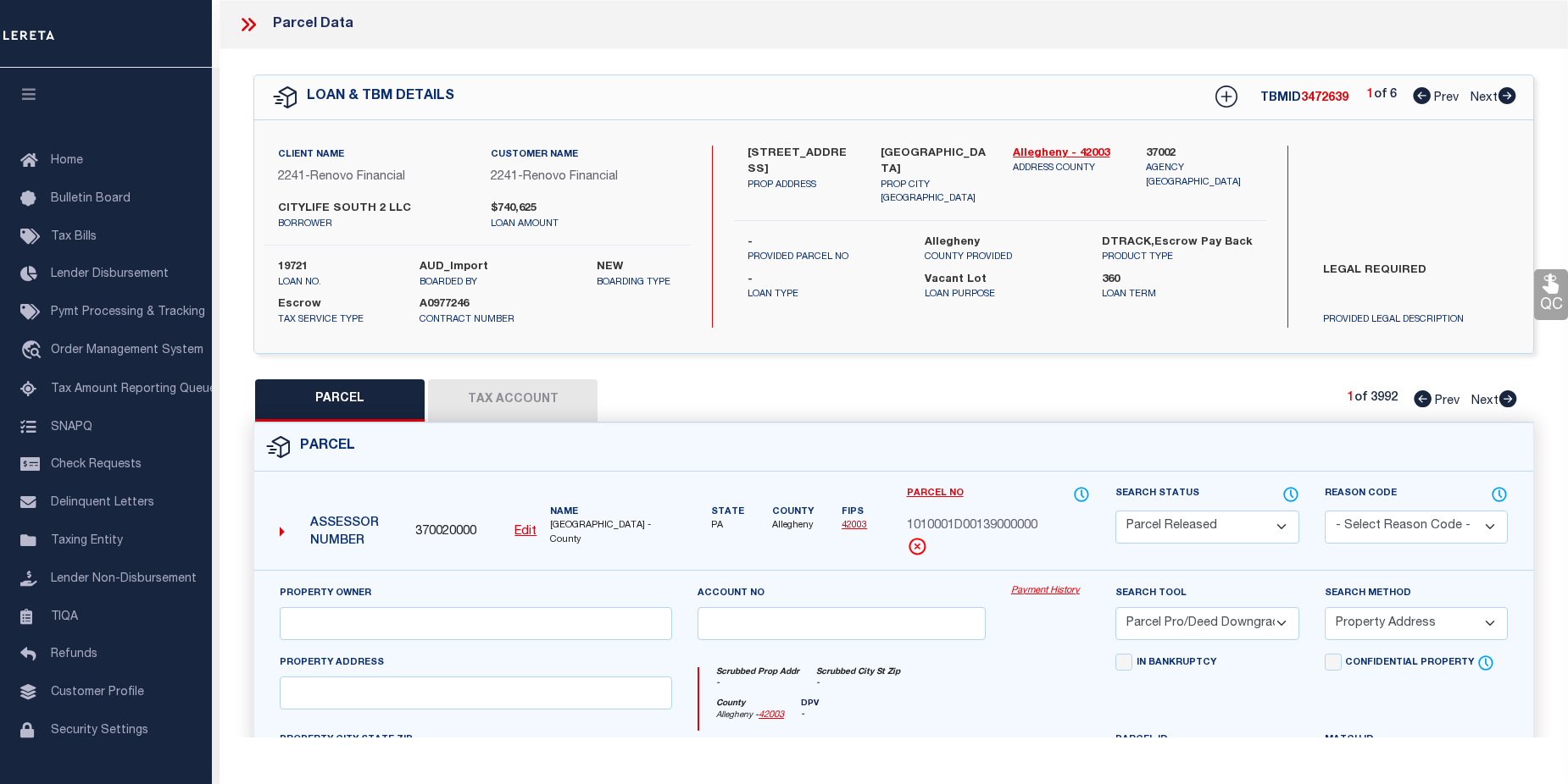
click at [1031, 591] on link "Payment History" at bounding box center [1050, 591] width 79 height 14
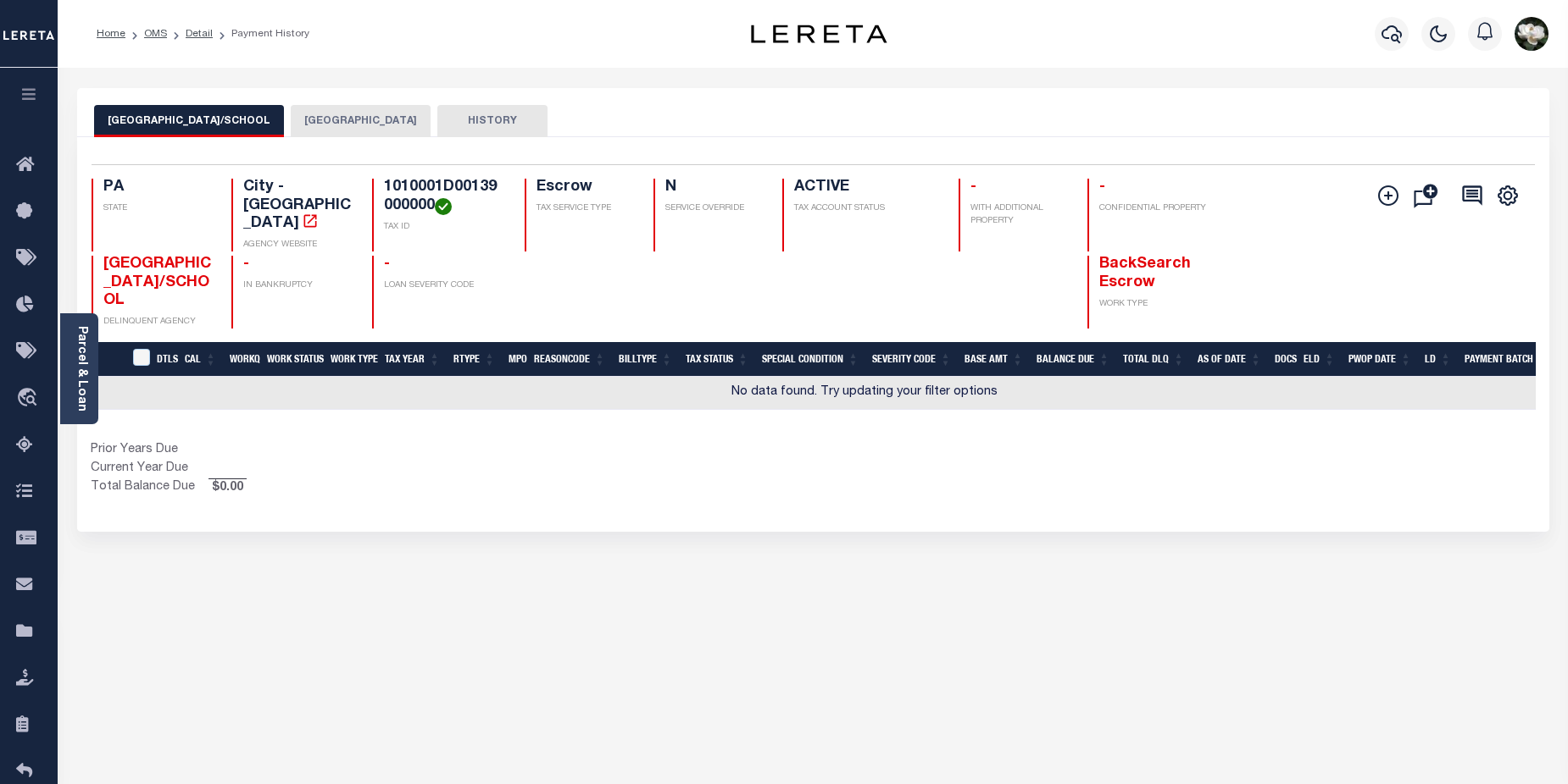
click at [331, 117] on button "[GEOGRAPHIC_DATA]" at bounding box center [360, 121] width 140 height 32
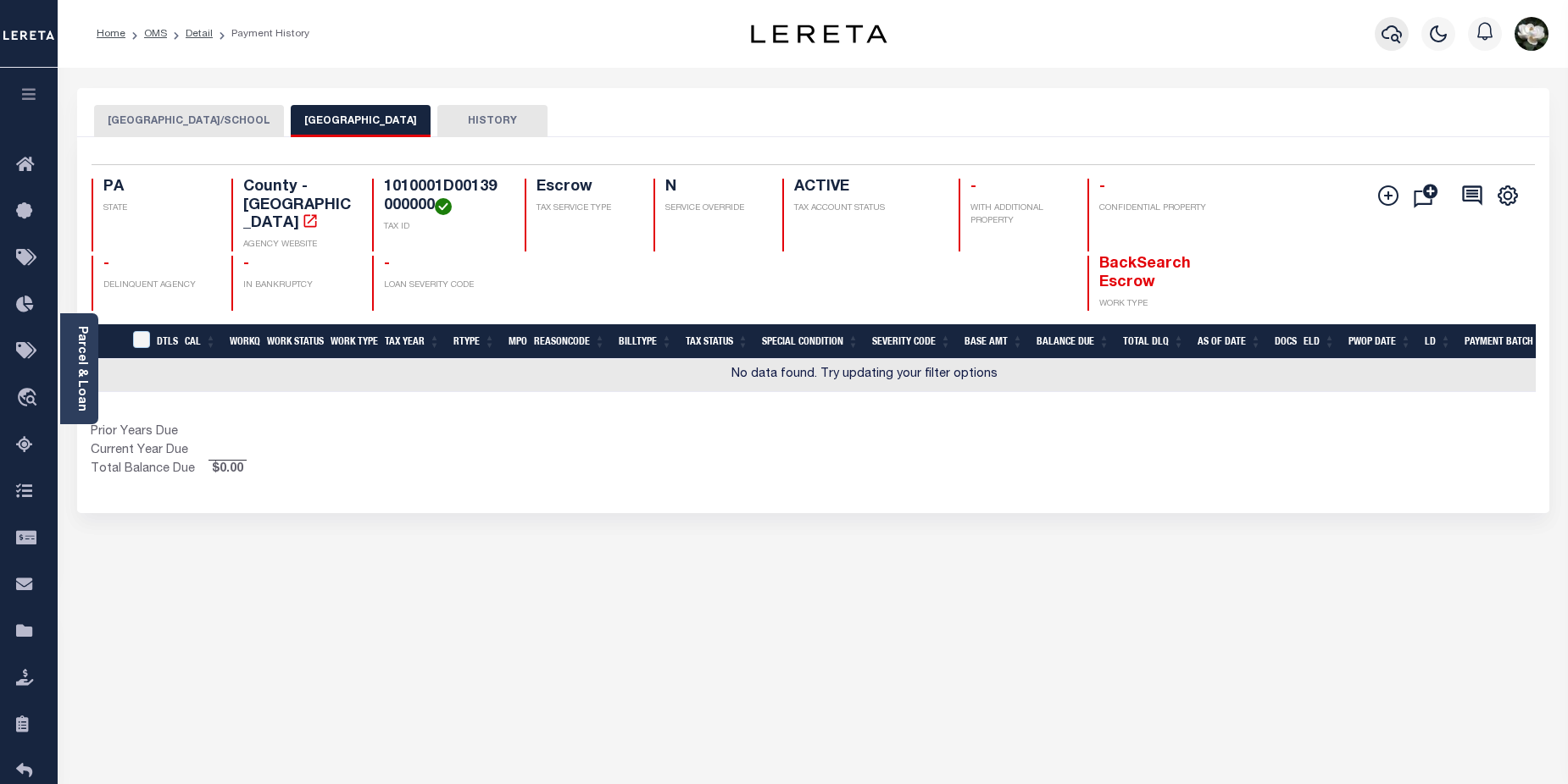
click at [1382, 24] on icon "button" at bounding box center [1391, 34] width 20 height 20
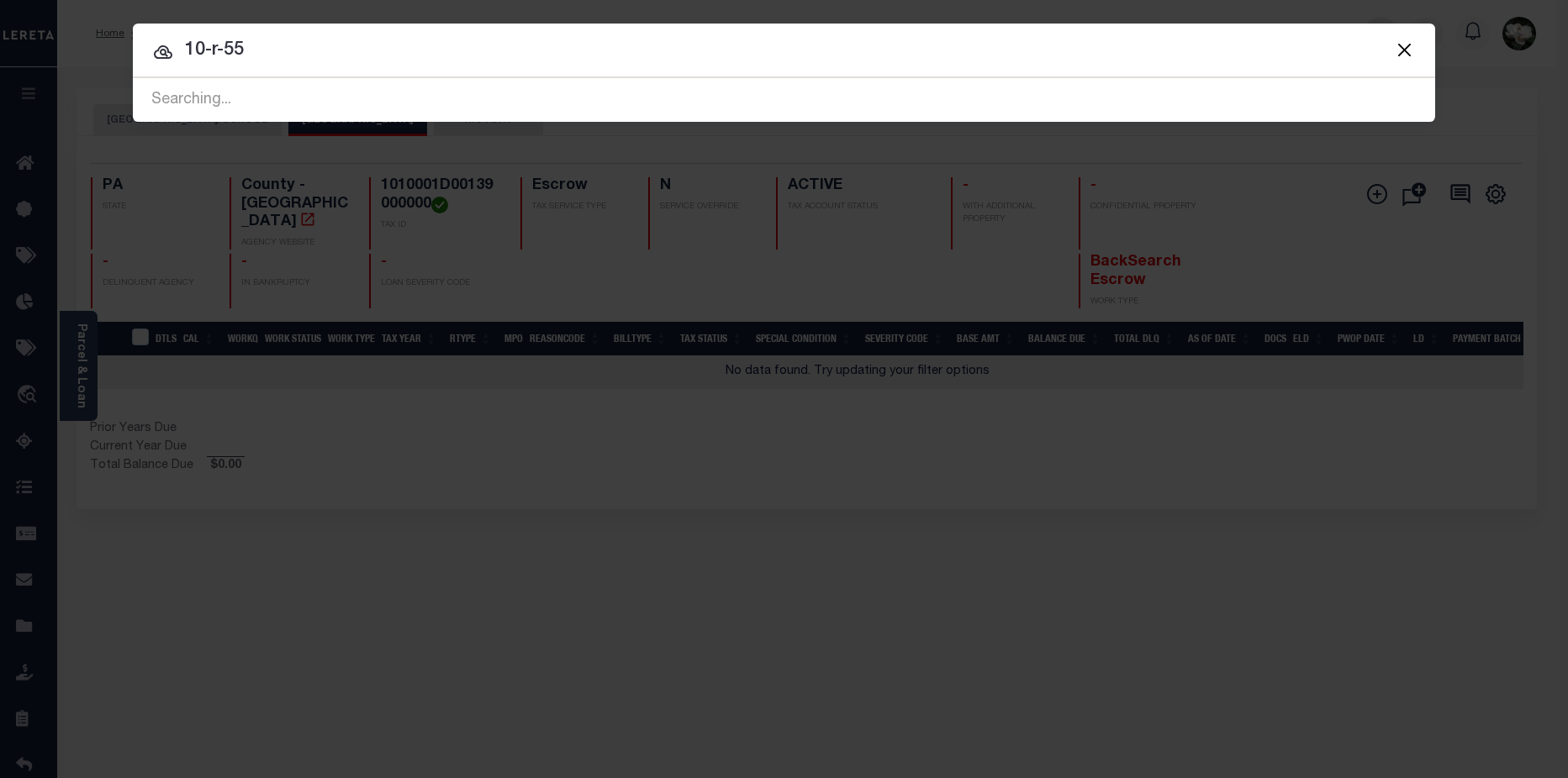
type input "10-r-55"
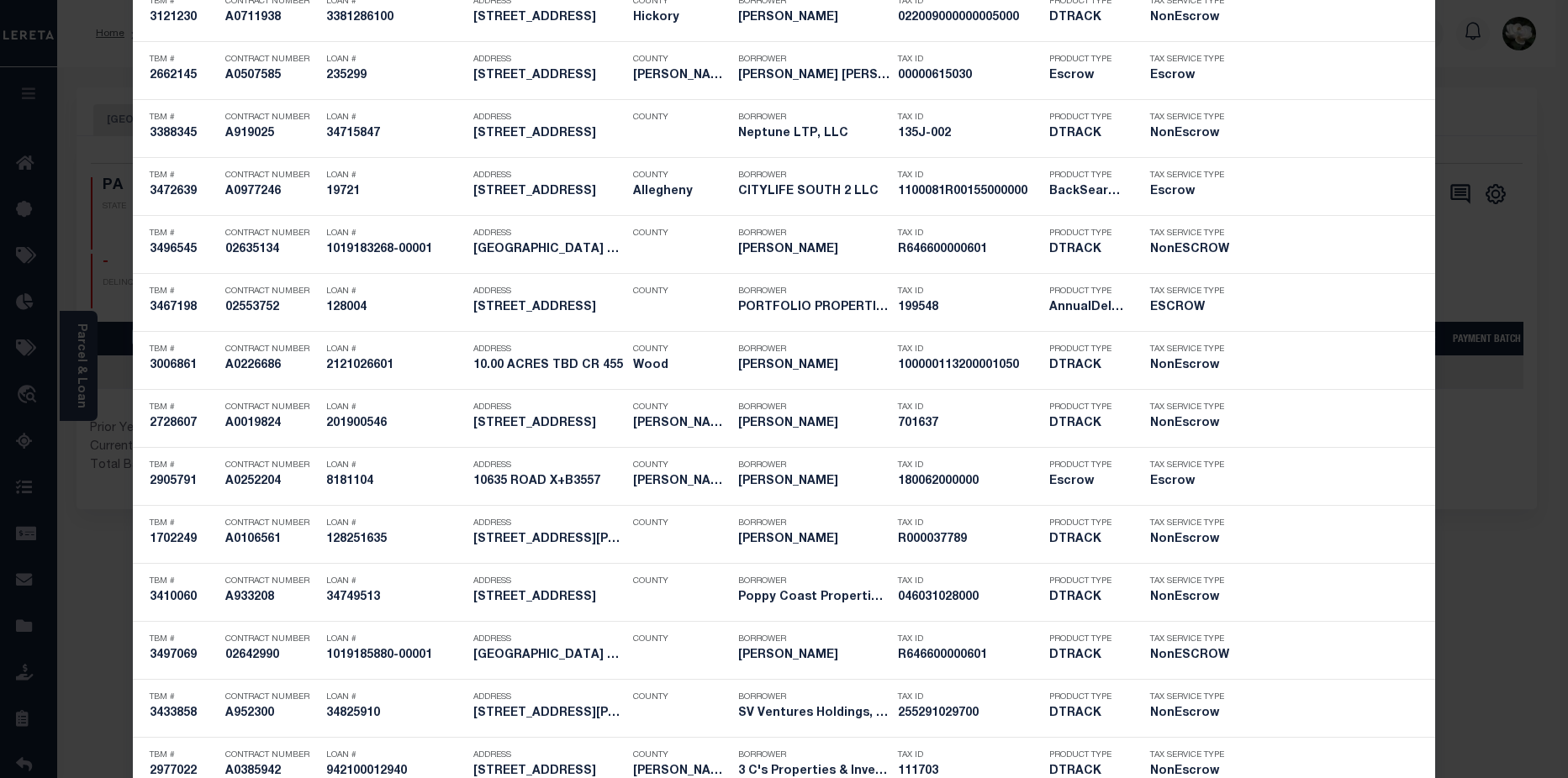
scroll to position [7010, 0]
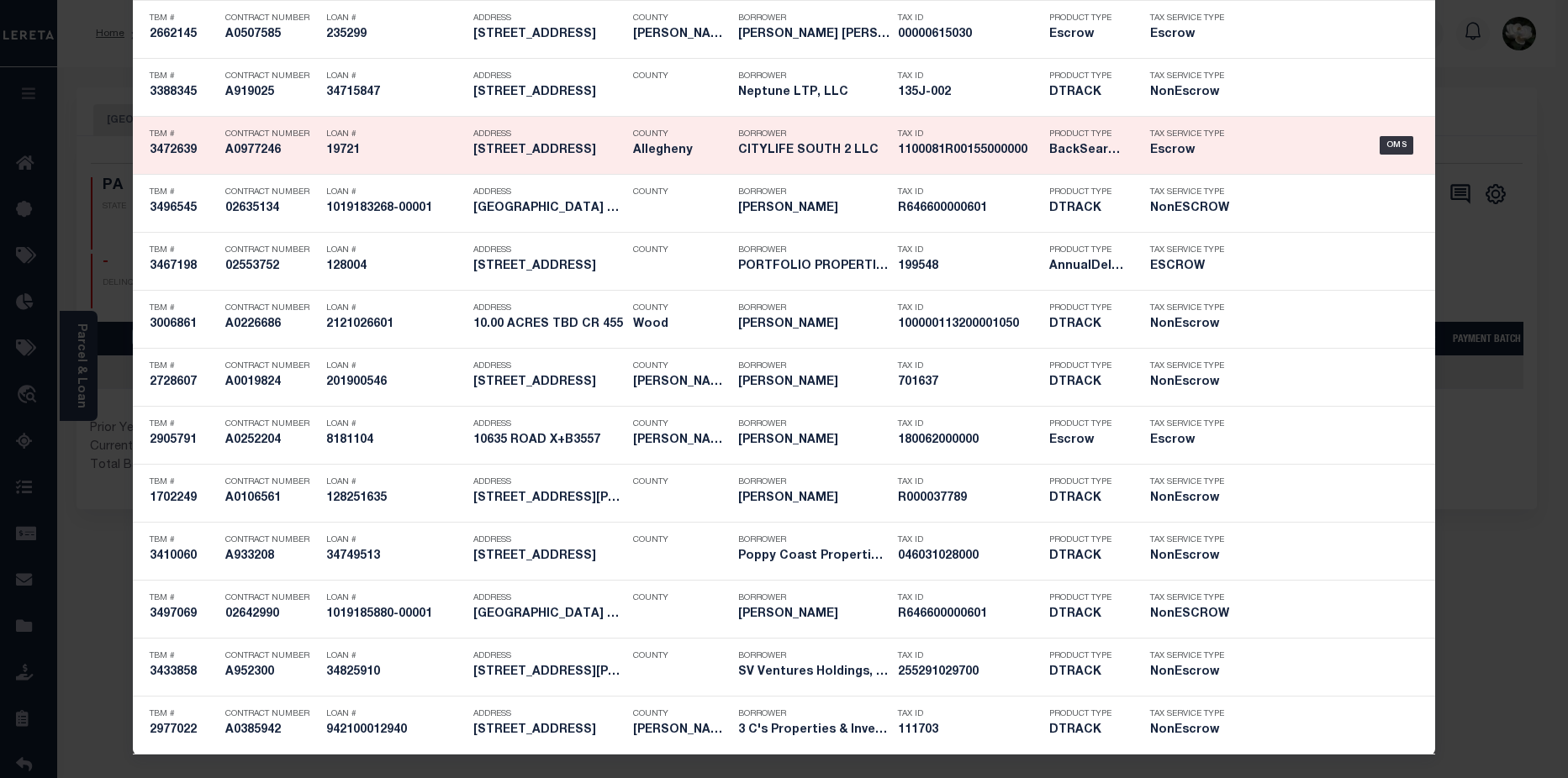
click at [569, 167] on div "Address 5406 BROAD ST" at bounding box center [549, 145] width 151 height 49
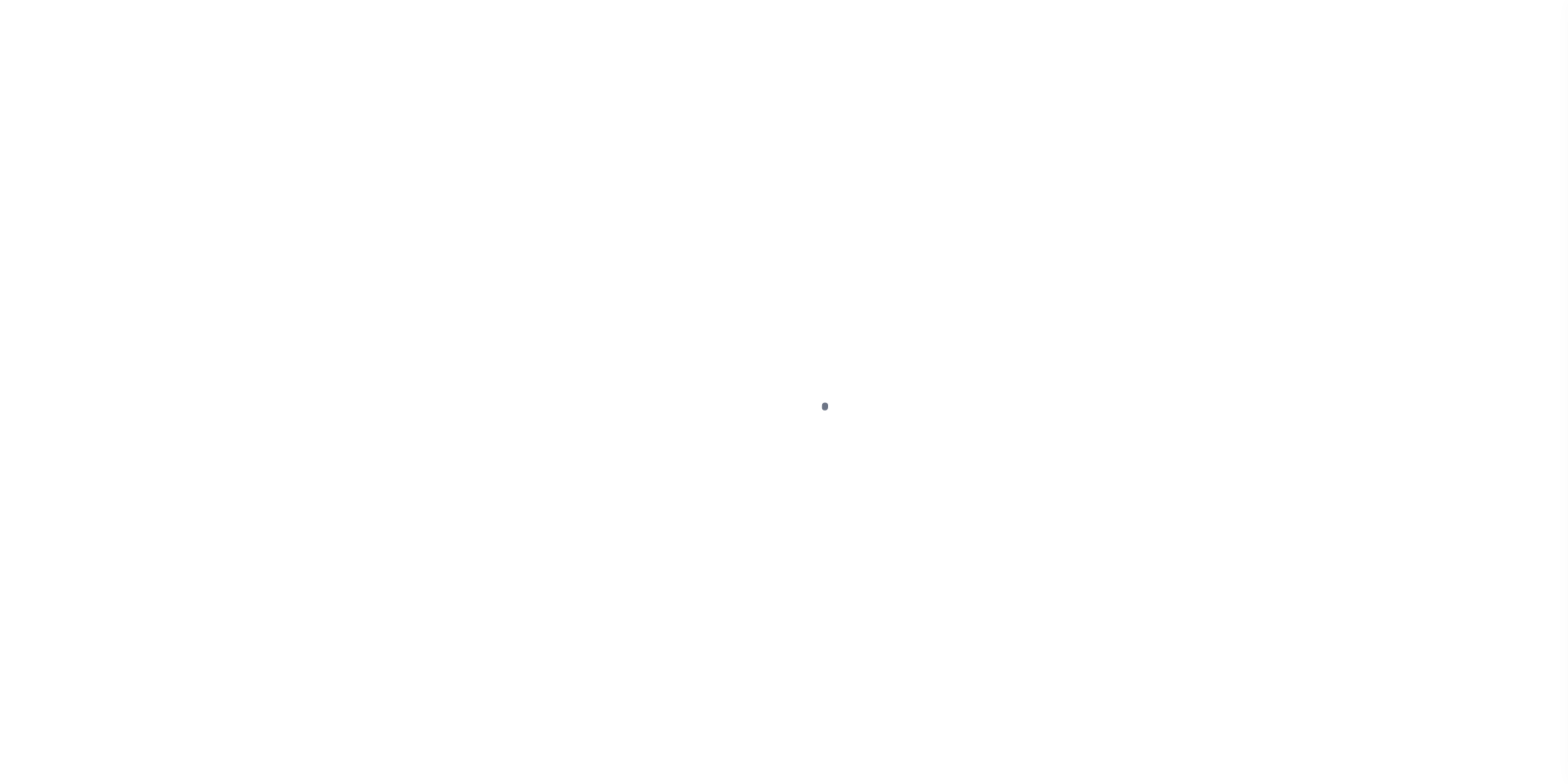
select select "400"
select select "Escrow"
type input "[STREET_ADDRESS]"
select select
type input "[GEOGRAPHIC_DATA]"
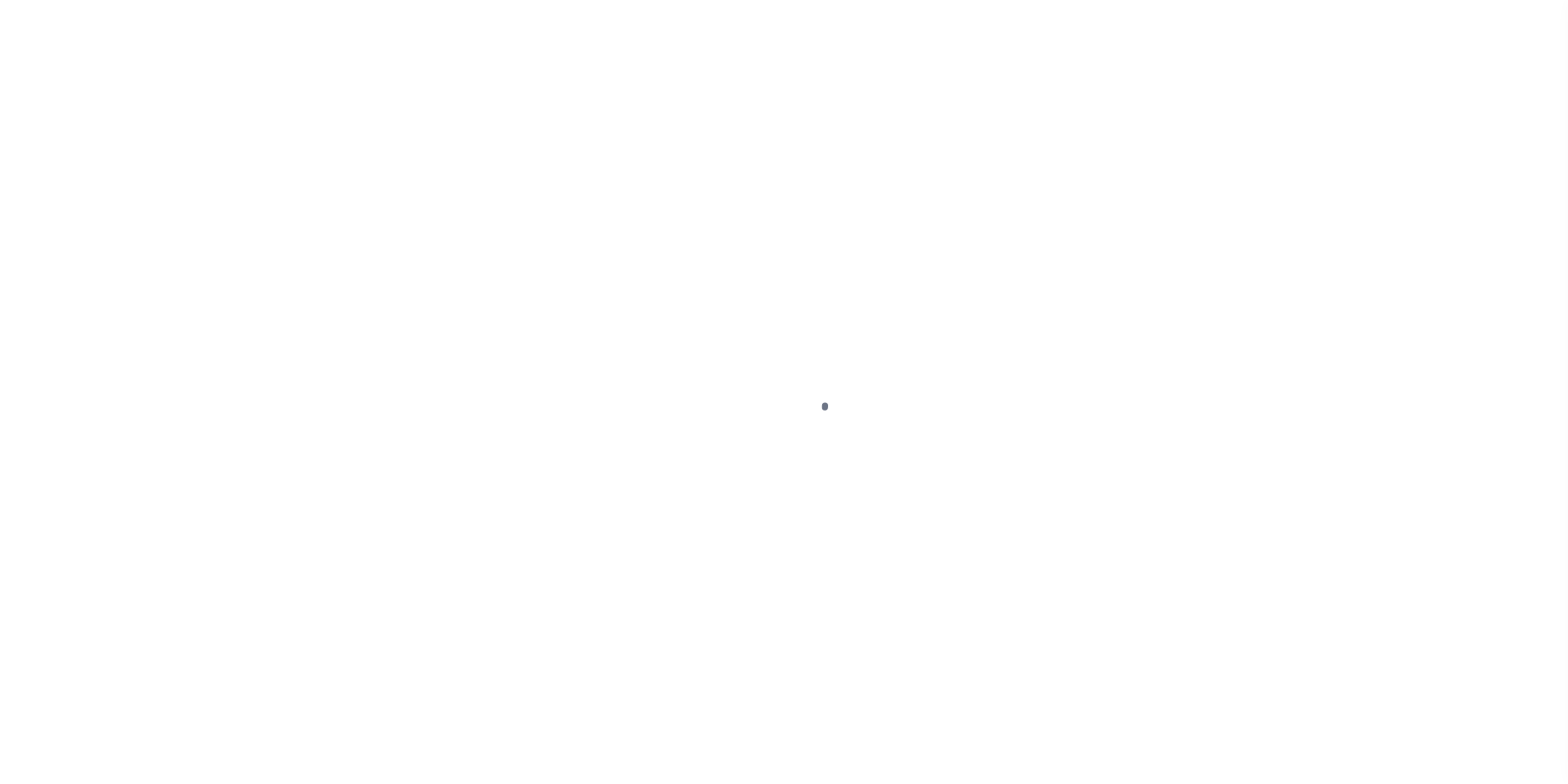
type input "a0kUS00000B3np4"
type input "PA"
select select
type textarea "LEGAL REQUIRED"
select select "25066"
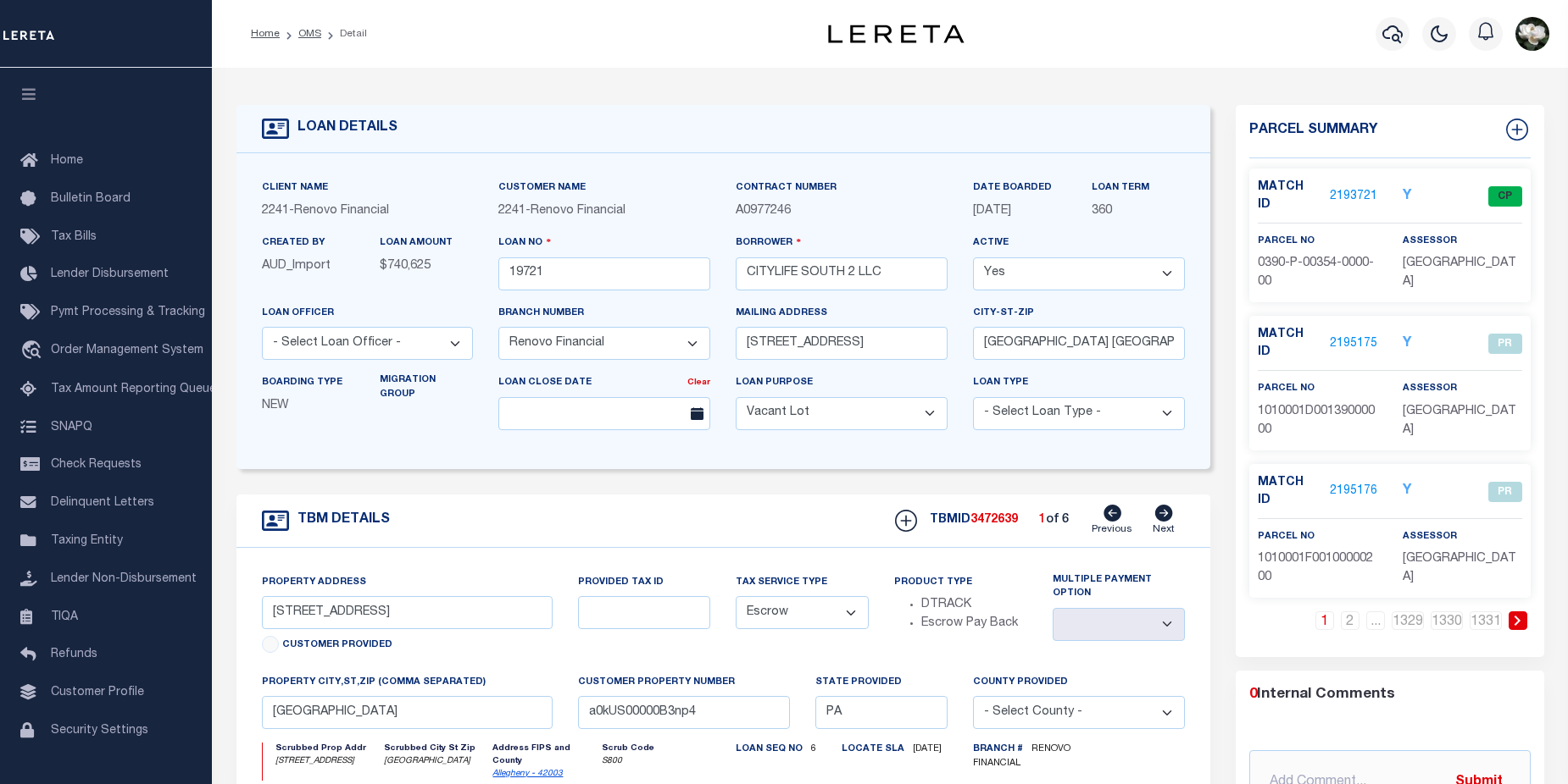
click at [1166, 521] on icon at bounding box center [1163, 514] width 17 height 17
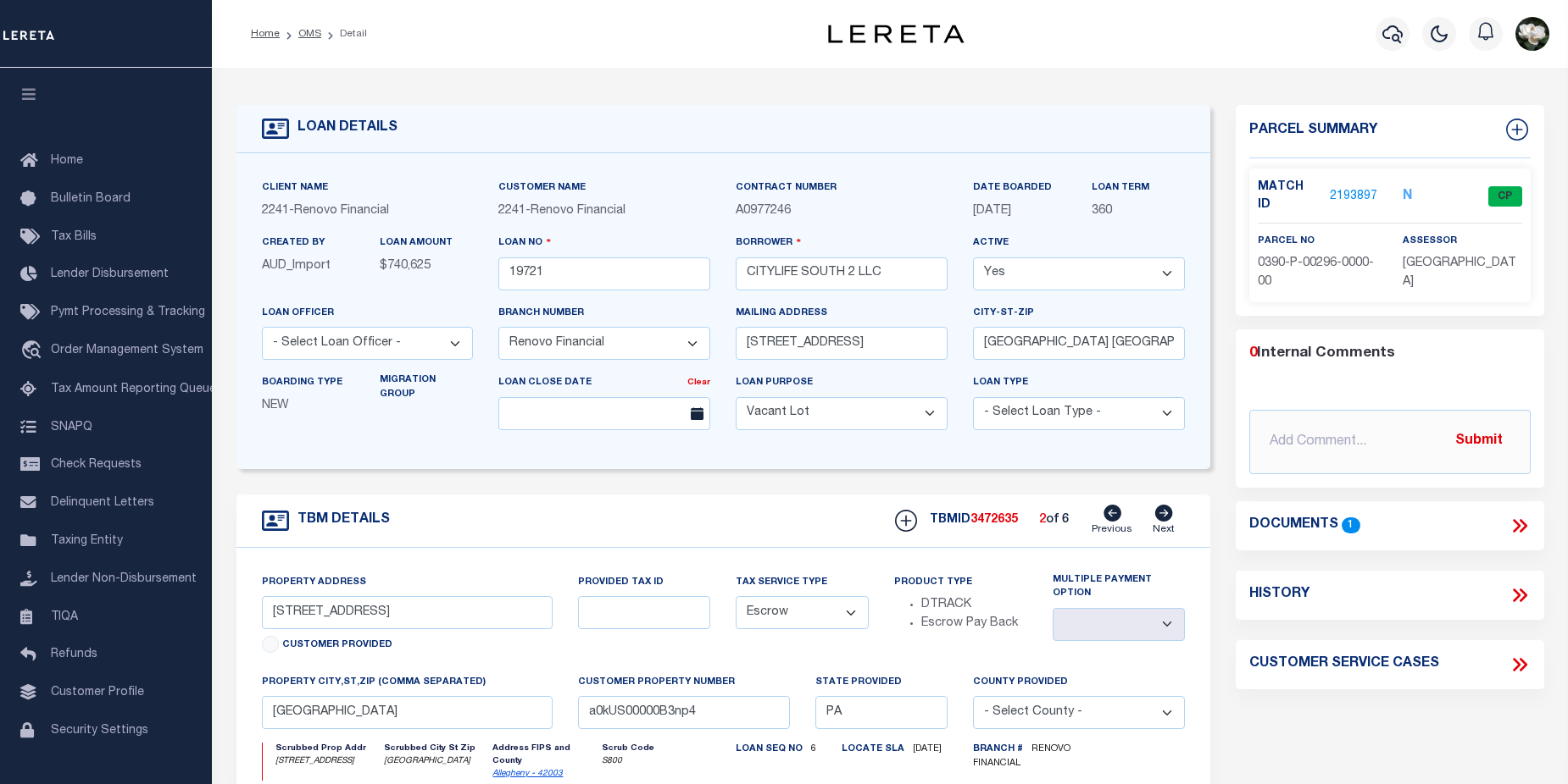
type input "[STREET_ADDRESS]"
select select
type input "[GEOGRAPHIC_DATA], [GEOGRAPHIC_DATA] 15236"
type input "a0kUS00000B3rkb"
select select
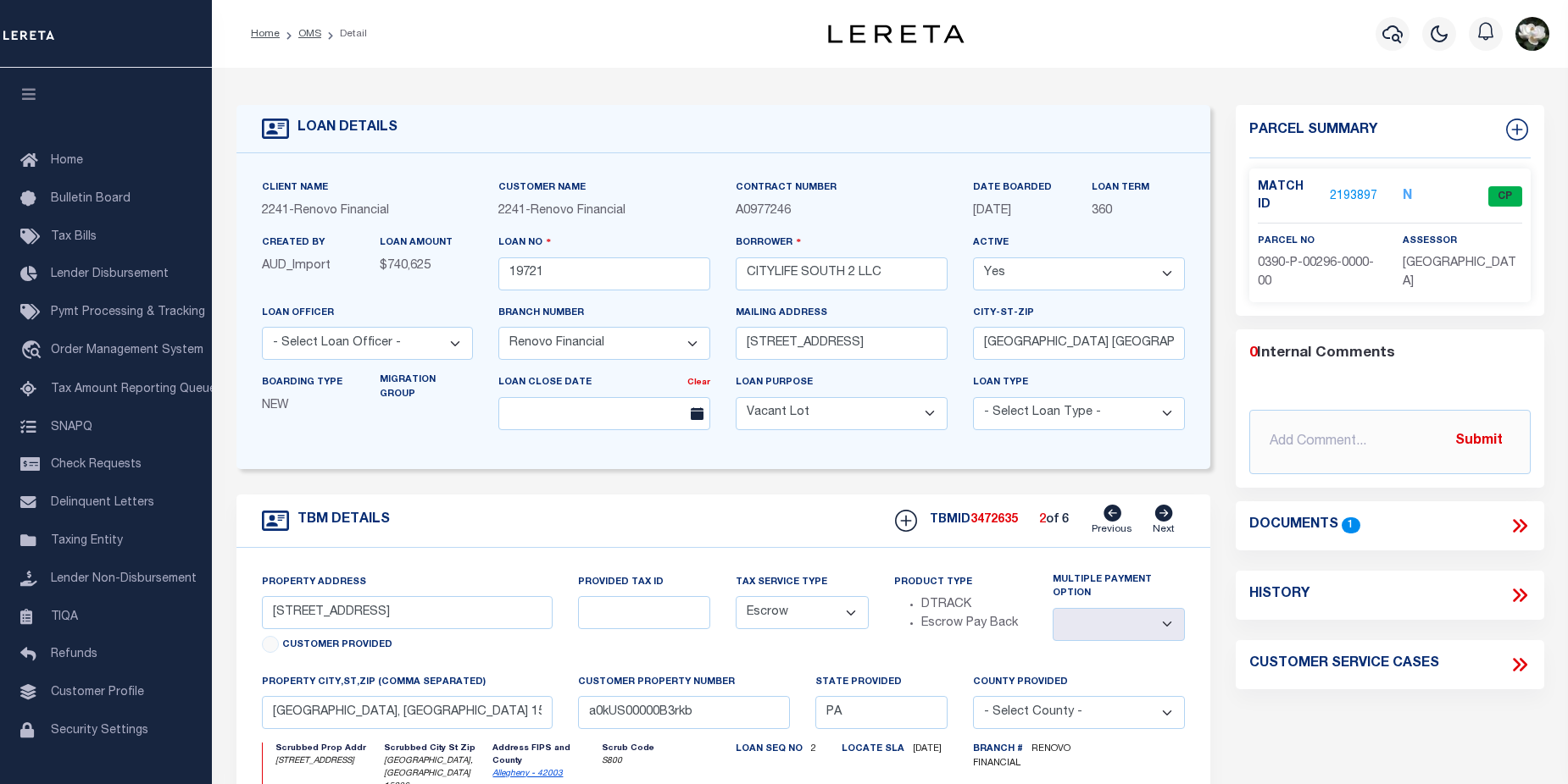
click at [1166, 521] on icon at bounding box center [1163, 514] width 17 height 17
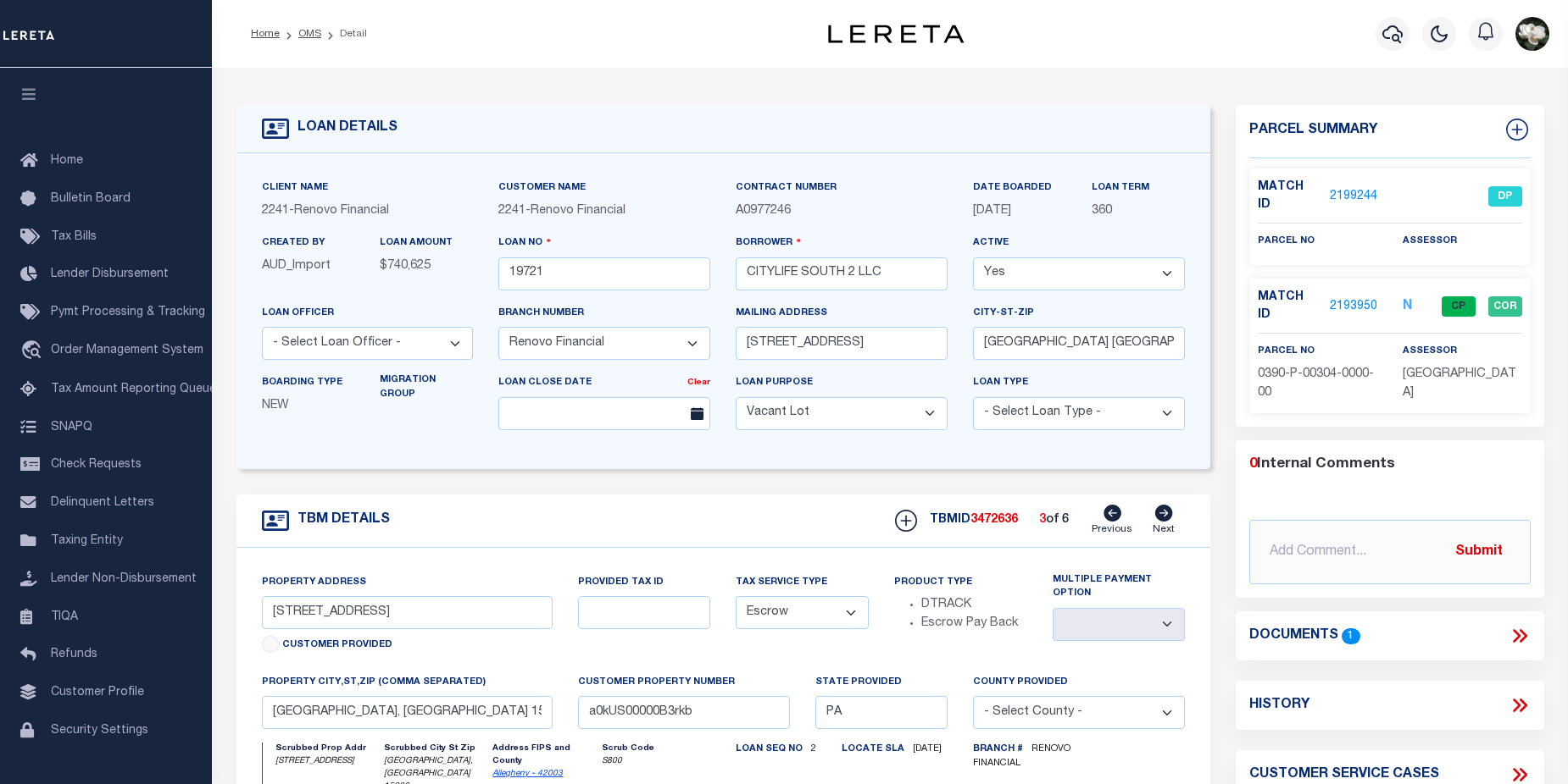
type input "246 Cedar Street"
select select
type input "a0kUS00000B3rSr"
select select
click at [1166, 521] on icon at bounding box center [1163, 514] width 17 height 17
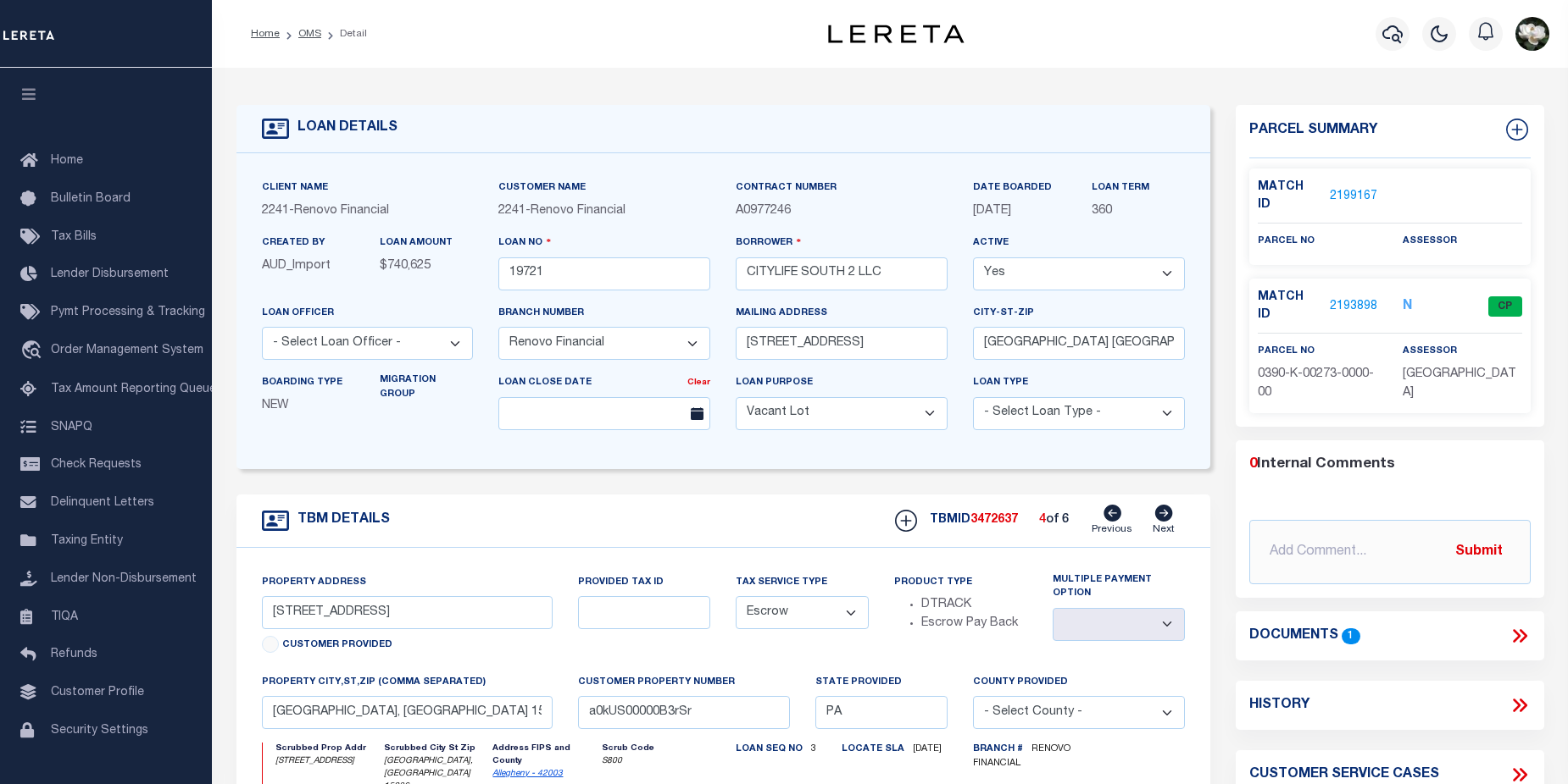
type input "264 Cedar Street"
select select
type input "a0kUS00000B3rHZ"
select select
click at [1166, 521] on icon at bounding box center [1163, 514] width 17 height 17
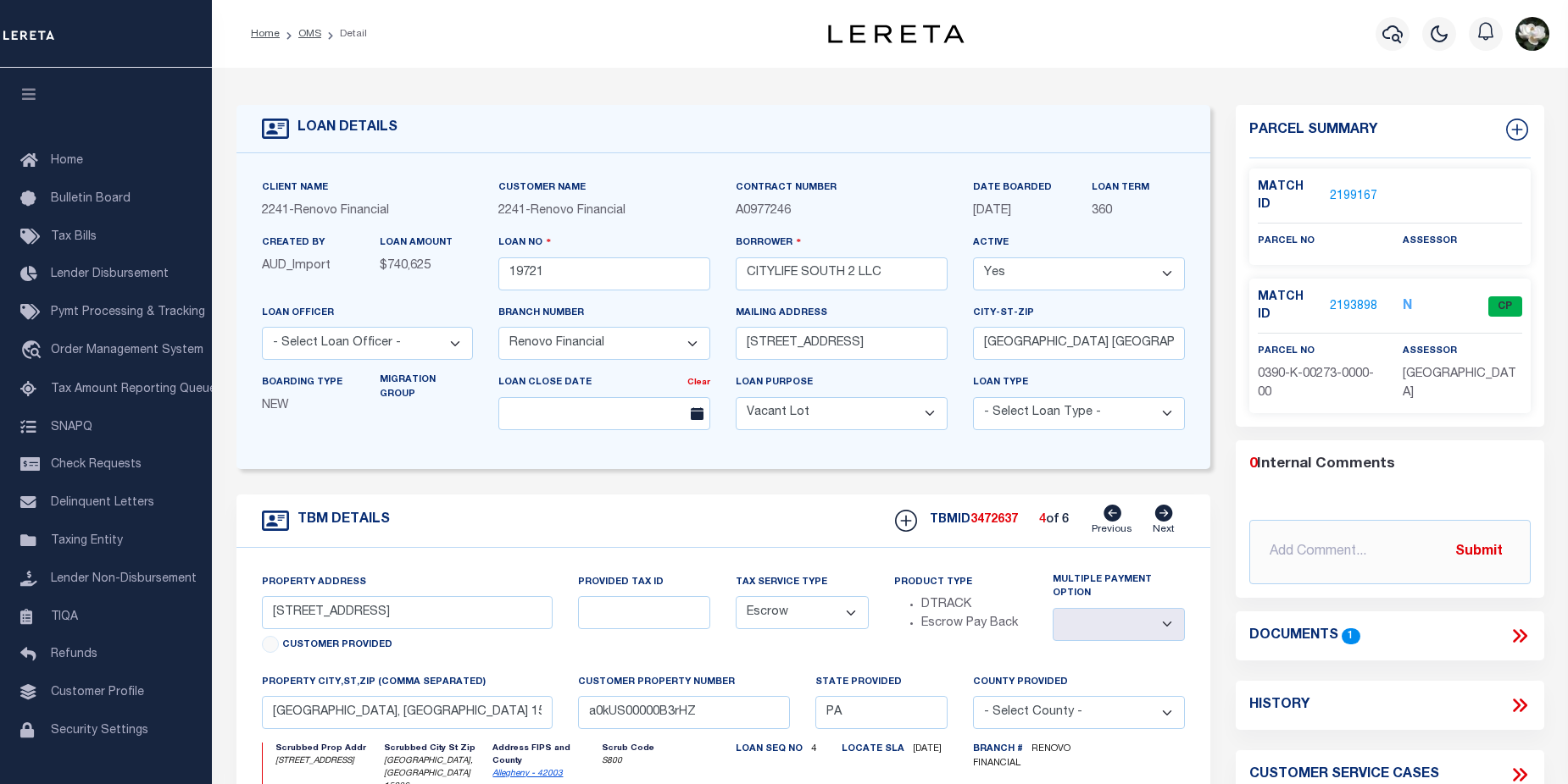
type input "5404 Broad street"
select select
type input "Pleasant Hills, PA 15236"
type input "a0kUS00000B3qAE"
select select
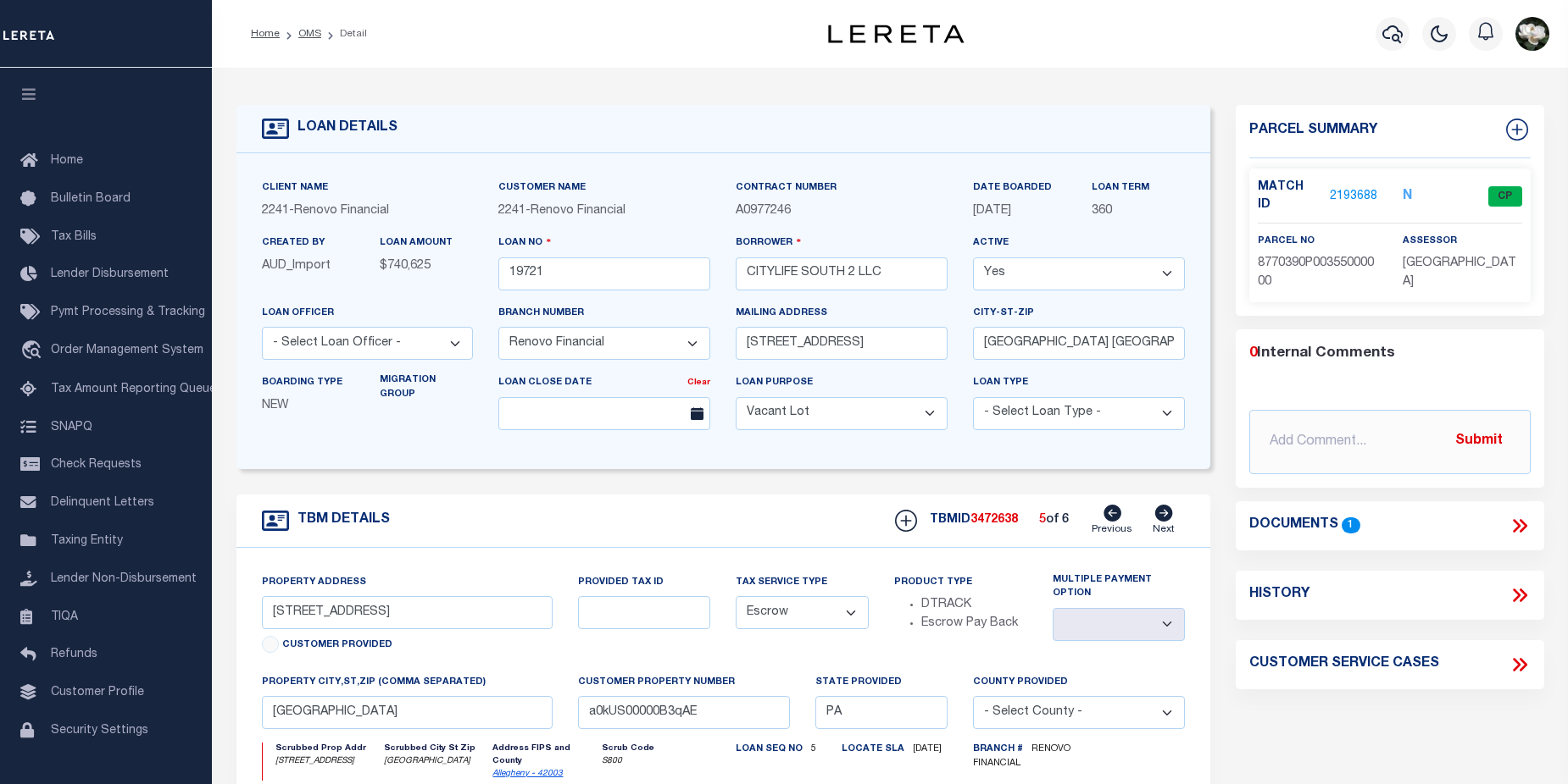
click at [1166, 521] on icon at bounding box center [1163, 514] width 17 height 17
type input "1740 Arlington Avenue"
select select
type input "Pittsburgh, PA 15210"
type input "a0kUS00000B3rr3"
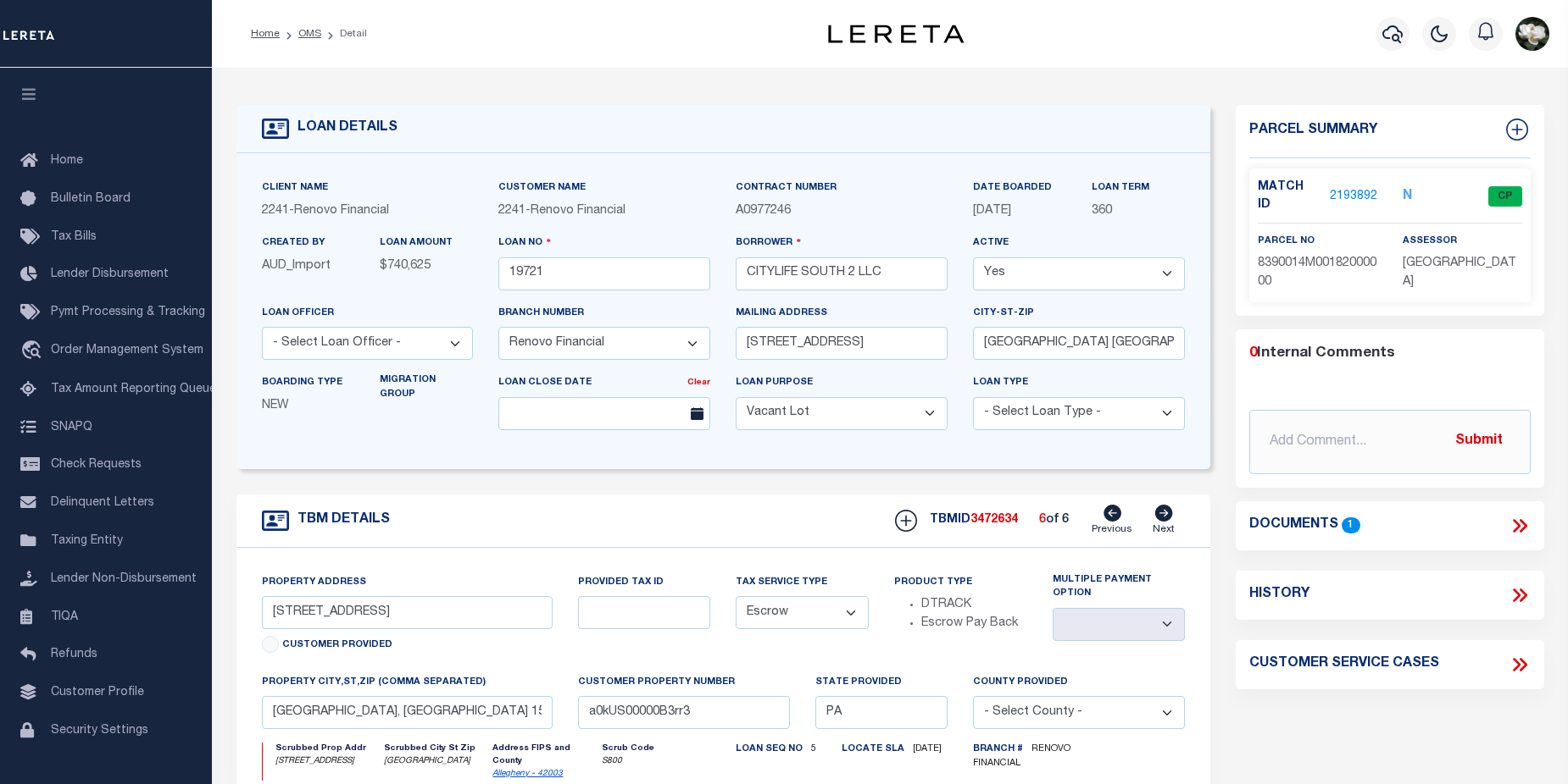
select select
click at [1166, 521] on icon at bounding box center [1163, 514] width 17 height 17
click at [1112, 514] on icon at bounding box center [1112, 514] width 17 height 17
type input "5404 Broad street"
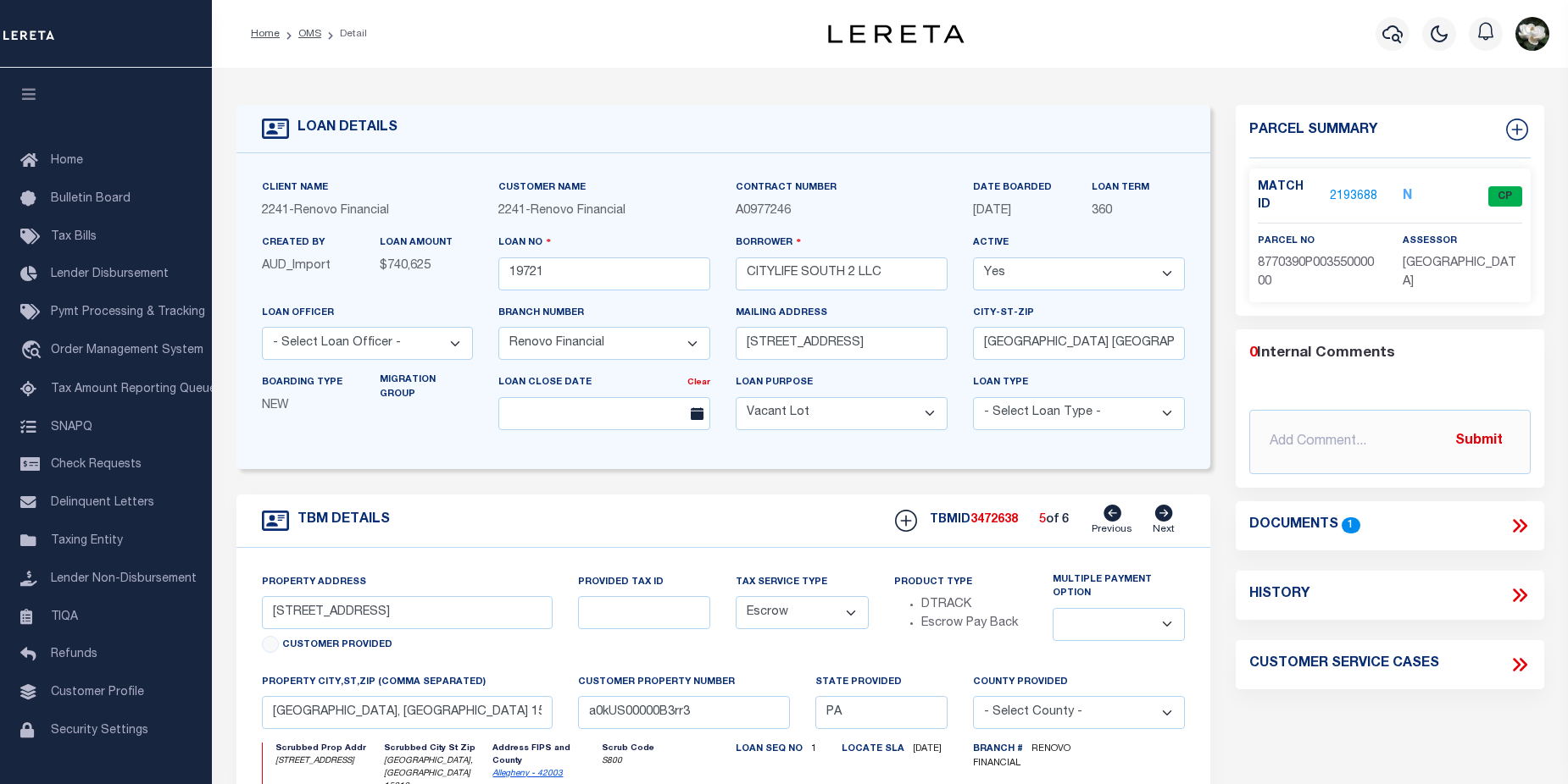
select select
type input "Pleasant Hills, PA 15236"
type input "a0kUS00000B3qAE"
select select
click at [1112, 514] on icon at bounding box center [1112, 514] width 17 height 17
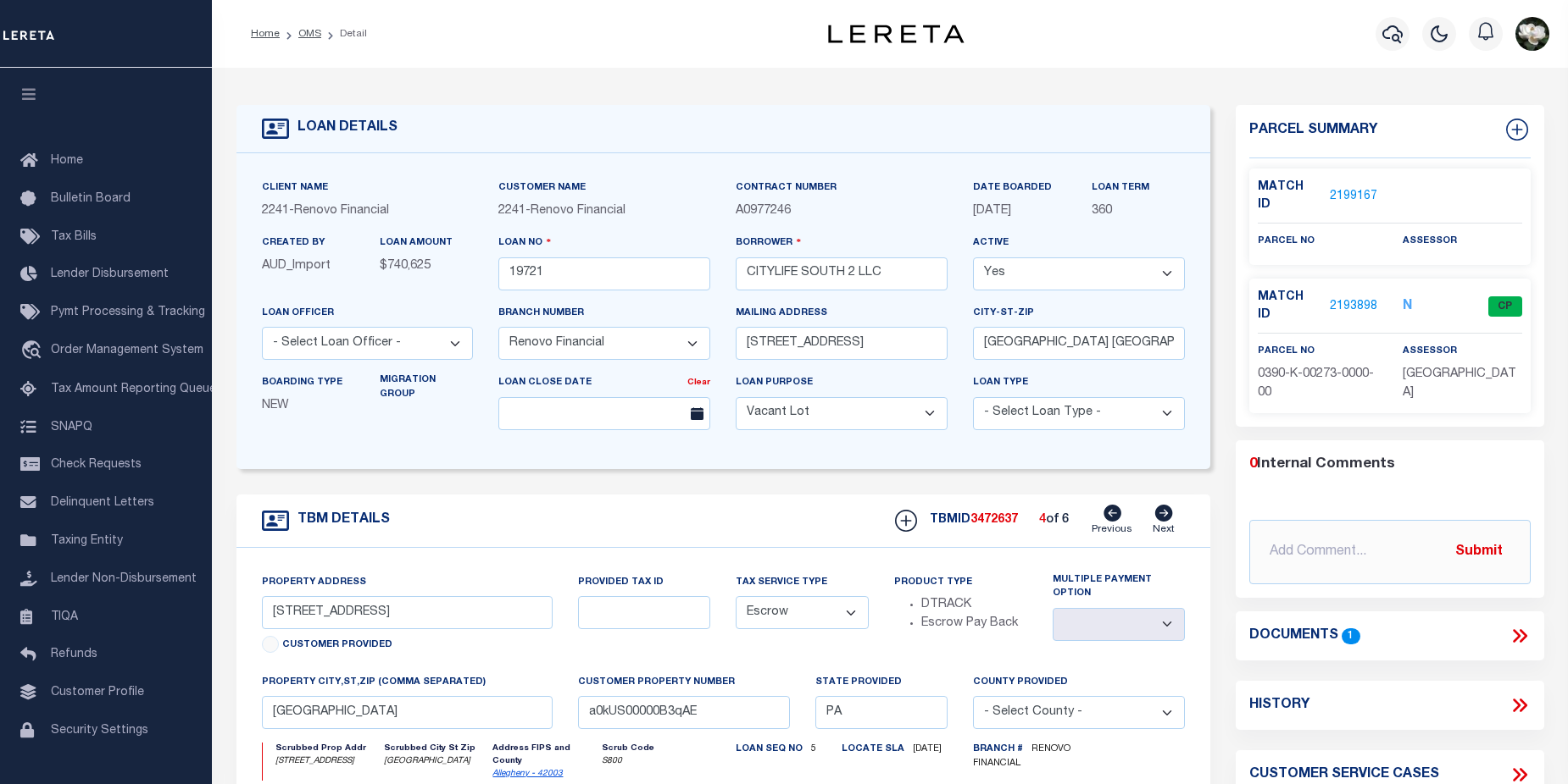
type input "264 Cedar Street"
select select
type input "Pittsburgh, PA 15236"
type input "a0kUS00000B3rHZ"
select select
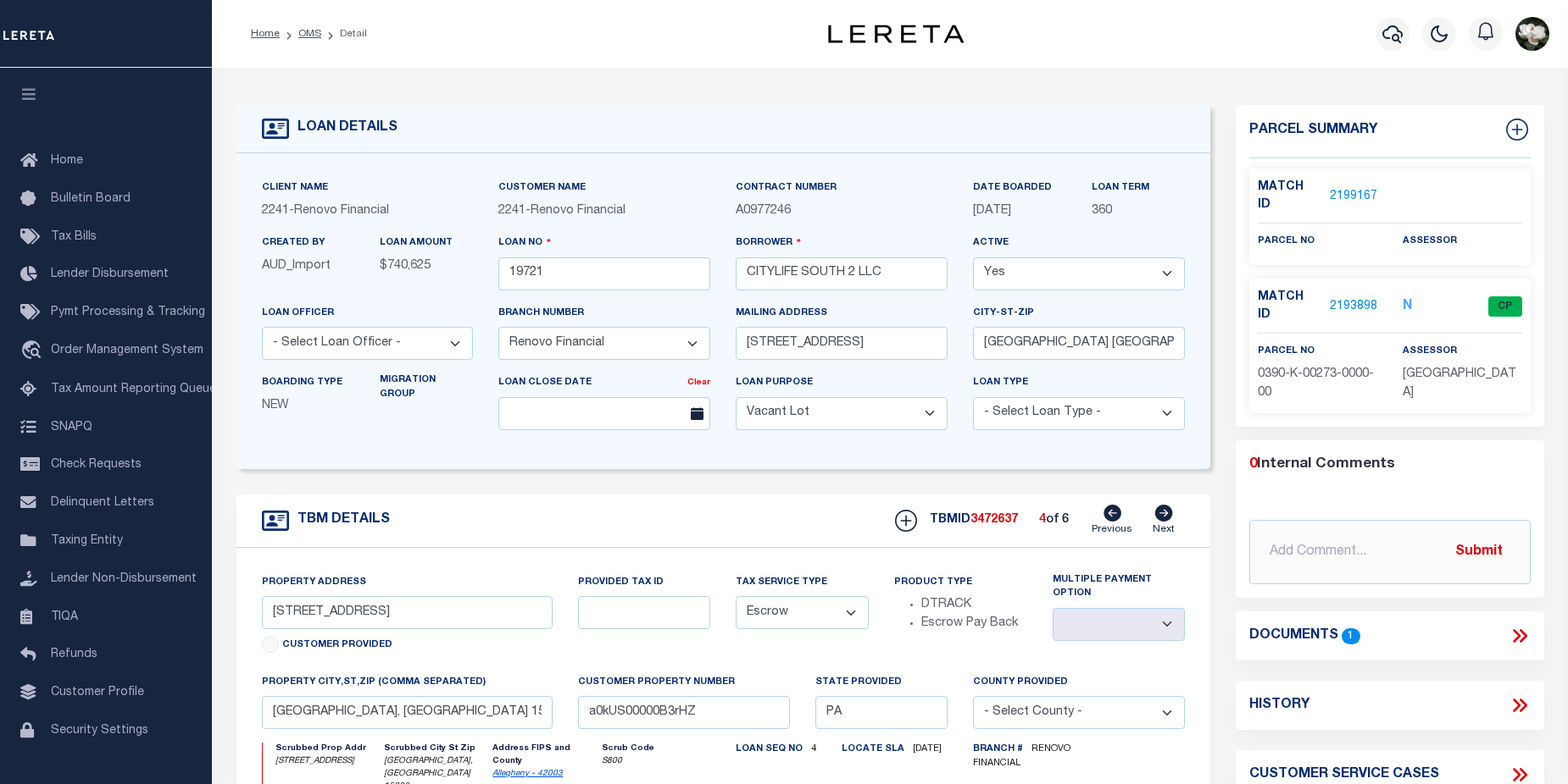
click at [1112, 514] on icon at bounding box center [1112, 514] width 17 height 17
type input "246 Cedar Street"
select select
type input "a0kUS00000B3rSr"
select select
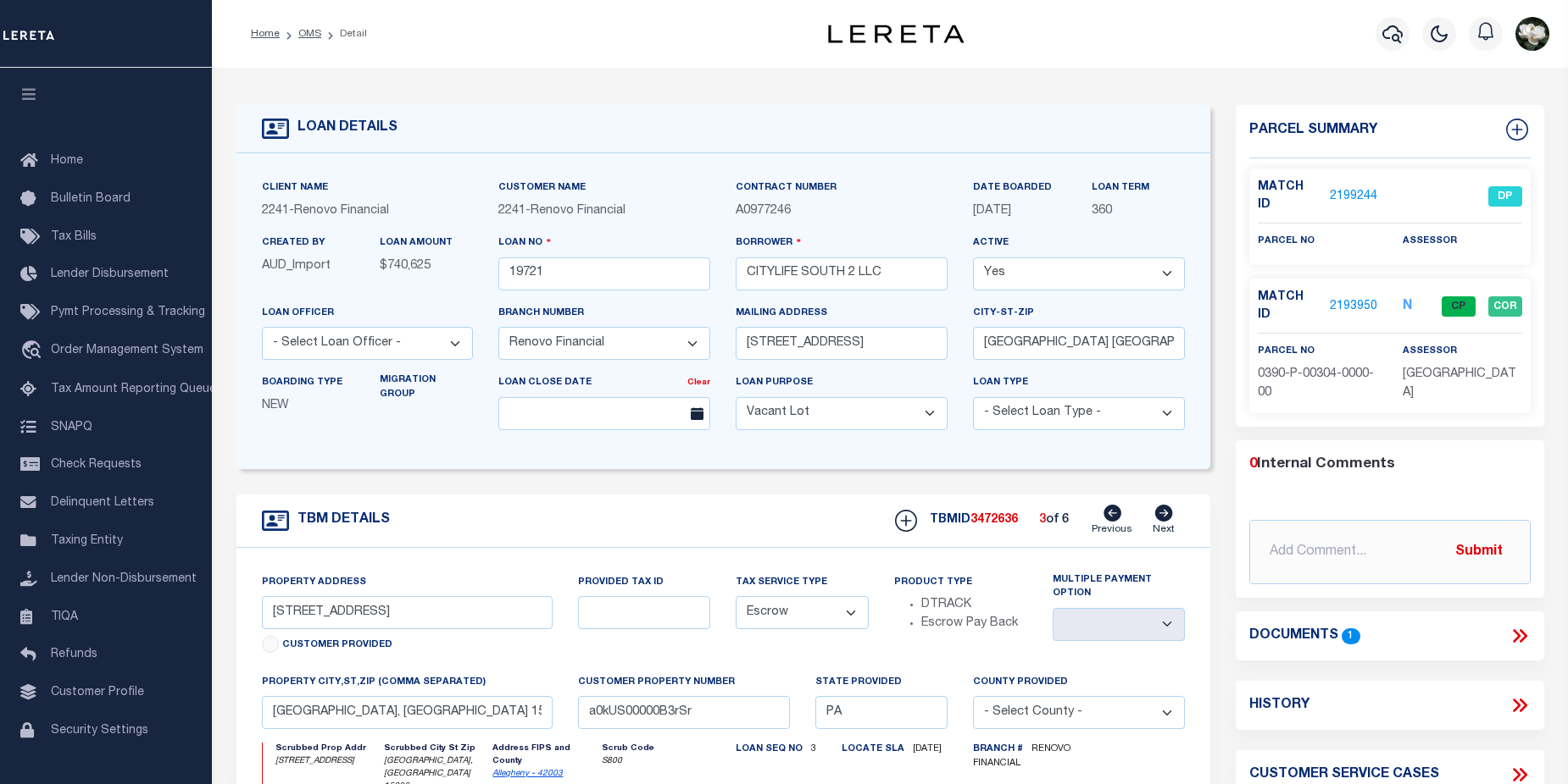
click at [1112, 514] on icon at bounding box center [1112, 514] width 17 height 17
type input "240 Cedar Street"
select select
type input "a0kUS00000B3rkb"
select select
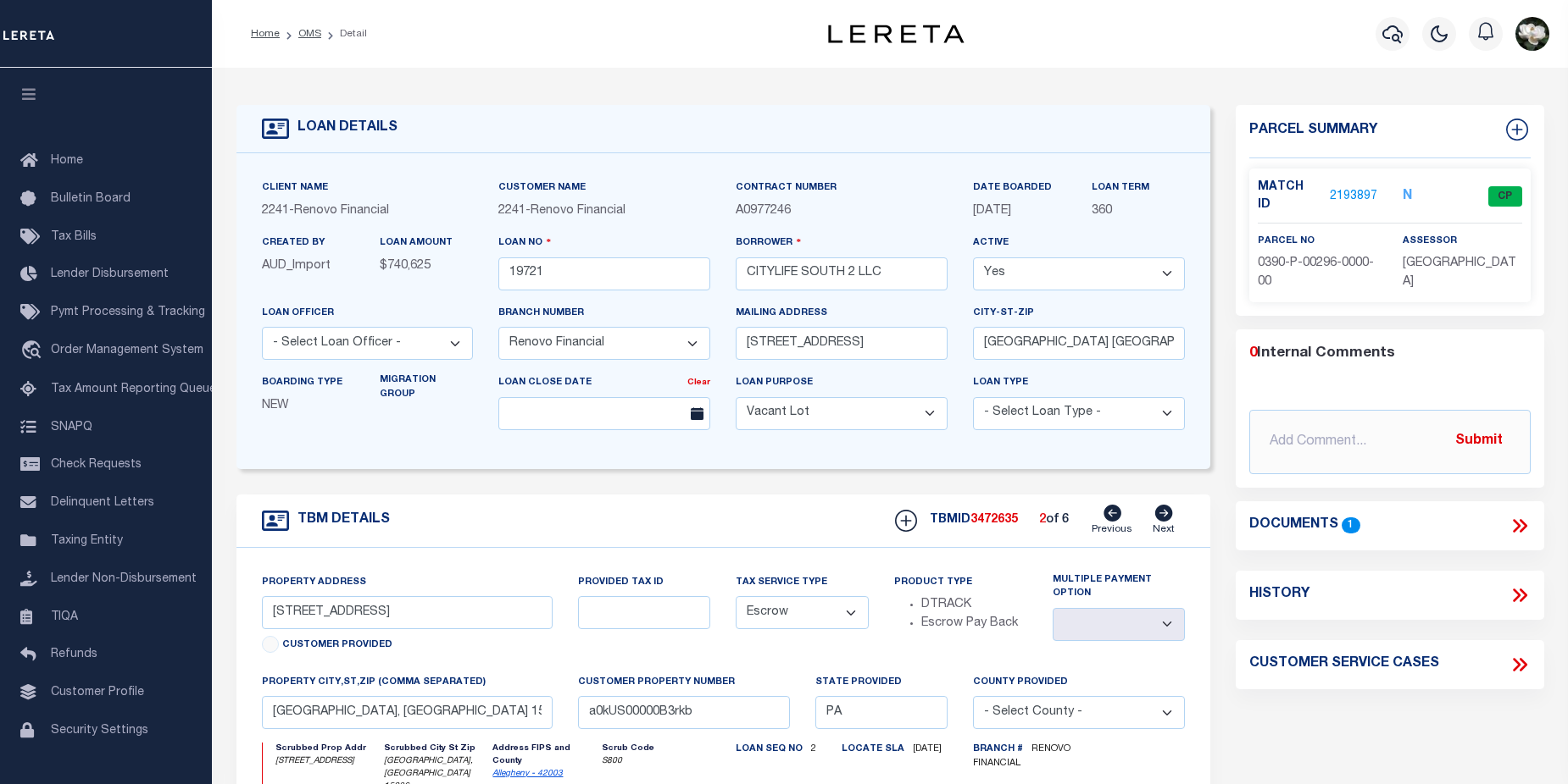
click at [1112, 514] on icon at bounding box center [1112, 514] width 17 height 17
type input "5406 Broad street"
select select
type input "Pleasant Hills, PA 15236"
type input "a0kUS00000B3np4"
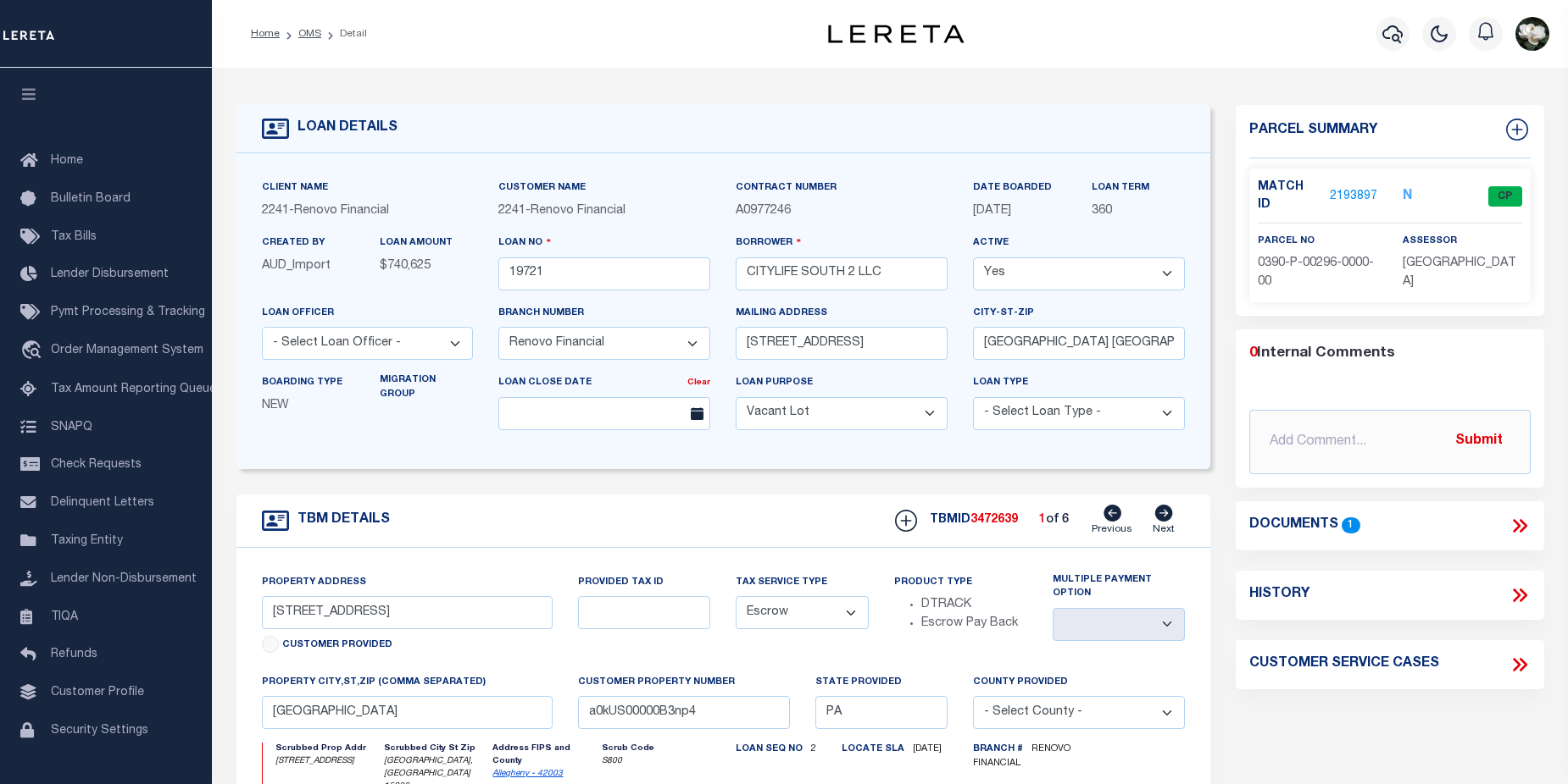
select select
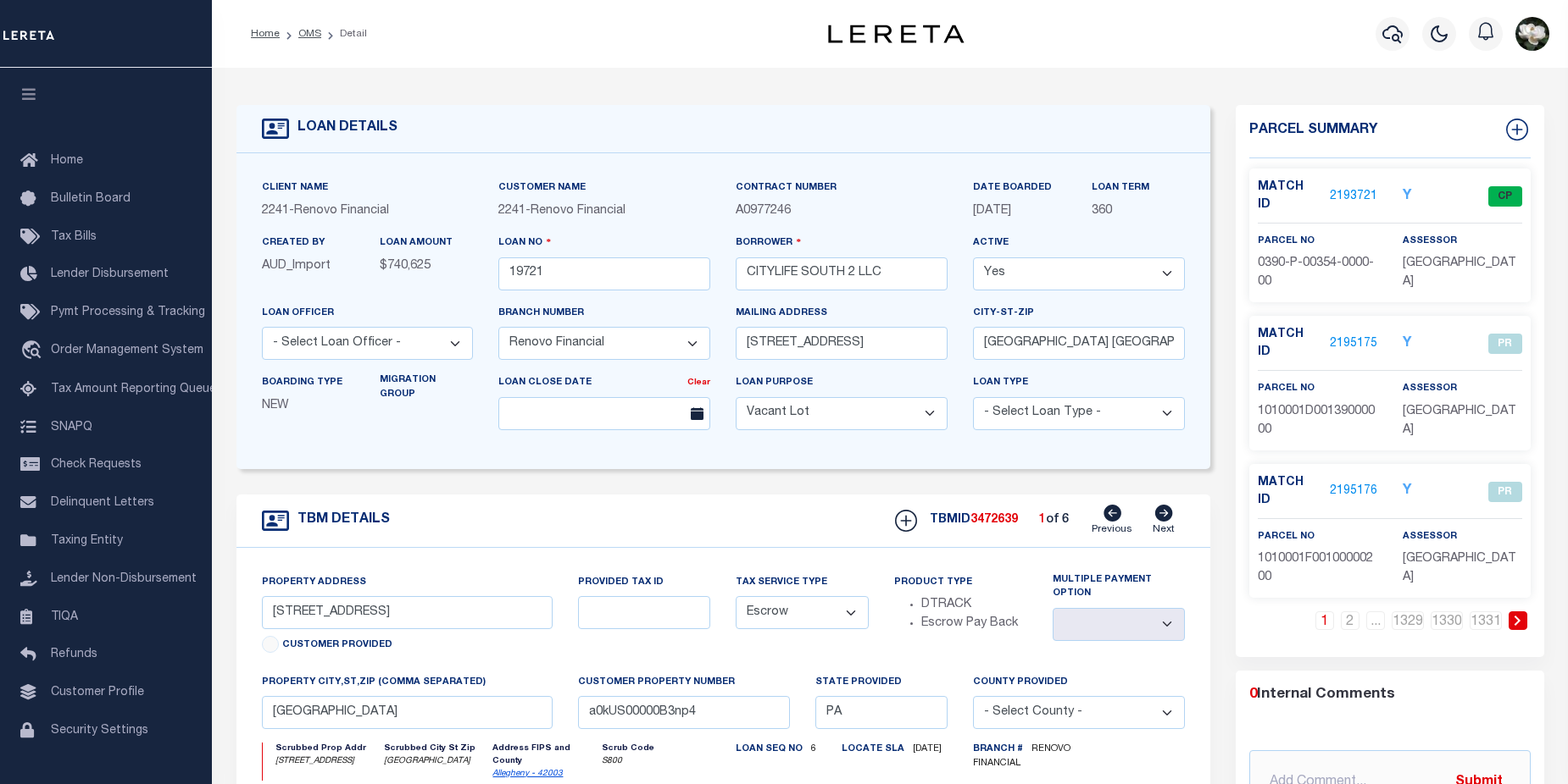
click at [1113, 520] on icon at bounding box center [1112, 514] width 17 height 17
click at [1159, 520] on icon at bounding box center [1163, 514] width 17 height 17
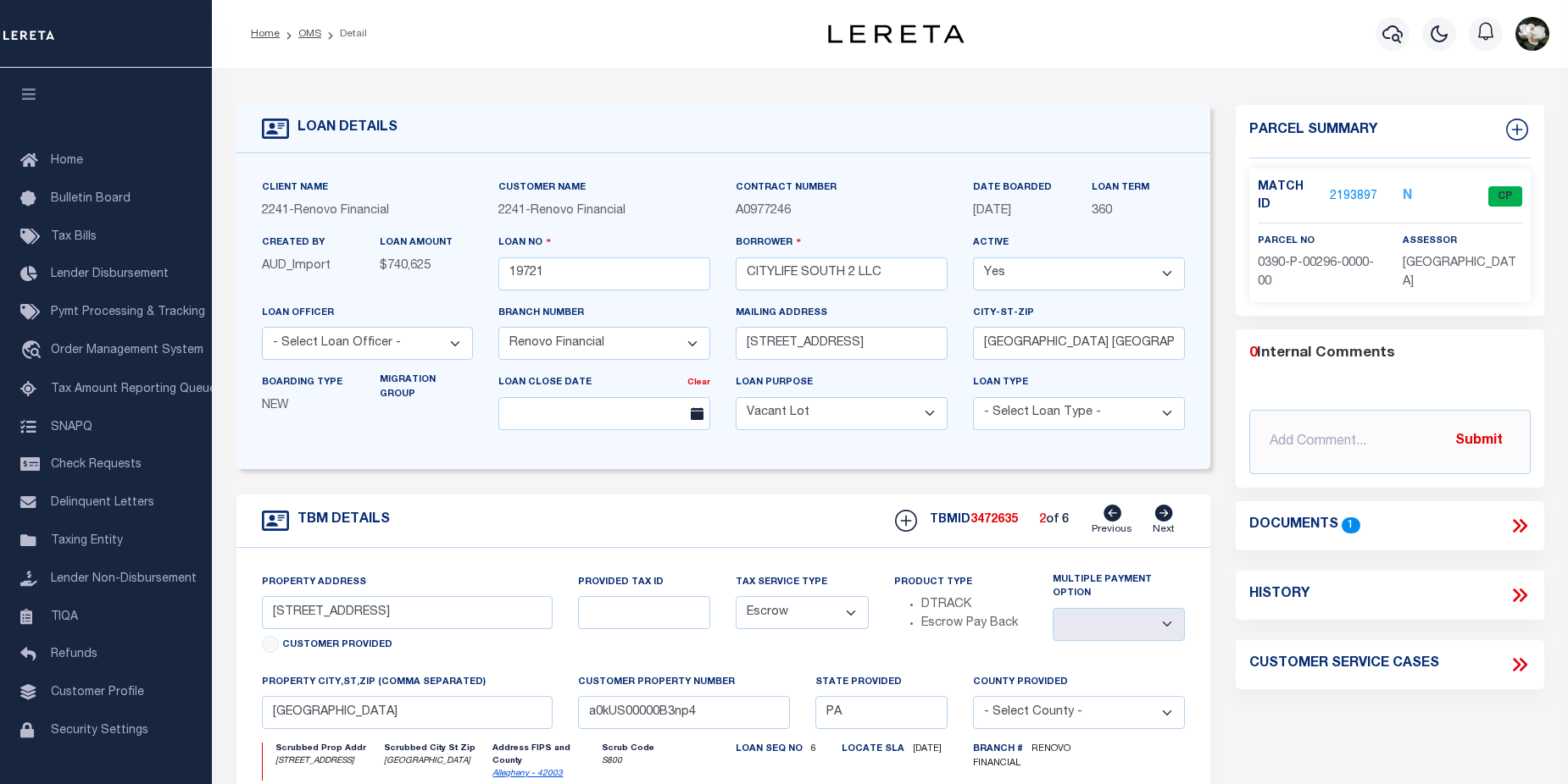
type input "240 Cedar Street"
select select
type input "Pittsburgh, PA 15236"
type input "a0kUS00000B3rkb"
select select
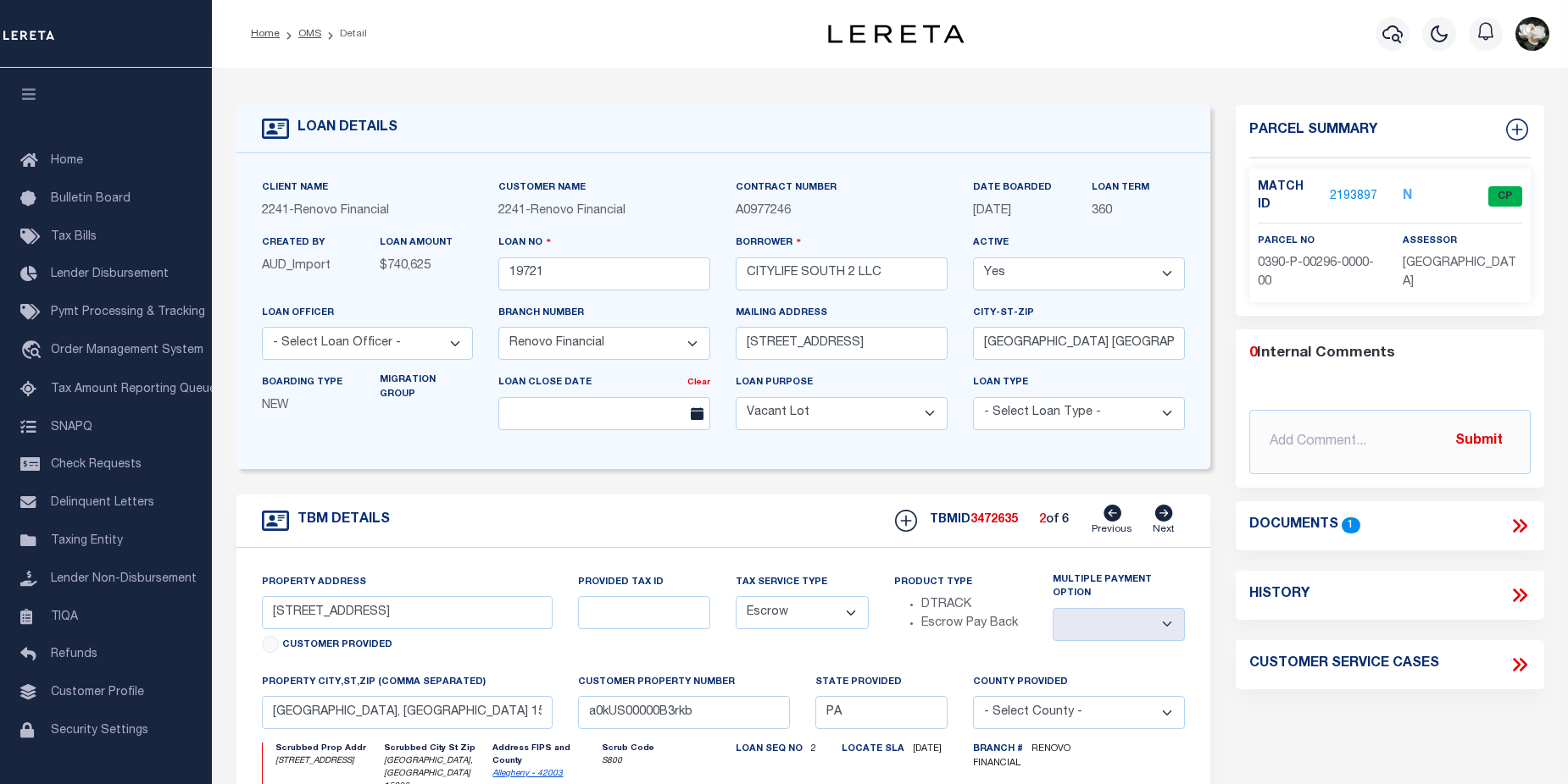
click at [1159, 520] on icon at bounding box center [1163, 514] width 17 height 17
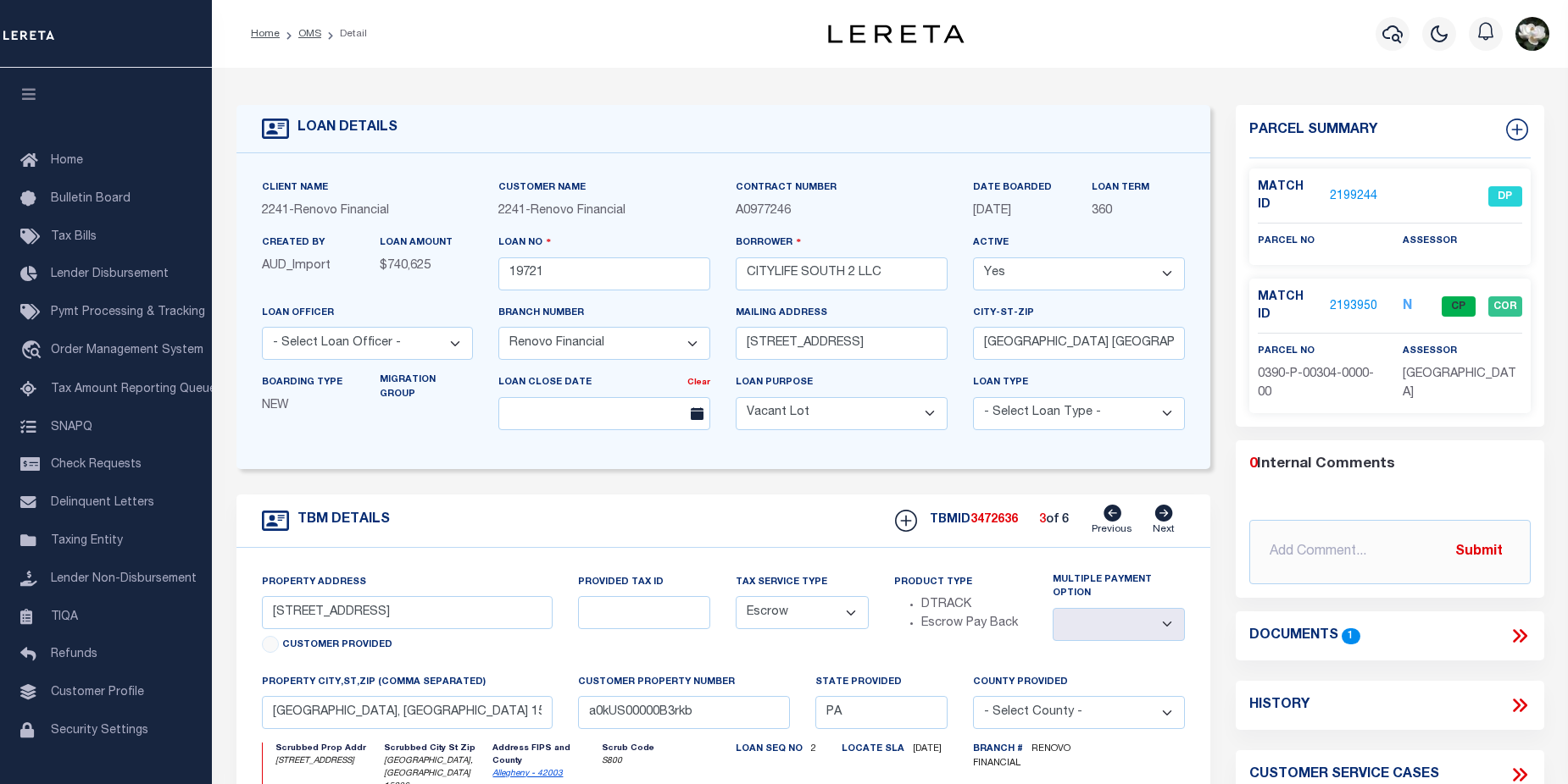
type input "246 Cedar Street"
select select
type input "a0kUS00000B3rSr"
select select
click at [1159, 520] on icon at bounding box center [1163, 514] width 17 height 17
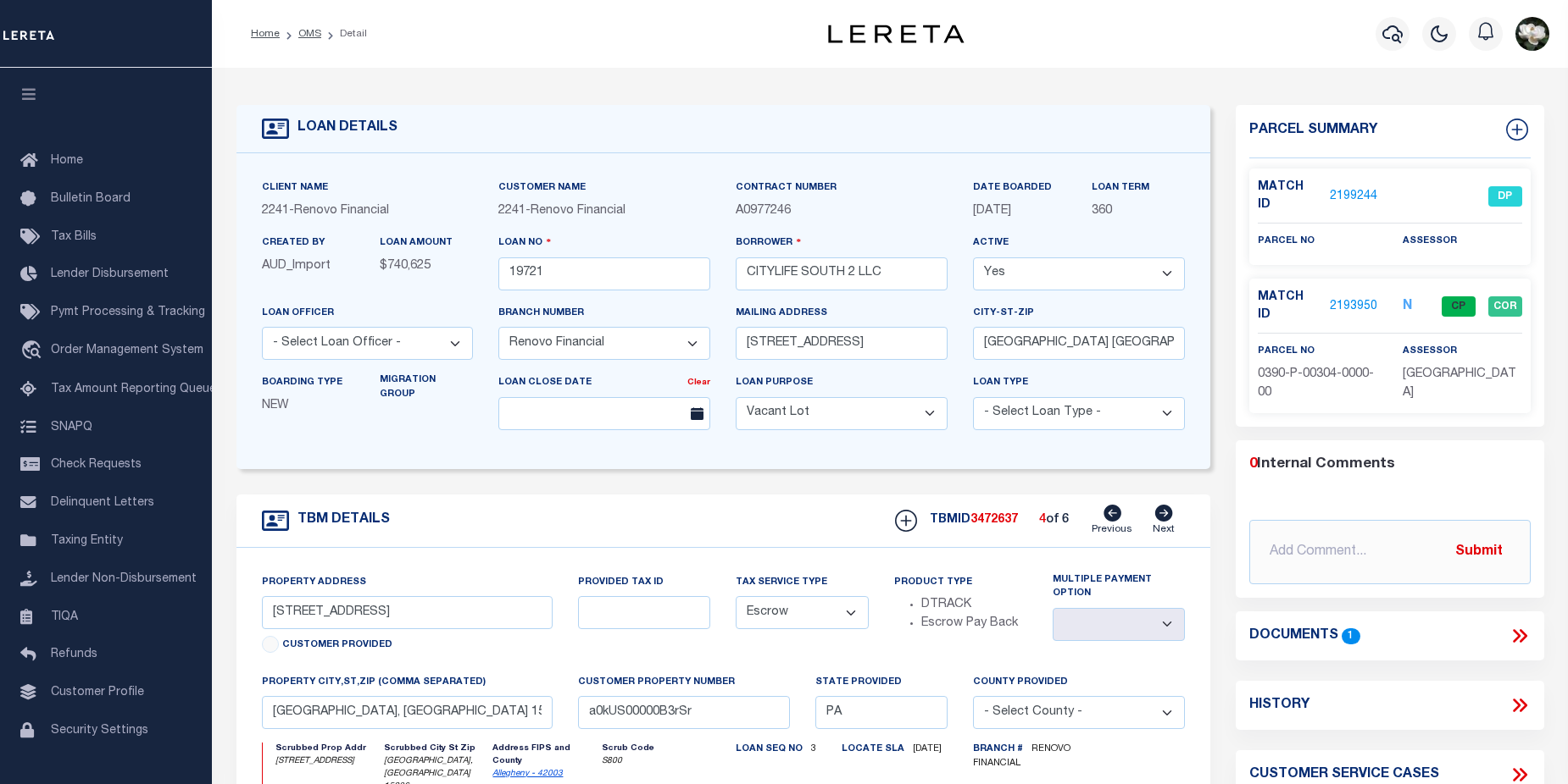
type input "264 Cedar Street"
select select
type input "a0kUS00000B3rHZ"
select select
click at [1159, 520] on icon at bounding box center [1163, 514] width 17 height 17
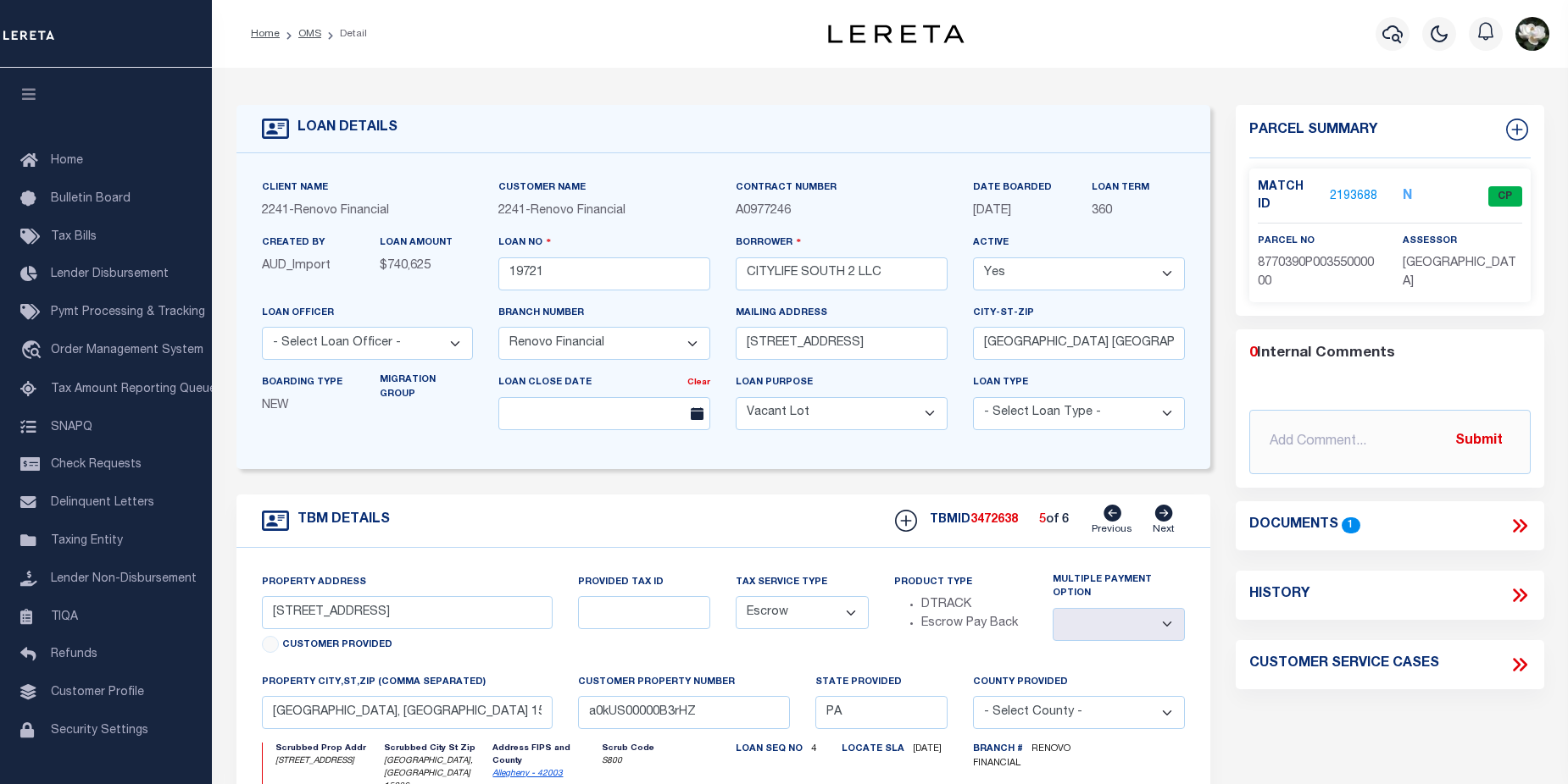
type input "5404 Broad street"
select select
type input "Pleasant Hills, PA 15236"
type input "a0kUS00000B3qAE"
select select
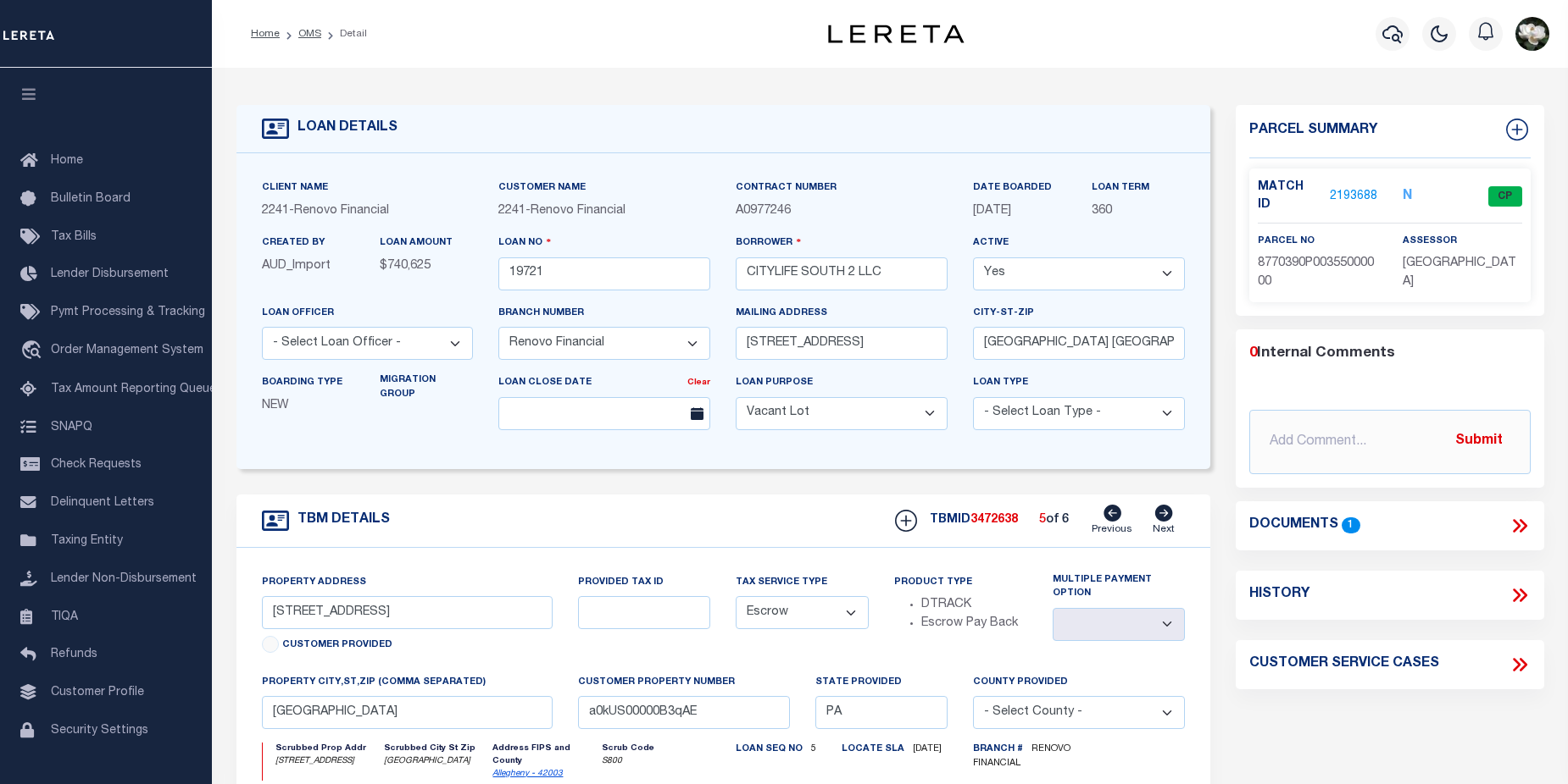
click at [1159, 520] on icon at bounding box center [1163, 514] width 17 height 17
type input "1740 Arlington Avenue"
select select
type input "Pittsburgh, PA 15210"
type input "a0kUS00000B3rr3"
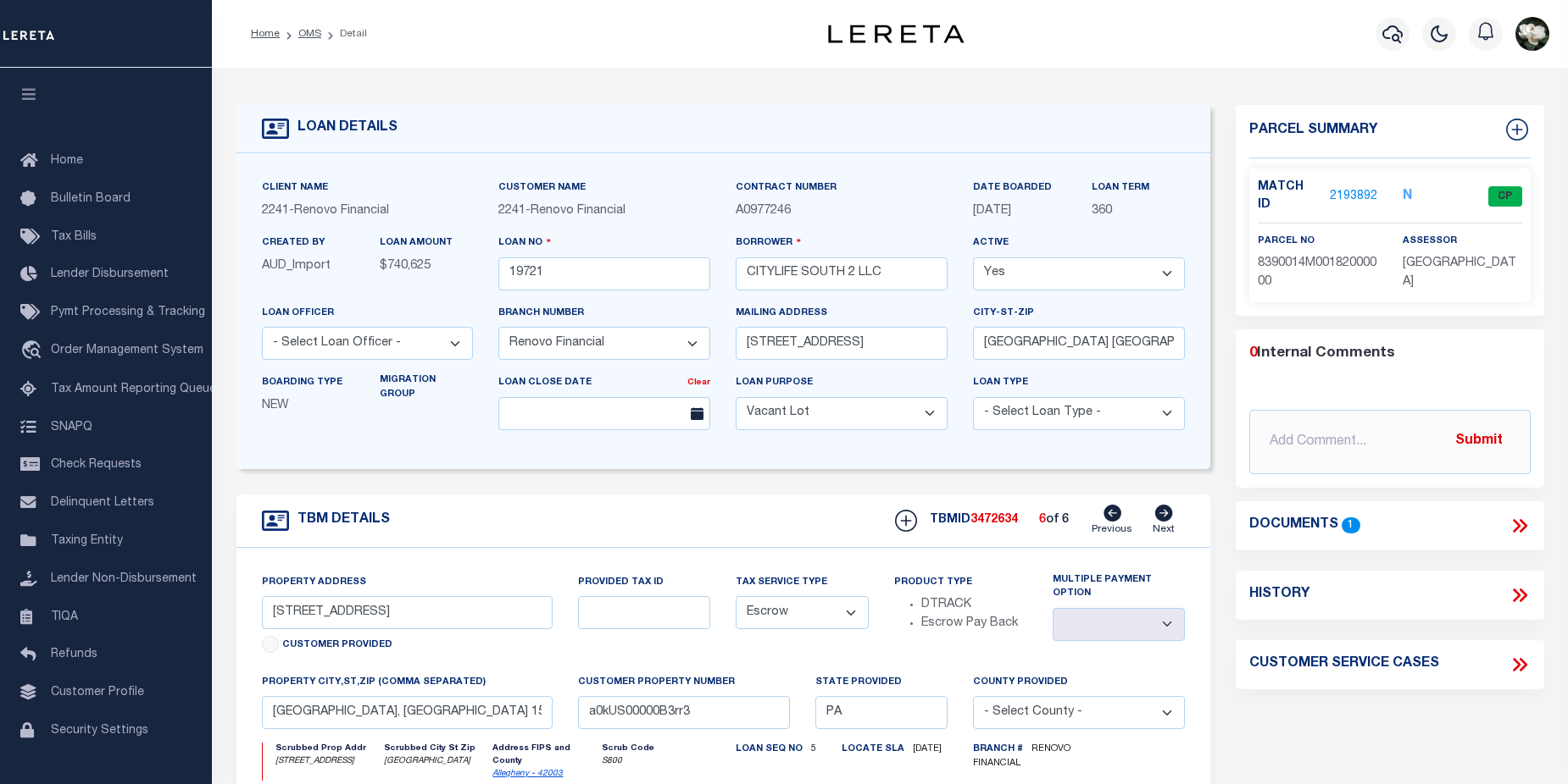
select select
click at [1159, 520] on icon at bounding box center [1163, 514] width 17 height 17
click at [1161, 521] on icon at bounding box center [1163, 514] width 17 height 17
click at [1169, 521] on icon at bounding box center [1163, 514] width 18 height 17
click at [1117, 521] on icon at bounding box center [1112, 514] width 17 height 17
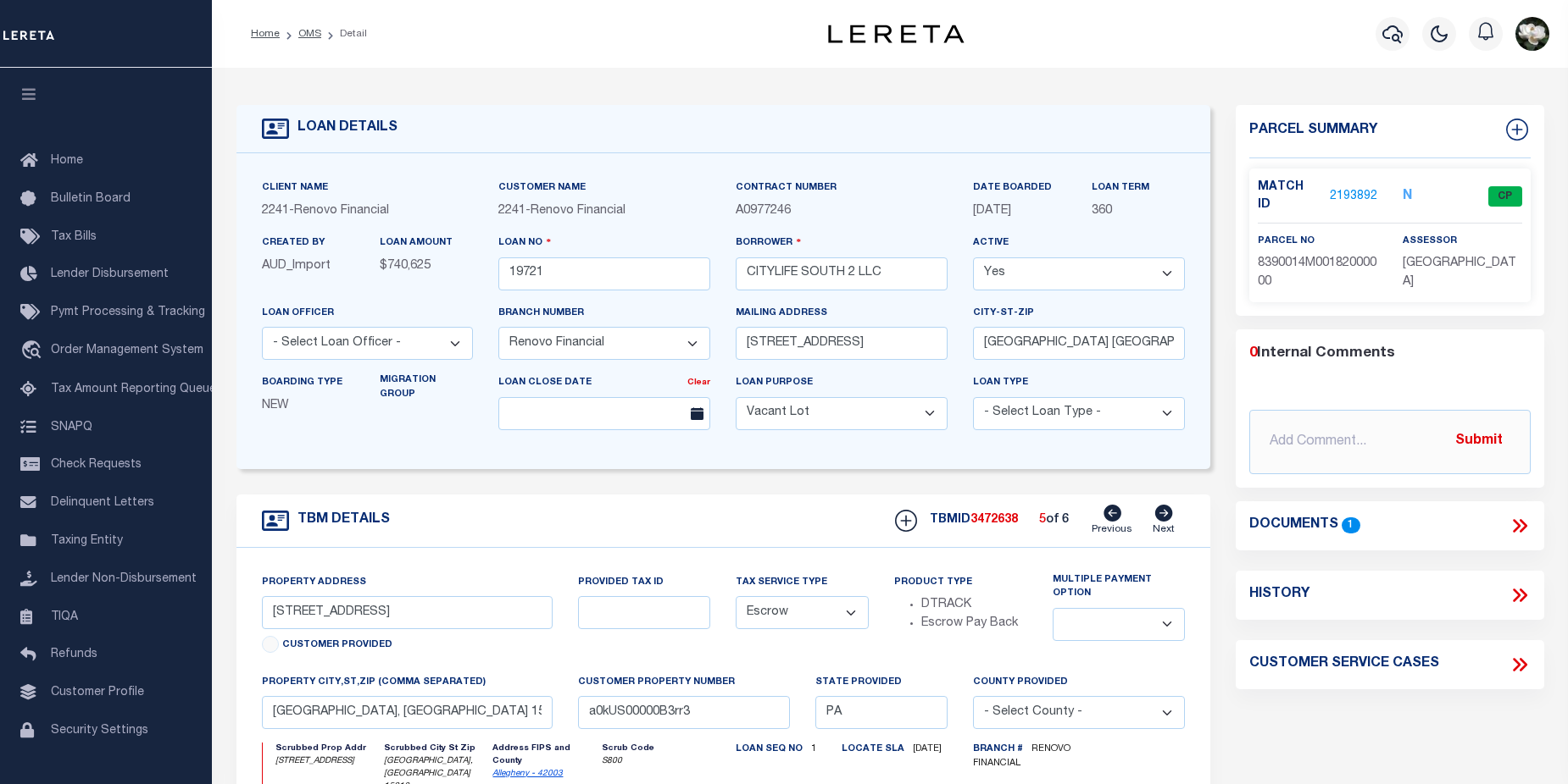
type input "5404 Broad street"
select select
type input "Pleasant Hills, PA 15236"
type input "a0kUS00000B3qAE"
select select
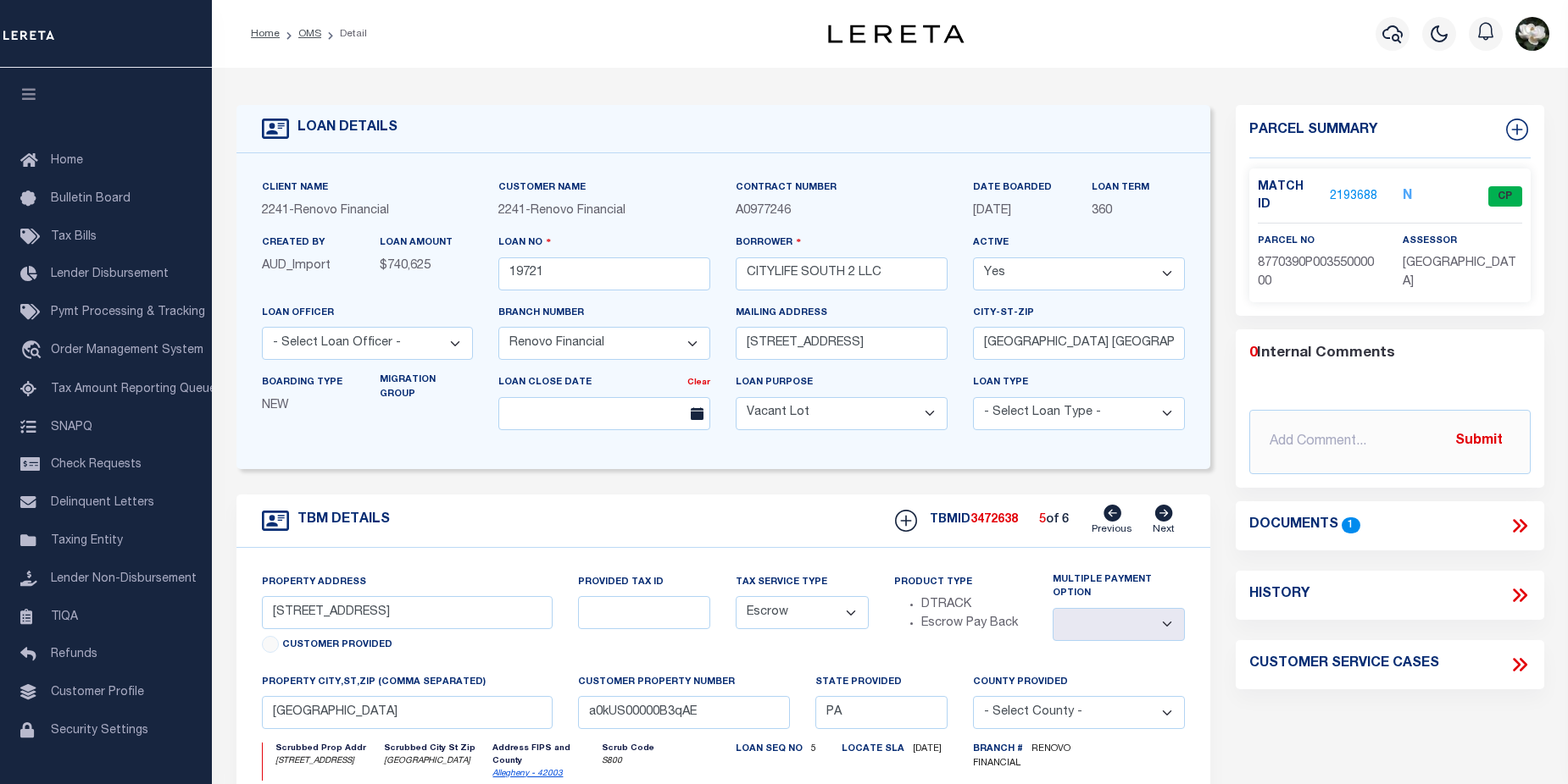
click at [1111, 515] on icon at bounding box center [1112, 514] width 17 height 17
type input "264 Cedar Street"
select select
type input "Pittsburgh, PA 15236"
type input "a0kUS00000B3rHZ"
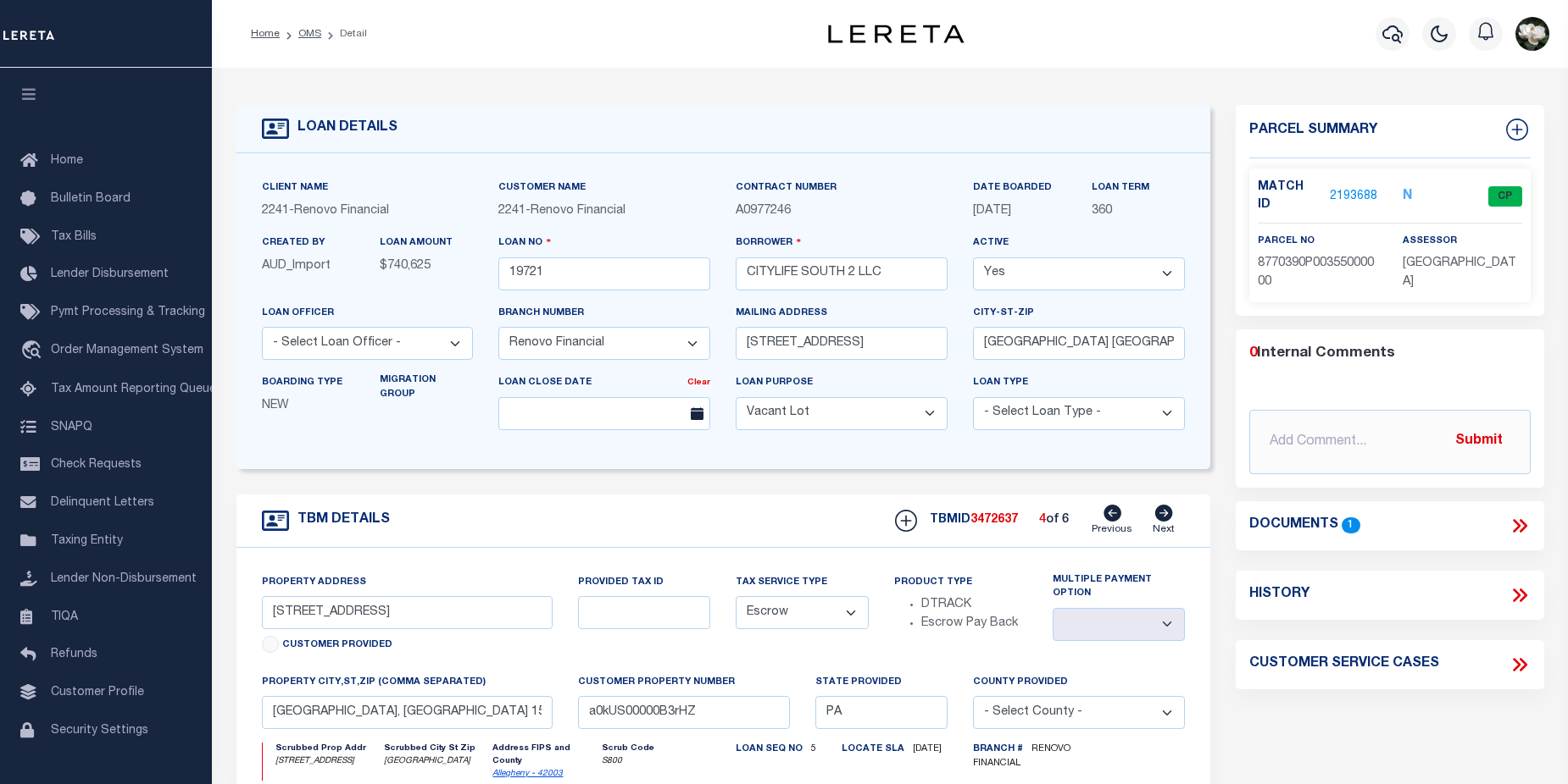
select select
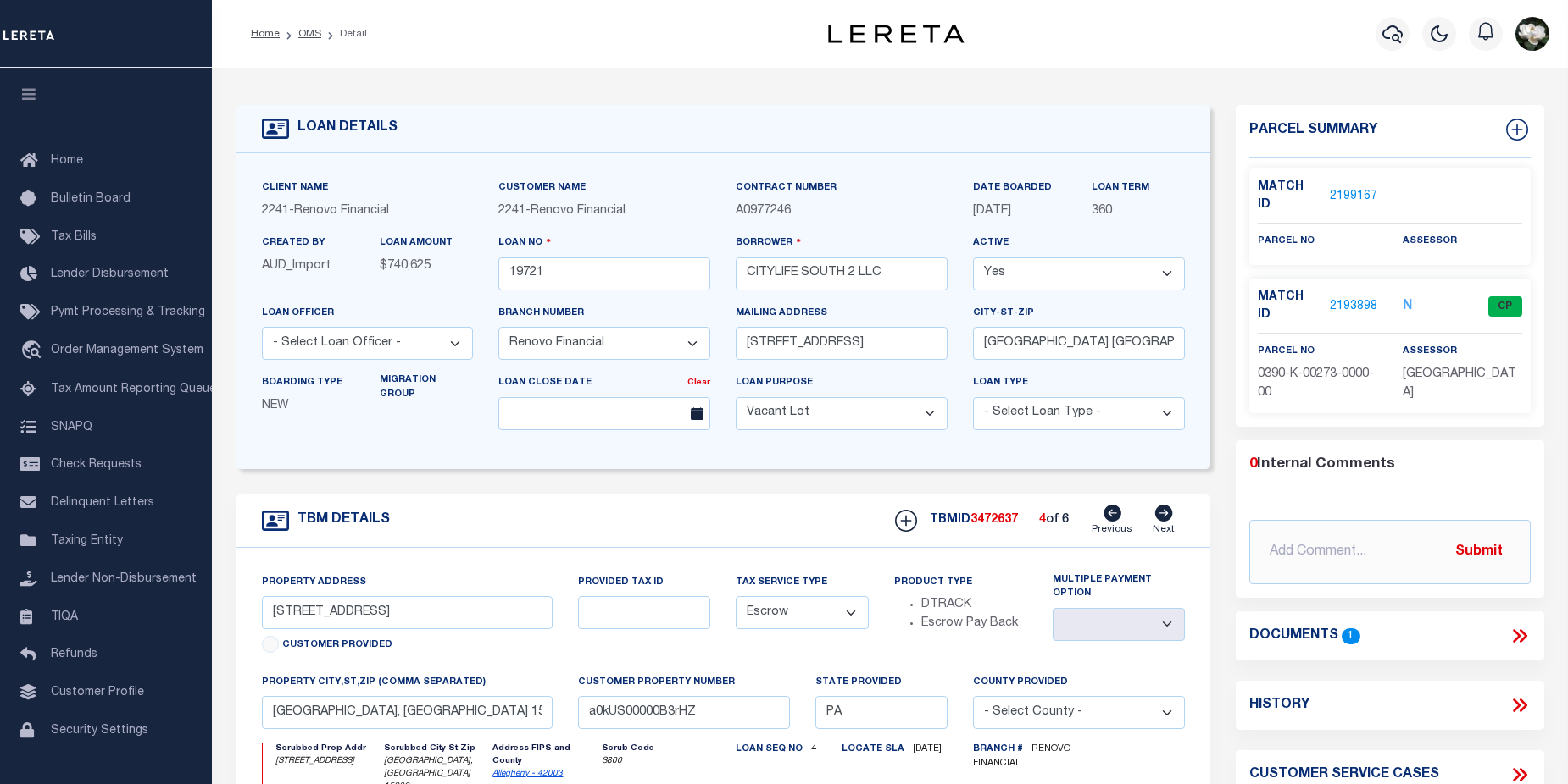
click at [1111, 515] on icon at bounding box center [1112, 514] width 17 height 17
type input "246 Cedar Street"
select select
type input "a0kUS00000B3rSr"
select select
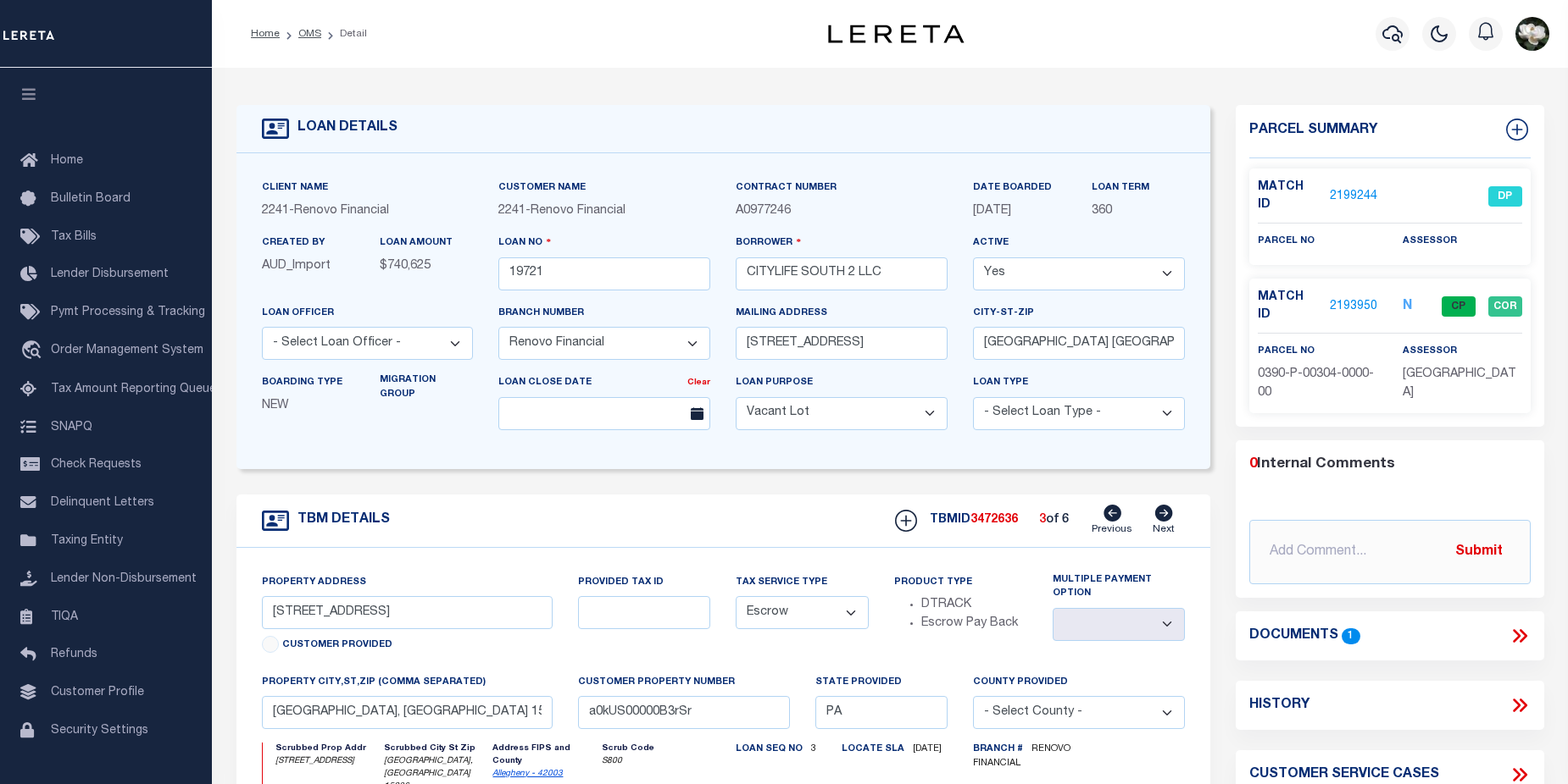
click at [1111, 515] on icon at bounding box center [1112, 514] width 17 height 17
type input "240 Cedar Street"
select select
type input "a0kUS00000B3rkb"
select select
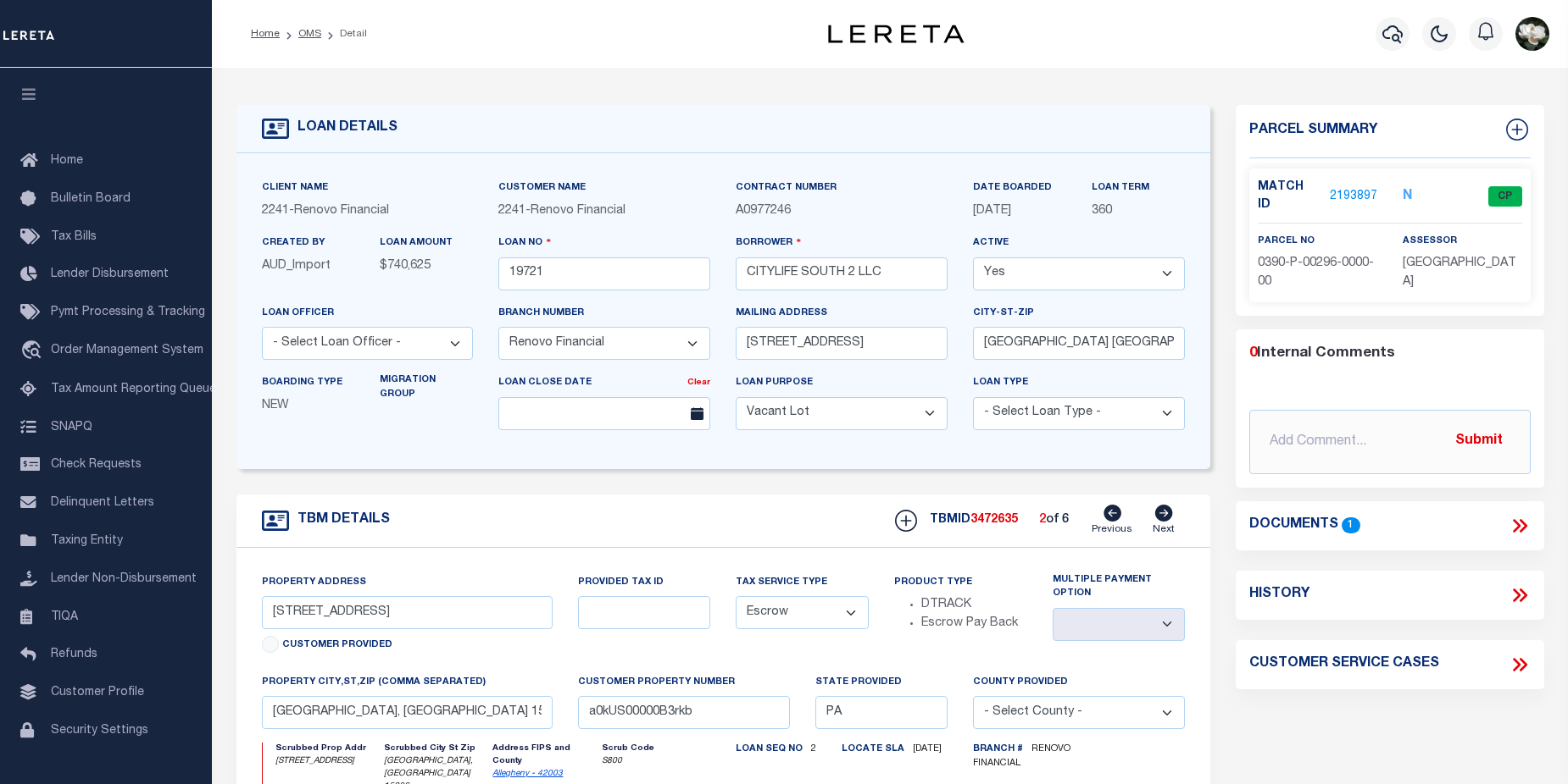
click at [1111, 515] on icon at bounding box center [1112, 514] width 17 height 17
type input "5406 Broad street"
select select
type input "Pleasant Hills, PA 15236"
type input "a0kUS00000B3np4"
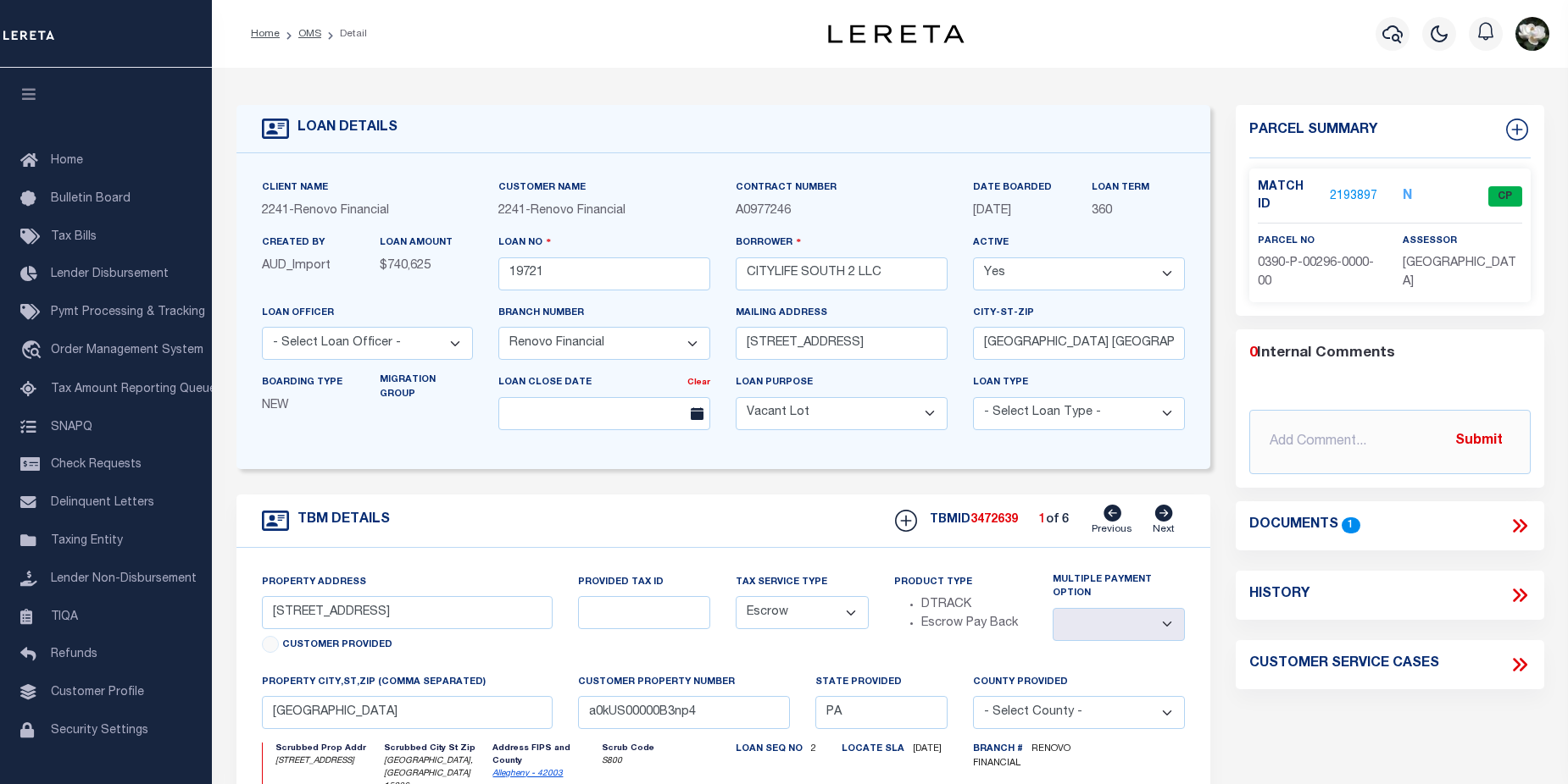
select select
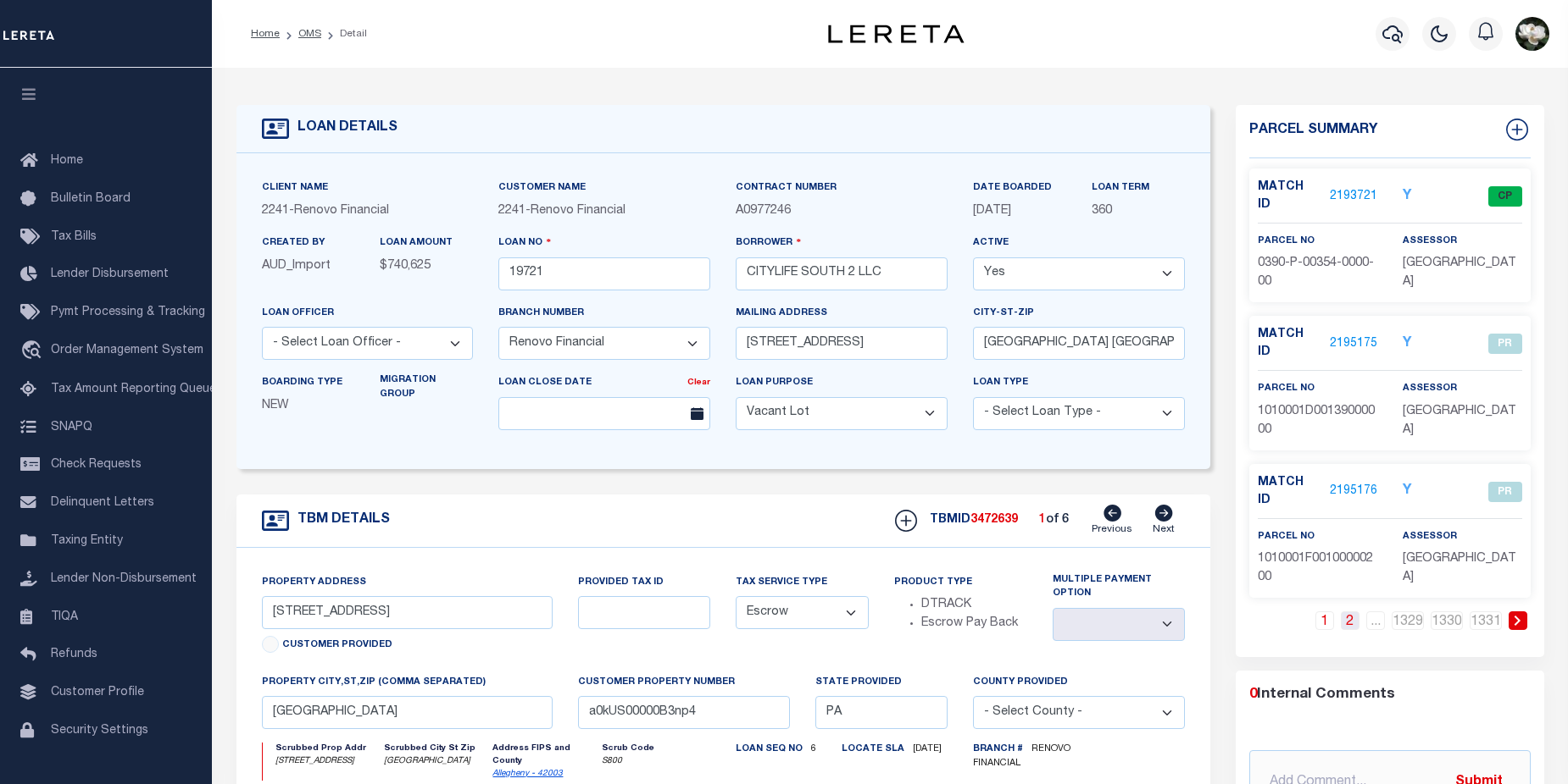
click at [1353, 611] on link "2" at bounding box center [1350, 620] width 18 height 18
click at [1353, 611] on link "3" at bounding box center [1350, 620] width 18 height 18
click at [1353, 611] on link "4" at bounding box center [1350, 620] width 18 height 18
click at [1353, 611] on link "5" at bounding box center [1350, 620] width 18 height 18
click at [1353, 611] on link "6" at bounding box center [1350, 620] width 18 height 18
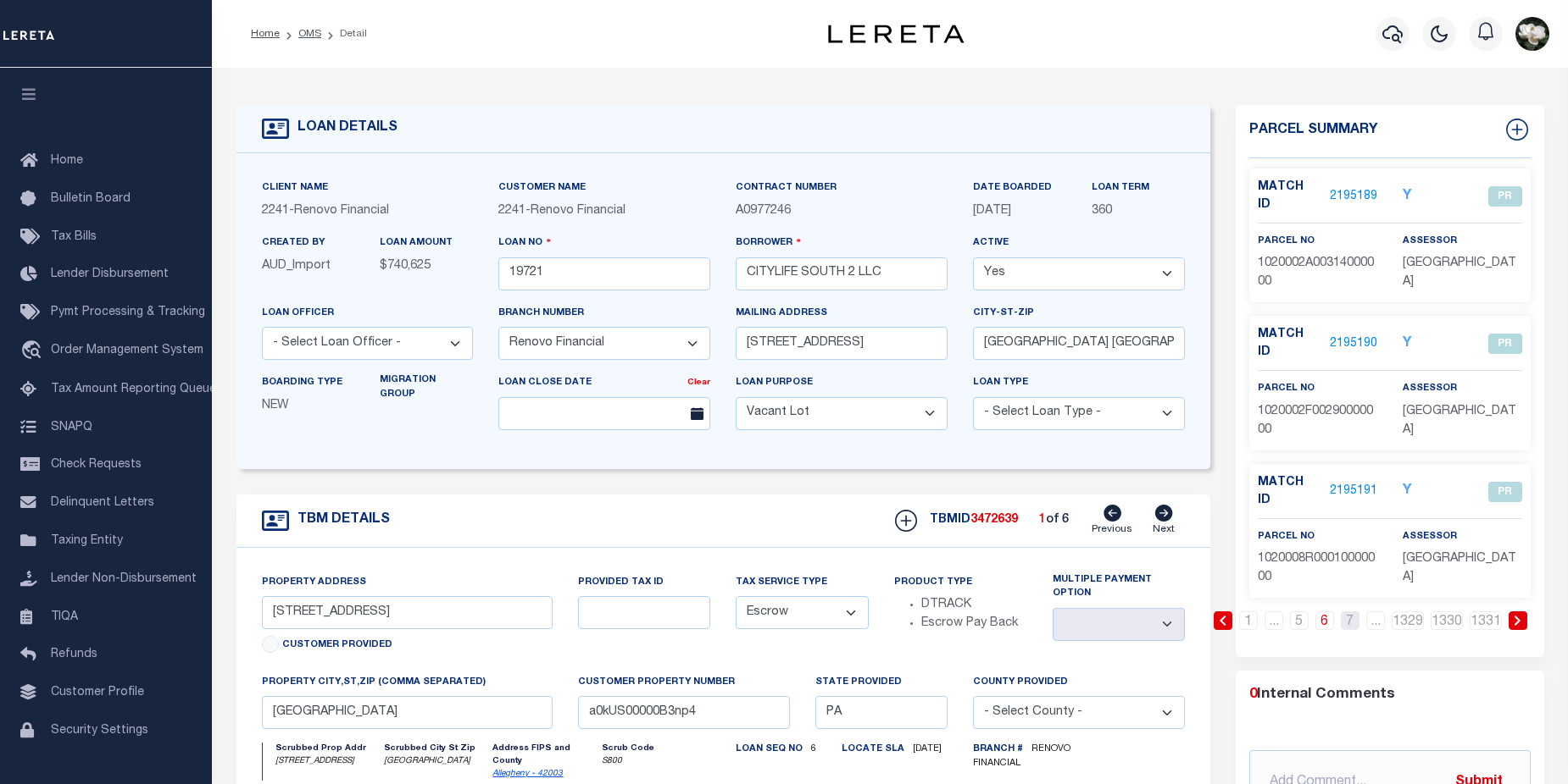
click at [1353, 611] on link "7" at bounding box center [1350, 620] width 18 height 18
click at [1326, 611] on link "7" at bounding box center [1324, 620] width 18 height 18
click at [1348, 611] on link "8" at bounding box center [1350, 620] width 18 height 18
click at [1348, 611] on link "9" at bounding box center [1350, 620] width 18 height 18
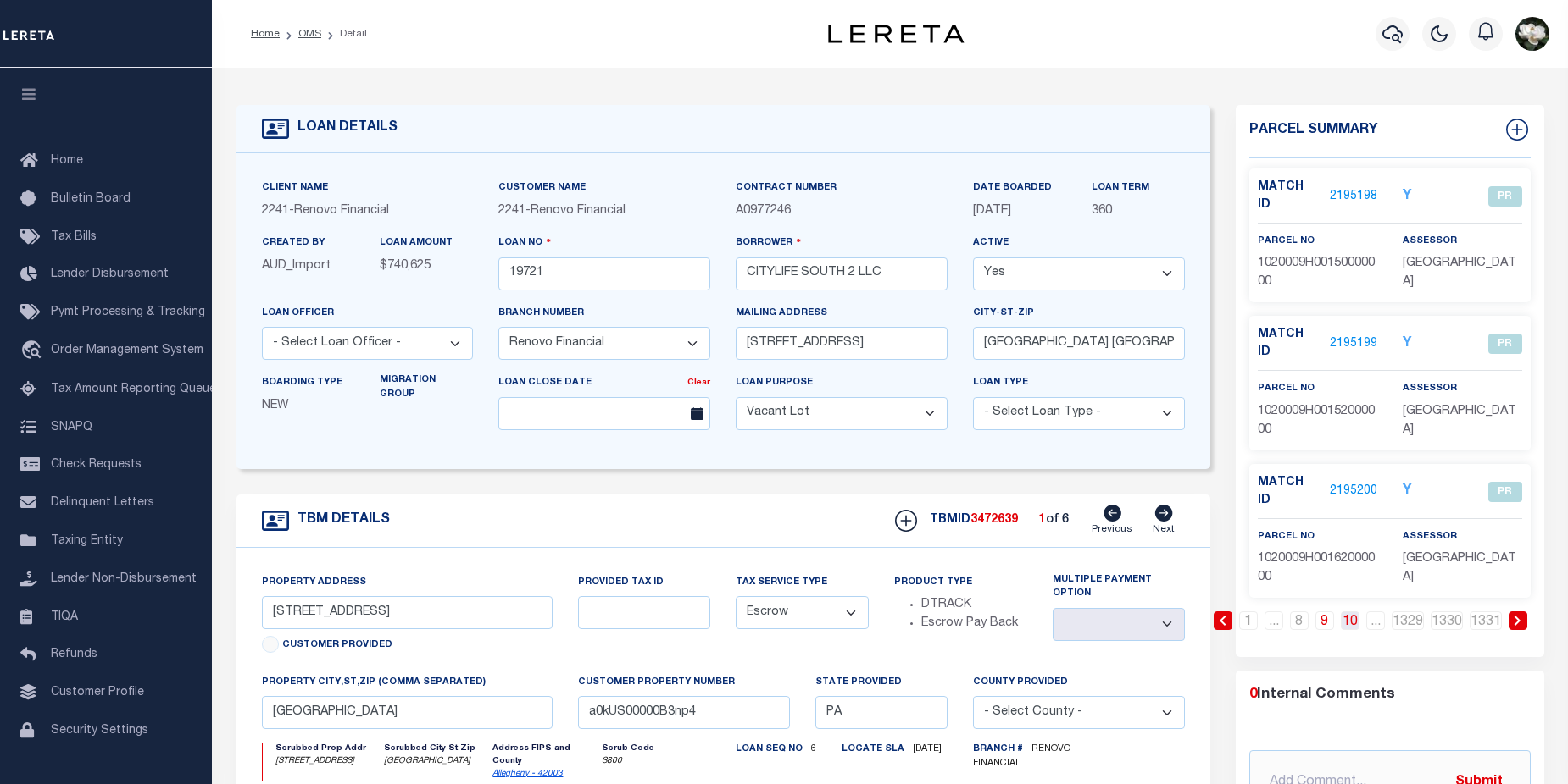
click at [1349, 611] on link "10" at bounding box center [1350, 620] width 18 height 18
click at [1348, 611] on link "11" at bounding box center [1350, 620] width 18 height 18
click at [1374, 611] on link "..." at bounding box center [1375, 620] width 18 height 18
click at [1398, 611] on link "1329" at bounding box center [1407, 620] width 32 height 18
click at [1439, 611] on link "1330" at bounding box center [1445, 620] width 32 height 18
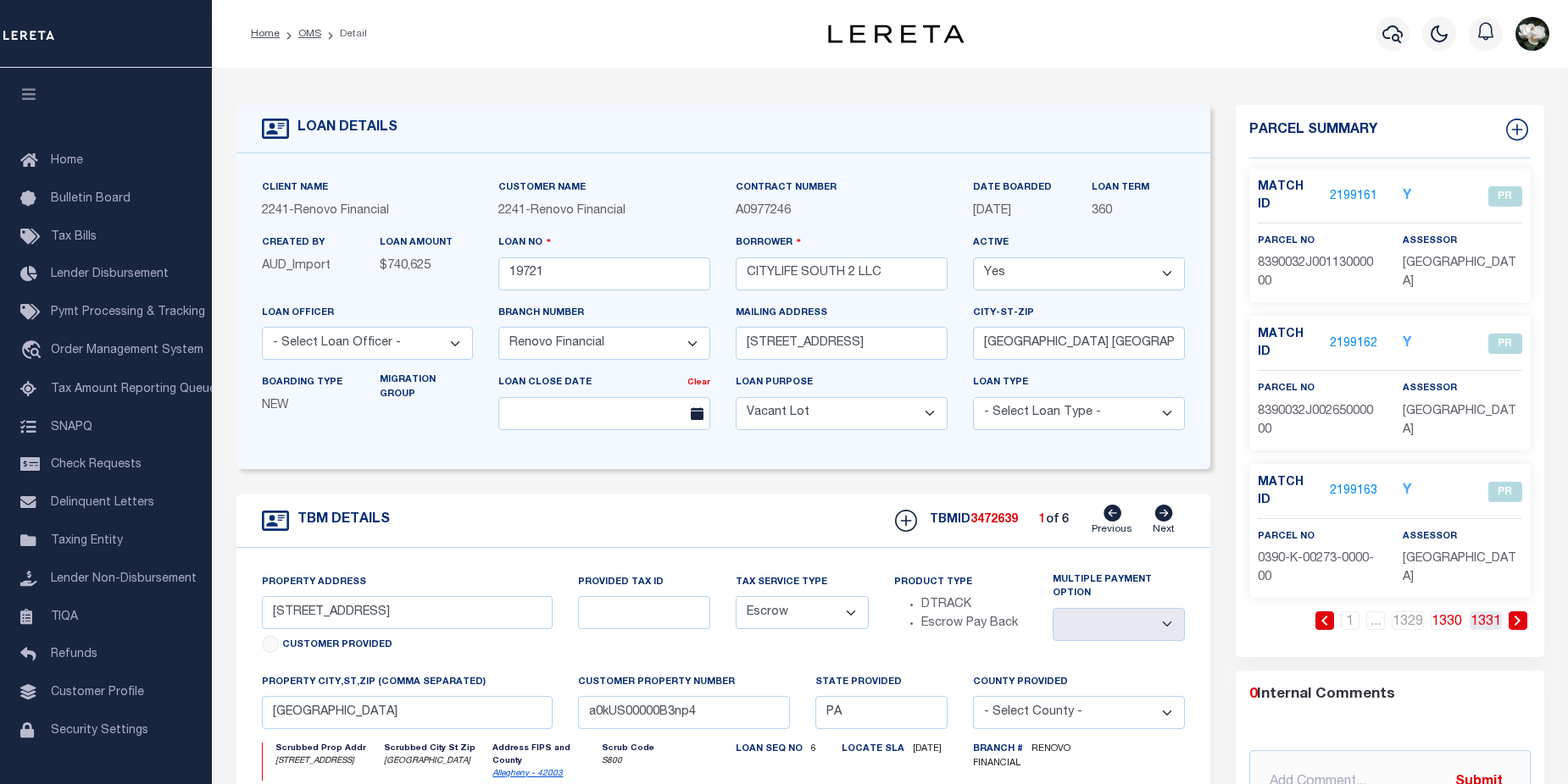
click at [1485, 611] on link "1331" at bounding box center [1485, 620] width 32 height 18
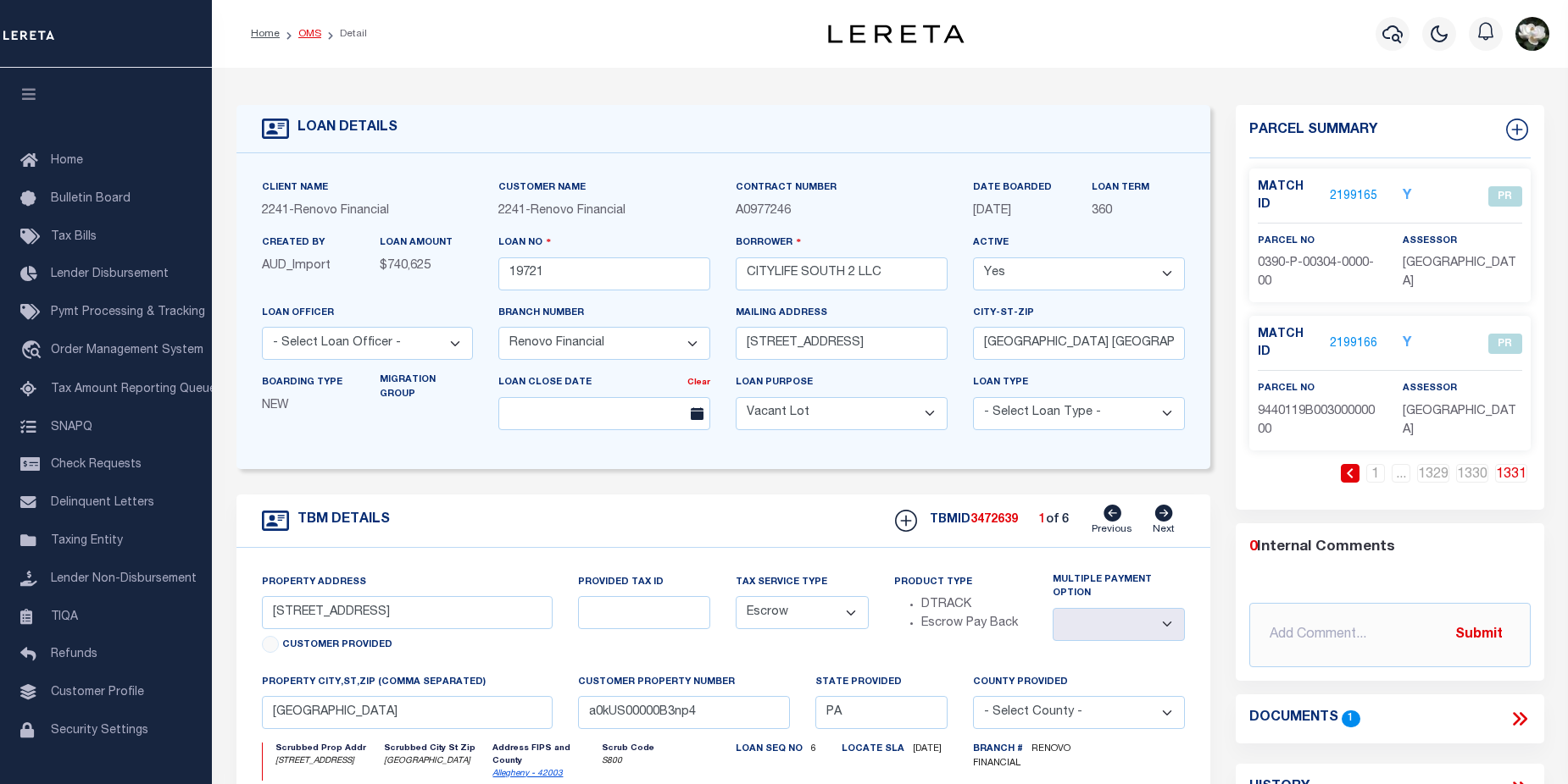
click at [304, 34] on link "OMS" at bounding box center [310, 34] width 23 height 11
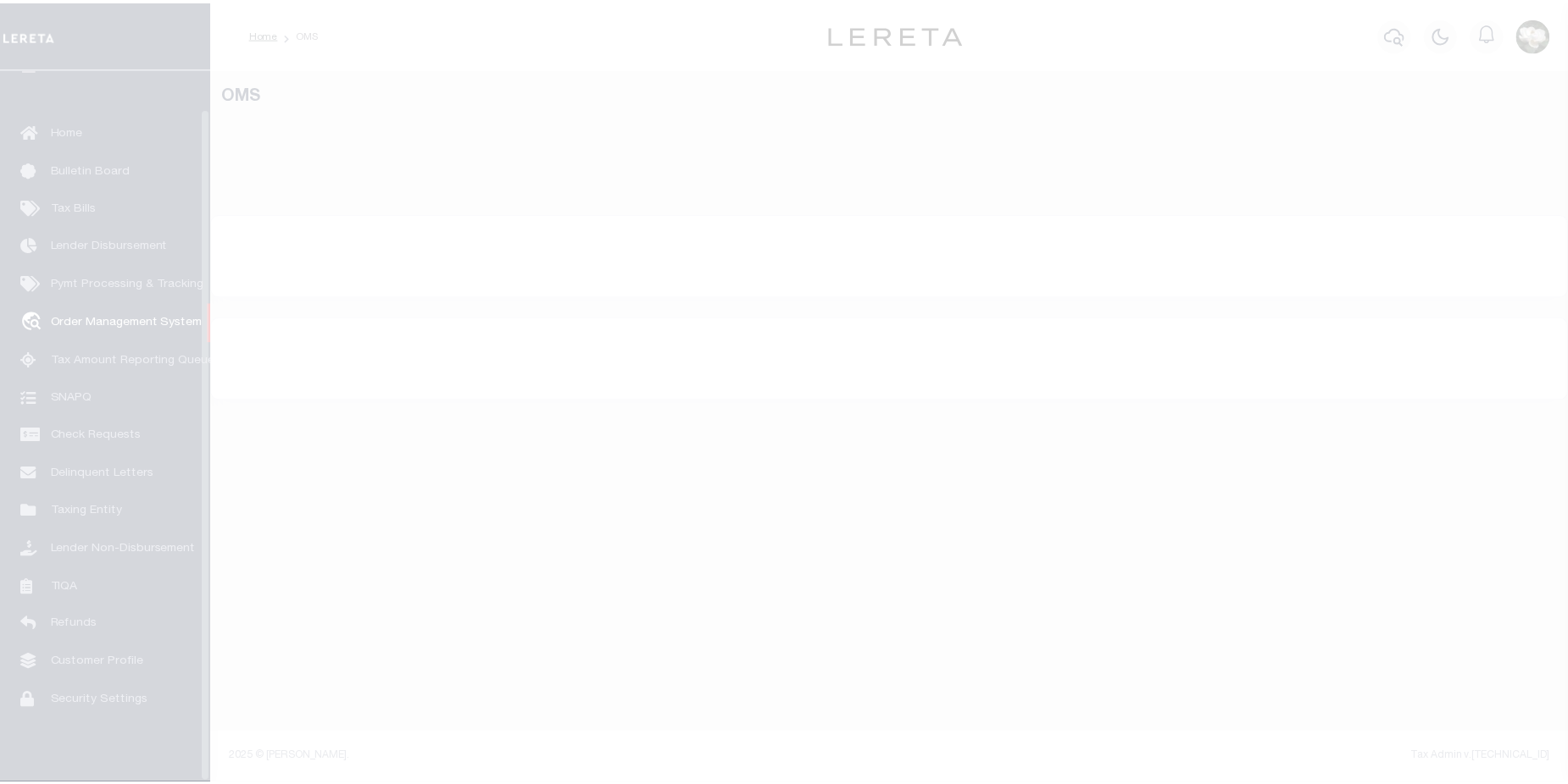
scroll to position [41, 0]
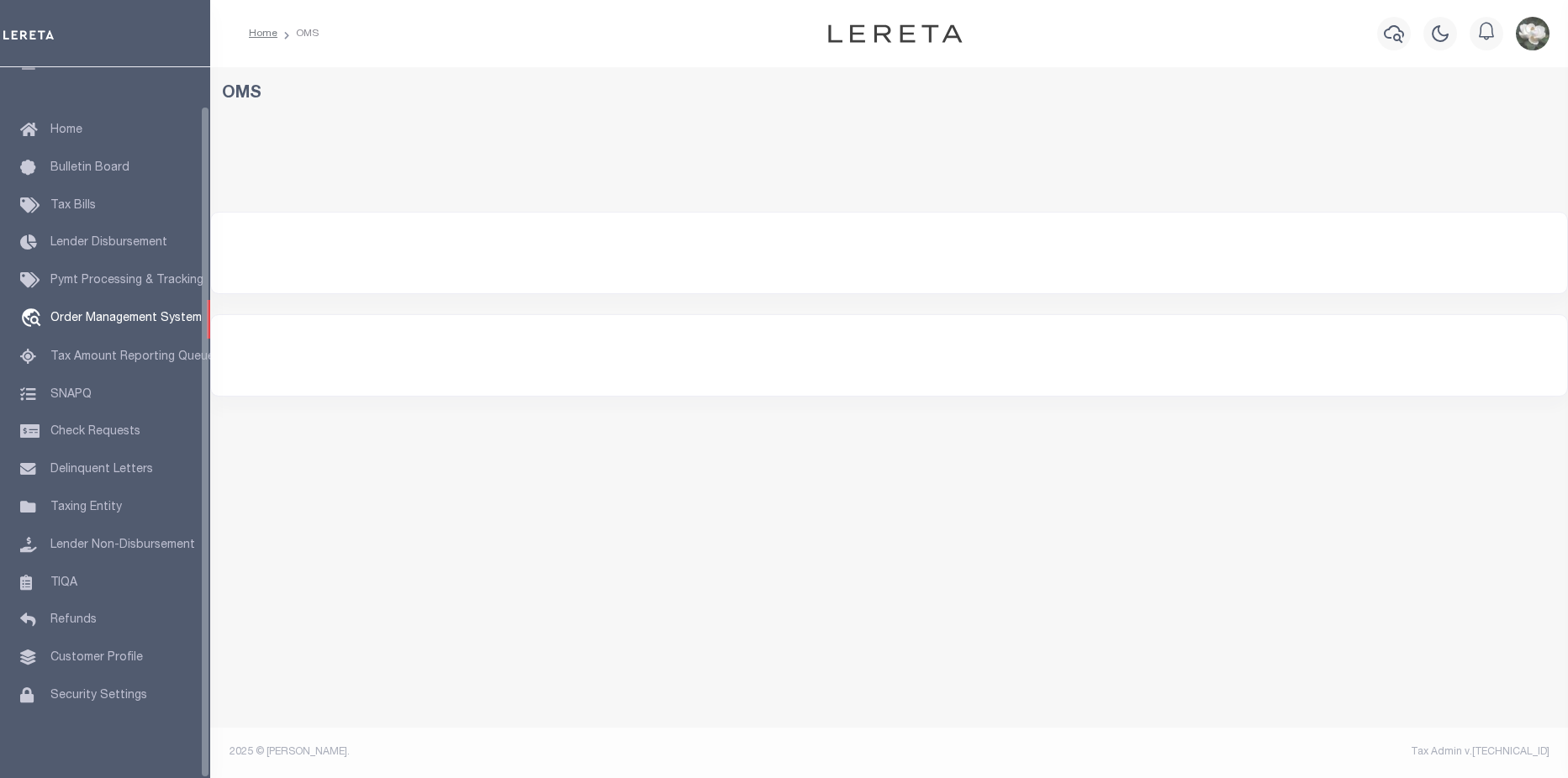
select select "200"
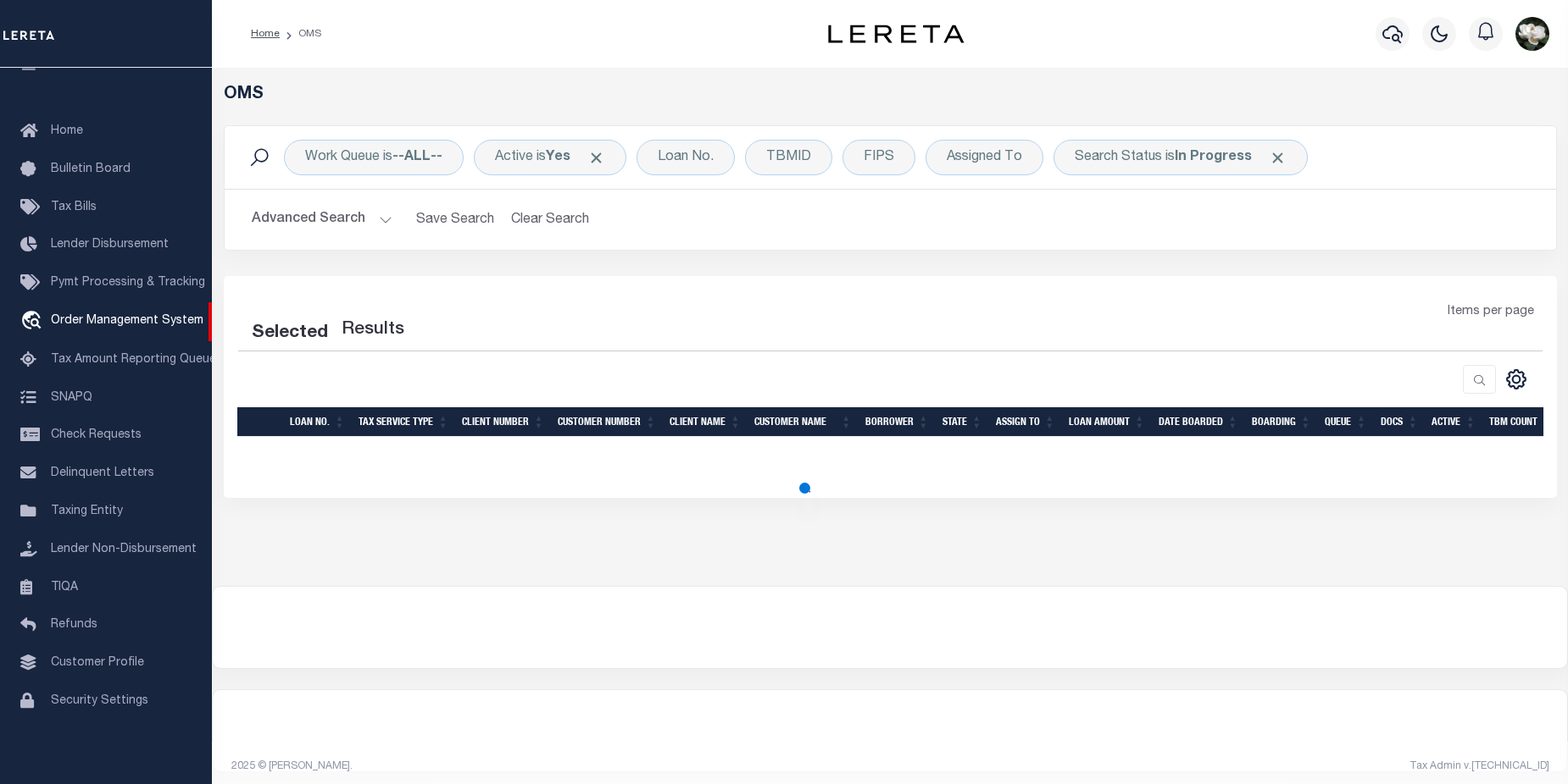
select select "200"
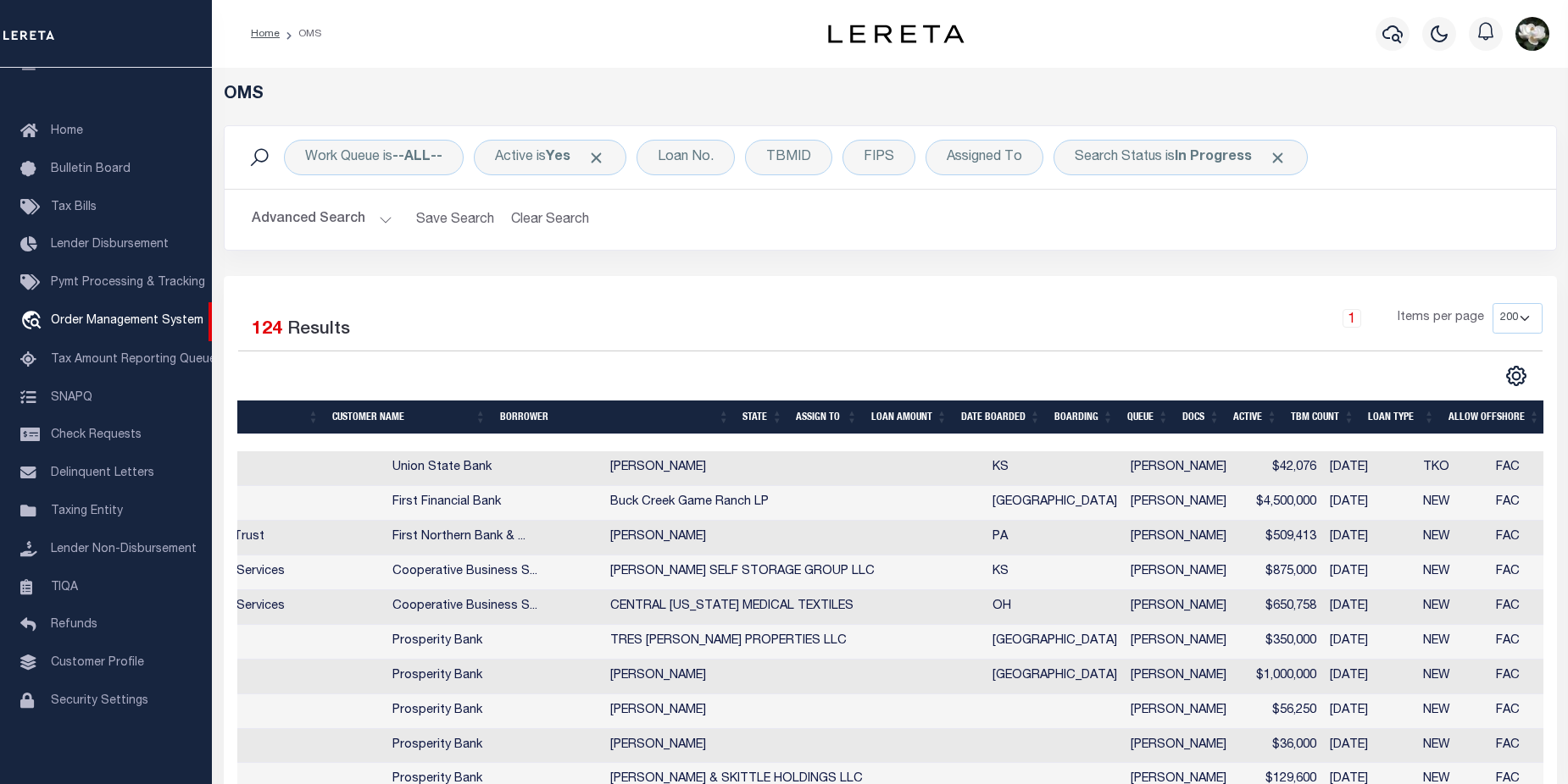
scroll to position [0, 516]
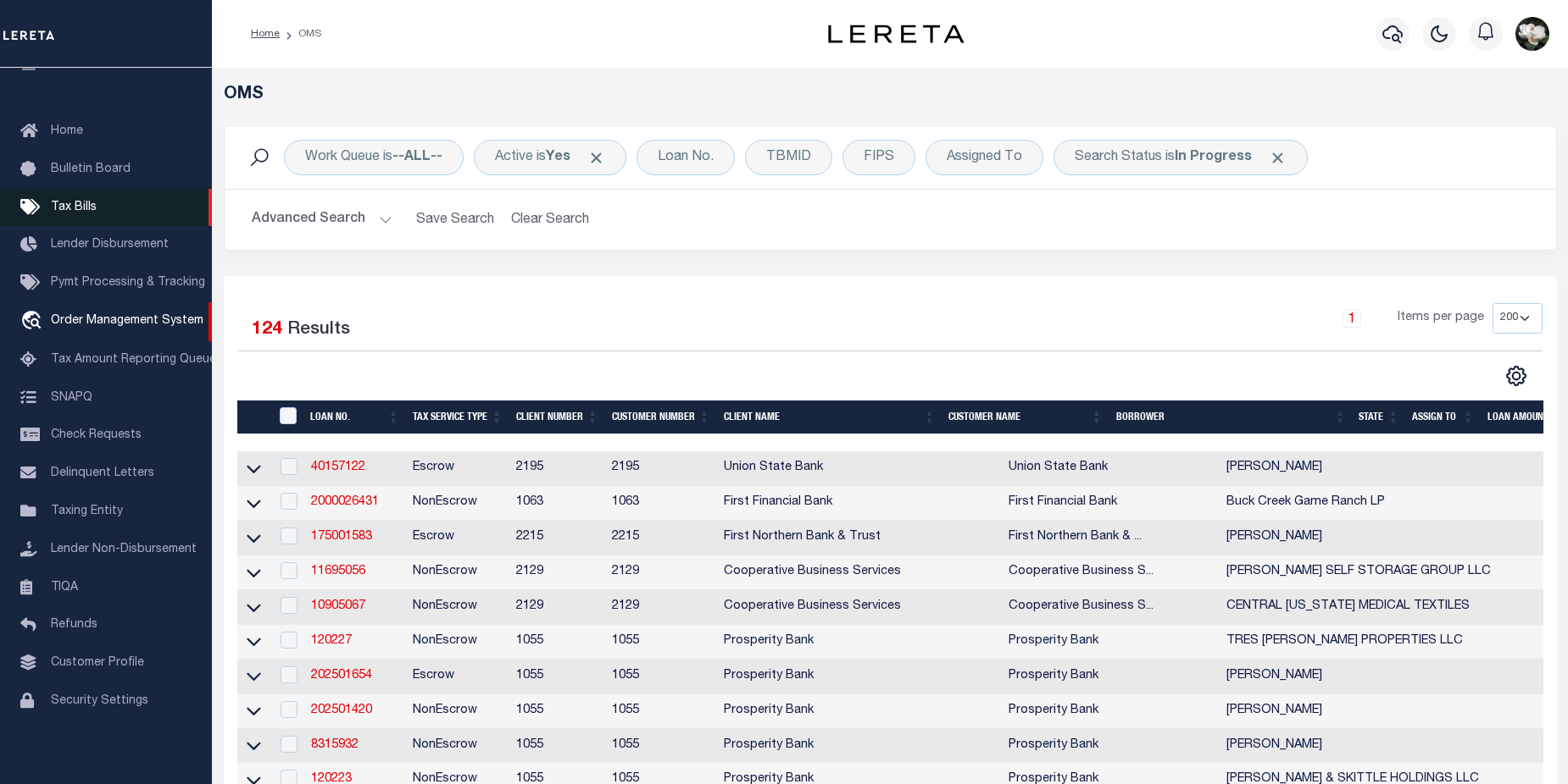
click at [77, 206] on link "Tax Bills" at bounding box center [105, 208] width 212 height 38
